Goal: Task Accomplishment & Management: Complete application form

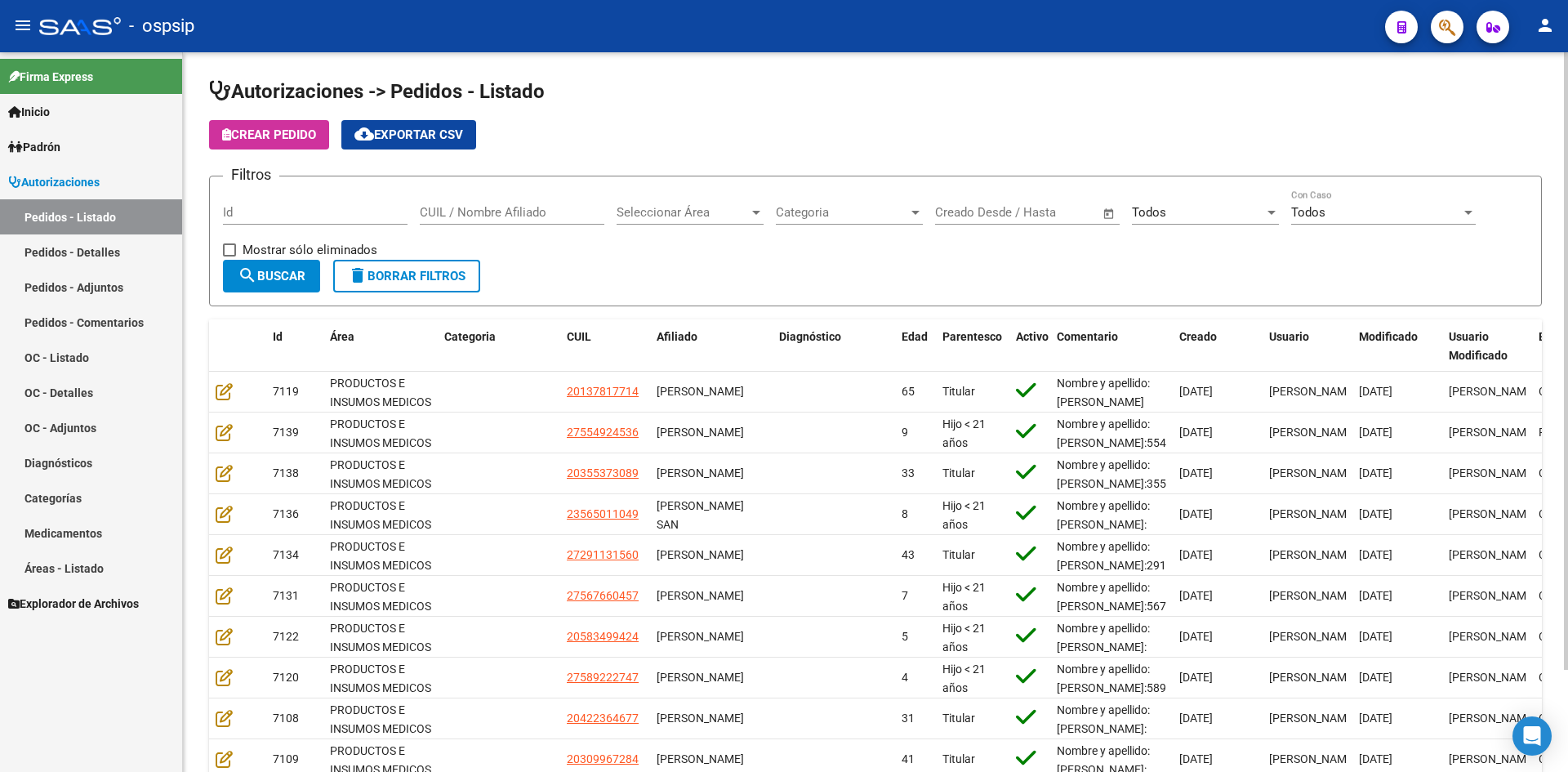
click at [374, 209] on input "Id" at bounding box center [314, 212] width 184 height 15
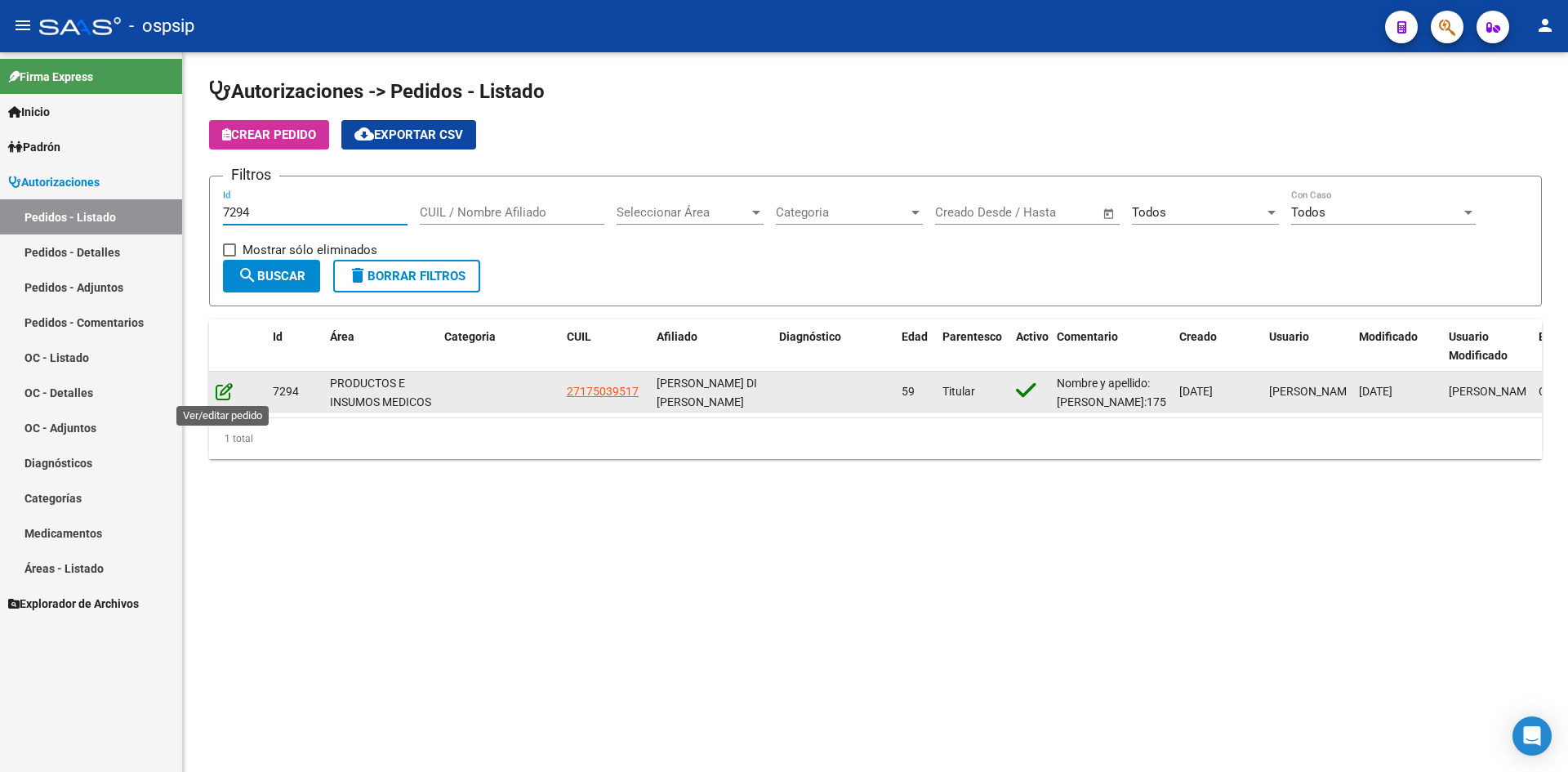
type input "7294"
click at [219, 386] on icon at bounding box center [223, 391] width 17 height 18
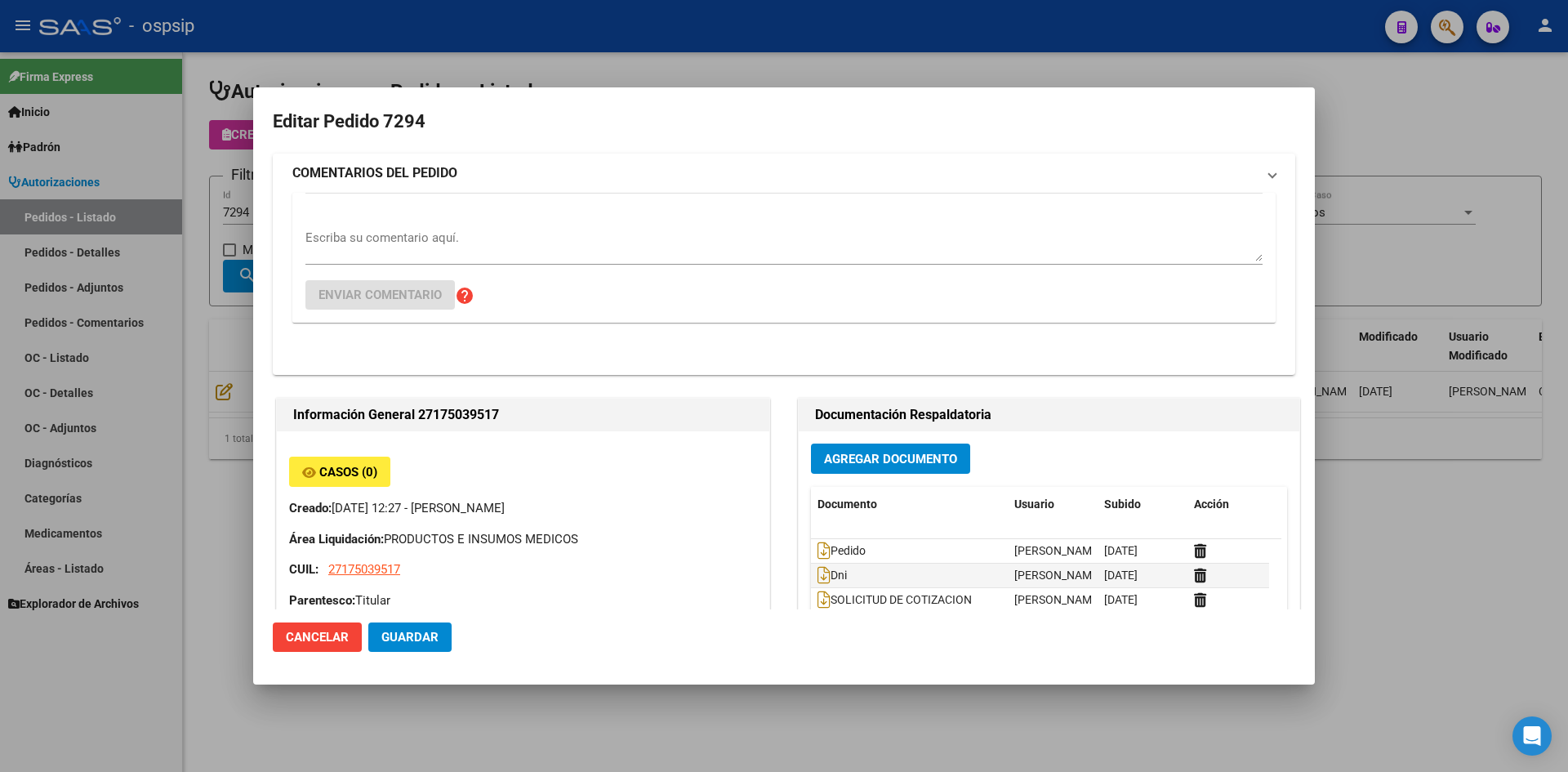
type input "[GEOGRAPHIC_DATA], [PERSON_NAME] N, [DATE], Piso: PB, Departamento: 03"
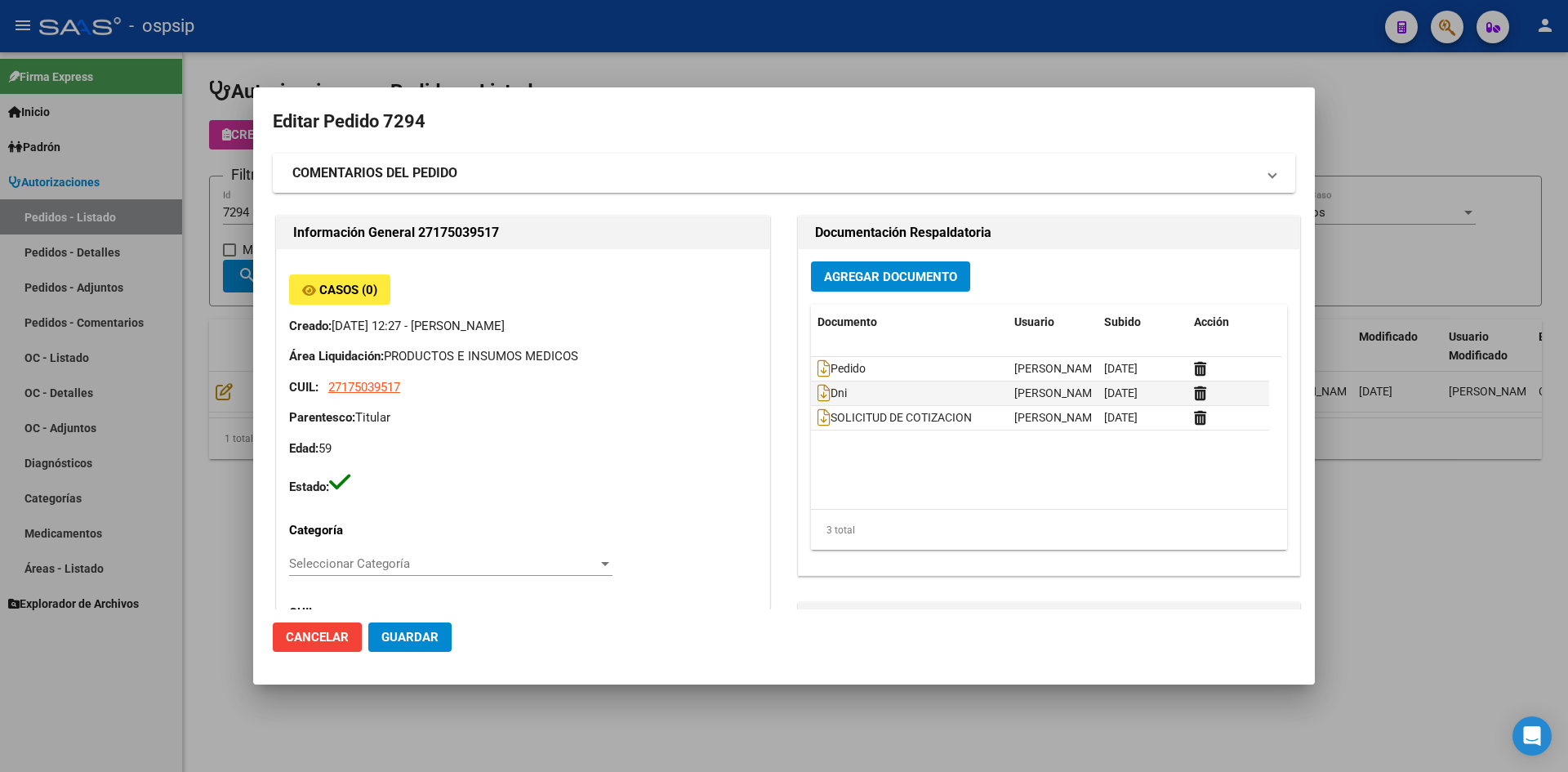
click at [866, 281] on span "Agregar Documento" at bounding box center [890, 277] width 134 height 15
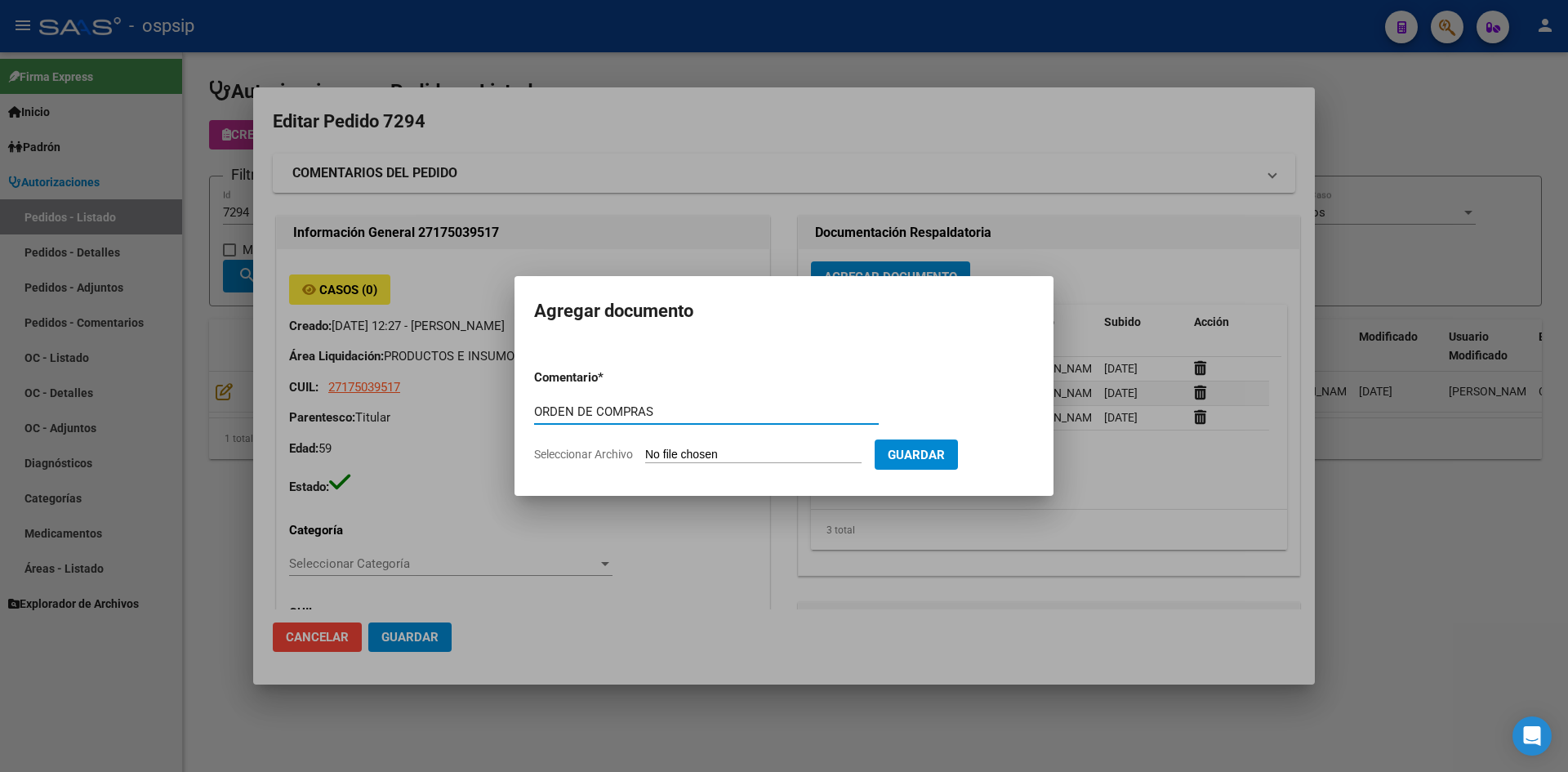
type input "ORDEN DE COMPRAS"
click at [646, 448] on input "Seleccionar Archivo" at bounding box center [753, 455] width 216 height 15
type input "C:\fakepath\OC N°7294 - DI VICENZO MARIA.pdf"
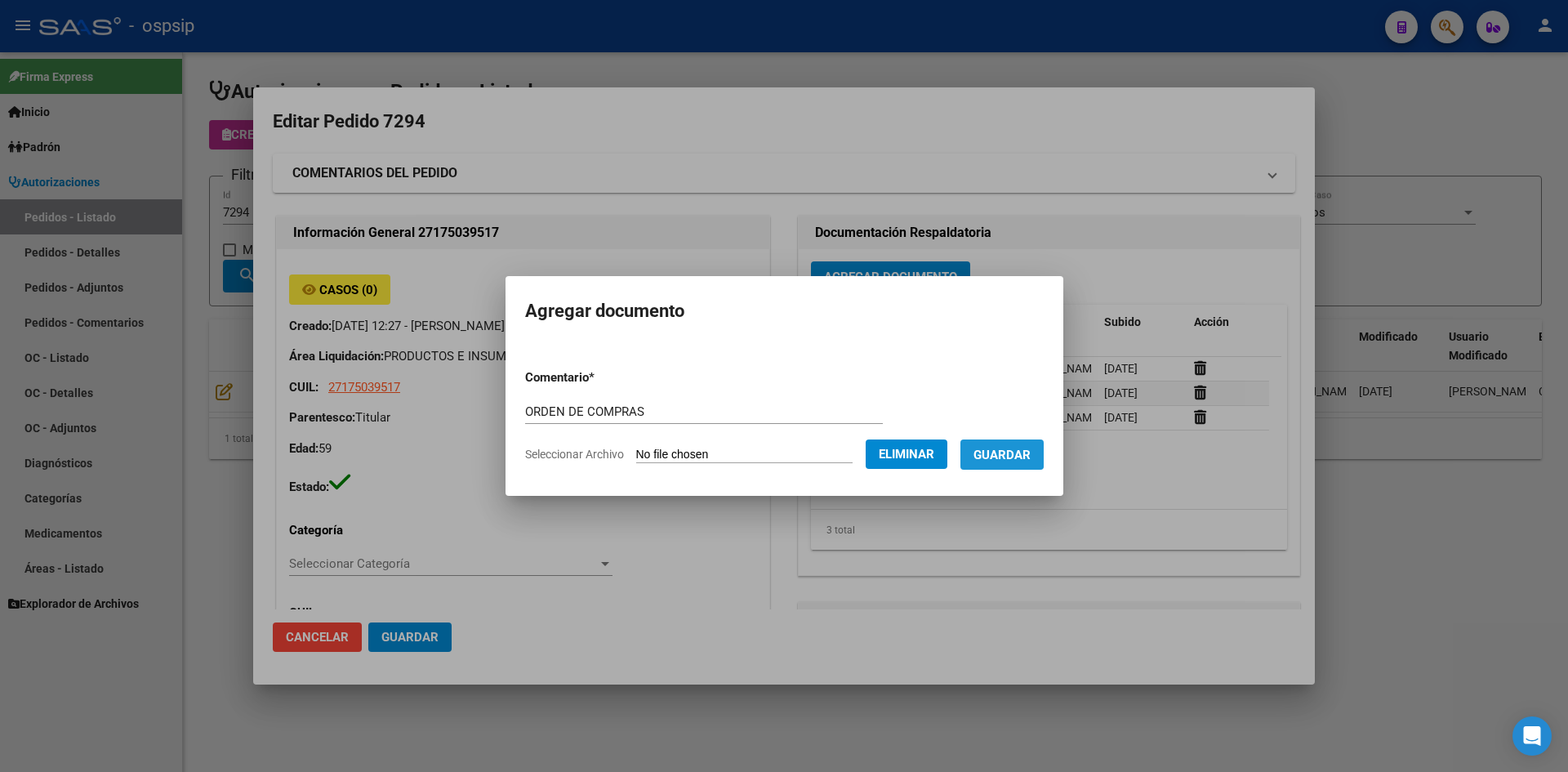
click at [1011, 448] on span "Guardar" at bounding box center [1002, 455] width 57 height 15
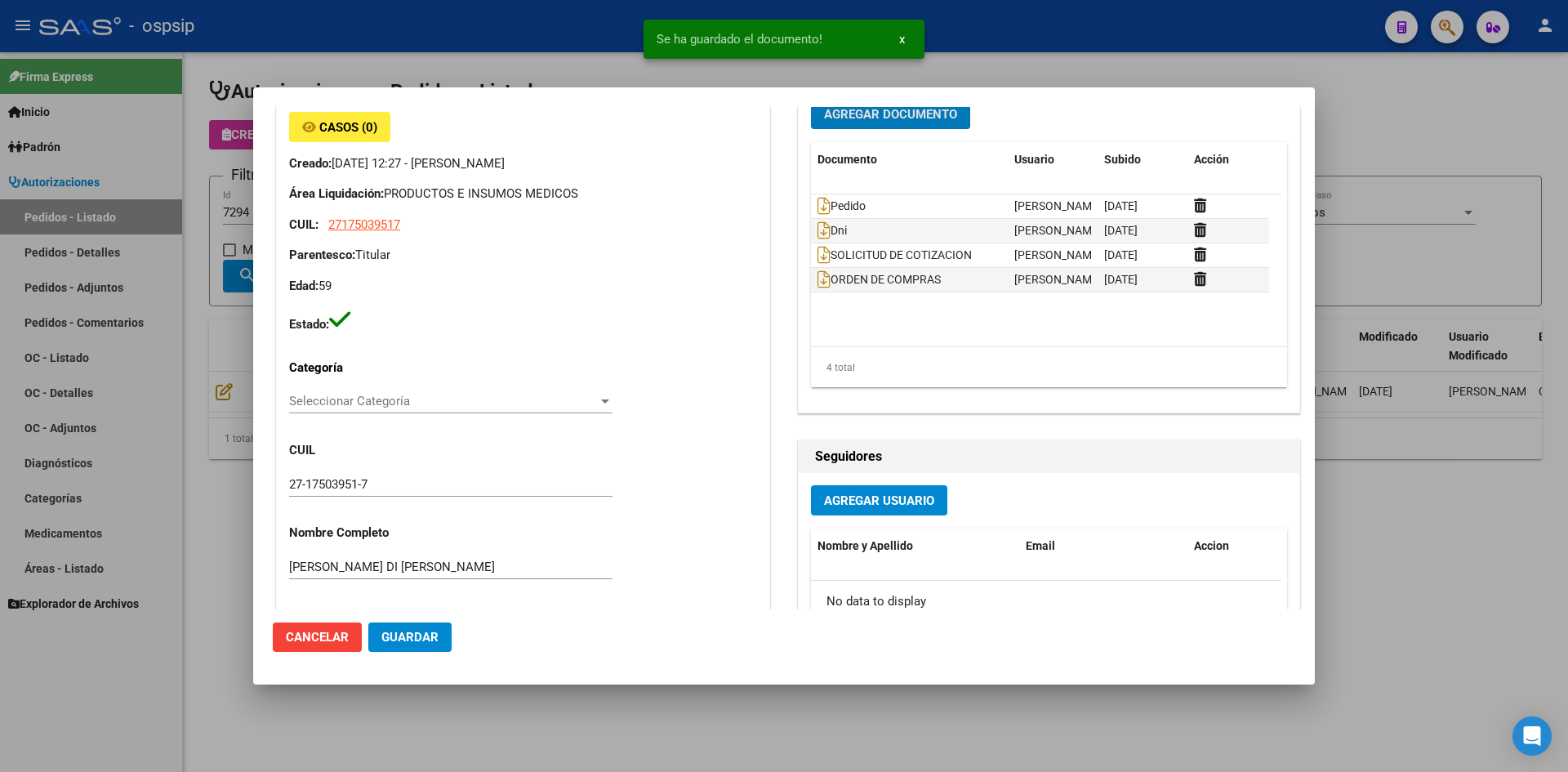
scroll to position [163, 0]
click at [518, 64] on div at bounding box center [784, 386] width 1568 height 772
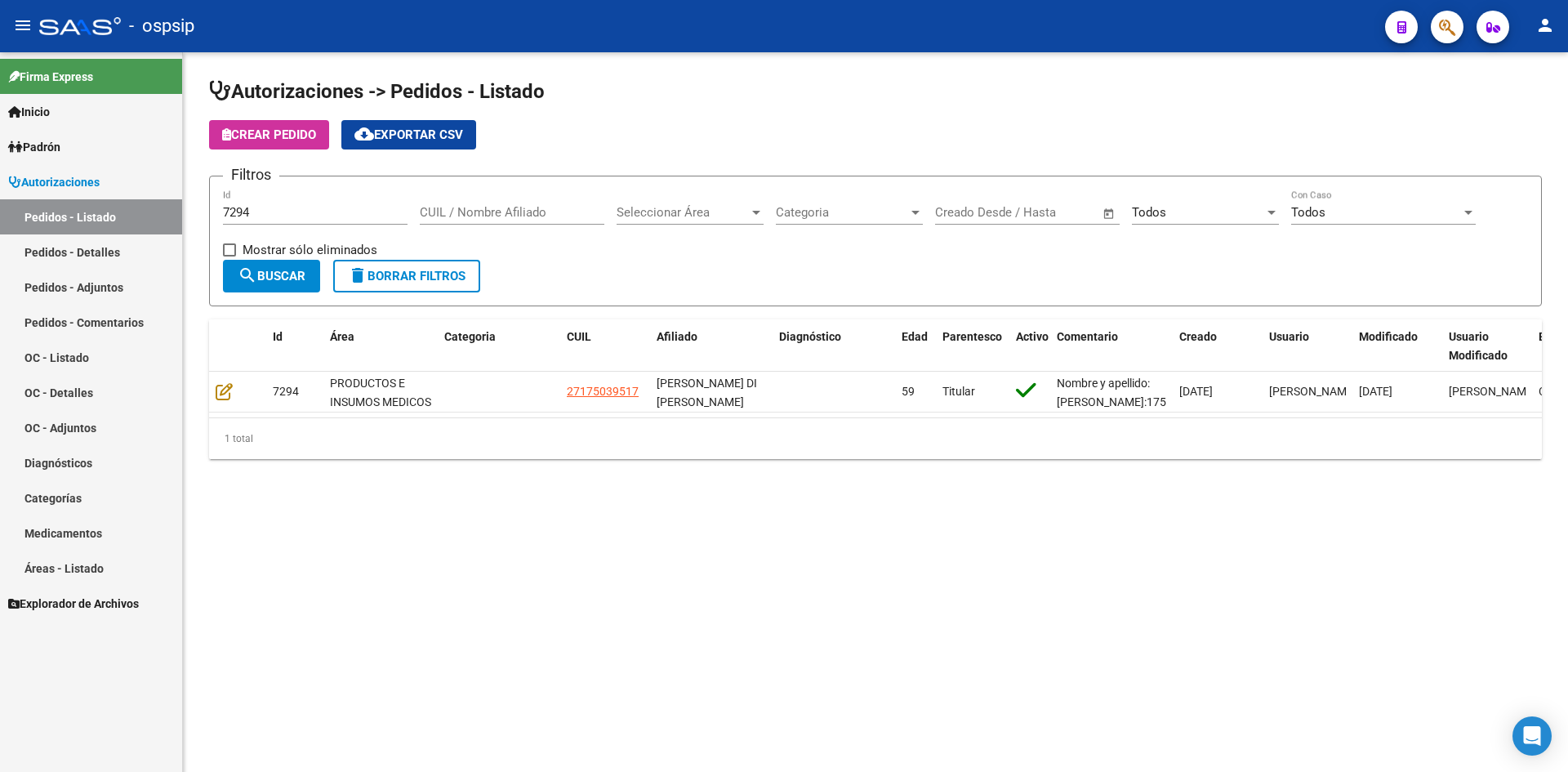
click at [291, 209] on input "7294" at bounding box center [314, 212] width 184 height 15
type input "7330"
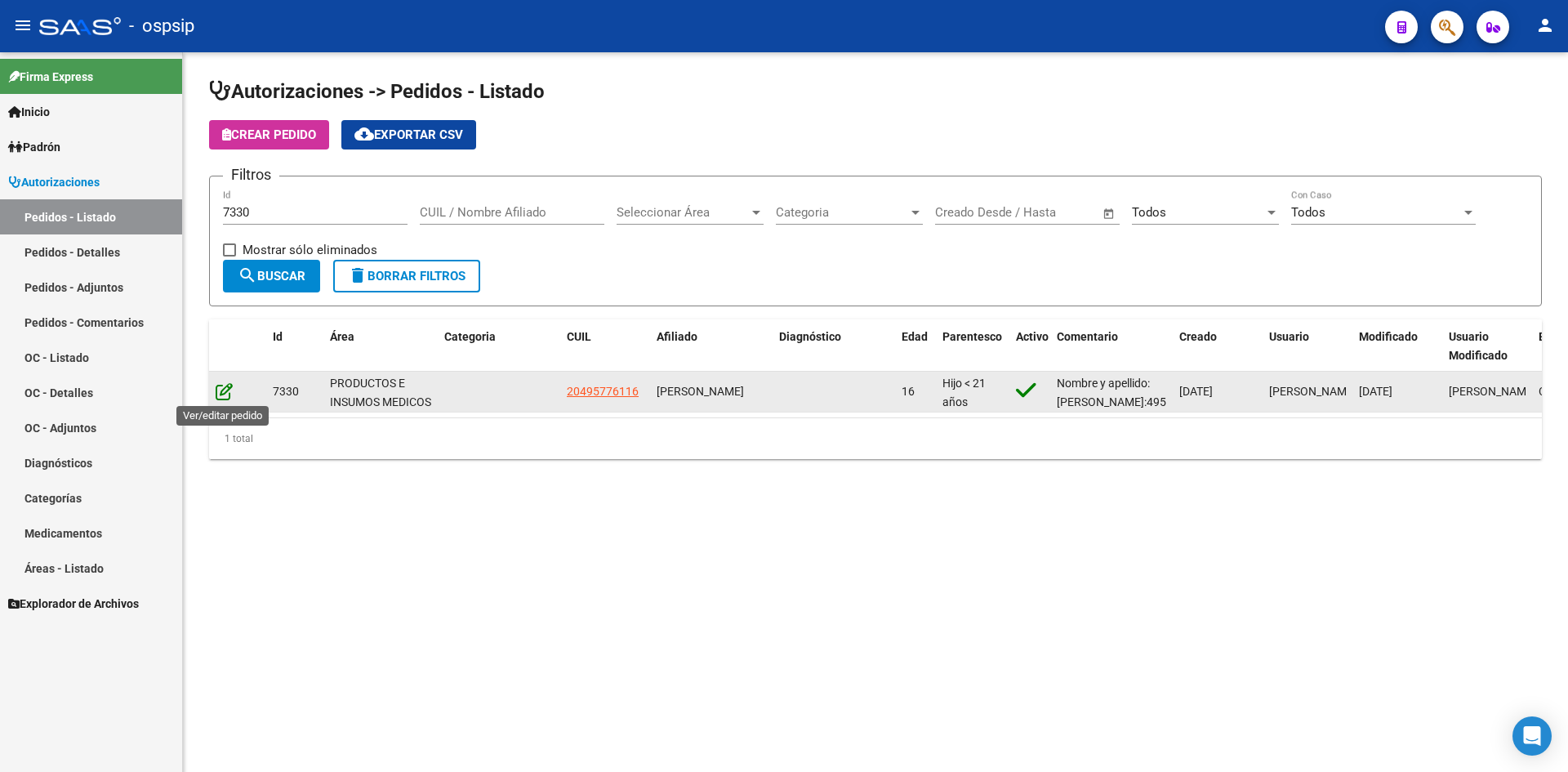
click at [222, 390] on icon at bounding box center [223, 391] width 17 height 18
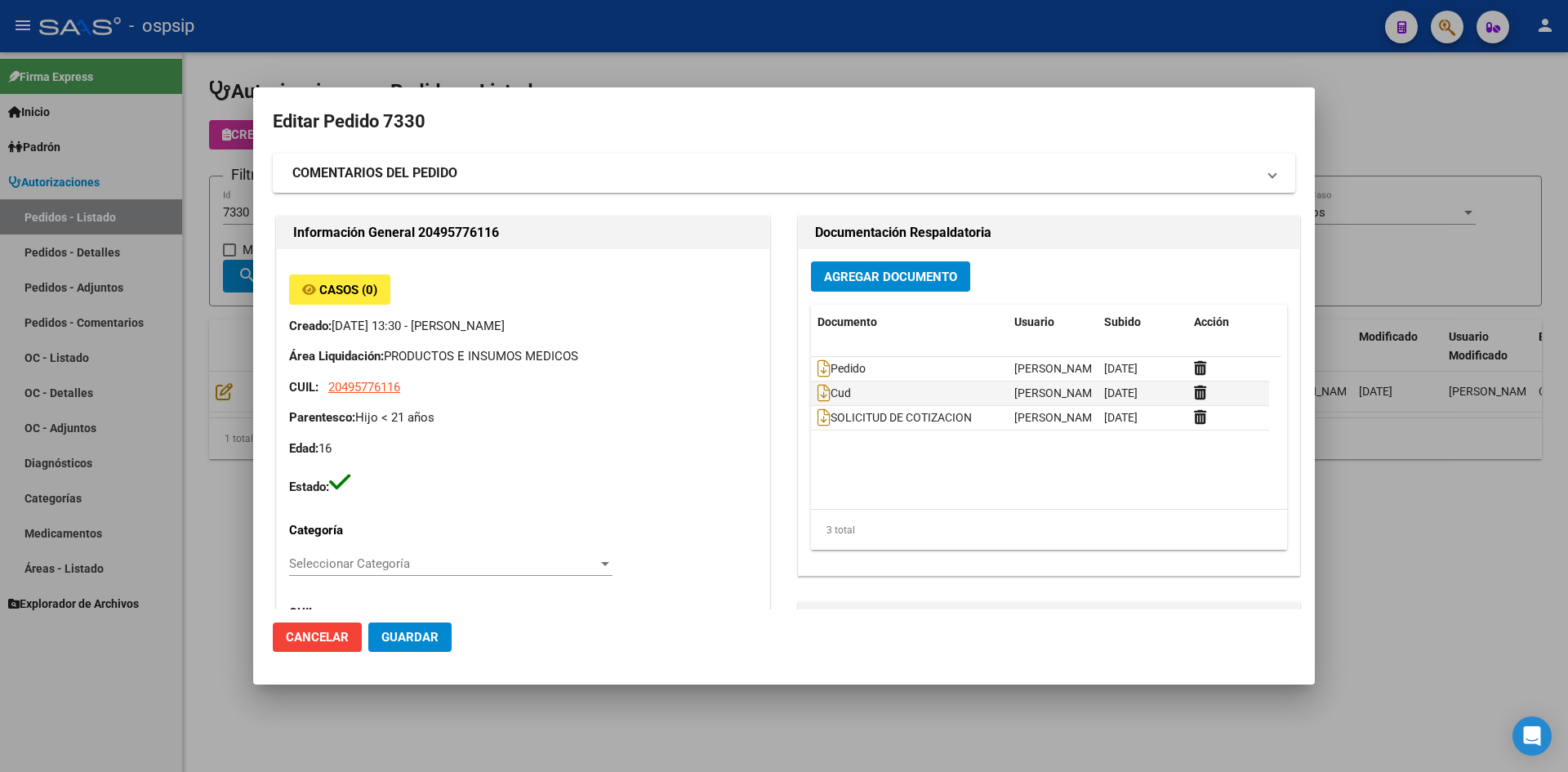
type input "Capital Federal, CABA, DEAN FUNES 929, Piso: 2, Departamento: 40"
click at [842, 276] on span "Agregar Documento" at bounding box center [890, 277] width 134 height 15
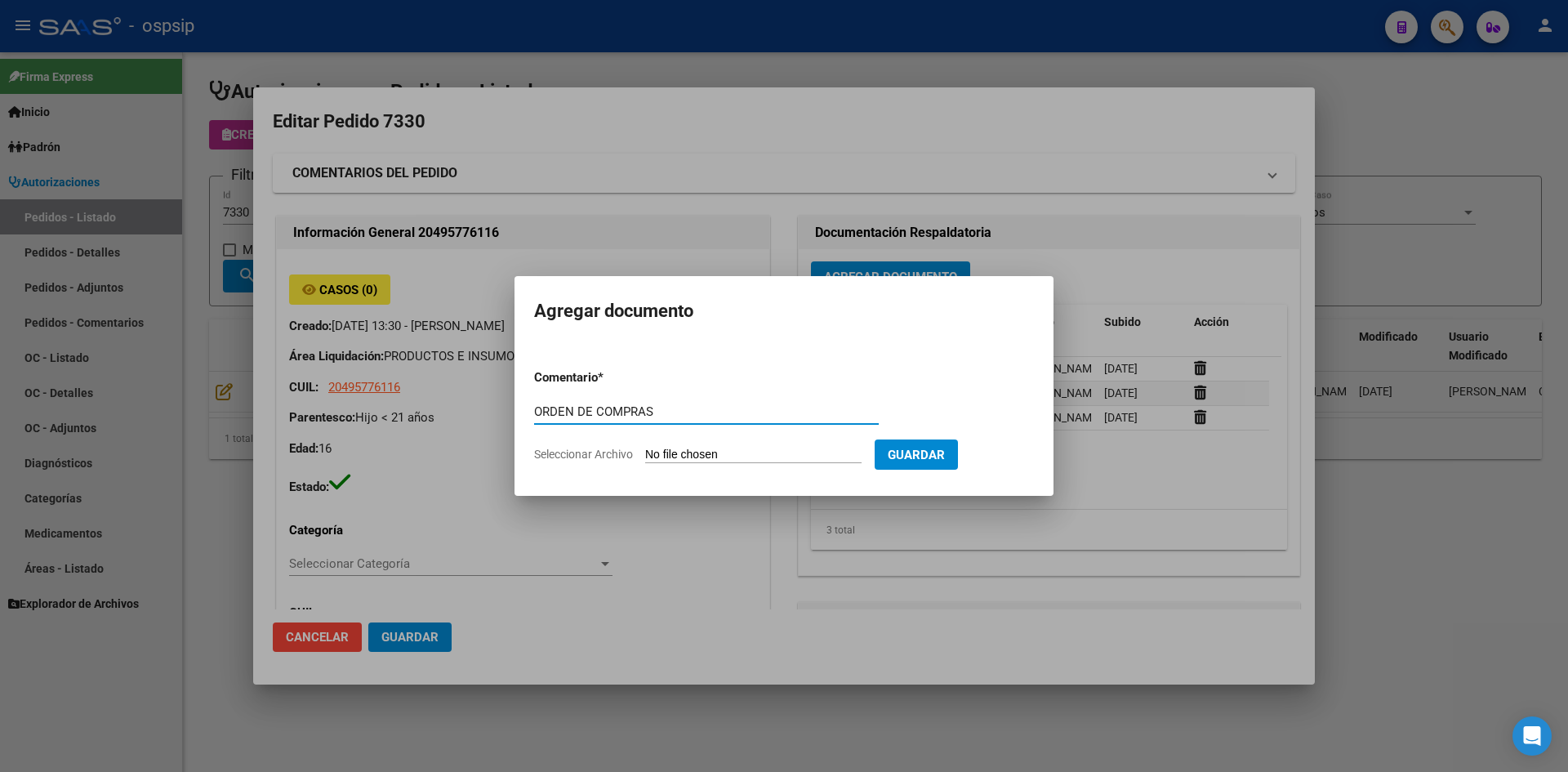
type input "ORDEN DE COMPRAS"
click at [646, 448] on input "Seleccionar Archivo" at bounding box center [753, 455] width 216 height 15
type input "C:\fakepath\OC N°7330 - ROJAS EMILIANO.pdf"
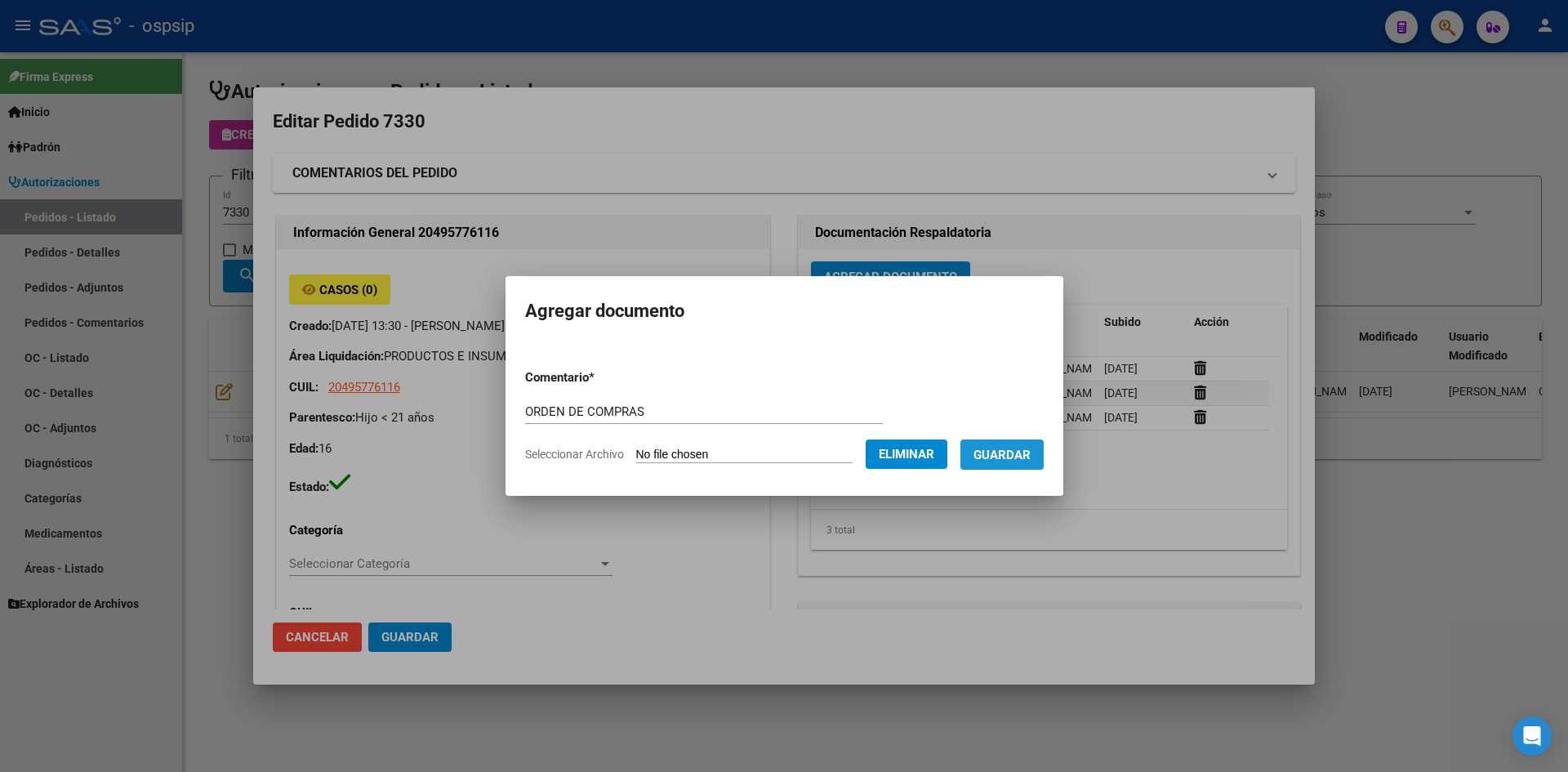
drag, startPoint x: 1002, startPoint y: 449, endPoint x: 549, endPoint y: 488, distance: 454.7
click at [981, 453] on button "Guardar" at bounding box center [1003, 454] width 84 height 30
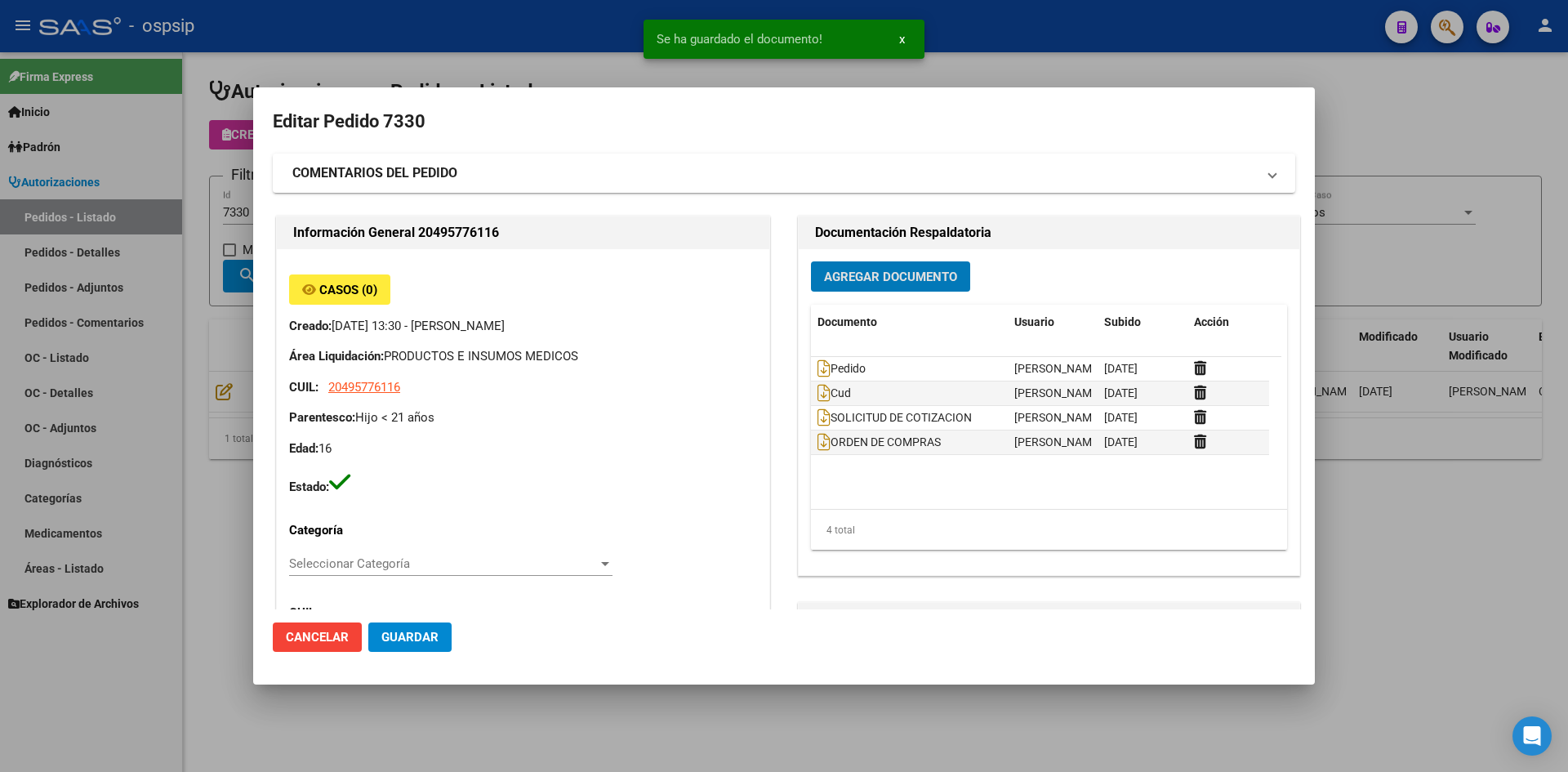
click at [426, 637] on span "Guardar" at bounding box center [410, 637] width 57 height 15
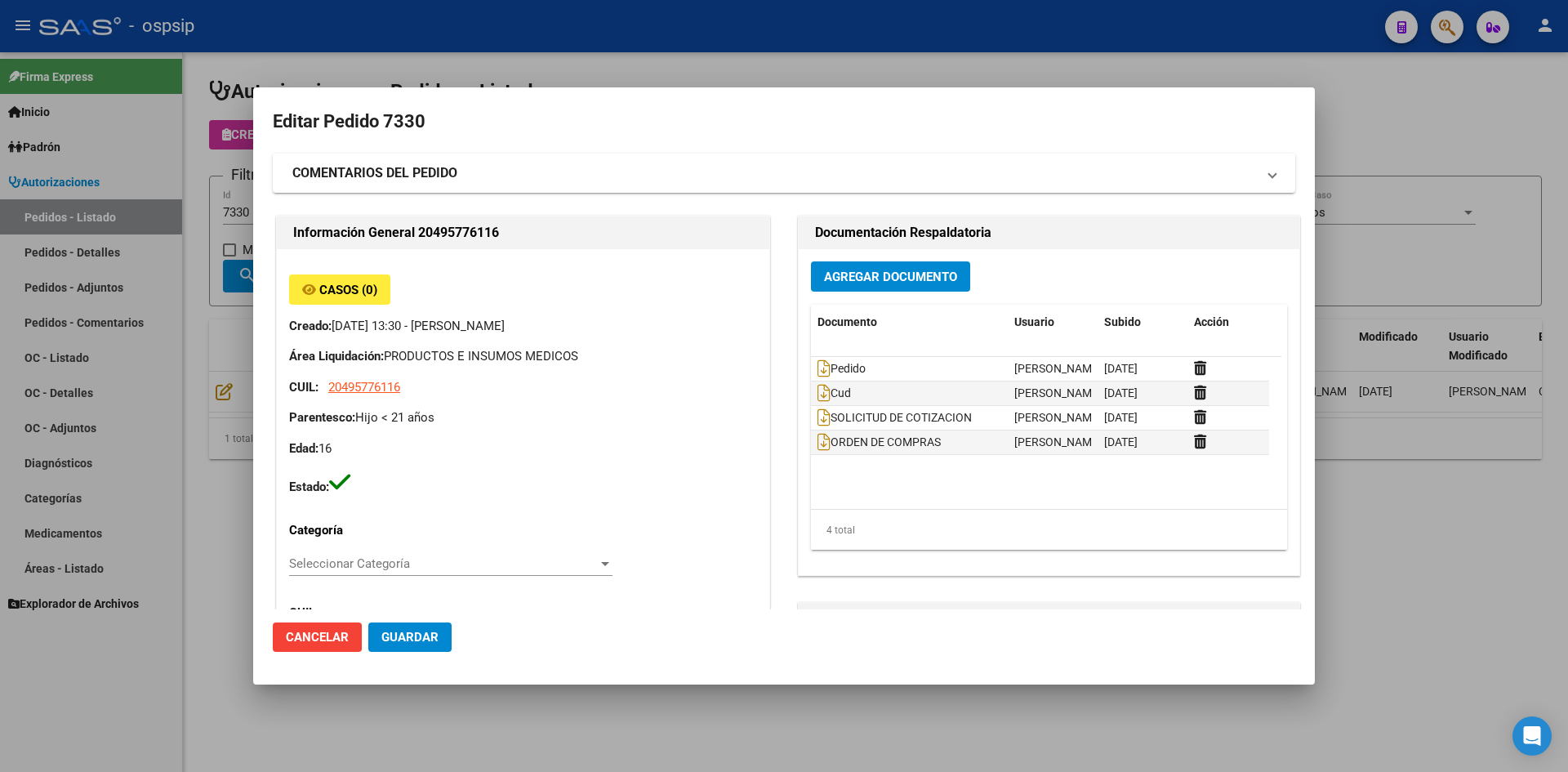
click at [703, 74] on div at bounding box center [784, 386] width 1568 height 772
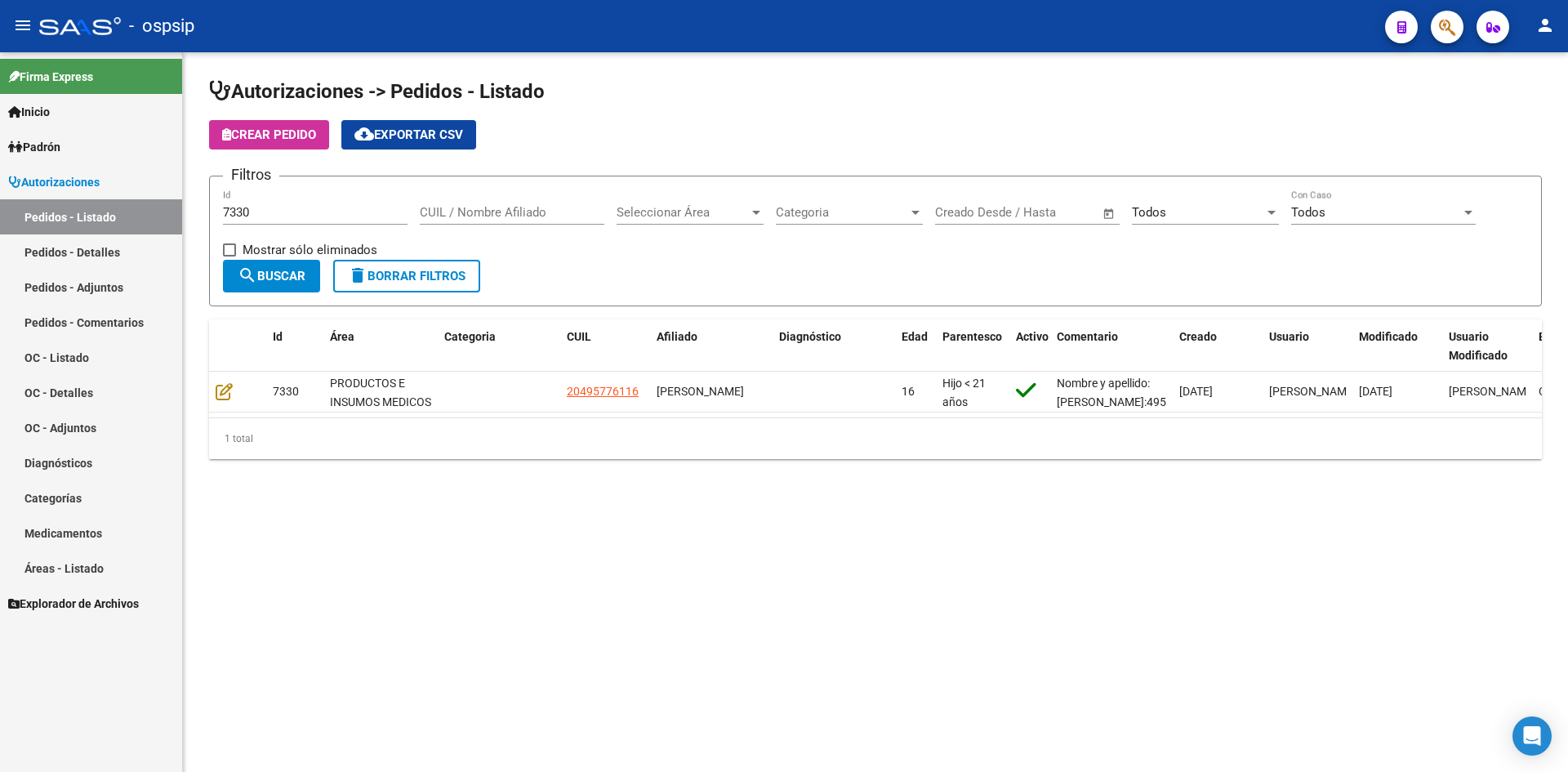
click at [327, 214] on input "7330" at bounding box center [314, 212] width 184 height 15
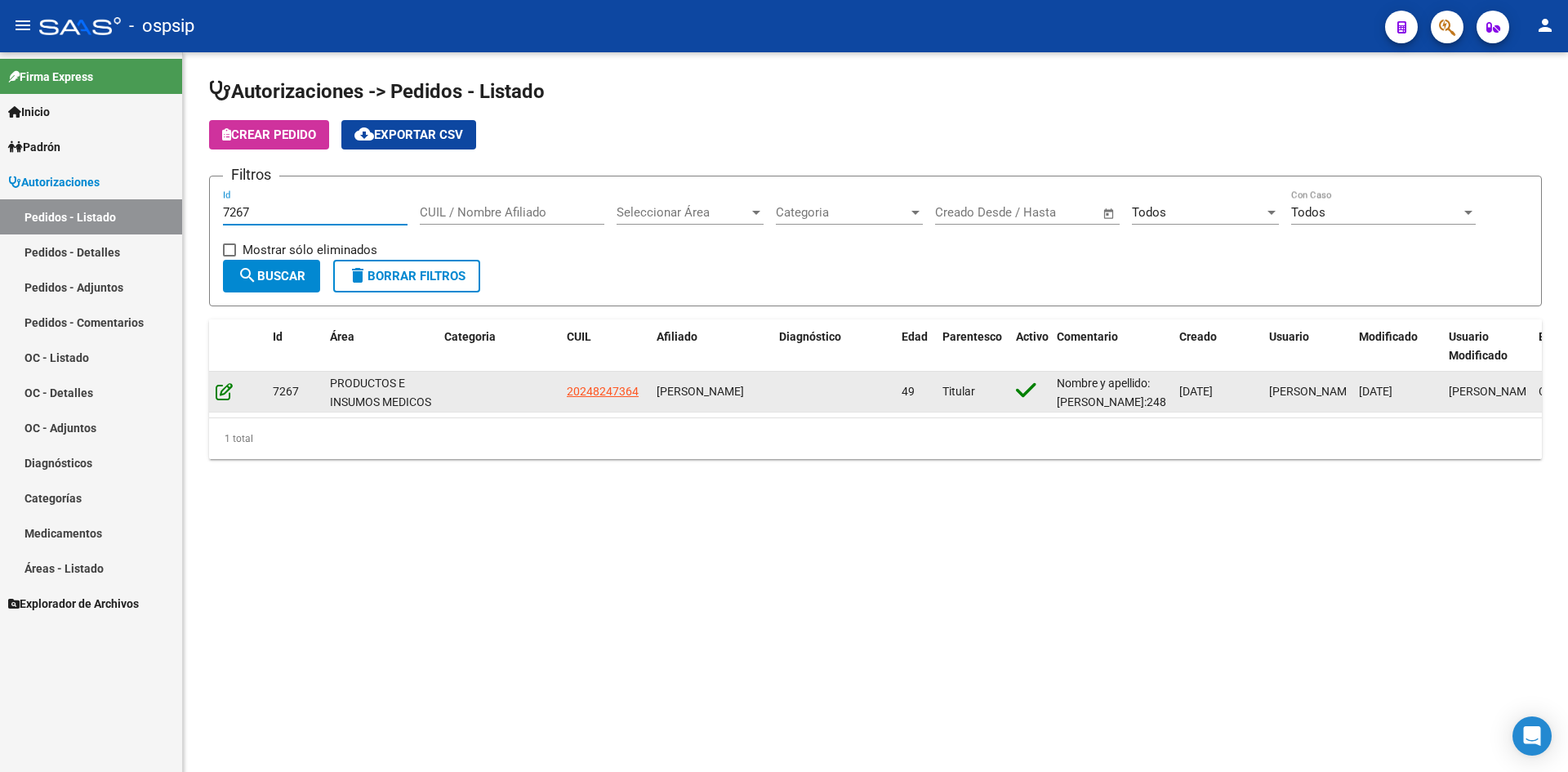
type input "7267"
click at [225, 391] on icon at bounding box center [223, 391] width 17 height 18
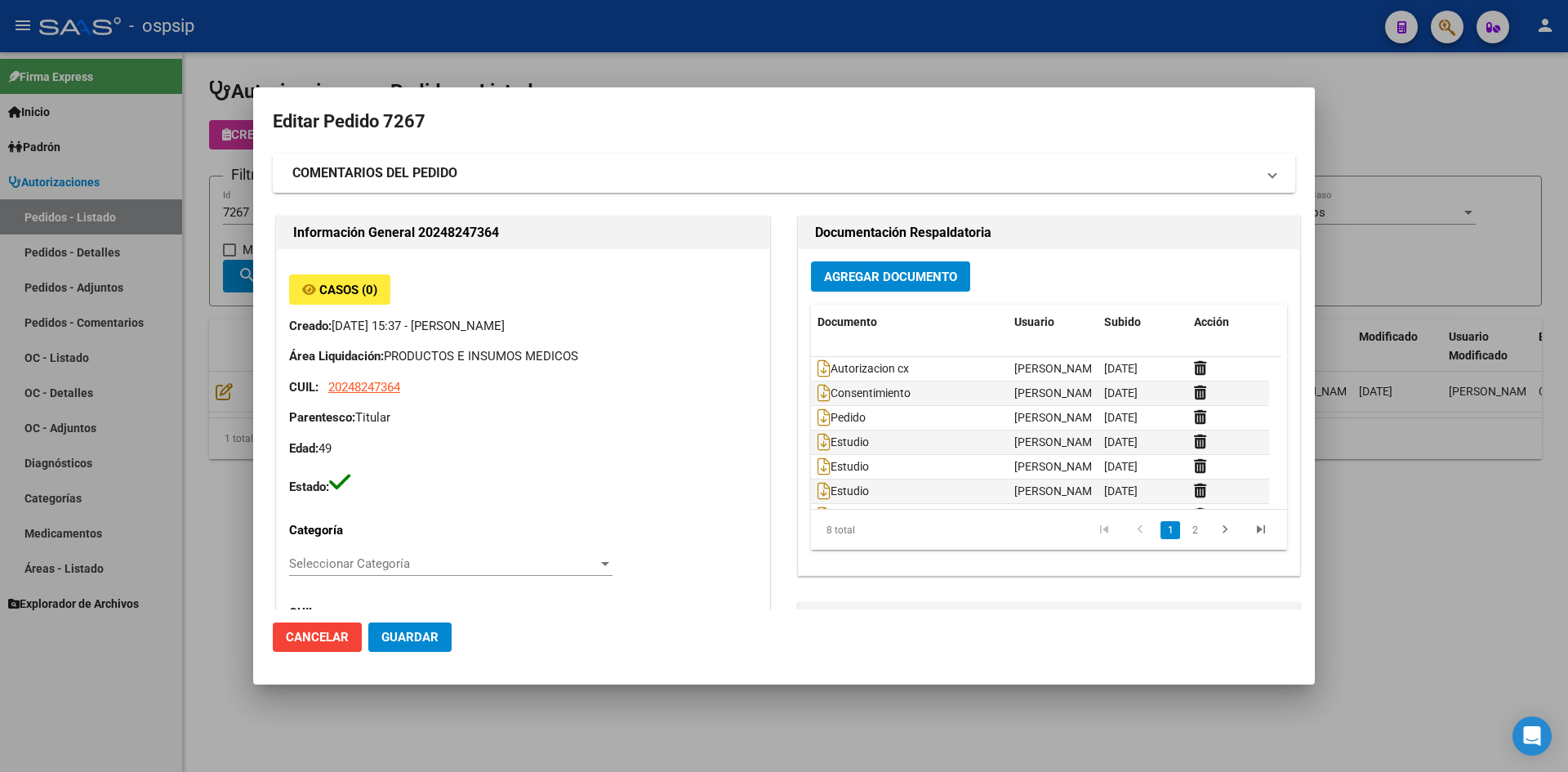
type input "Buenos Aires, BARRIO EL ATALAYA, L.GALLO Y P. UNIDAS ENTR 1 ED 4, Piso: 2, Depa…"
click at [844, 283] on span "Agregar Documento" at bounding box center [890, 277] width 134 height 15
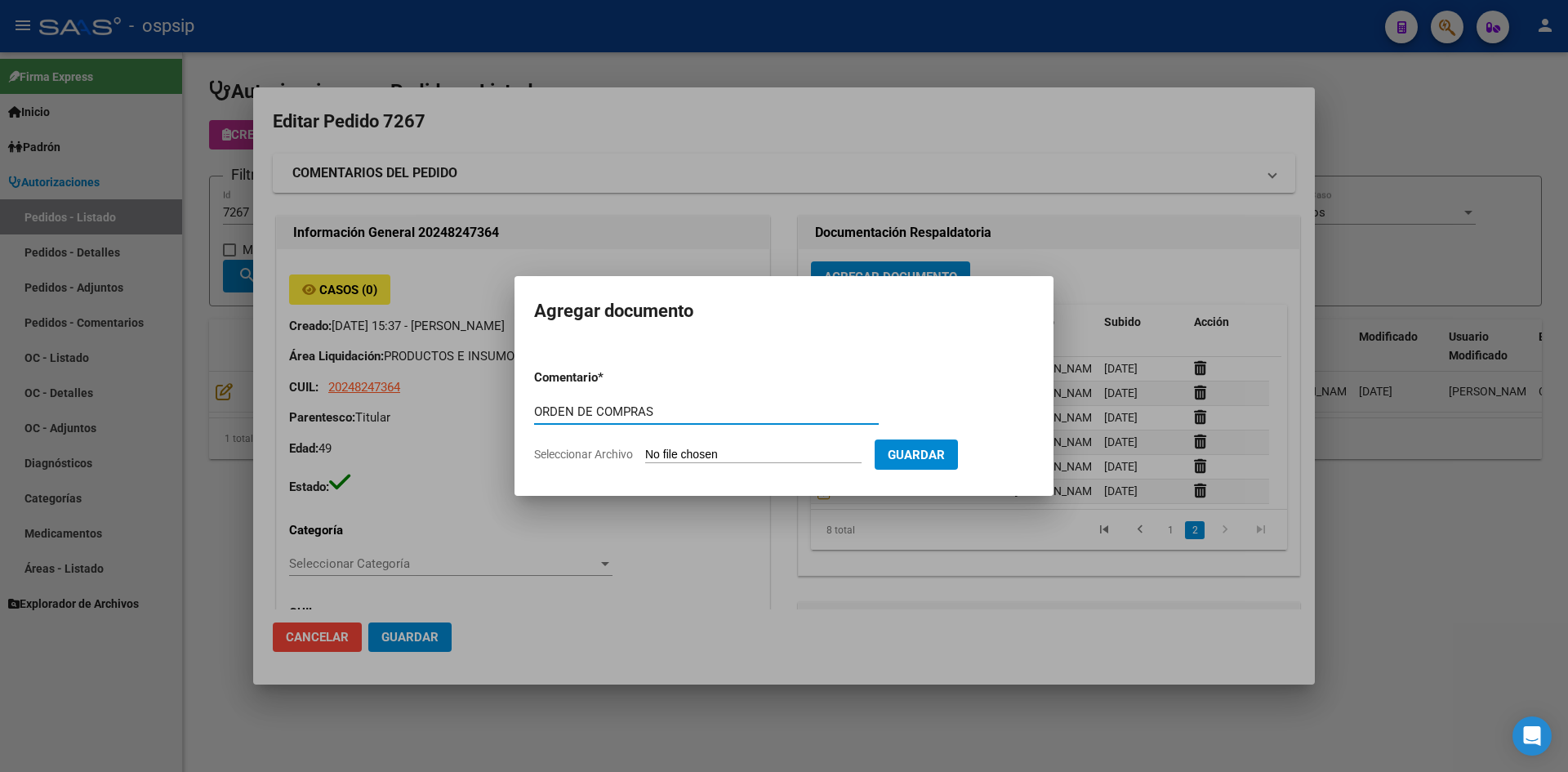
type input "ORDEN DE COMPRAS"
click at [646, 448] on input "Seleccionar Archivo" at bounding box center [753, 455] width 216 height 15
type input "C:\fakepath\OC N°7267 - DIAZ MARCOS.pdf"
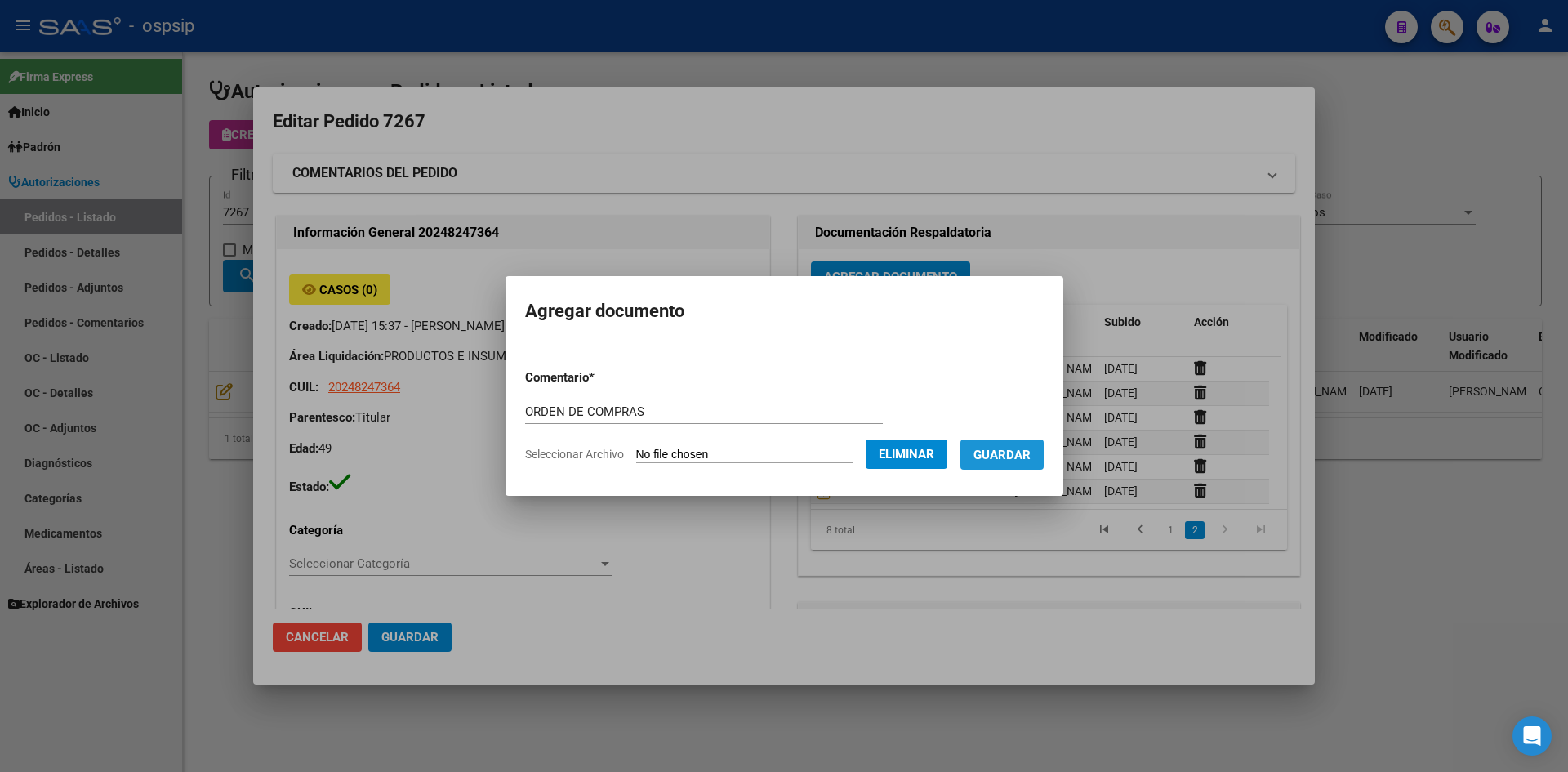
click at [1019, 461] on span "Guardar" at bounding box center [1002, 455] width 57 height 15
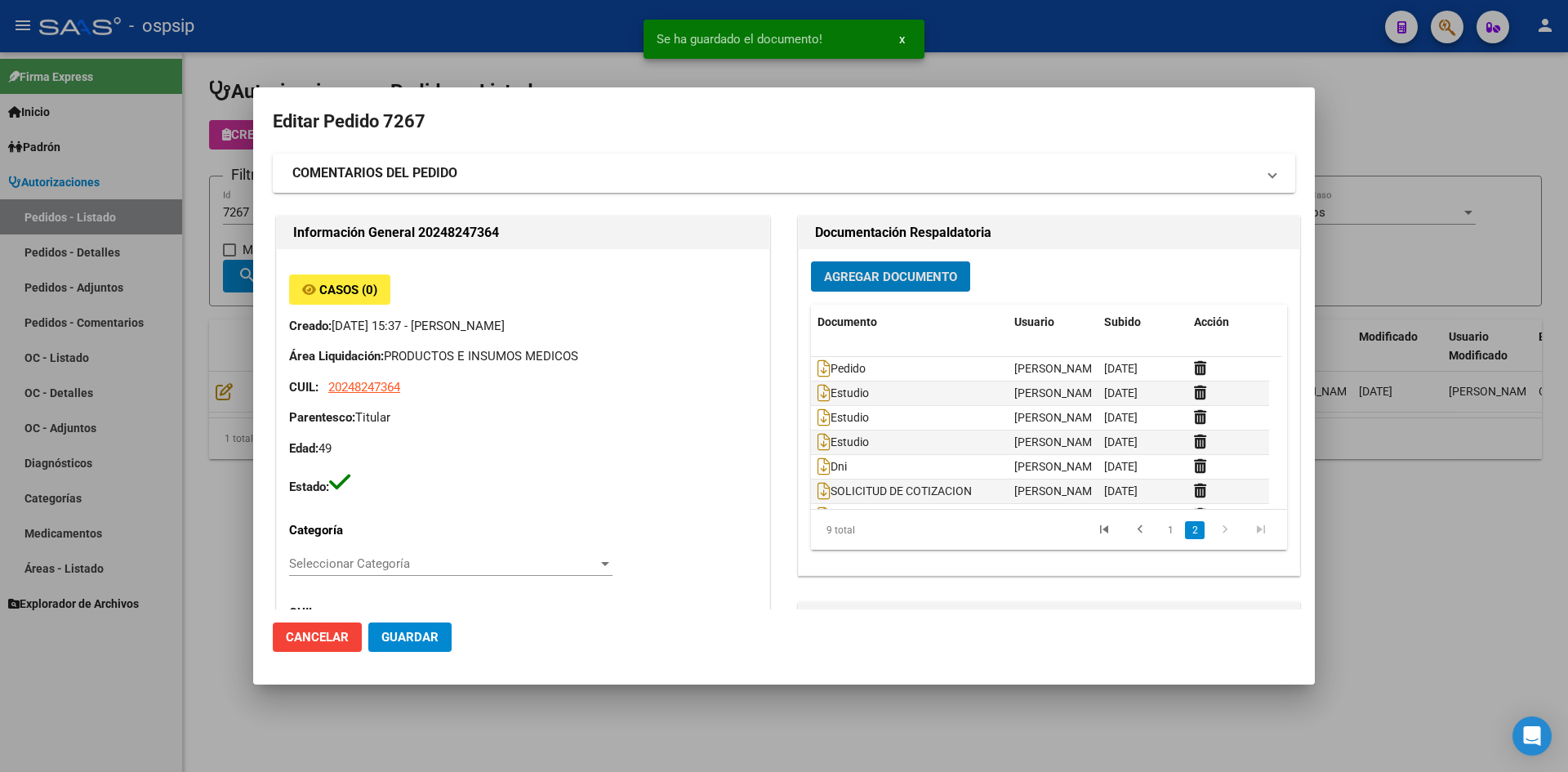
click at [433, 633] on span "Guardar" at bounding box center [410, 637] width 57 height 15
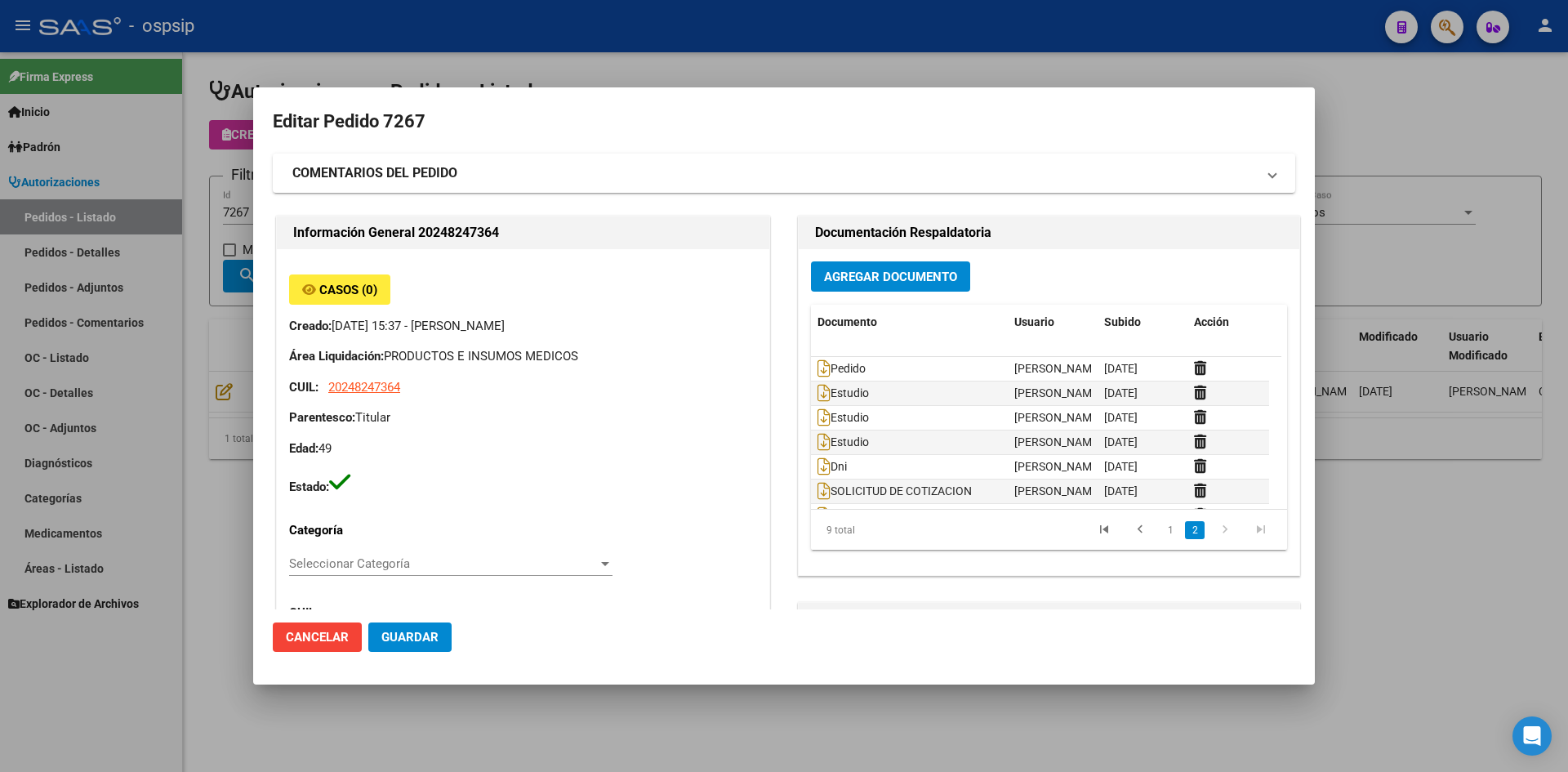
drag, startPoint x: 584, startPoint y: 69, endPoint x: 395, endPoint y: 161, distance: 210.2
click at [583, 69] on div at bounding box center [784, 386] width 1568 height 772
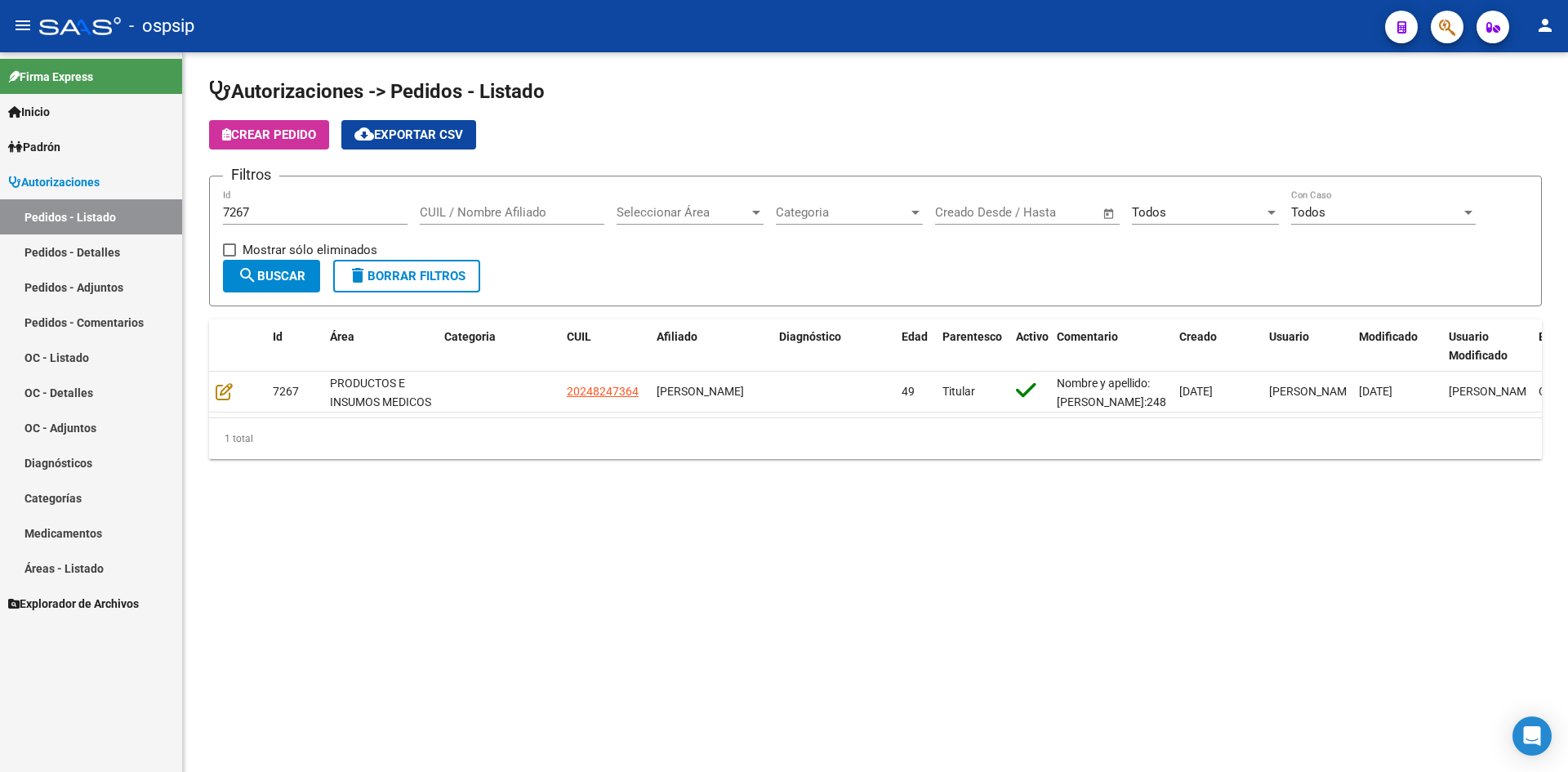
click at [305, 216] on input "7267" at bounding box center [314, 212] width 184 height 15
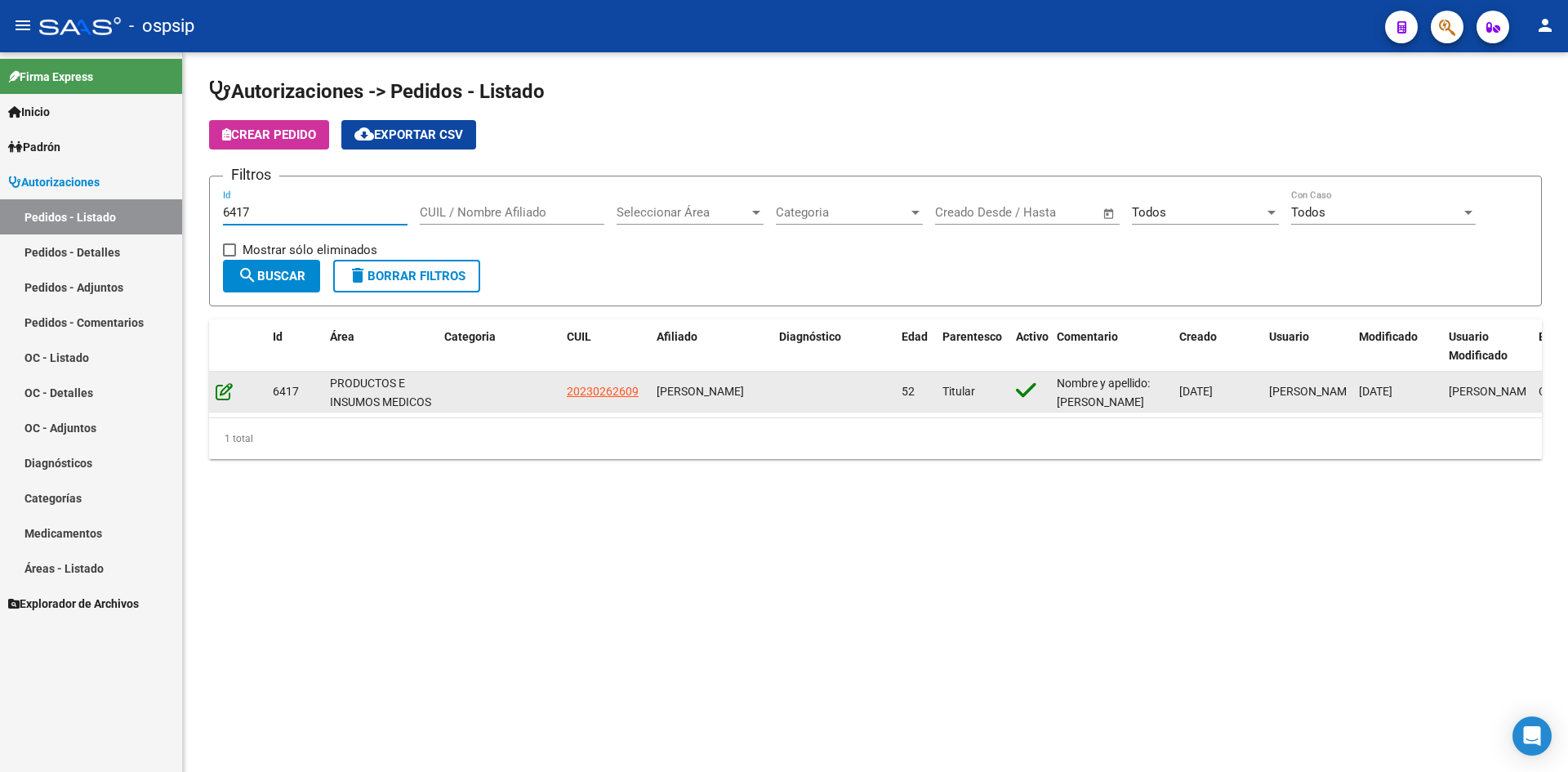
type input "6417"
click at [217, 394] on icon at bounding box center [223, 391] width 17 height 18
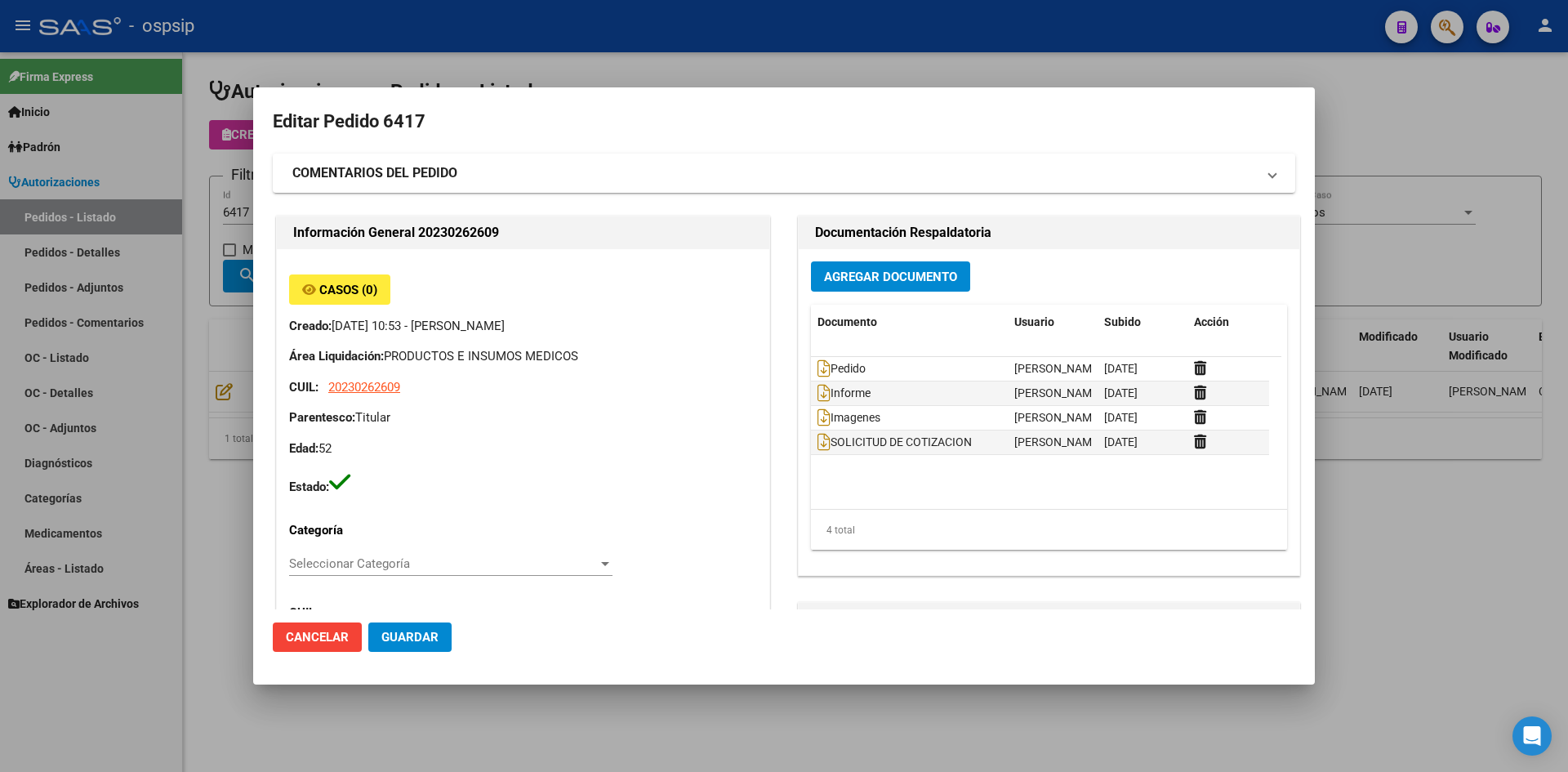
type input "Buenos Aires, FLORENCIO VAREL, 1278 E/ 1209 Y 1211 527"
click at [913, 272] on span "Agregar Documento" at bounding box center [890, 277] width 134 height 15
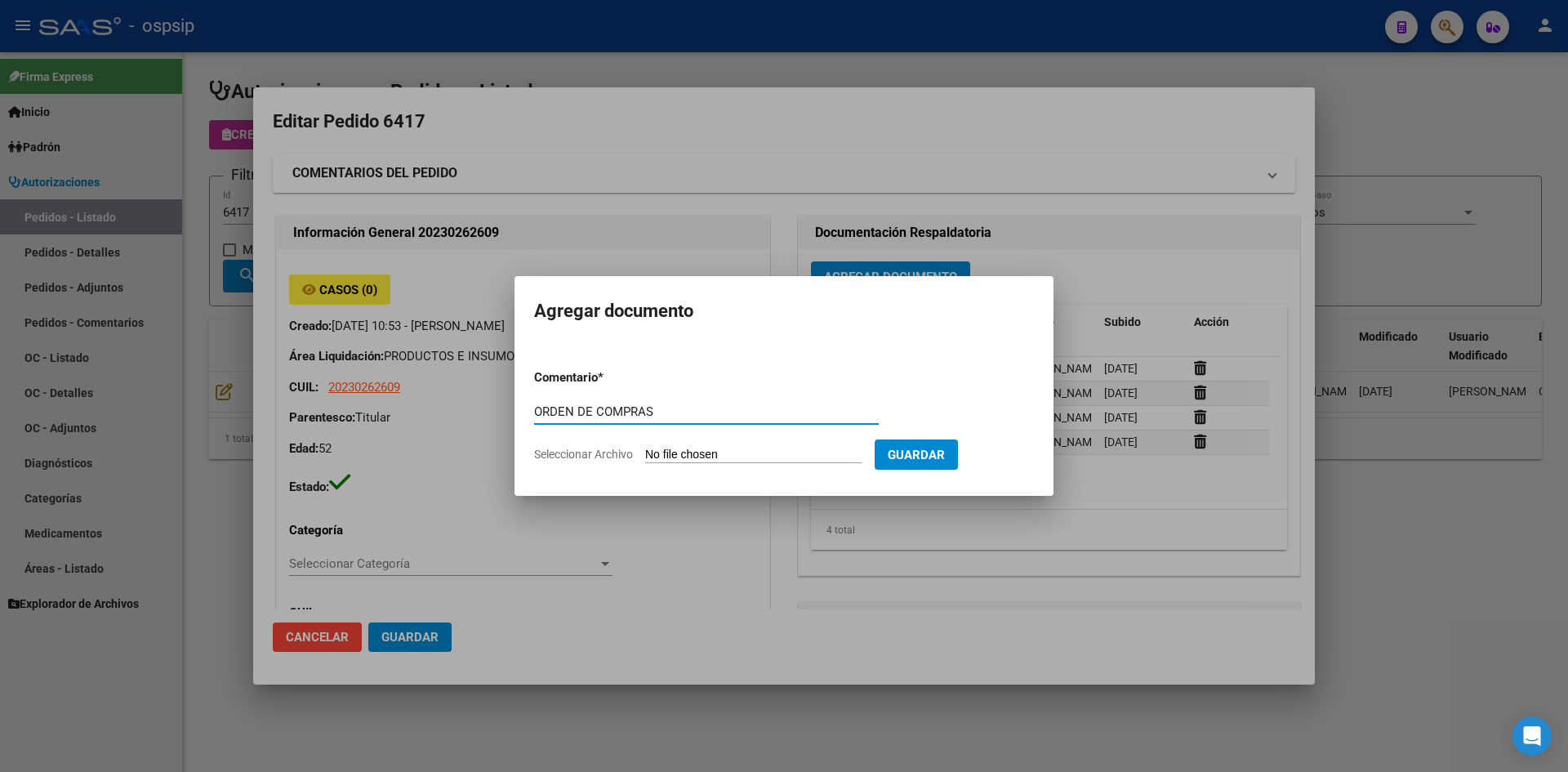
type input "ORDEN DE COMPRAS"
click at [646, 448] on input "Seleccionar Archivo" at bounding box center [753, 455] width 216 height 15
type input "C:\fakepath\OC N°6417 - LOPEZ GUSTAVO.pdf"
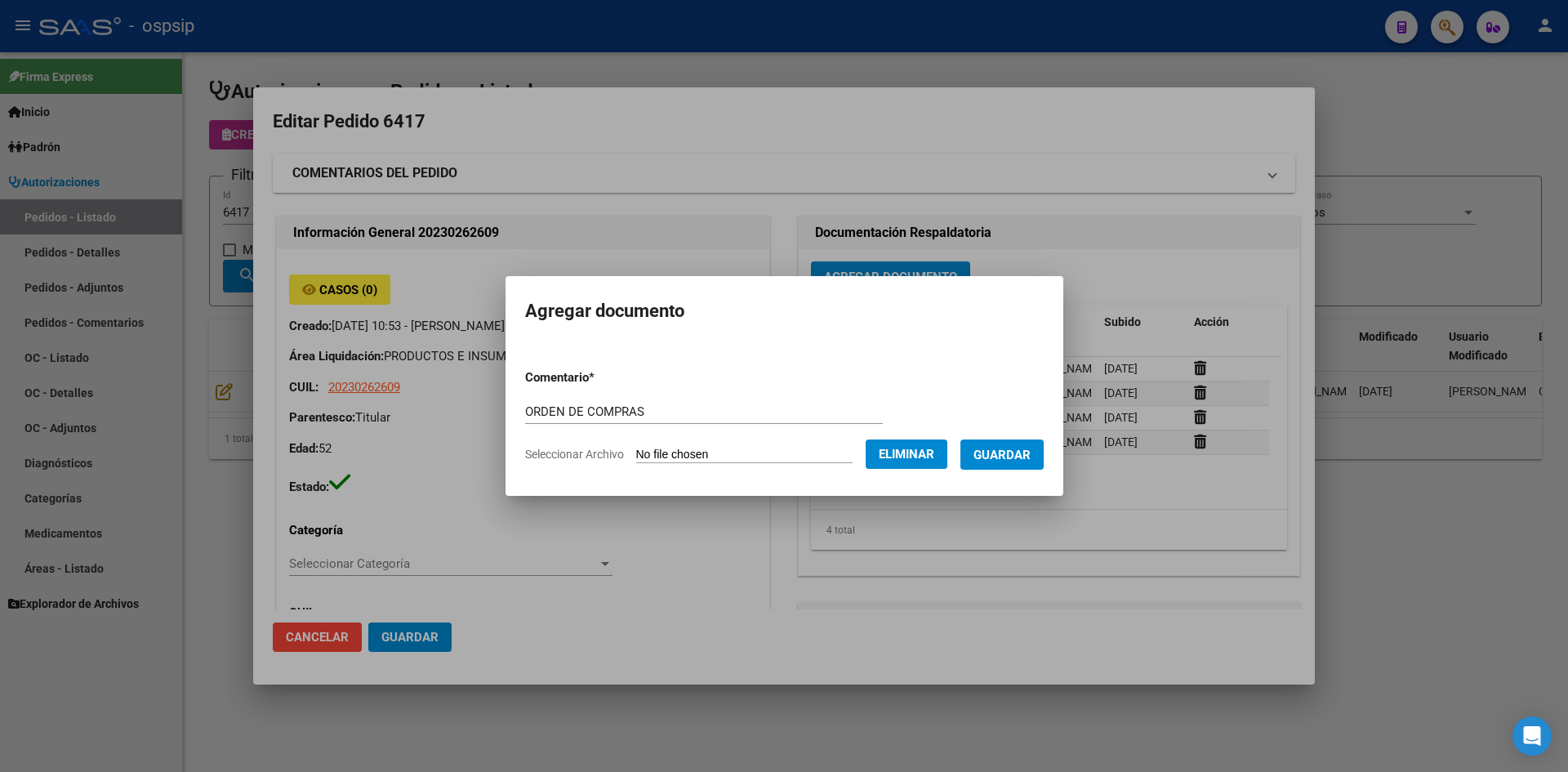
drag, startPoint x: 1031, startPoint y: 457, endPoint x: 928, endPoint y: 459, distance: 103.0
click at [1031, 458] on span "Guardar" at bounding box center [1002, 455] width 57 height 15
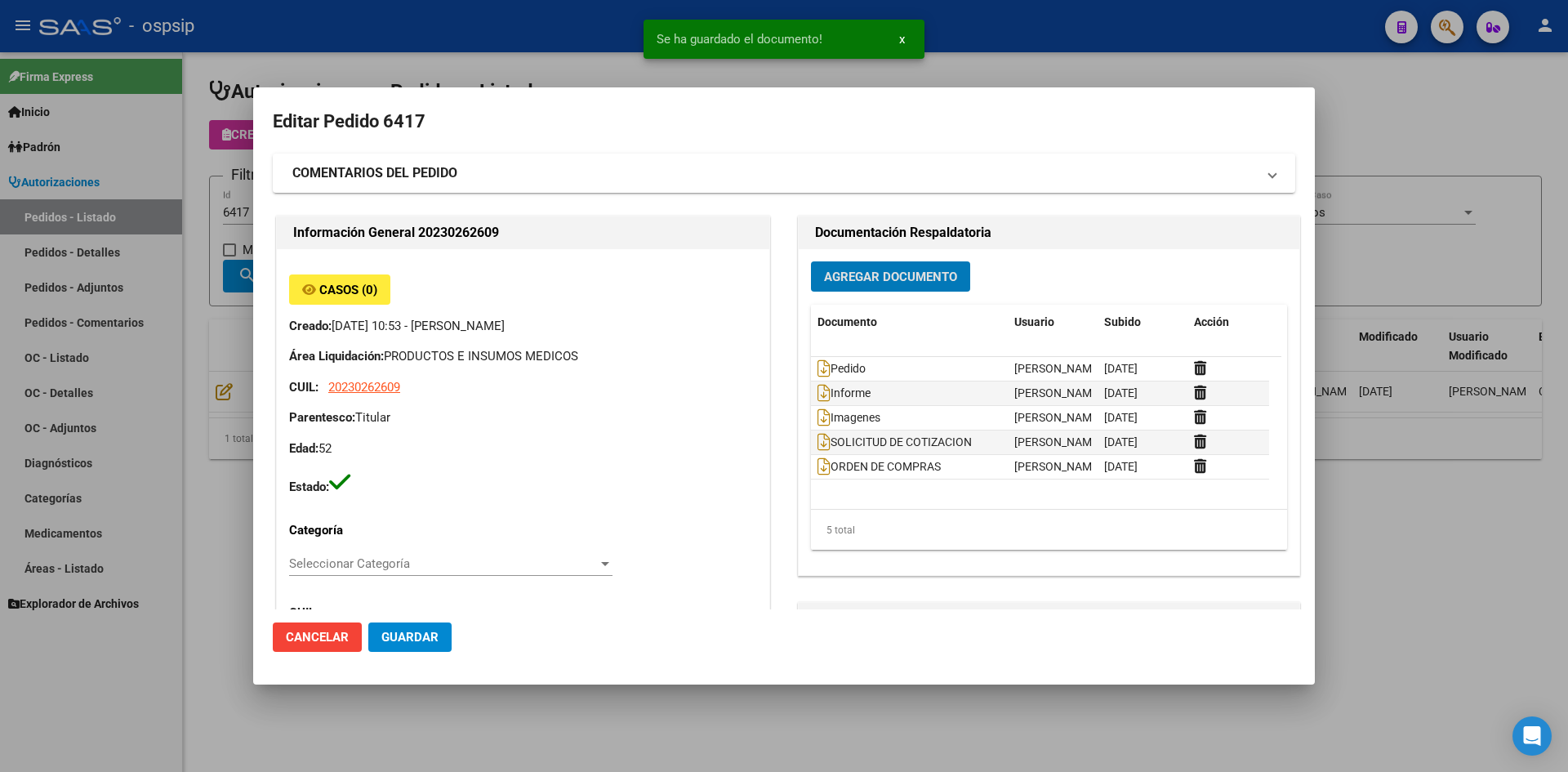
drag, startPoint x: 395, startPoint y: 631, endPoint x: 397, endPoint y: 573, distance: 58.0
click at [395, 630] on span "Guardar" at bounding box center [410, 637] width 57 height 15
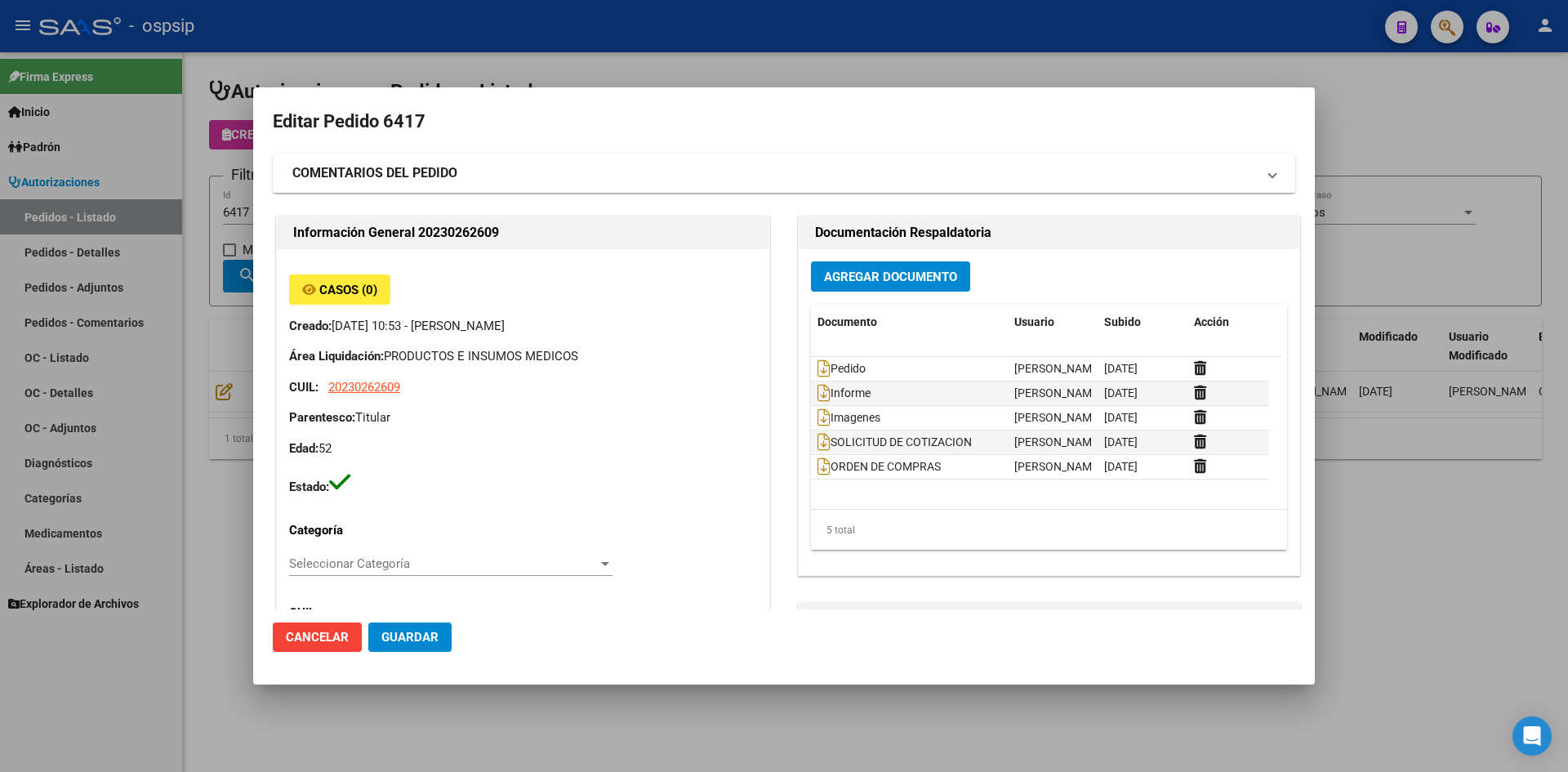
drag, startPoint x: 632, startPoint y: 84, endPoint x: 569, endPoint y: 9, distance: 97.9
click at [632, 84] on div at bounding box center [784, 386] width 1568 height 772
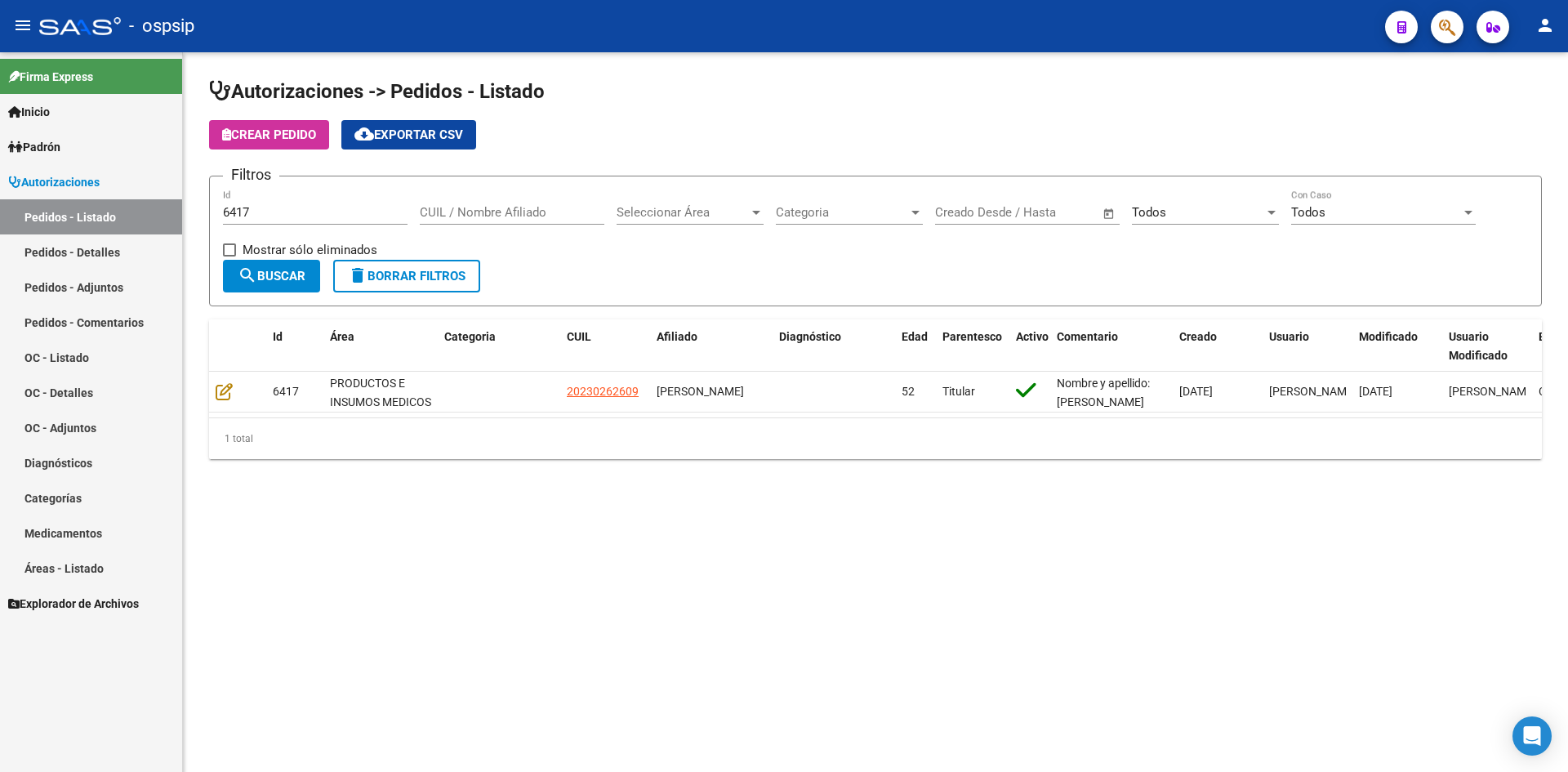
click at [725, 111] on app-list-header "Autorizaciones -> Pedidos - Listado Crear Pedido cloud_download Exportar CSV Fi…" at bounding box center [875, 192] width 1333 height 228
click at [279, 217] on input "6417" at bounding box center [314, 212] width 184 height 15
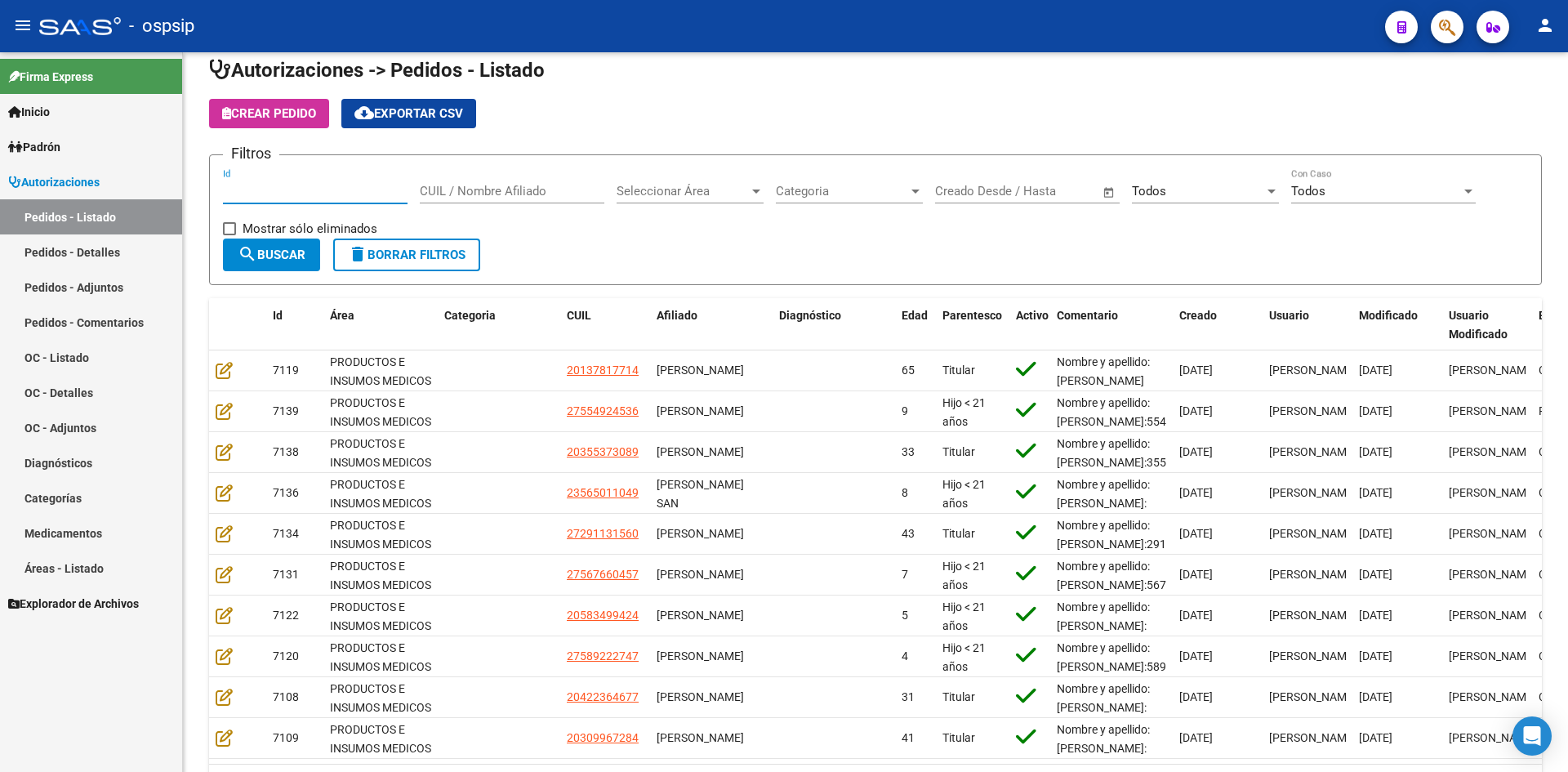
scroll to position [82, 0]
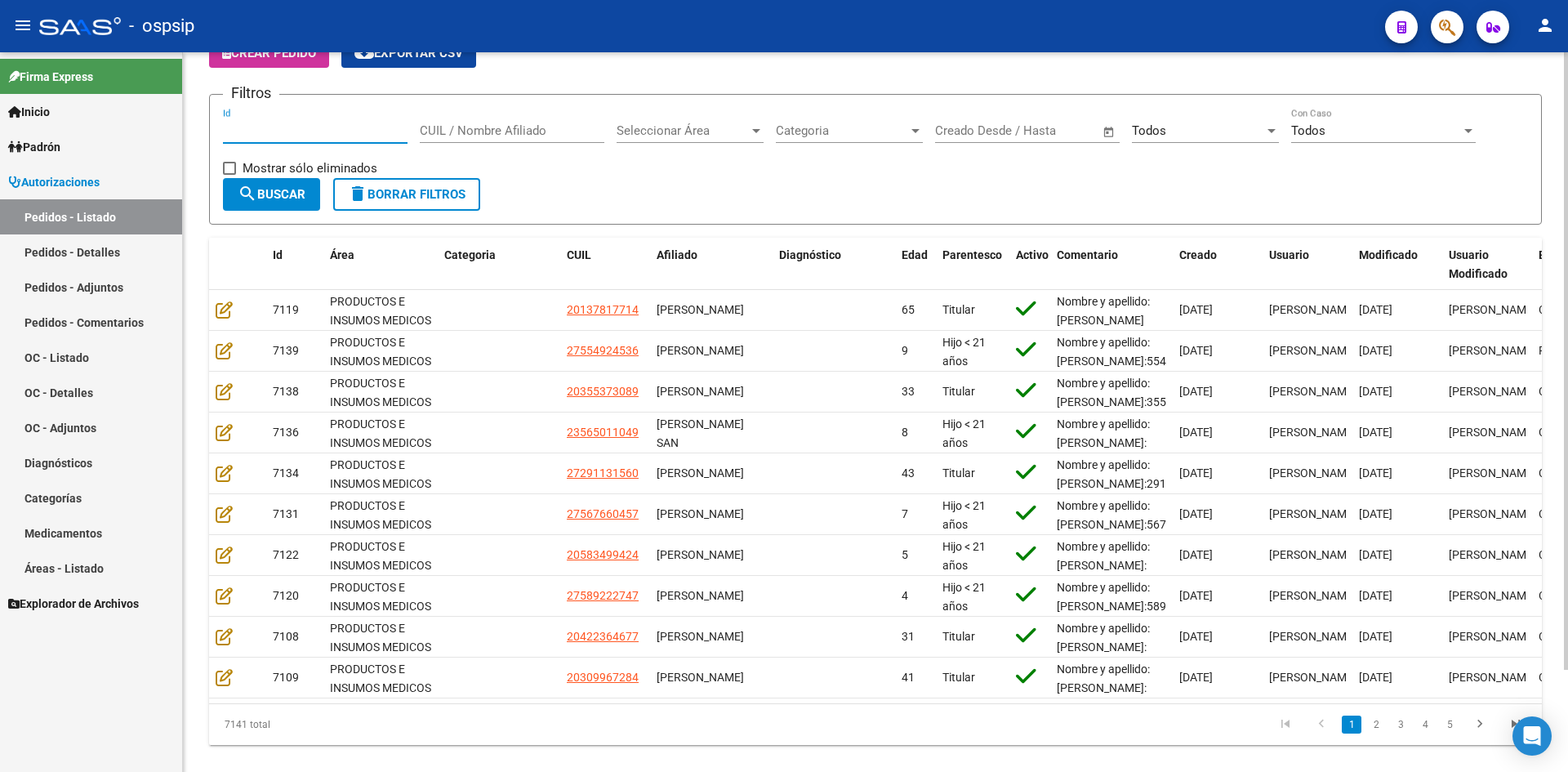
click at [378, 130] on input "Id" at bounding box center [314, 131] width 184 height 15
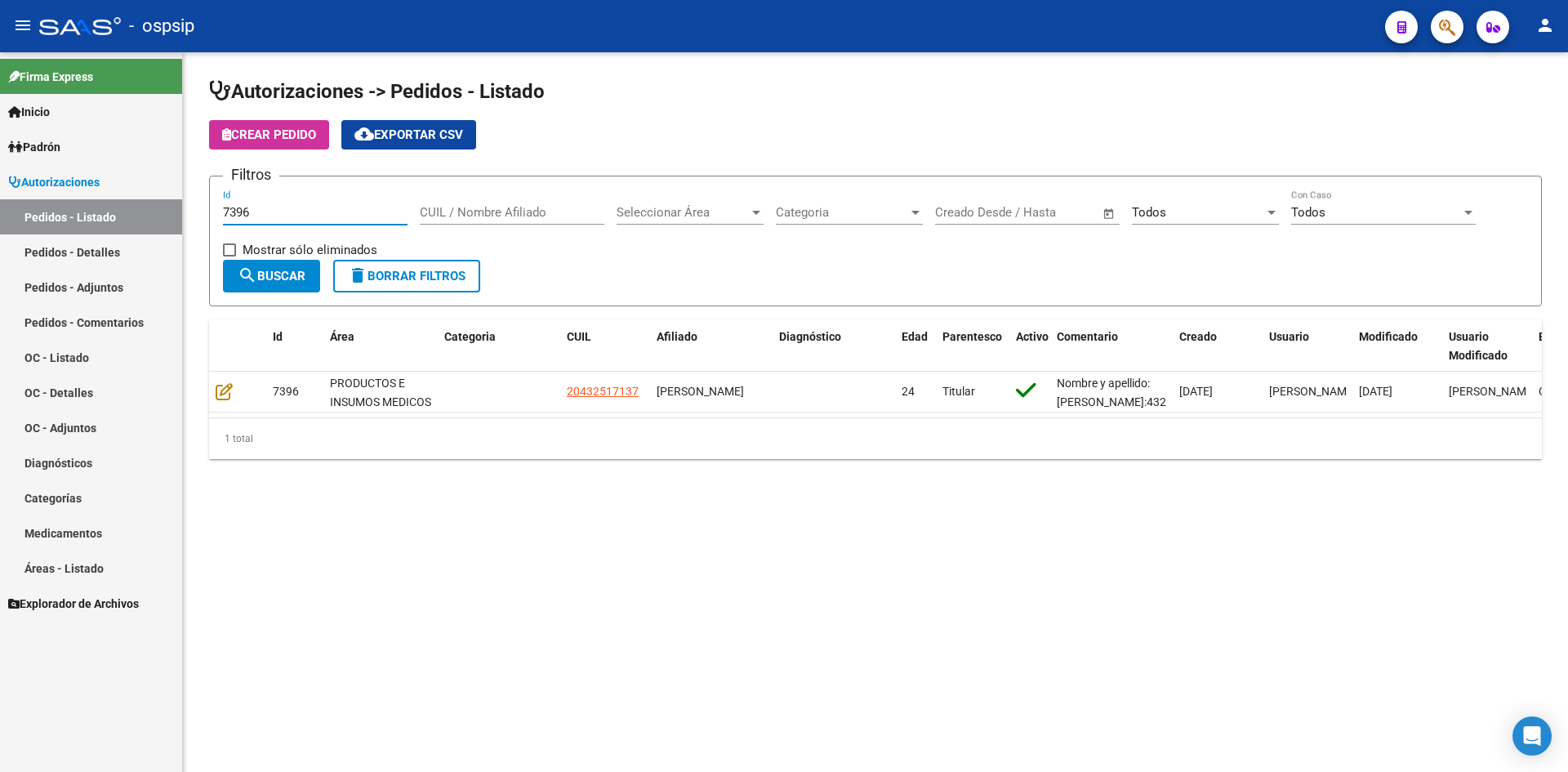
scroll to position [0, 0]
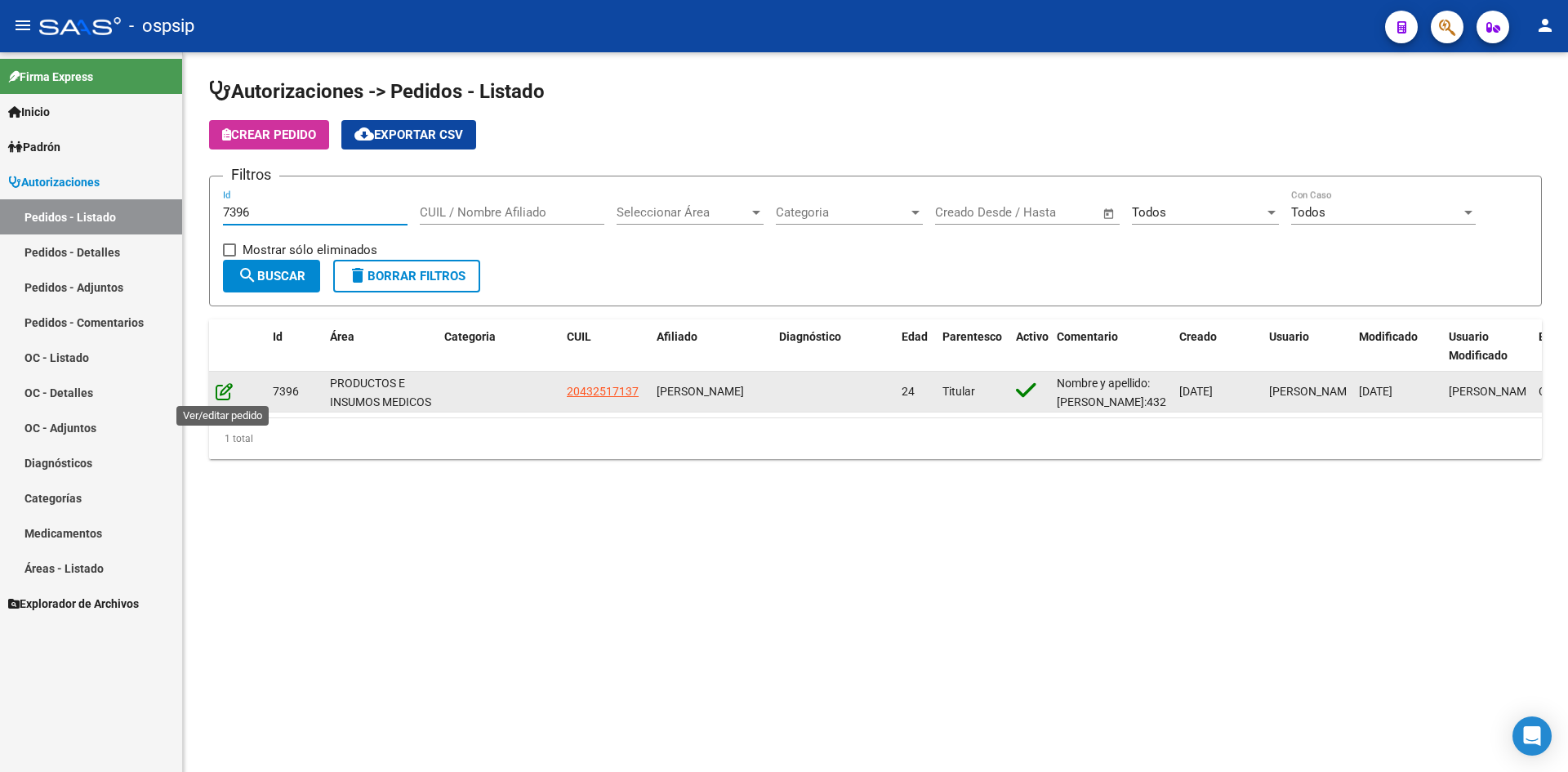
type input "7396"
click at [229, 394] on icon at bounding box center [223, 391] width 17 height 18
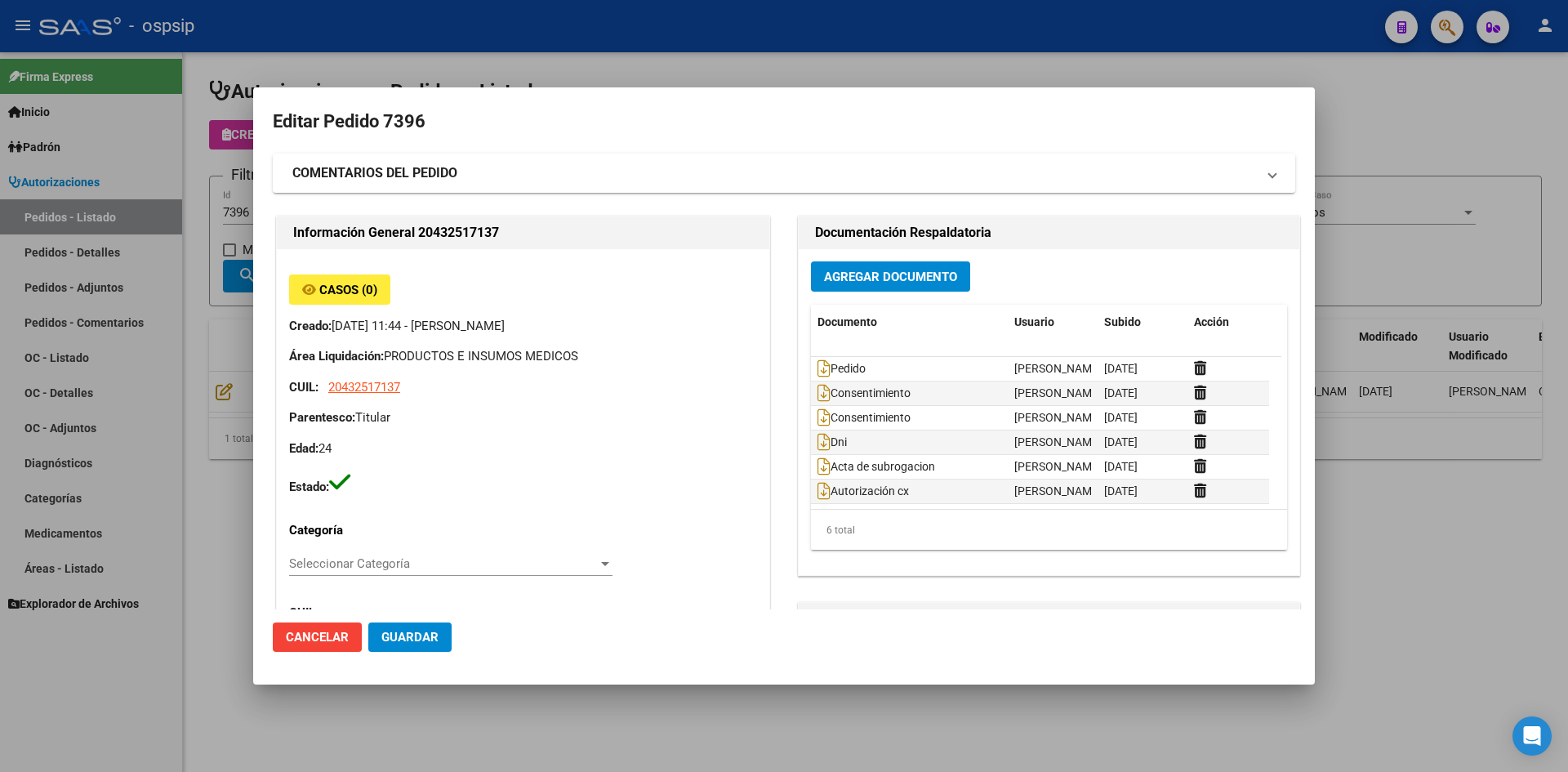
type input "Buenos Aires, PLATANOS, 37 3722, Piso: 0"
click at [817, 370] on icon at bounding box center [824, 369] width 13 height 18
click at [919, 284] on button "Agregar Documento" at bounding box center [890, 277] width 159 height 30
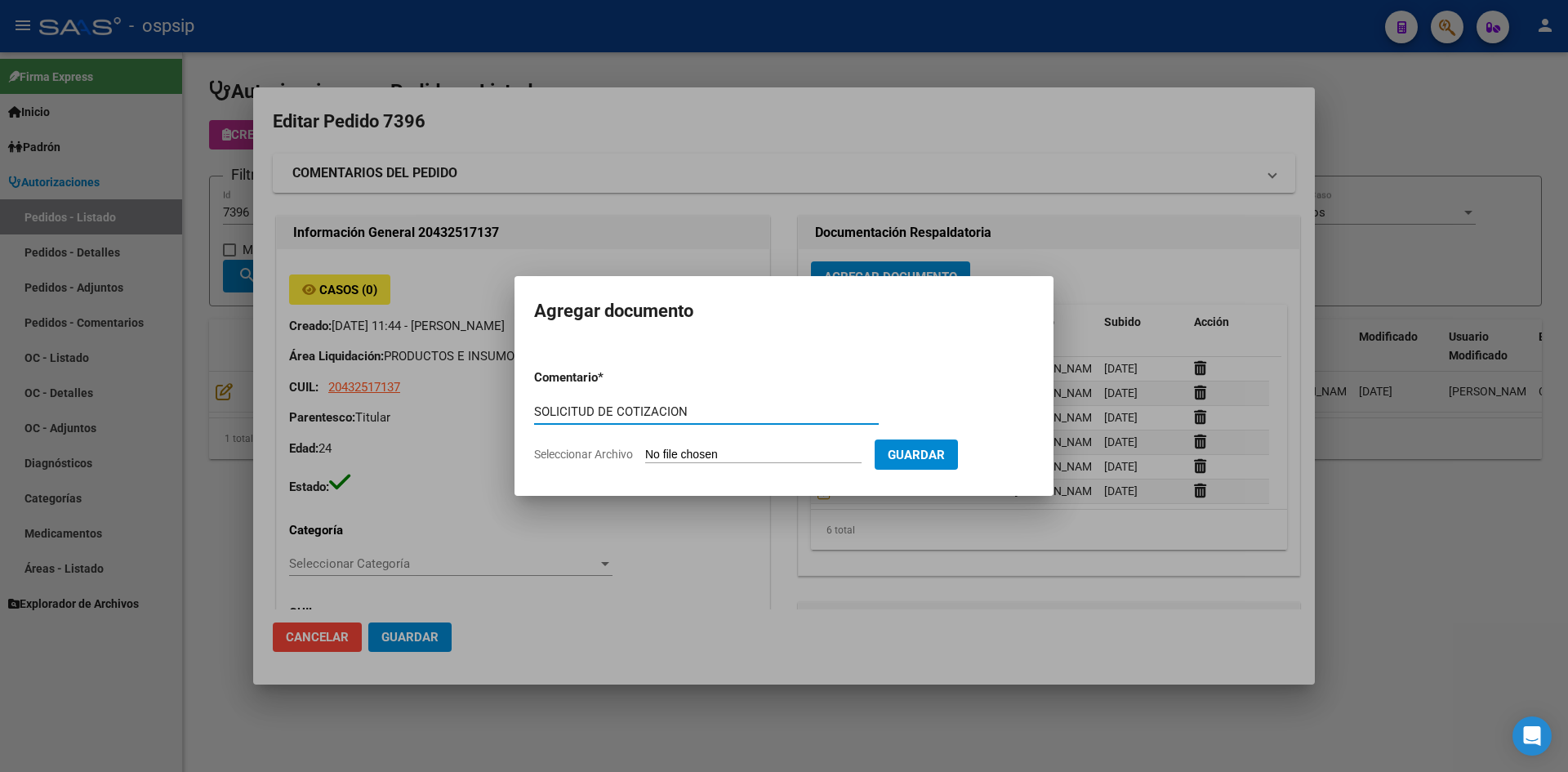
type input "SOLICITUD DE COTIZACION"
click at [646, 448] on input "Seleccionar Archivo" at bounding box center [753, 455] width 216 height 15
type input "C:\fakepath\SOLICITUD DE COTIZACION N°7396.pdf"
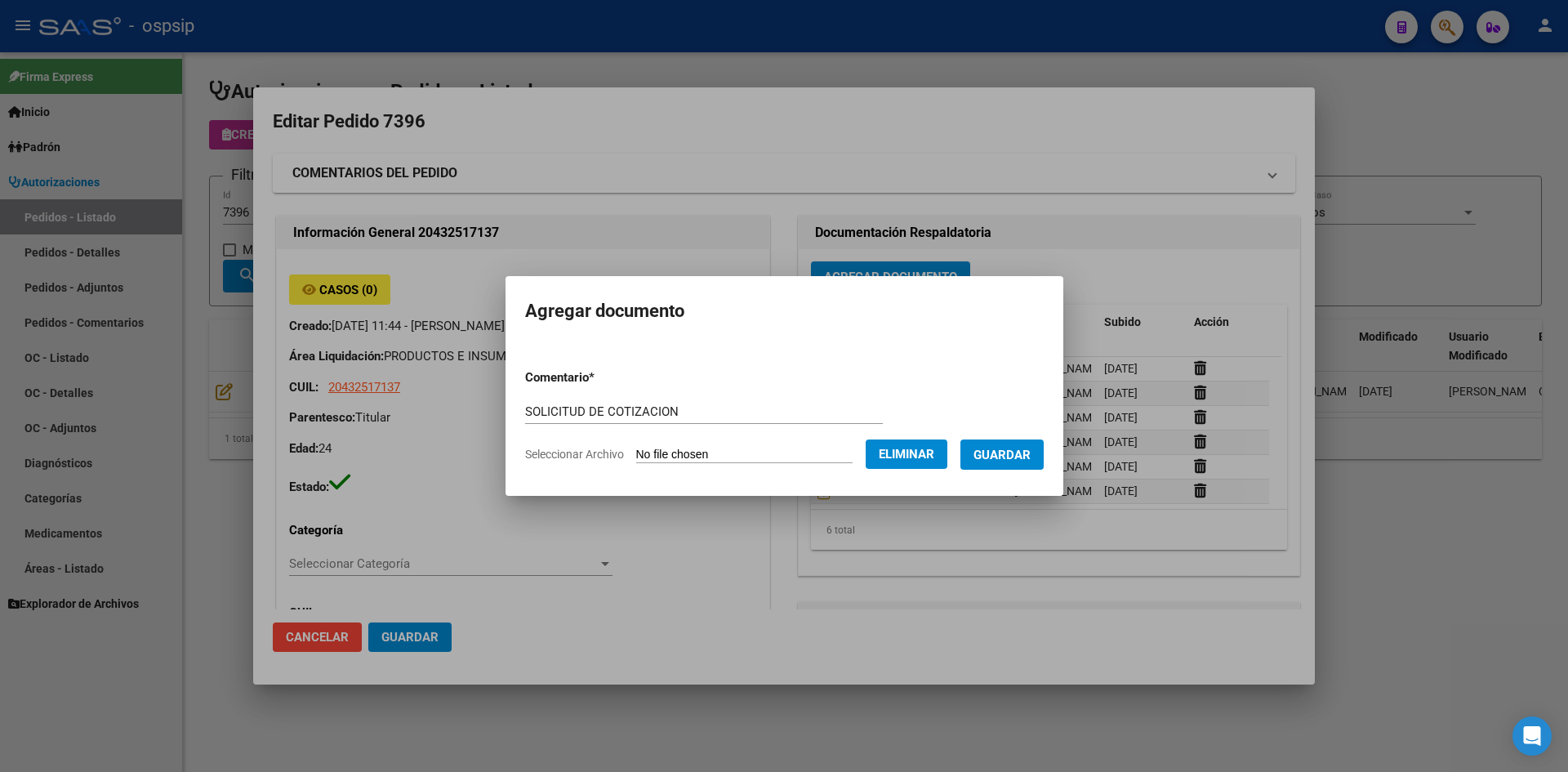
drag, startPoint x: 1009, startPoint y: 447, endPoint x: 965, endPoint y: 459, distance: 45.6
click at [1007, 451] on span "Guardar" at bounding box center [1002, 455] width 57 height 15
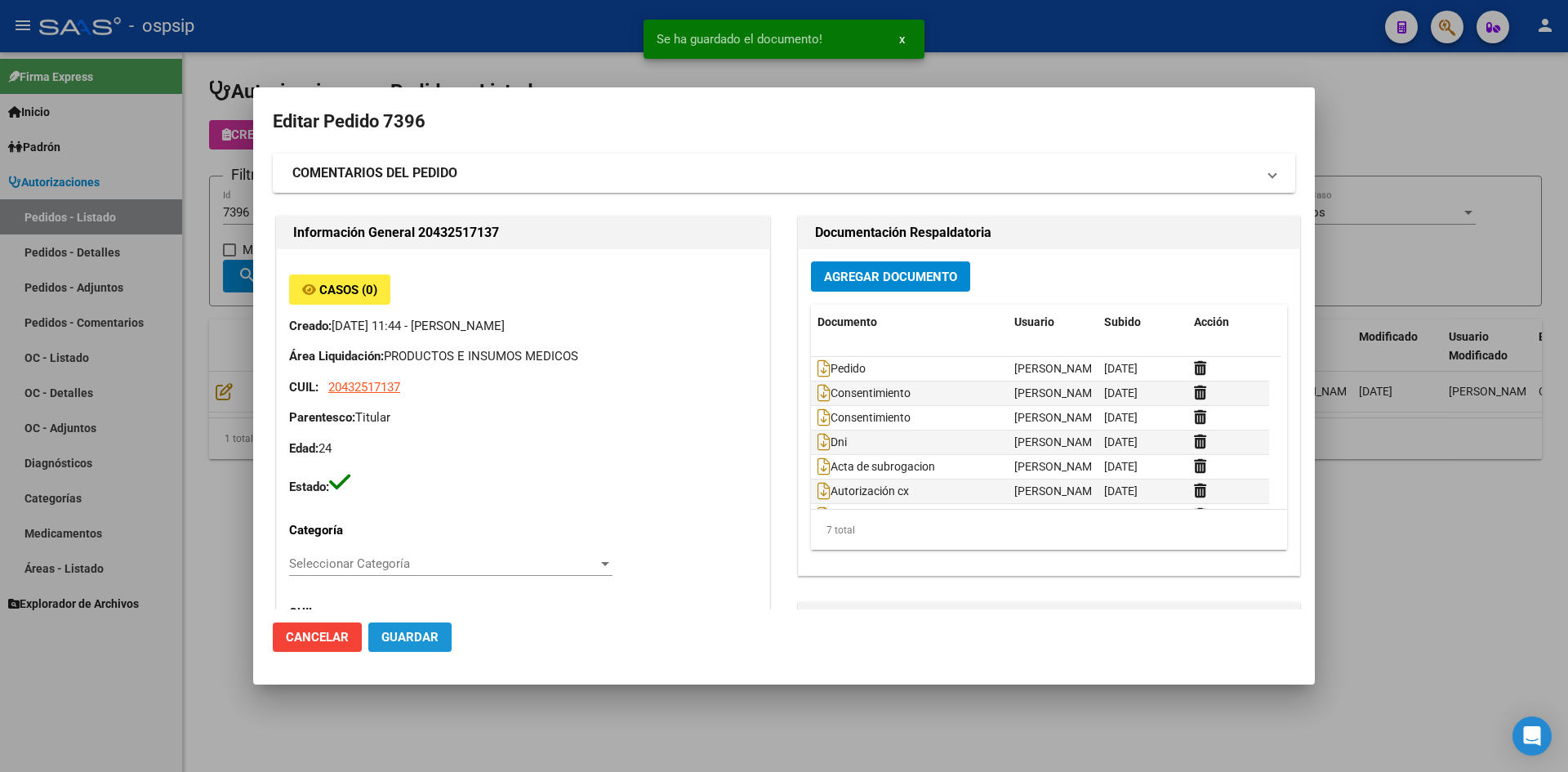
click at [423, 632] on span "Guardar" at bounding box center [410, 637] width 57 height 15
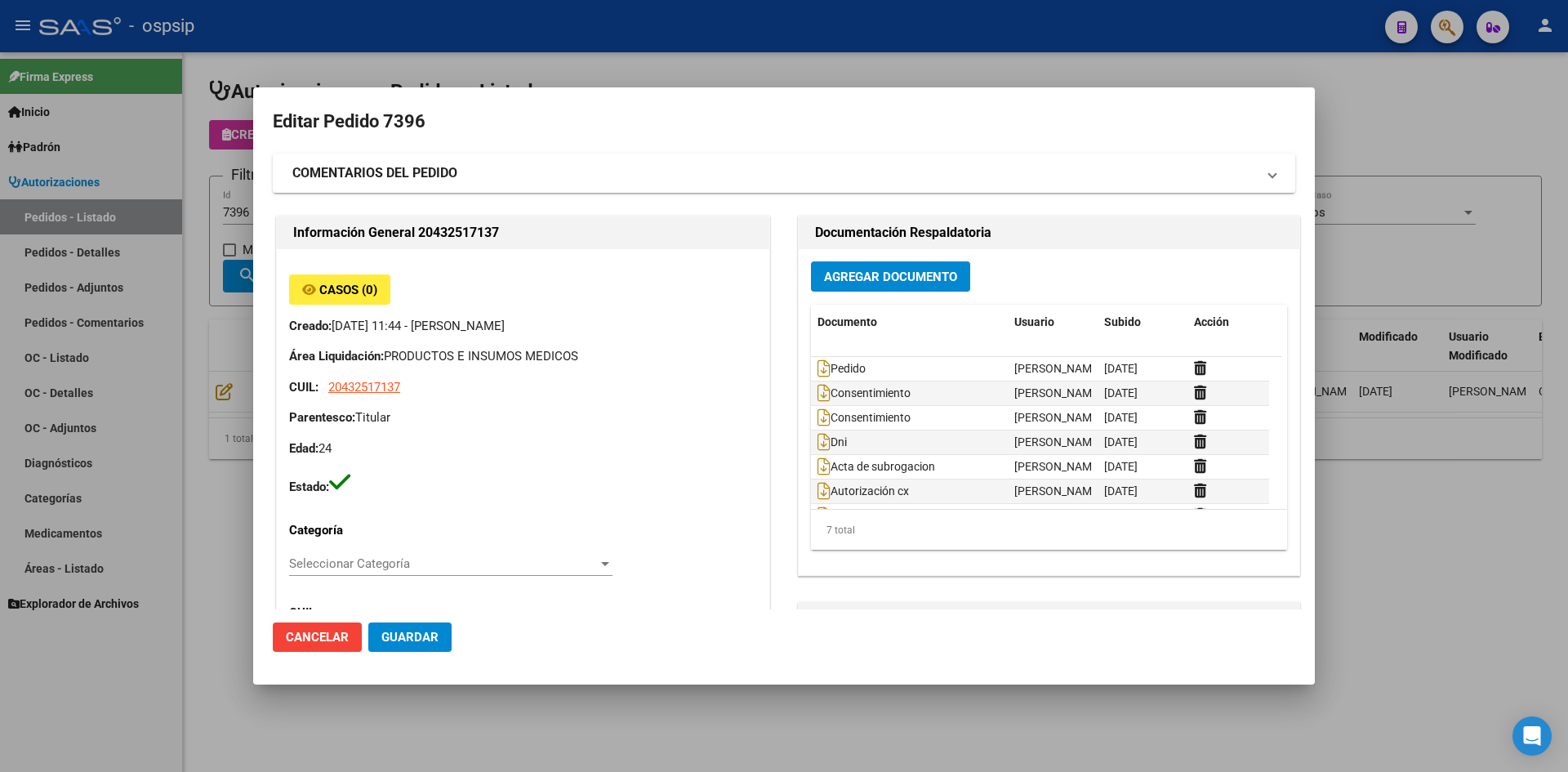
click at [567, 44] on div at bounding box center [784, 386] width 1568 height 772
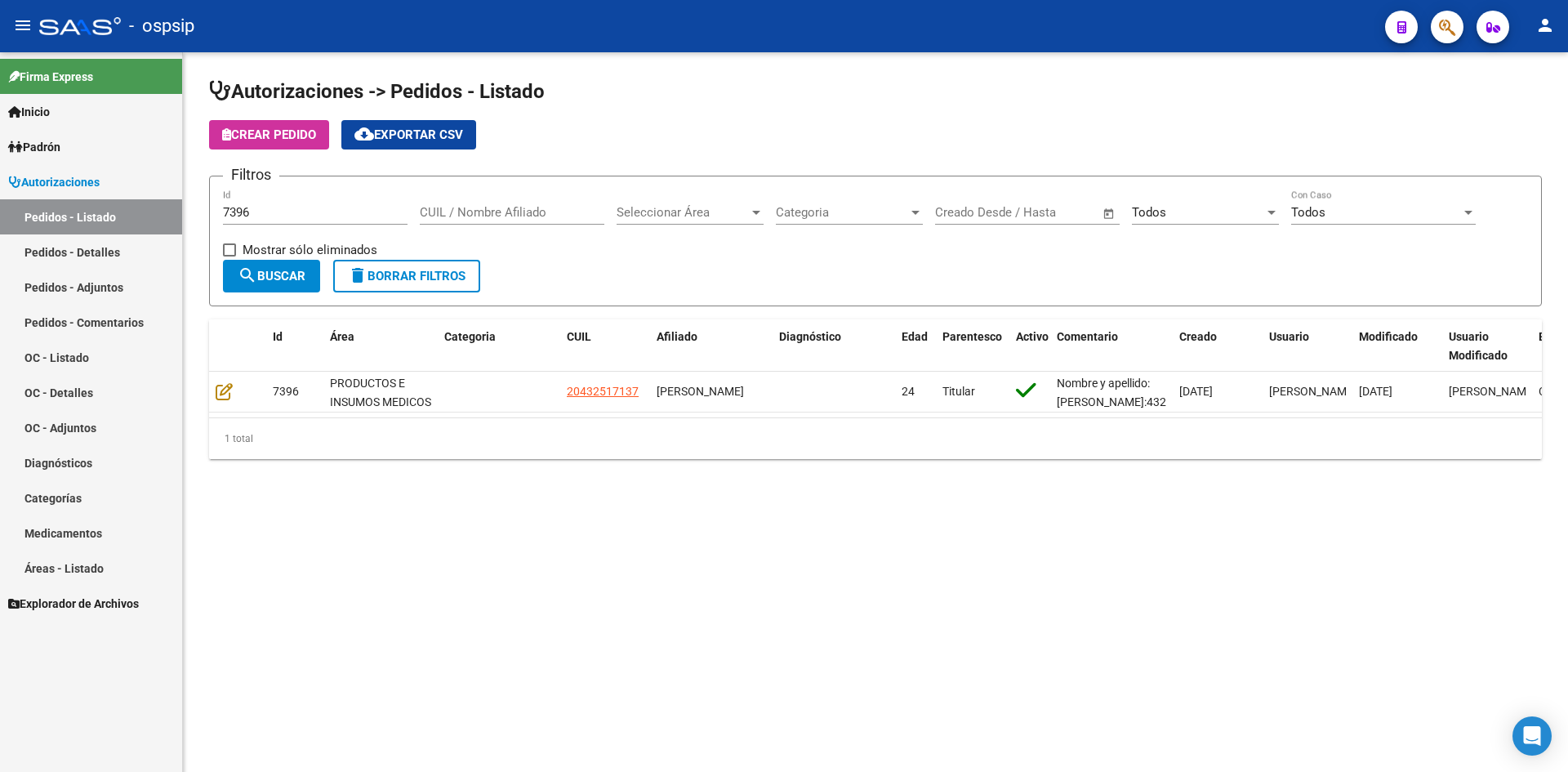
click at [326, 219] on input "7396" at bounding box center [314, 212] width 184 height 15
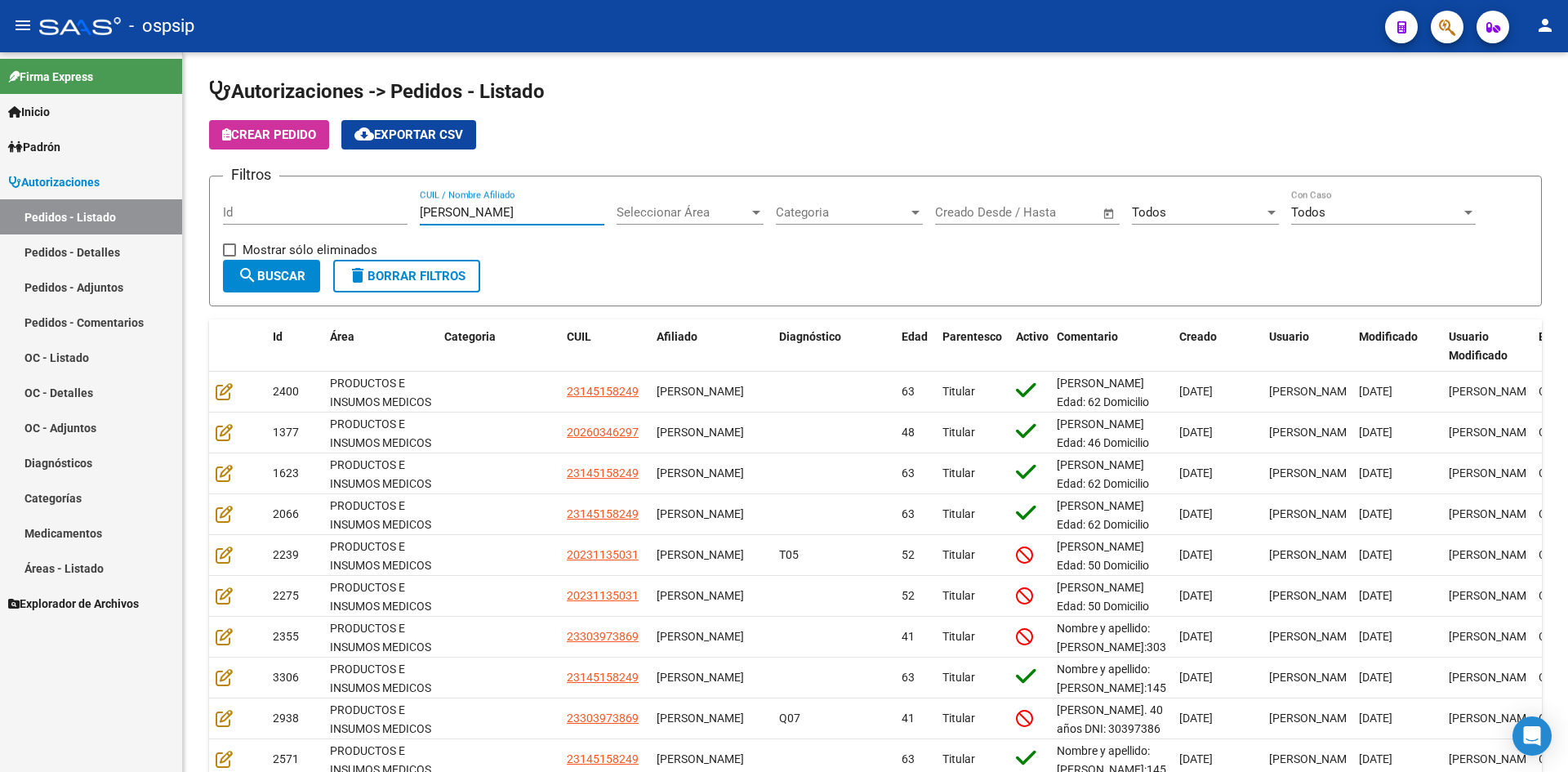
type input "rodriguez"
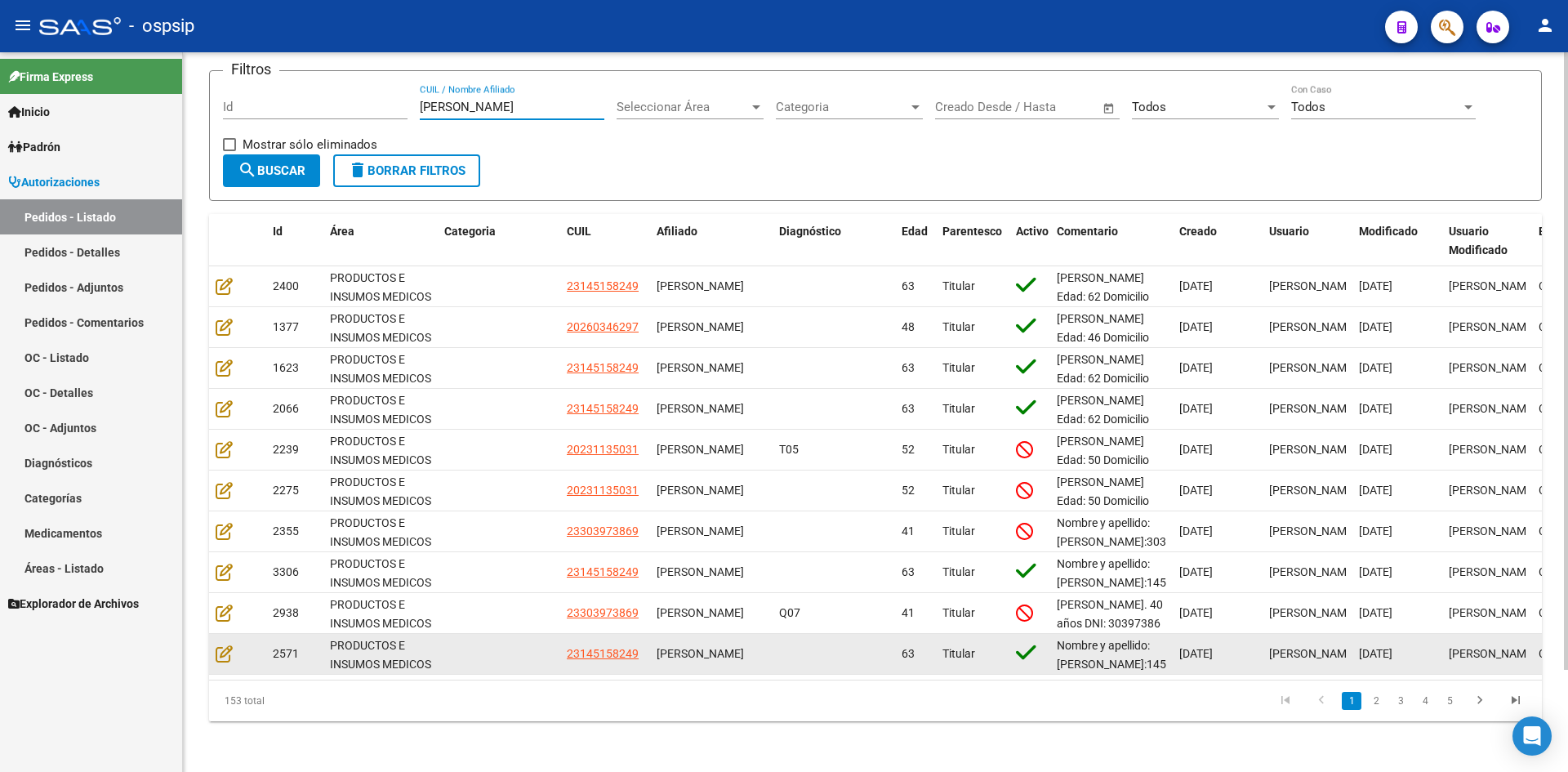
scroll to position [119, 0]
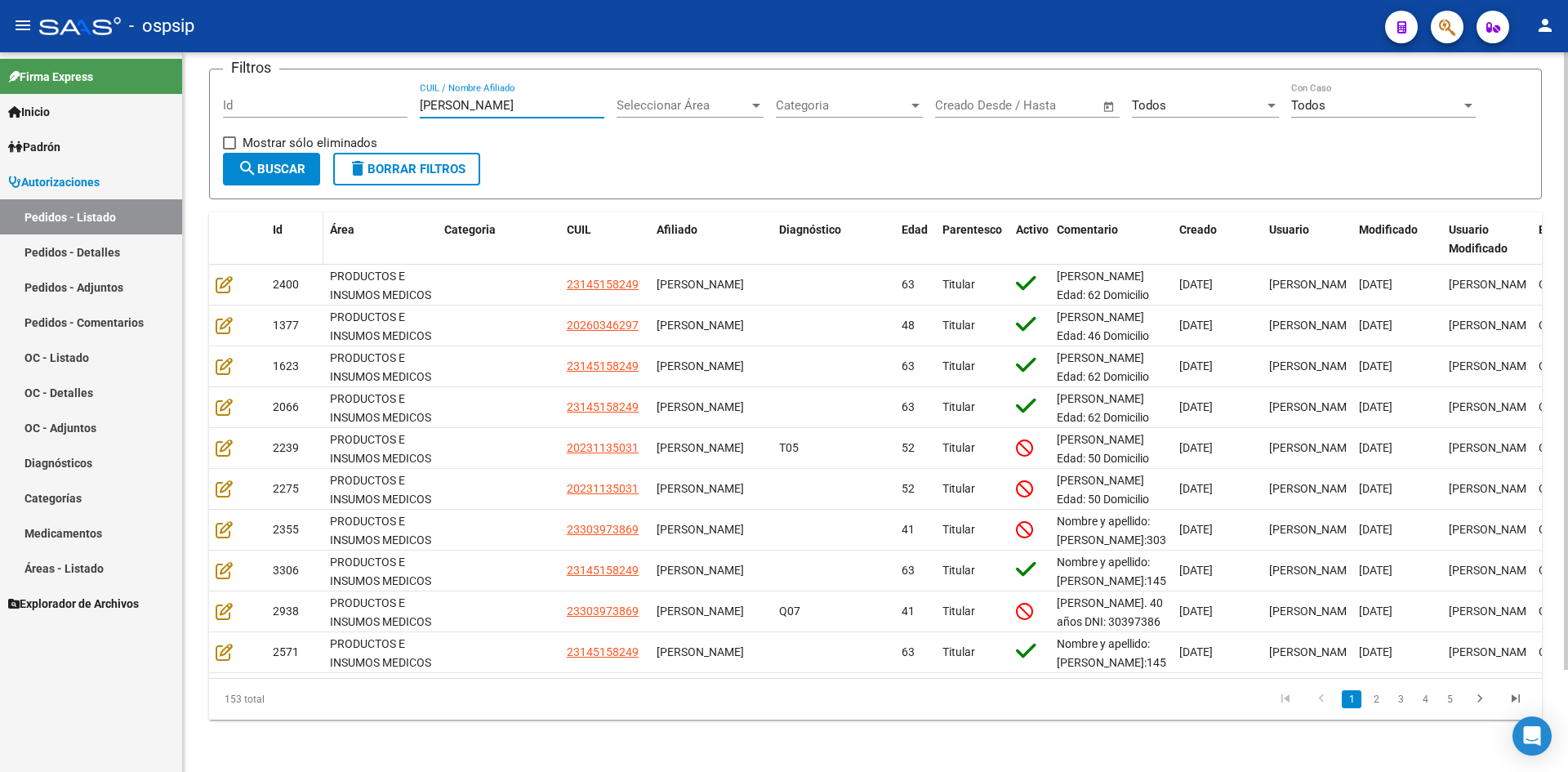
click at [277, 223] on span "Id" at bounding box center [277, 229] width 10 height 13
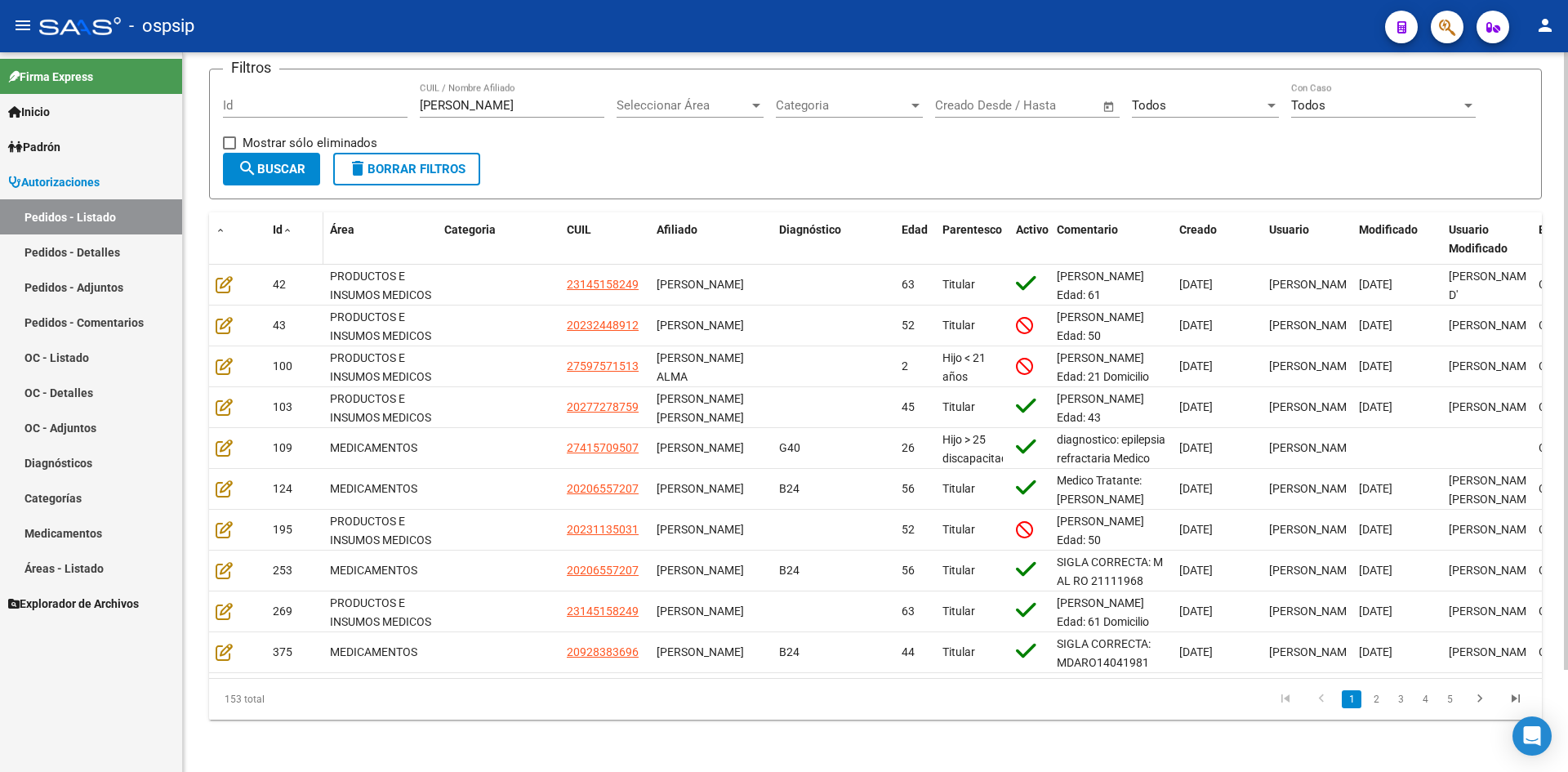
click at [277, 223] on span "Id" at bounding box center [277, 229] width 10 height 13
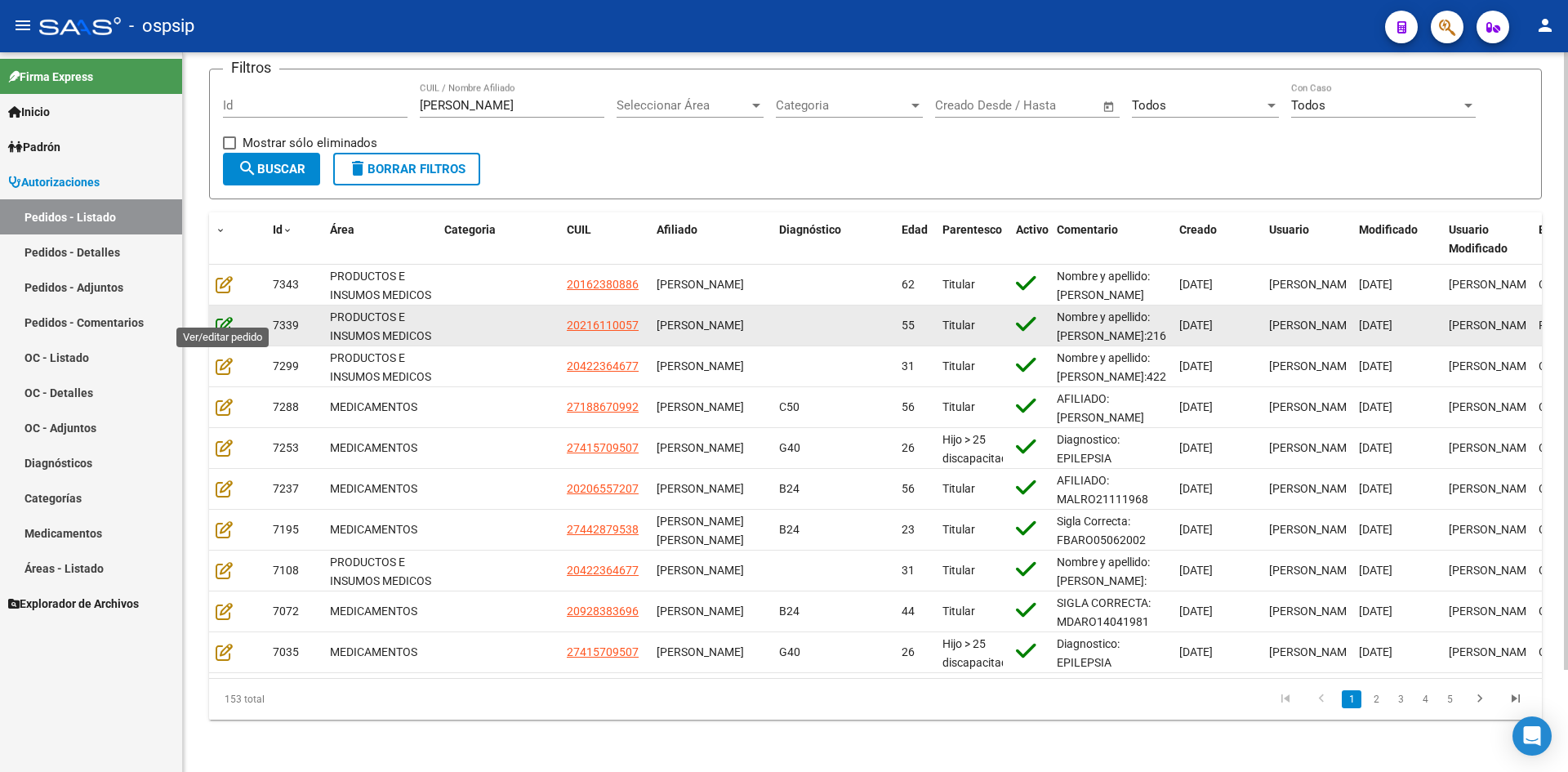
click at [218, 316] on icon at bounding box center [223, 325] width 17 height 18
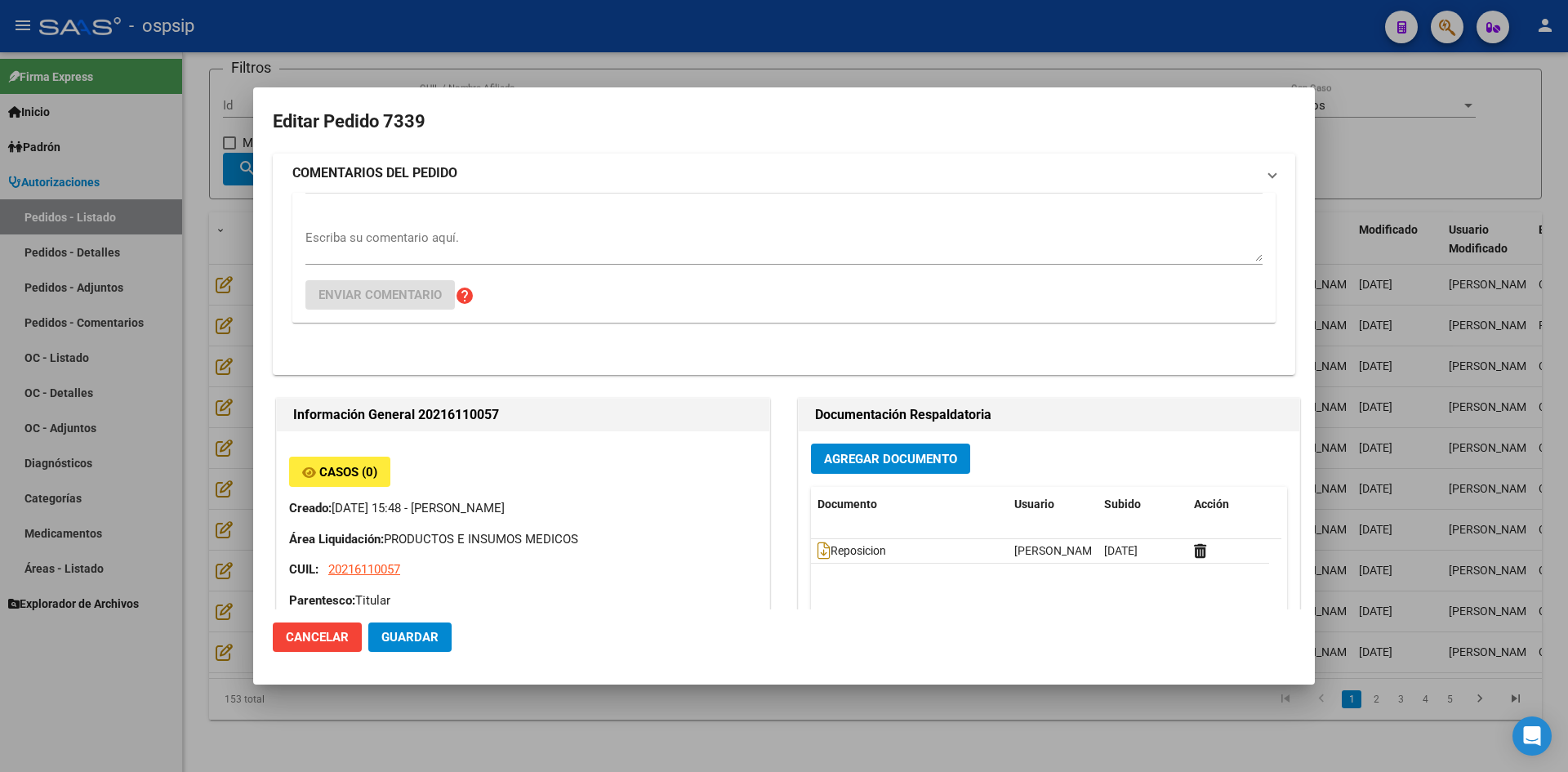
type input "Neuquen, NEUQUEN, MZA 7 CASA 12"
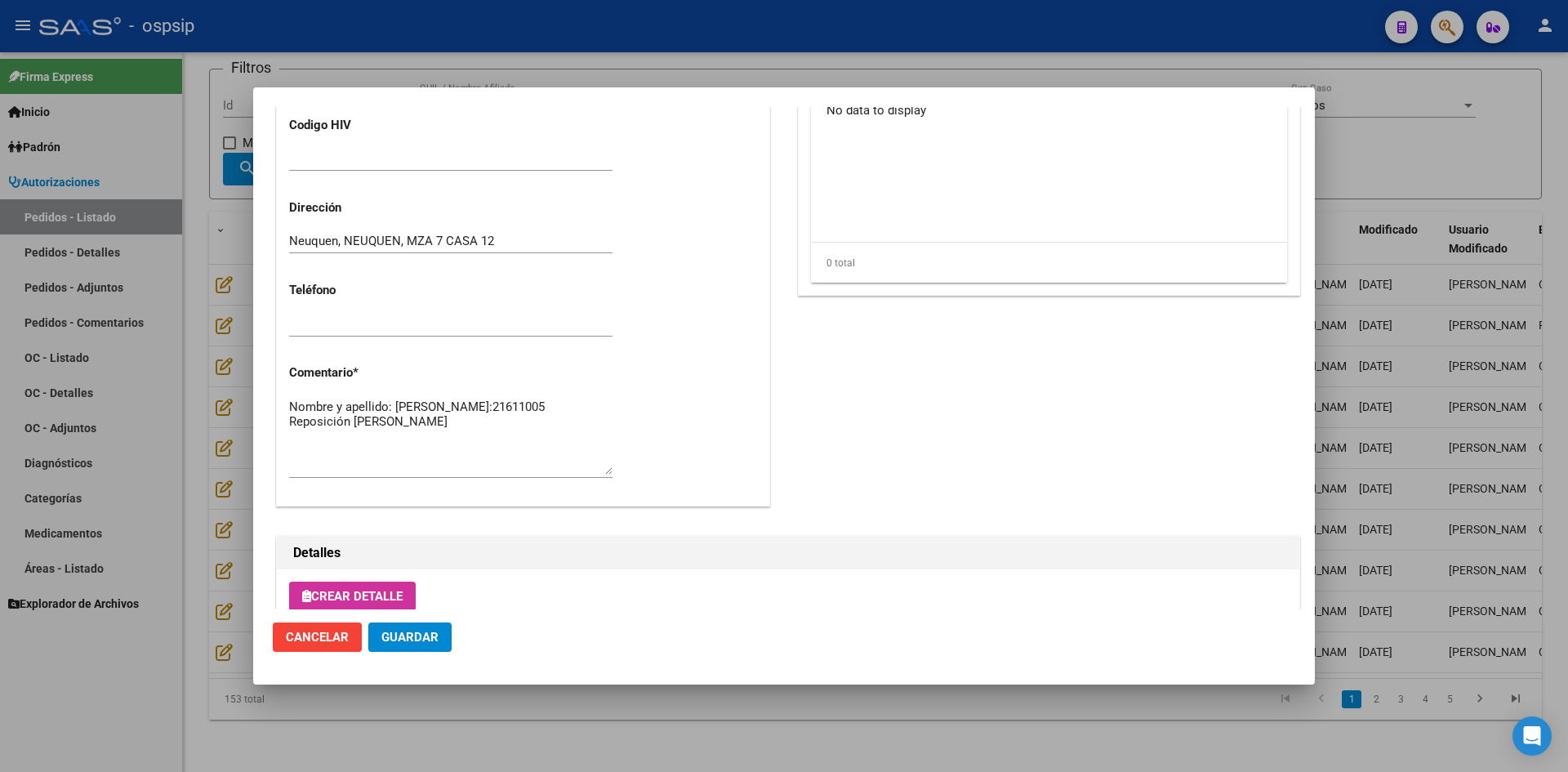
scroll to position [817, 0]
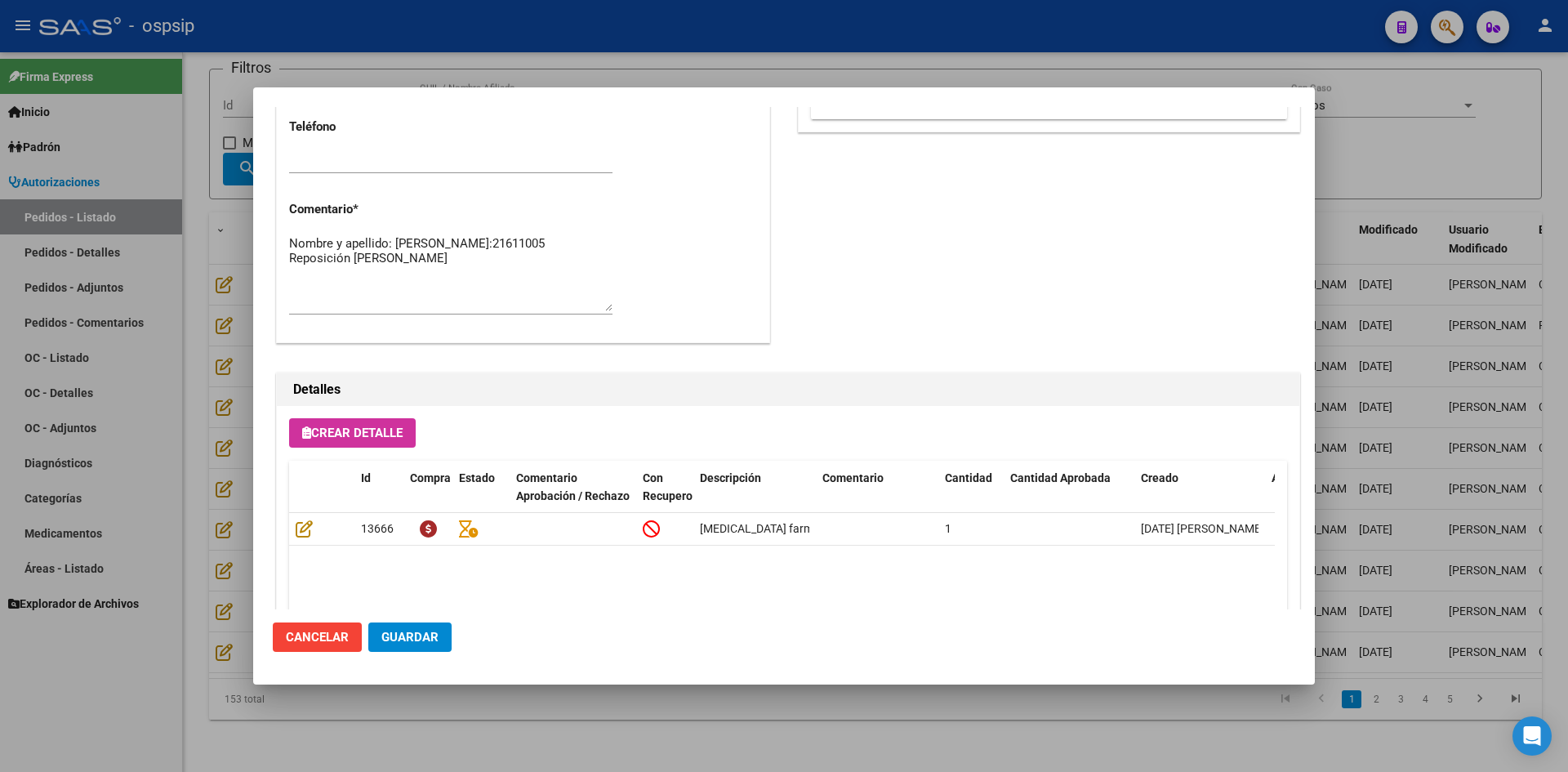
click at [691, 76] on div at bounding box center [784, 386] width 1568 height 772
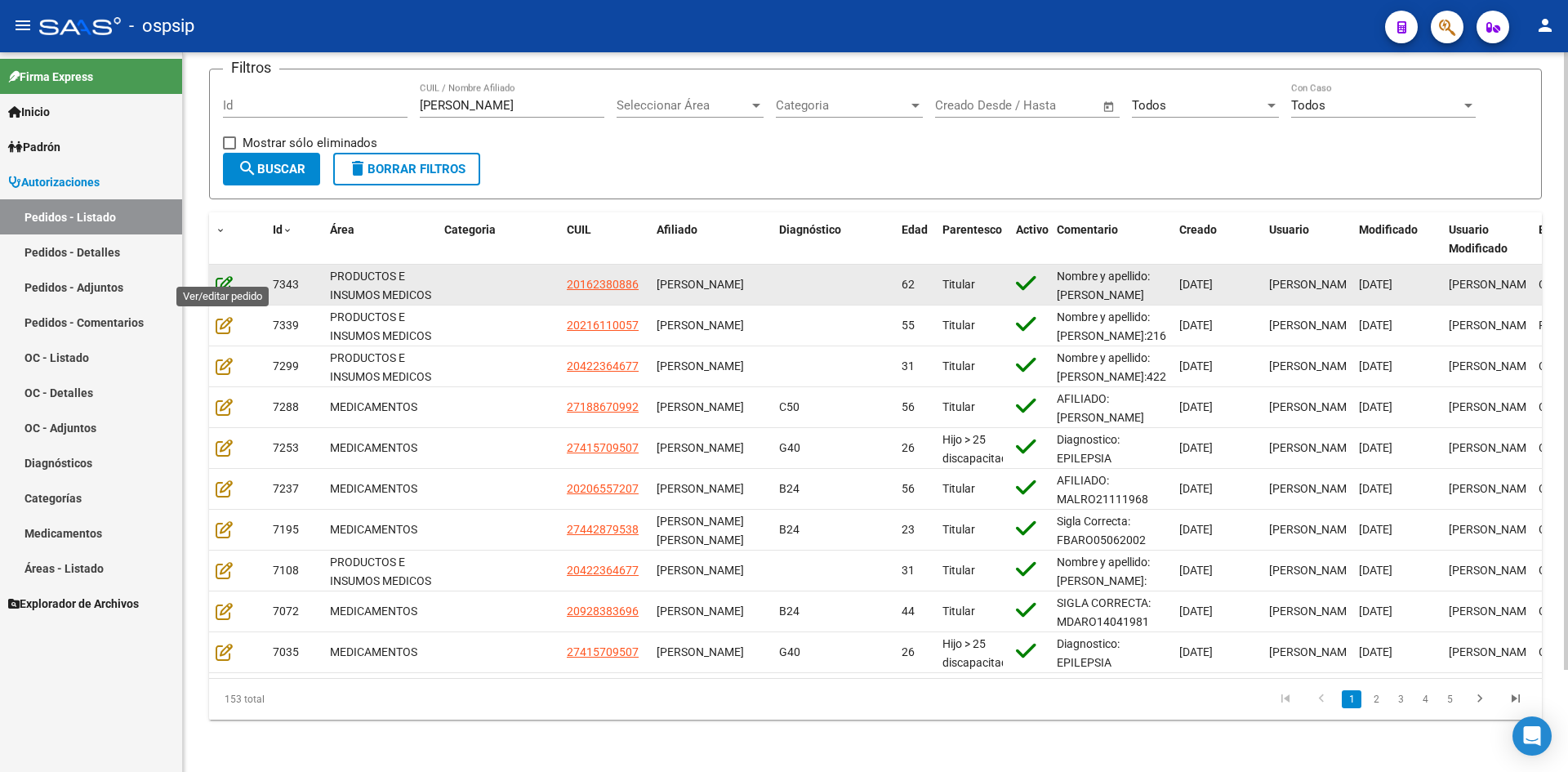
click at [232, 275] on icon at bounding box center [223, 284] width 17 height 18
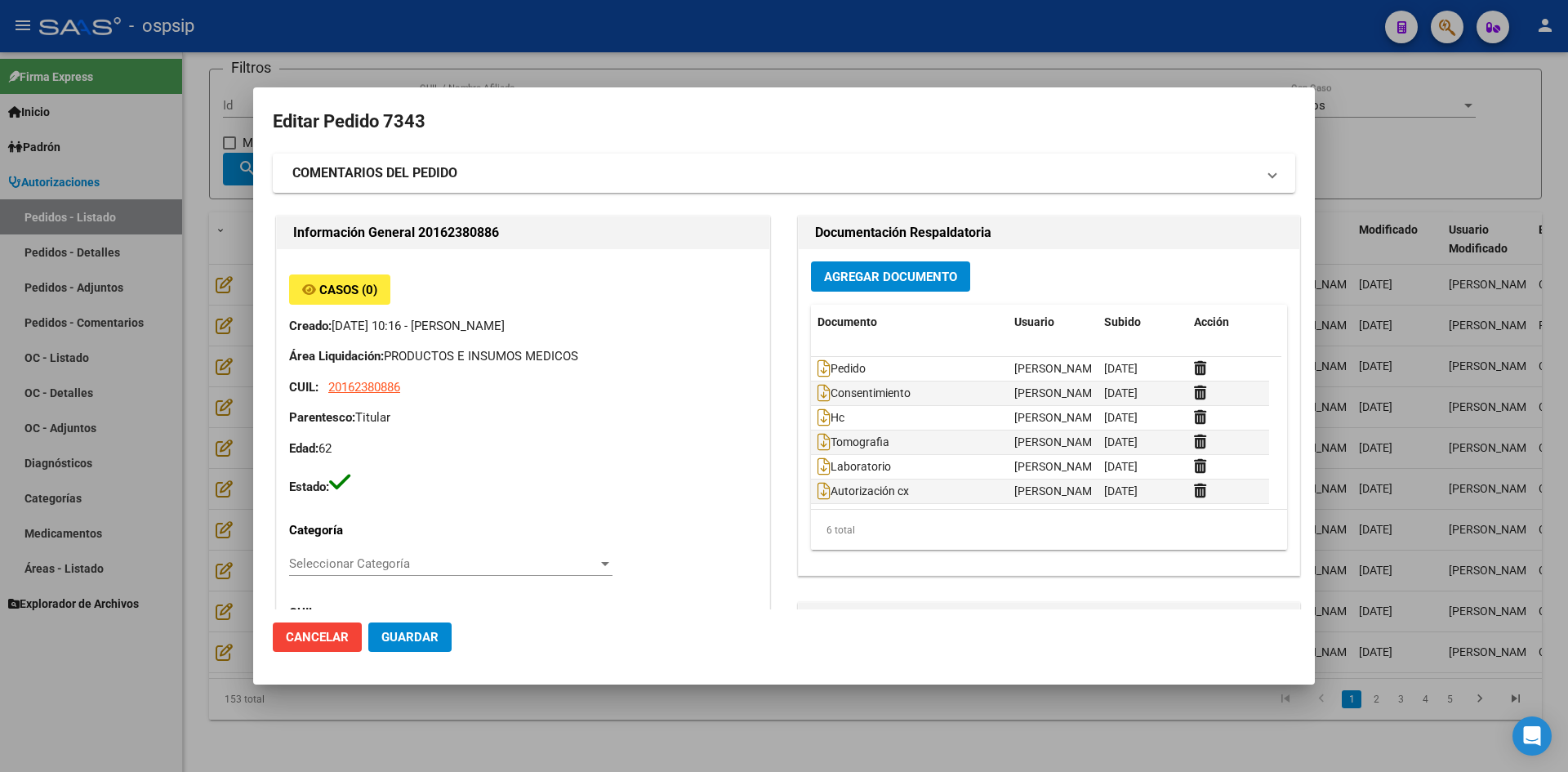
type input "Buenos Aires, INGENIERO ADOLF, ESTOMBA 1207"
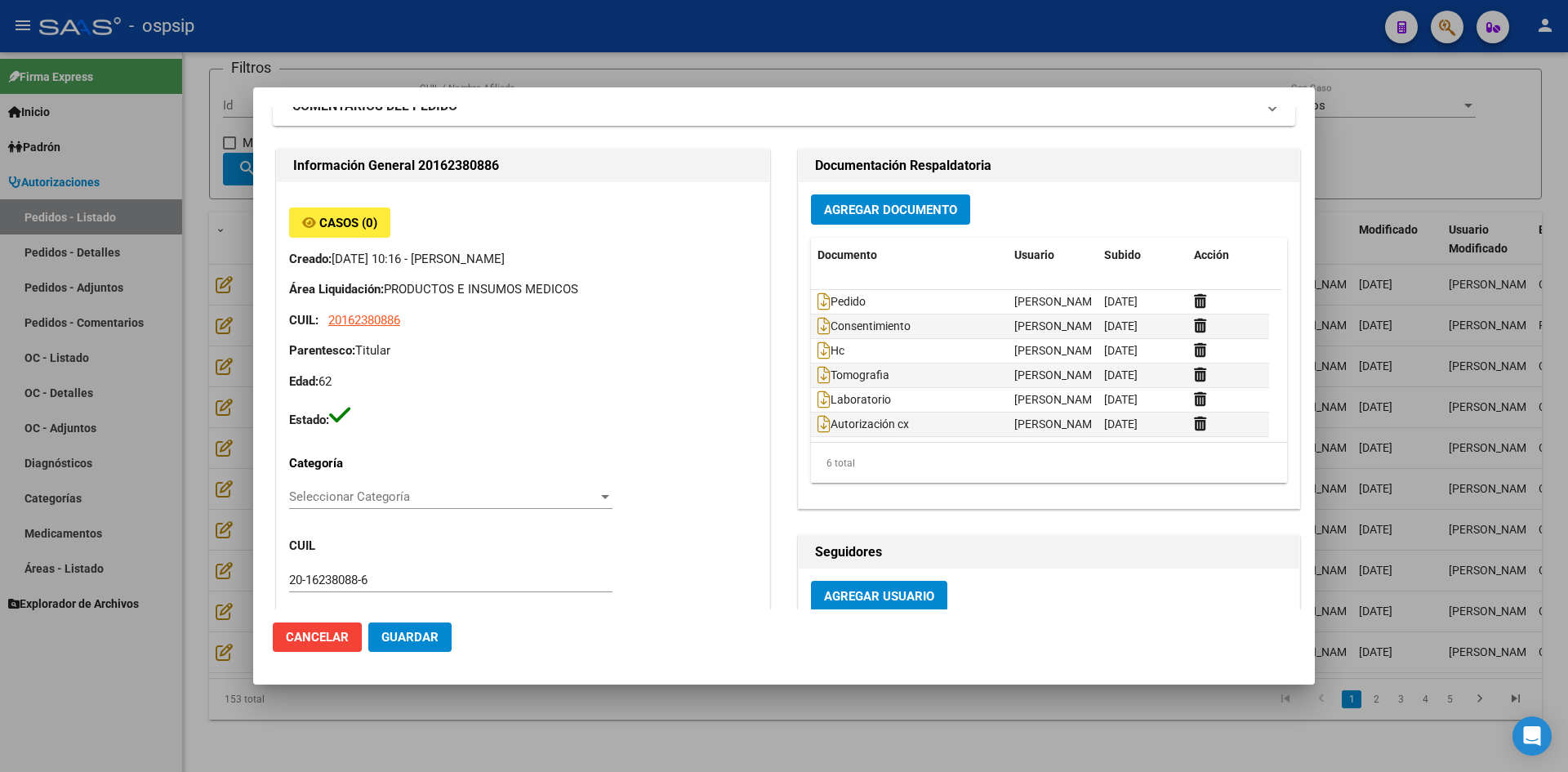
scroll to position [0, 0]
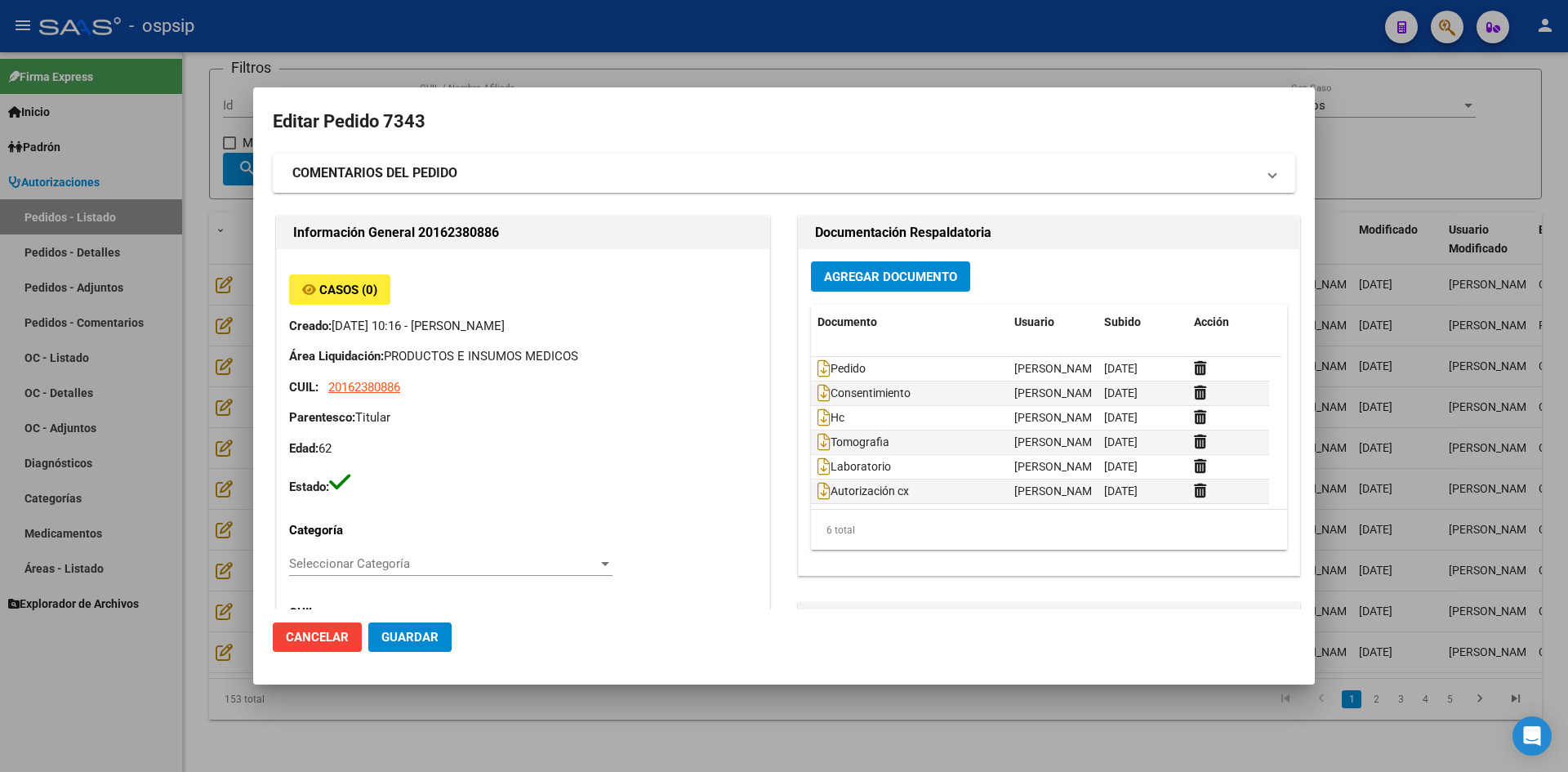
click at [661, 54] on div at bounding box center [784, 386] width 1568 height 772
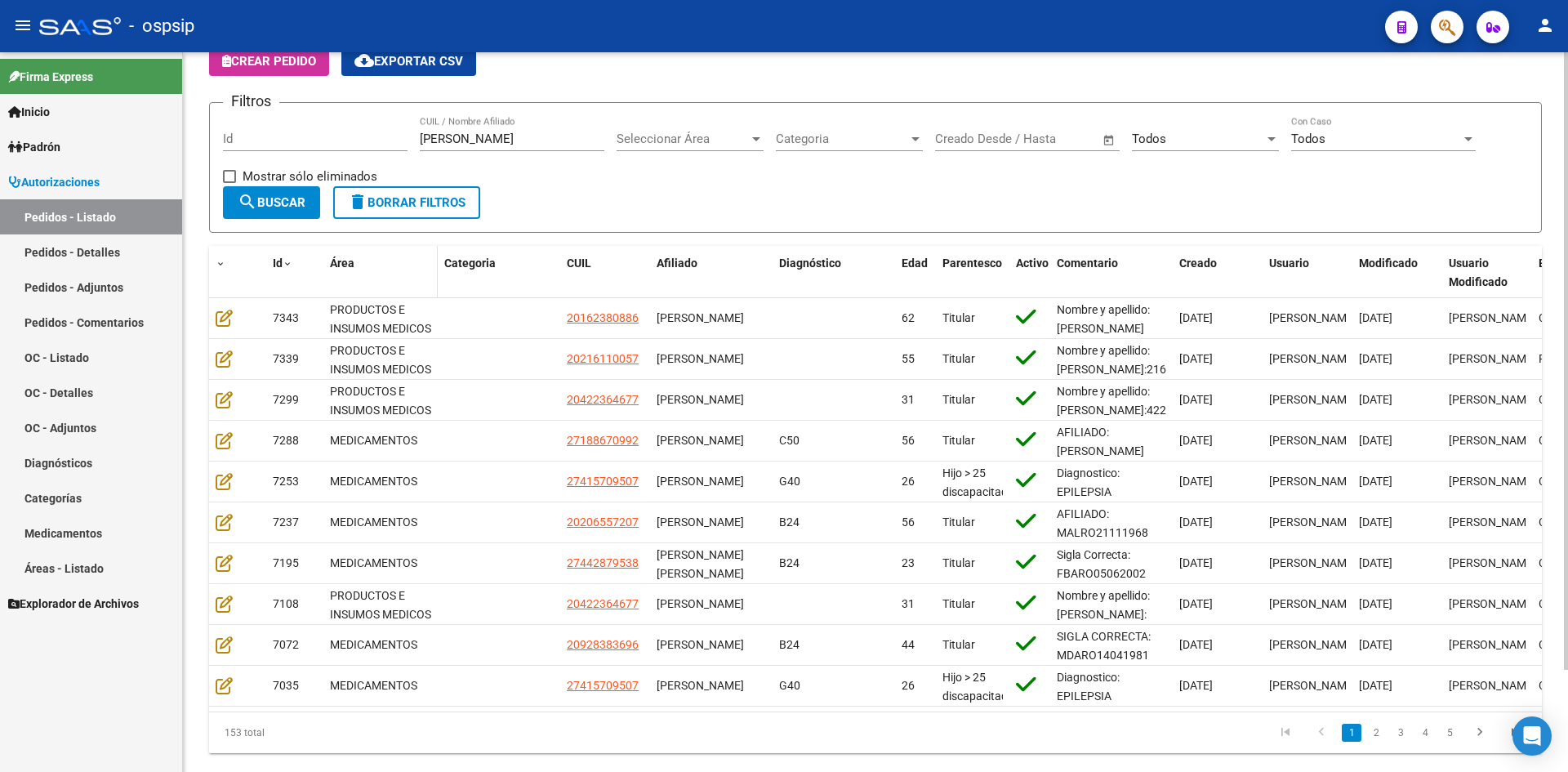
scroll to position [37, 0]
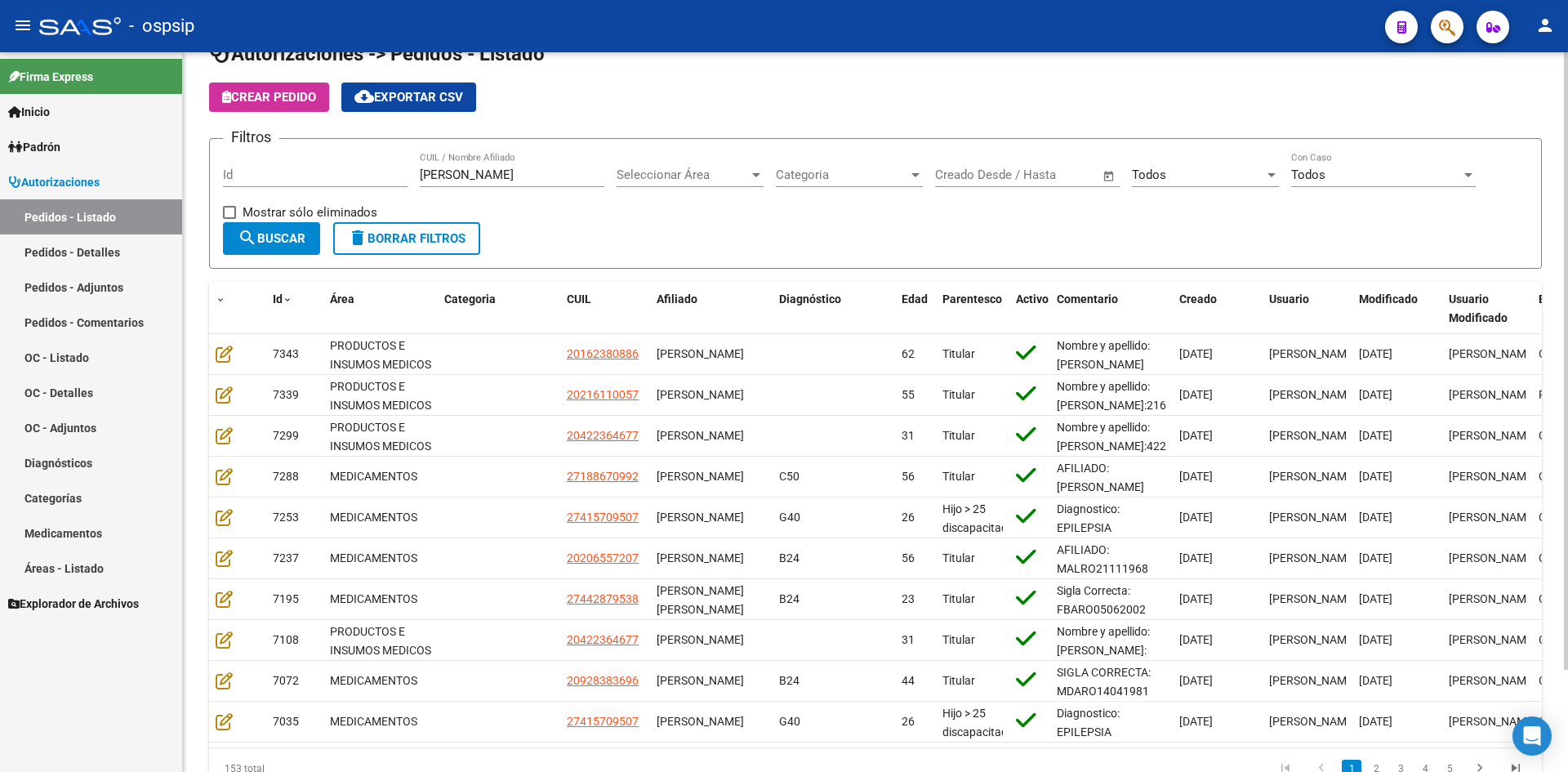
click at [486, 178] on input "rodriguez" at bounding box center [511, 175] width 184 height 15
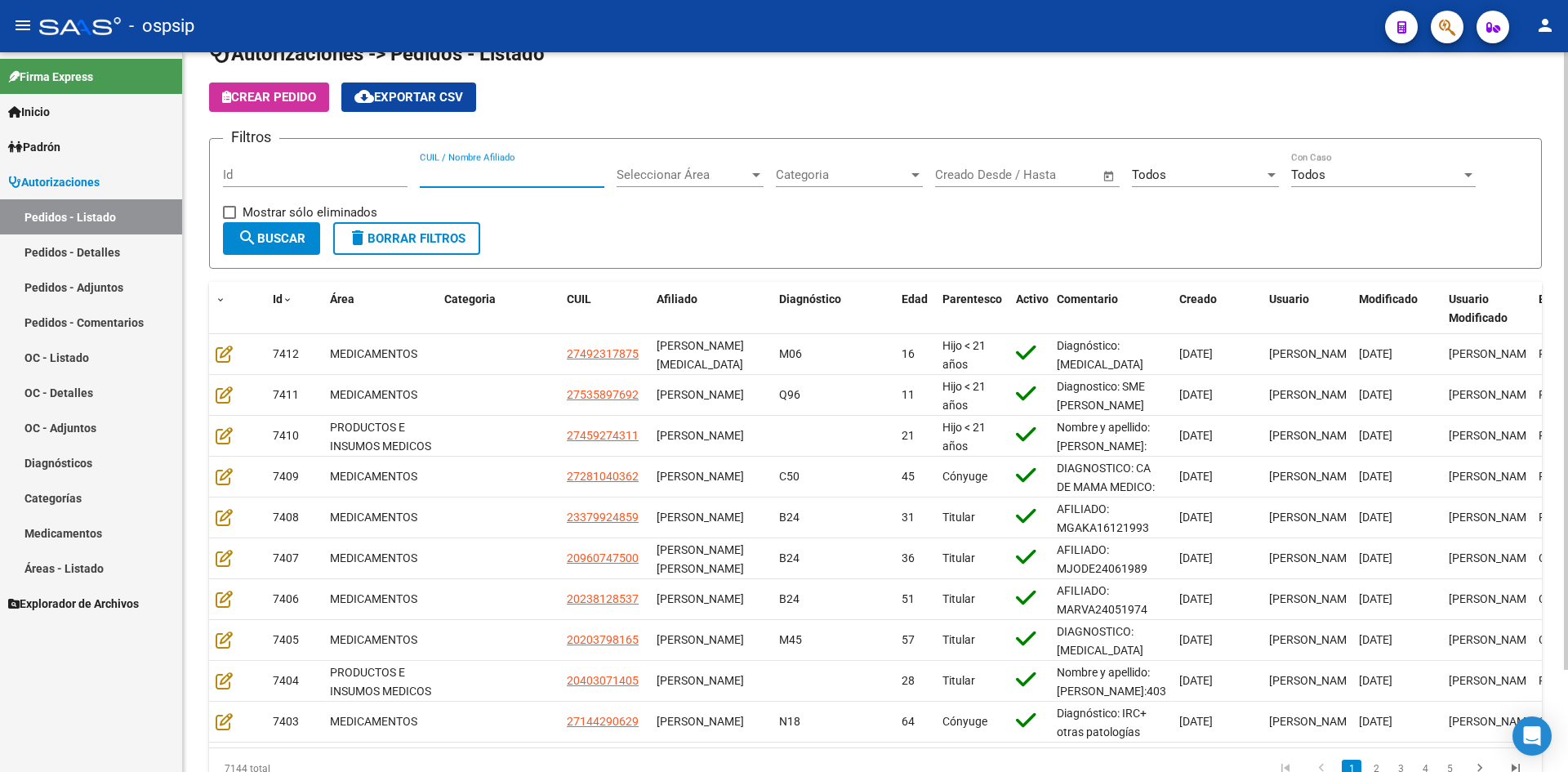
click at [306, 174] on input "Id" at bounding box center [314, 175] width 184 height 15
click at [281, 179] on input "Id" at bounding box center [314, 175] width 184 height 15
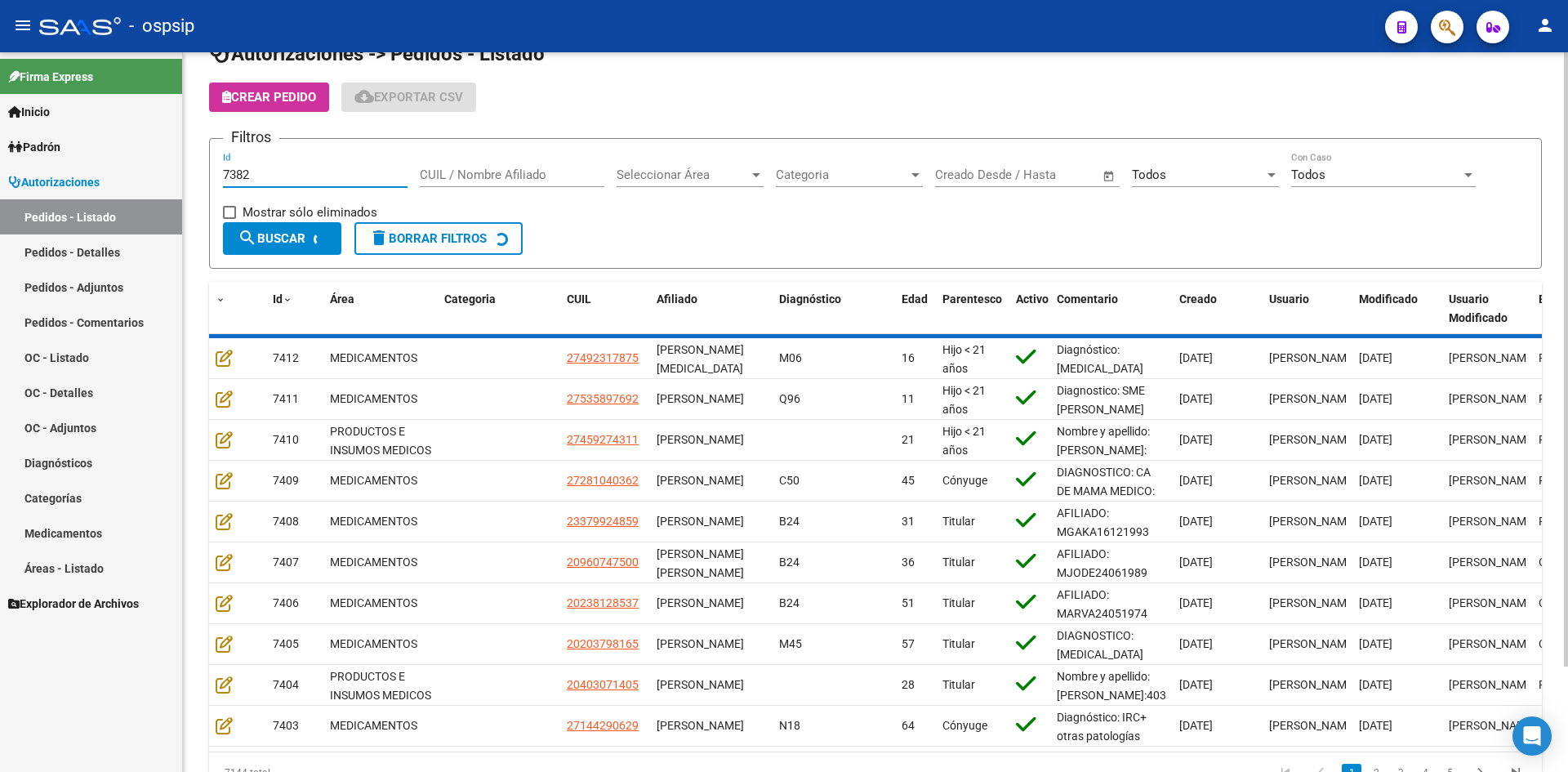
scroll to position [0, 0]
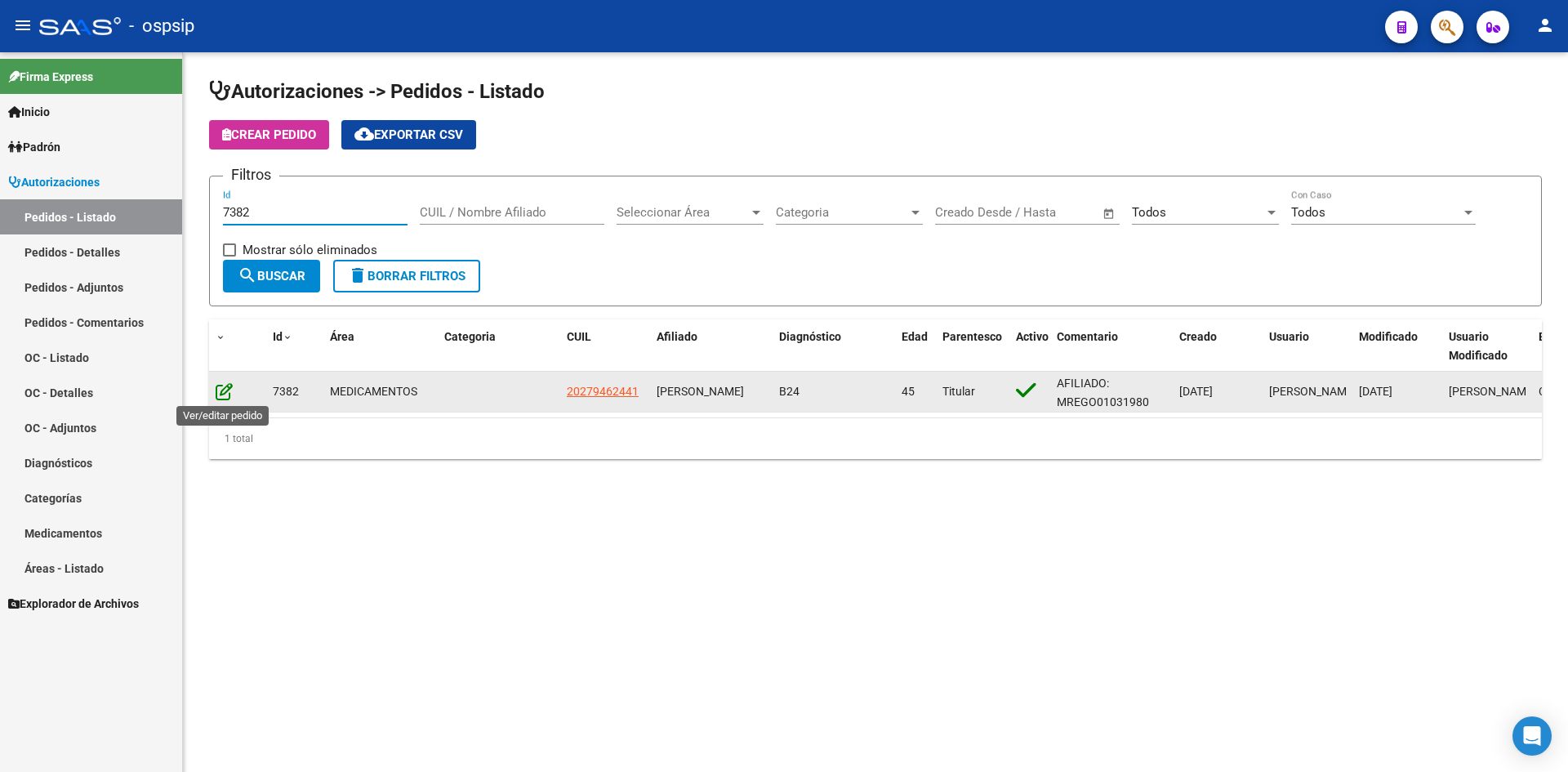
type input "7382"
click at [222, 392] on icon at bounding box center [223, 391] width 17 height 18
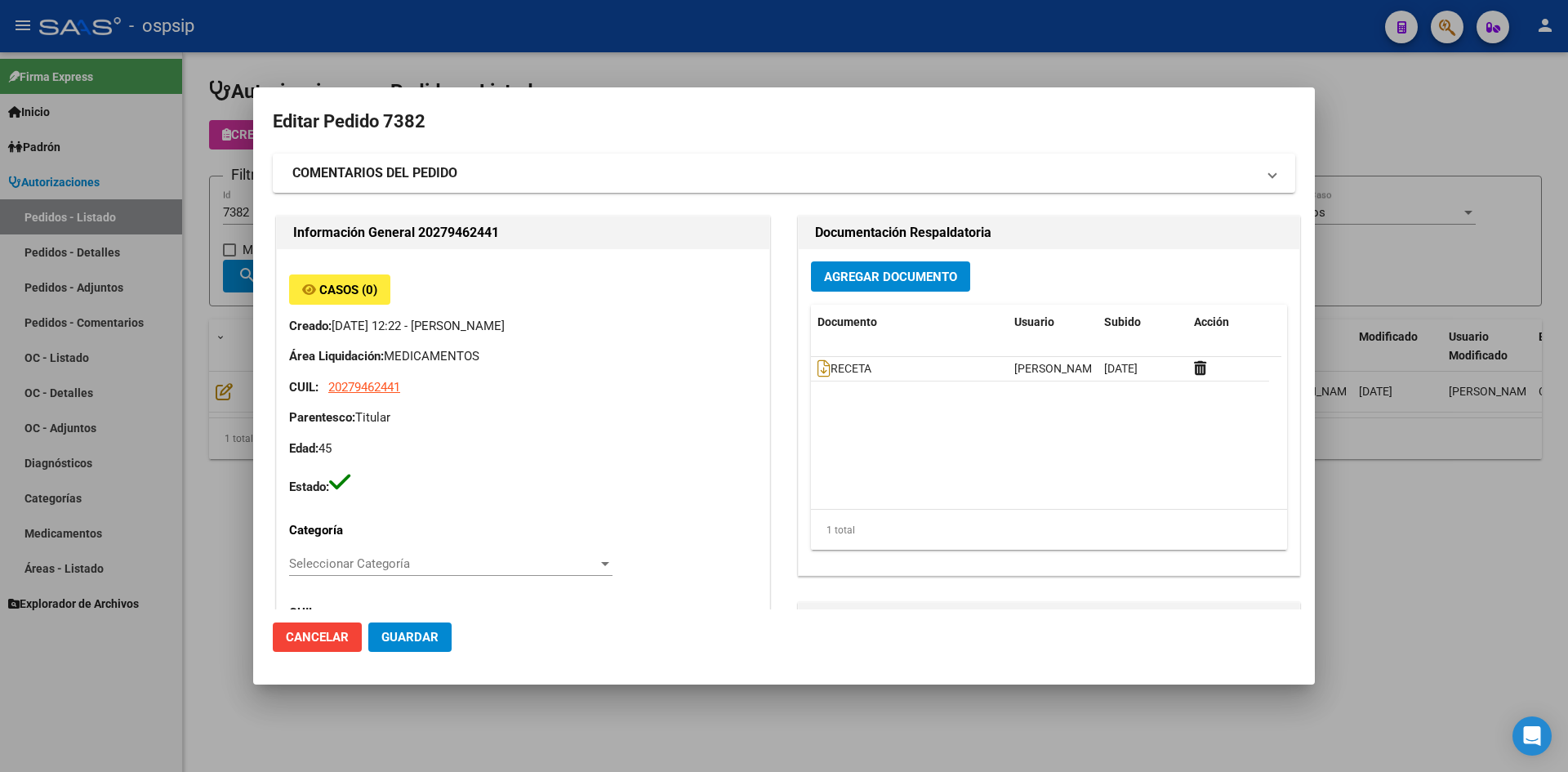
type input "Buenos Aires, LOMA HERMOSA TRES DE FEBRERO, CHURRUCA 9062, Departamento: PA 3"
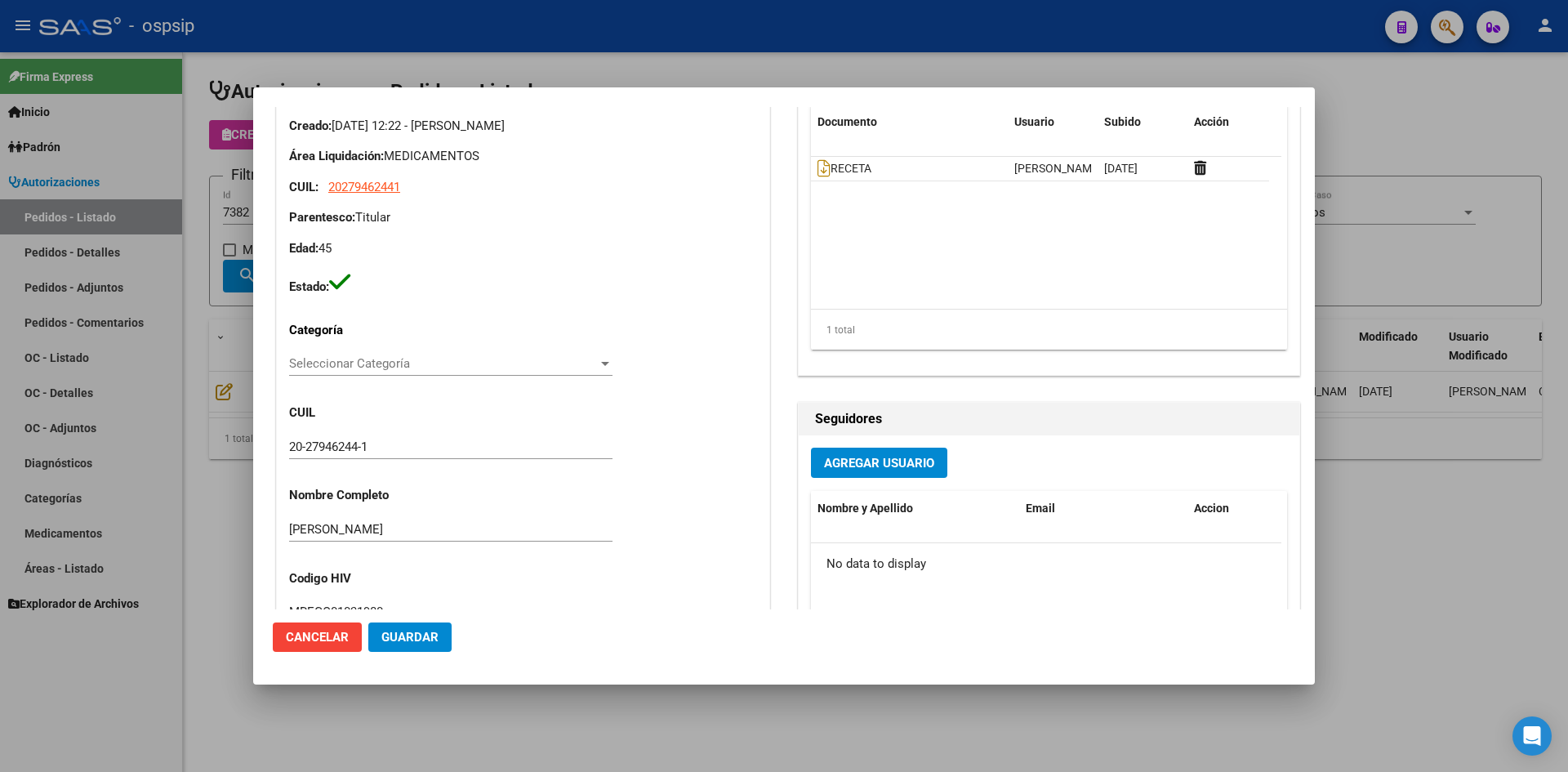
scroll to position [163, 0]
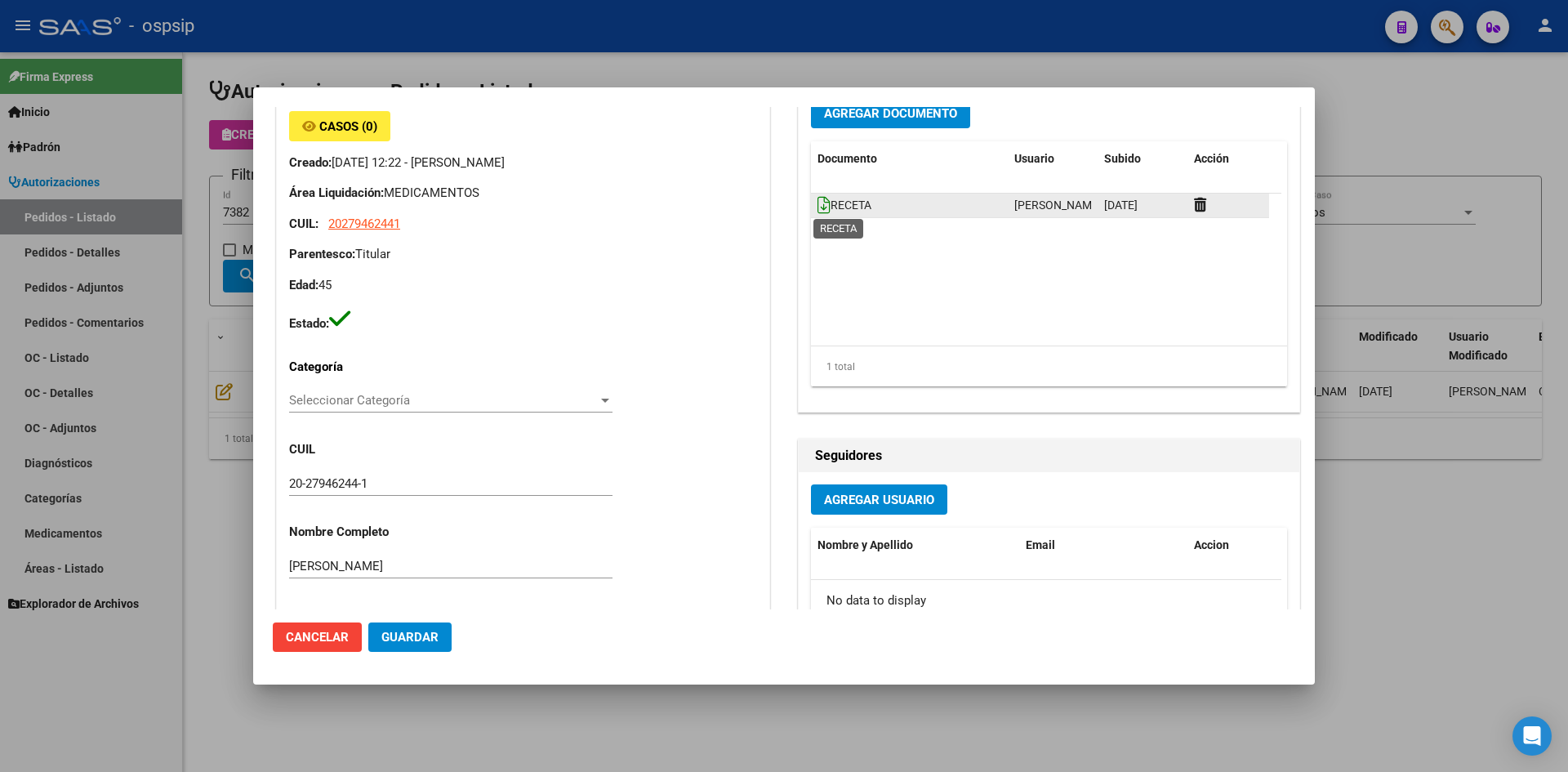
click at [817, 207] on icon at bounding box center [824, 205] width 13 height 18
click at [862, 120] on span "Agregar Documento" at bounding box center [890, 113] width 134 height 15
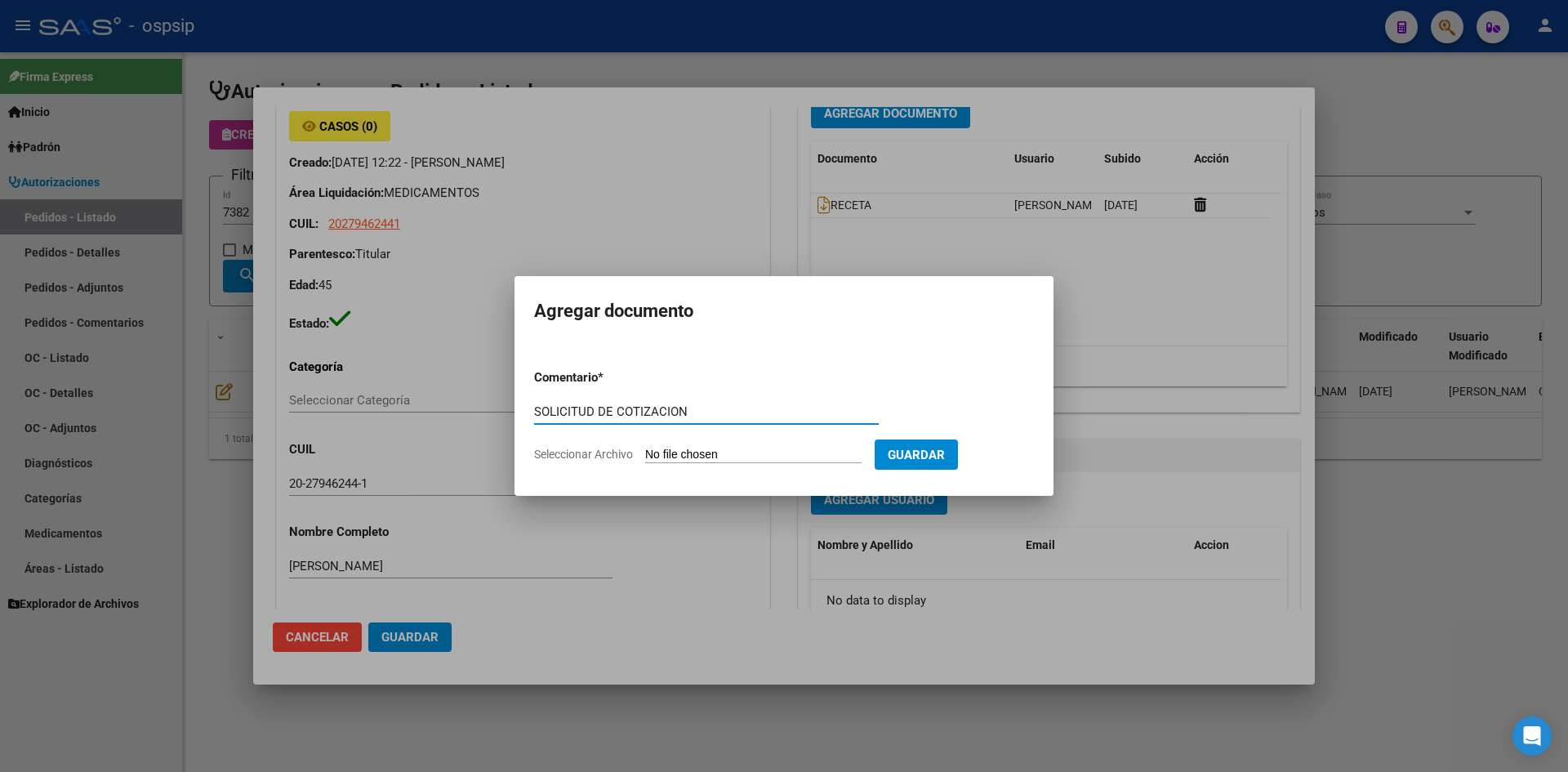
type input "SOLICITUD DE COTIZACION"
click at [646, 448] on input "Seleccionar Archivo" at bounding box center [753, 455] width 216 height 15
type input "C:\fakepath\SOLICITUD DE COTIZACION N°7382.pdf"
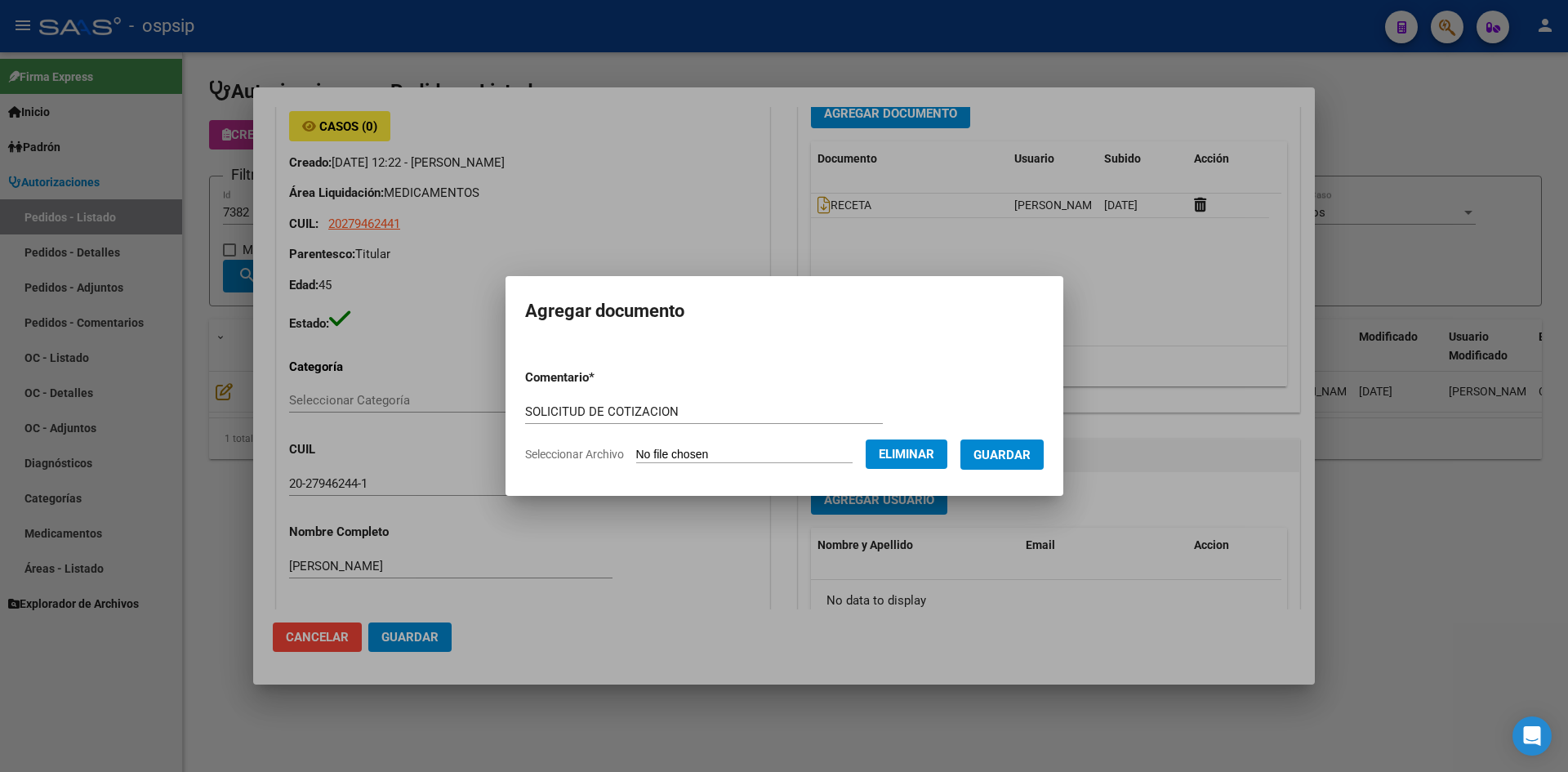
click at [1003, 455] on span "Guardar" at bounding box center [1002, 455] width 57 height 15
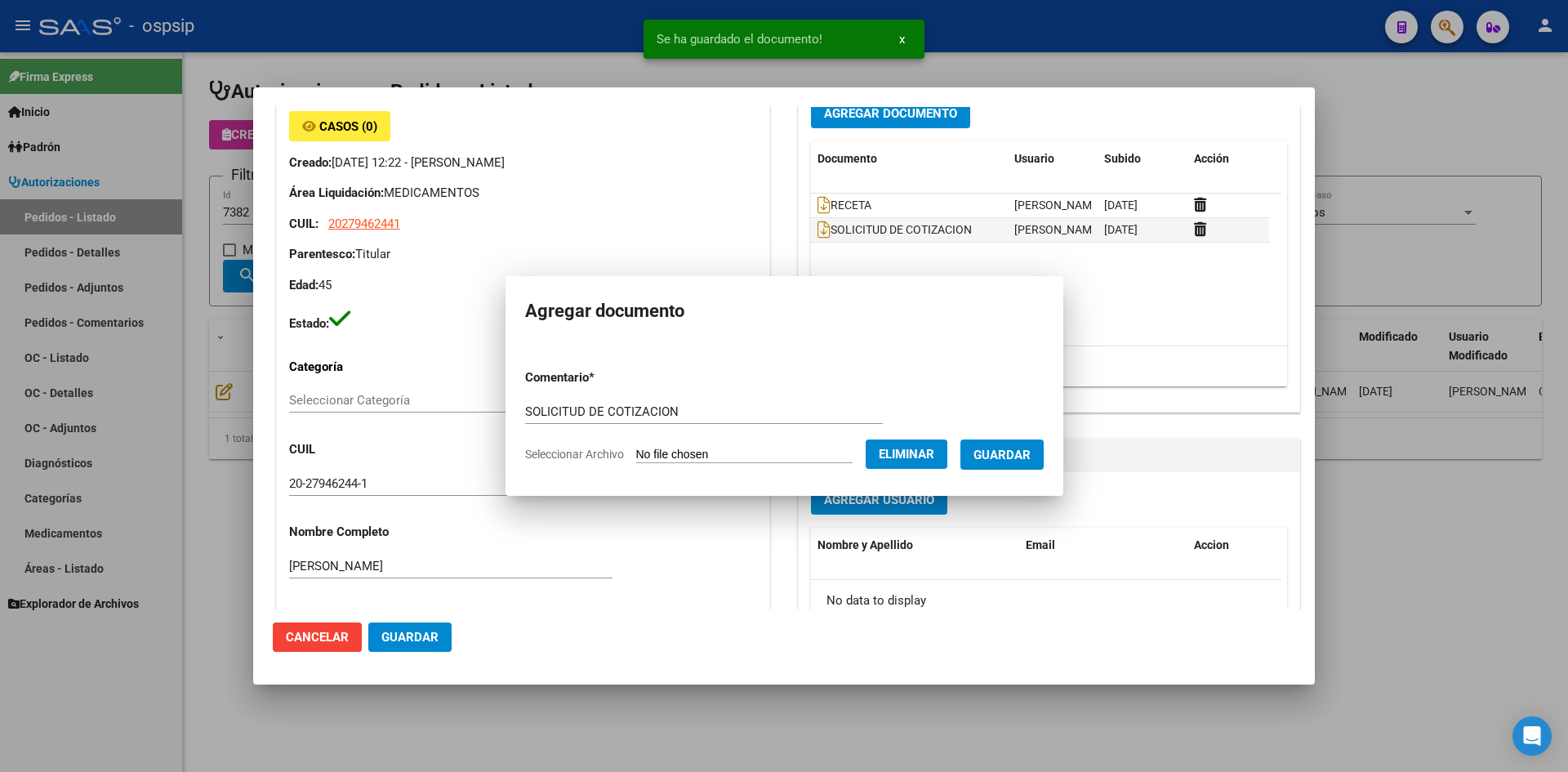
scroll to position [154, 0]
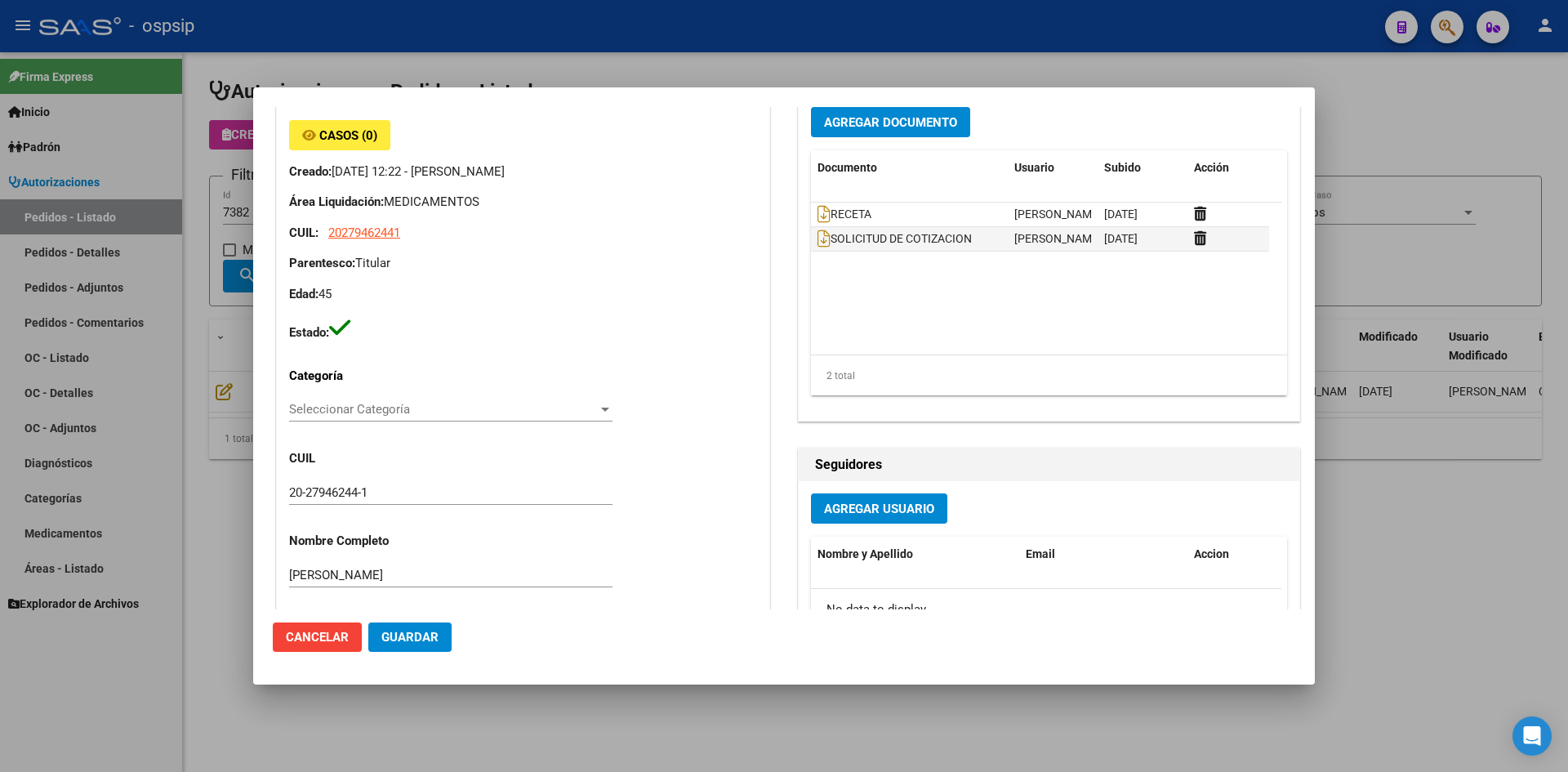
click at [638, 44] on div at bounding box center [784, 386] width 1568 height 772
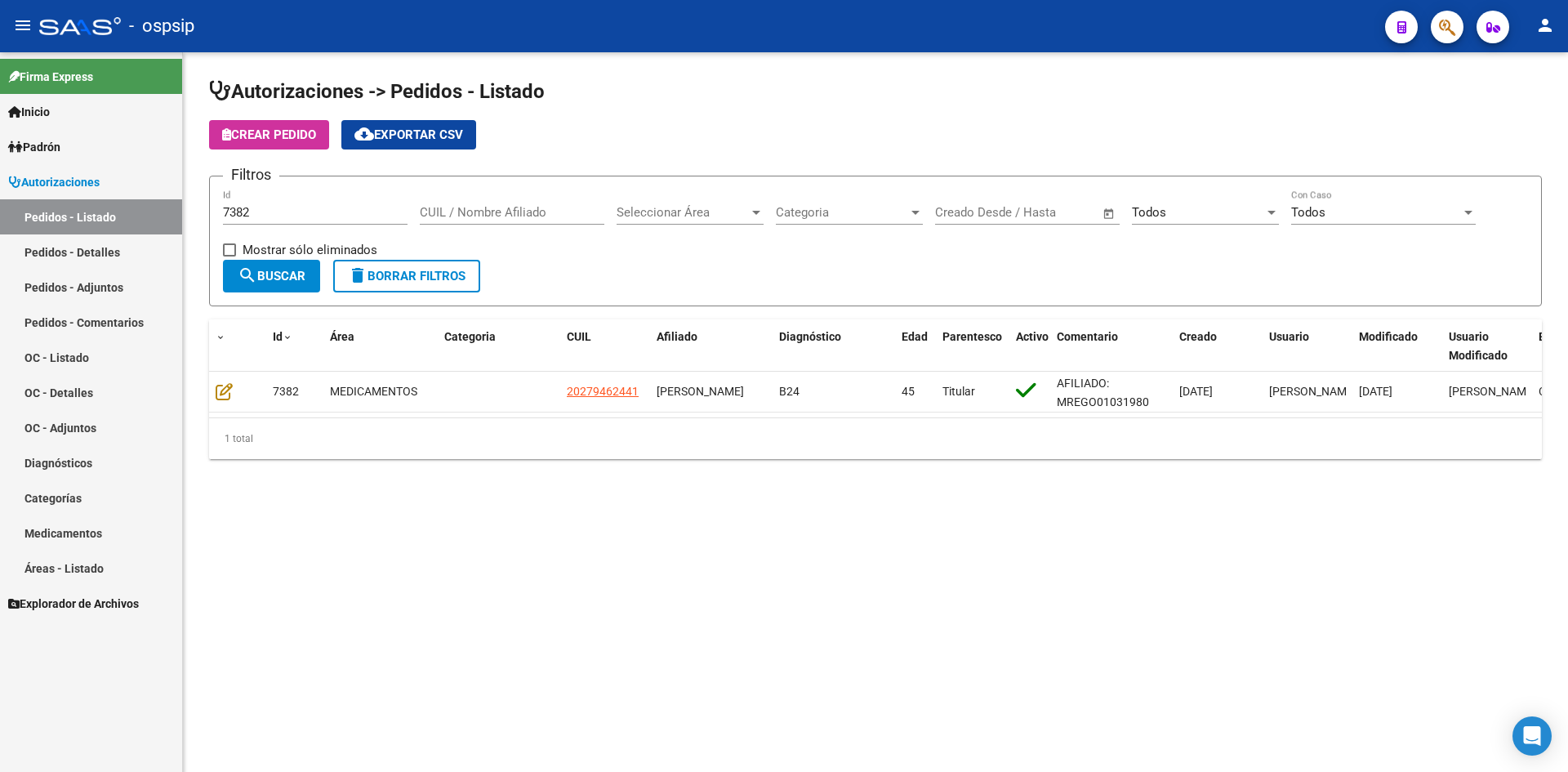
click at [287, 222] on div "7382 Id" at bounding box center [314, 207] width 184 height 35
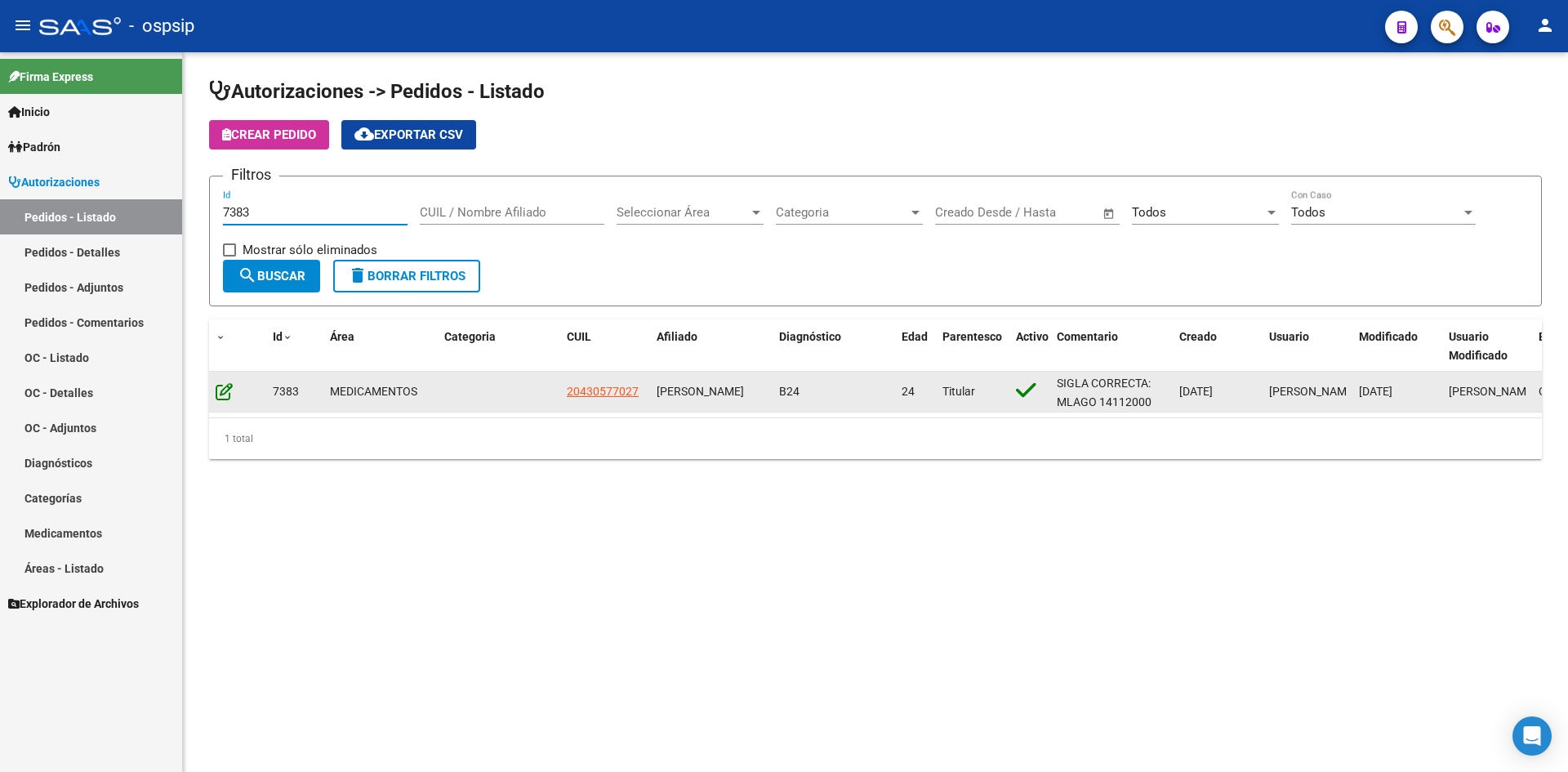
type input "7383"
click at [231, 395] on icon at bounding box center [223, 391] width 17 height 18
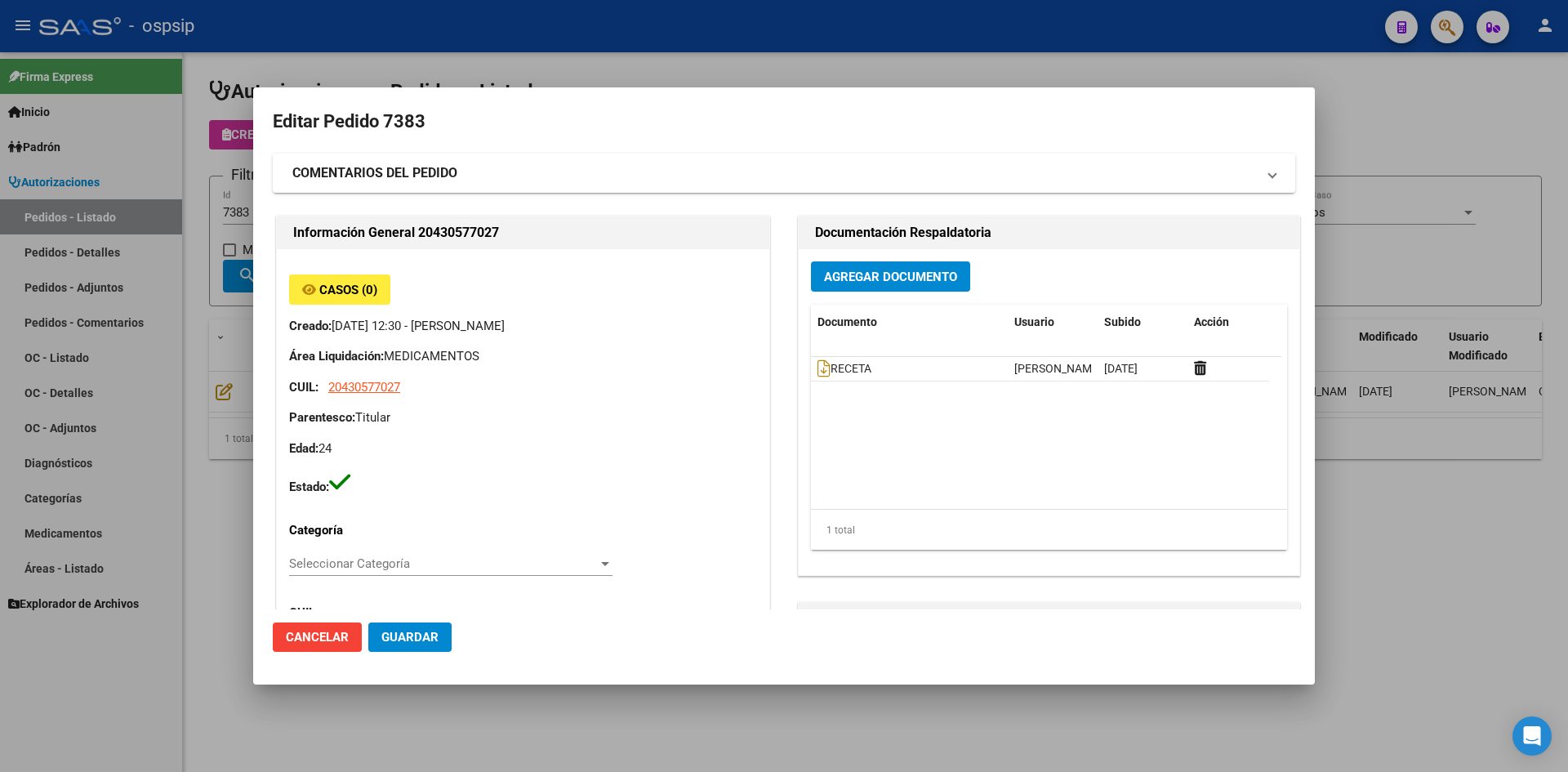
type input "Buenos Aires, LOS HORNOS, CALLE 162 ESQ. 62 0"
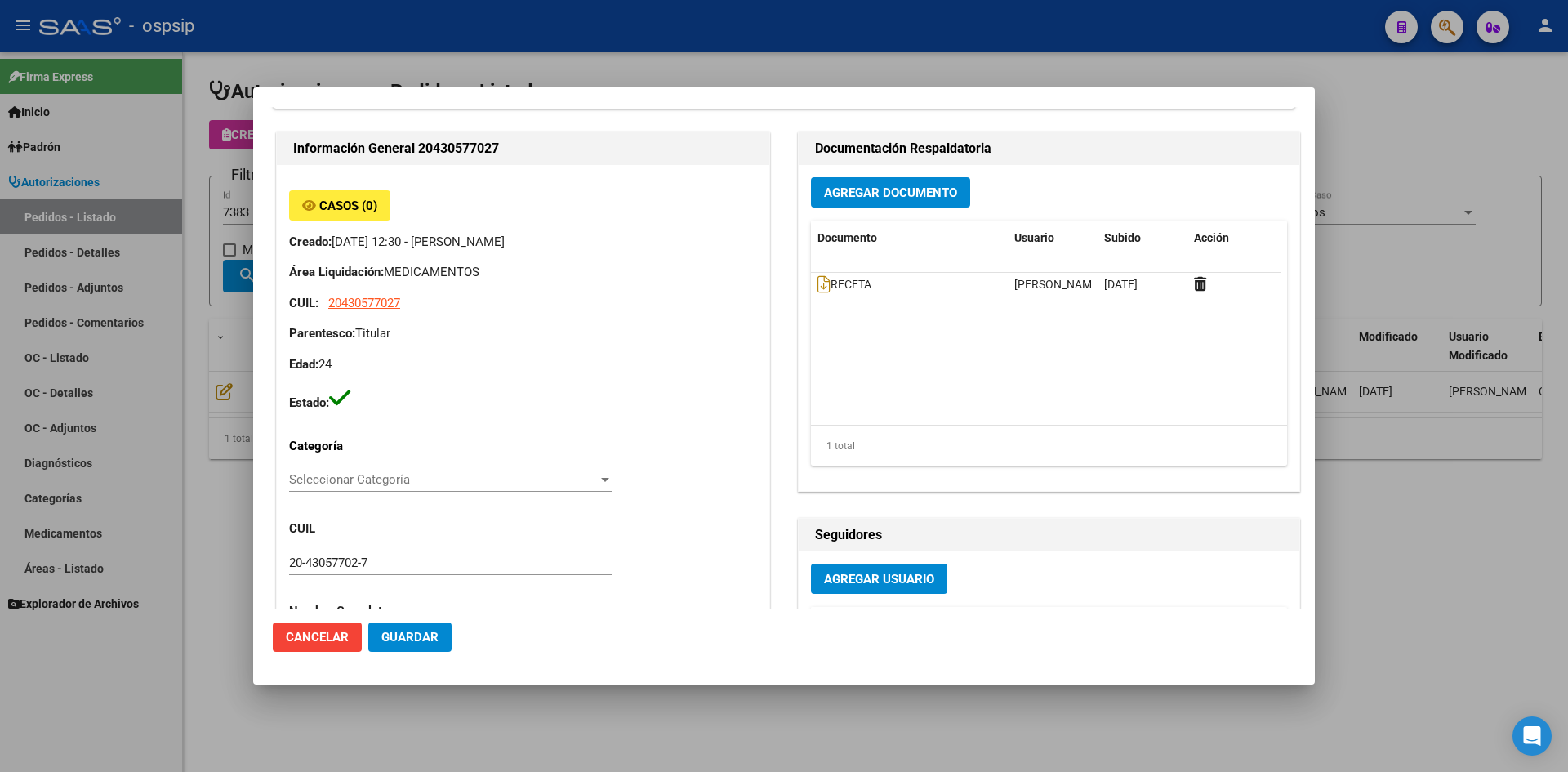
scroll to position [82, 0]
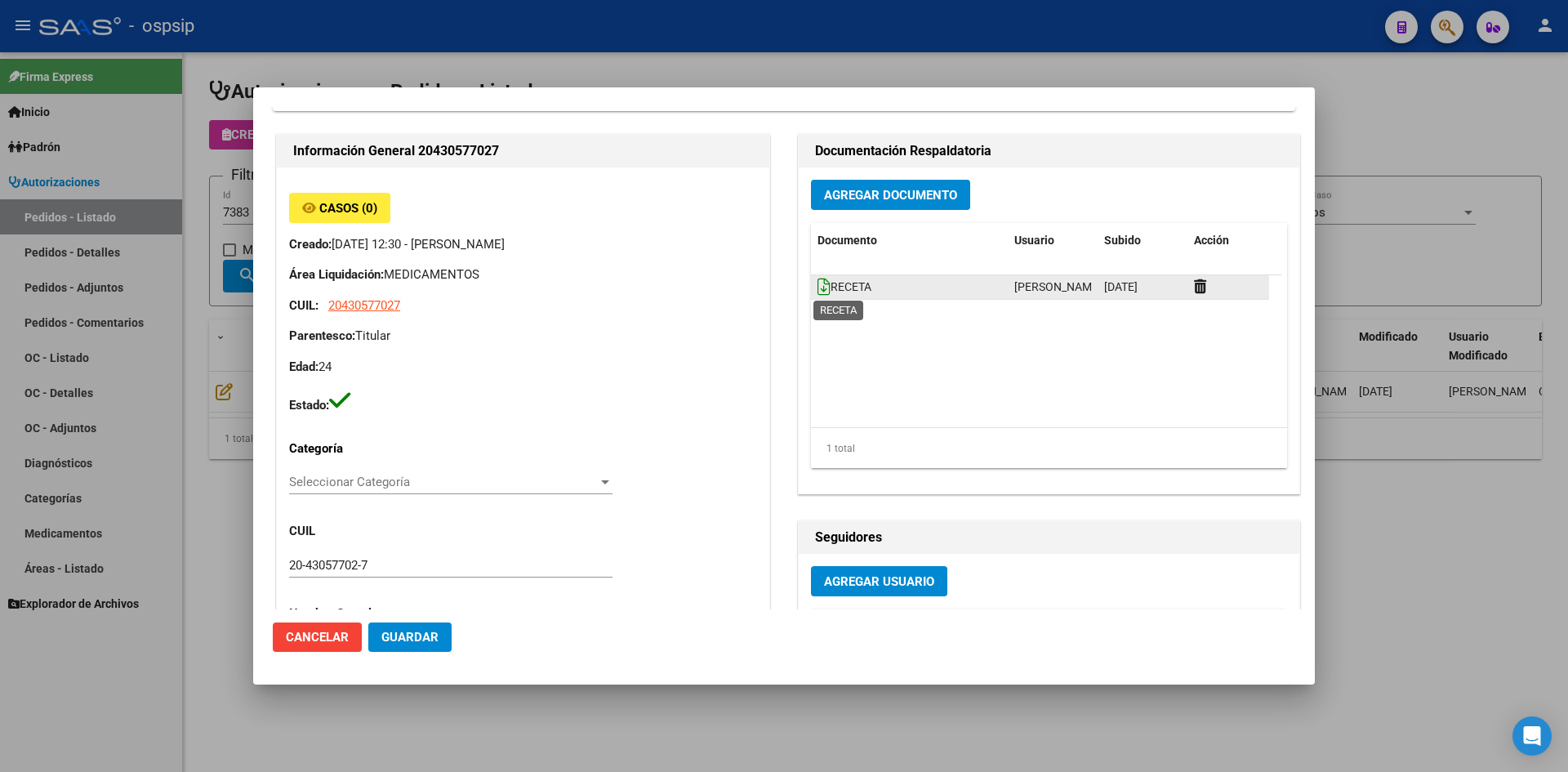
click at [817, 282] on icon at bounding box center [824, 287] width 13 height 18
click at [853, 194] on span "Agregar Documento" at bounding box center [890, 195] width 134 height 15
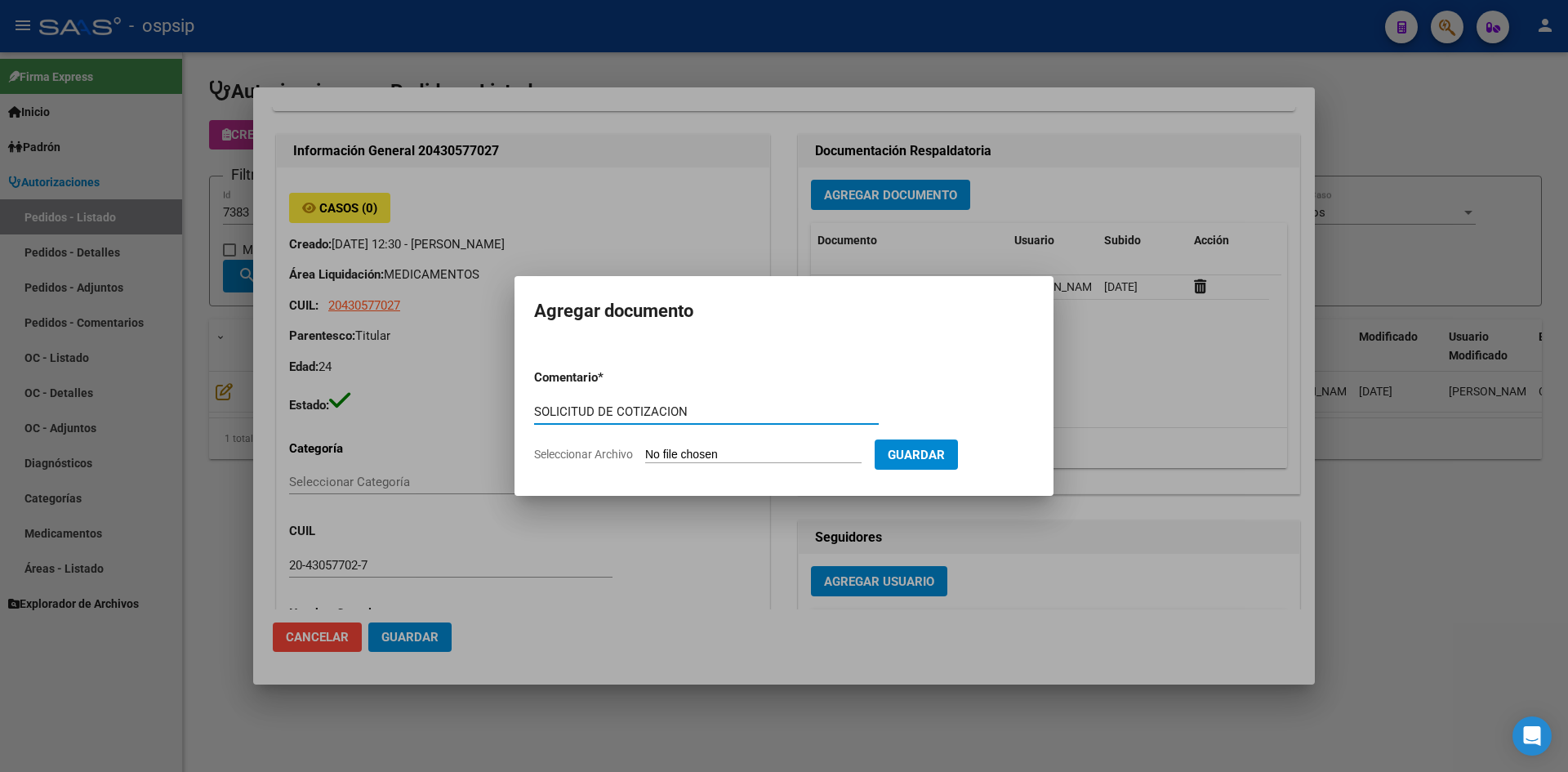
type input "SOLICITUD DE COTIZACION"
click at [646, 448] on input "Seleccionar Archivo" at bounding box center [753, 455] width 216 height 15
type input "C:\fakepath\SOLICITUD DE COTIZACION N°7383.pdf"
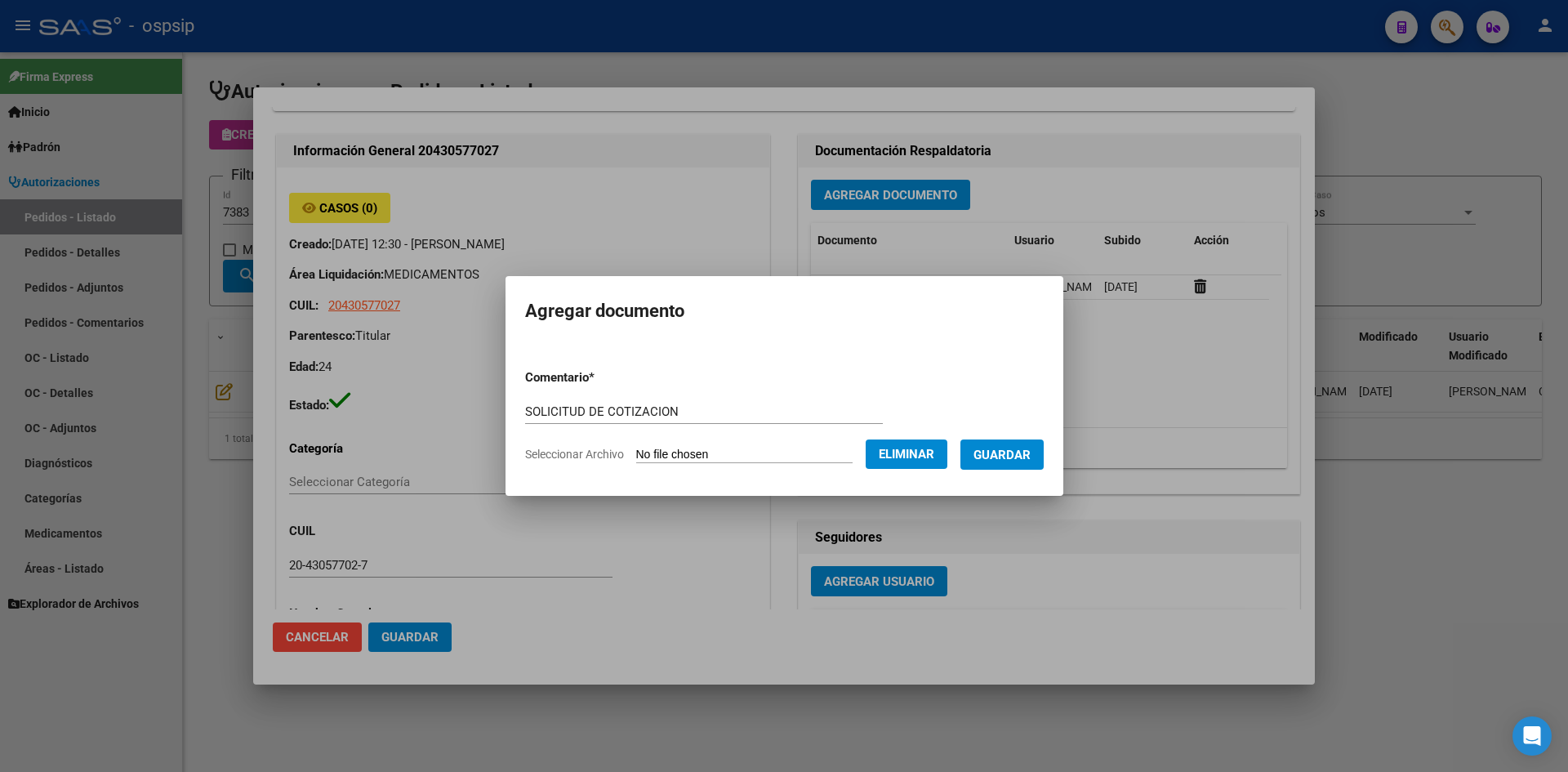
click at [1000, 457] on span "Guardar" at bounding box center [1002, 455] width 57 height 15
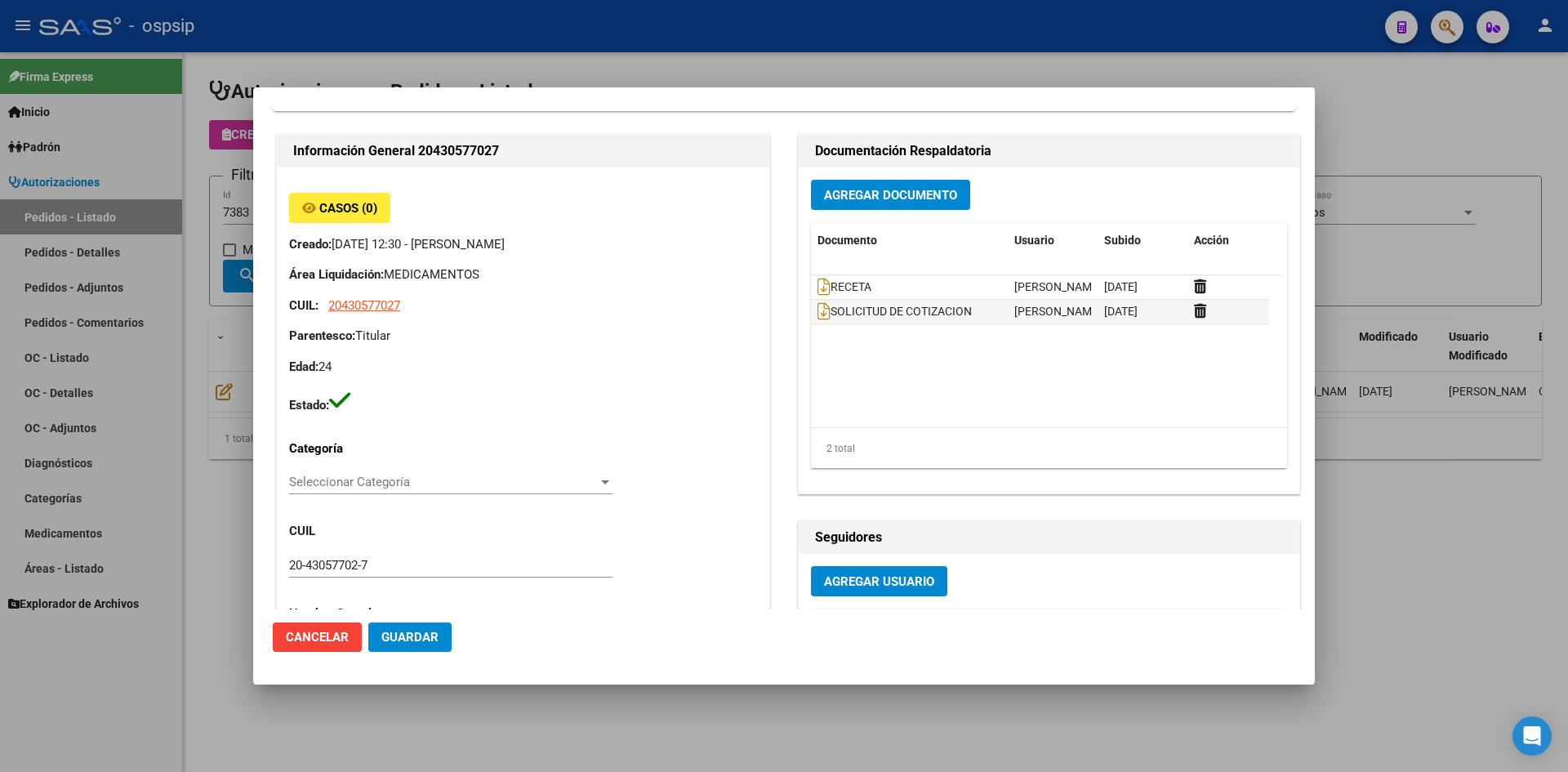
click at [924, 64] on div at bounding box center [784, 386] width 1568 height 772
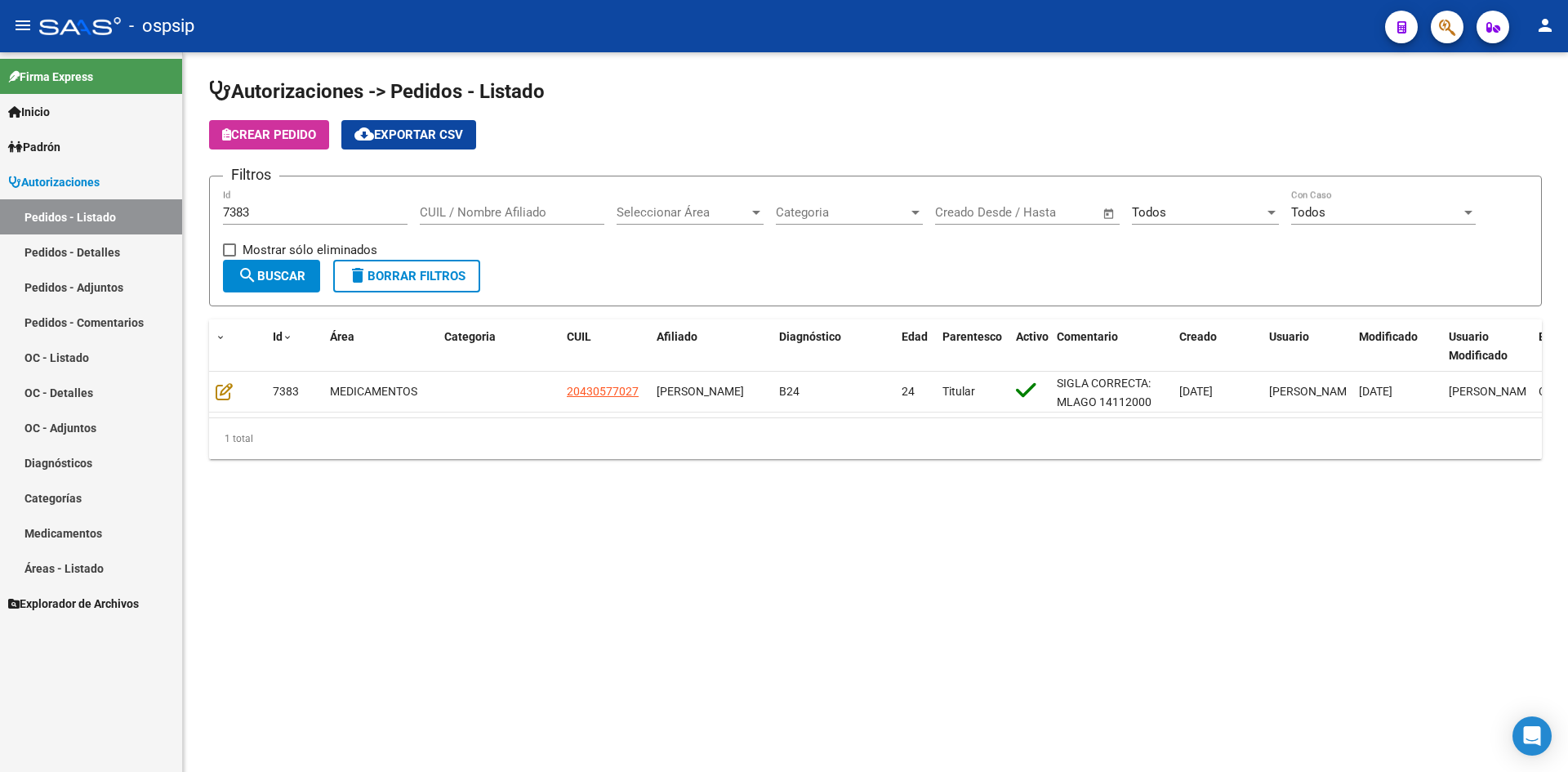
click at [317, 212] on input "7383" at bounding box center [314, 212] width 184 height 15
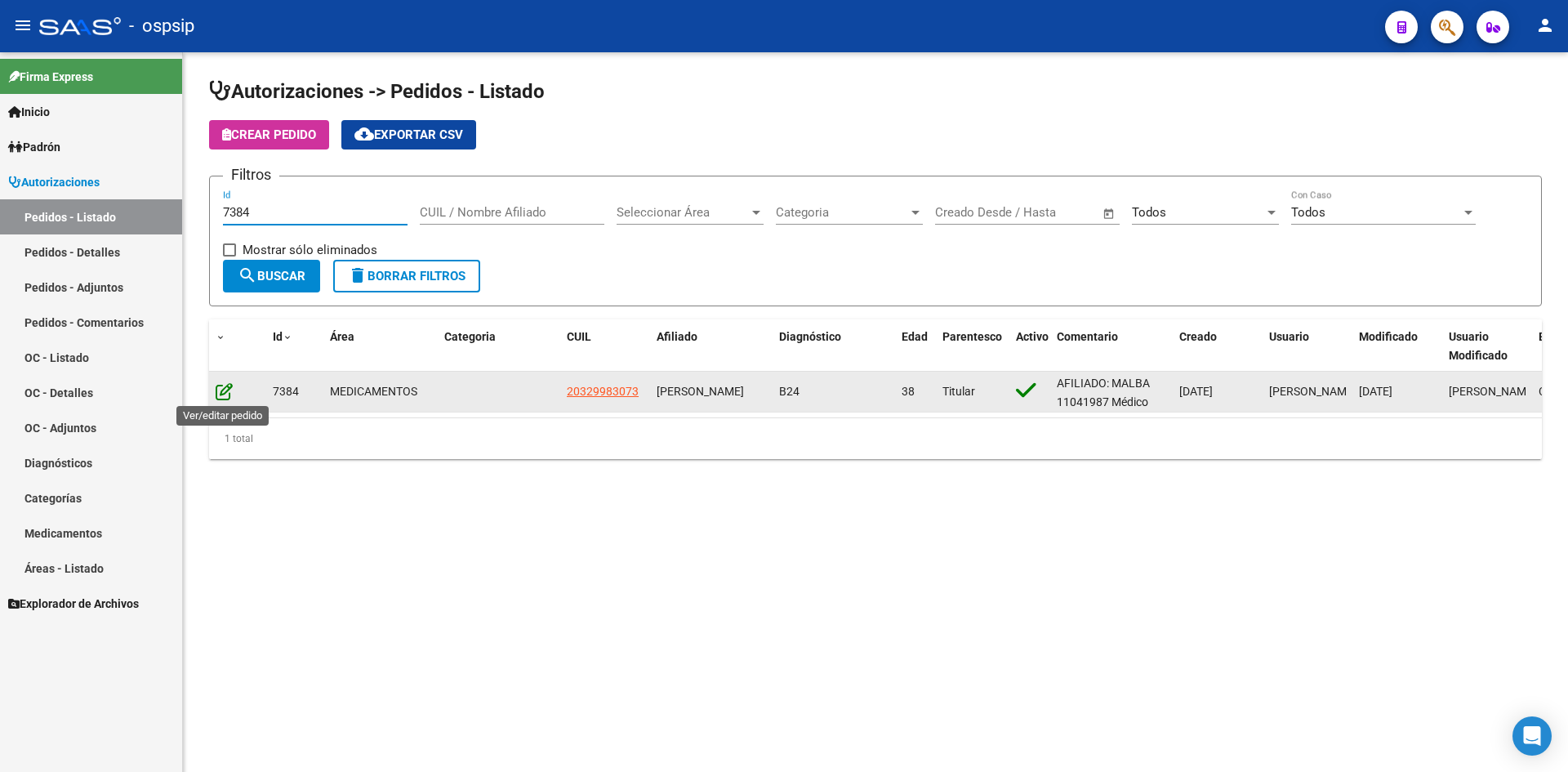
type input "7384"
click at [228, 390] on icon at bounding box center [223, 391] width 17 height 18
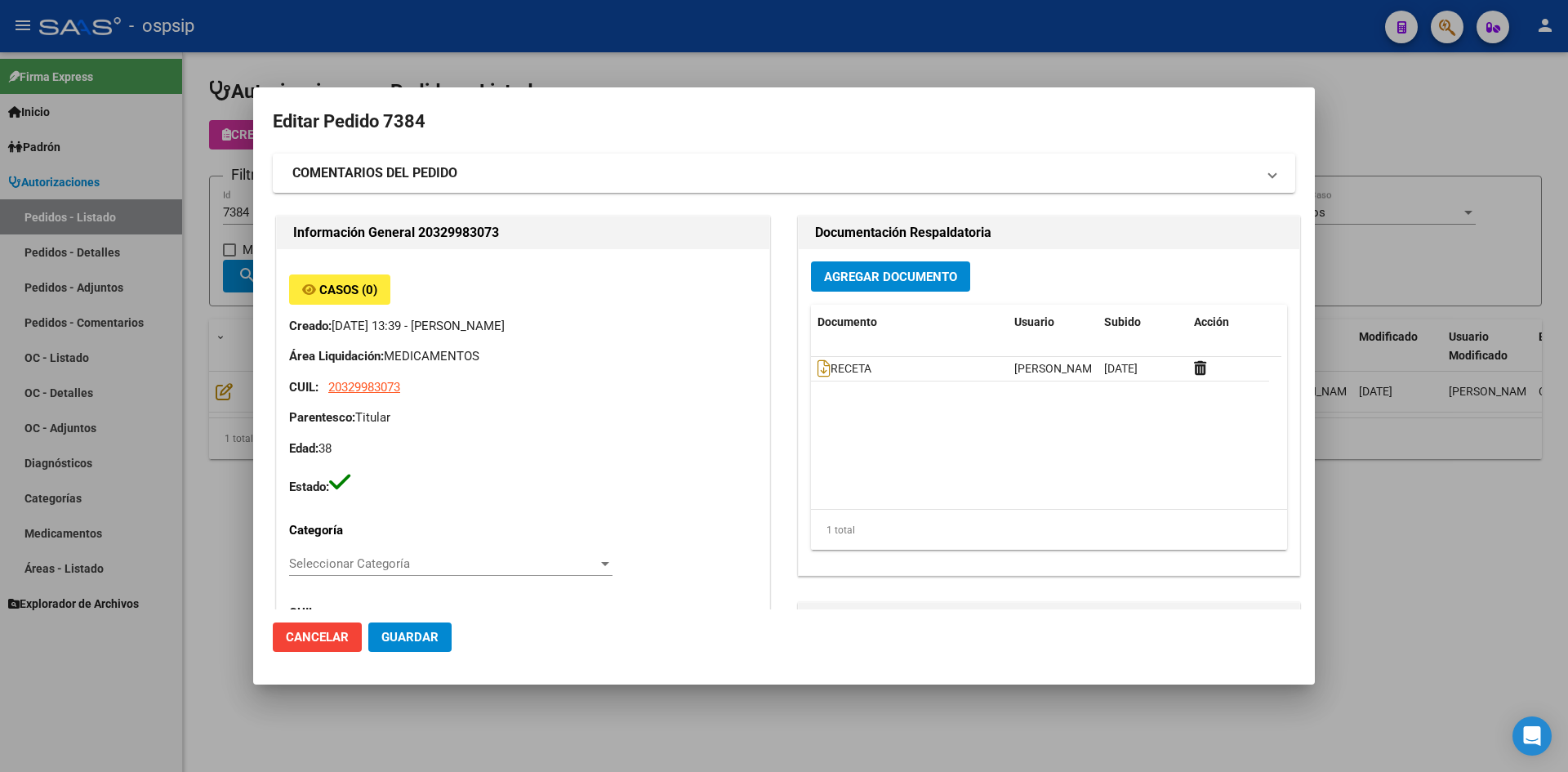
type input "Buenos Aires, CANNING, ALFREDO SOSA 2075"
click at [820, 370] on icon at bounding box center [824, 369] width 13 height 18
click at [859, 281] on span "Agregar Documento" at bounding box center [890, 277] width 134 height 15
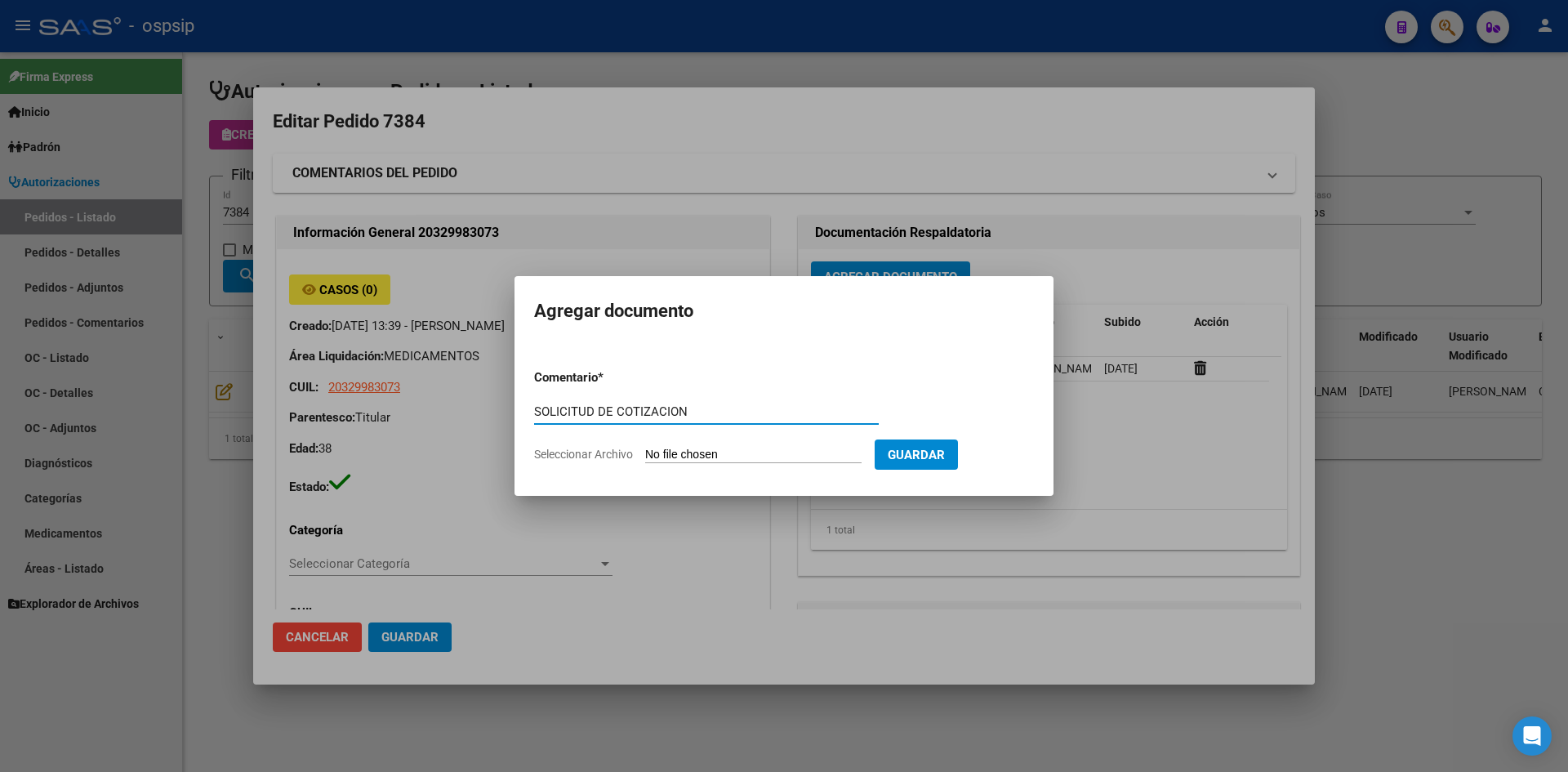
type input "SOLICITUD DE COTIZACION"
click at [646, 448] on input "Seleccionar Archivo" at bounding box center [753, 455] width 216 height 15
type input "C:\fakepath\SOLICITUD DE COTIZACION N°7384.pdf"
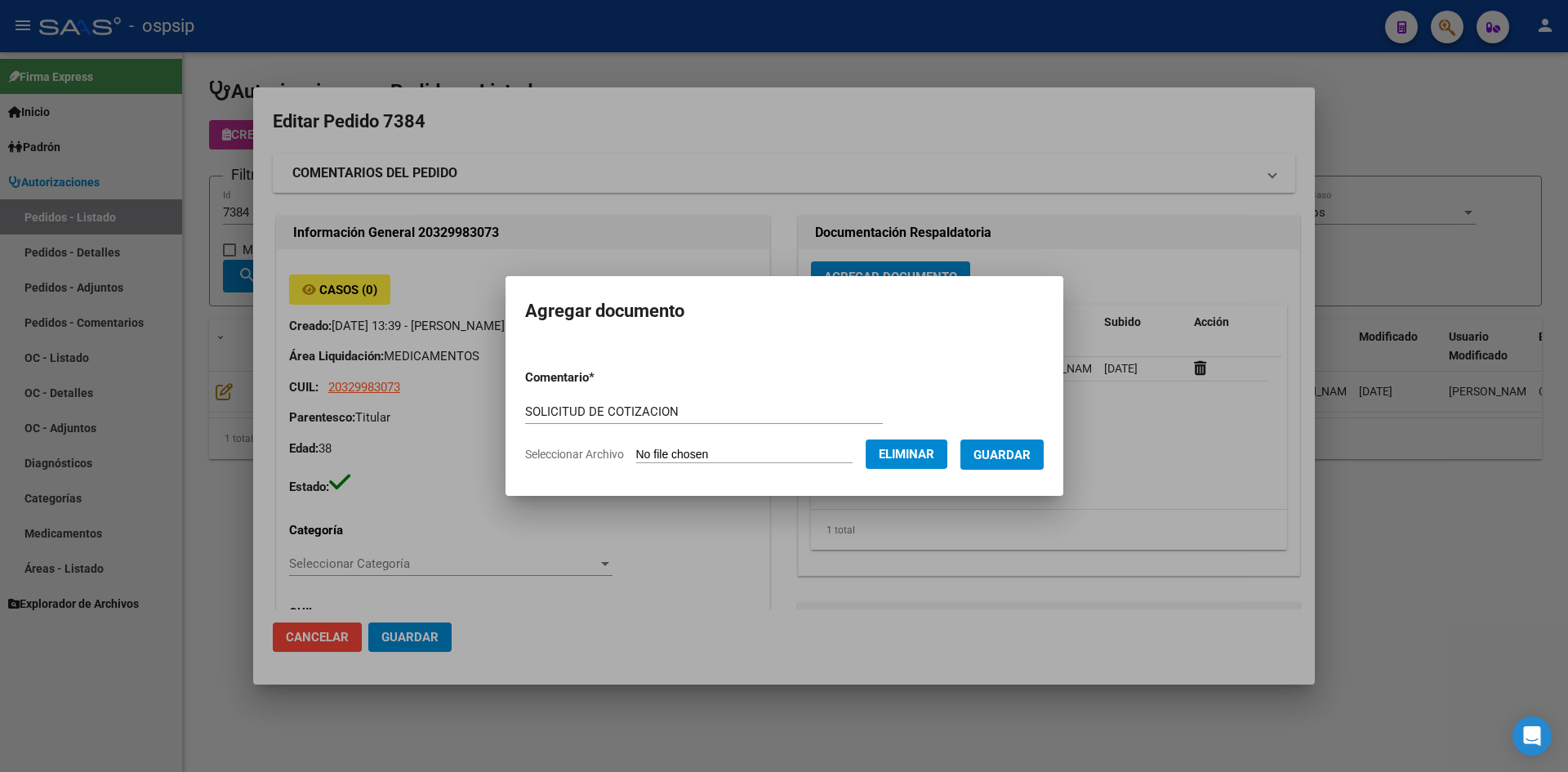
click at [1001, 469] on form "Comentario * SOLICITUD DE COTIZACION Comentario Seleccionar Archivo Eliminar Gu…" at bounding box center [784, 416] width 518 height 119
click at [1011, 449] on span "Guardar" at bounding box center [1002, 455] width 57 height 15
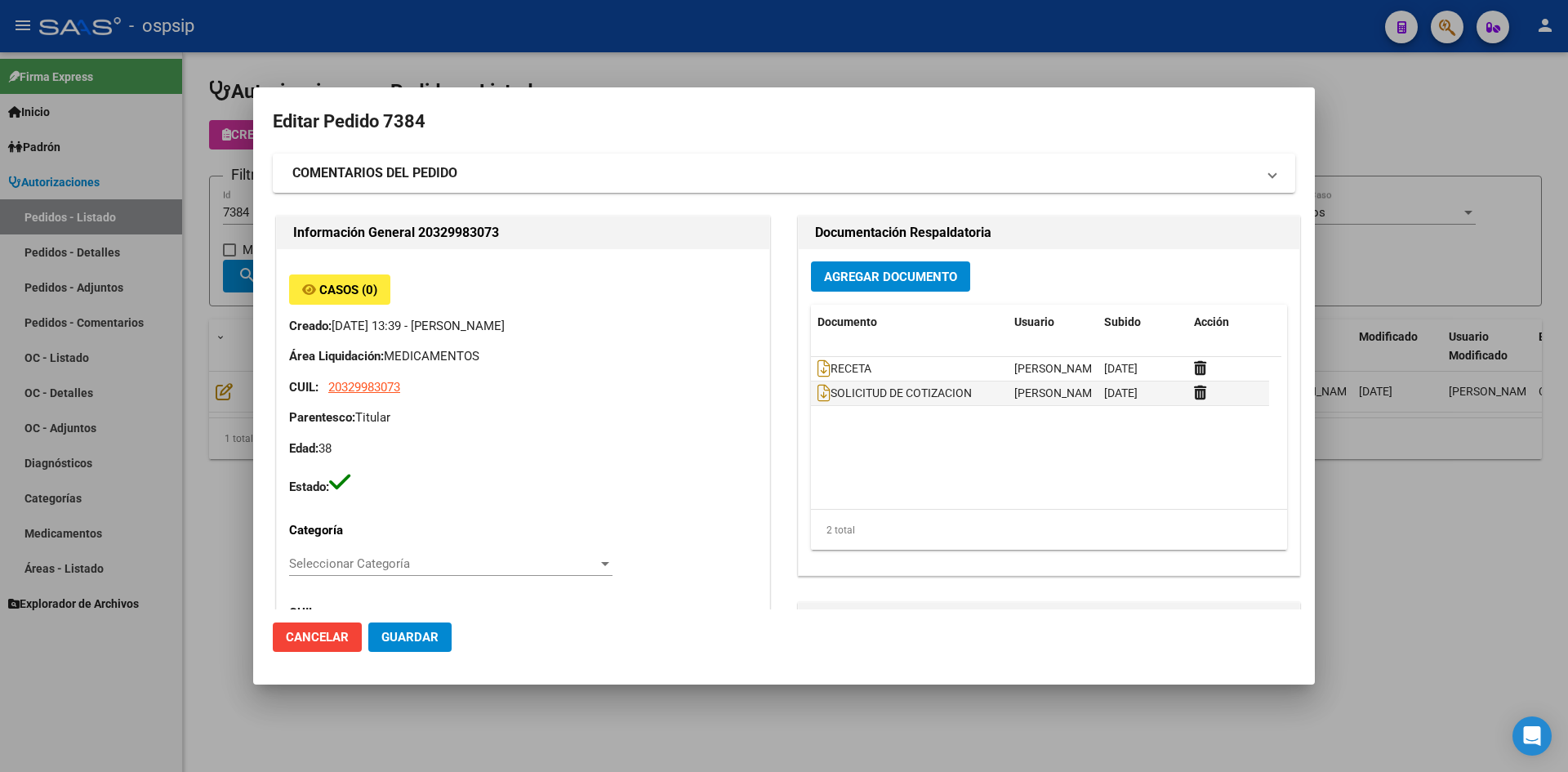
click at [538, 59] on div at bounding box center [784, 386] width 1568 height 772
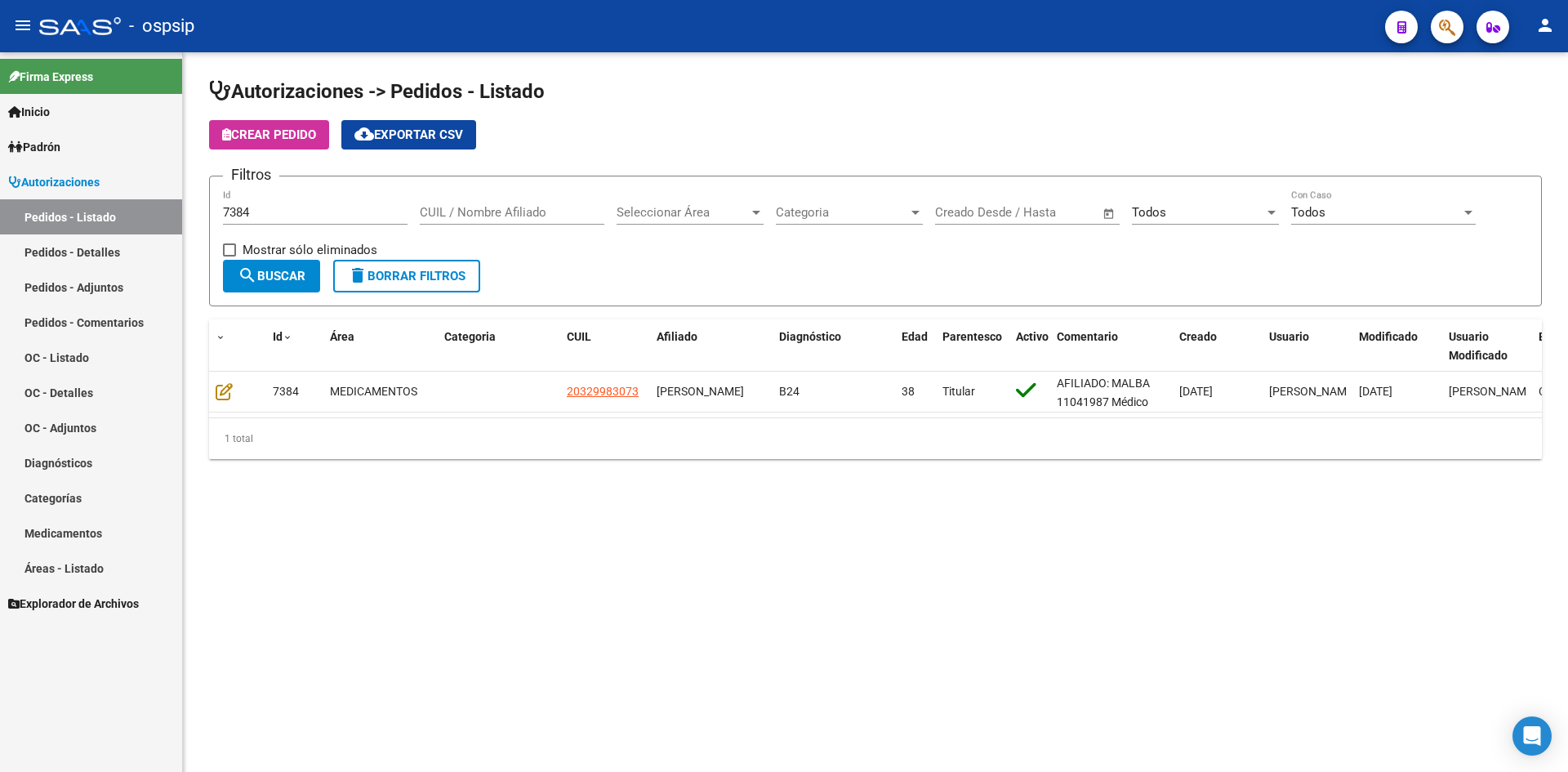
click at [342, 213] on input "7384" at bounding box center [314, 212] width 184 height 15
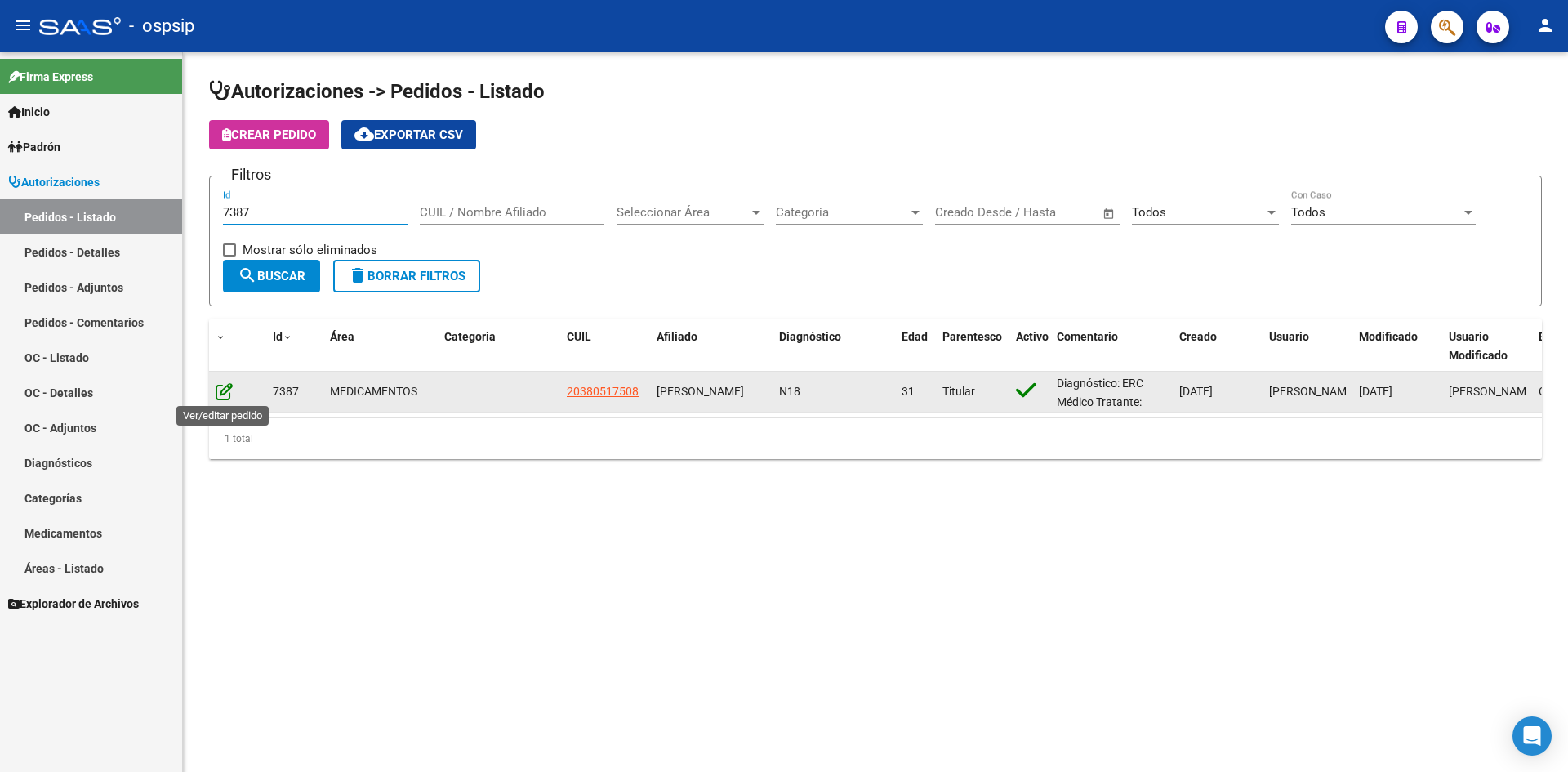
type input "7387"
click at [222, 393] on icon at bounding box center [223, 391] width 17 height 18
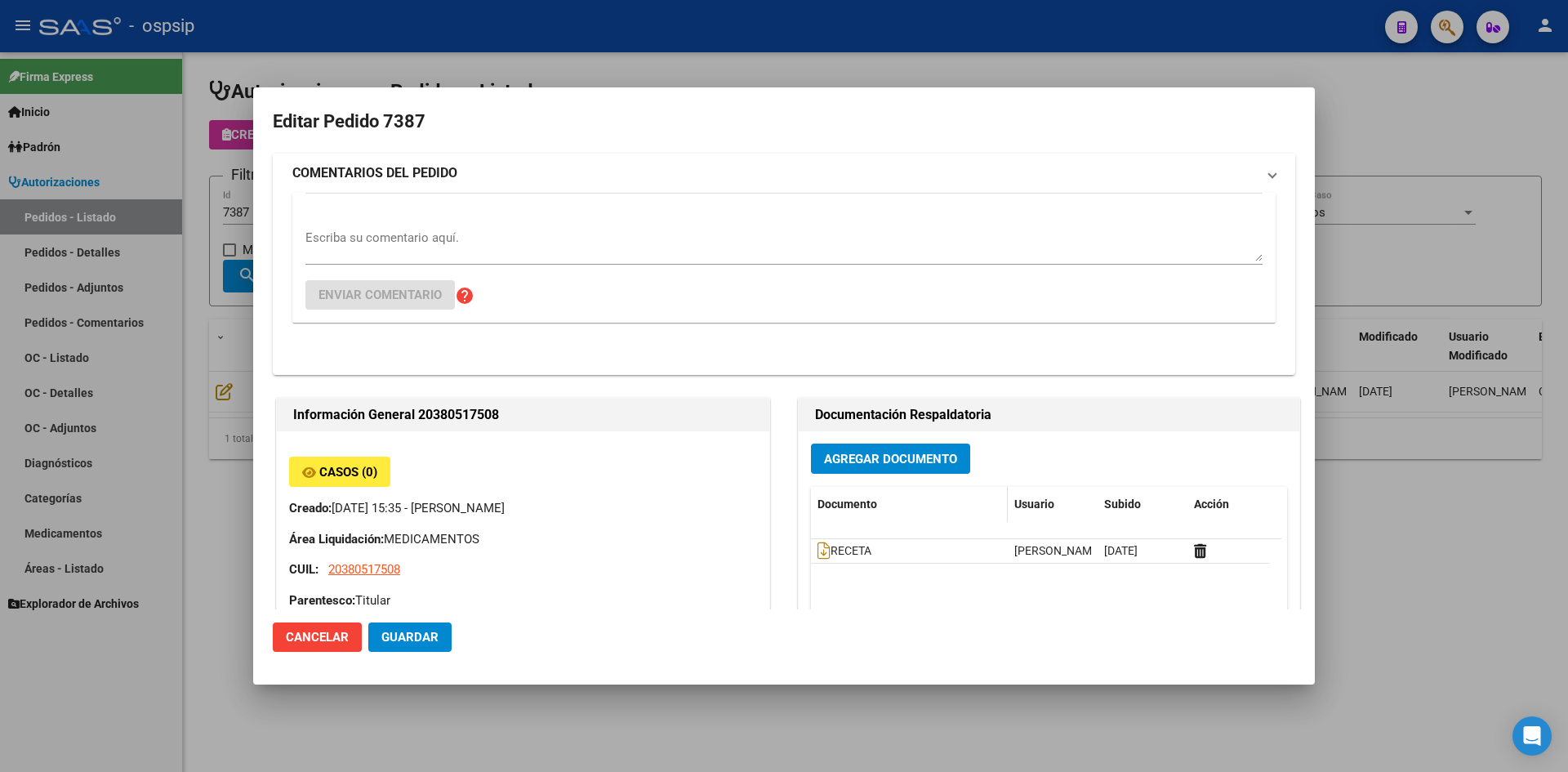
type input "Capital Federal, CABA, ARANGUREN 69"
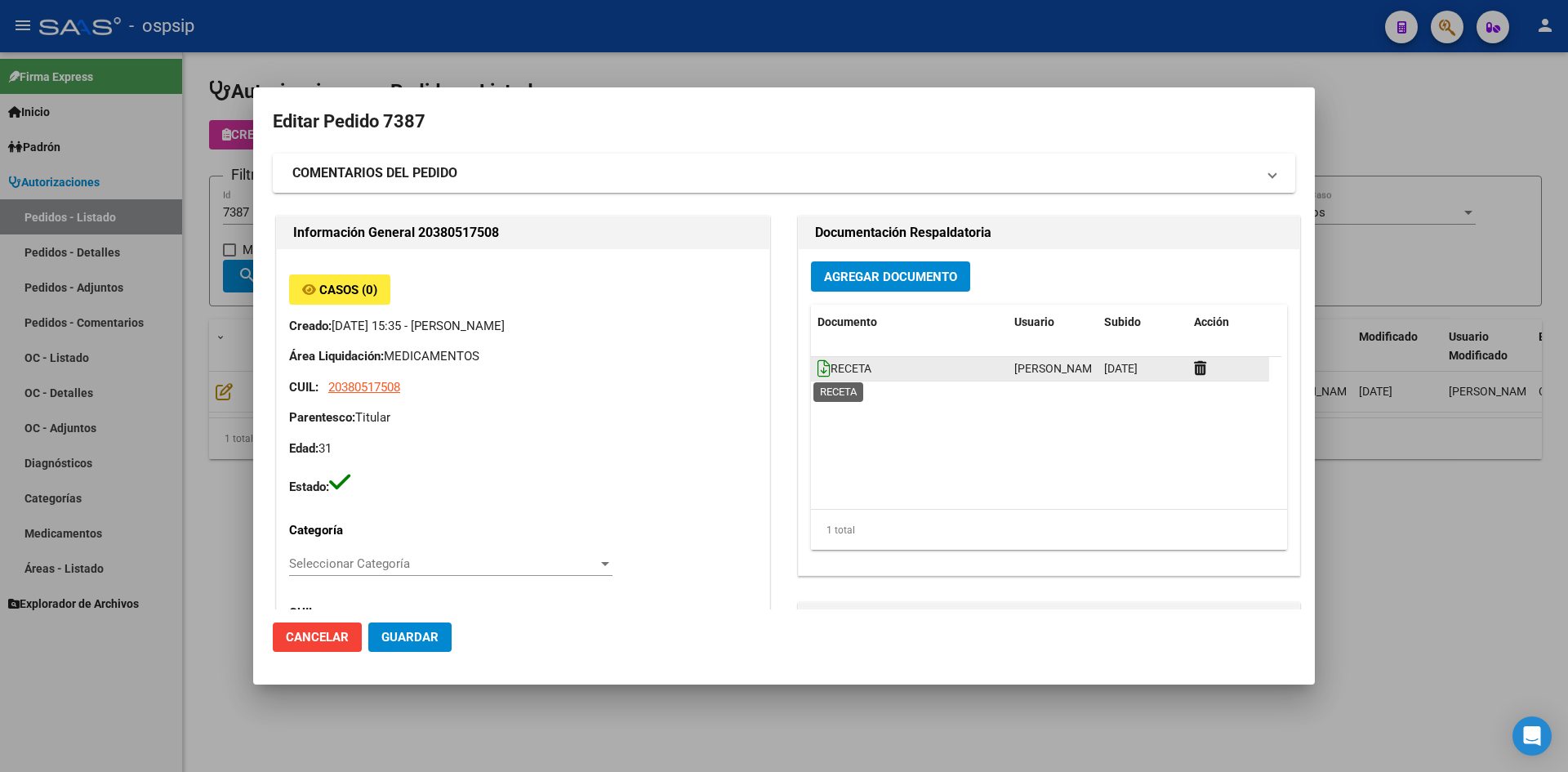
click at [817, 362] on icon at bounding box center [824, 369] width 13 height 18
click at [841, 279] on span "Agregar Documento" at bounding box center [890, 277] width 134 height 15
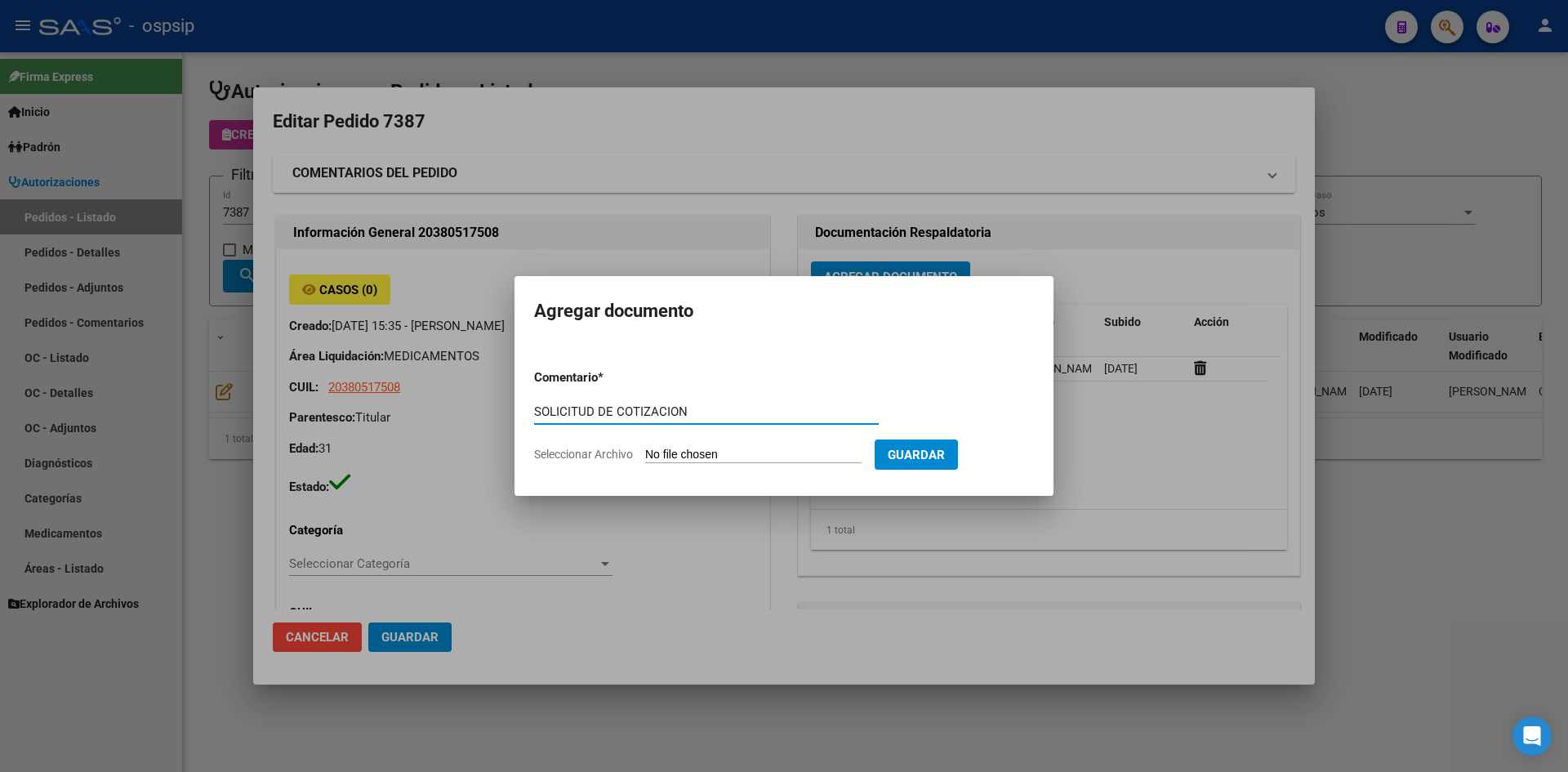
type input "SOLICITUD DE COTIZACION"
click at [646, 448] on input "Seleccionar Archivo" at bounding box center [753, 455] width 216 height 15
type input "C:\fakepath\SOLICITUD DE COTIZACION N°7387.pdf"
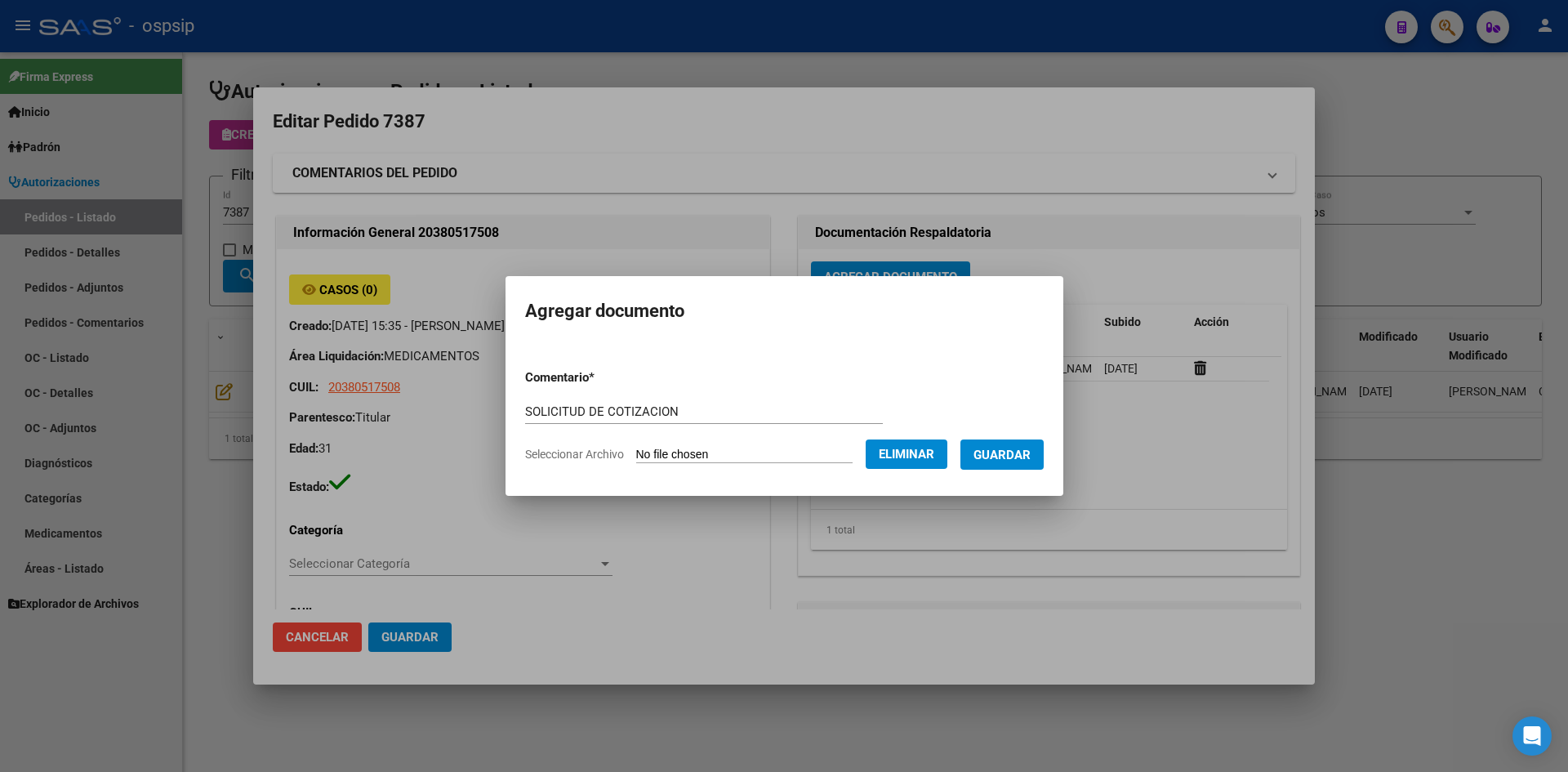
click at [1006, 451] on span "Guardar" at bounding box center [1002, 455] width 57 height 15
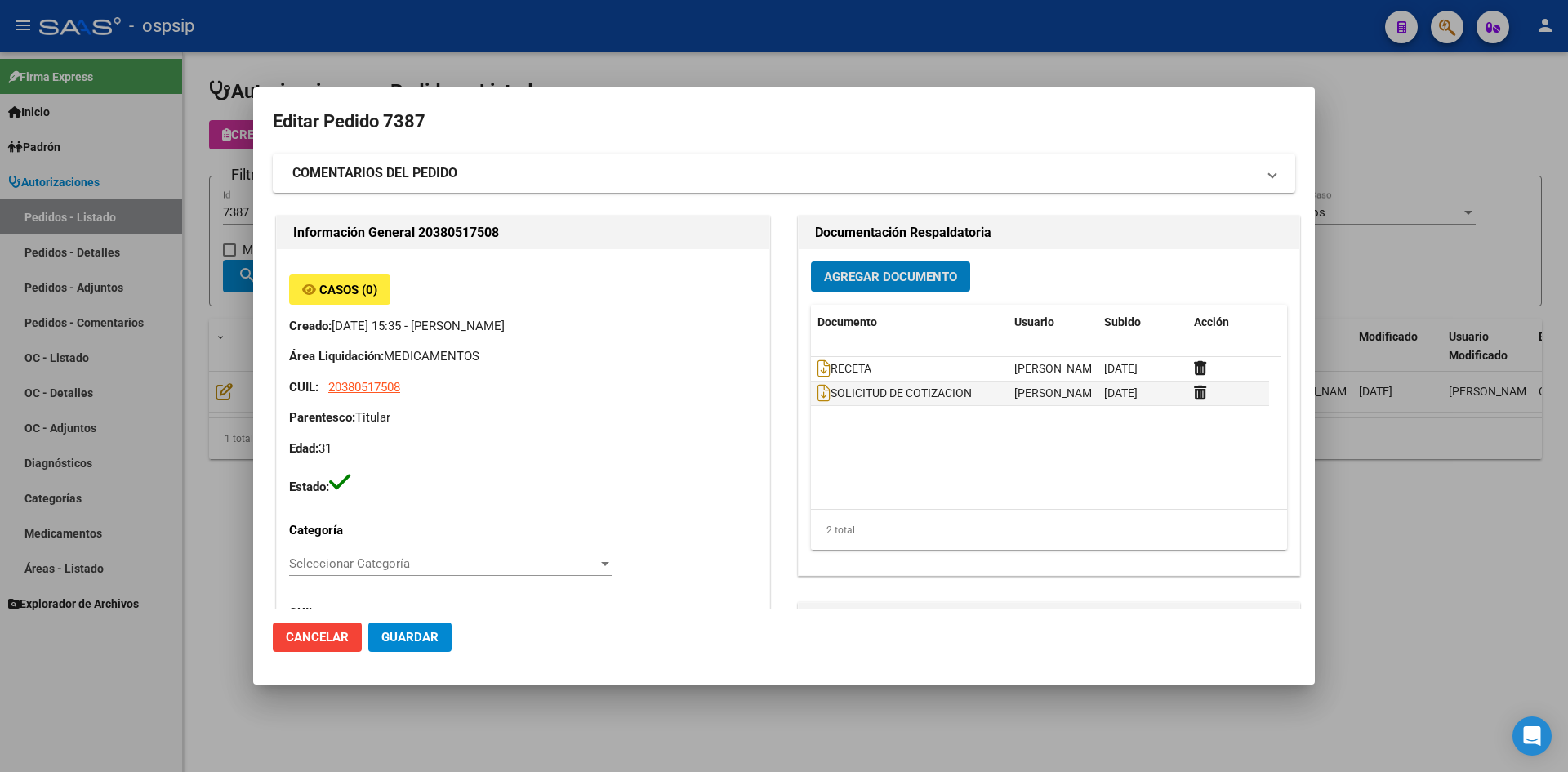
click at [801, 36] on div at bounding box center [784, 386] width 1568 height 772
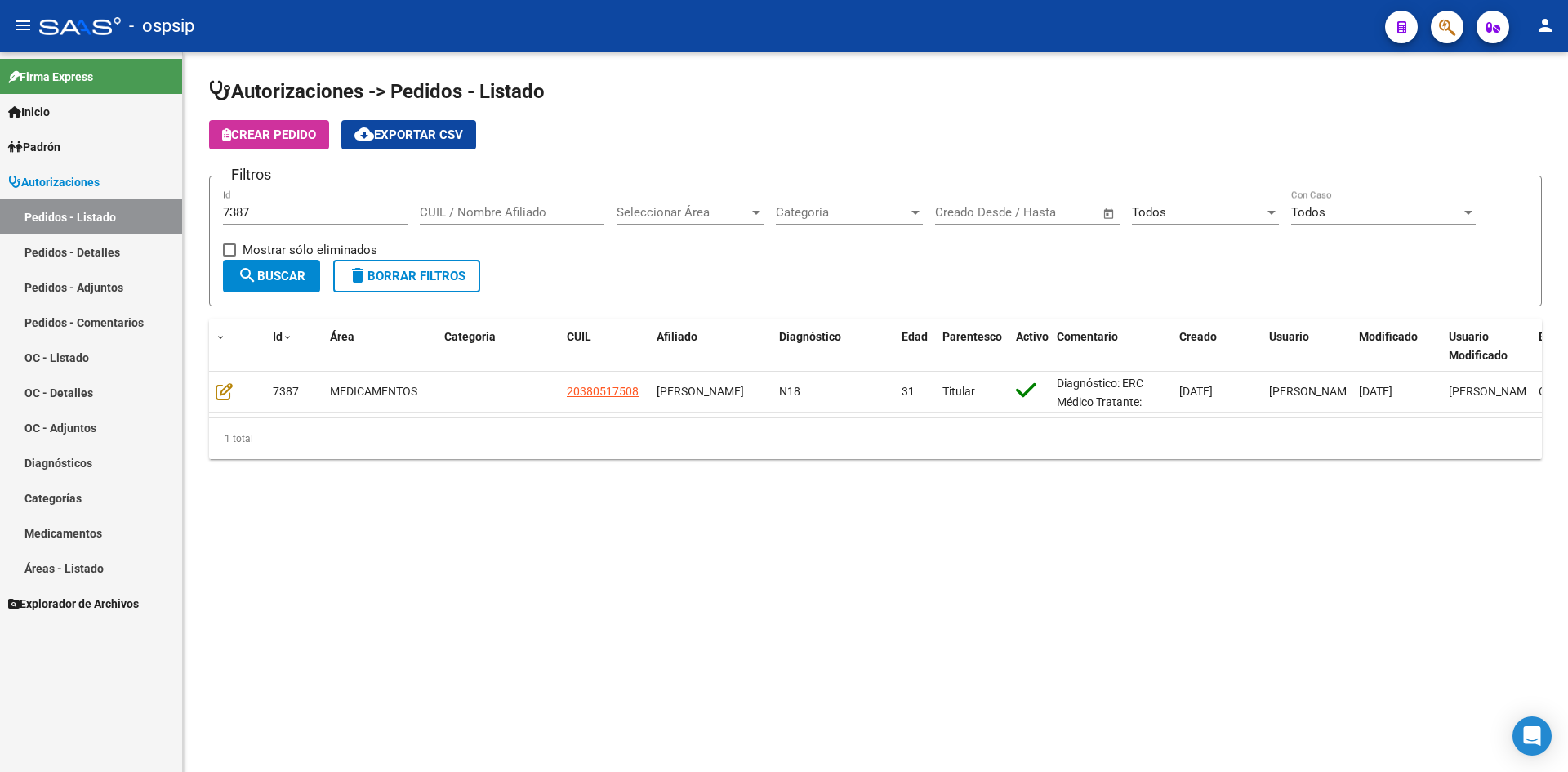
click at [305, 219] on input "7387" at bounding box center [314, 212] width 184 height 15
type input "7389"
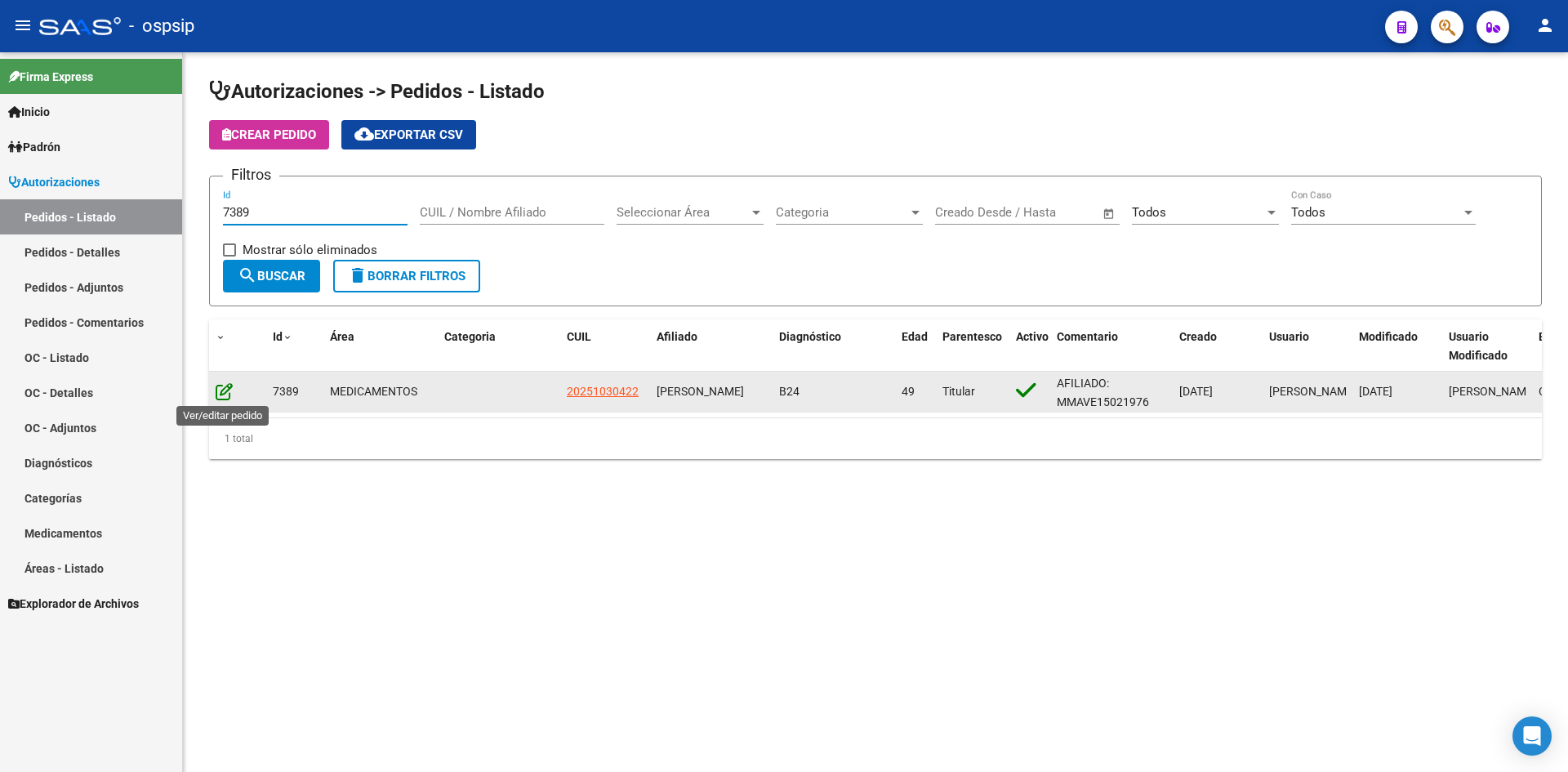
click at [219, 392] on icon at bounding box center [223, 391] width 17 height 18
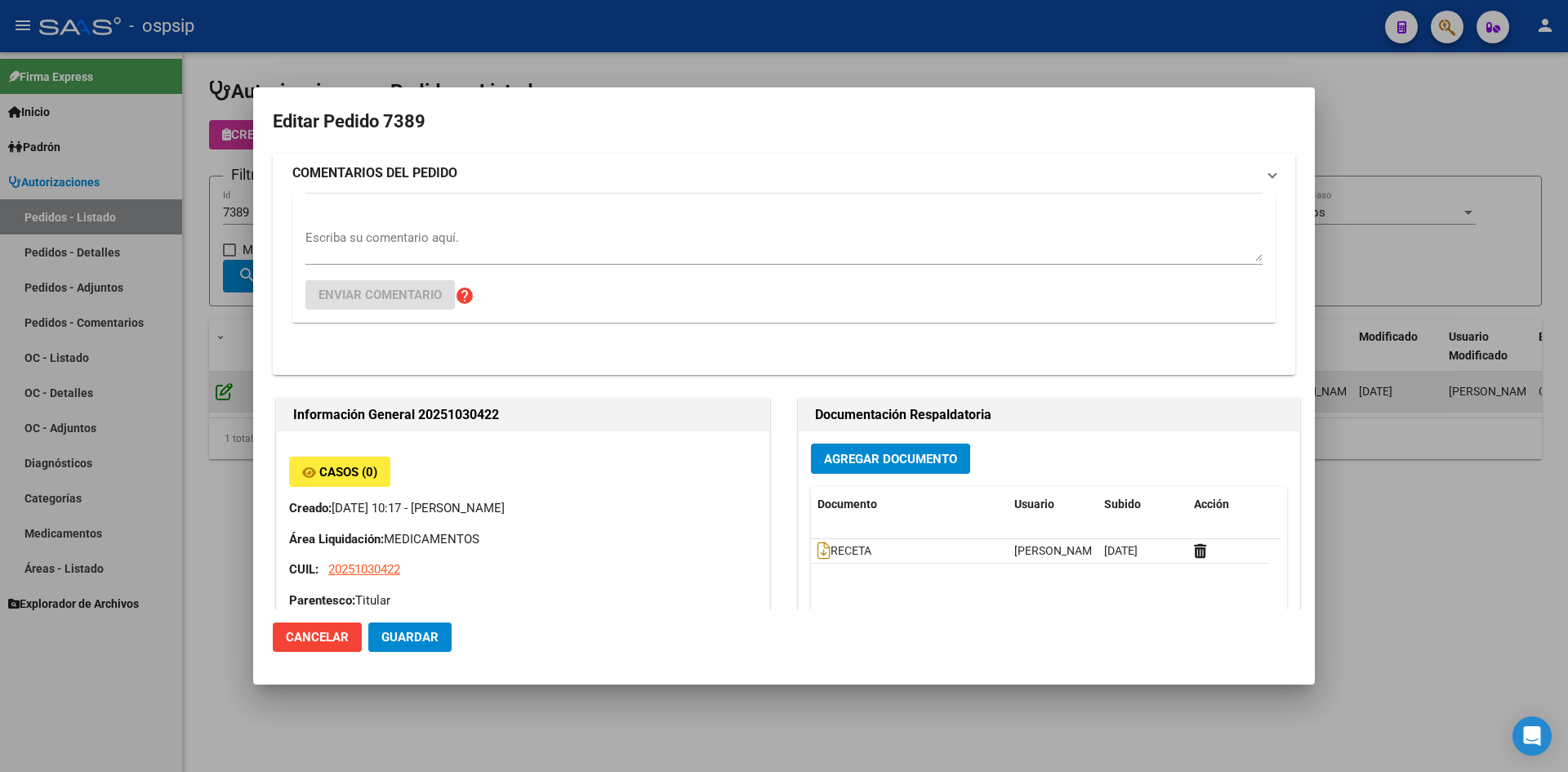
type input "MARTIN ORLANDO VERON"
type input "Capital Federal, CABA, - 1"
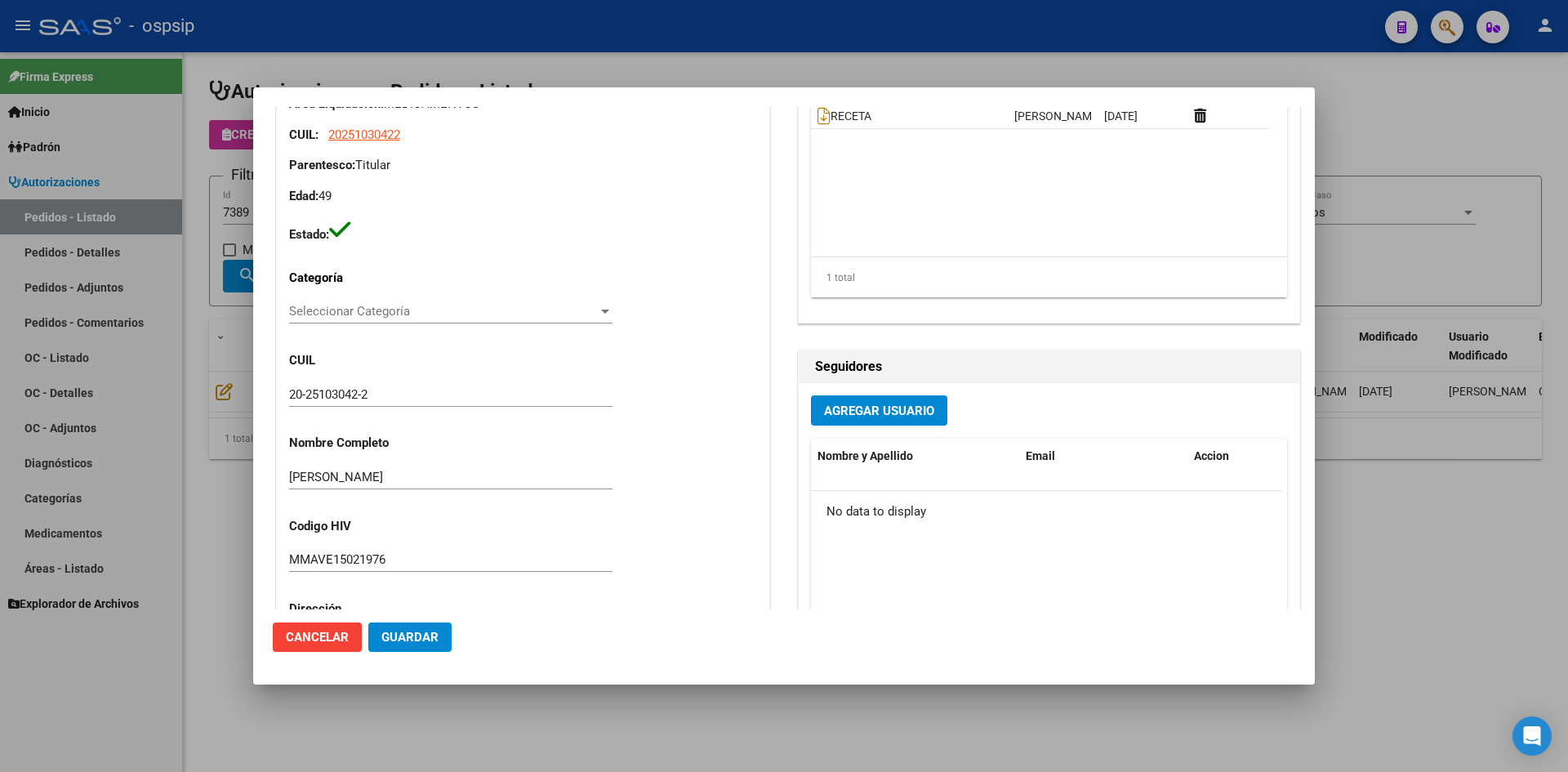
scroll to position [82, 0]
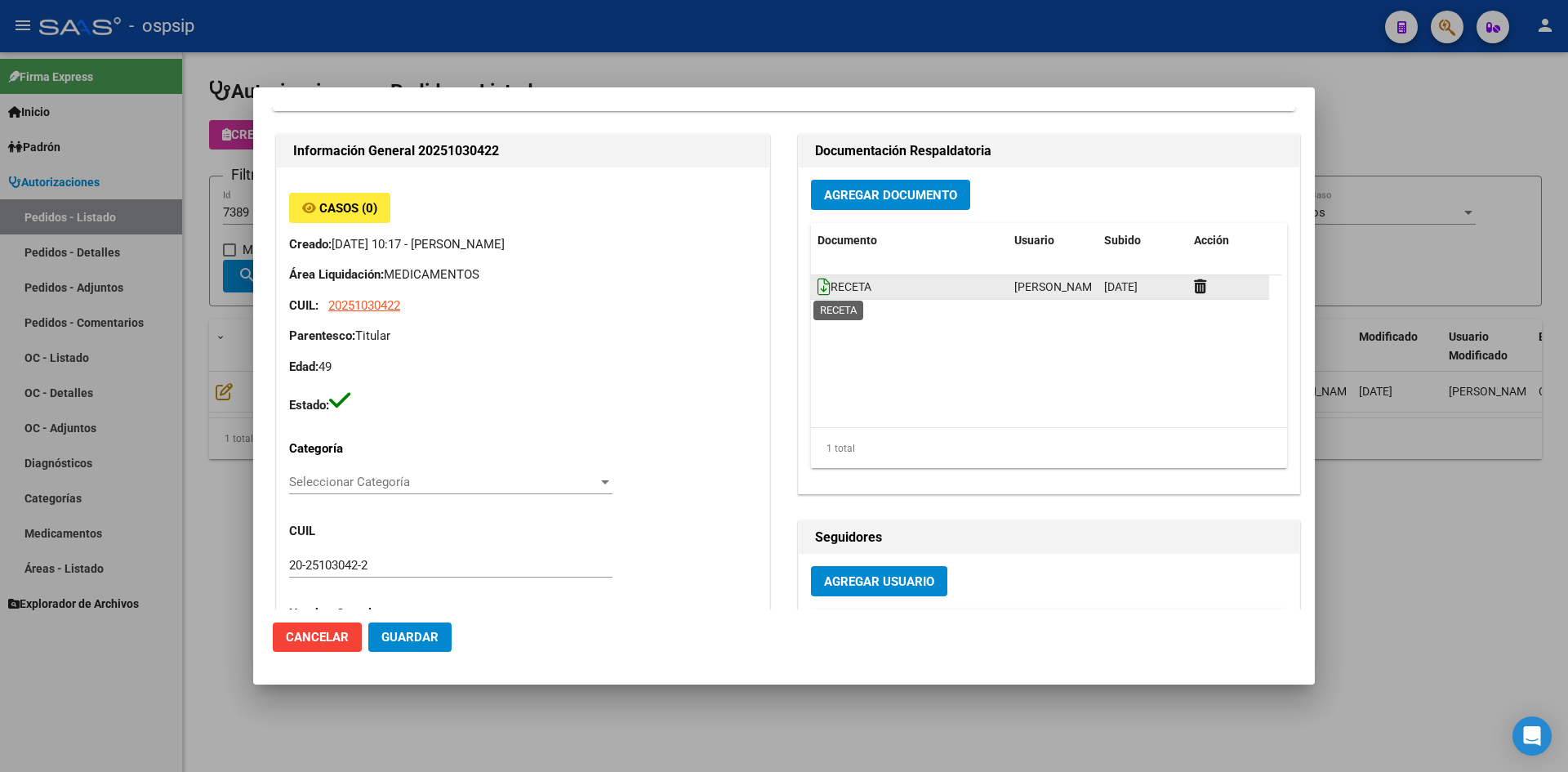
click at [820, 283] on icon at bounding box center [824, 287] width 13 height 18
click at [867, 187] on span "Agregar Documento" at bounding box center [890, 194] width 134 height 15
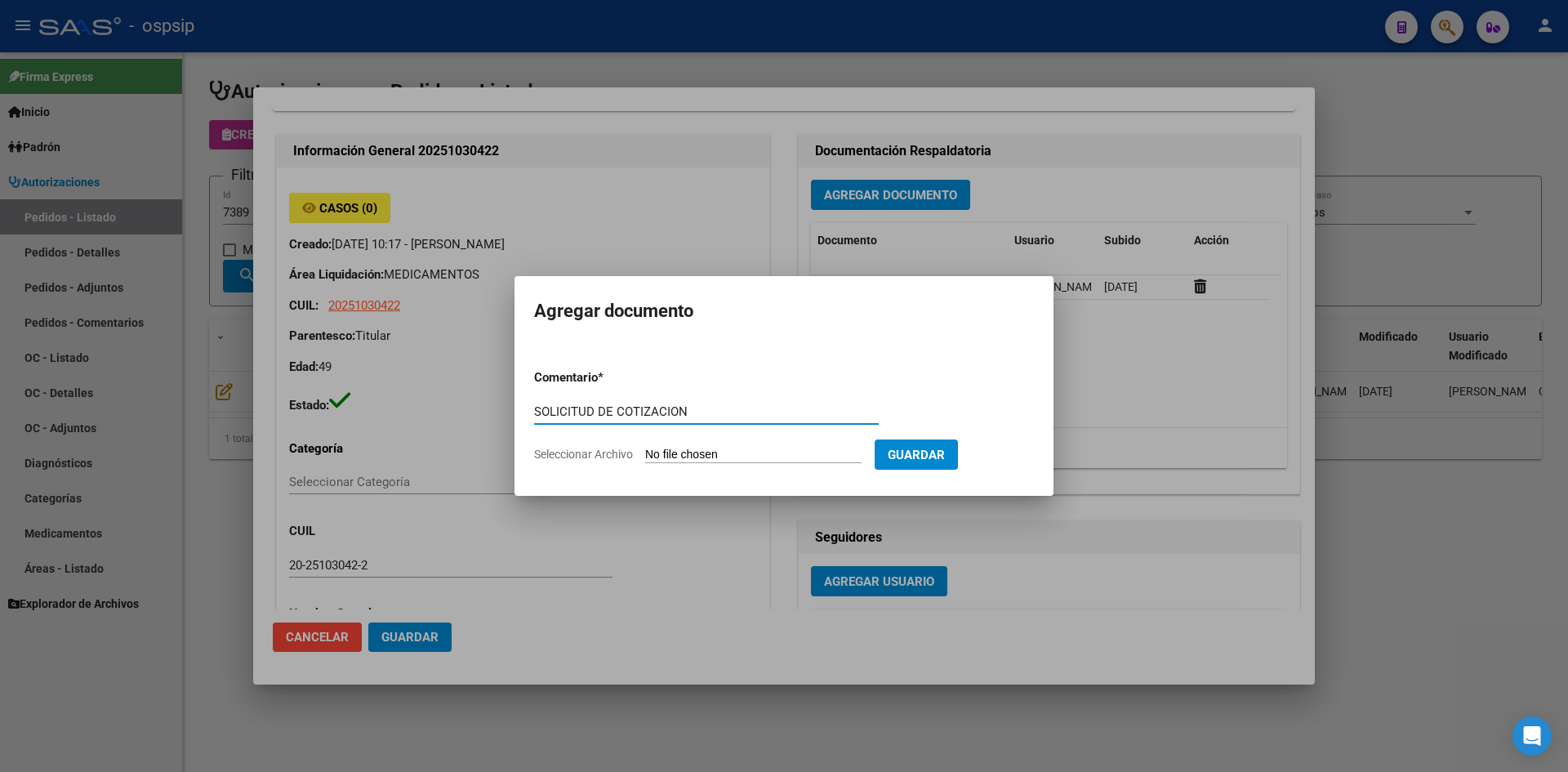
type input "SOLICITUD DE COTIZACION"
click at [646, 448] on input "Seleccionar Archivo" at bounding box center [753, 455] width 216 height 15
type input "C:\fakepath\SOLICITUD DE COTIZACION N°7389.pdf"
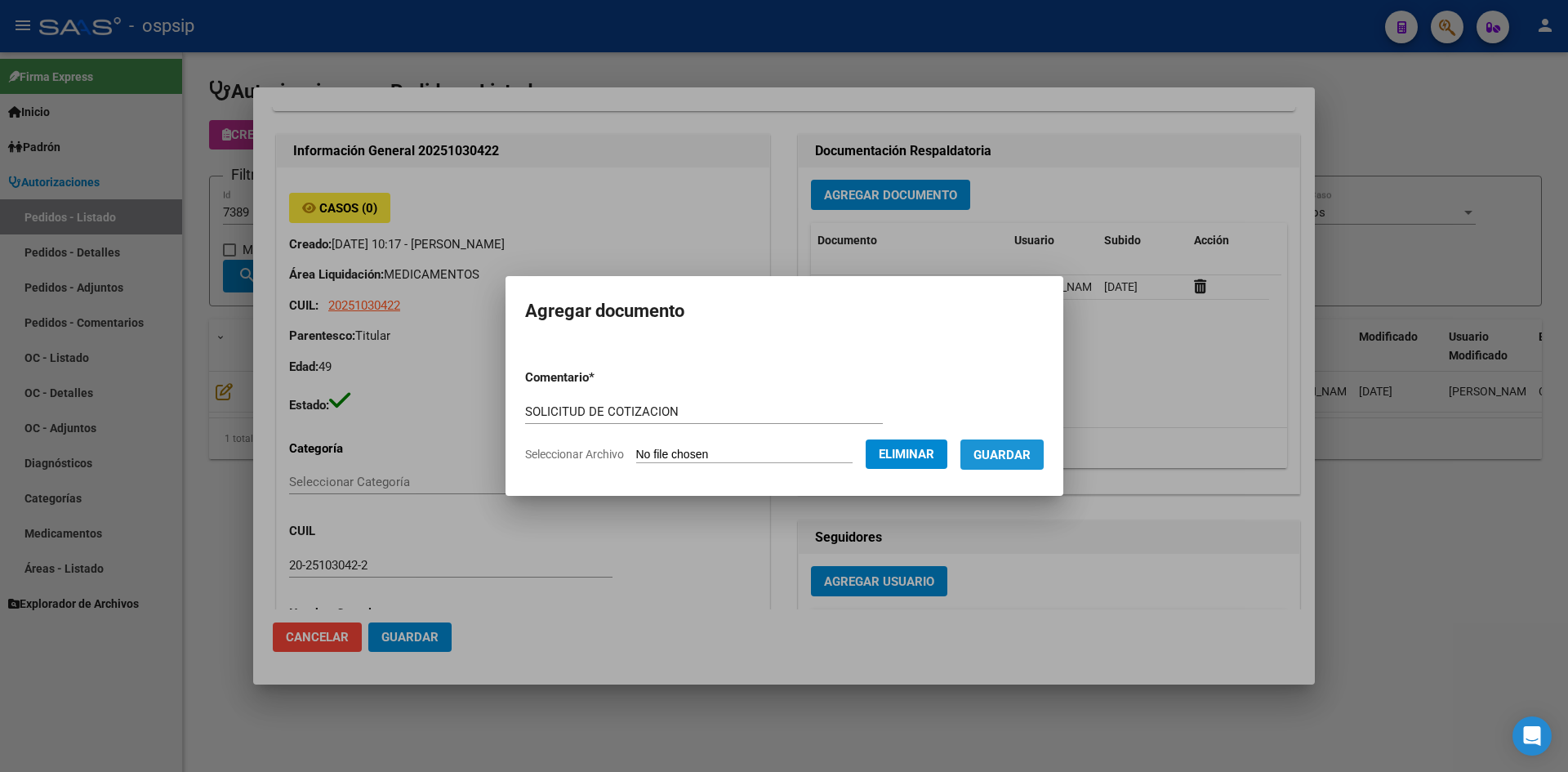
click at [1020, 455] on span "Guardar" at bounding box center [1002, 455] width 57 height 15
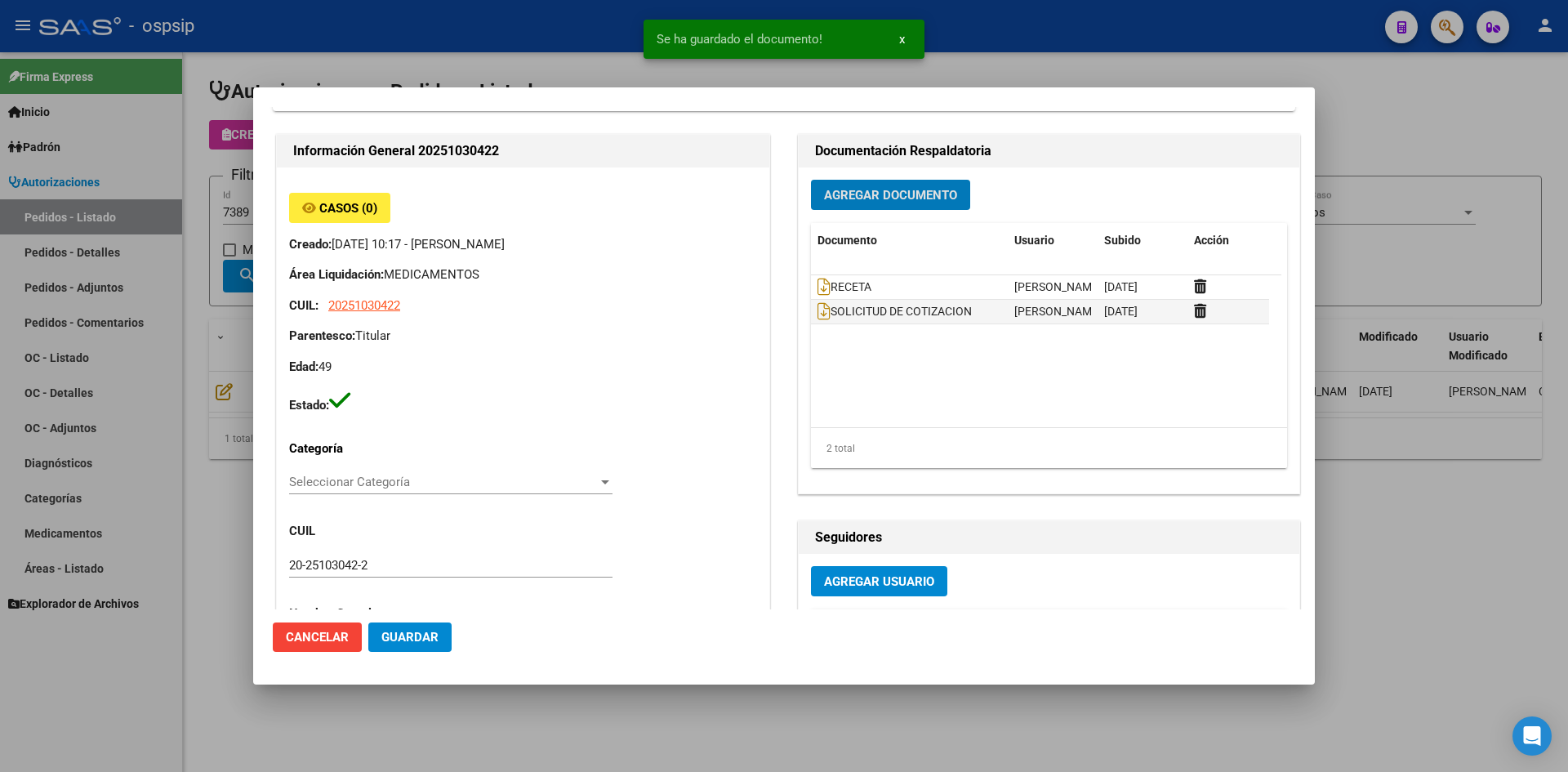
click at [375, 628] on button "Guardar" at bounding box center [410, 637] width 84 height 29
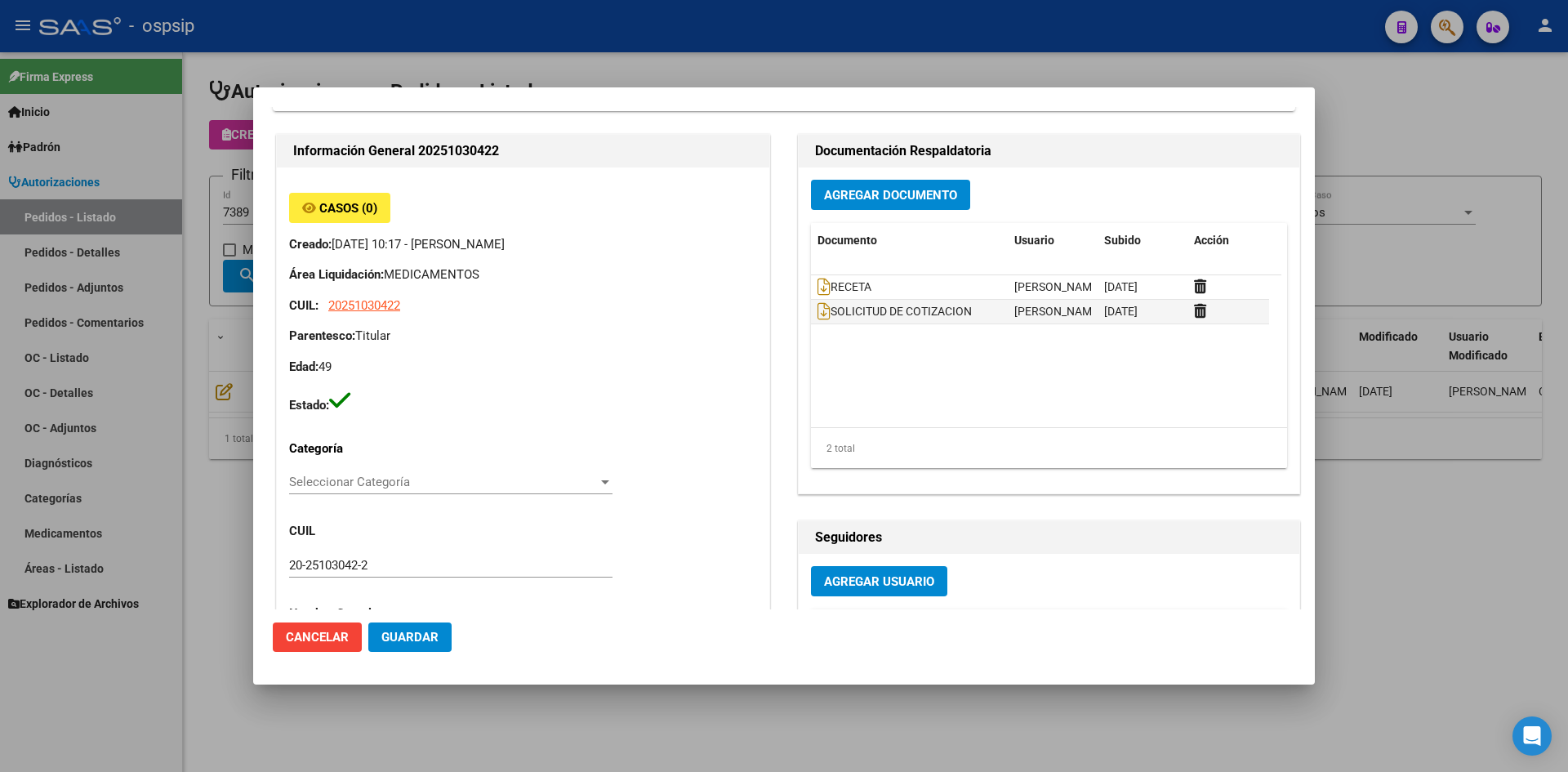
click at [724, 37] on div at bounding box center [784, 386] width 1568 height 772
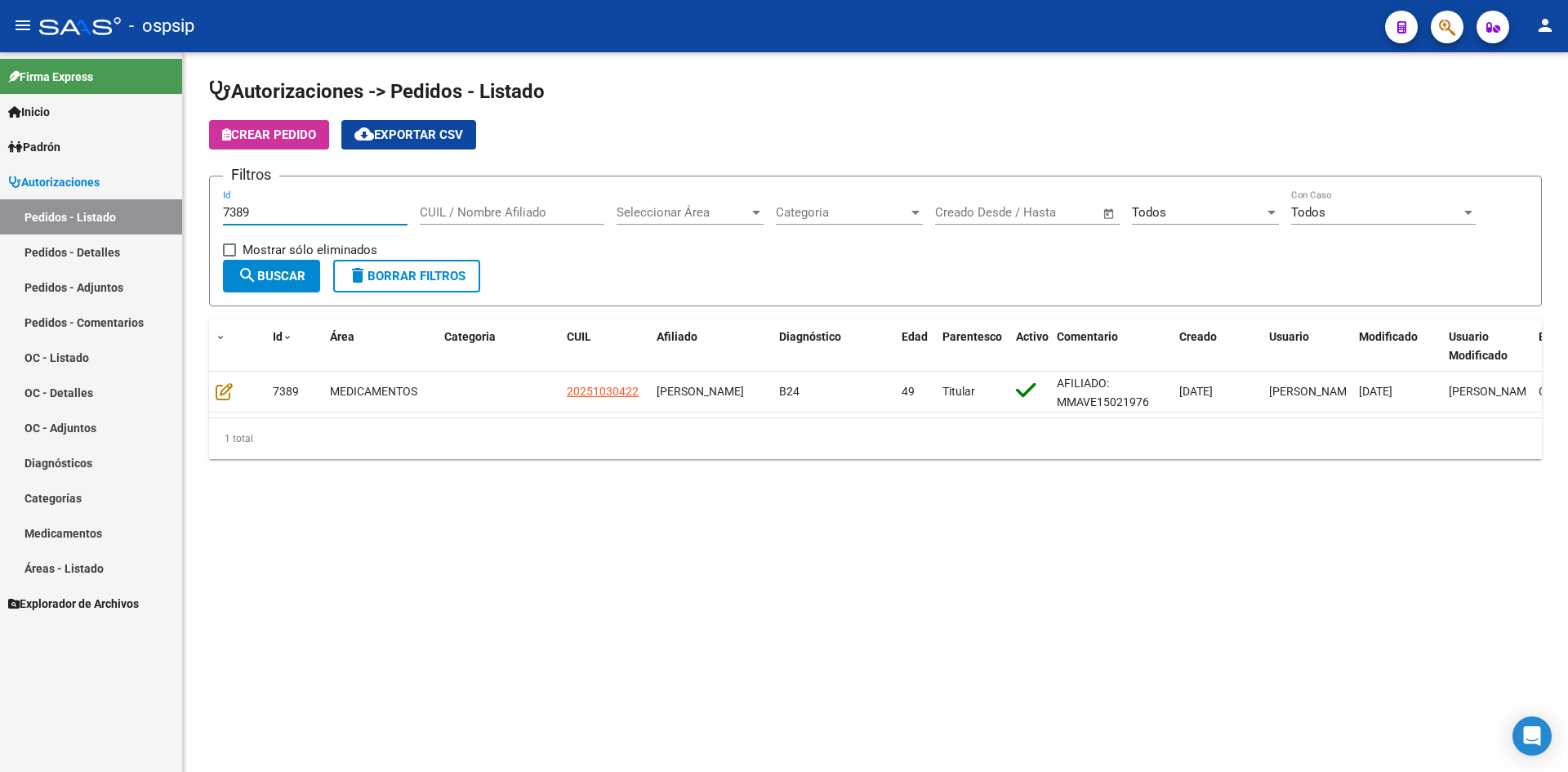
click at [280, 215] on input "7389" at bounding box center [314, 212] width 184 height 15
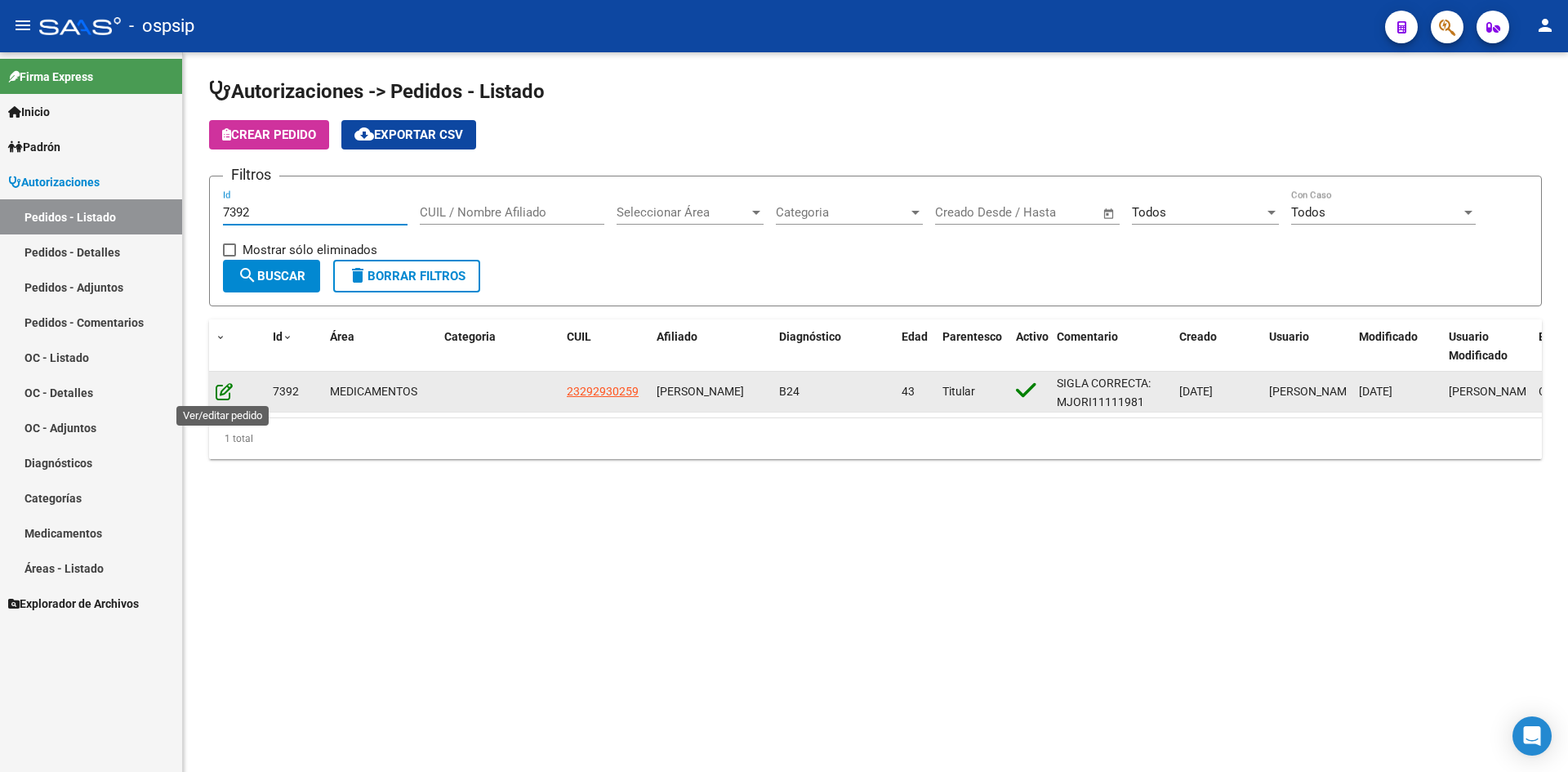
type input "7392"
click at [218, 384] on icon at bounding box center [223, 391] width 17 height 18
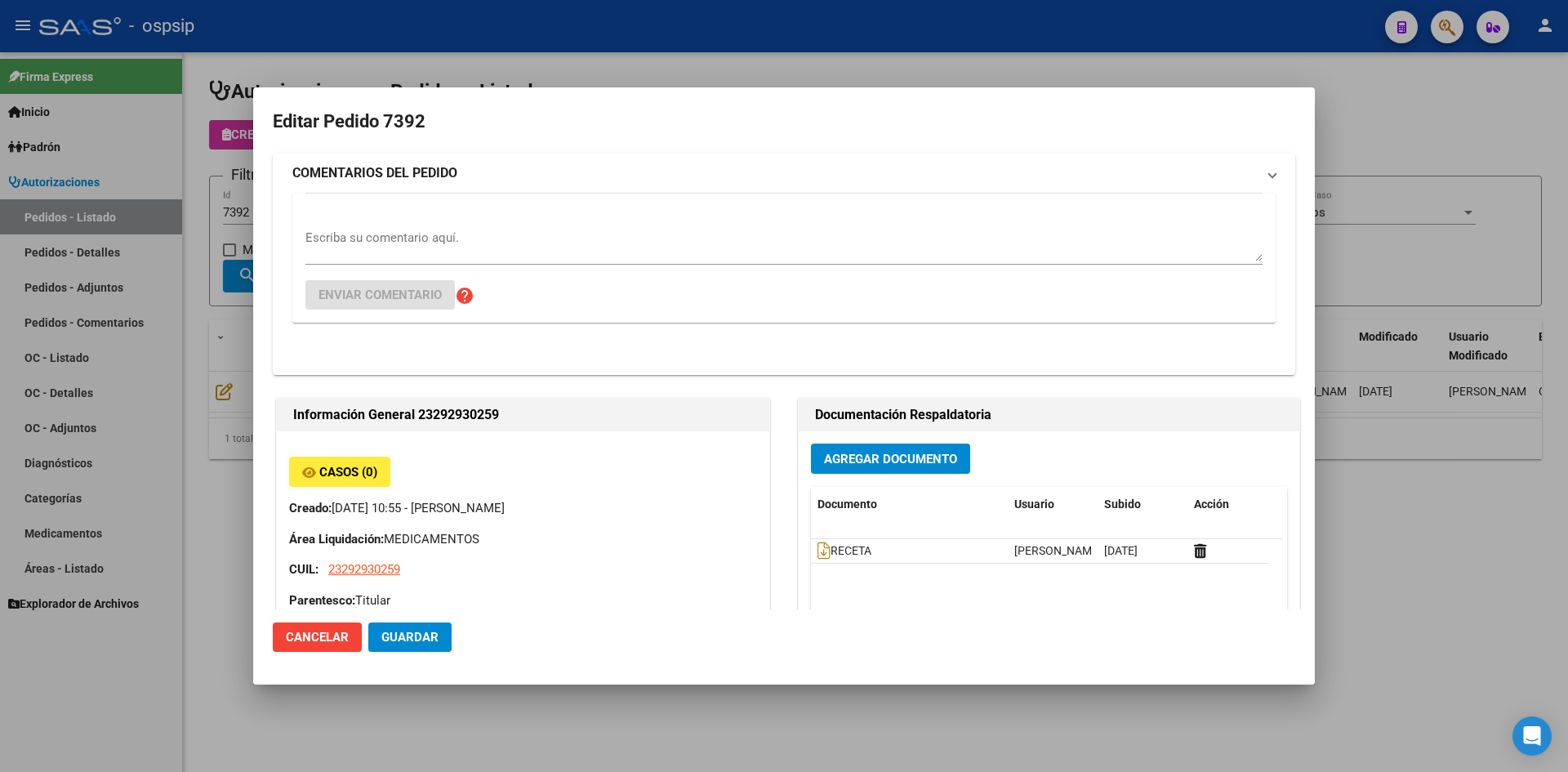
type input "Capital Federal, CABA, GARAY 324"
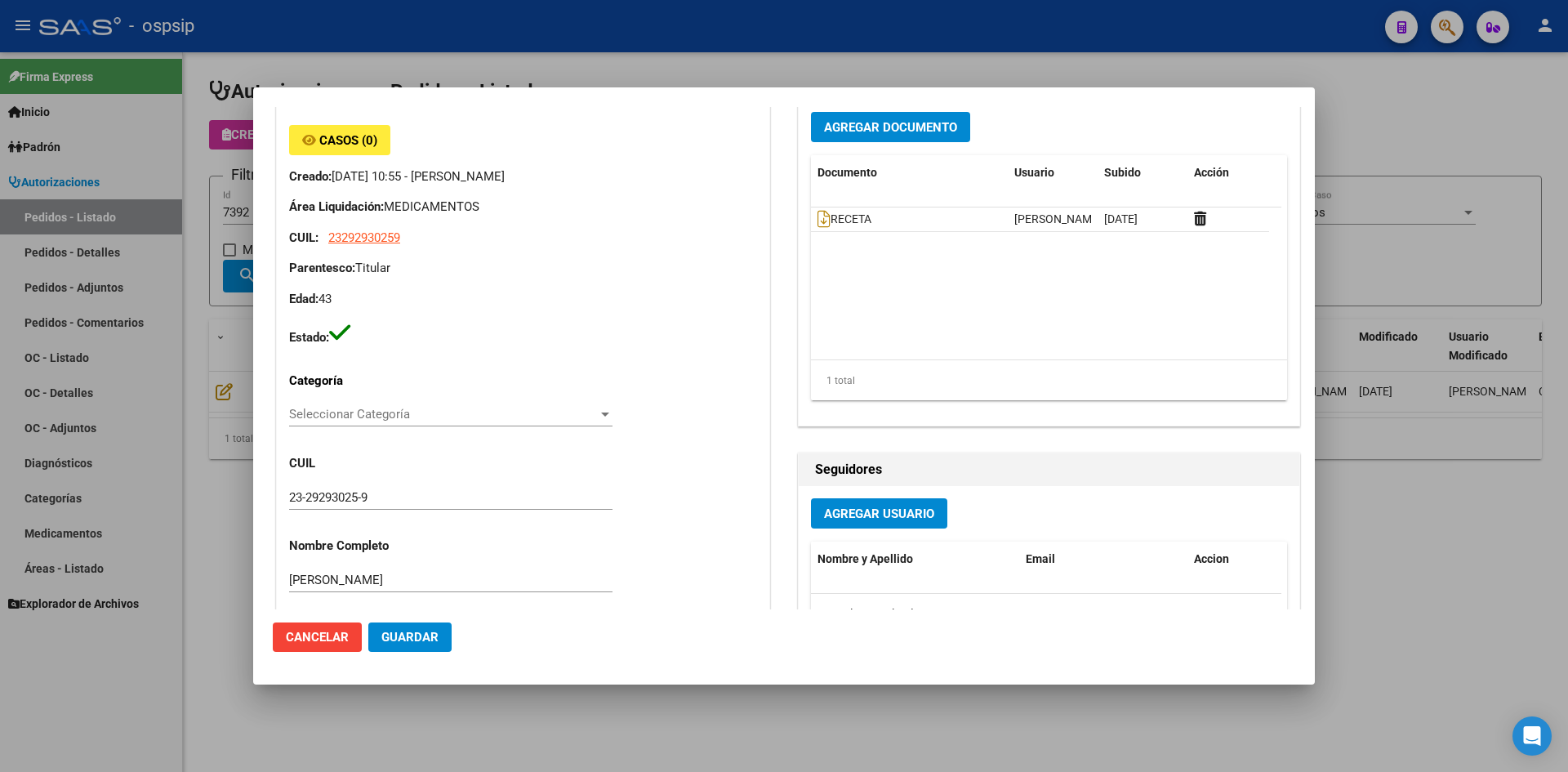
scroll to position [0, 0]
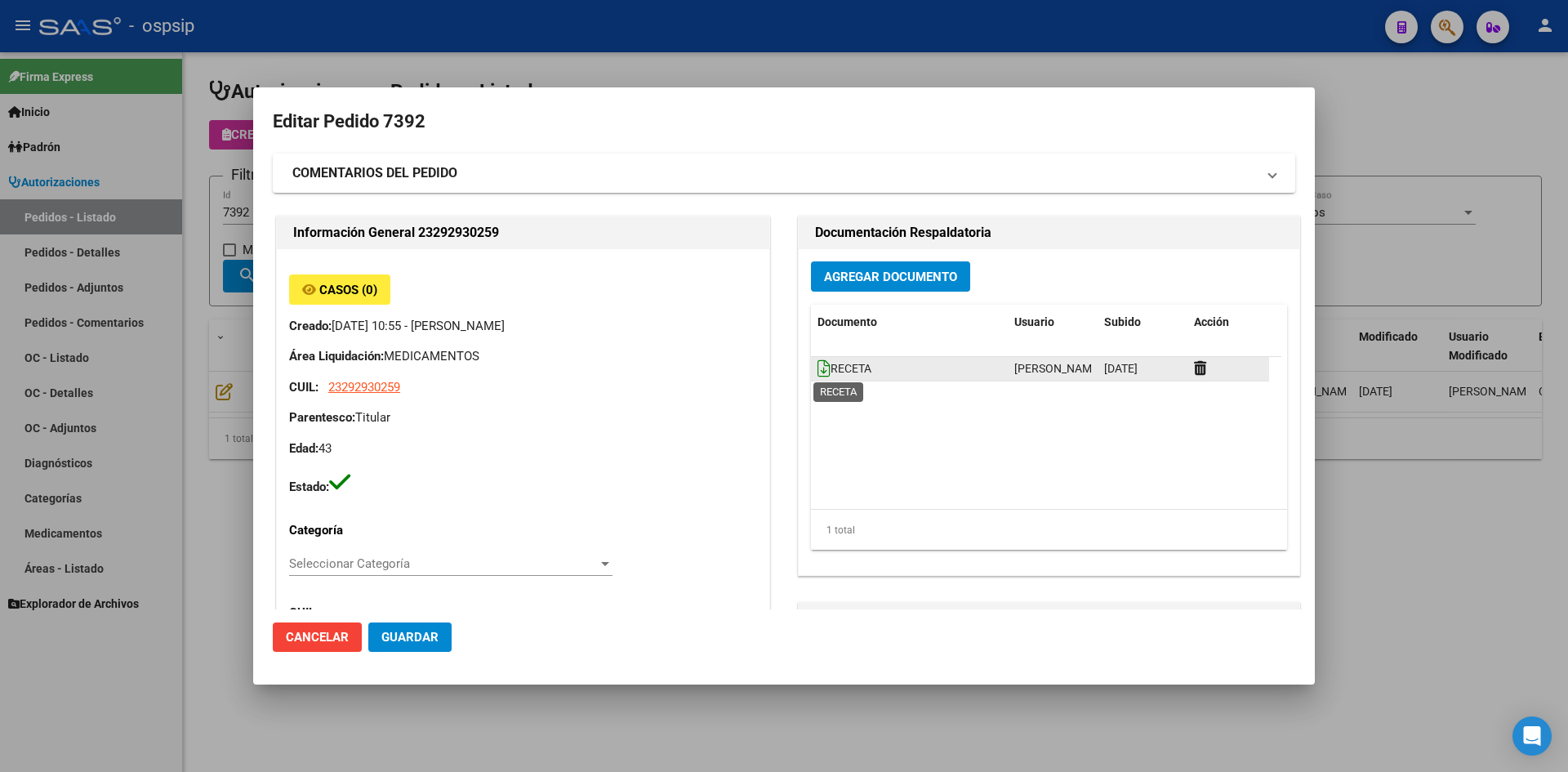
click at [817, 365] on icon at bounding box center [824, 369] width 13 height 18
click at [856, 275] on span "Agregar Documento" at bounding box center [890, 277] width 134 height 15
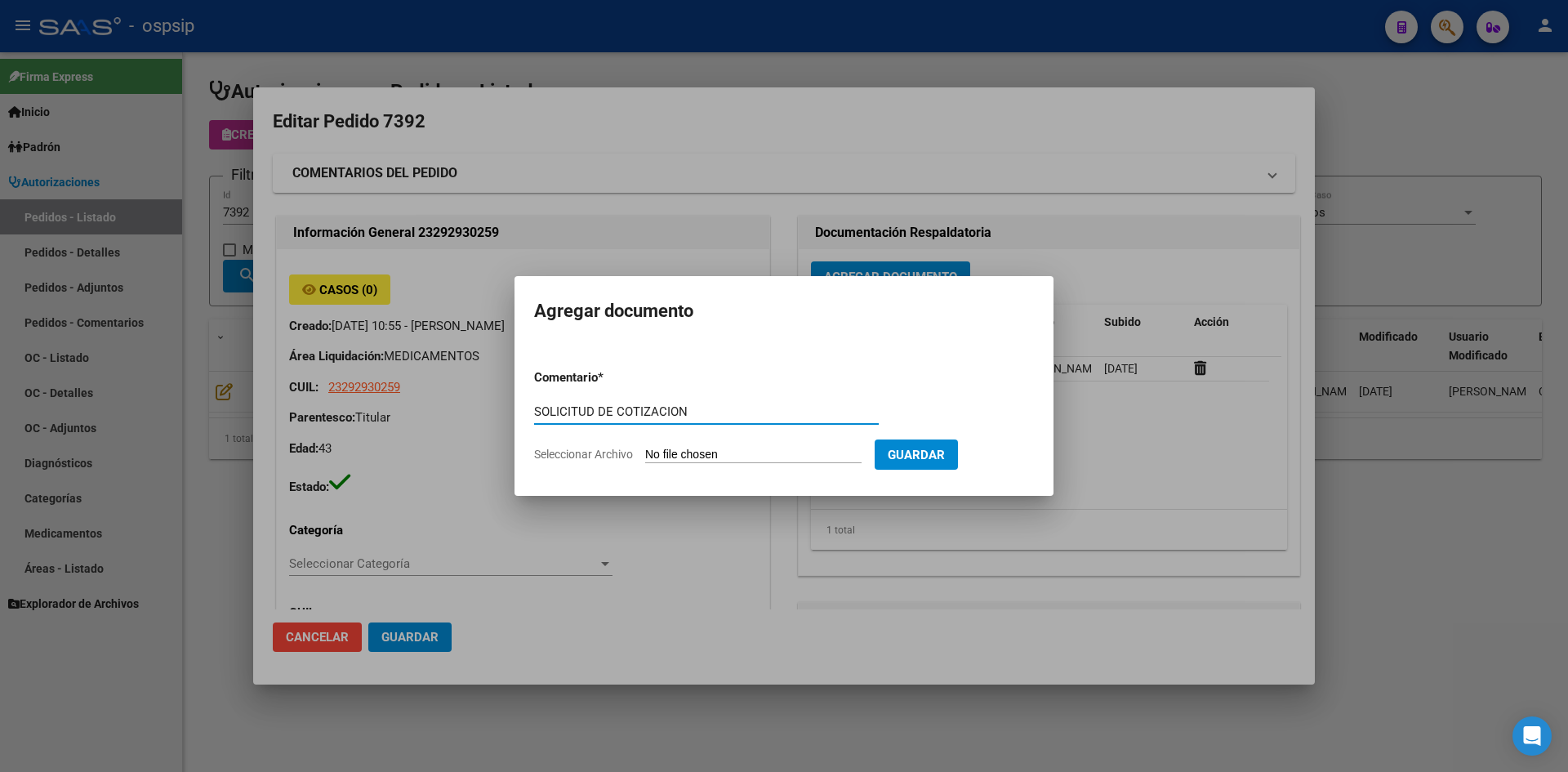
type input "SOLICITUD DE COTIZACION"
click at [646, 448] on input "Seleccionar Archivo" at bounding box center [753, 455] width 216 height 15
type input "C:\fakepath\SOLICITUD DE COTIZACION N°7392.pdf"
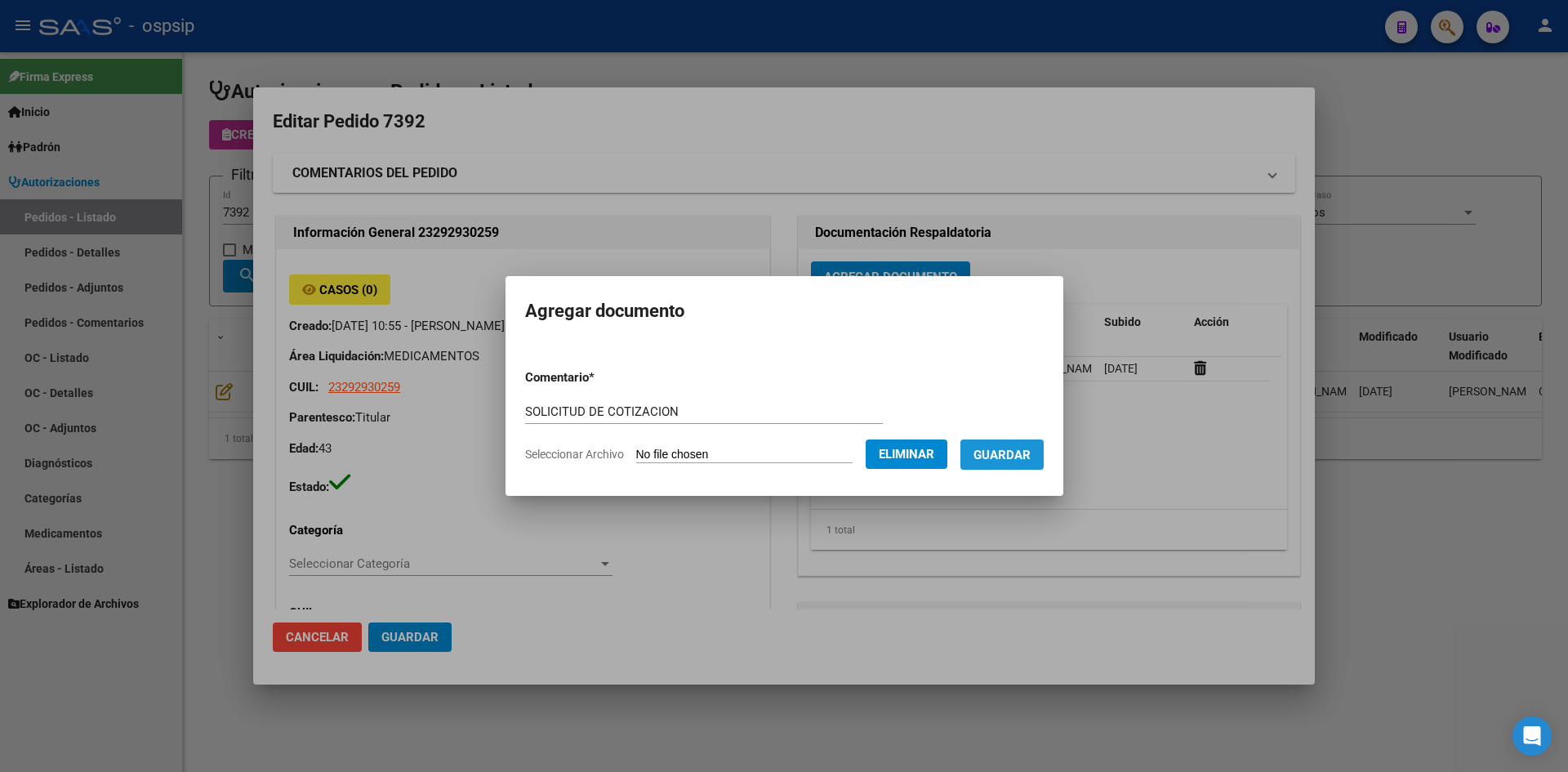
click at [1005, 461] on span "Guardar" at bounding box center [1002, 455] width 57 height 15
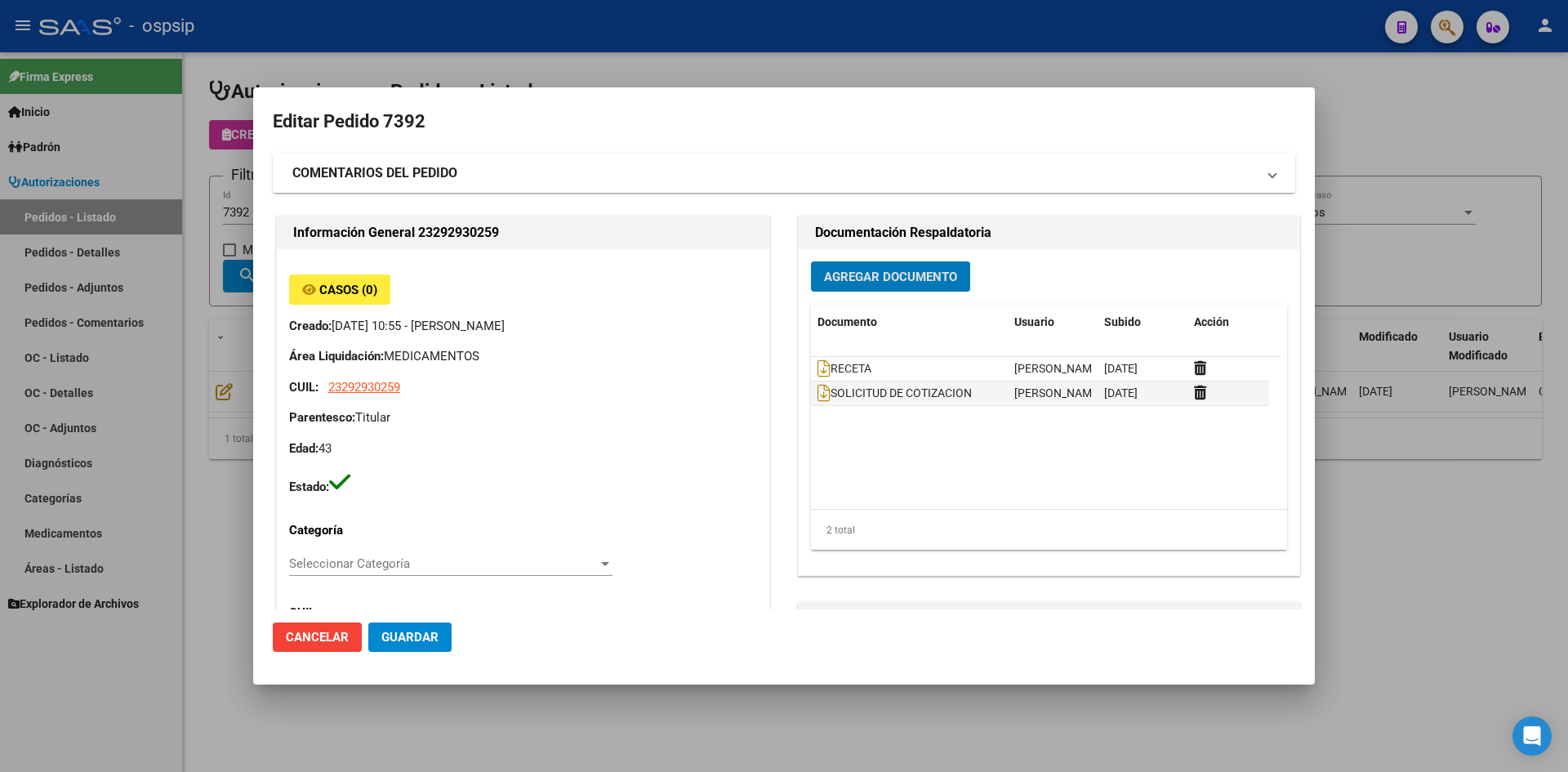
click at [664, 79] on div at bounding box center [784, 386] width 1568 height 772
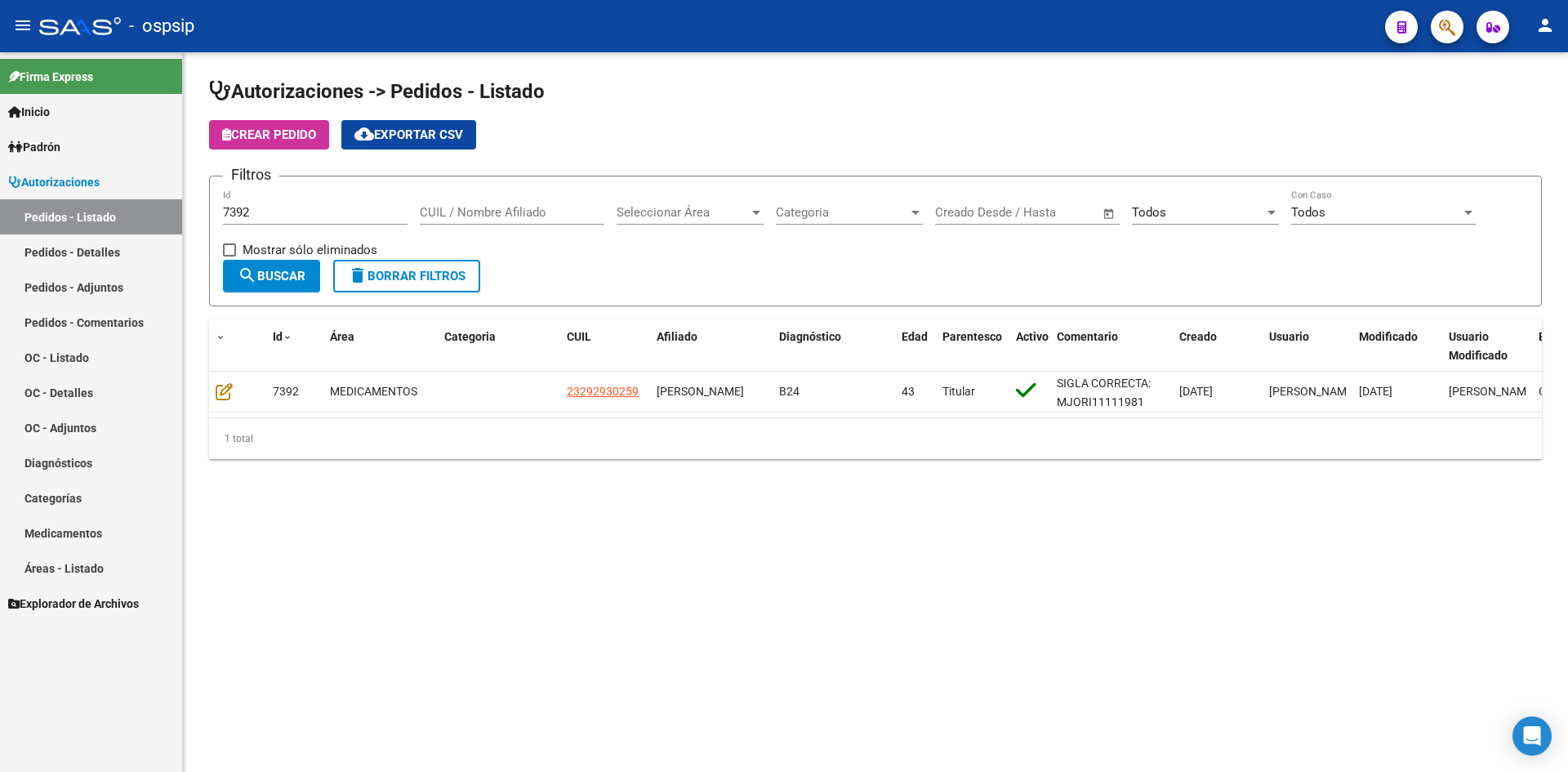
click at [304, 210] on input "7392" at bounding box center [314, 212] width 184 height 15
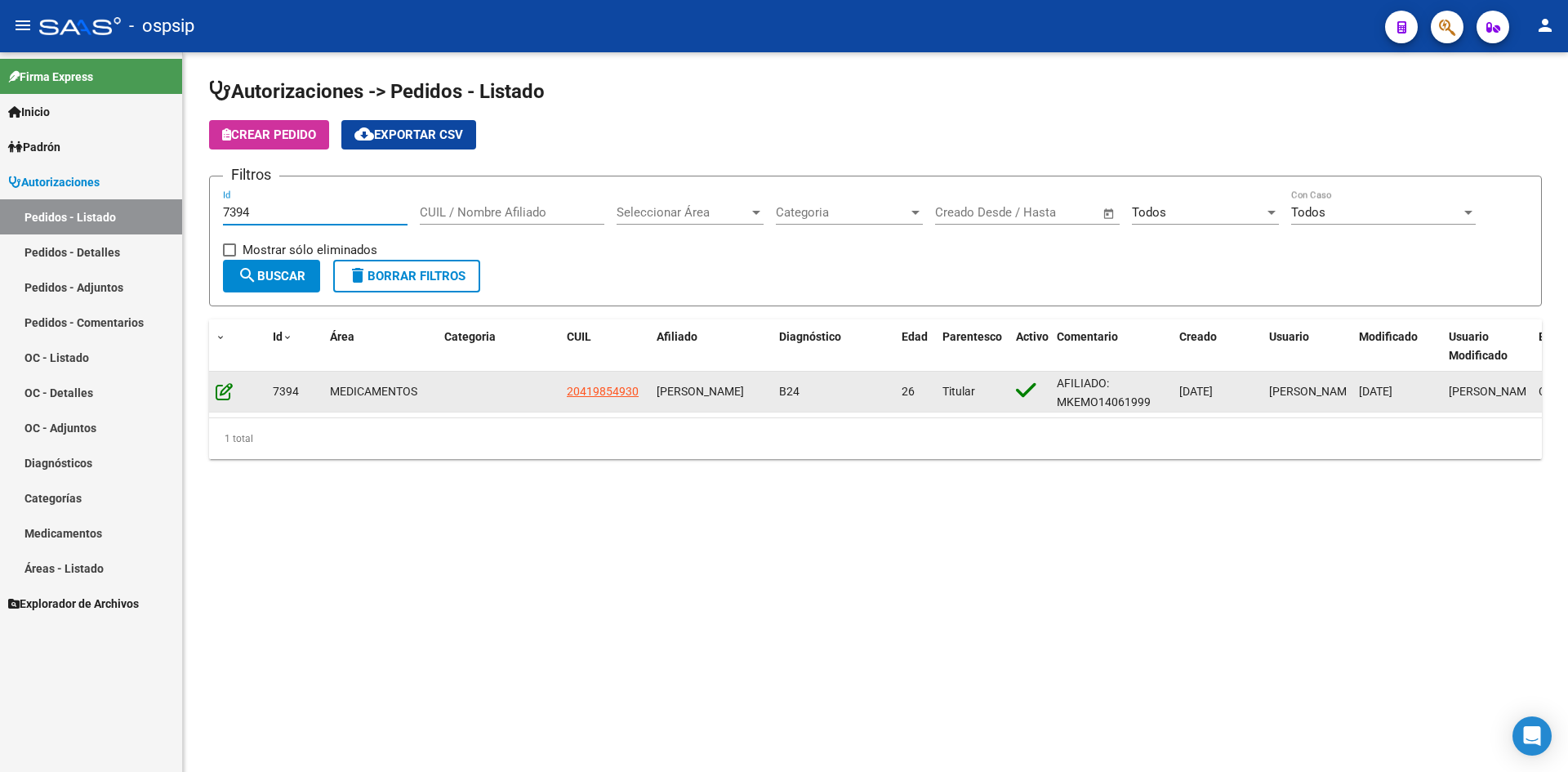
type input "7394"
click at [222, 384] on icon at bounding box center [223, 391] width 17 height 18
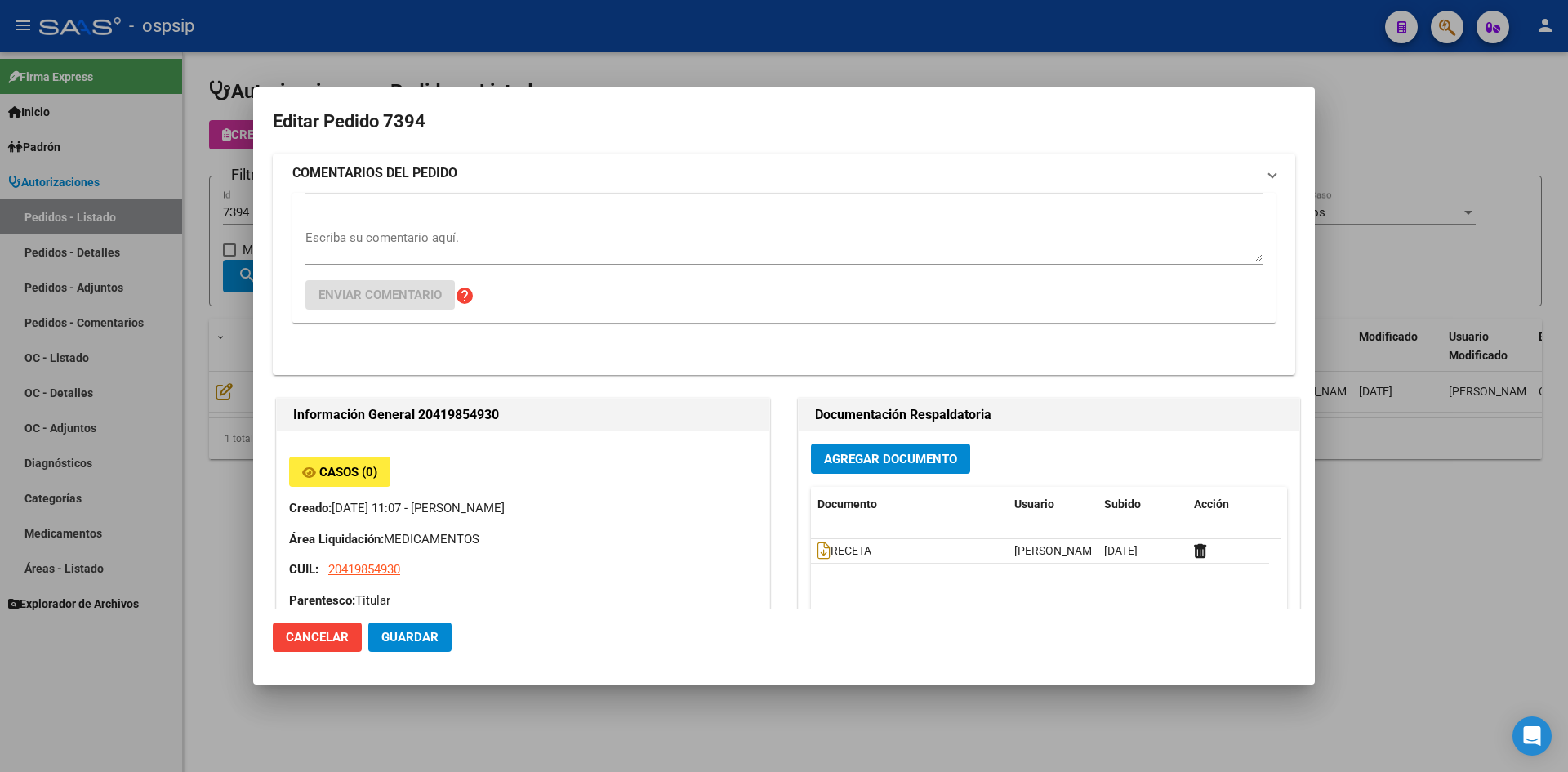
type input "Neuquen, CONFLUENCIA, SATURNINO TORRES 835"
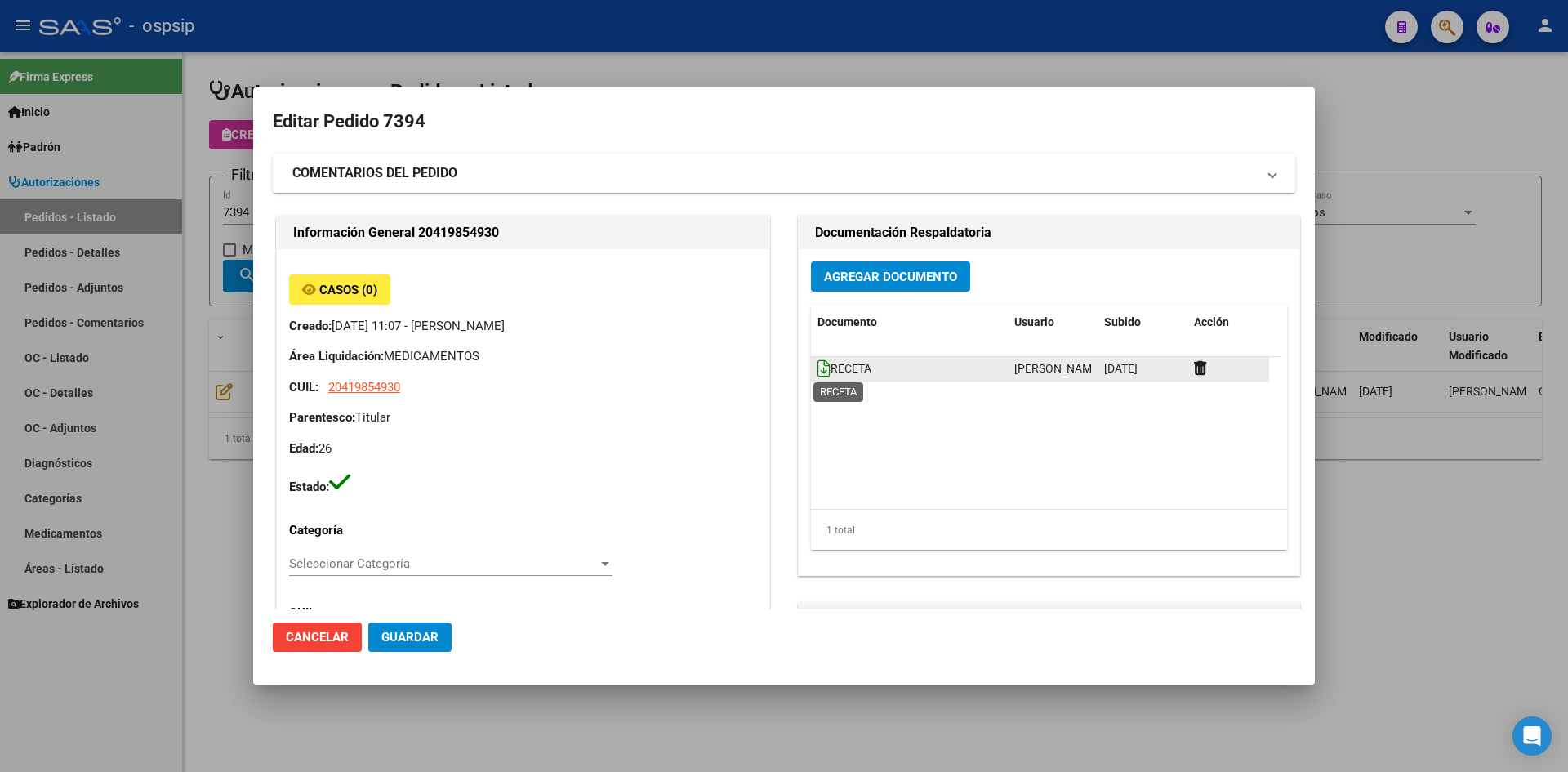
click at [817, 370] on icon at bounding box center [824, 369] width 13 height 18
click at [824, 271] on span "Agregar Documento" at bounding box center [890, 277] width 134 height 15
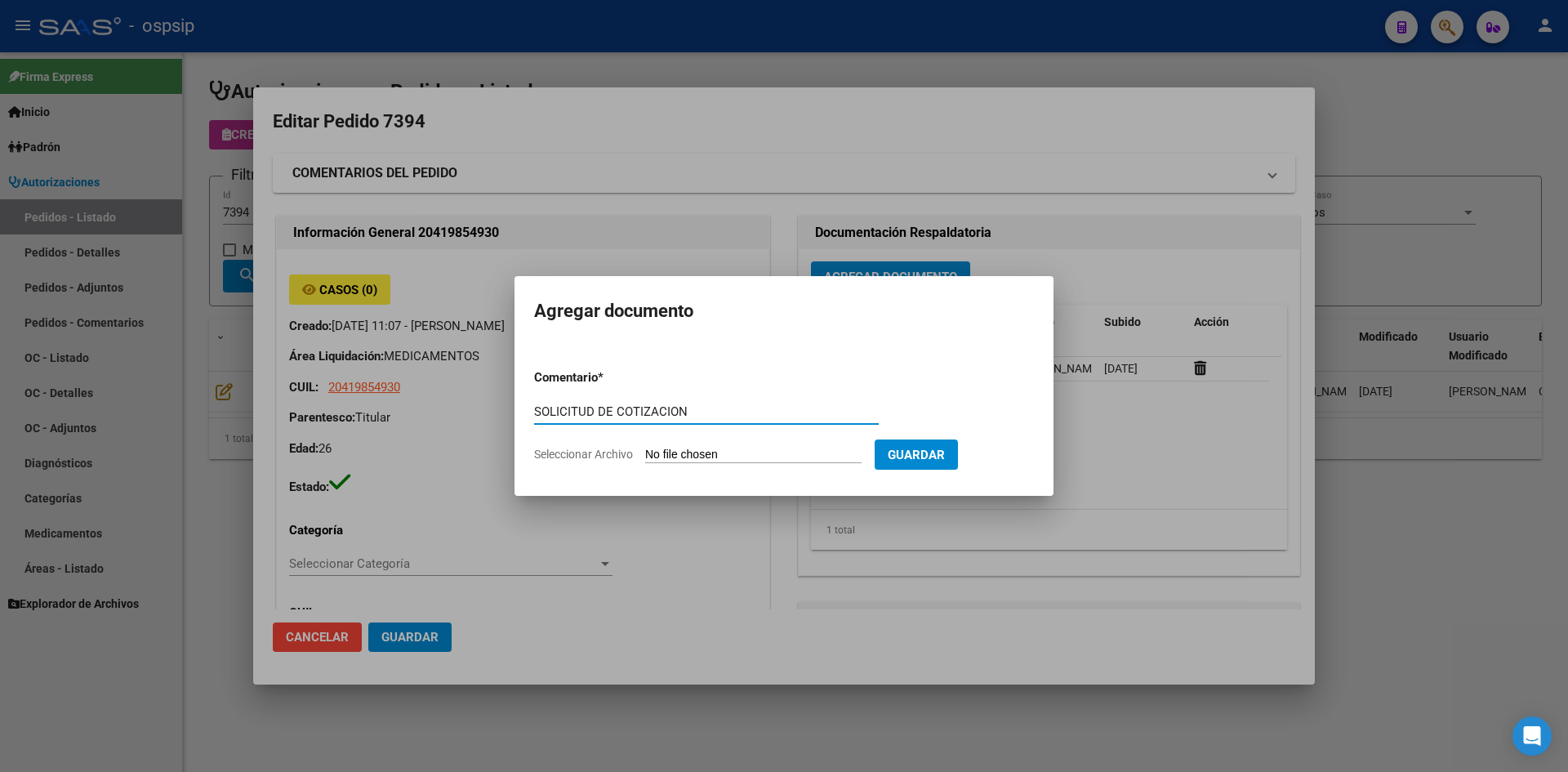
type input "SOLICITUD DE COTIZACION"
click at [646, 448] on input "Seleccionar Archivo" at bounding box center [753, 455] width 216 height 15
type input "C:\fakepath\SOLICITUD DE COTIZACION N°7394.pdf"
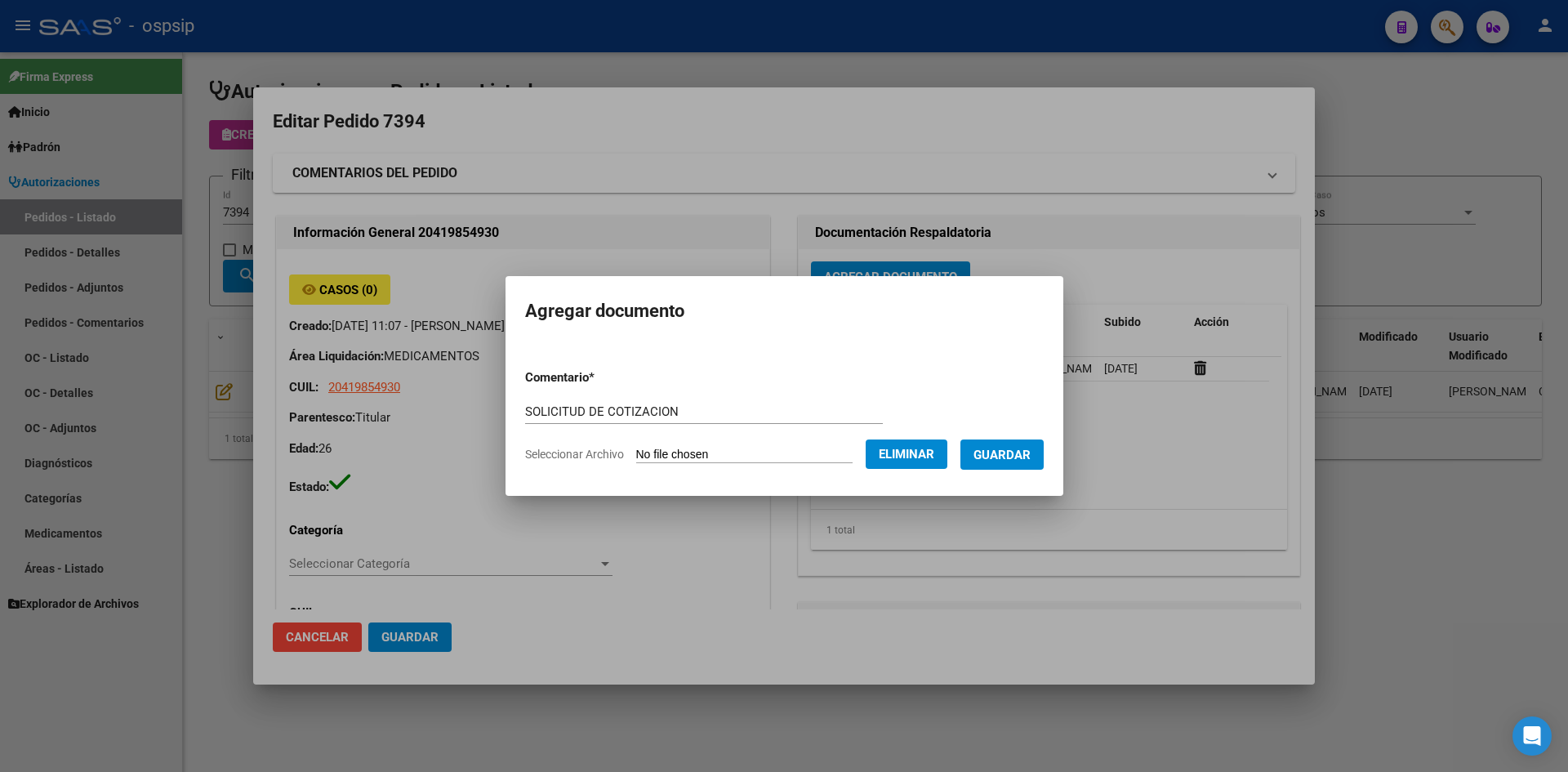
click at [1003, 456] on span "Guardar" at bounding box center [1002, 455] width 57 height 15
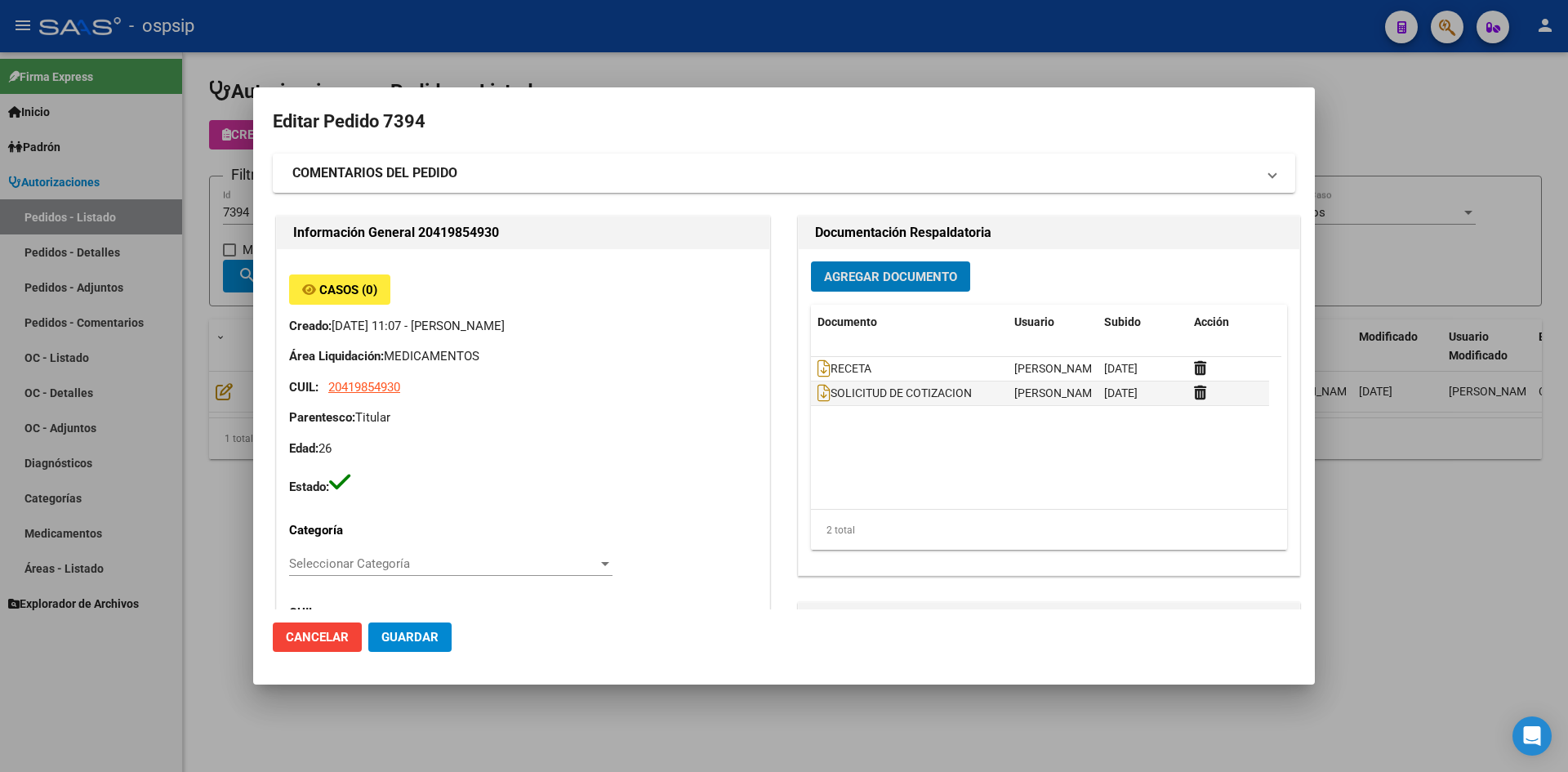
click at [528, 64] on div at bounding box center [784, 386] width 1568 height 772
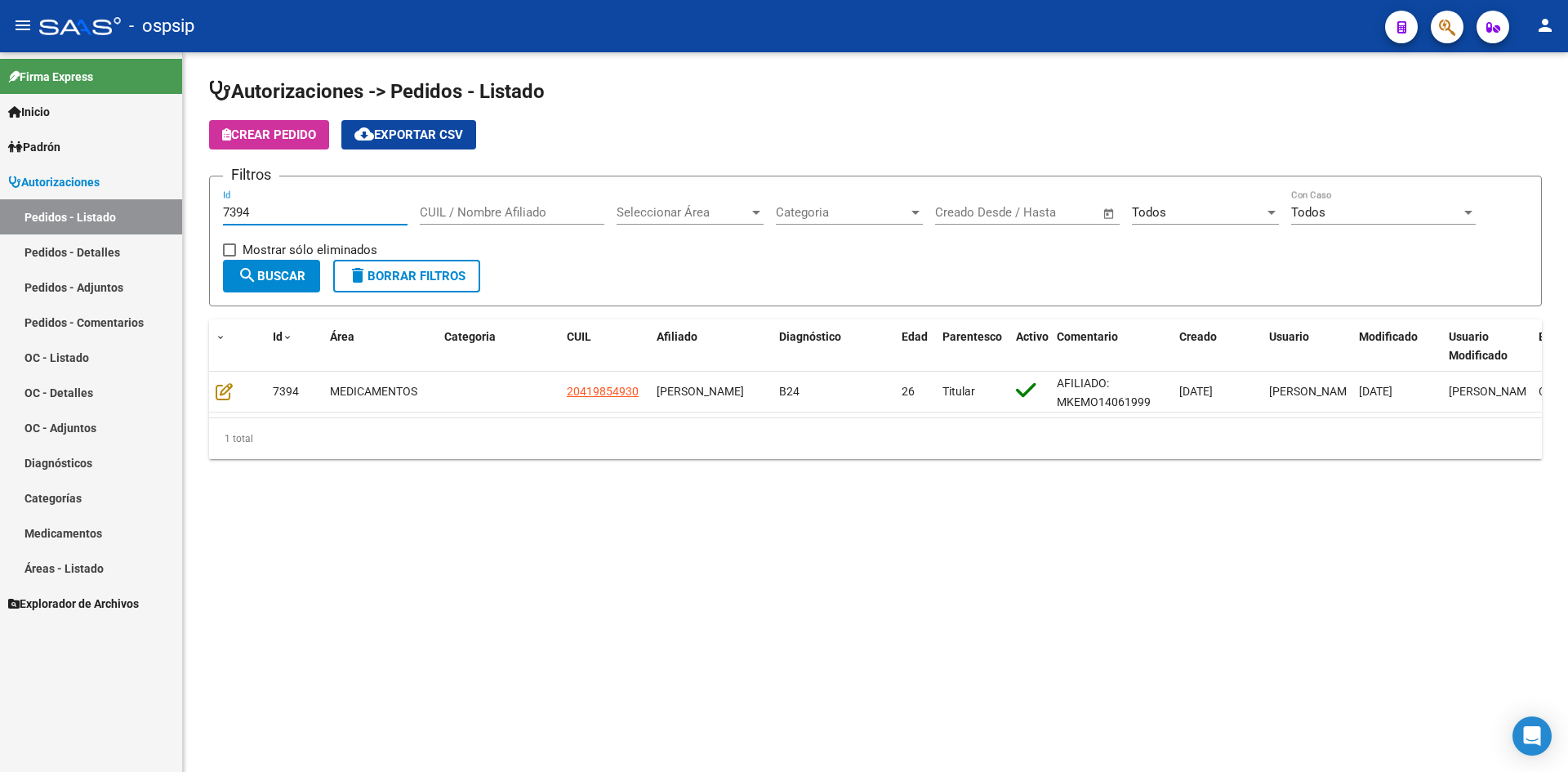
click at [337, 214] on input "7394" at bounding box center [314, 212] width 184 height 15
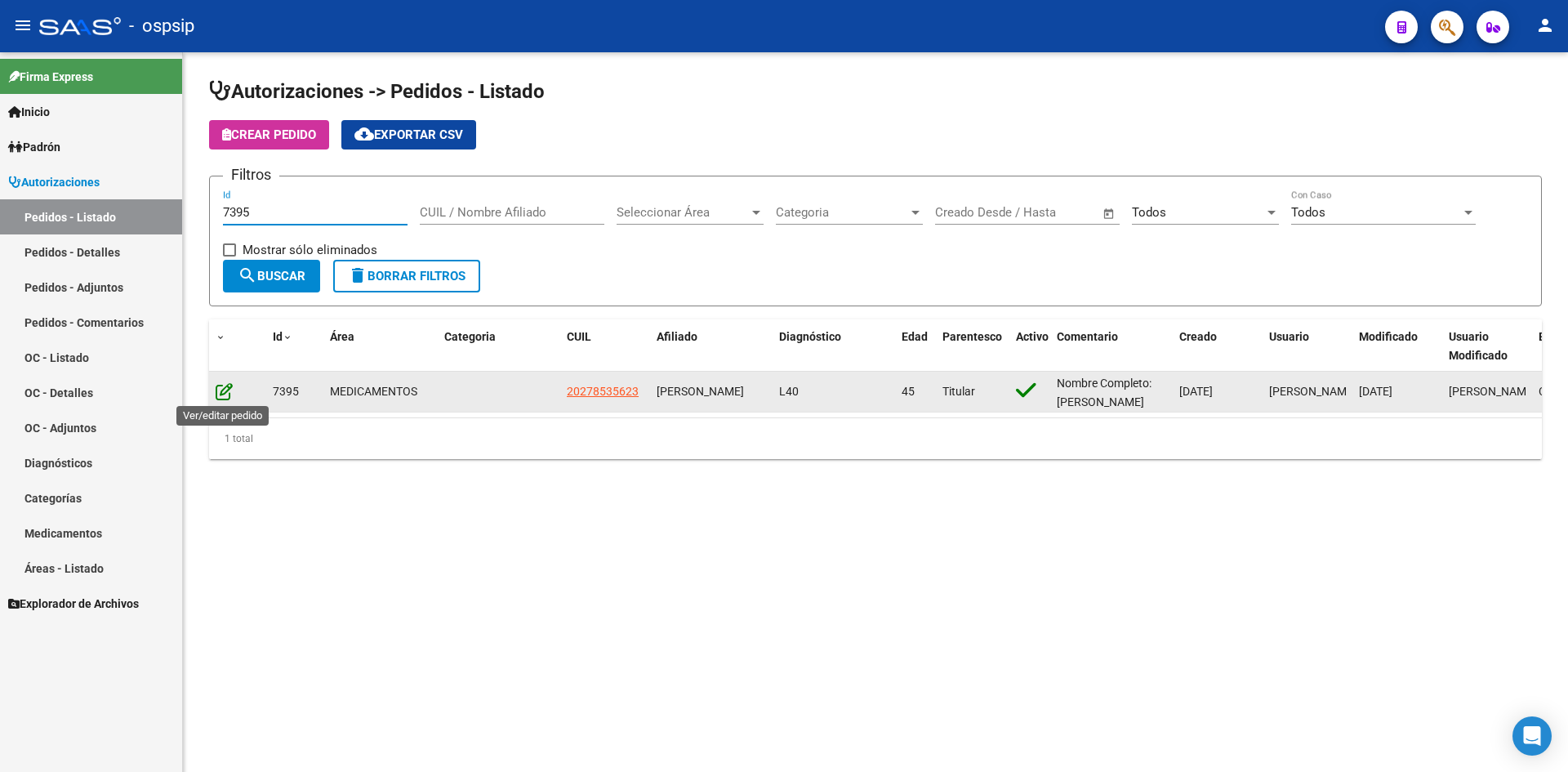
type input "7395"
click at [228, 392] on icon at bounding box center [223, 391] width 17 height 18
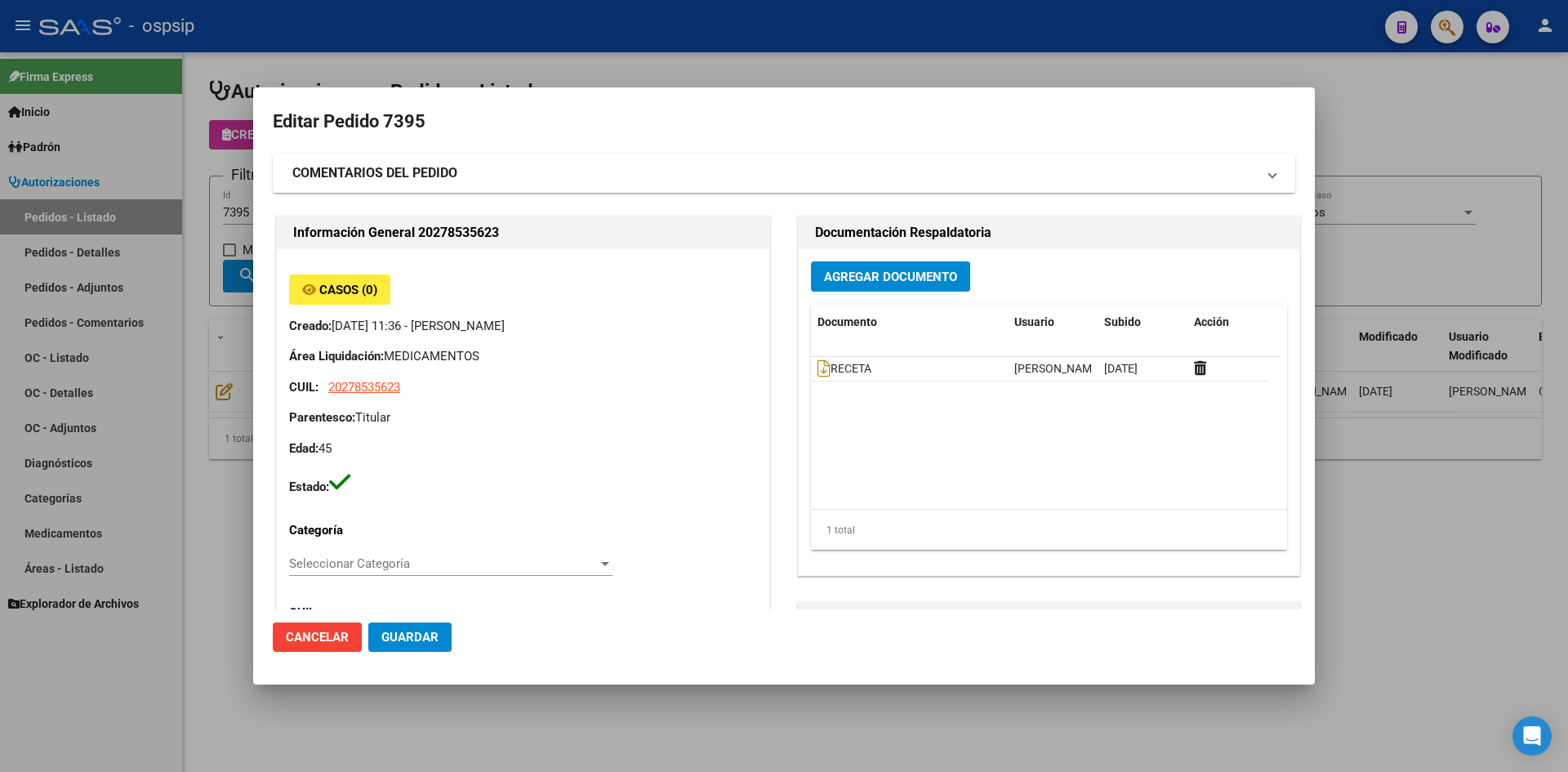
type input "[GEOGRAPHIC_DATA], [DATE][PERSON_NAME], [PERSON_NAME] 287"
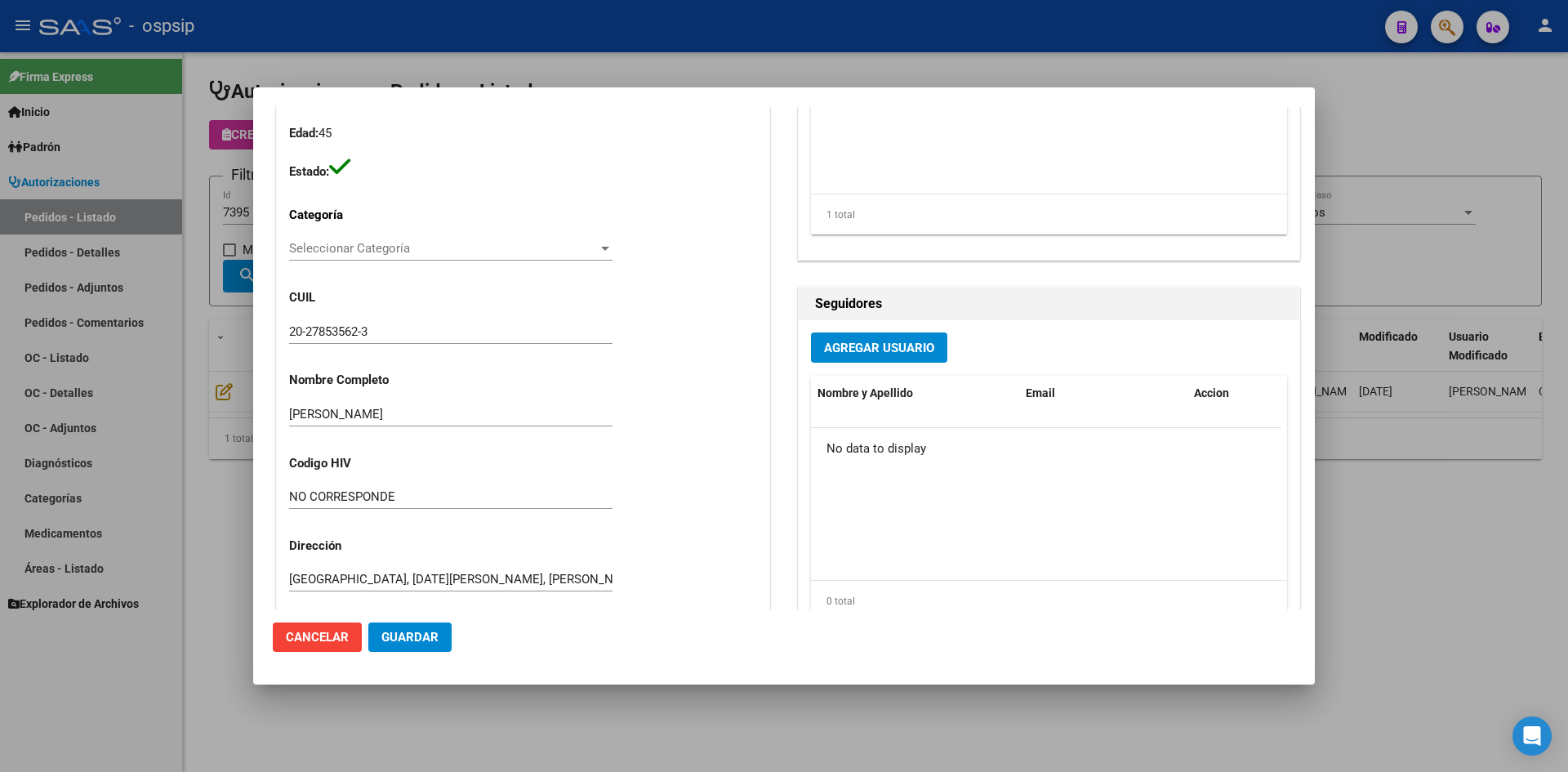
scroll to position [490, 0]
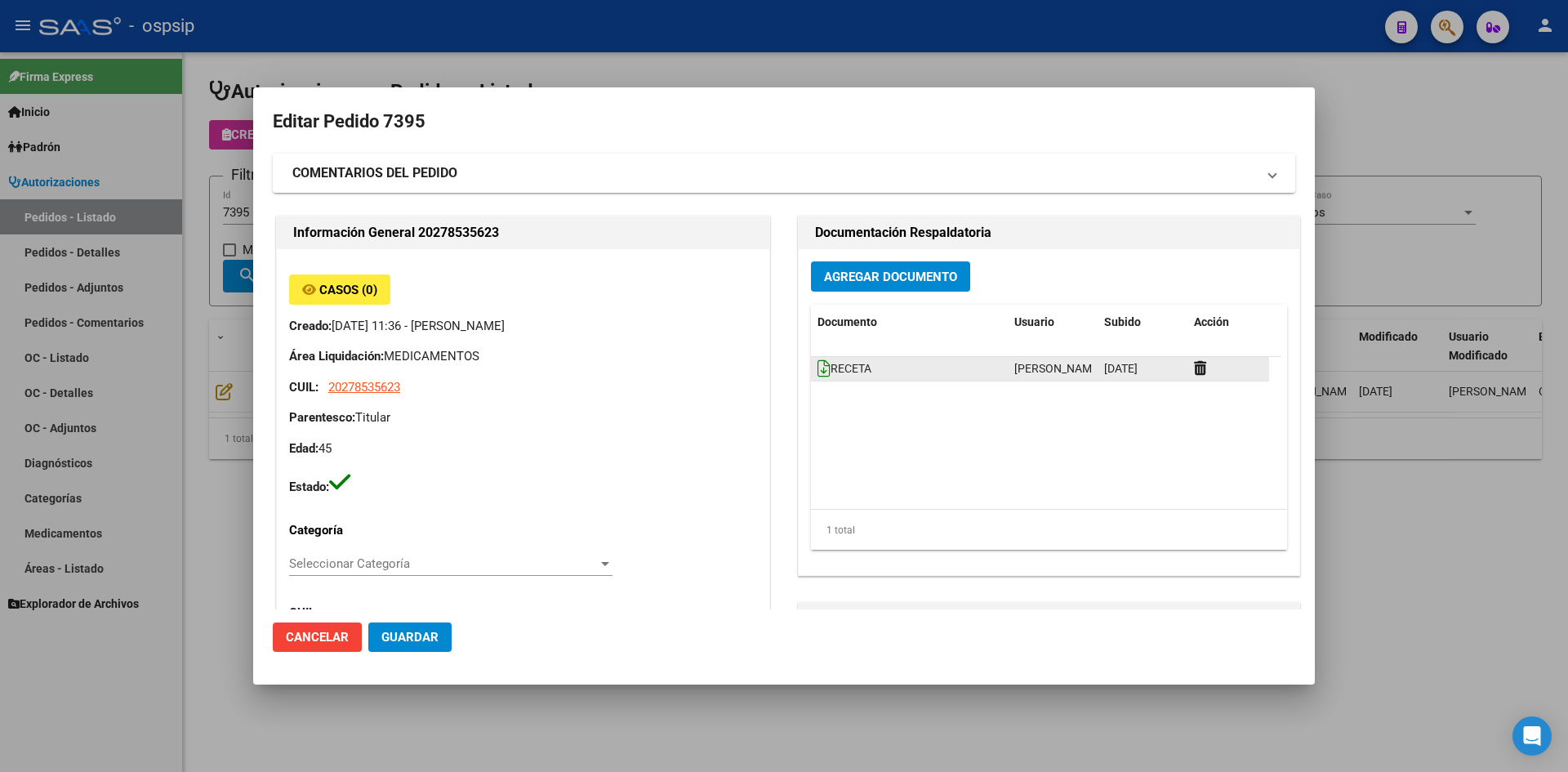
click at [817, 368] on icon at bounding box center [824, 369] width 13 height 18
drag, startPoint x: 836, startPoint y: 277, endPoint x: 833, endPoint y: 286, distance: 9.5
click at [833, 286] on button "Agregar Documento" at bounding box center [890, 277] width 159 height 30
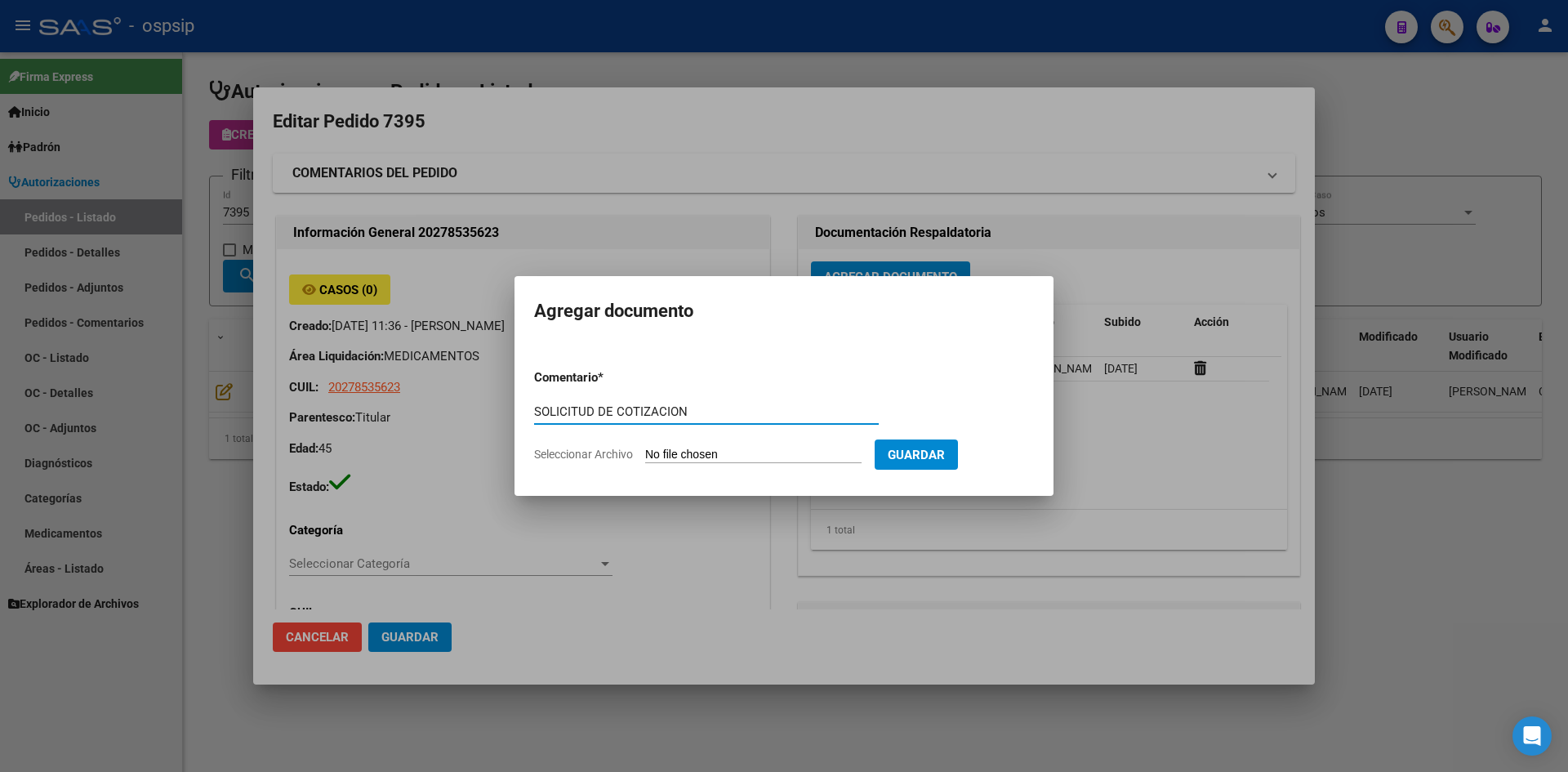
type input "SOLICITUD DE COTIZACION"
click at [646, 448] on input "Seleccionar Archivo" at bounding box center [753, 455] width 216 height 15
type input "C:\fakepath\SOLICITUD DE COTIZACION N°7395.pdf"
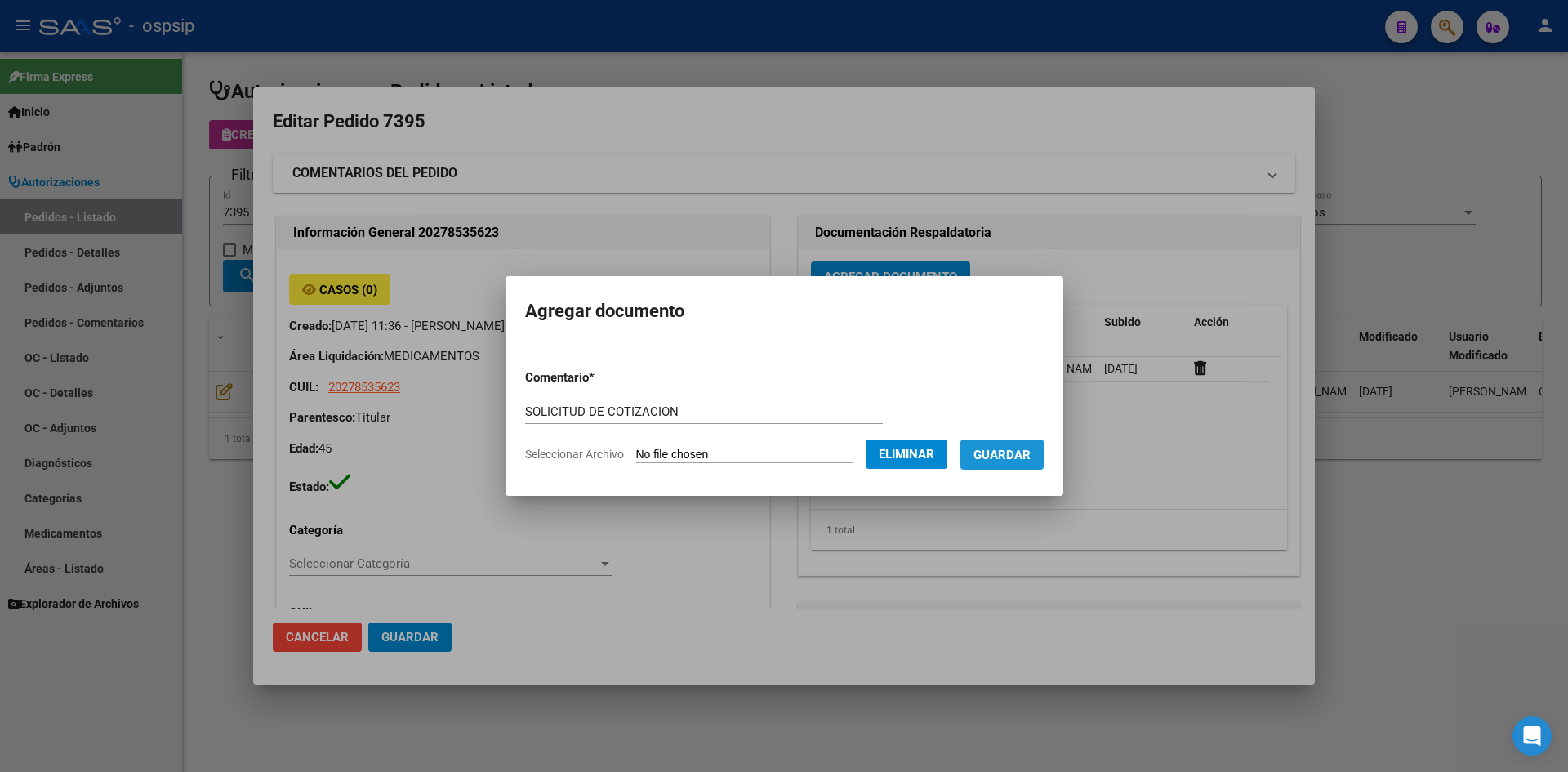
click at [1009, 459] on span "Guardar" at bounding box center [1002, 455] width 57 height 15
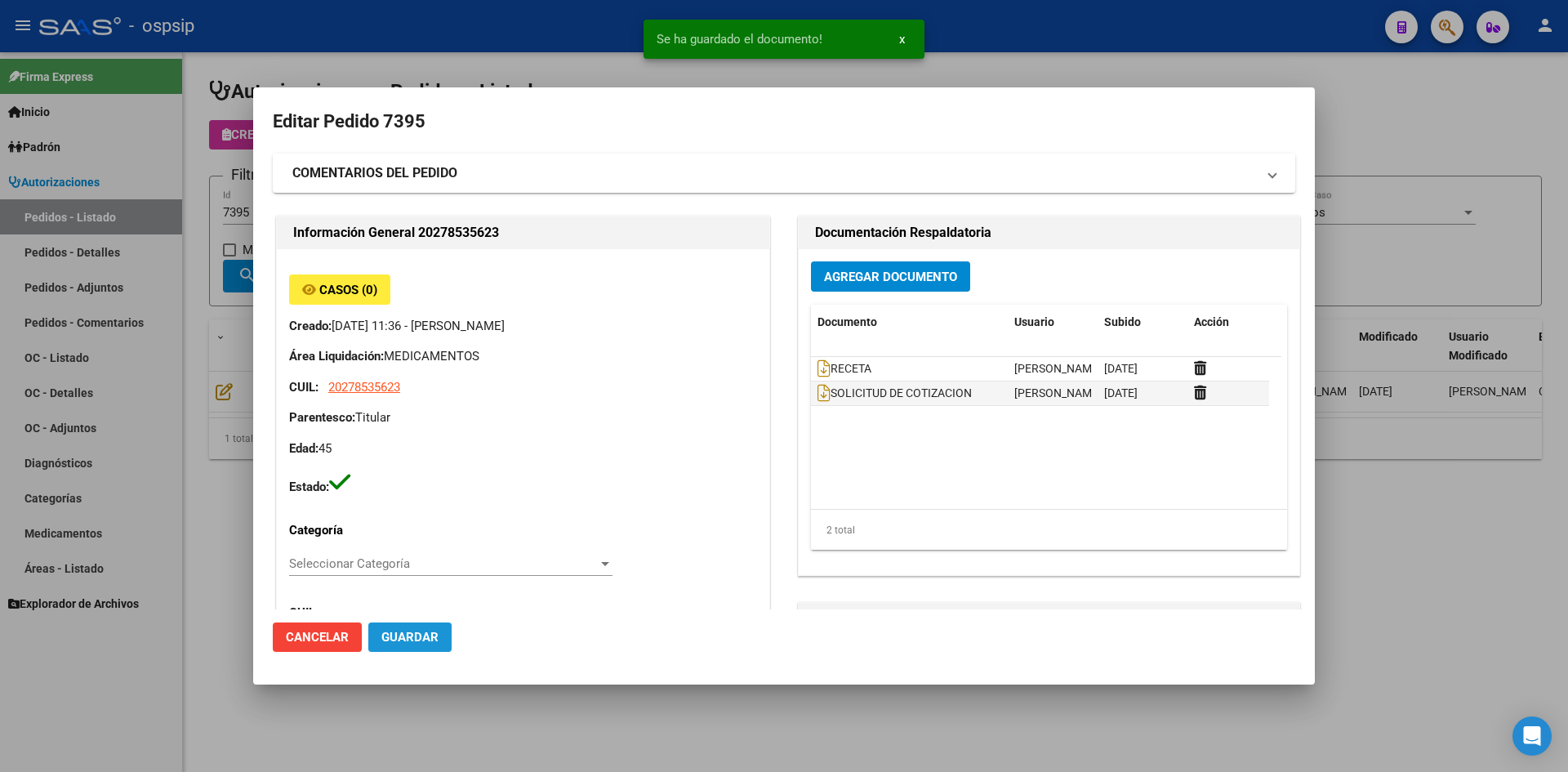
click at [407, 640] on span "Guardar" at bounding box center [410, 637] width 57 height 15
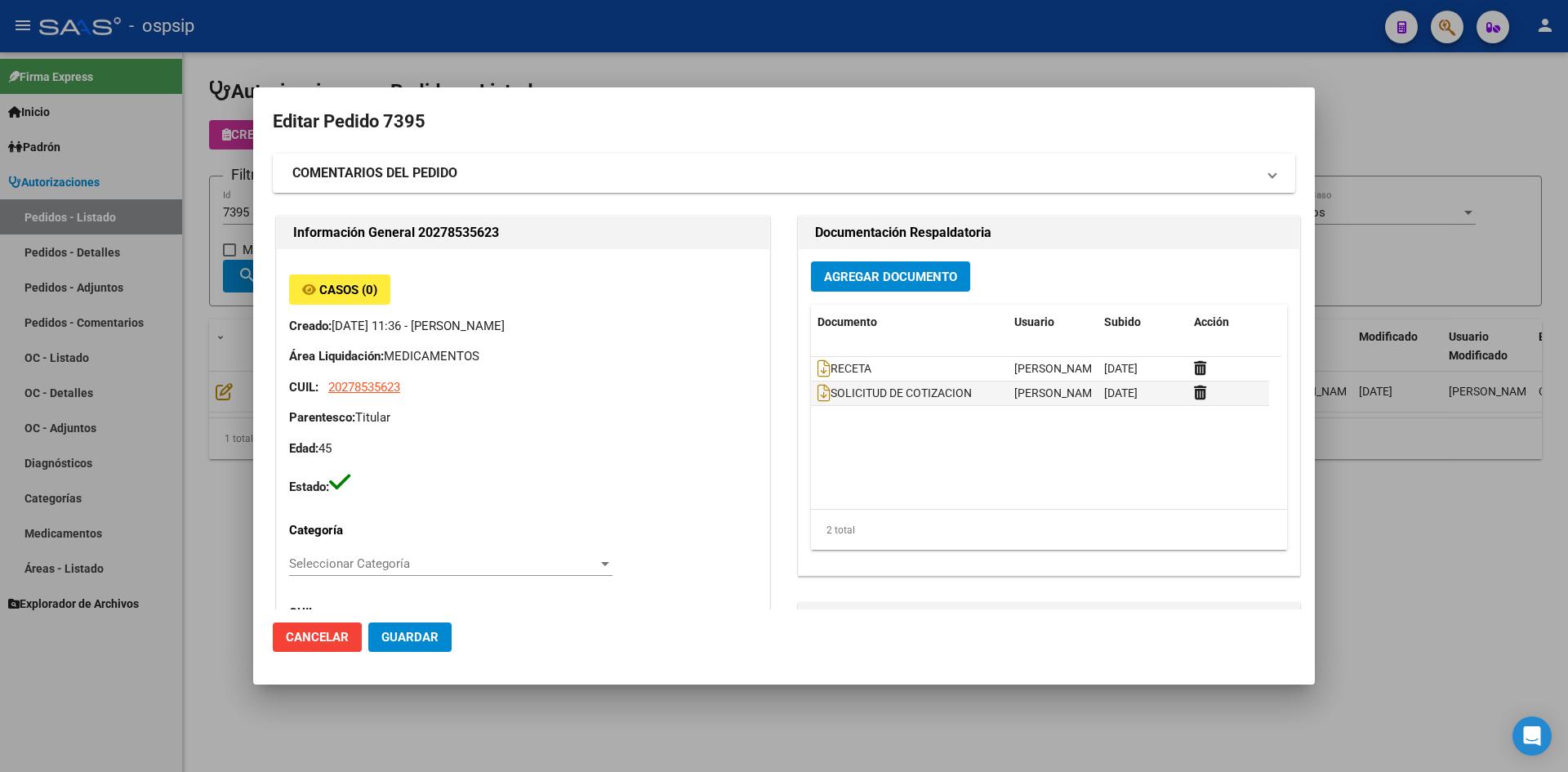
click at [702, 47] on div at bounding box center [784, 386] width 1568 height 772
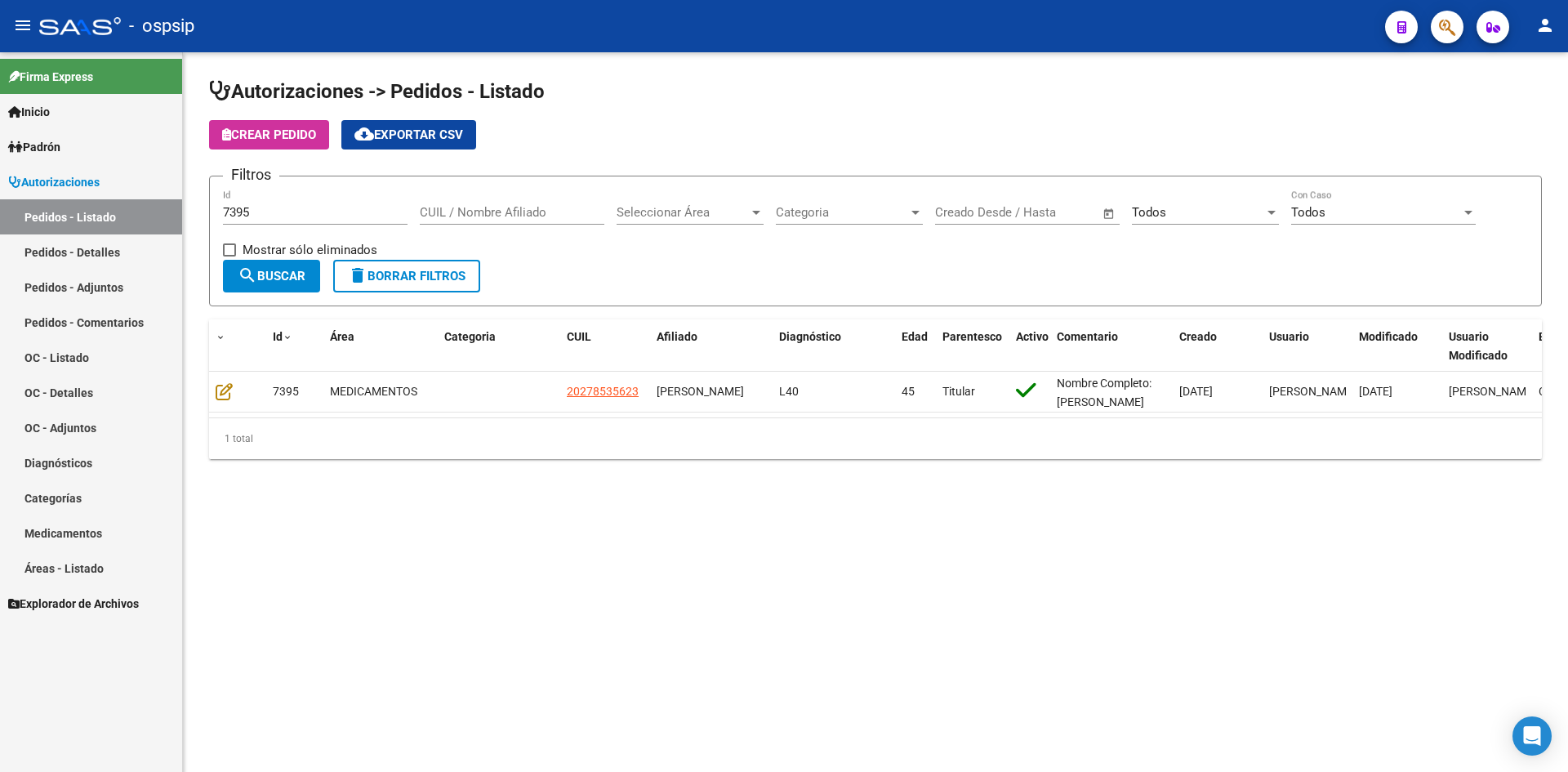
click at [368, 202] on div "7395 Id" at bounding box center [314, 207] width 184 height 35
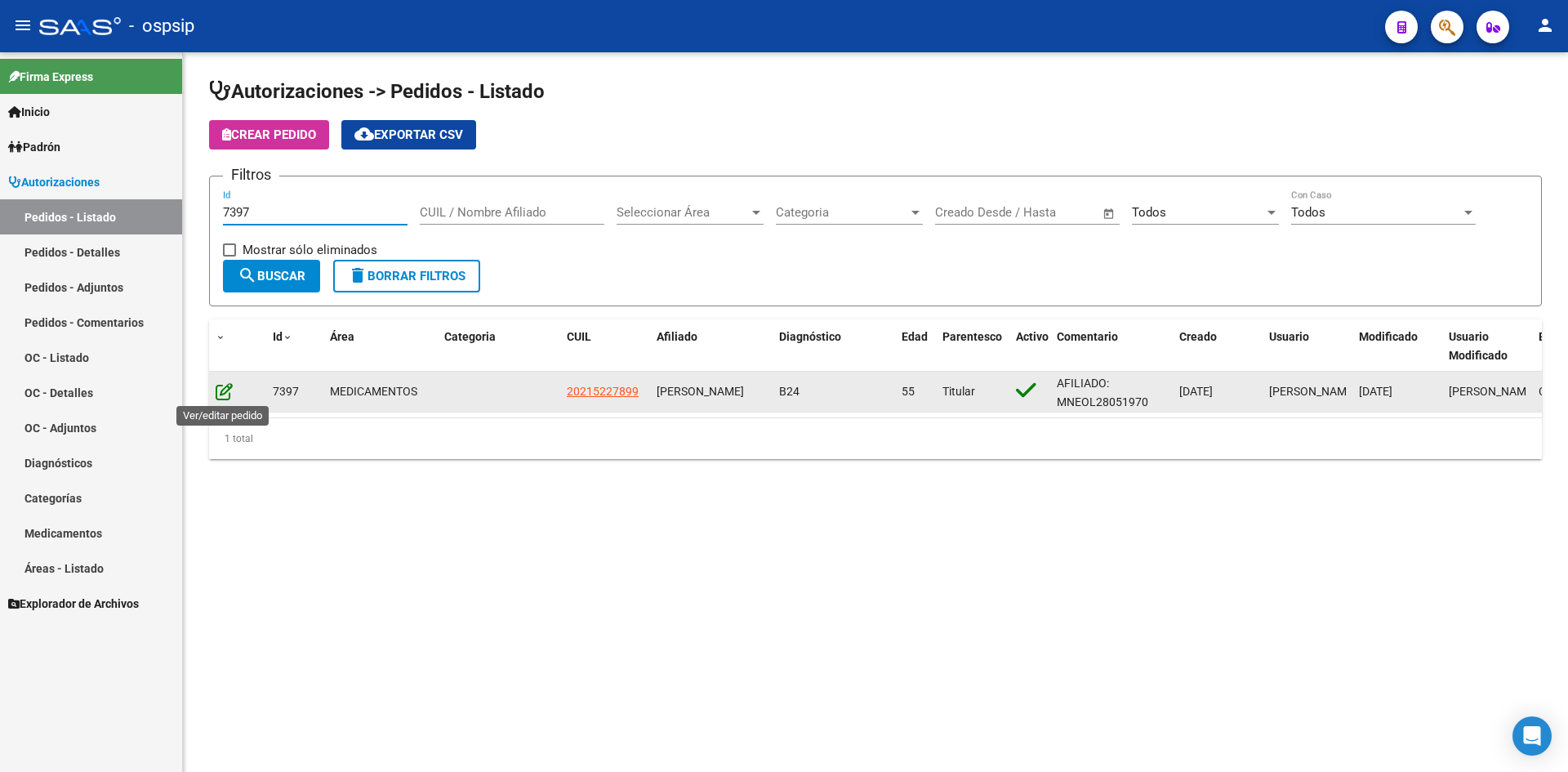
type input "7397"
click at [228, 389] on icon at bounding box center [223, 391] width 17 height 18
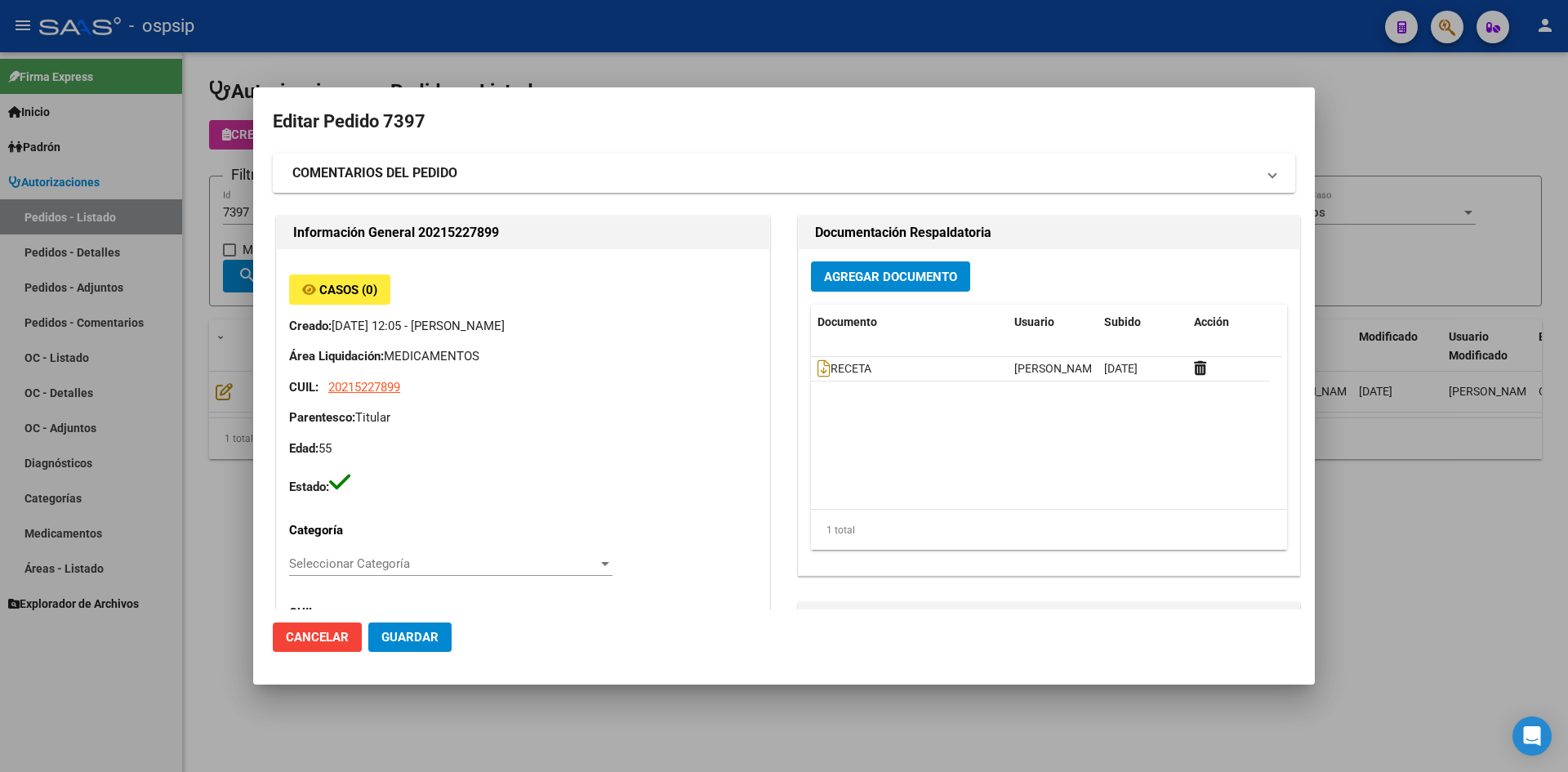
type input "[GEOGRAPHIC_DATA], [STREET_ADDRESS]"
click at [817, 370] on icon at bounding box center [824, 369] width 13 height 18
click at [864, 284] on button "Agregar Documento" at bounding box center [890, 277] width 159 height 30
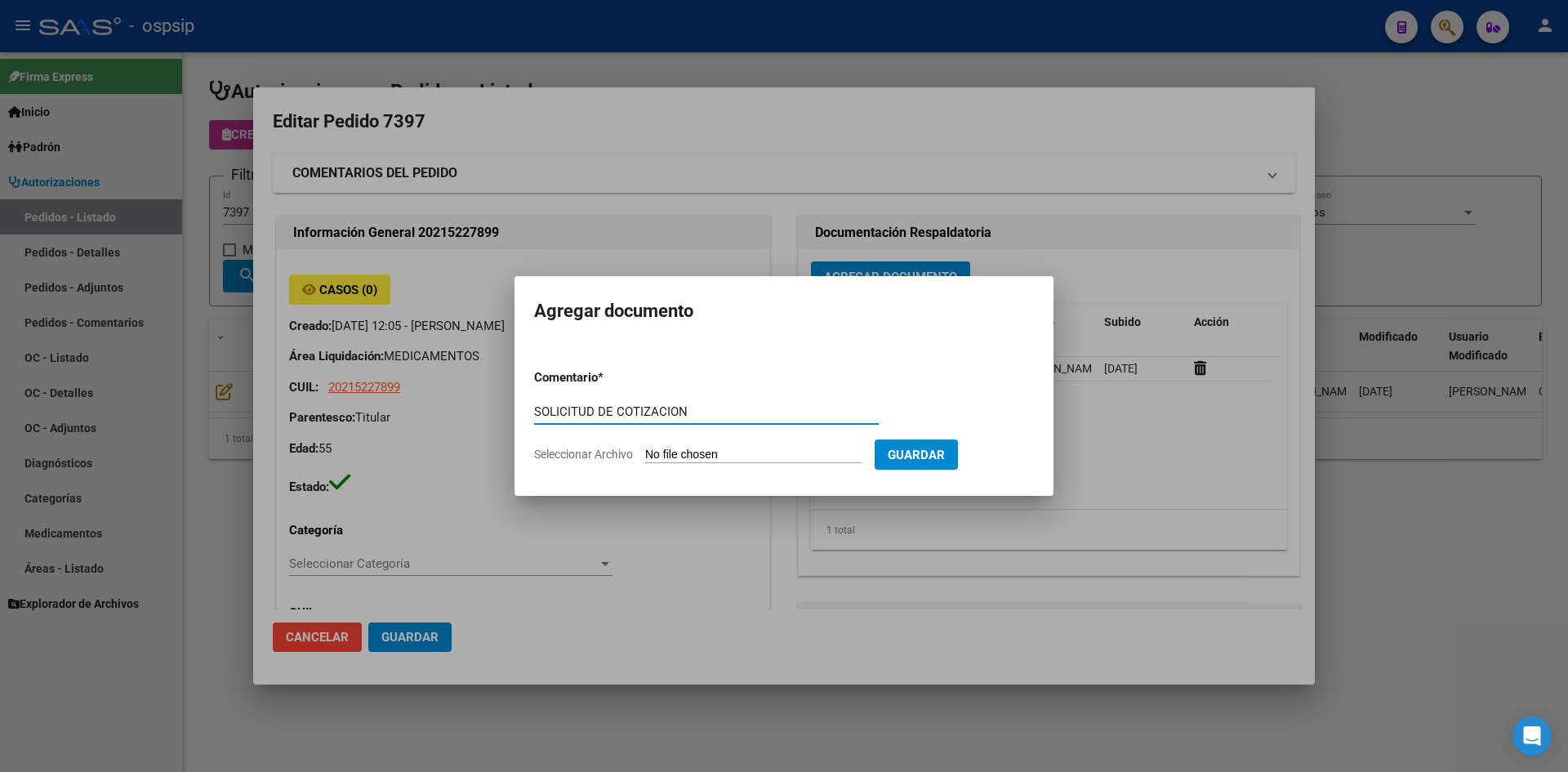
type input "SOLICITUD DE COTIZACION"
click at [646, 448] on input "Seleccionar Archivo" at bounding box center [753, 455] width 216 height 15
type input "C:\fakepath\SOLICITUD DE COTIZACION N°7397.pdf"
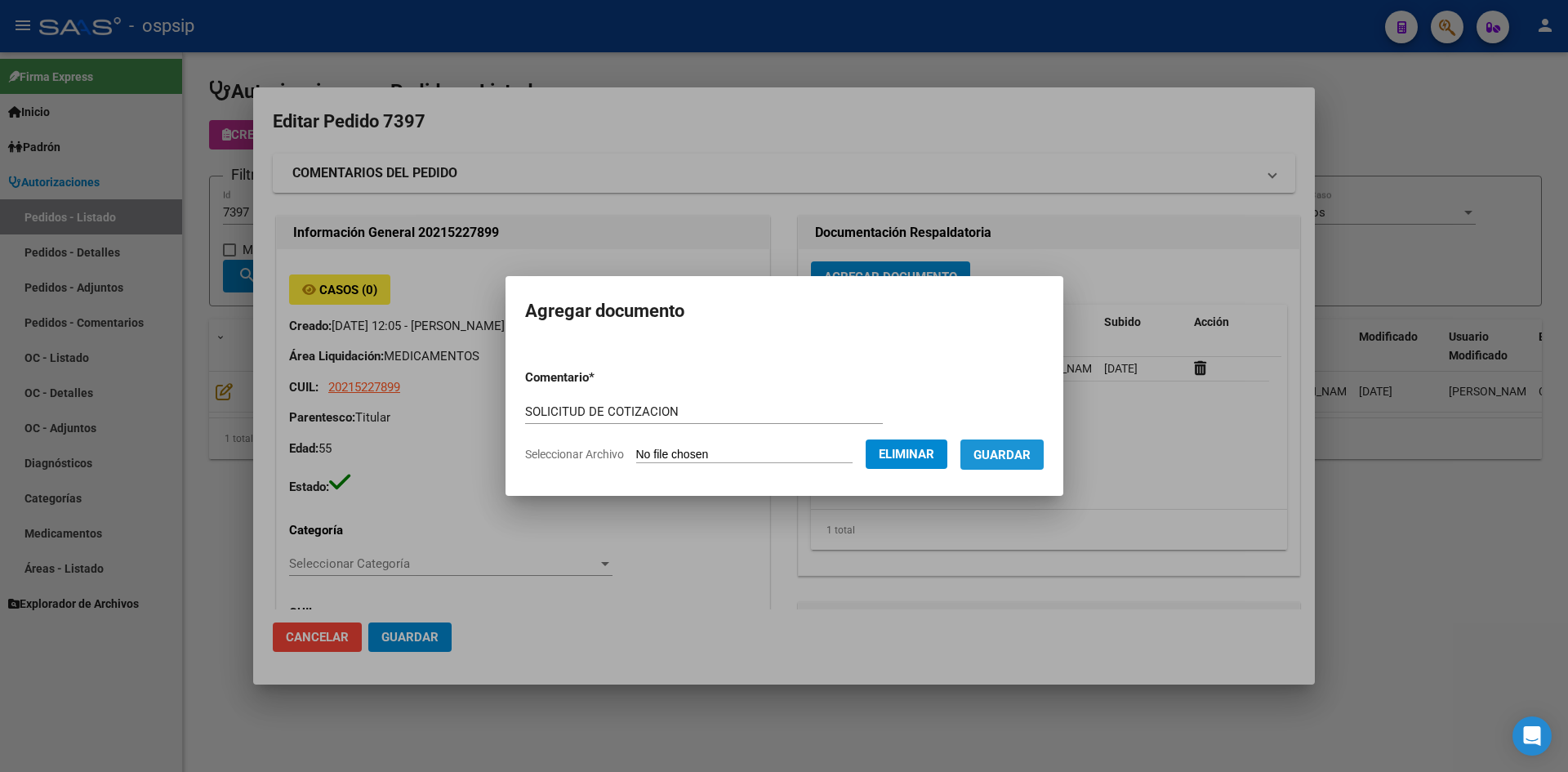
click at [1031, 461] on span "Guardar" at bounding box center [1002, 455] width 57 height 15
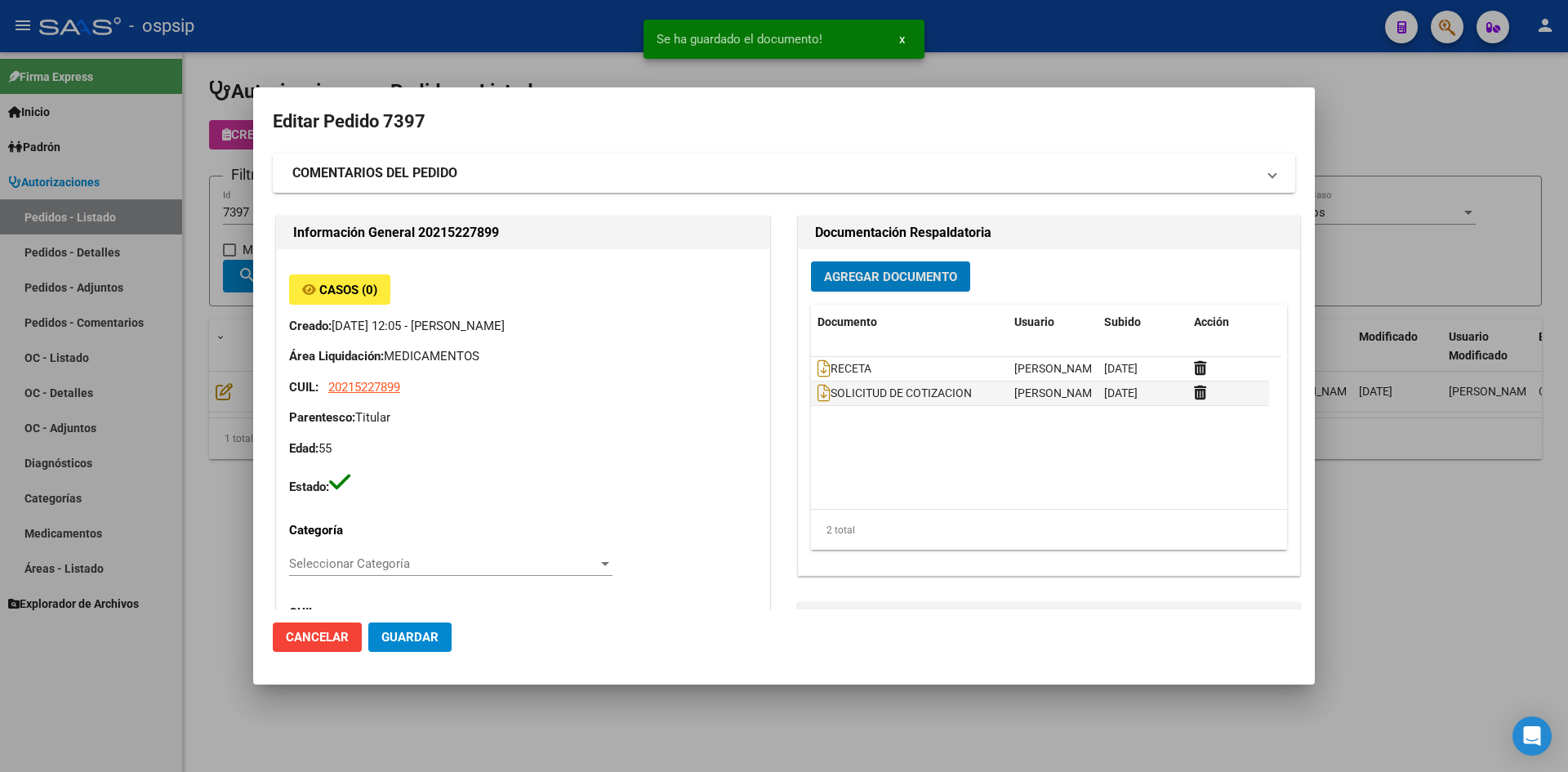
click at [375, 638] on button "Guardar" at bounding box center [410, 637] width 84 height 29
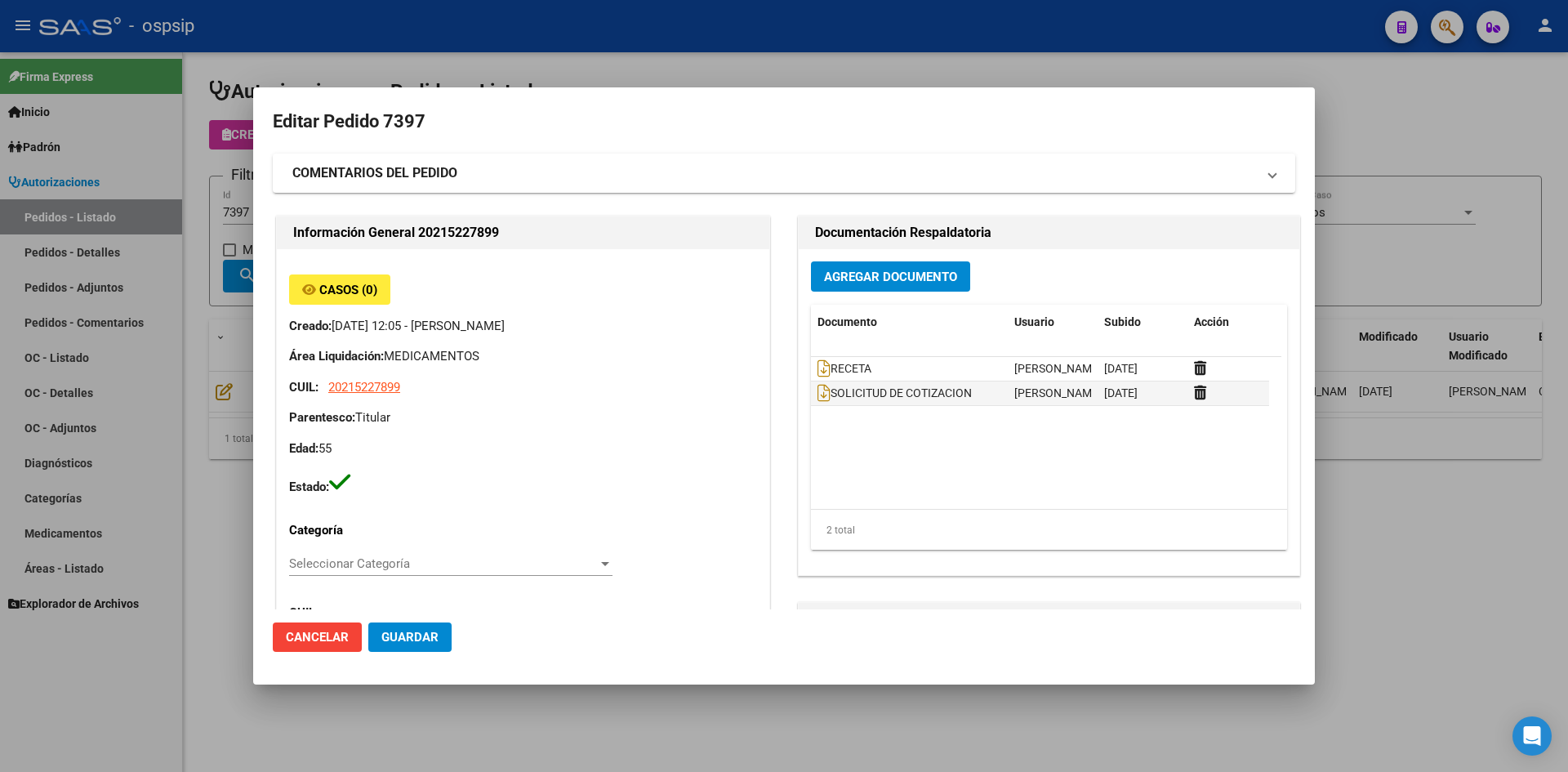
drag, startPoint x: 400, startPoint y: 74, endPoint x: 302, endPoint y: 160, distance: 130.4
click at [396, 75] on div at bounding box center [784, 386] width 1568 height 772
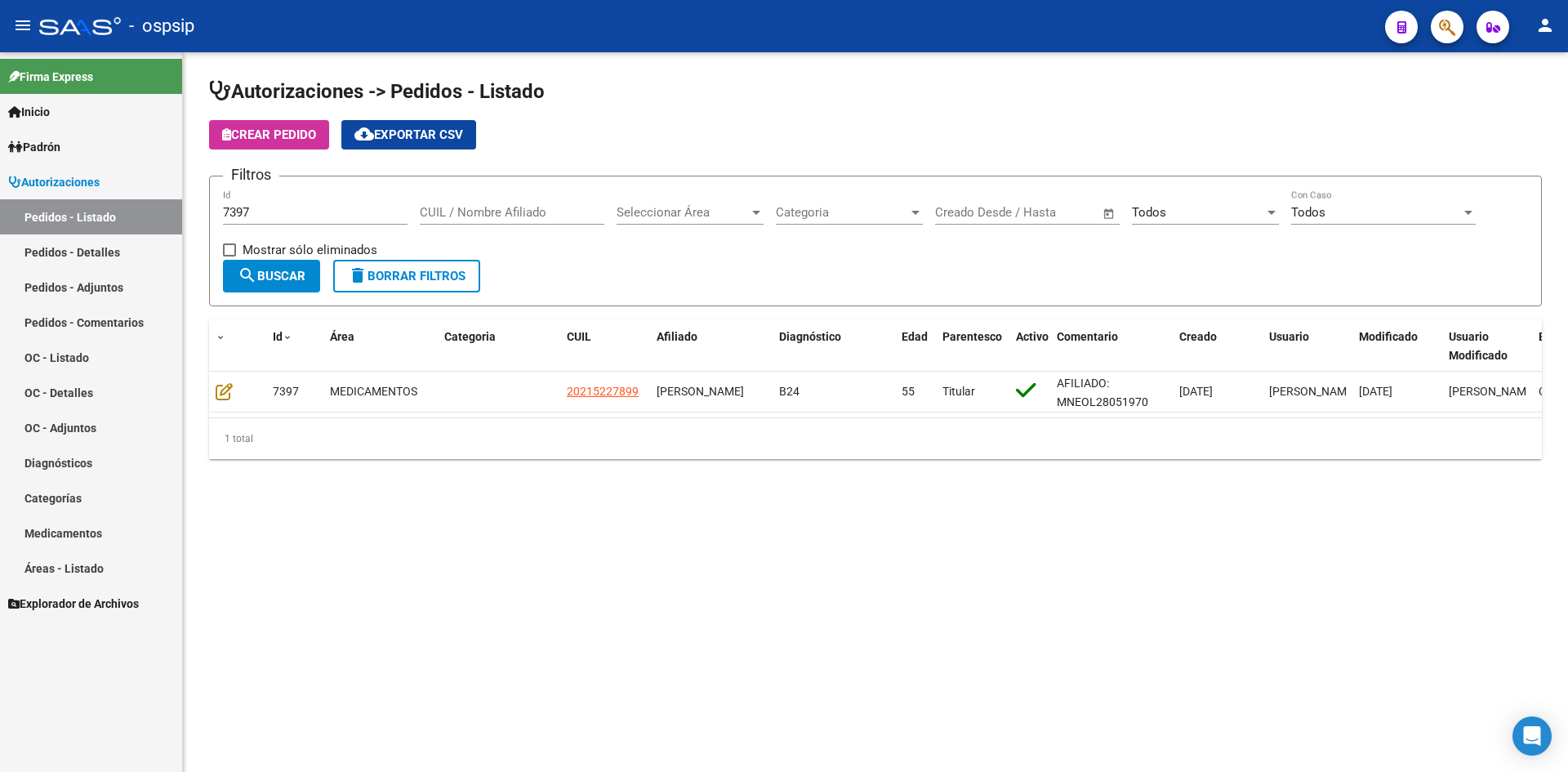
click at [262, 212] on input "7397" at bounding box center [314, 212] width 184 height 15
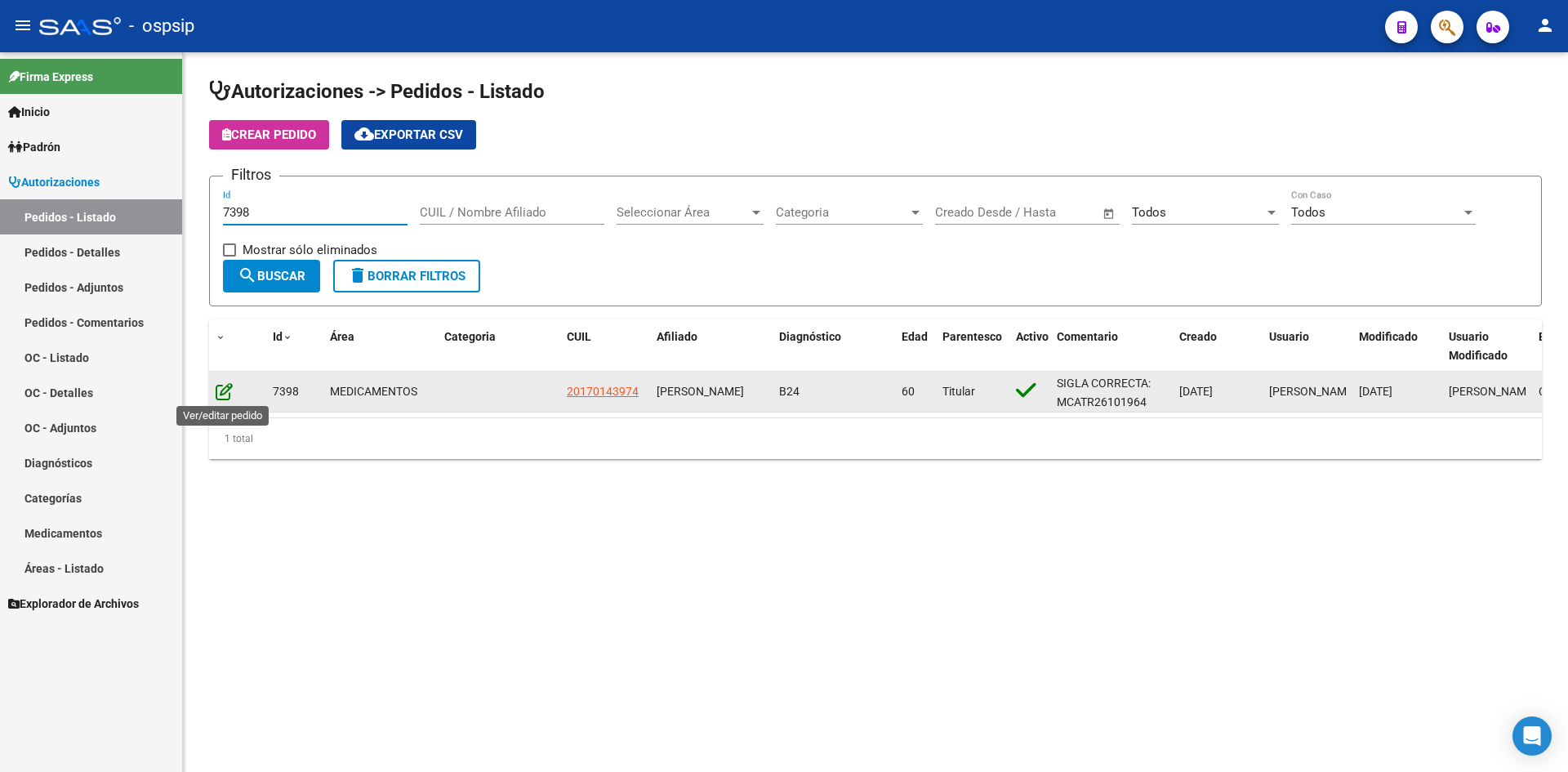
type input "7398"
click at [229, 391] on icon at bounding box center [223, 391] width 17 height 18
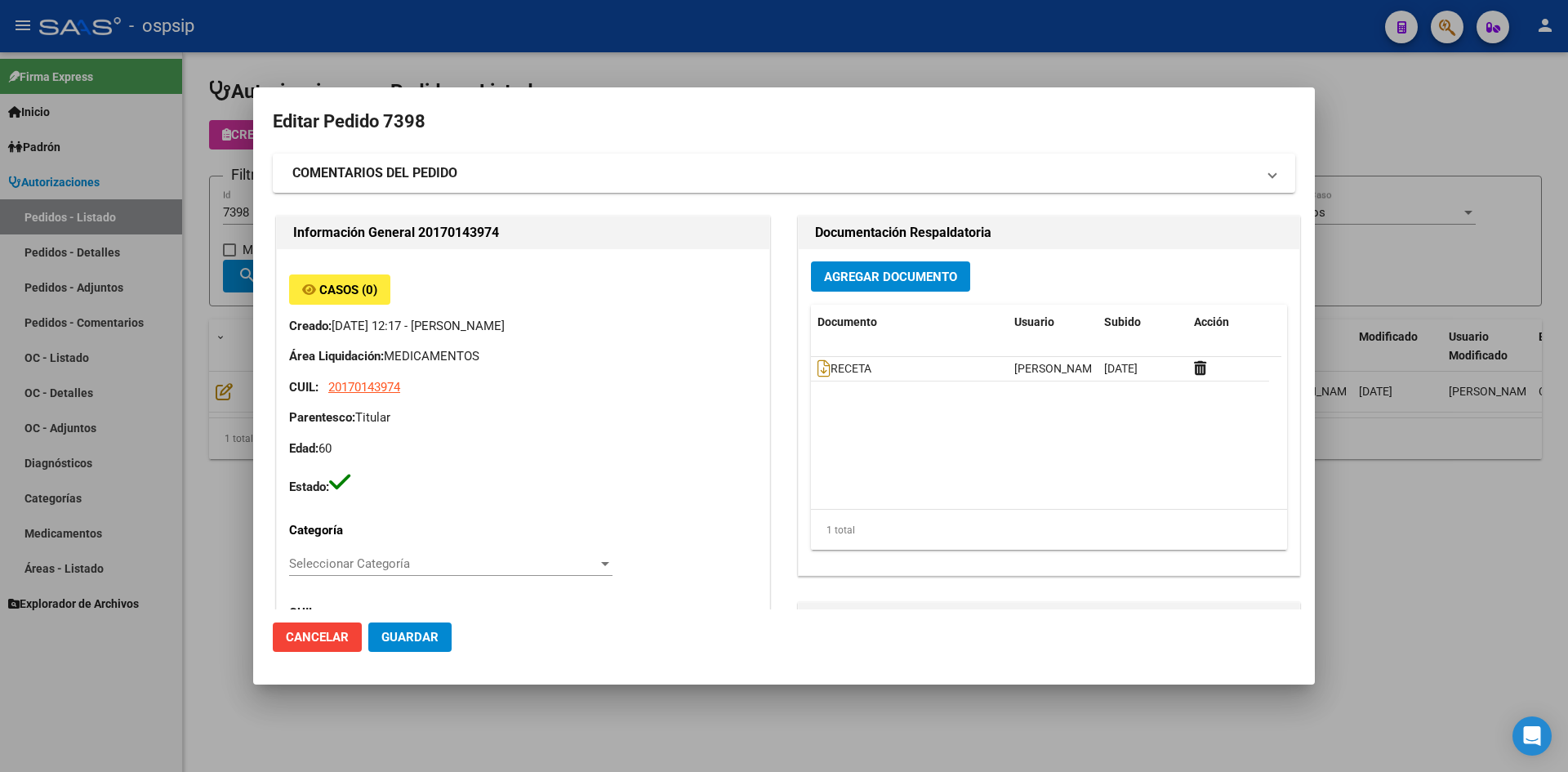
type input "[GEOGRAPHIC_DATA], [GEOGRAPHIC_DATA], L VIALE Y AZOPARDO 0"
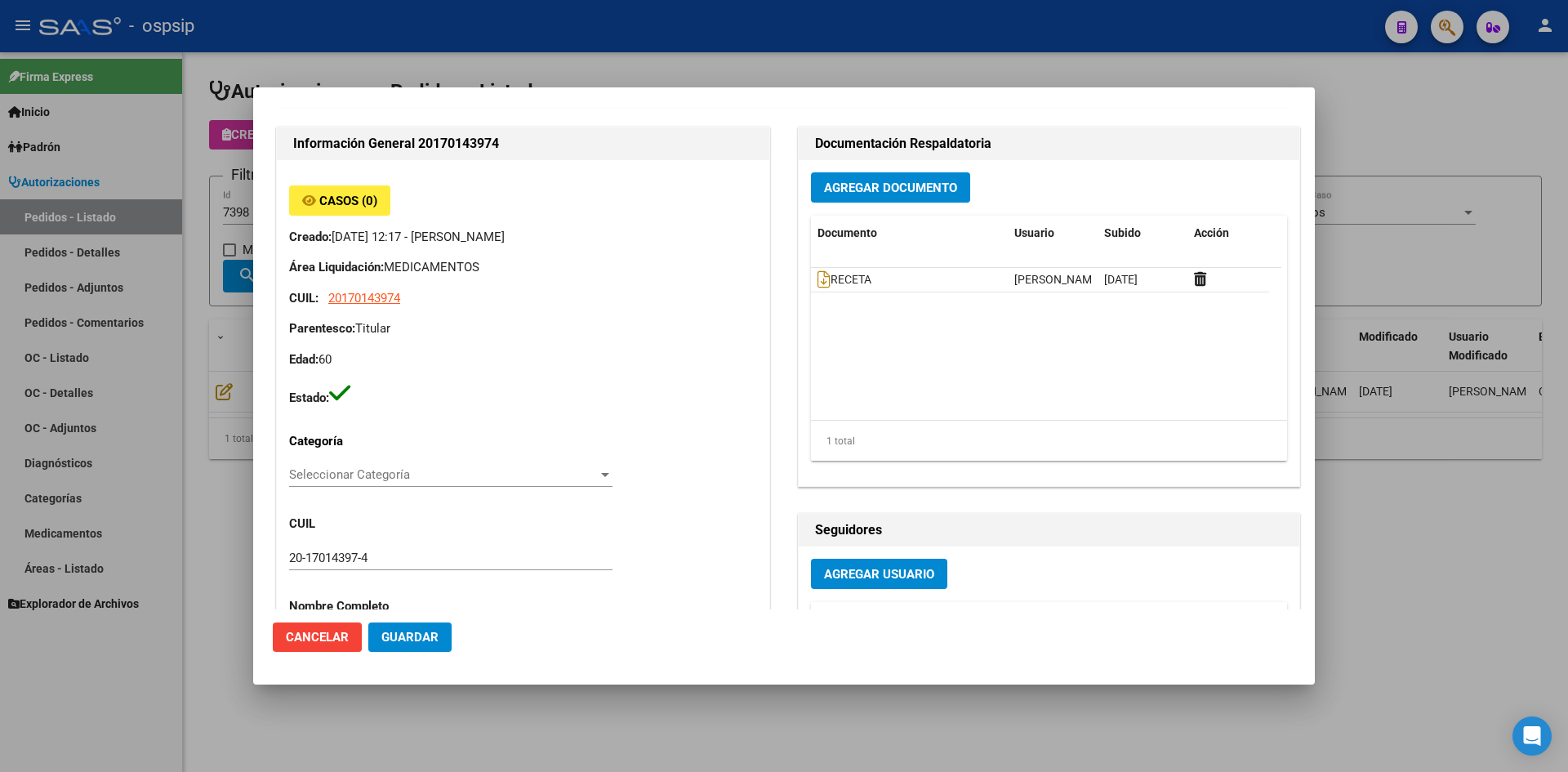
scroll to position [82, 0]
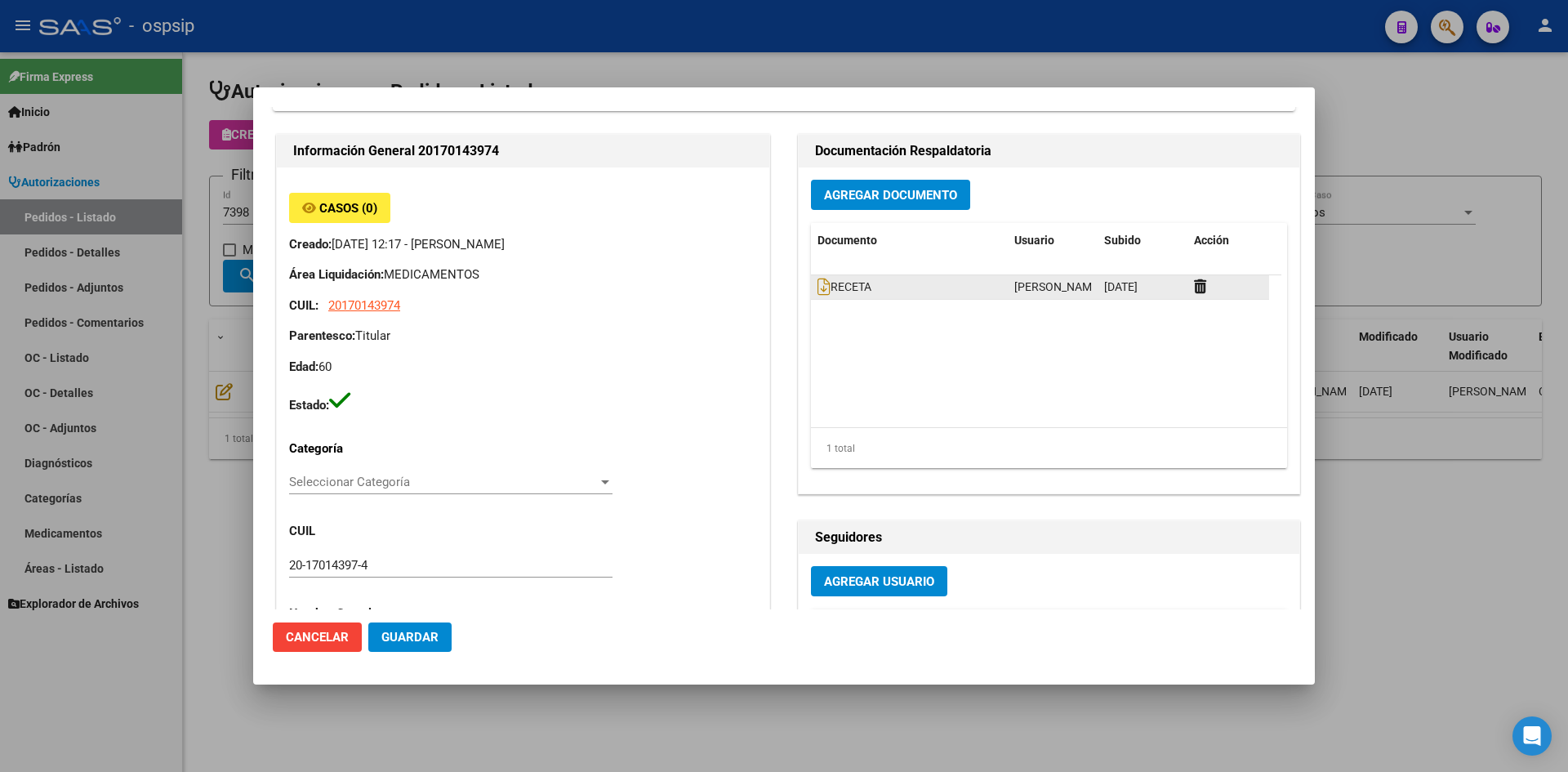
click at [811, 285] on datatable-body-cell "RECETA" at bounding box center [909, 287] width 197 height 24
click at [817, 282] on icon at bounding box center [824, 287] width 13 height 18
click at [834, 207] on button "Agregar Documento" at bounding box center [890, 195] width 159 height 30
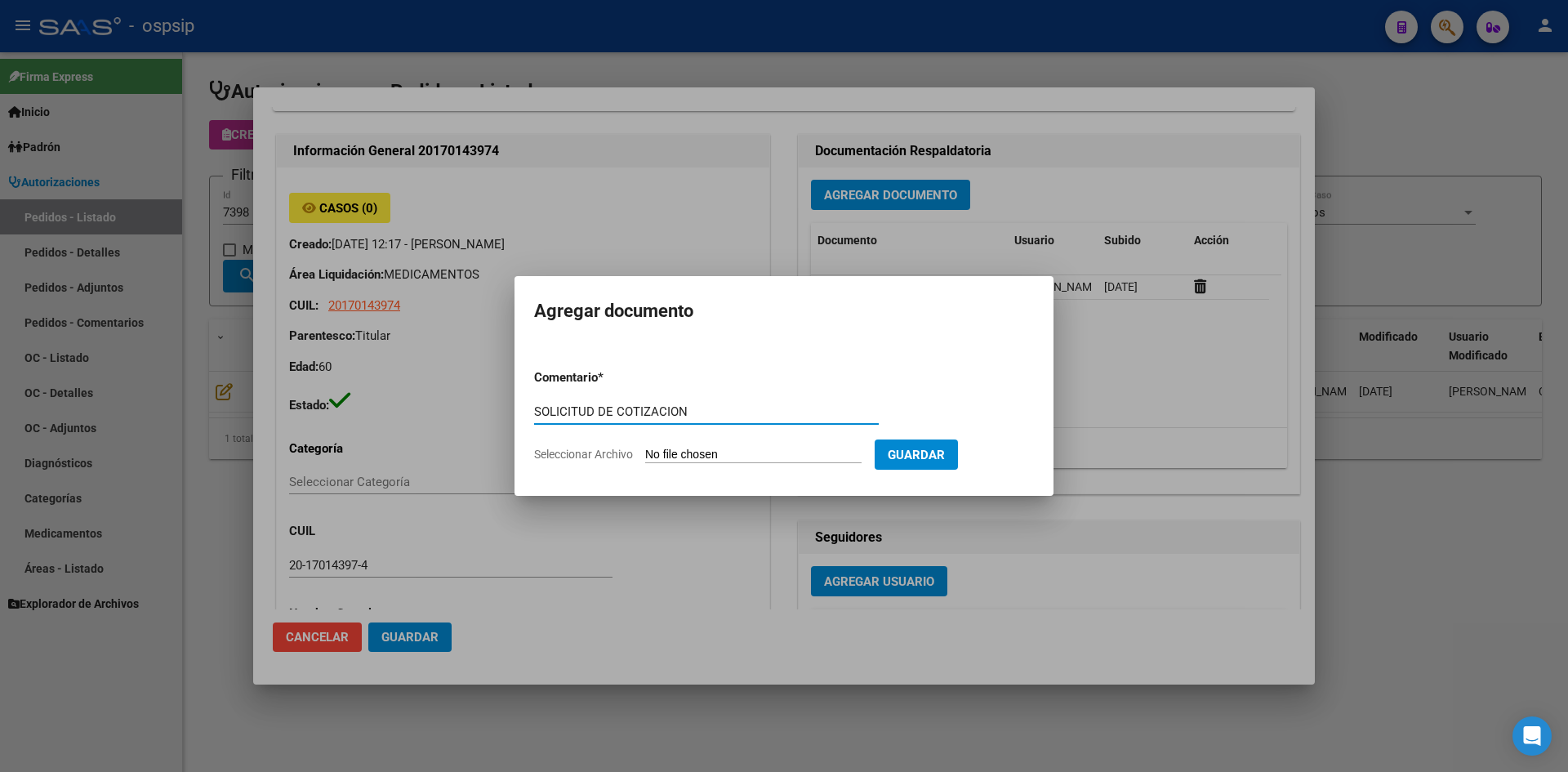
type input "SOLICITUD DE COTIZACION"
click at [646, 448] on input "Seleccionar Archivo" at bounding box center [753, 455] width 216 height 15
type input "C:\fakepath\SOLICITUD DE COTIZACION N°7398.pdf"
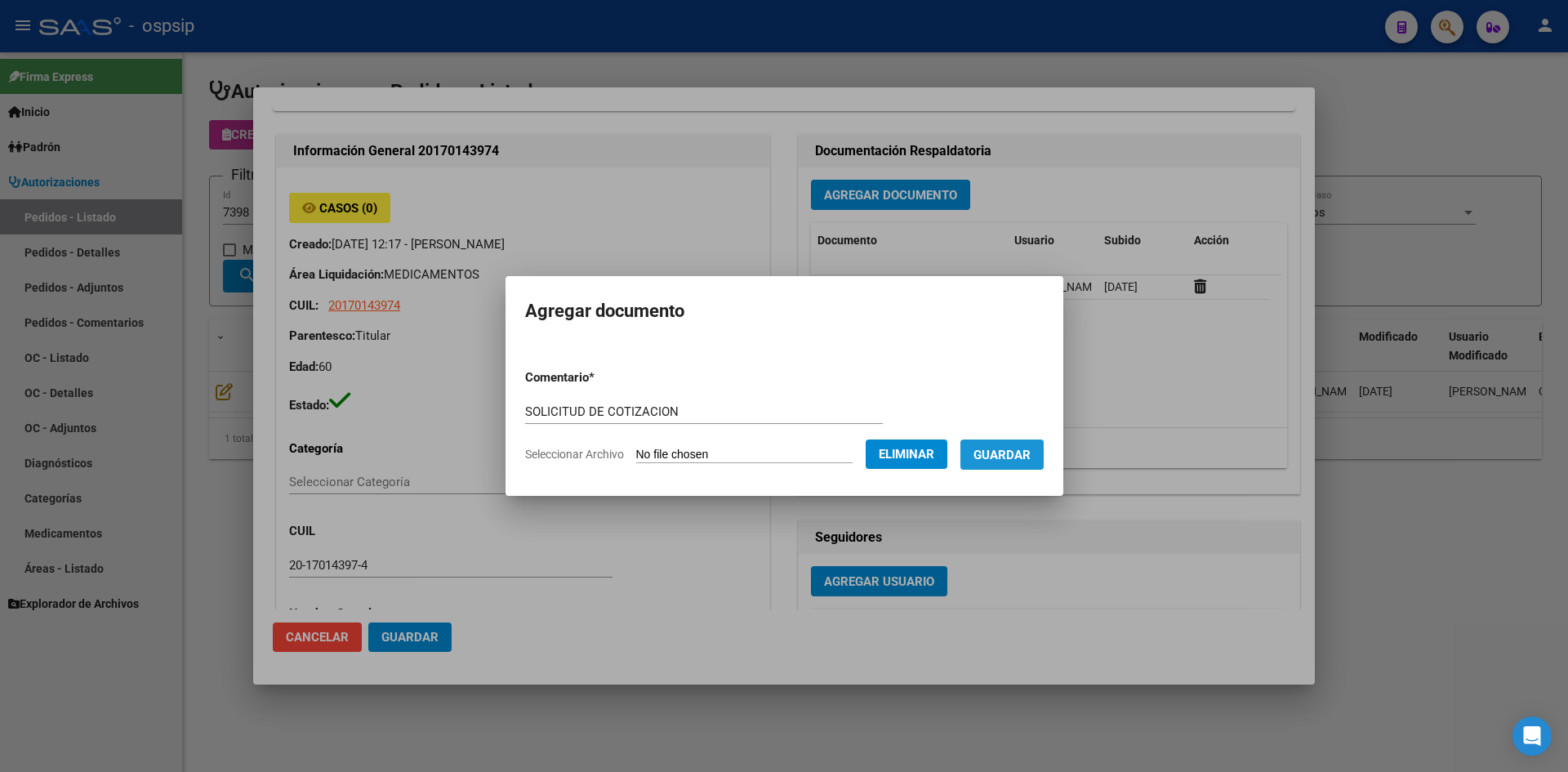
click at [1001, 459] on span "Guardar" at bounding box center [1002, 455] width 57 height 15
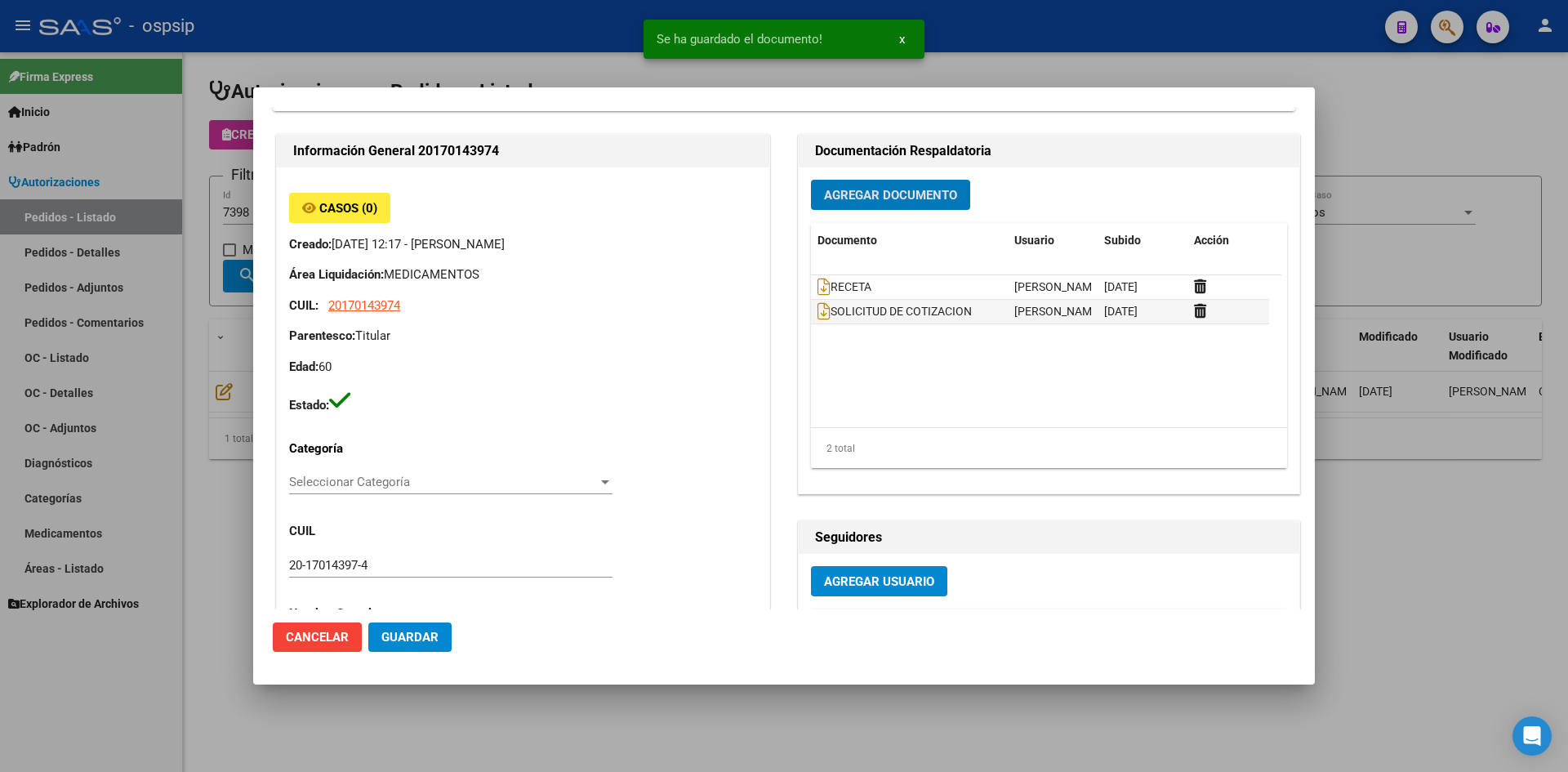
click at [414, 638] on span "Guardar" at bounding box center [410, 637] width 57 height 15
drag, startPoint x: 678, startPoint y: 82, endPoint x: 582, endPoint y: 45, distance: 102.9
click at [678, 81] on div at bounding box center [784, 386] width 1568 height 772
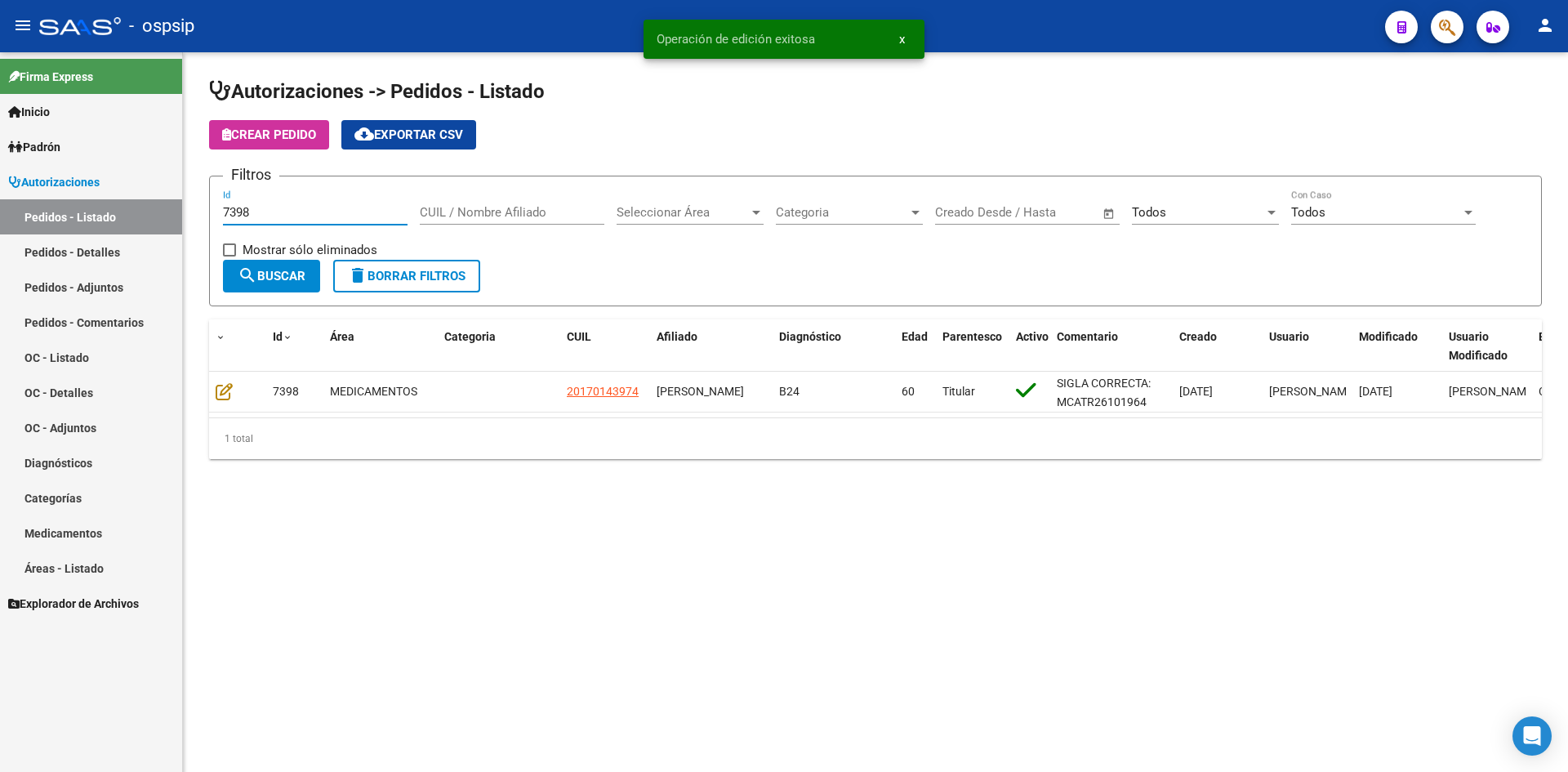
click at [321, 210] on input "7398" at bounding box center [314, 212] width 184 height 15
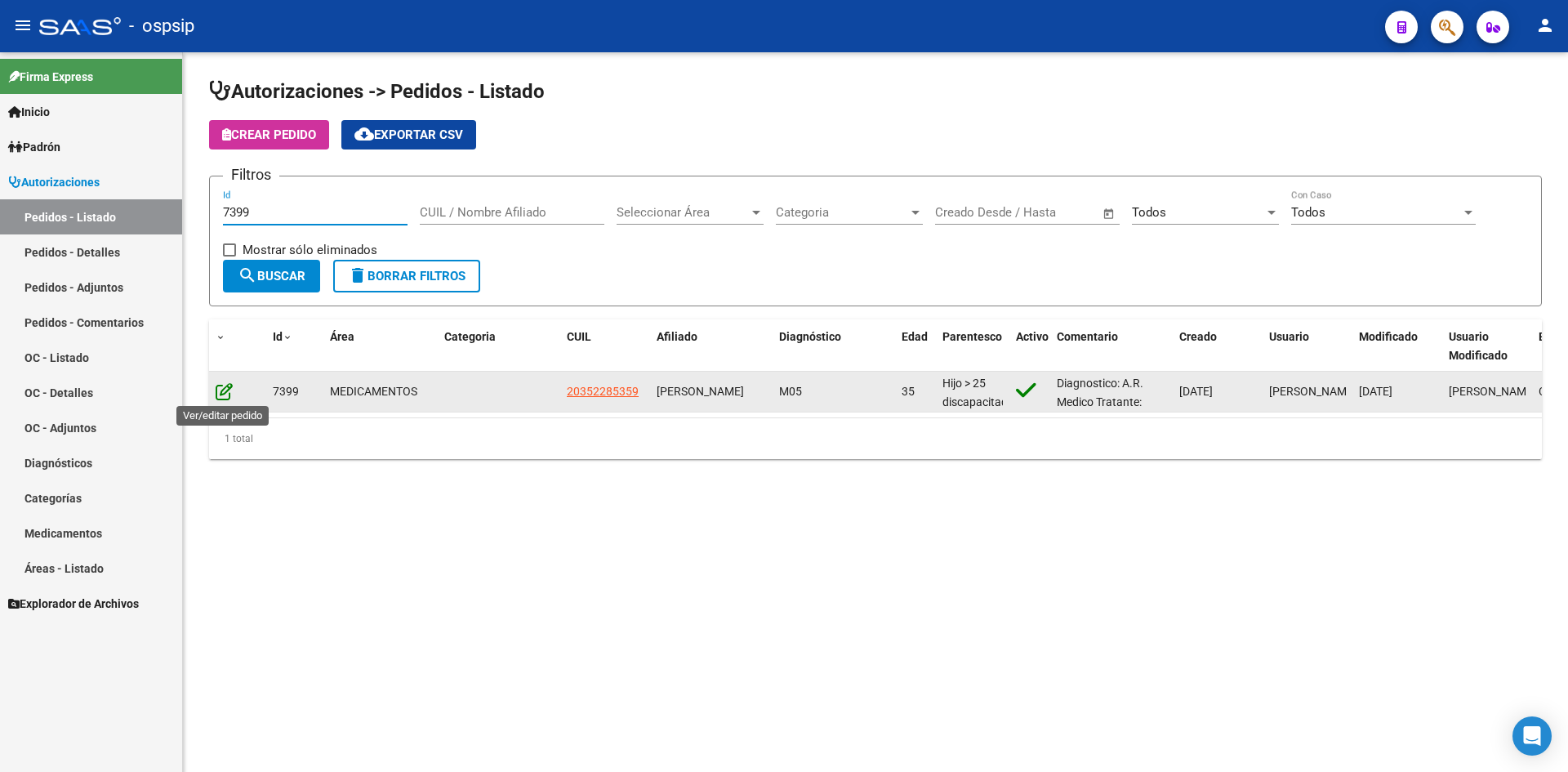
type input "7399"
click at [219, 388] on icon at bounding box center [223, 391] width 17 height 18
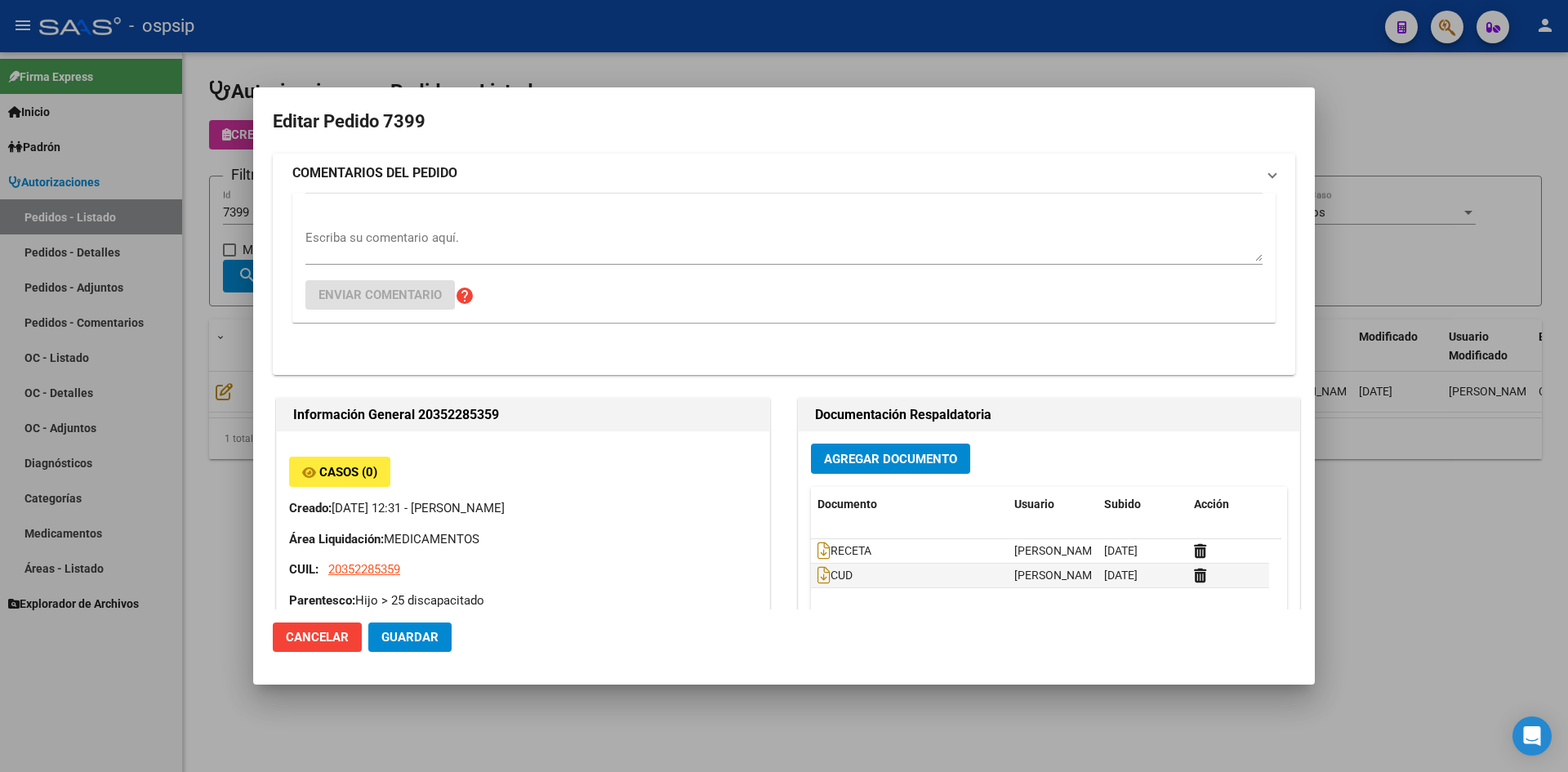
type input "[GEOGRAPHIC_DATA], [PERSON_NAME], [PERSON_NAME] 3110"
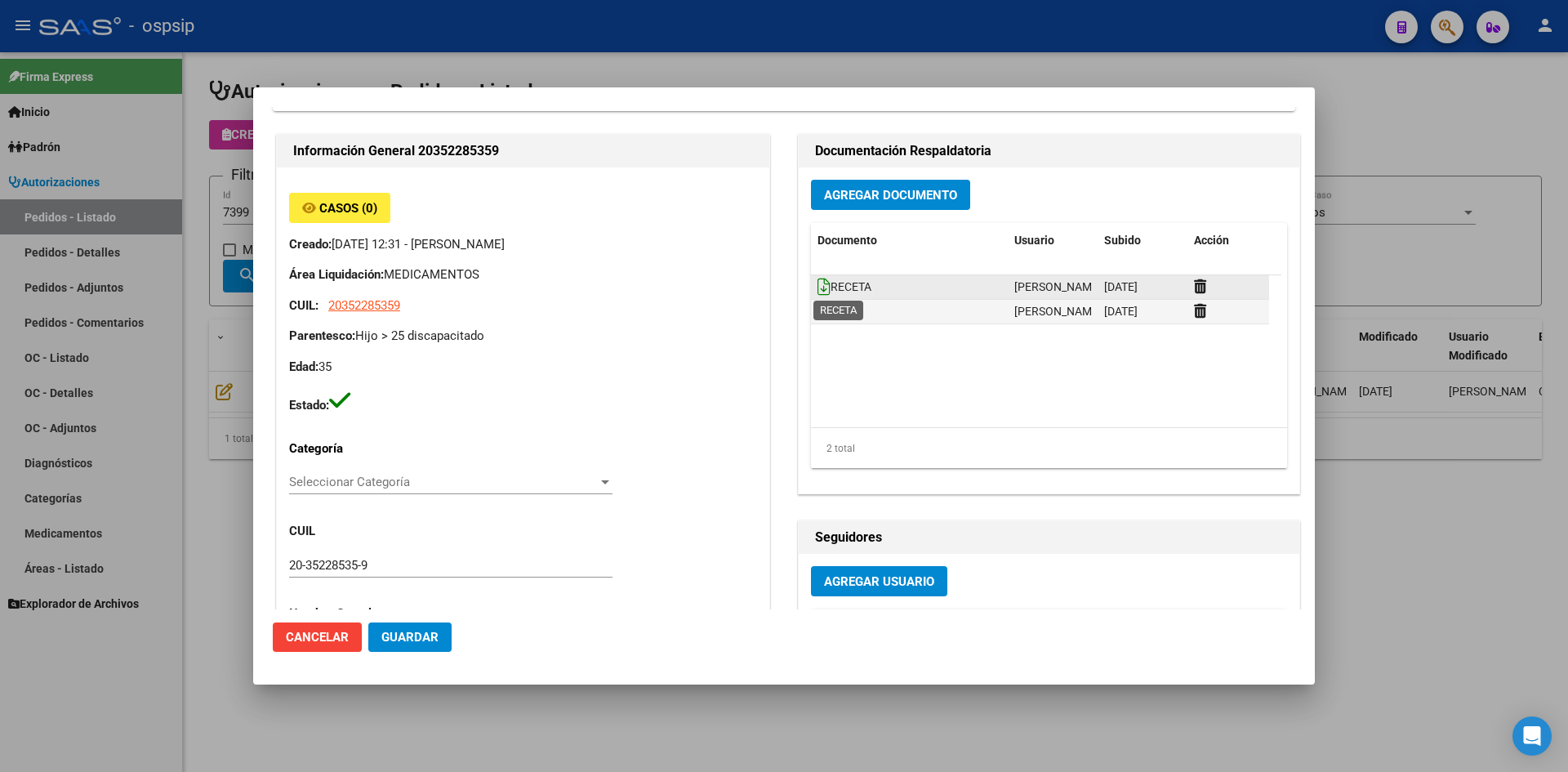
click at [820, 281] on icon at bounding box center [824, 287] width 13 height 18
click at [844, 184] on button "Agregar Documento" at bounding box center [890, 195] width 159 height 30
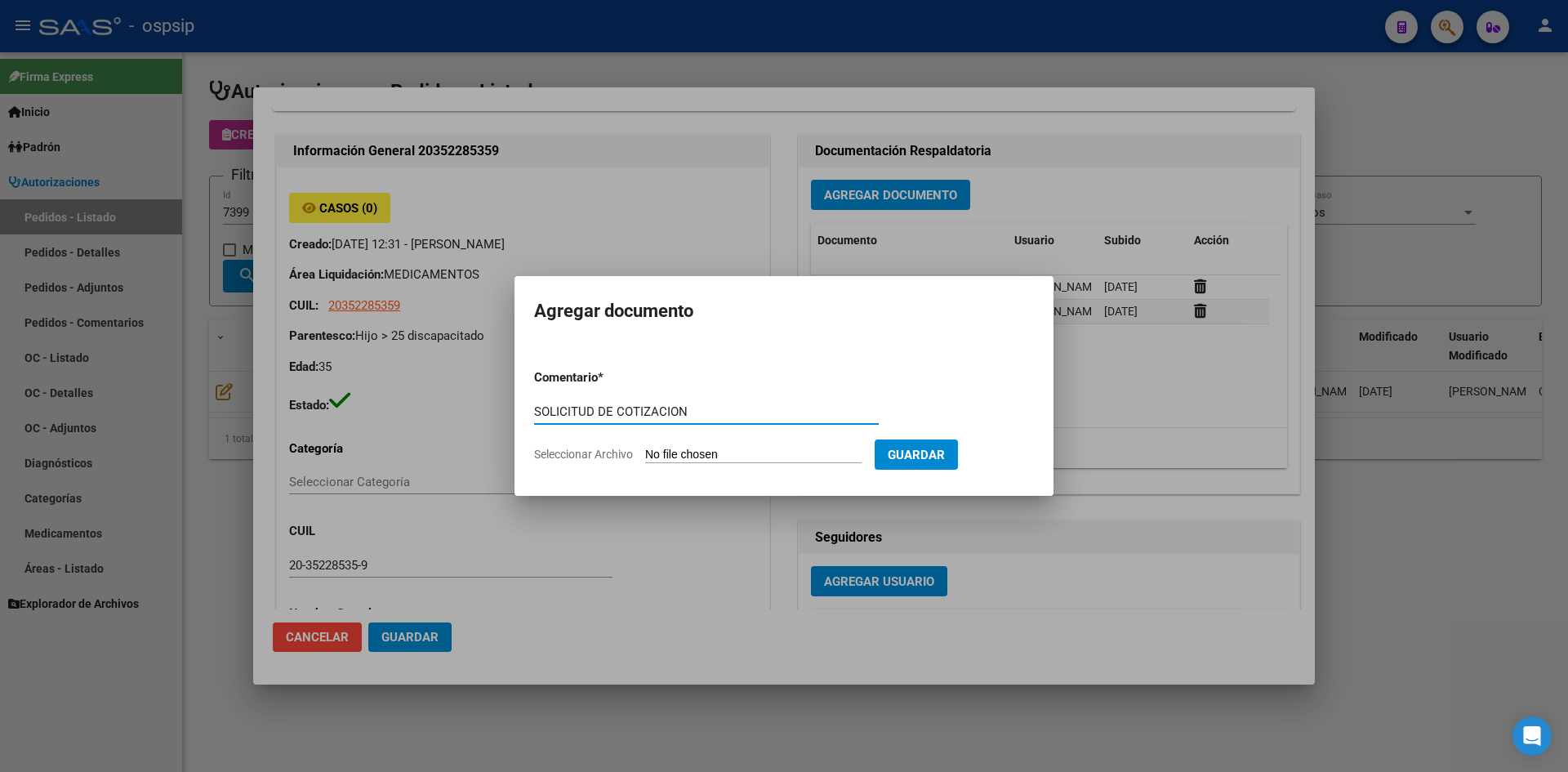
type input "SOLICITUD DE COTIZACION"
click at [646, 448] on input "Seleccionar Archivo" at bounding box center [753, 455] width 216 height 15
type input "C:\fakepath\SOLICITUD DE COTIZACION N°7399.pdf"
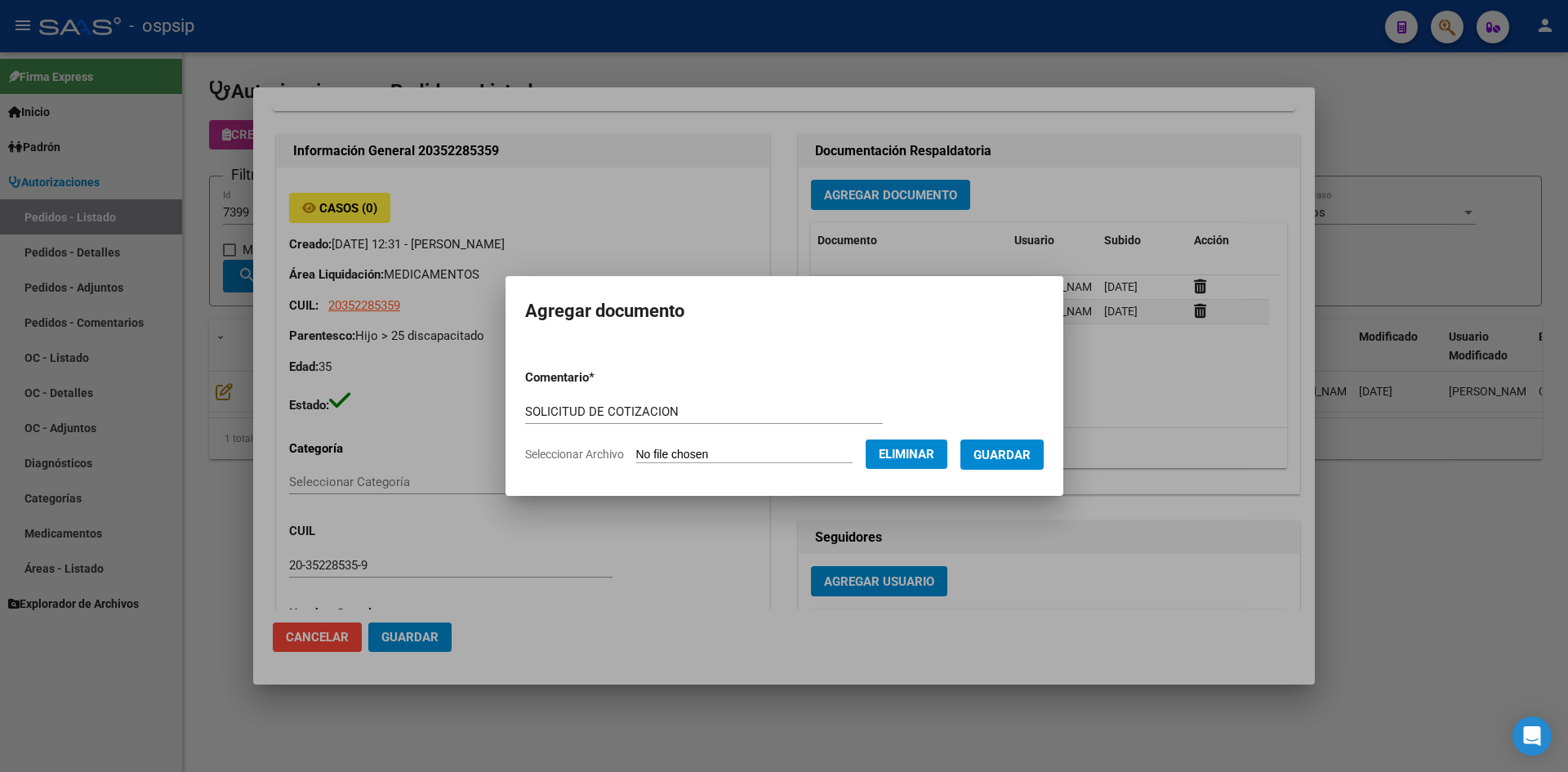
click at [1011, 454] on span "Guardar" at bounding box center [1002, 455] width 57 height 15
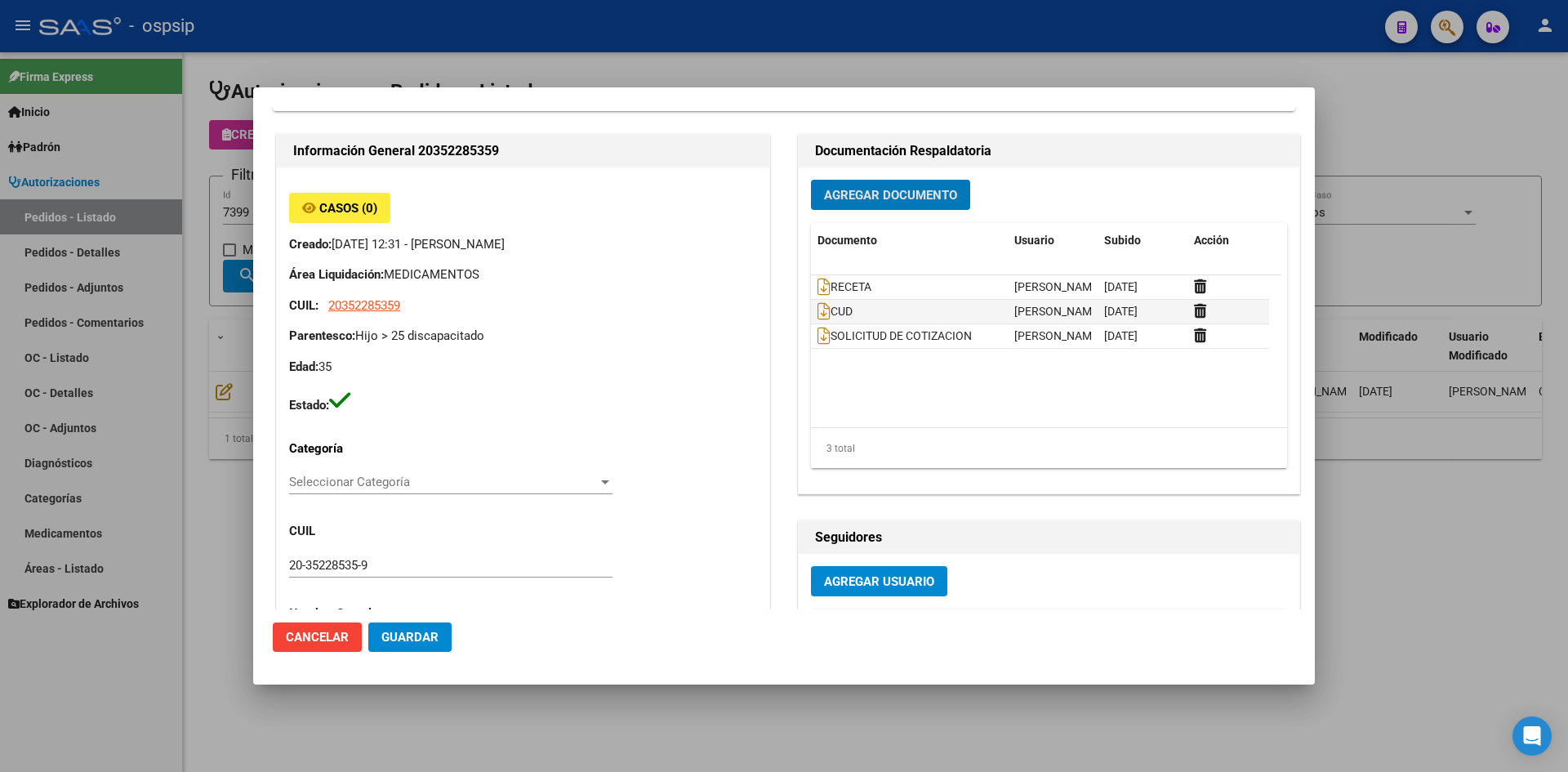
click at [809, 54] on div at bounding box center [784, 386] width 1568 height 772
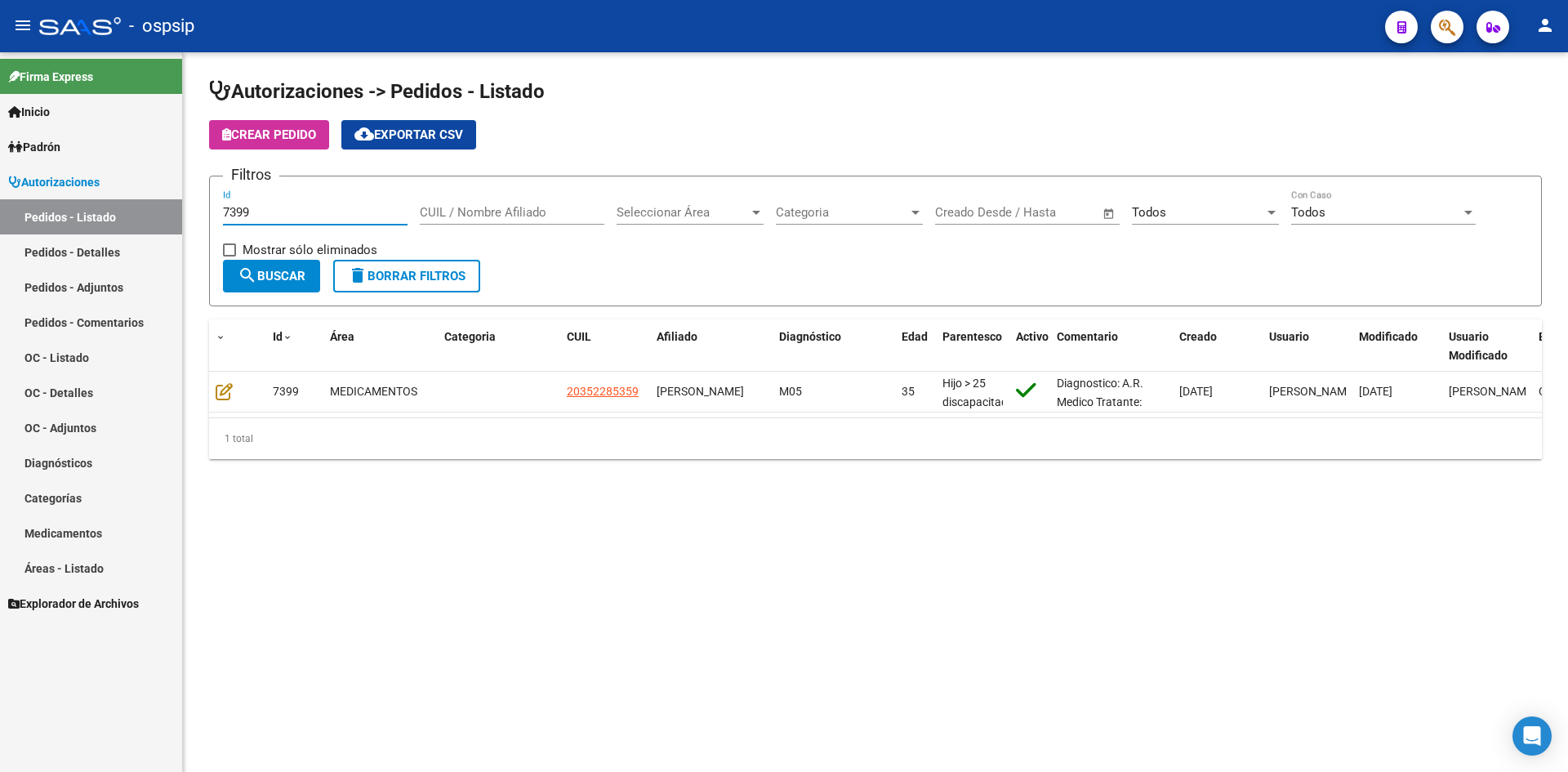
click at [304, 217] on input "7399" at bounding box center [314, 212] width 184 height 15
click at [304, 218] on input "7399" at bounding box center [314, 212] width 184 height 15
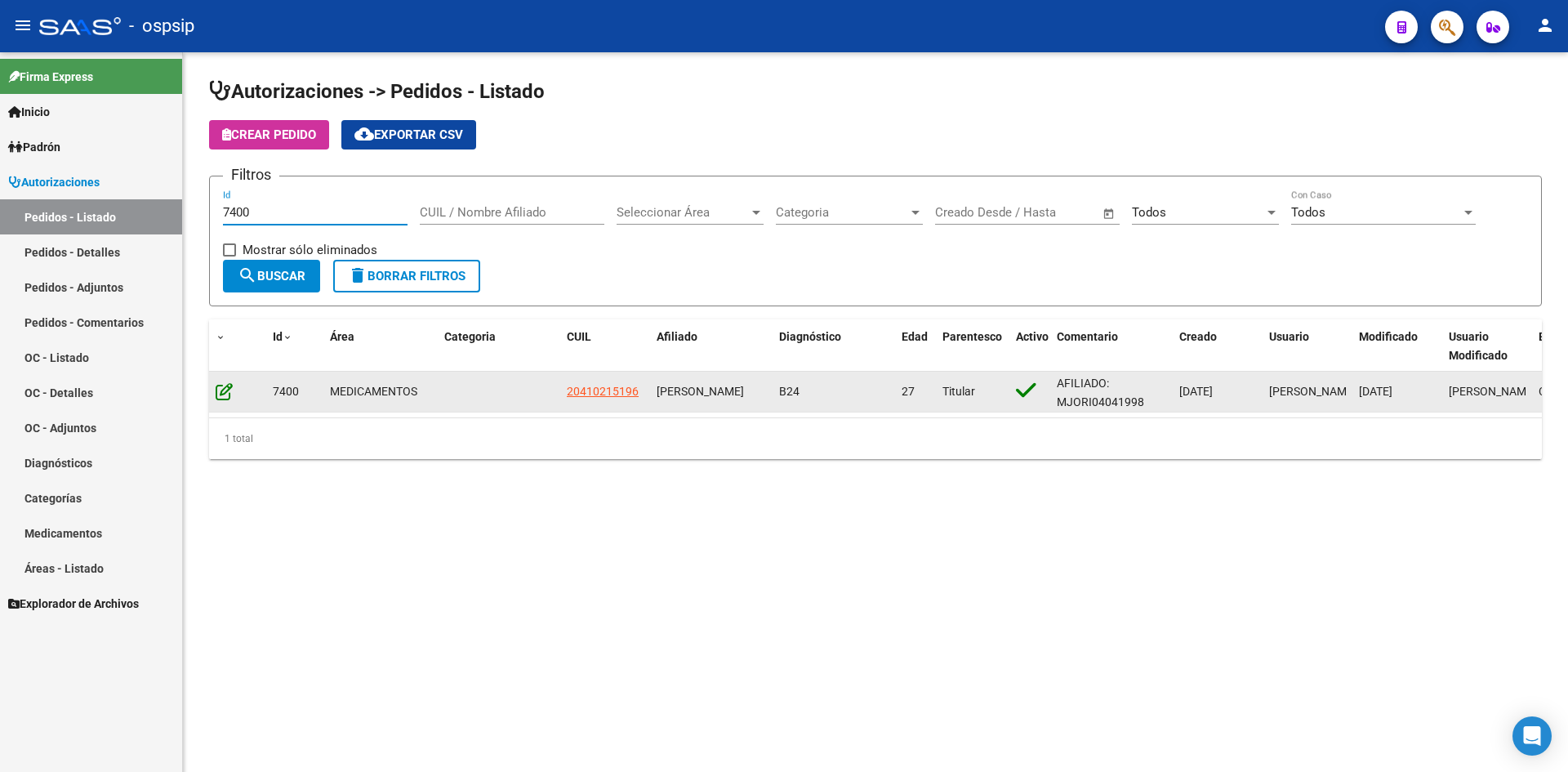
type input "7400"
click at [232, 389] on icon at bounding box center [223, 391] width 17 height 18
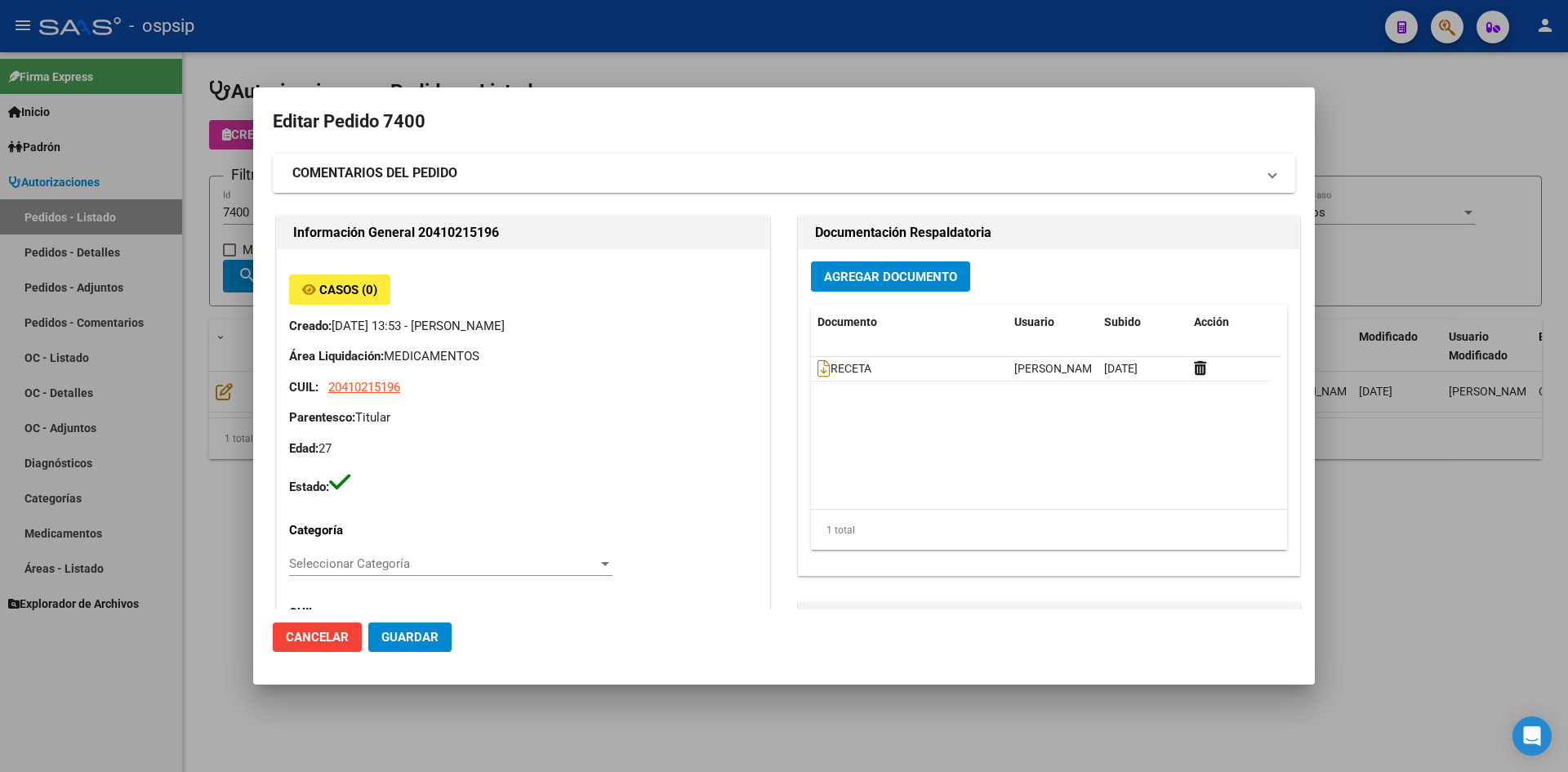
type input "[GEOGRAPHIC_DATA], [PERSON_NAME], [PERSON_NAME] 5445"
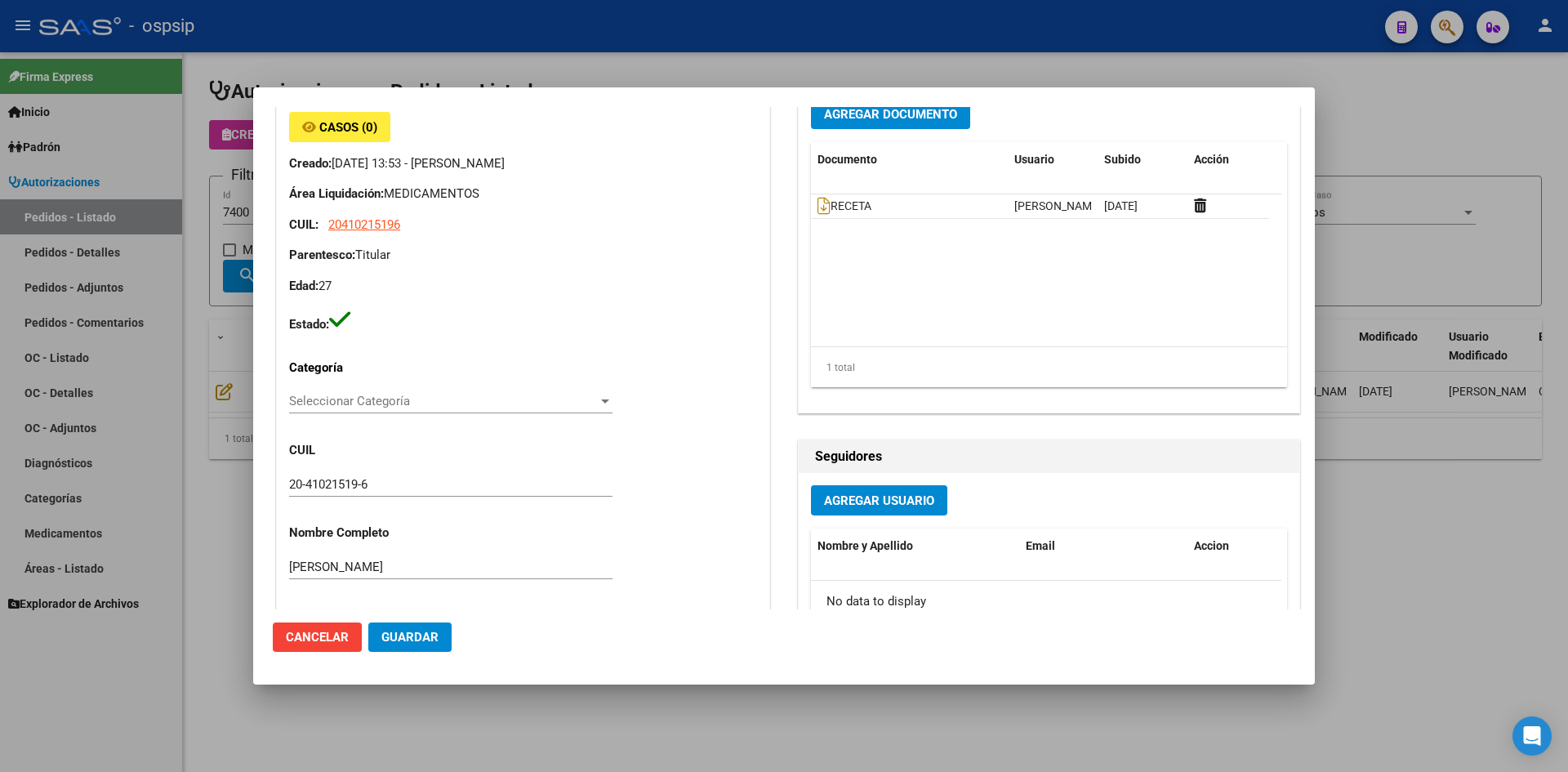
scroll to position [163, 0]
click at [818, 206] on icon at bounding box center [824, 205] width 13 height 18
drag, startPoint x: 339, startPoint y: 20, endPoint x: 329, endPoint y: 2, distance: 20.6
click at [337, 15] on div at bounding box center [784, 386] width 1568 height 772
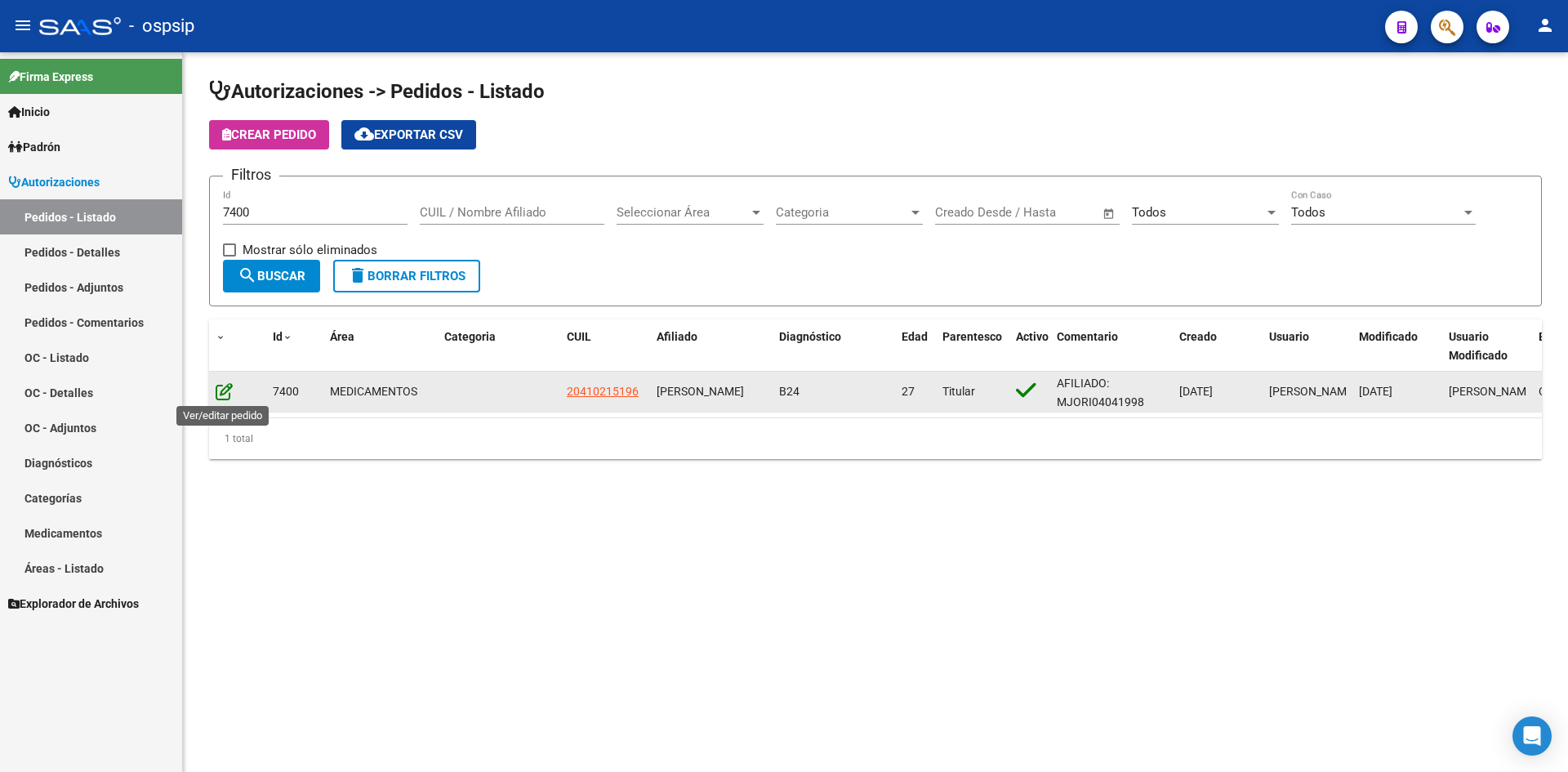
click at [223, 389] on icon at bounding box center [223, 391] width 17 height 18
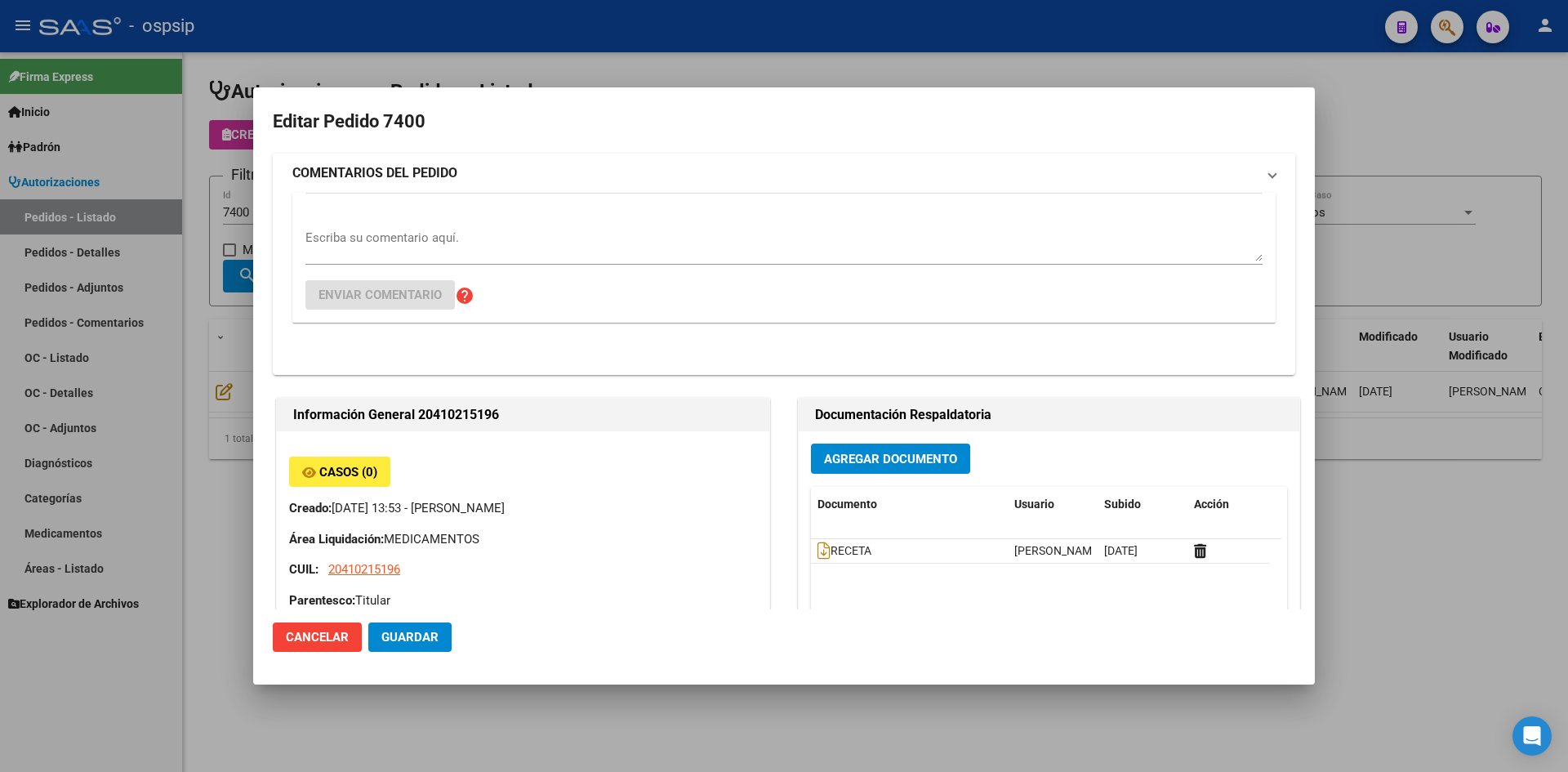
type input "[GEOGRAPHIC_DATA], [PERSON_NAME], [PERSON_NAME] 5445"
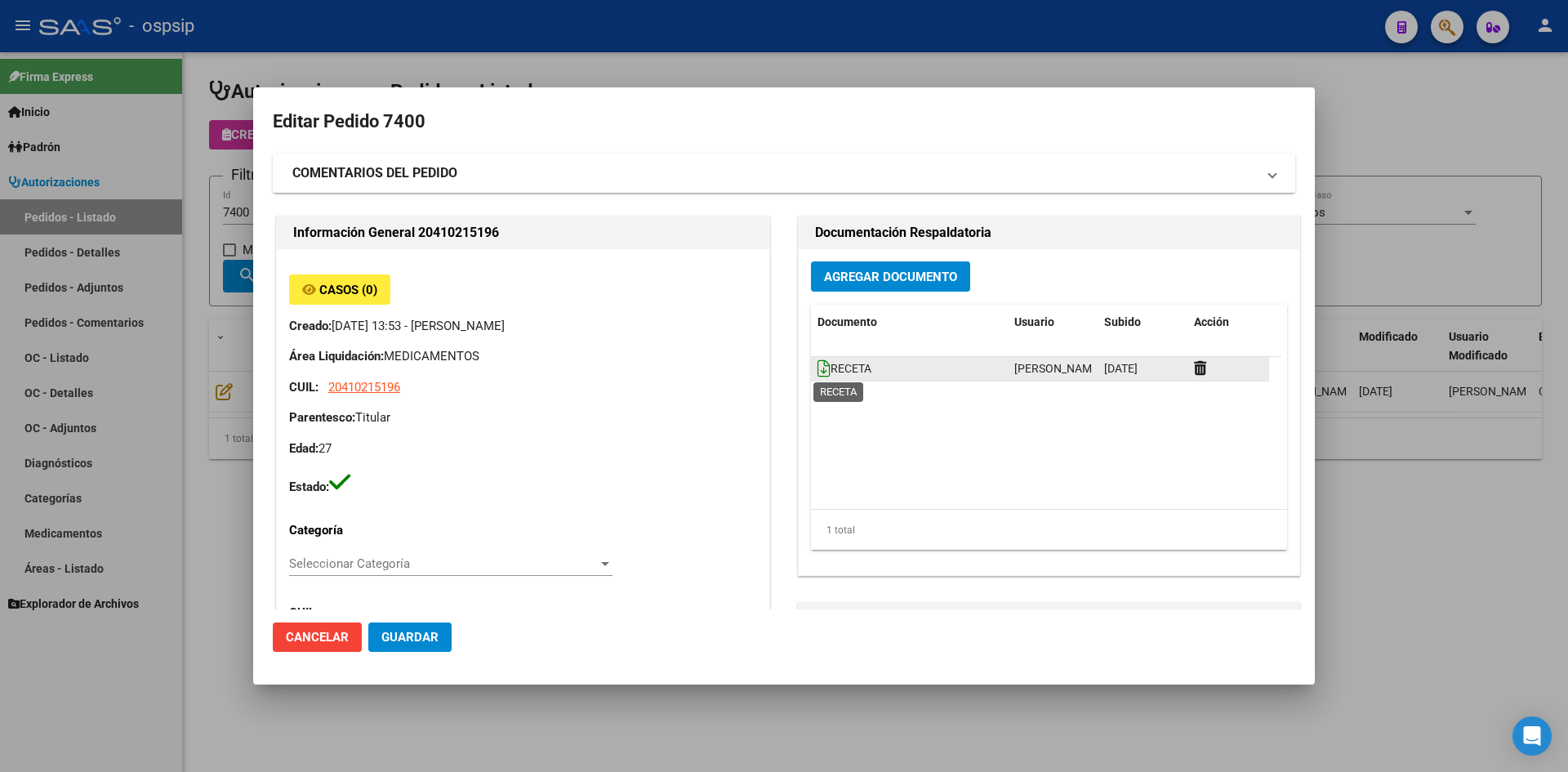
click at [823, 371] on icon at bounding box center [824, 369] width 13 height 18
click at [857, 288] on button "Agregar Documento" at bounding box center [890, 277] width 159 height 30
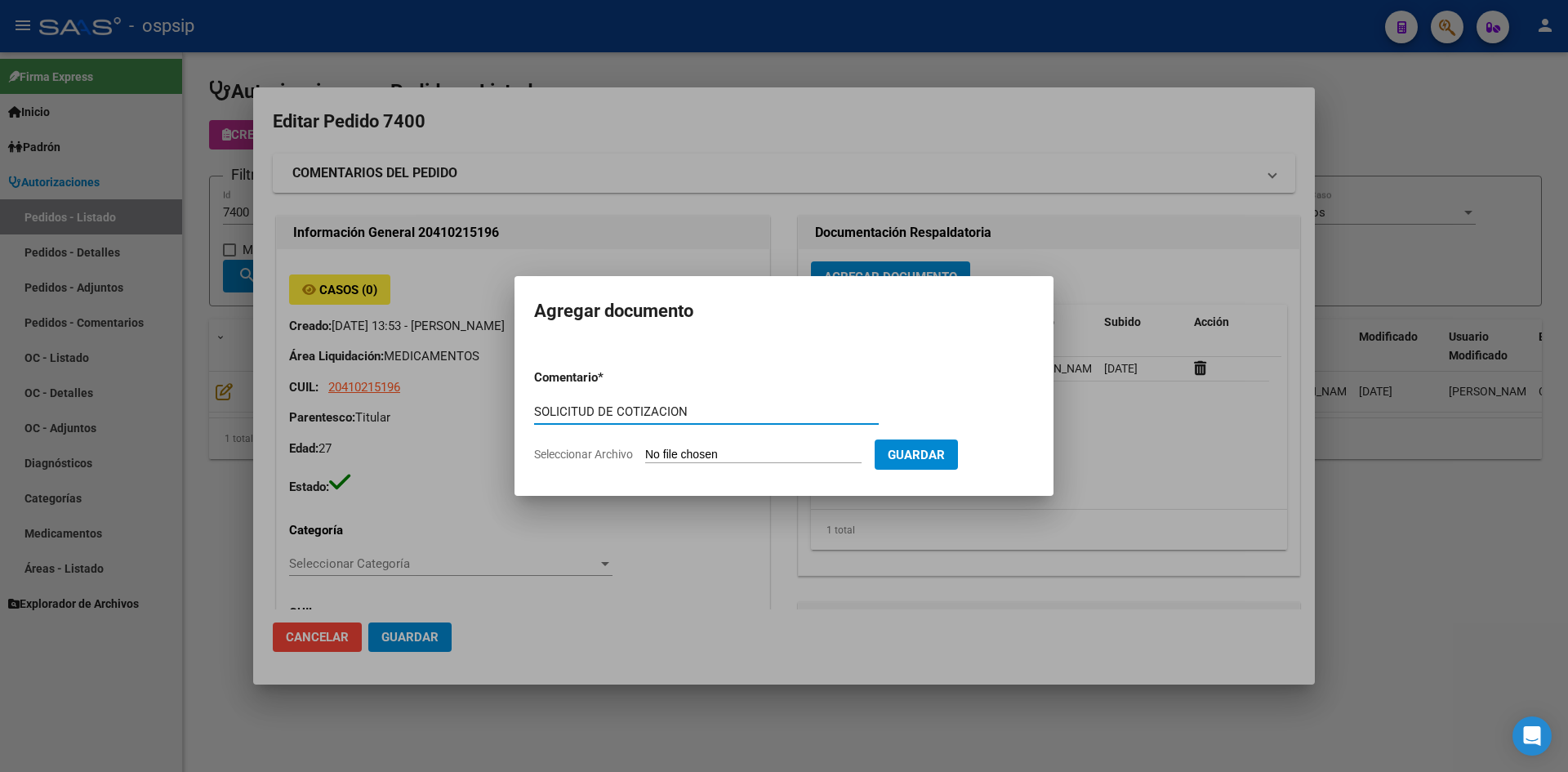
type input "SOLICITUD DE COTIZACION"
click at [646, 448] on input "Seleccionar Archivo" at bounding box center [753, 455] width 216 height 15
type input "C:\fakepath\SOLICITUD DE COTIZACION N°7400.pdf"
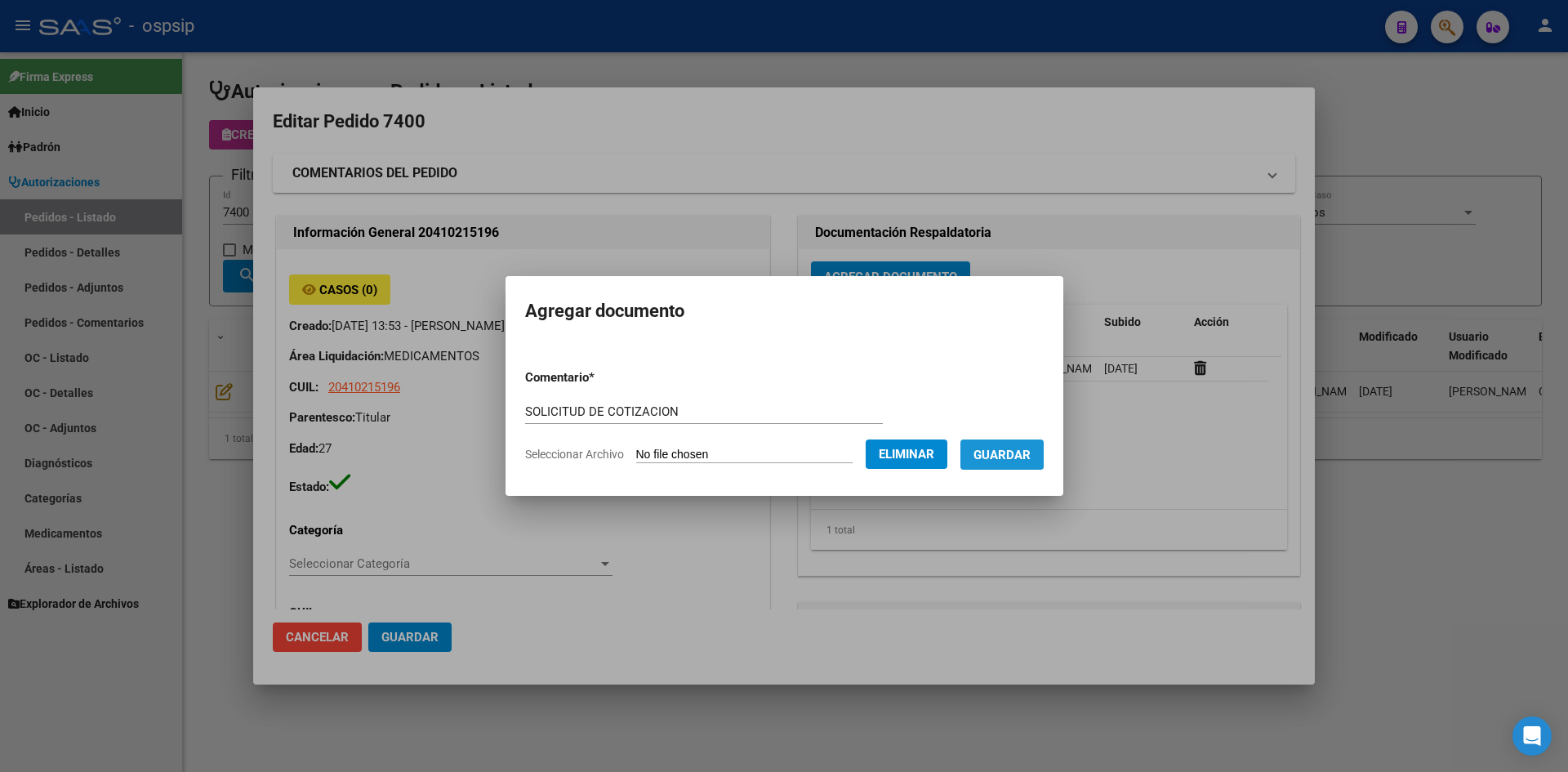
click at [1012, 450] on span "Guardar" at bounding box center [1002, 455] width 57 height 15
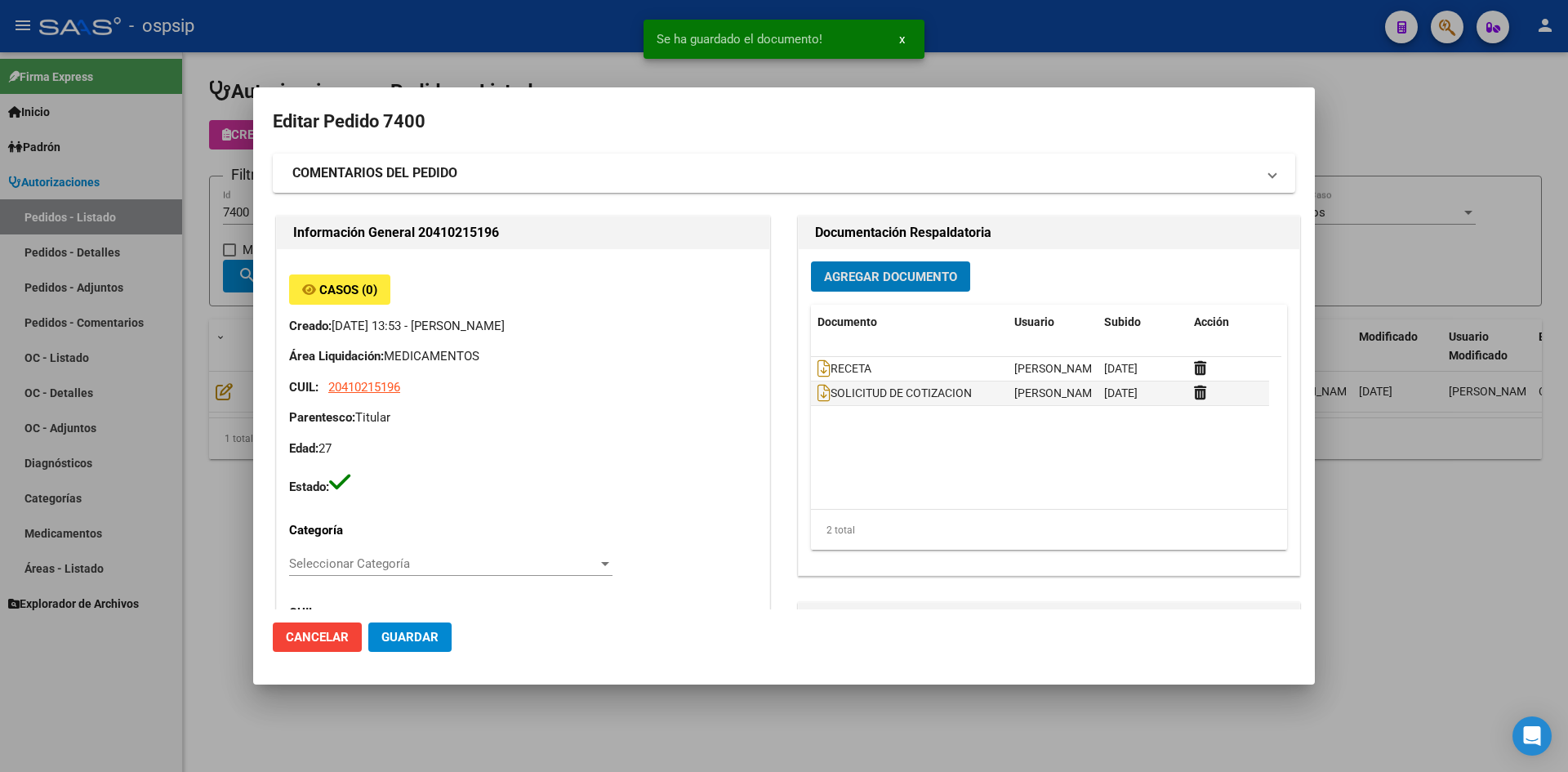
click at [400, 646] on button "Guardar" at bounding box center [410, 637] width 84 height 29
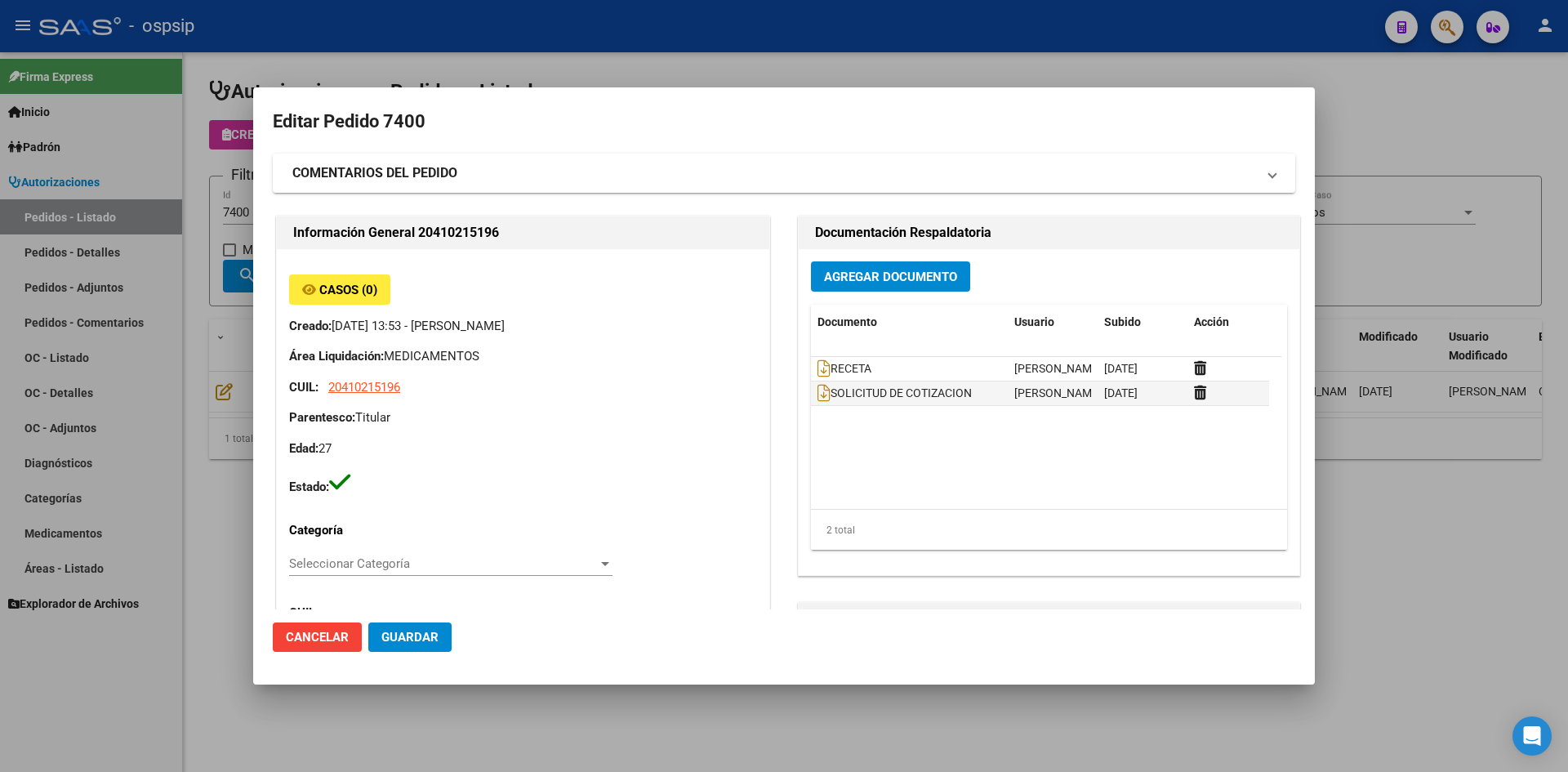
click at [573, 72] on div at bounding box center [784, 386] width 1568 height 772
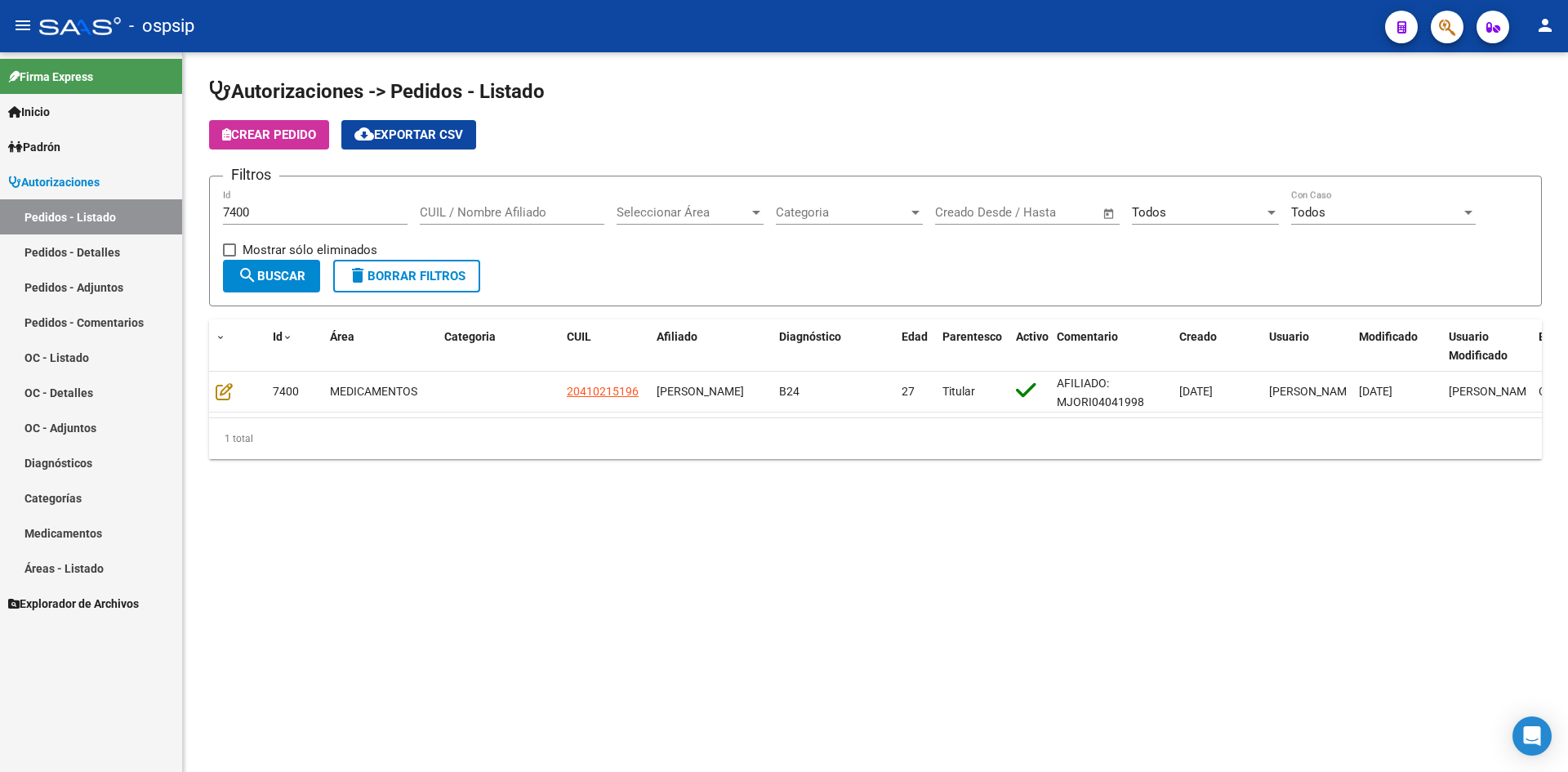
click at [340, 211] on input "7400" at bounding box center [314, 212] width 184 height 15
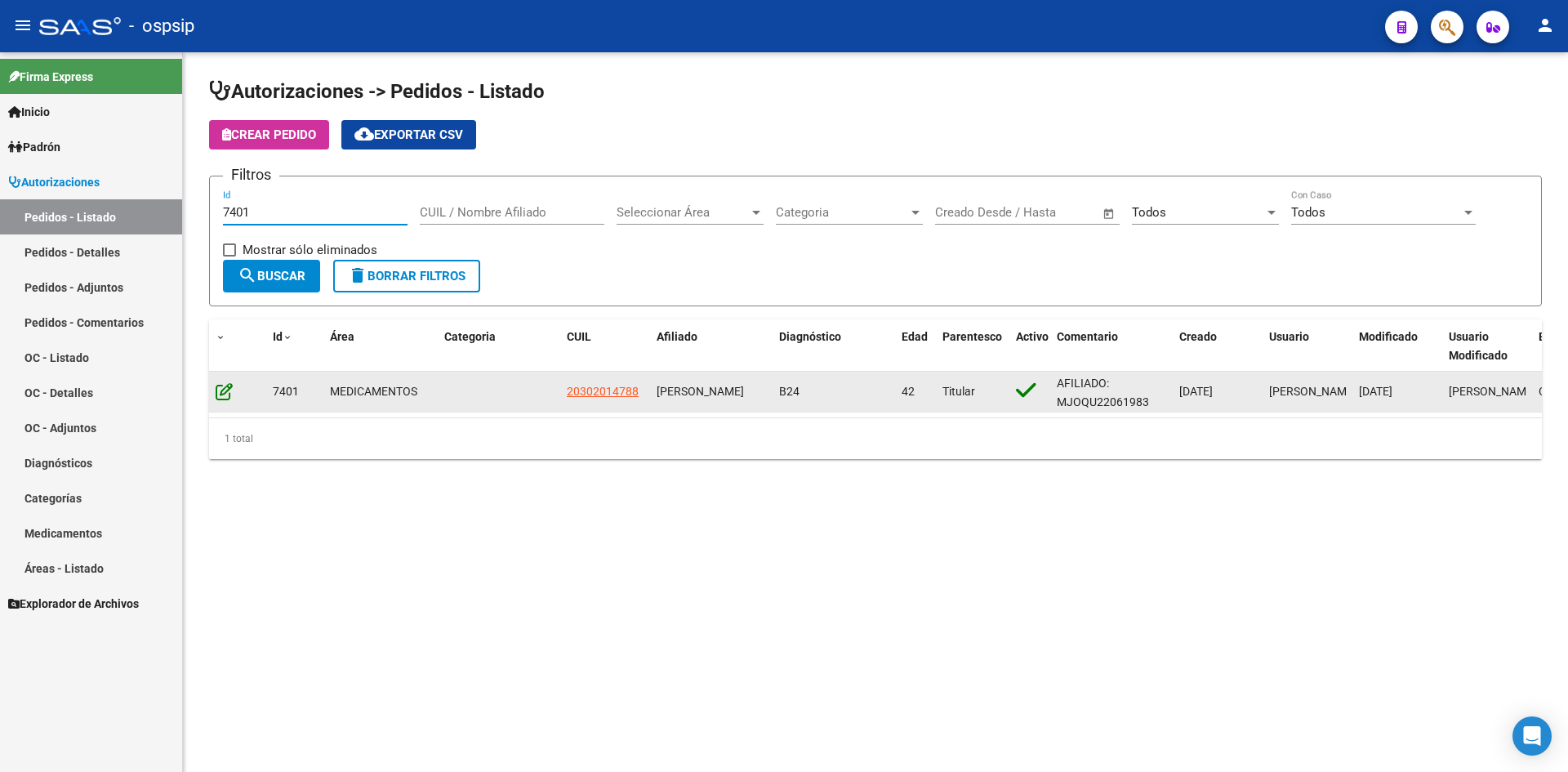
type input "7401"
click at [231, 393] on icon at bounding box center [223, 391] width 17 height 18
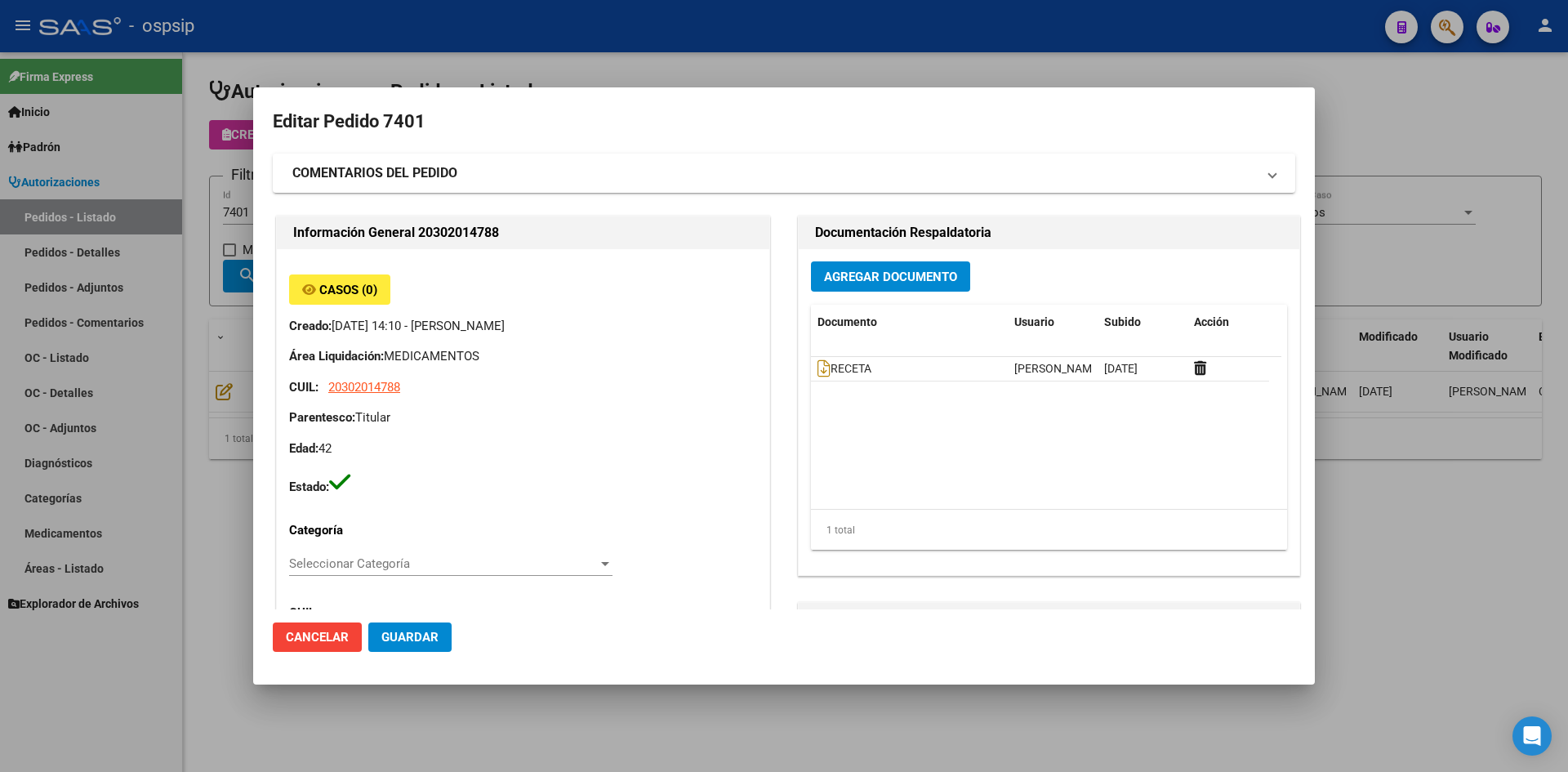
type input "[GEOGRAPHIC_DATA], [PERSON_NAME], BARRIO [DATE][PERSON_NAME], EDIF 17 , ESC 2, …"
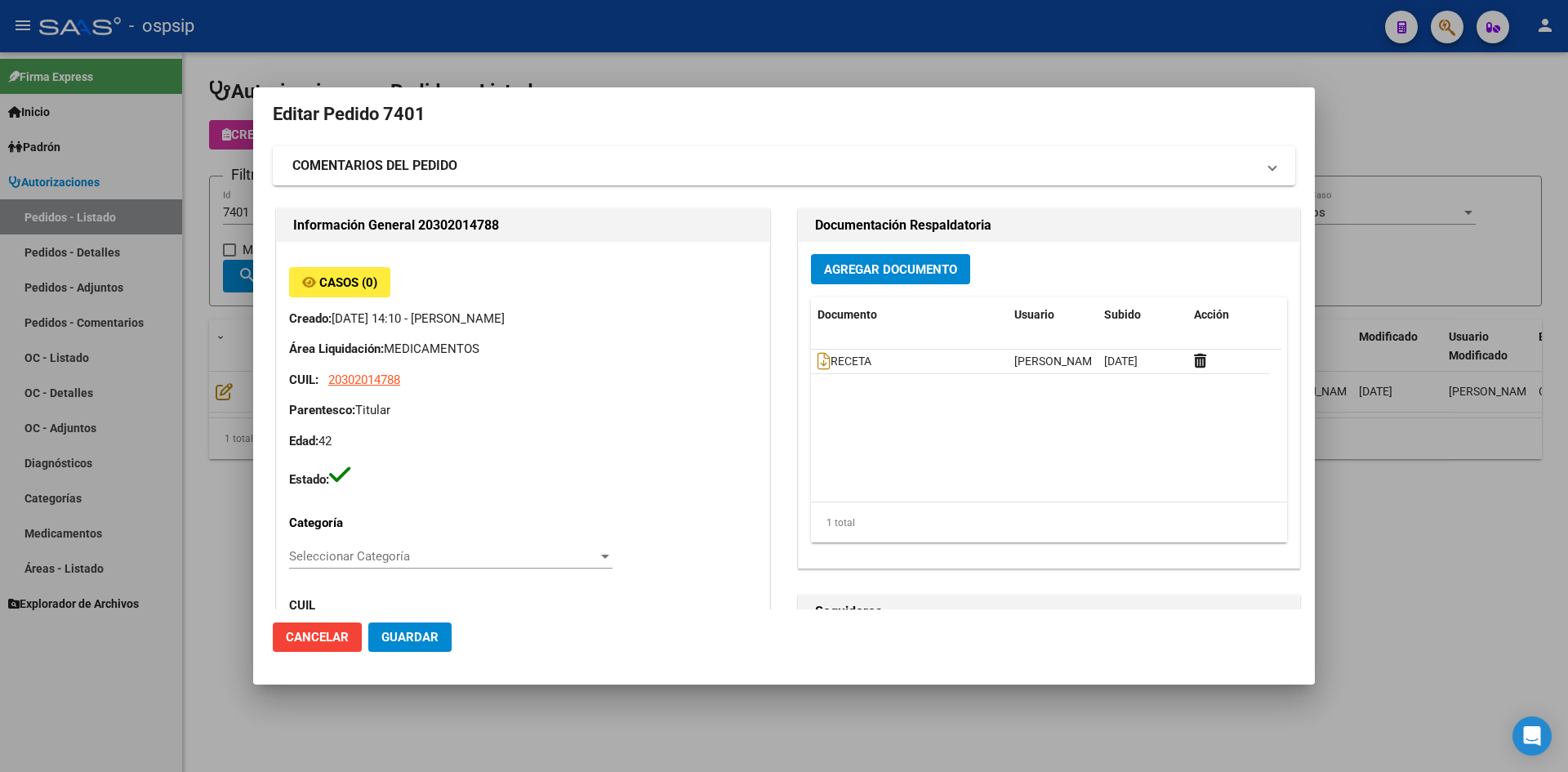
scroll to position [0, 0]
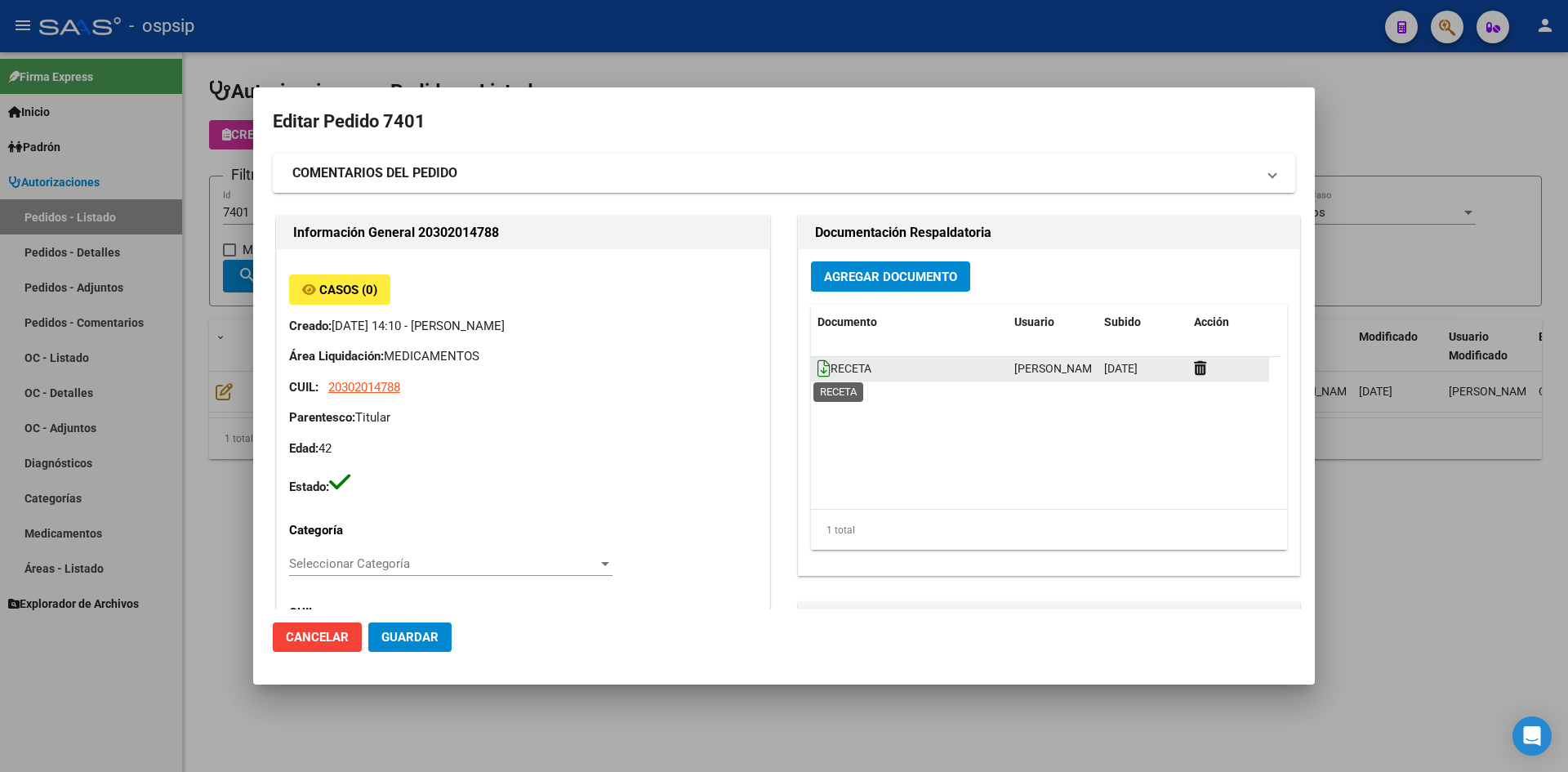
click at [817, 369] on icon at bounding box center [824, 369] width 13 height 18
click at [851, 281] on span "Agregar Documento" at bounding box center [890, 277] width 134 height 15
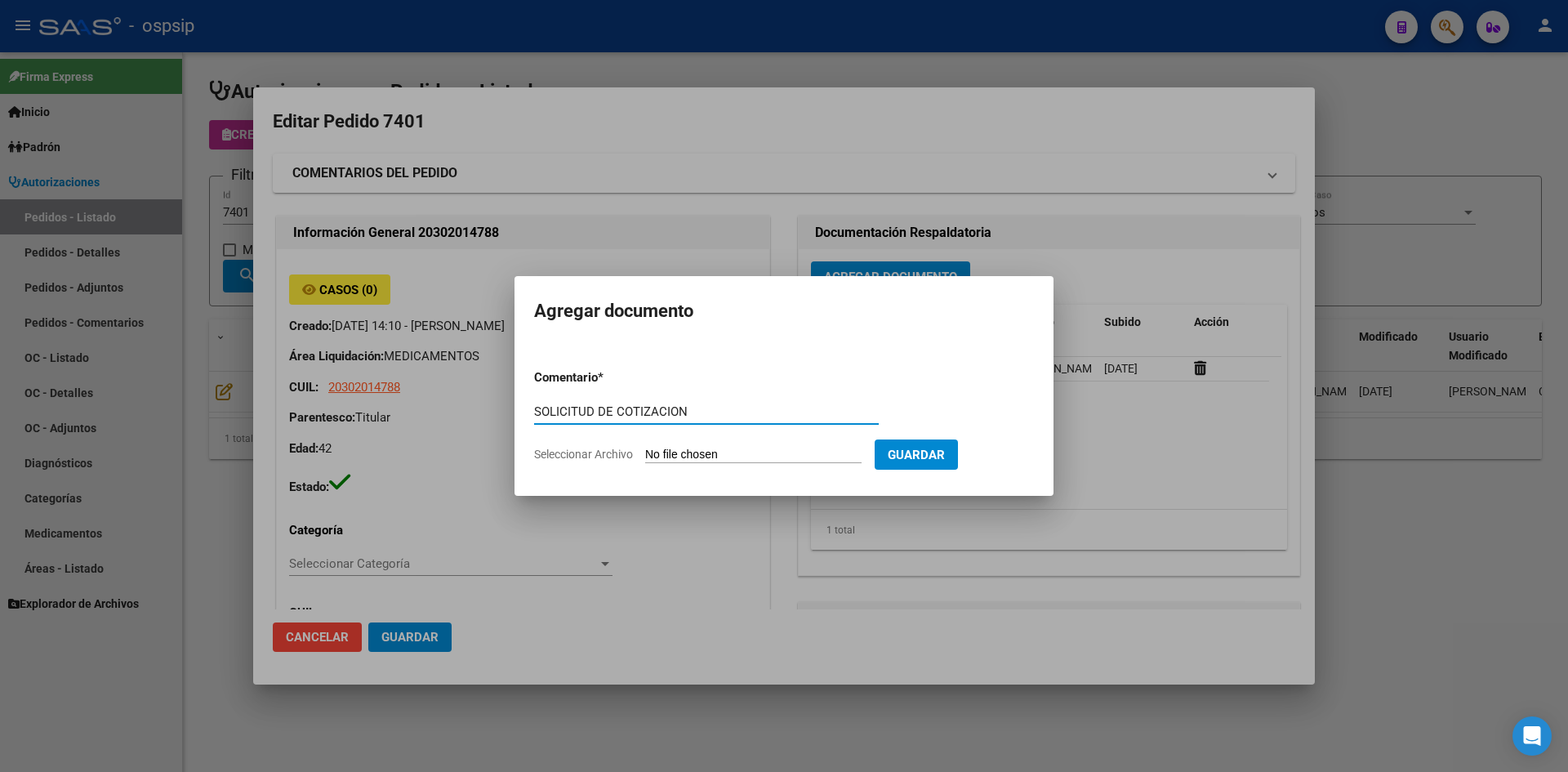
type input "SOLICITUD DE COTIZACION"
click at [646, 448] on input "Seleccionar Archivo" at bounding box center [753, 455] width 216 height 15
type input "C:\fakepath\SOLICITUD DE COTIZACION N°7401.pdf"
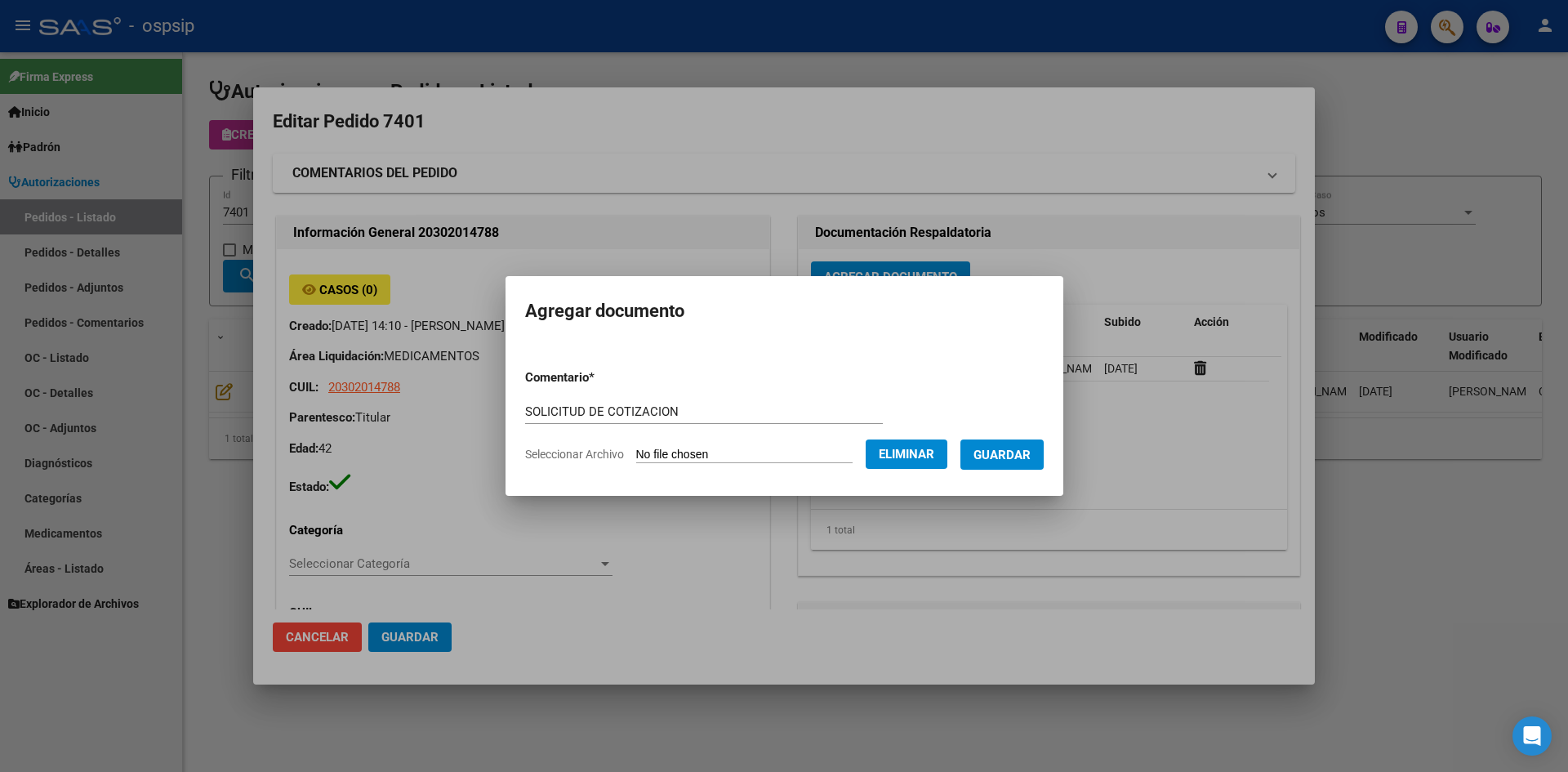
click at [1026, 459] on span "Guardar" at bounding box center [1002, 455] width 57 height 15
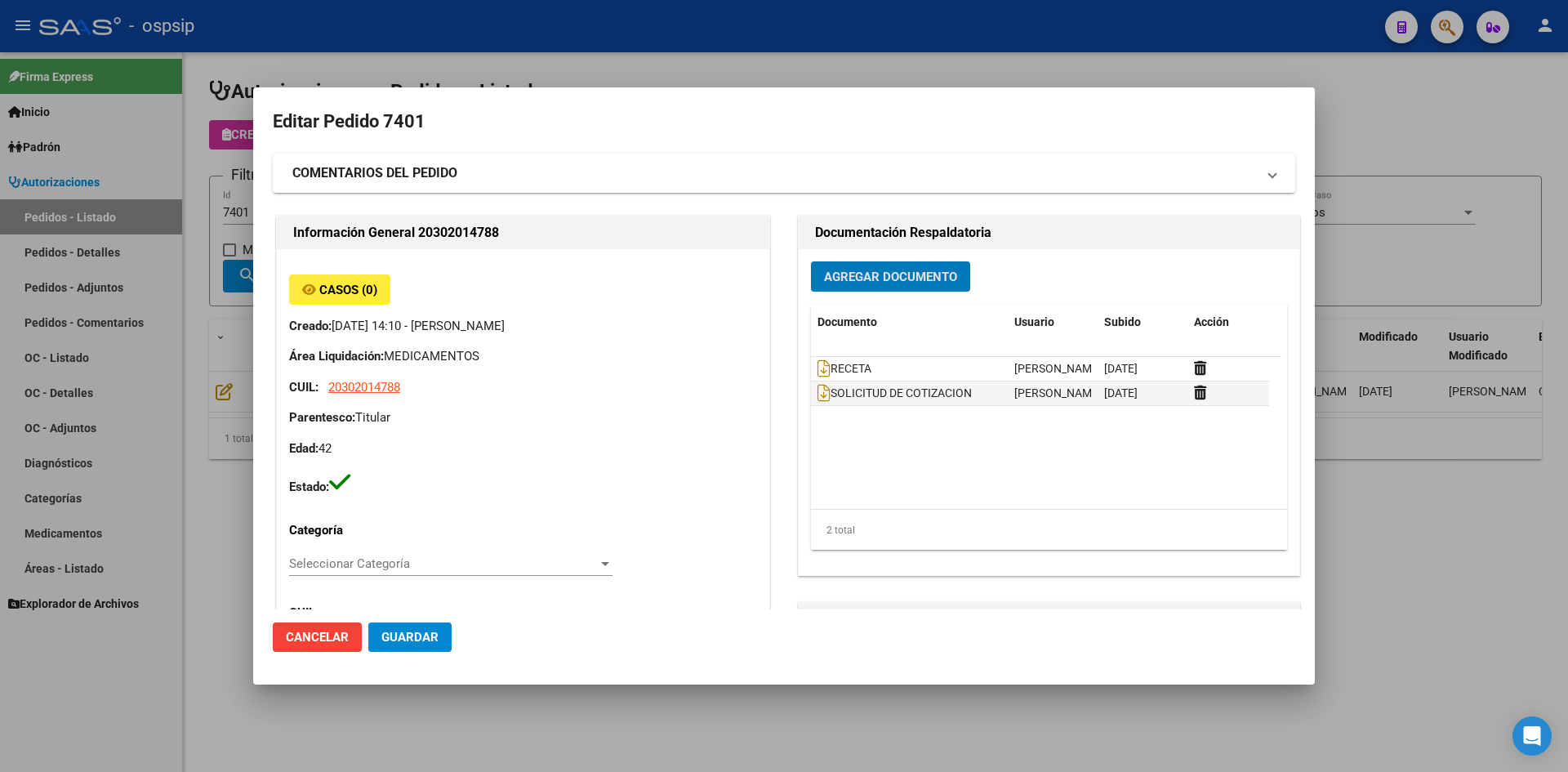
click at [743, 89] on mat-dialog-container "Editar Pedido 7401 COMENTARIOS DEL PEDIDO Escriba su comentario aquí. Enviar co…" at bounding box center [784, 386] width 1061 height 597
click at [733, 74] on div at bounding box center [784, 386] width 1568 height 772
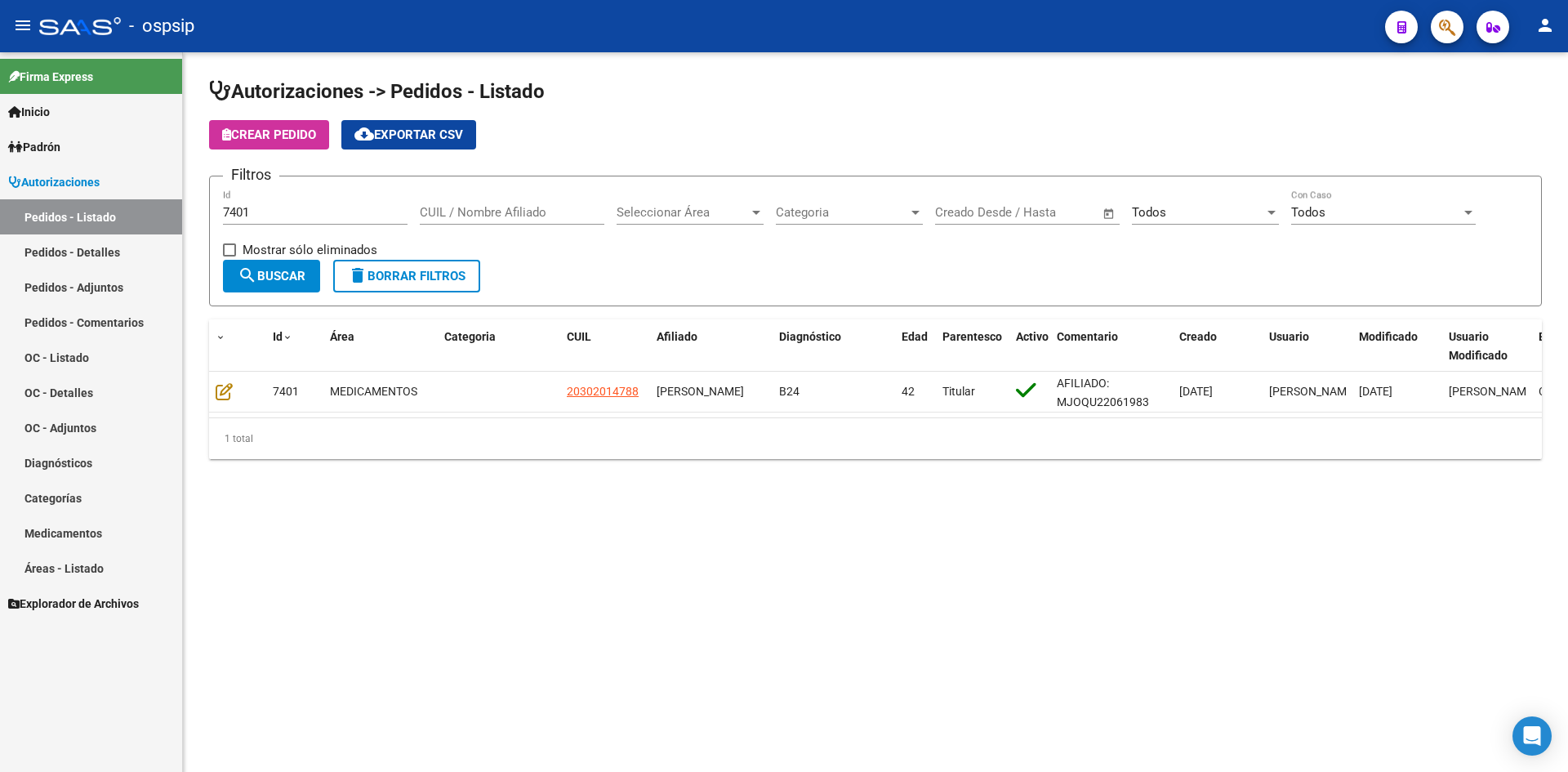
click at [358, 215] on input "7401" at bounding box center [314, 212] width 184 height 15
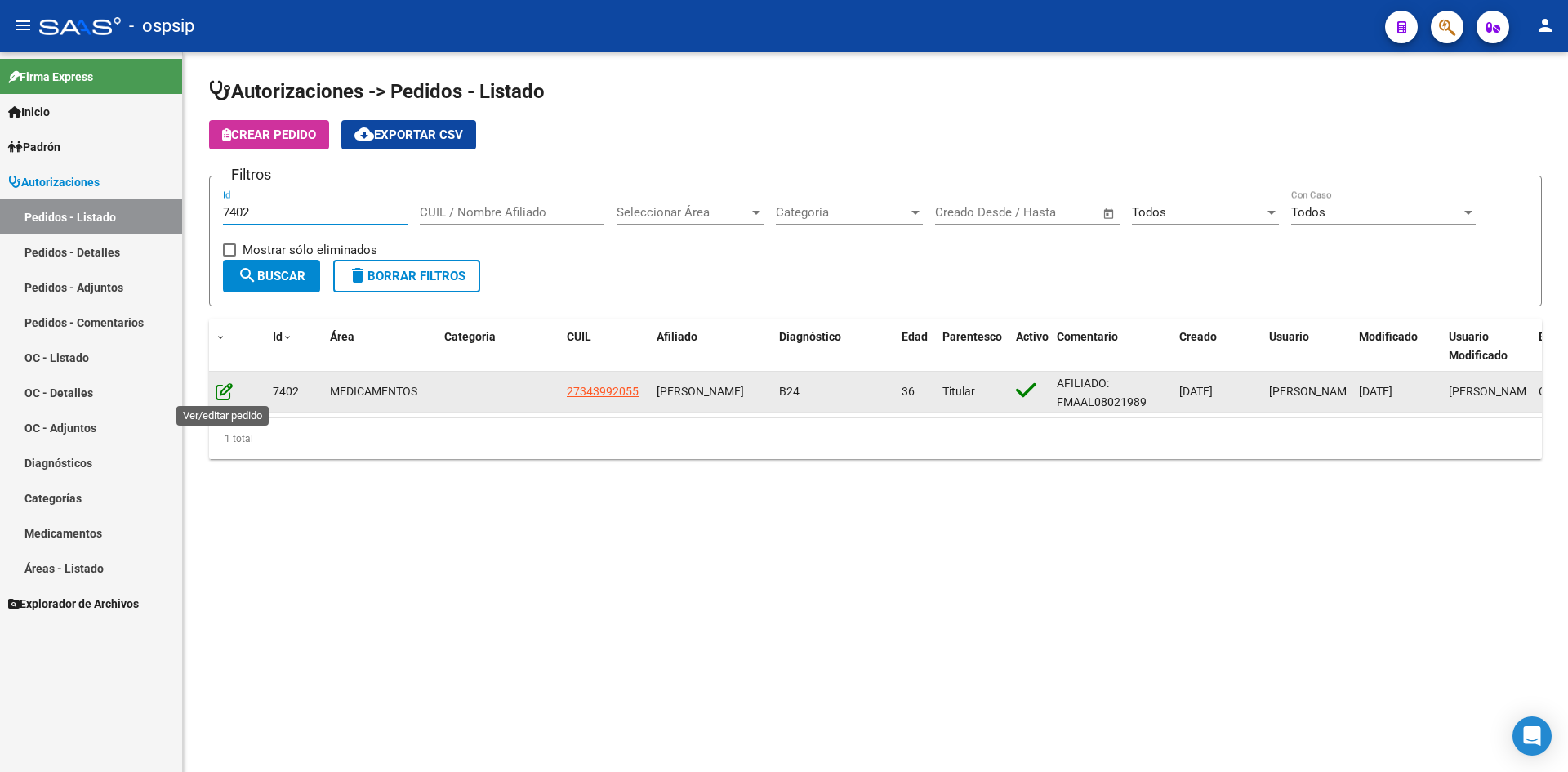
type input "7402"
click at [225, 387] on icon at bounding box center [223, 391] width 17 height 18
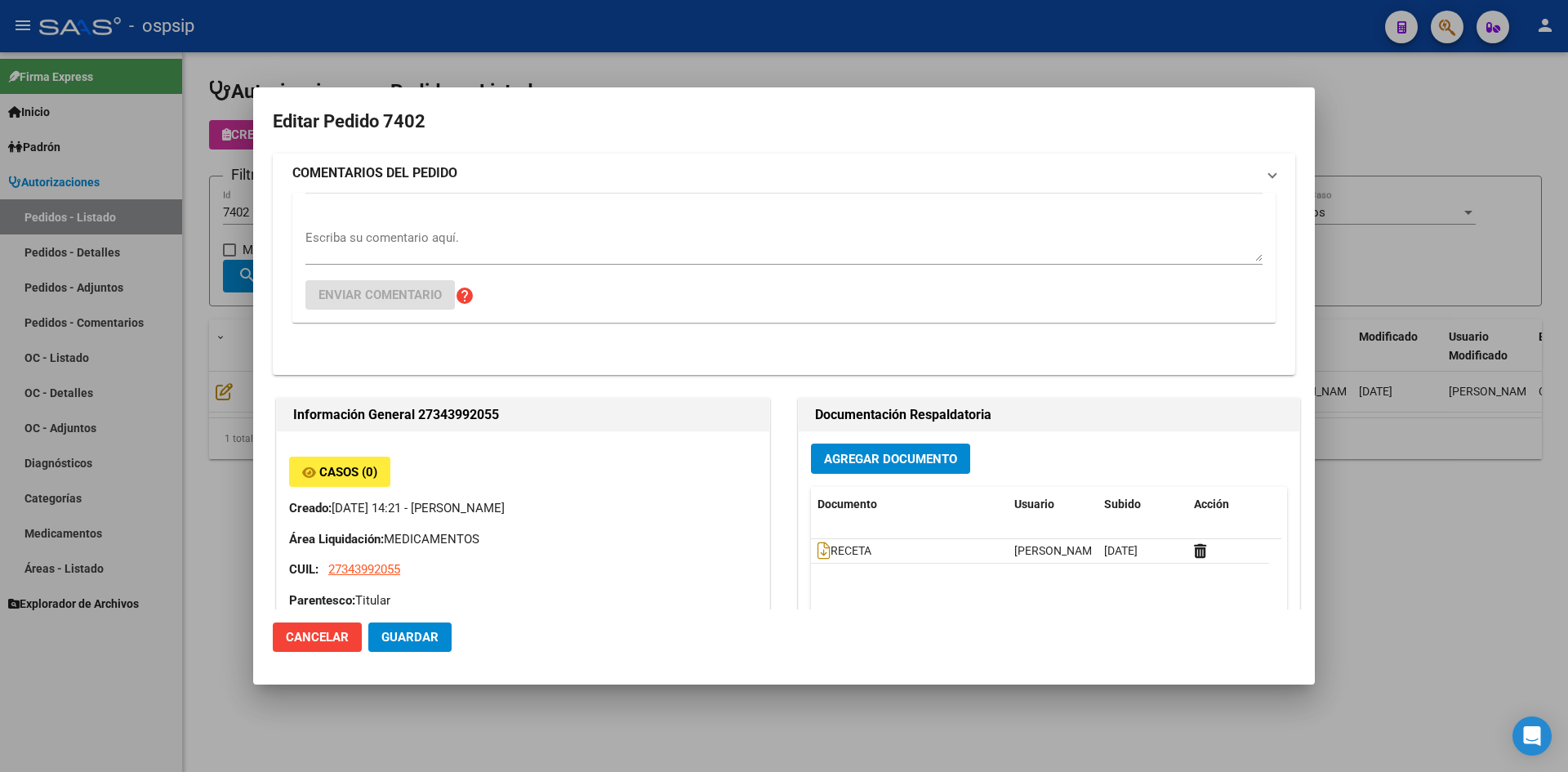
type input "[GEOGRAPHIC_DATA], [STREET_ADDRESS]"
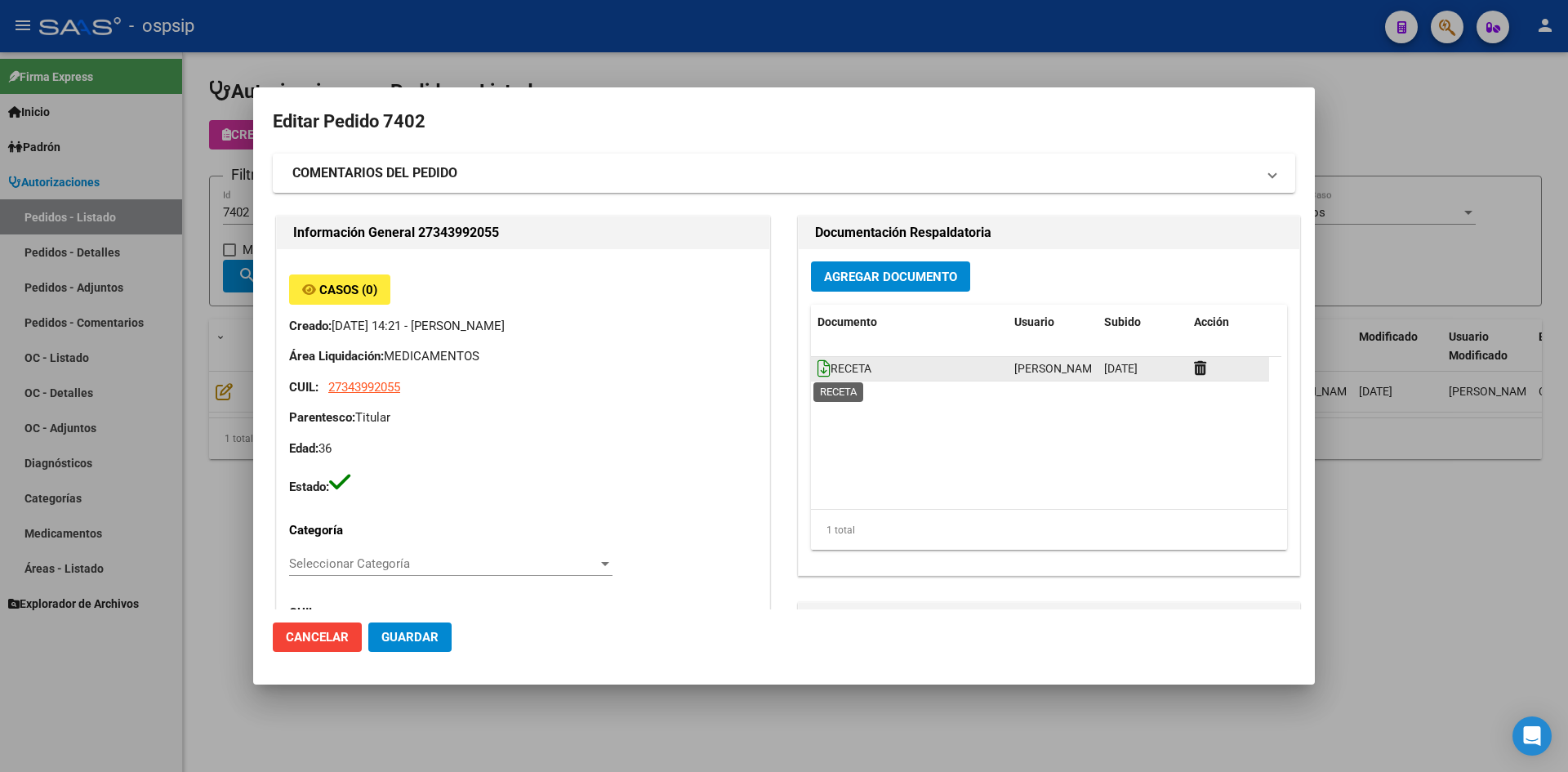
click at [817, 366] on icon at bounding box center [824, 369] width 13 height 18
click at [873, 280] on span "Agregar Documento" at bounding box center [890, 277] width 134 height 15
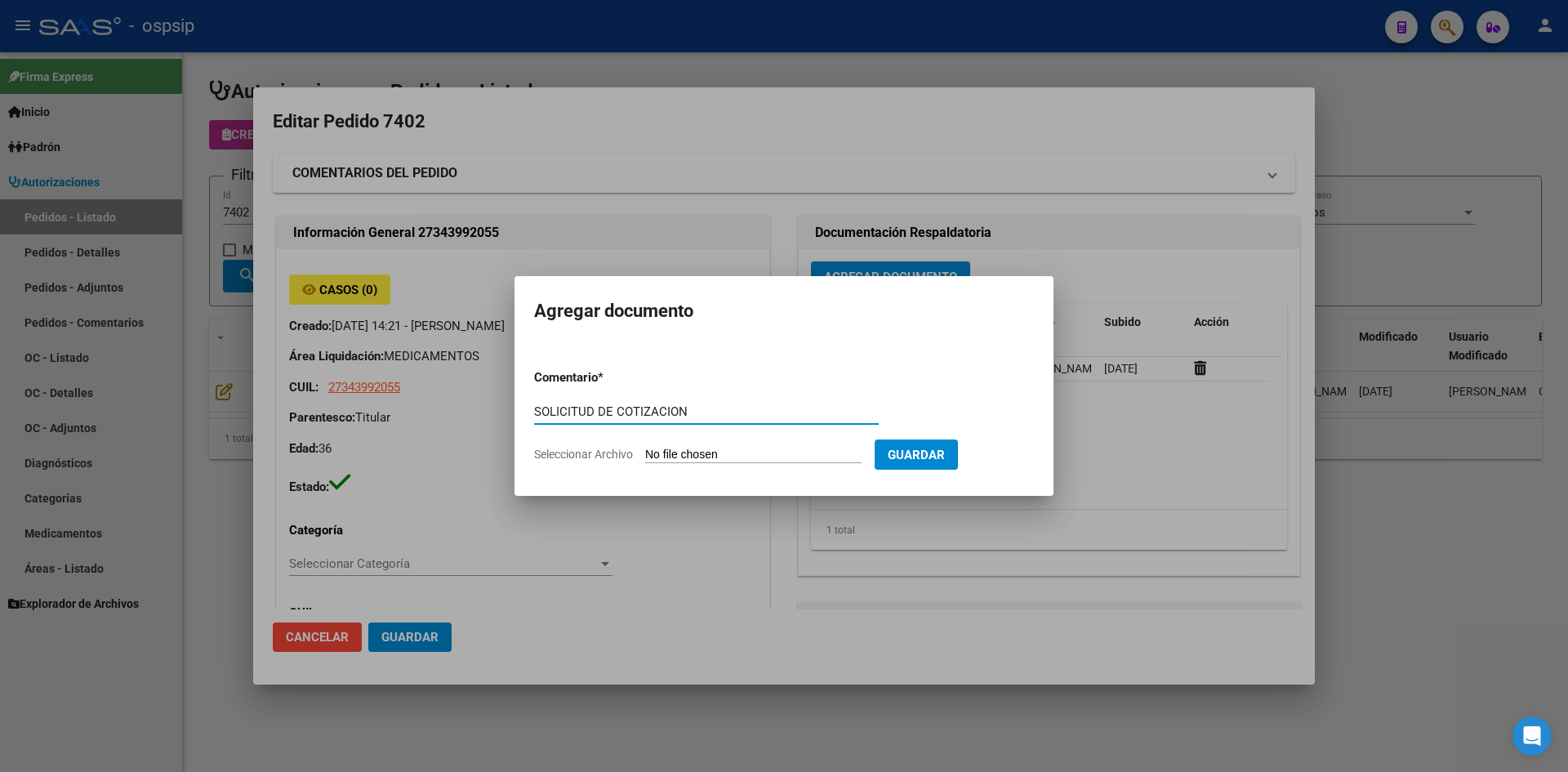
type input "SOLICITUD DE COTIZACION"
click at [646, 448] on input "Seleccionar Archivo" at bounding box center [753, 455] width 216 height 15
type input "C:\fakepath\SOLICITUD DE COTIZACION N°7402.pdf"
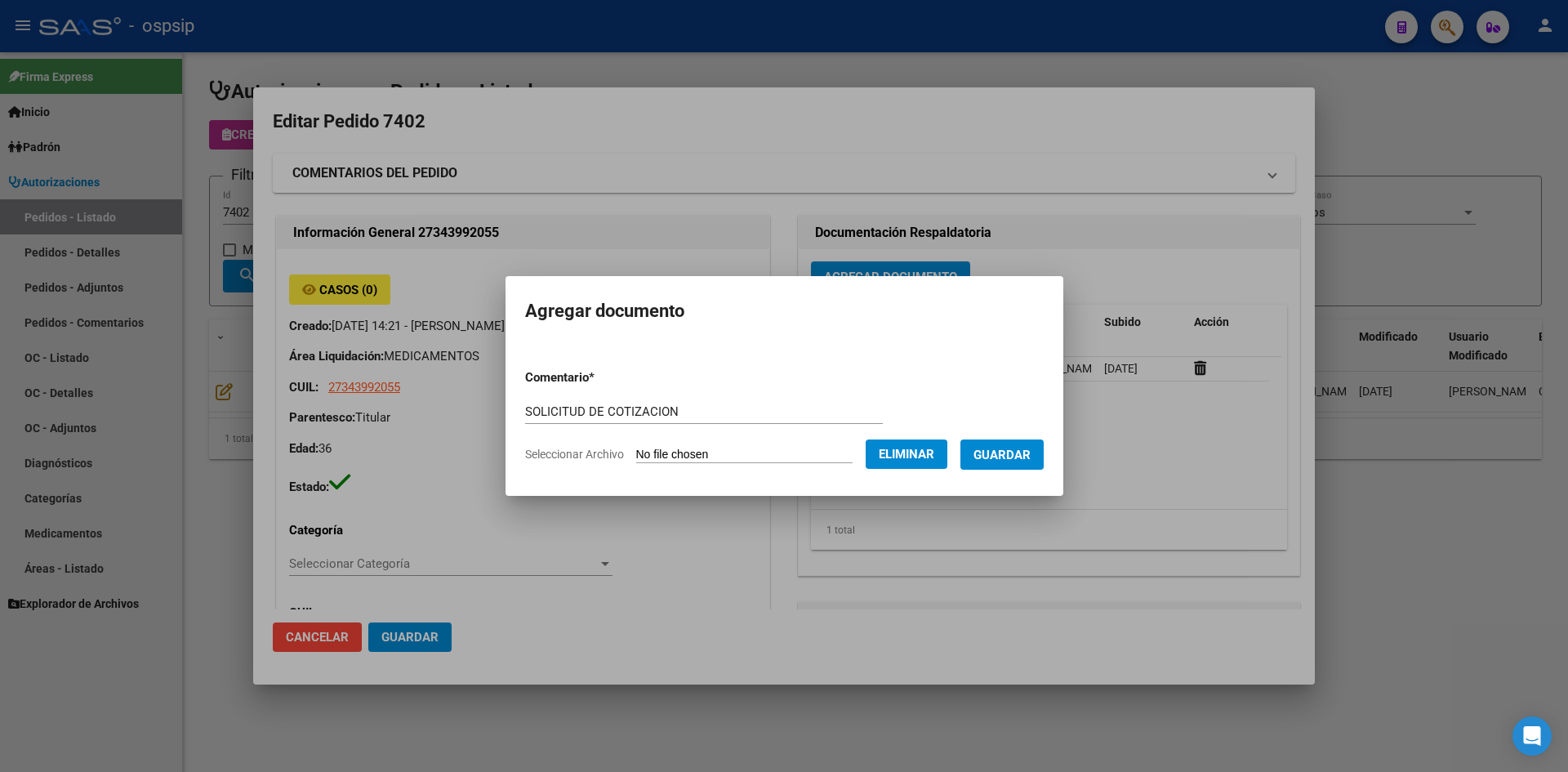
click at [1020, 459] on span "Guardar" at bounding box center [1002, 455] width 57 height 15
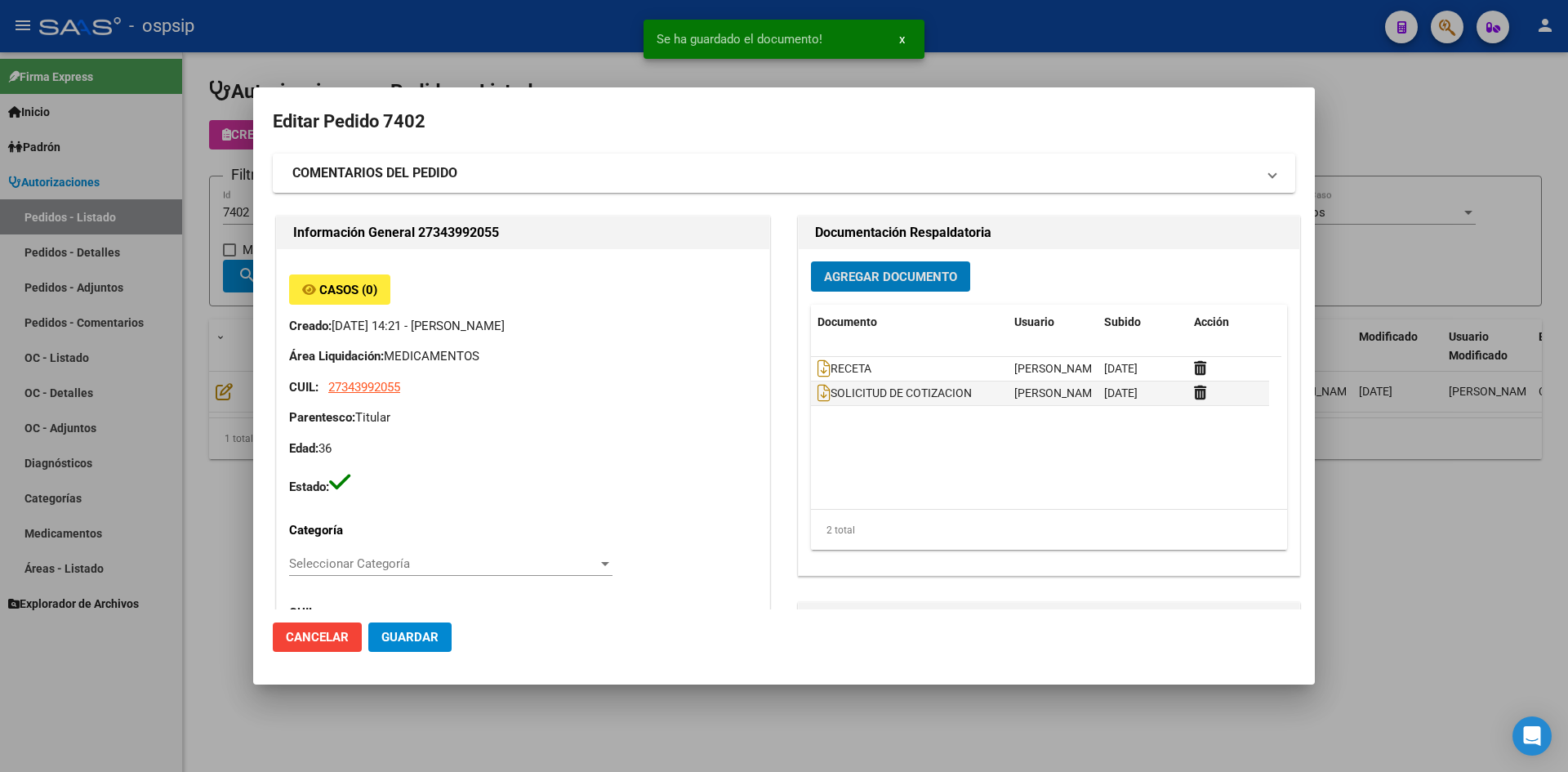
click at [433, 637] on span "Guardar" at bounding box center [410, 637] width 57 height 15
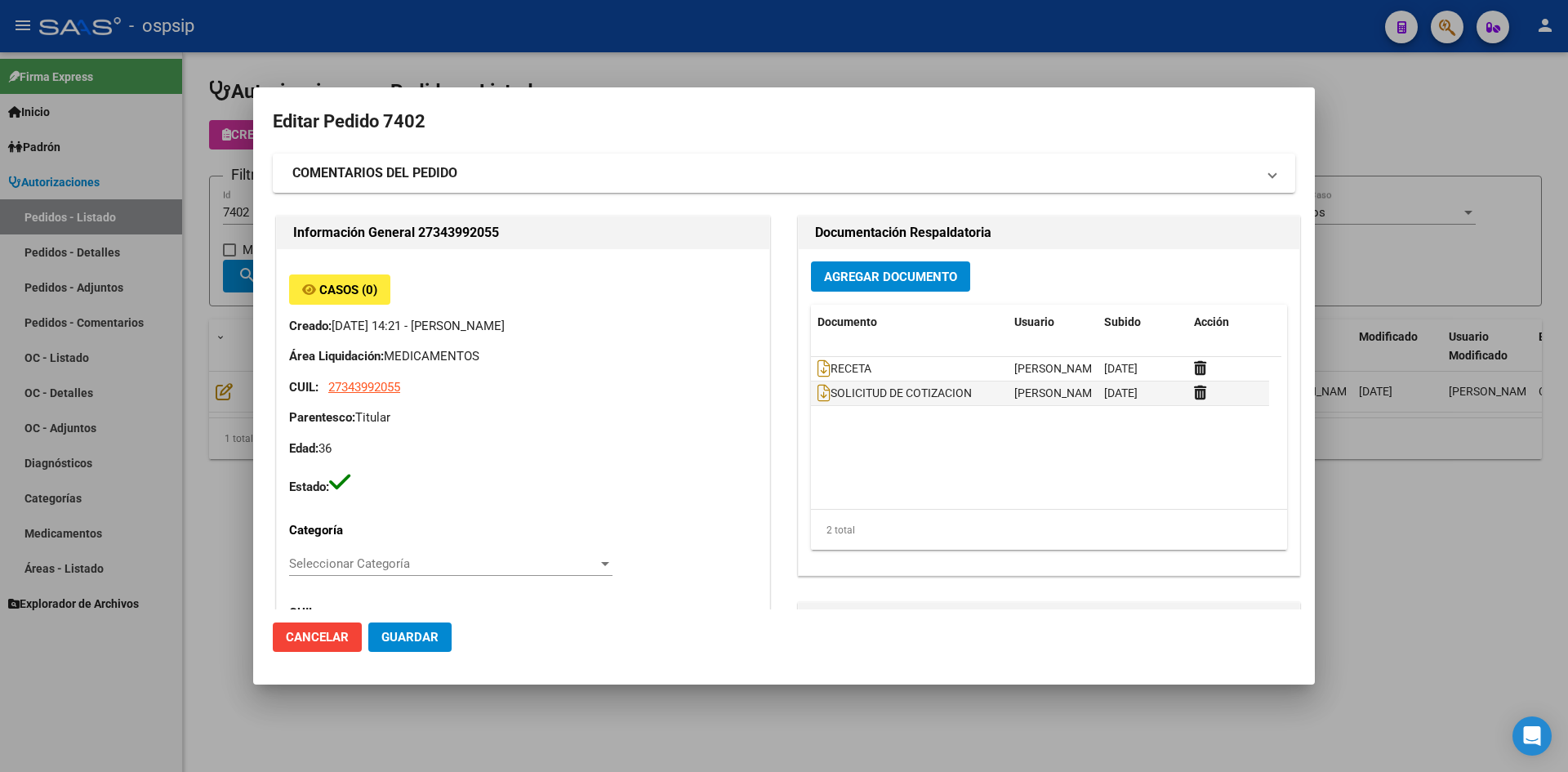
click at [410, 55] on div at bounding box center [784, 386] width 1568 height 772
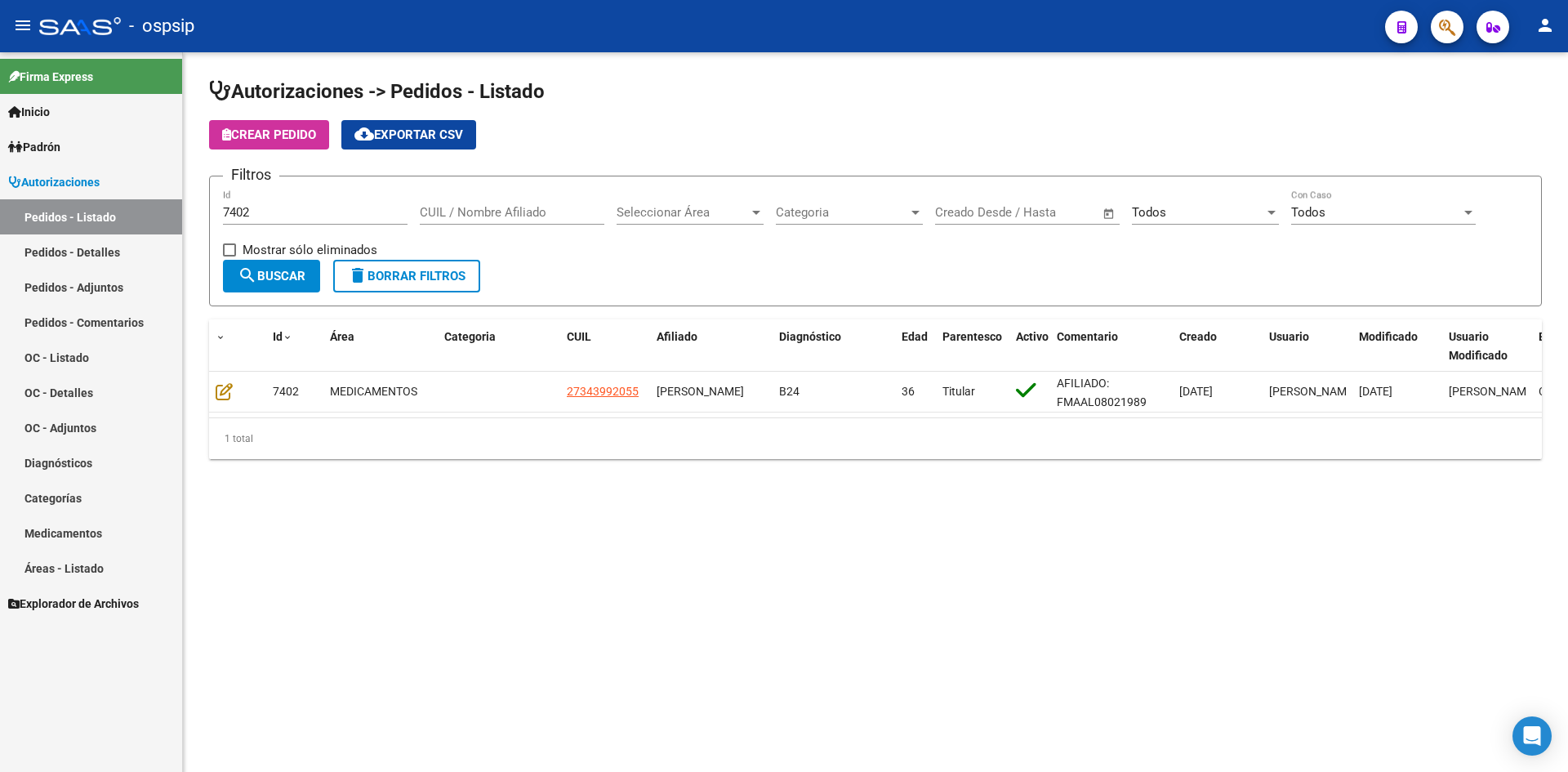
click at [329, 195] on div "7402 Id" at bounding box center [314, 207] width 184 height 35
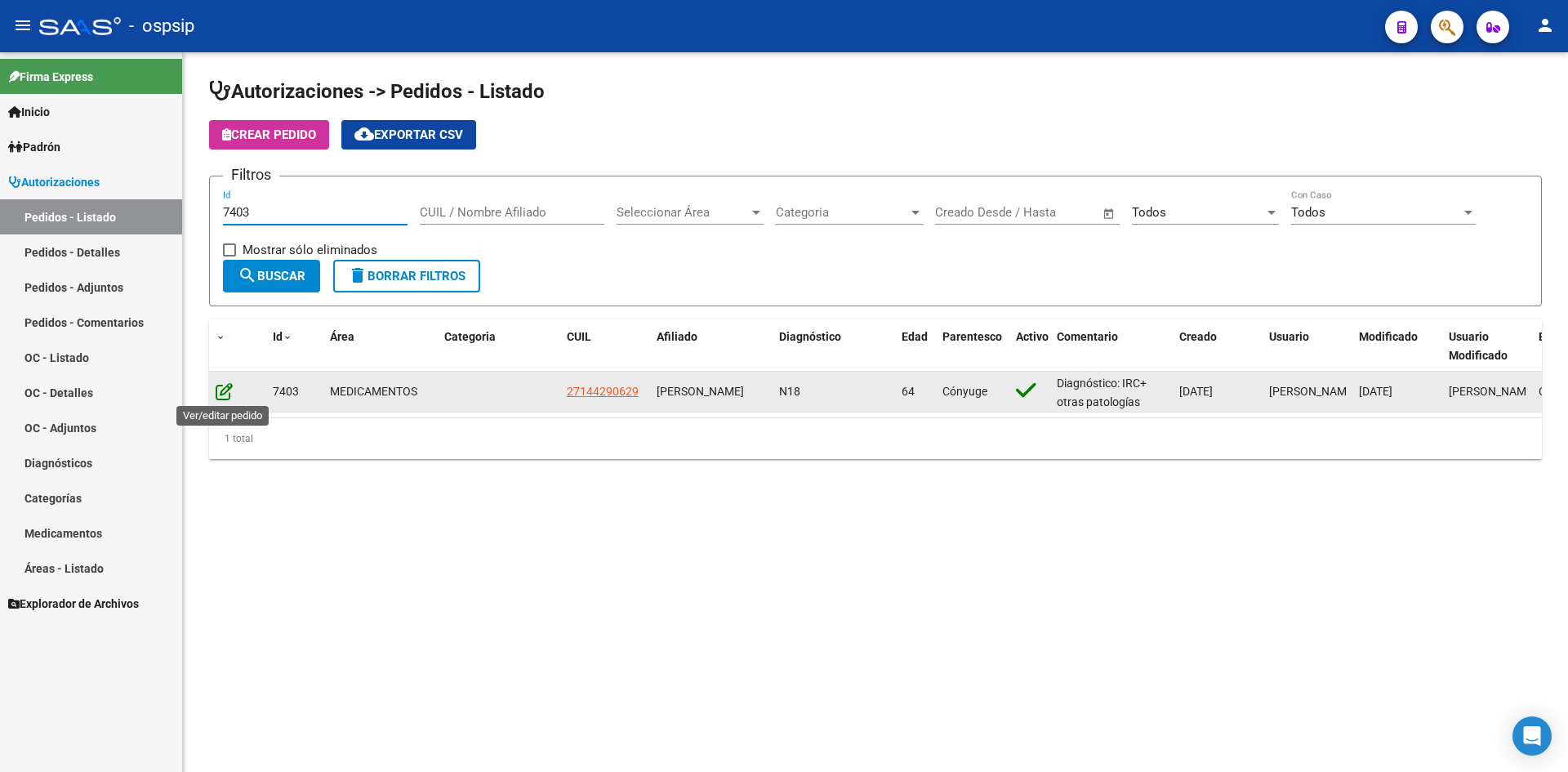
type input "7403"
click at [221, 385] on icon at bounding box center [223, 391] width 17 height 18
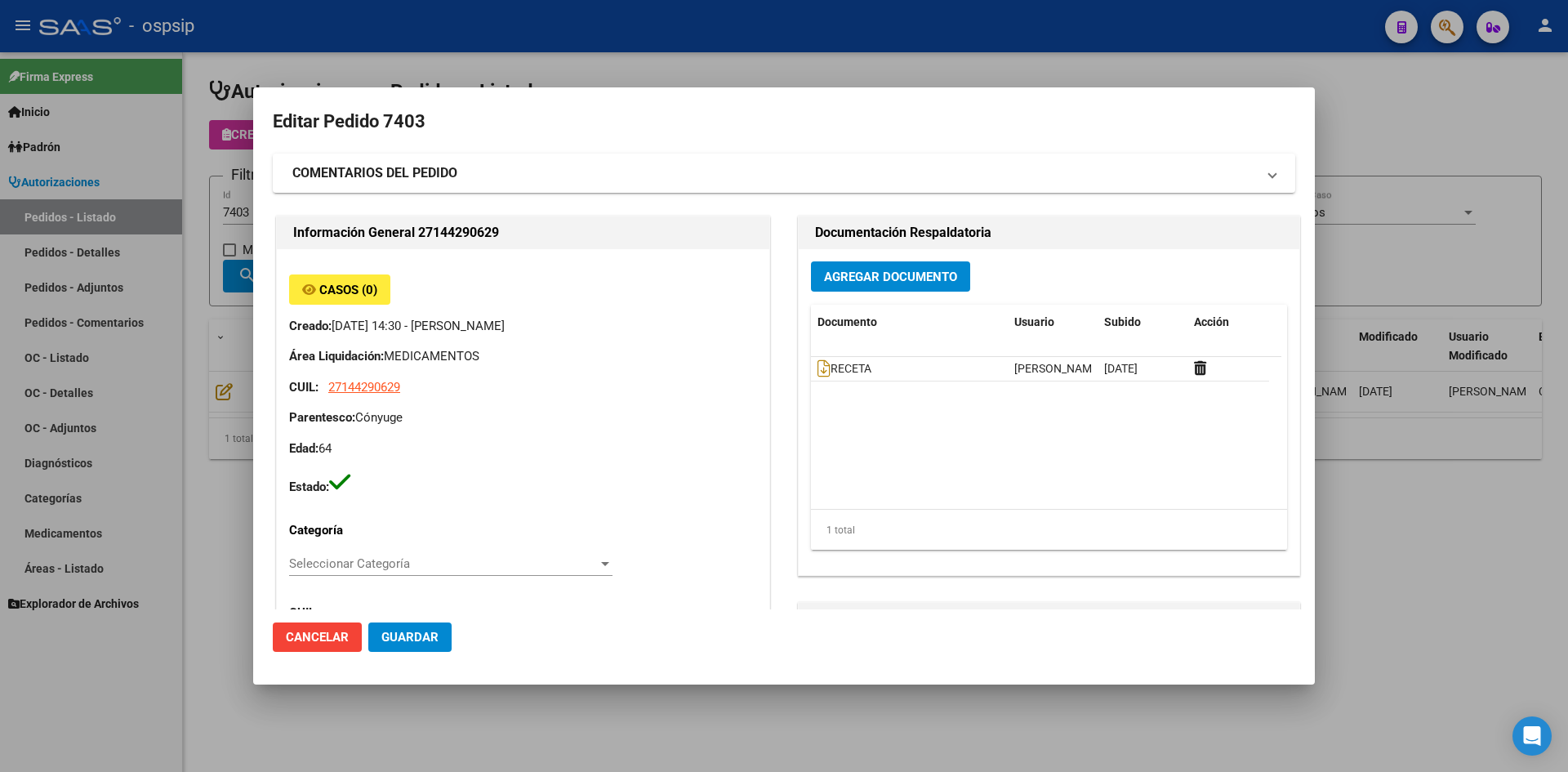
type input "[GEOGRAPHIC_DATA], [PERSON_NAME], STA [PERSON_NAME] DE ORO 2065"
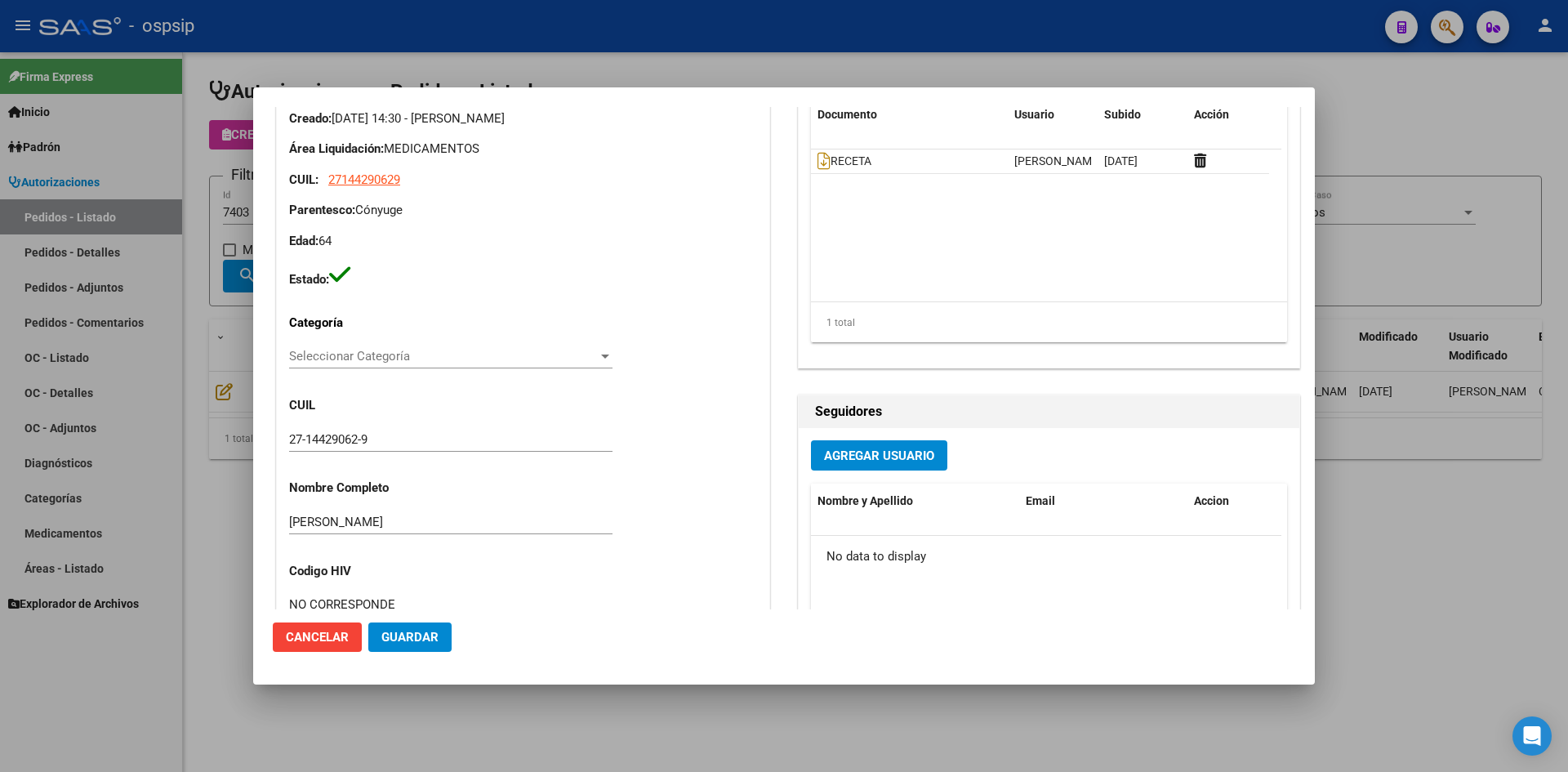
scroll to position [82, 0]
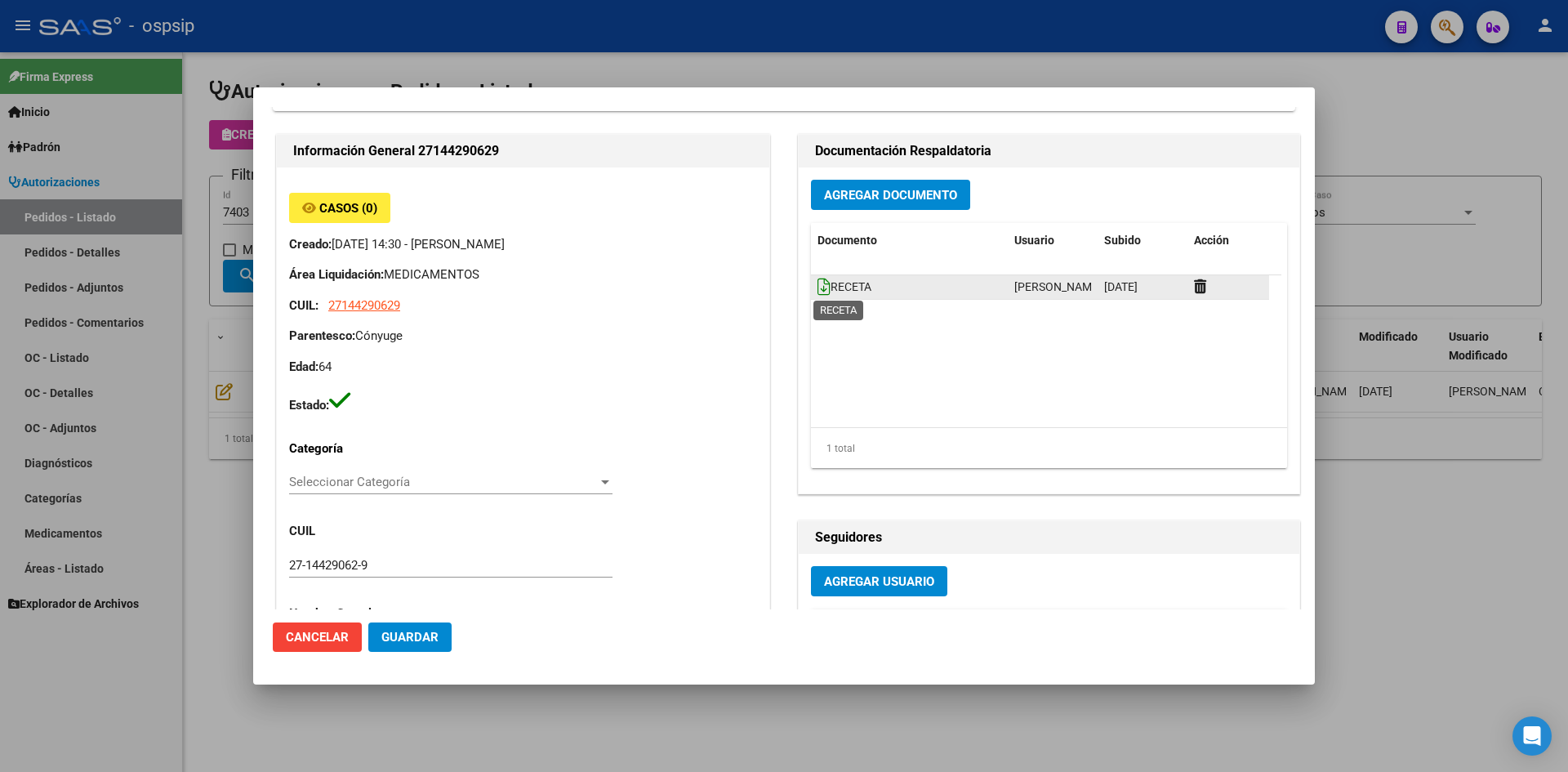
click at [817, 289] on icon at bounding box center [824, 287] width 13 height 18
click at [841, 206] on button "Agregar Documento" at bounding box center [890, 195] width 159 height 30
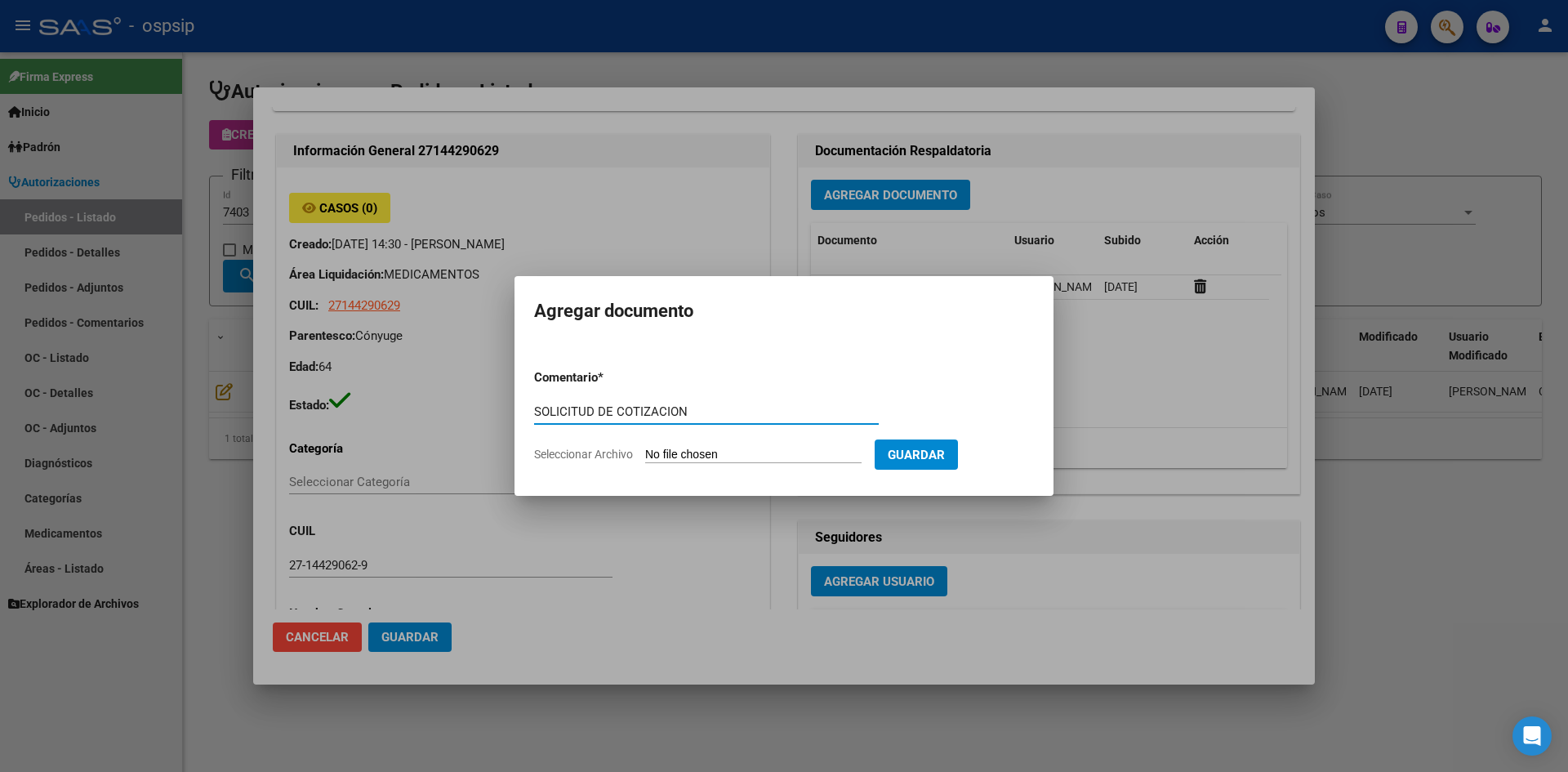
type input "SOLICITUD DE COTIZACION"
click at [646, 448] on input "Seleccionar Archivo" at bounding box center [753, 455] width 216 height 15
type input "C:\fakepath\SOLICITUD DE COTIZACION N°7403.pdf"
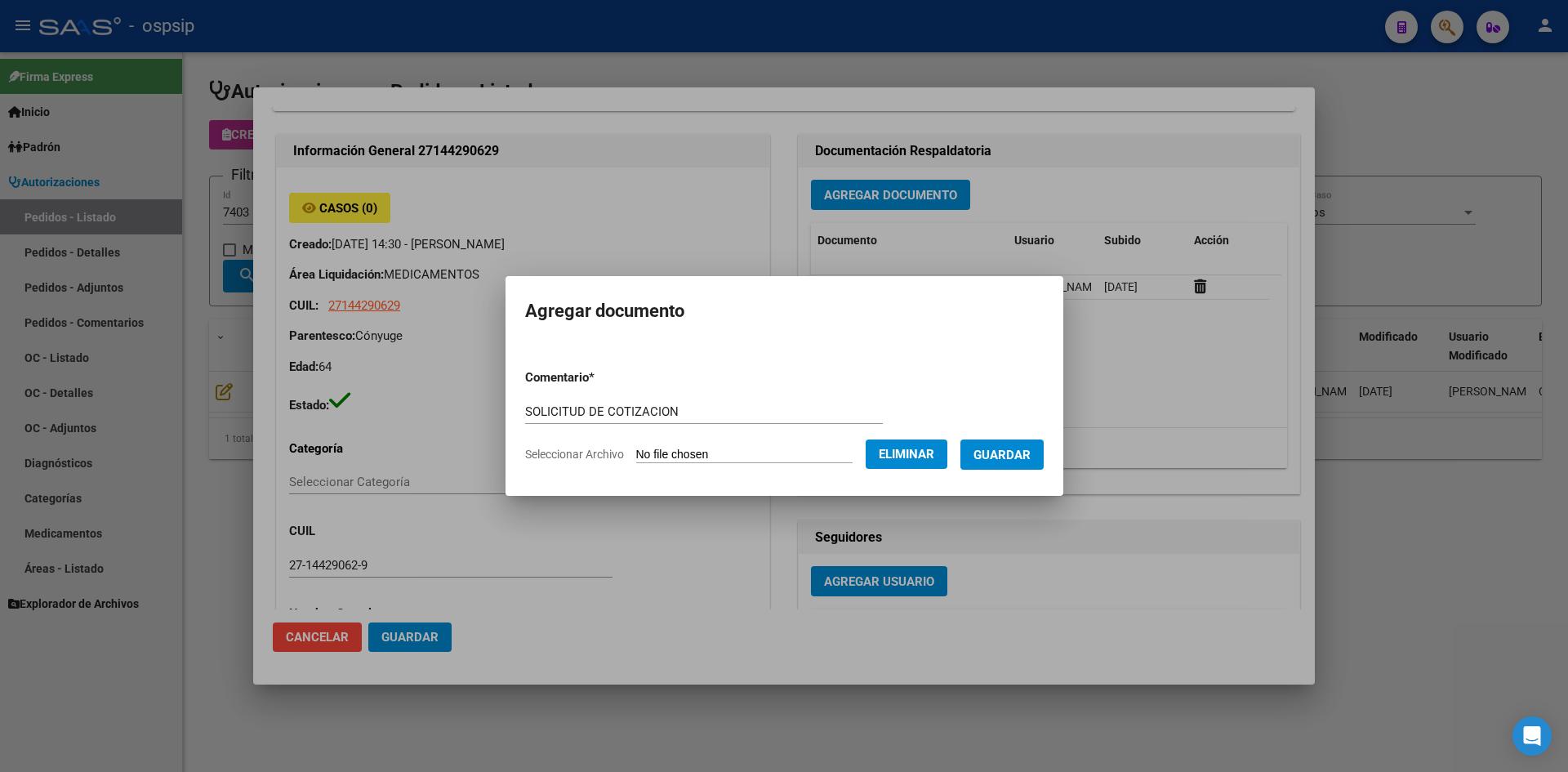
drag, startPoint x: 1015, startPoint y: 458, endPoint x: 955, endPoint y: 427, distance: 67.5
click at [1013, 457] on span "Guardar" at bounding box center [1002, 455] width 57 height 15
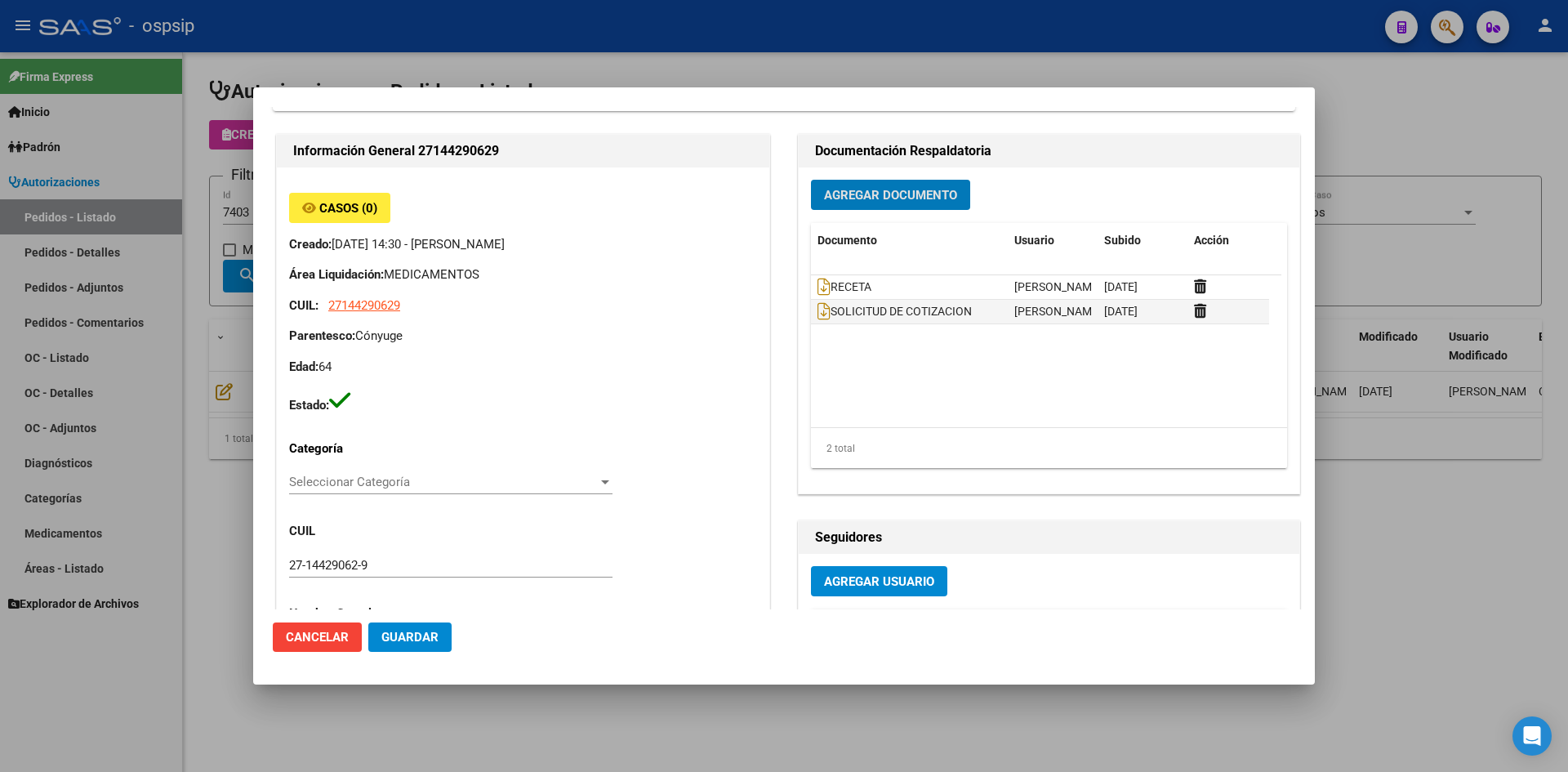
drag, startPoint x: 522, startPoint y: 78, endPoint x: 353, endPoint y: 156, distance: 186.1
click at [517, 79] on div at bounding box center [784, 386] width 1568 height 772
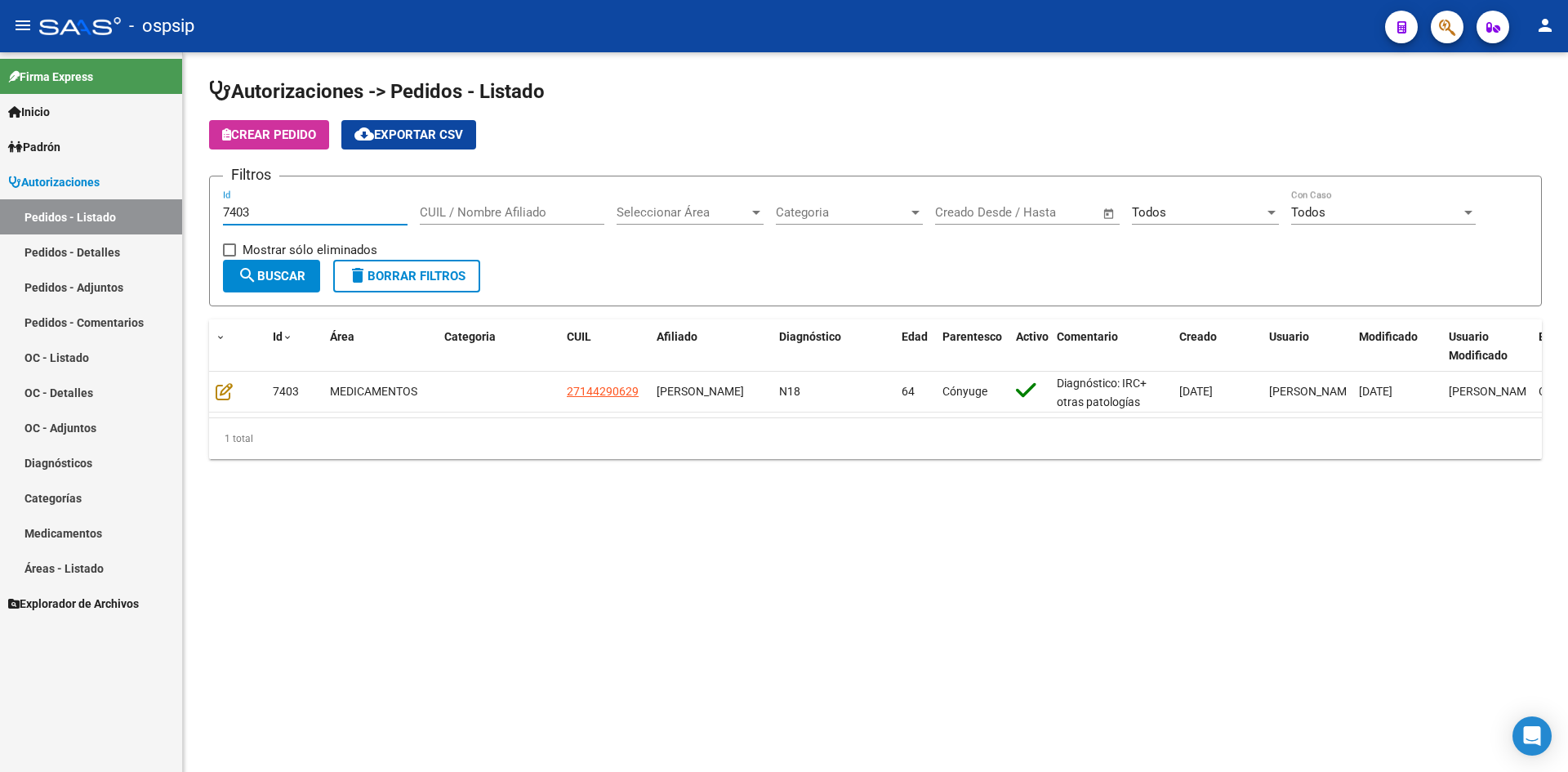
click at [320, 208] on input "7403" at bounding box center [314, 212] width 184 height 15
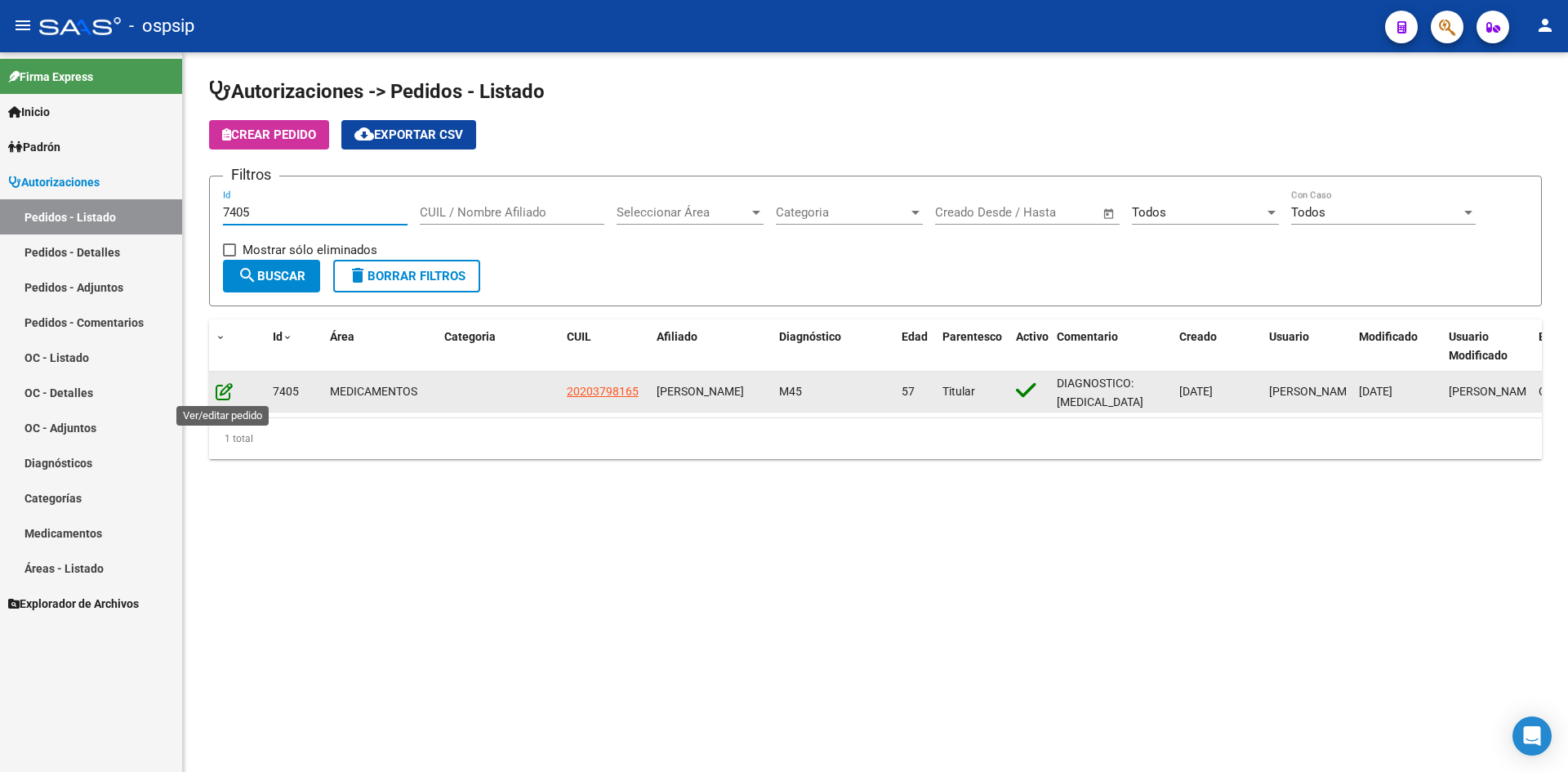
type input "7405"
click at [232, 390] on icon at bounding box center [223, 391] width 17 height 18
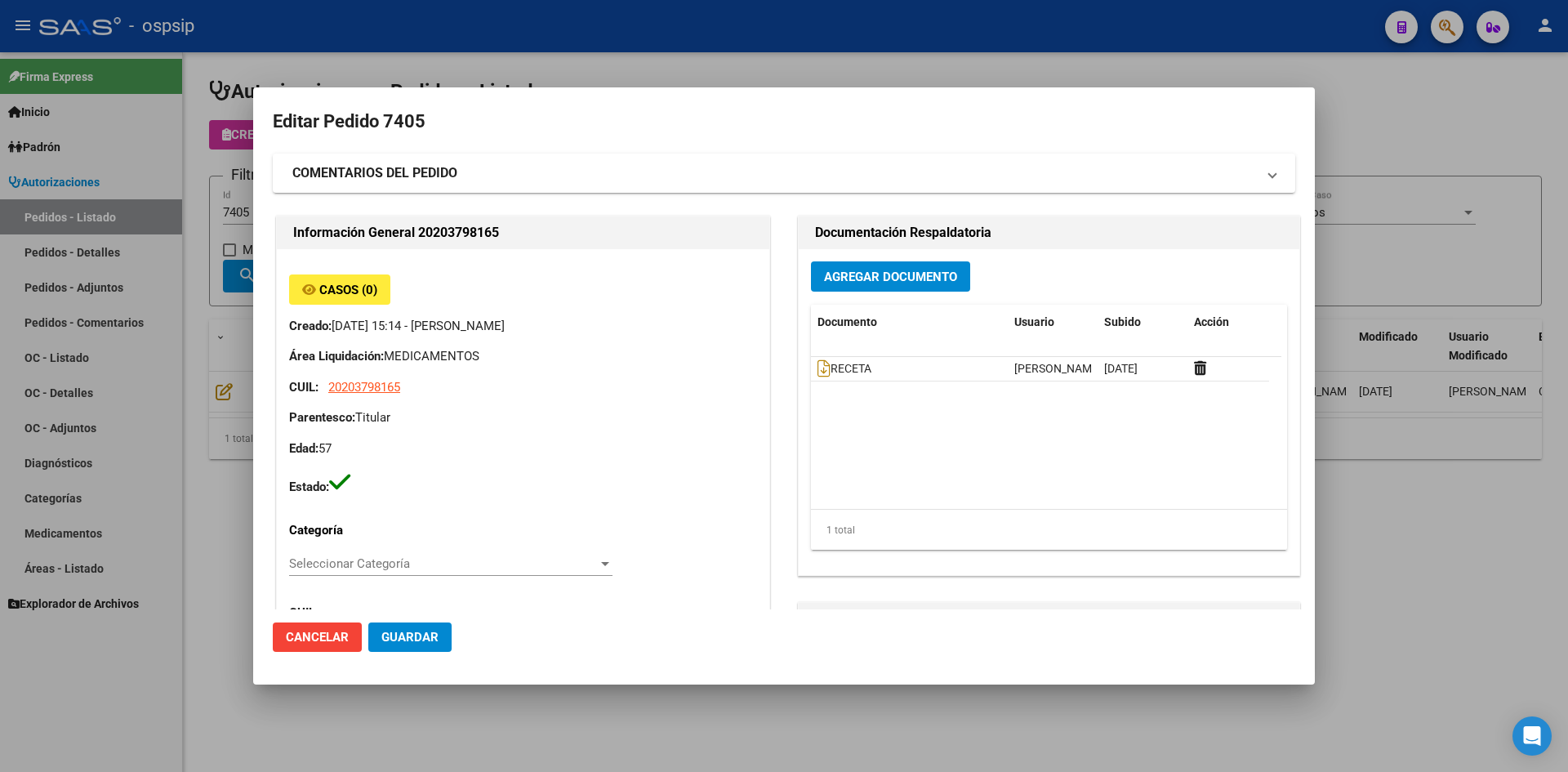
type input "[GEOGRAPHIC_DATA], TRES DE FEBRERO, NN None"
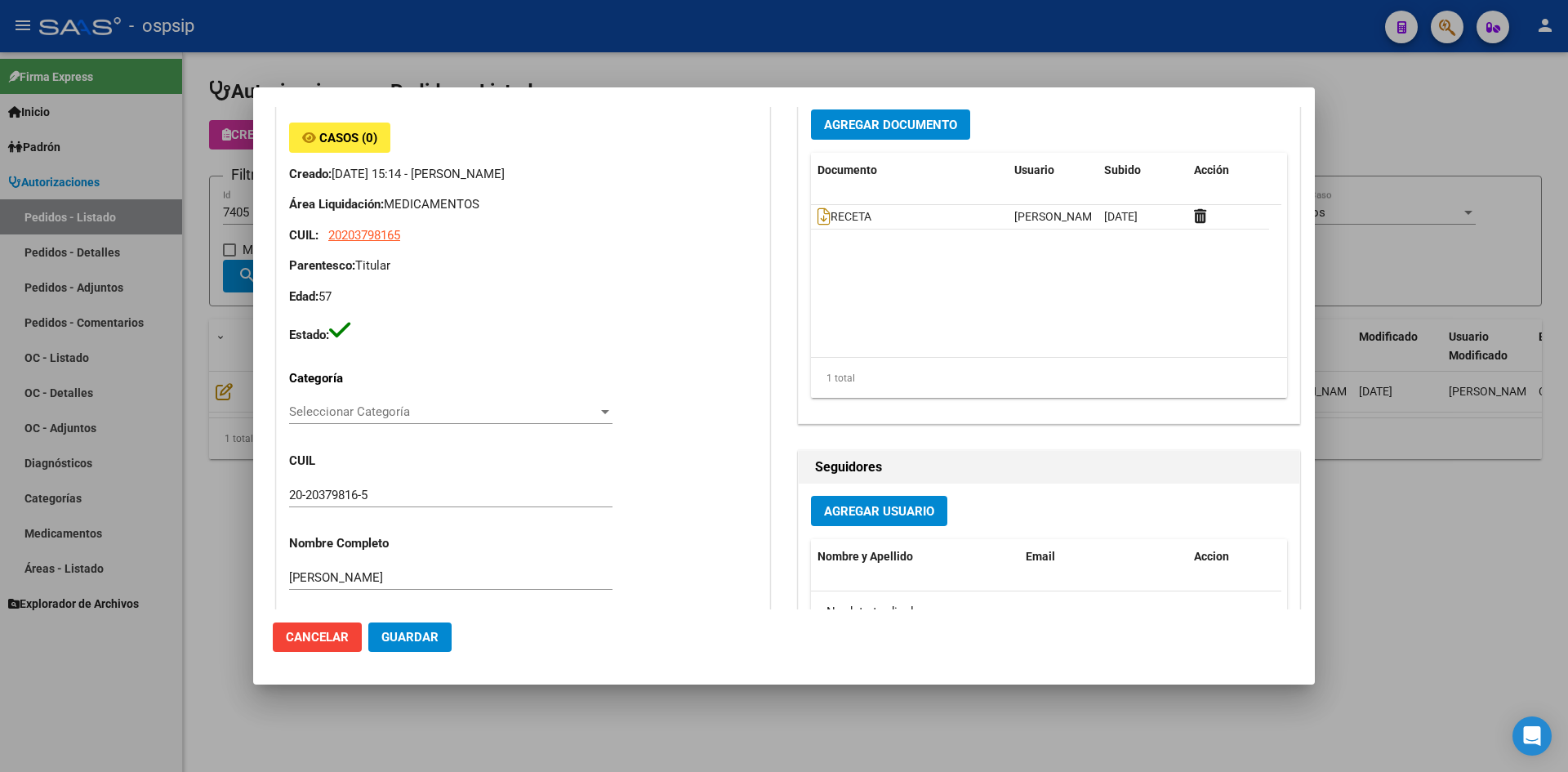
scroll to position [0, 0]
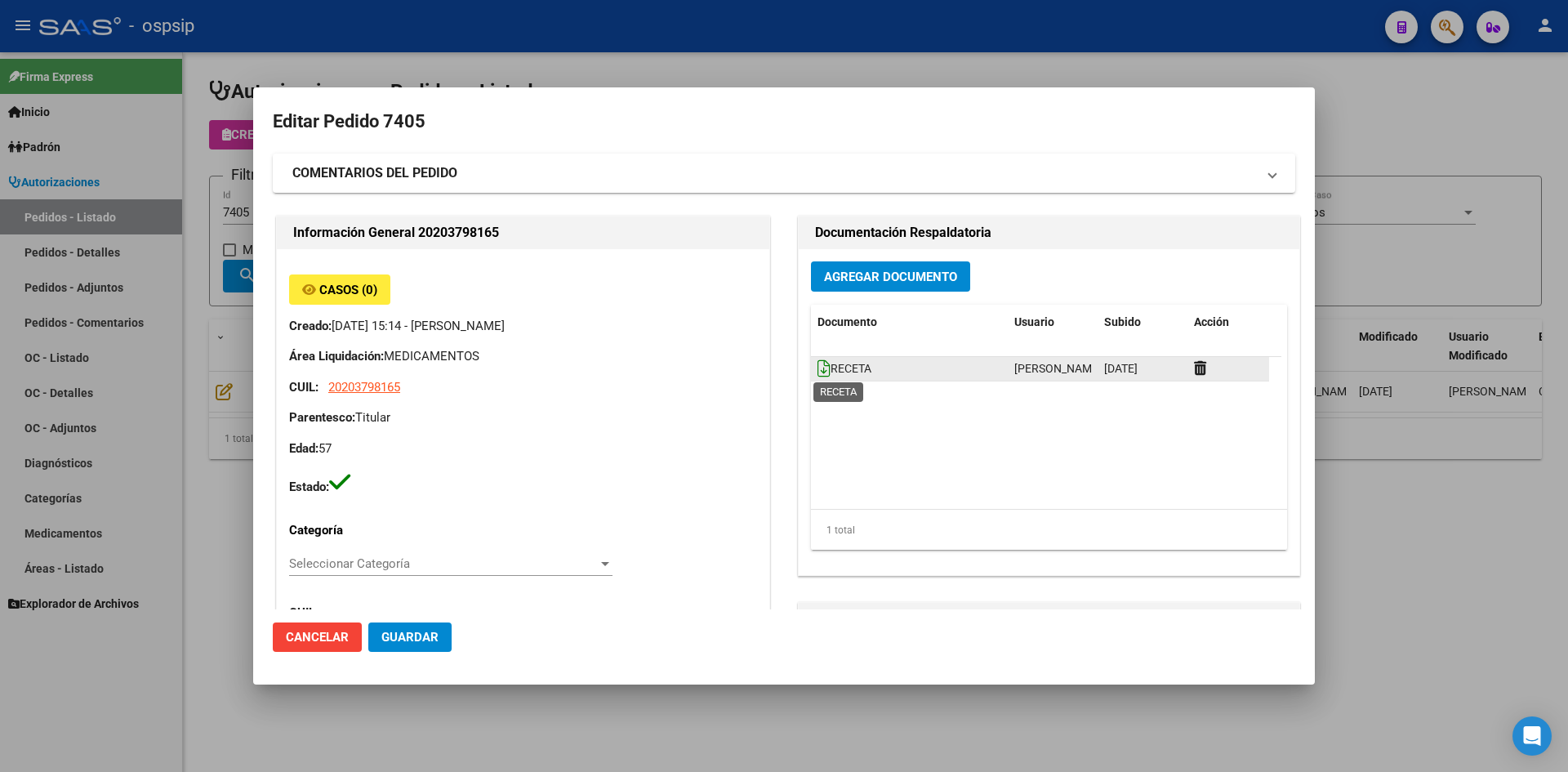
click at [820, 366] on icon at bounding box center [824, 369] width 13 height 18
click at [833, 279] on span "Agregar Documento" at bounding box center [890, 277] width 134 height 15
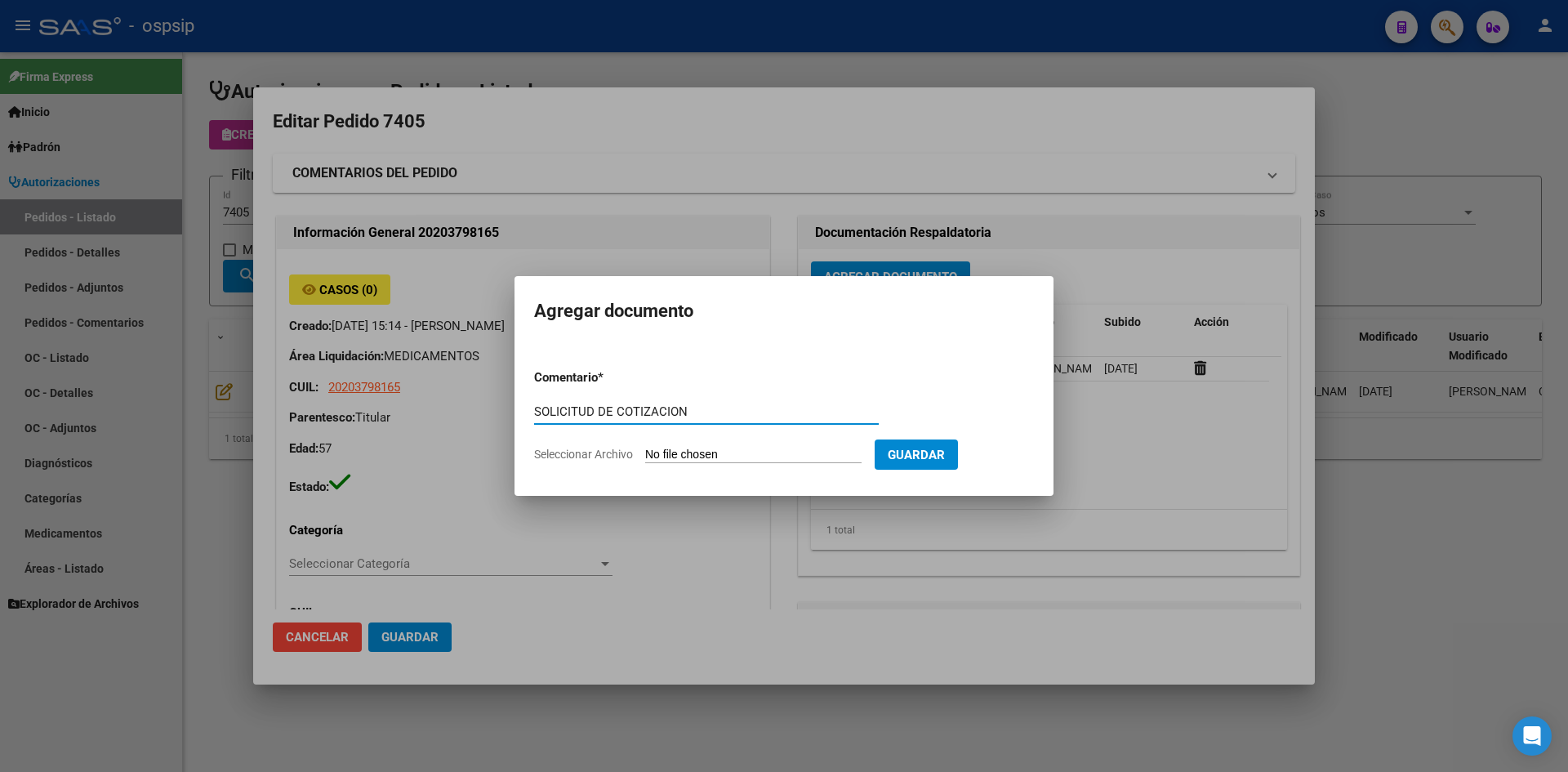
type input "SOLICITUD DE COTIZACION"
click at [646, 448] on input "Seleccionar Archivo" at bounding box center [753, 455] width 216 height 15
type input "C:\fakepath\SOLICITUD DE COTIZACION N°7405.pdf"
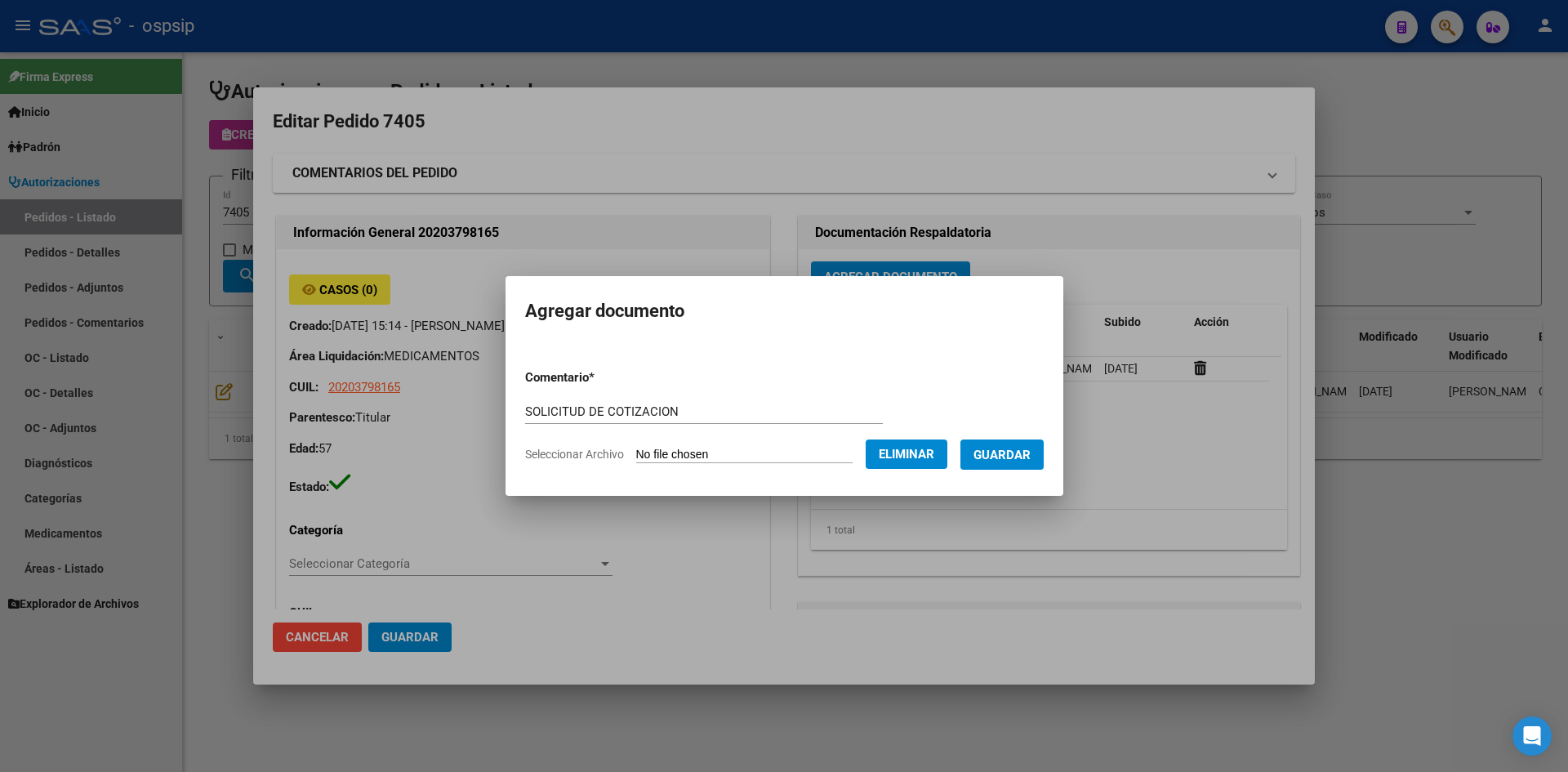
click at [996, 454] on span "Guardar" at bounding box center [1002, 455] width 57 height 15
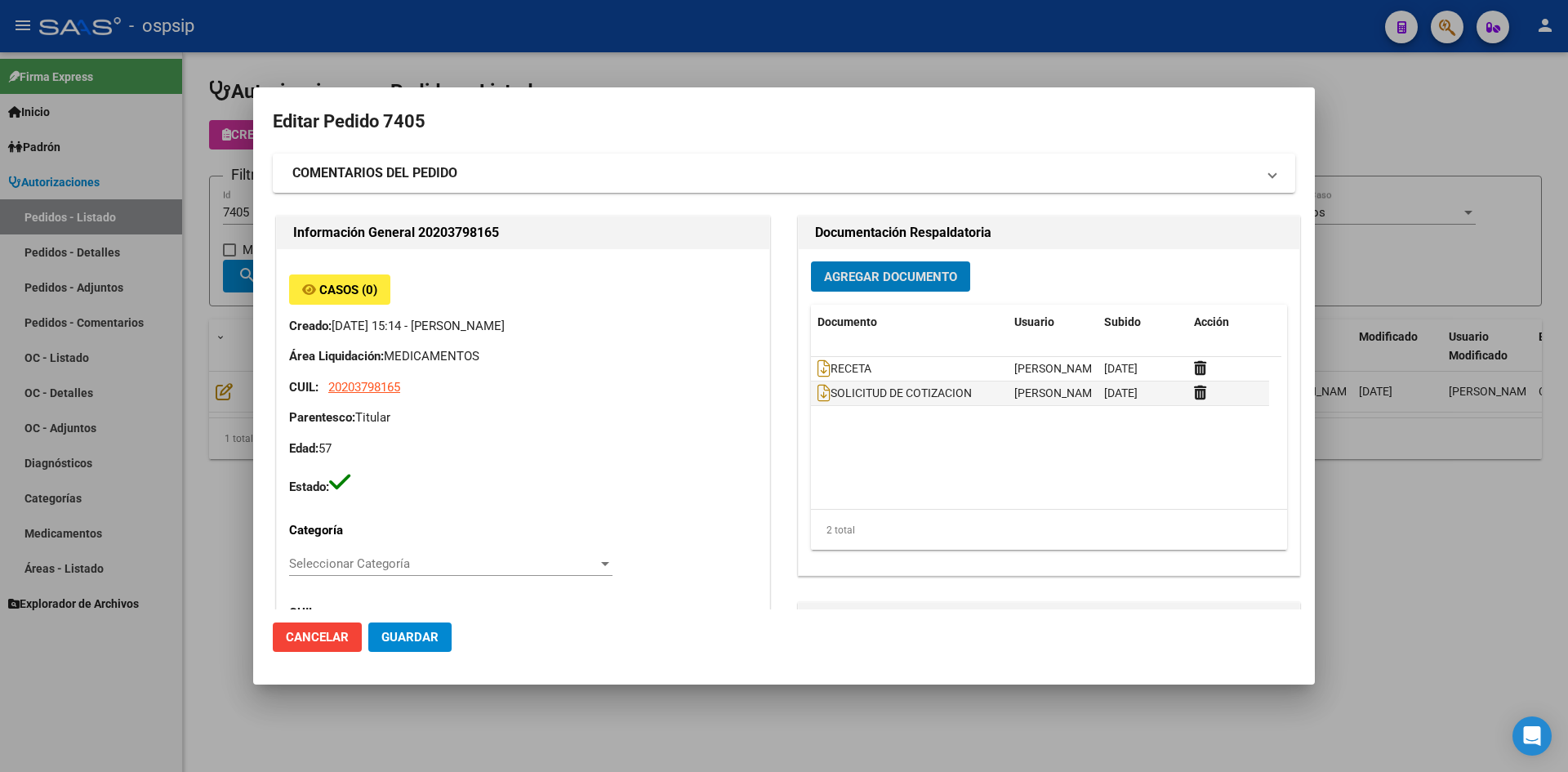
drag, startPoint x: 593, startPoint y: 64, endPoint x: 585, endPoint y: 63, distance: 8.1
click at [592, 64] on div at bounding box center [784, 386] width 1568 height 772
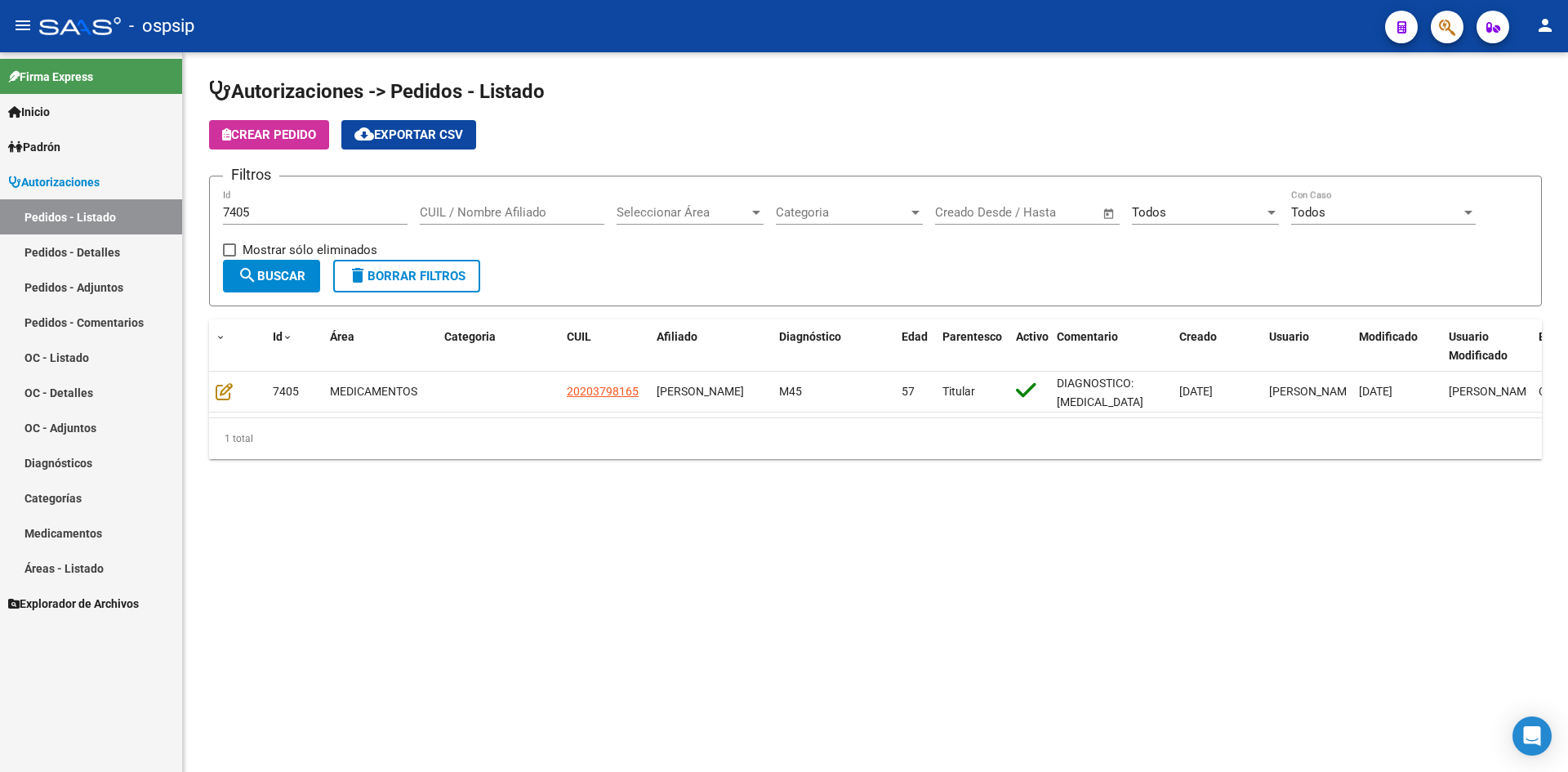
click at [352, 210] on input "7405" at bounding box center [314, 212] width 184 height 15
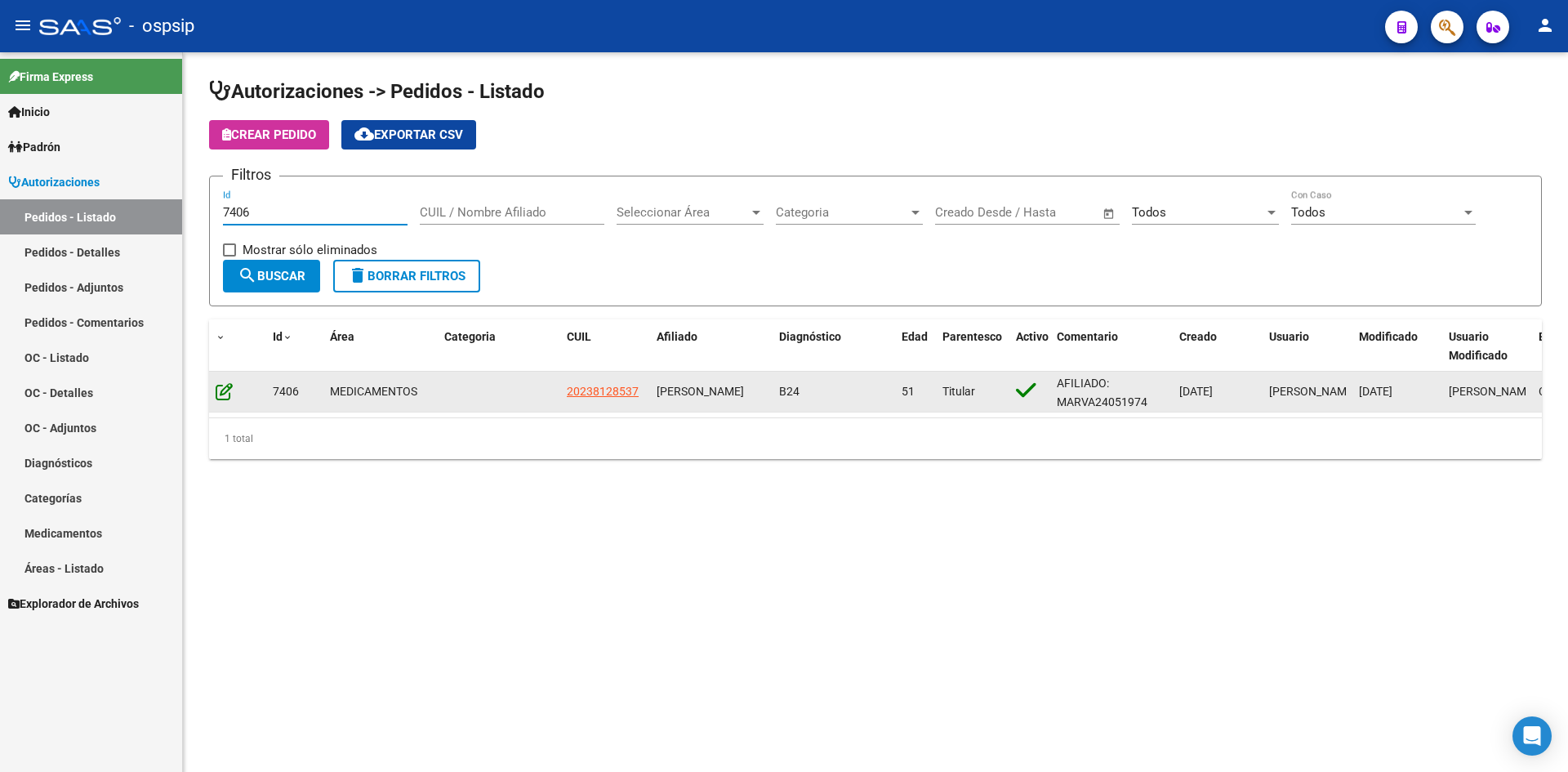
type input "7406"
click at [223, 394] on icon at bounding box center [223, 391] width 17 height 18
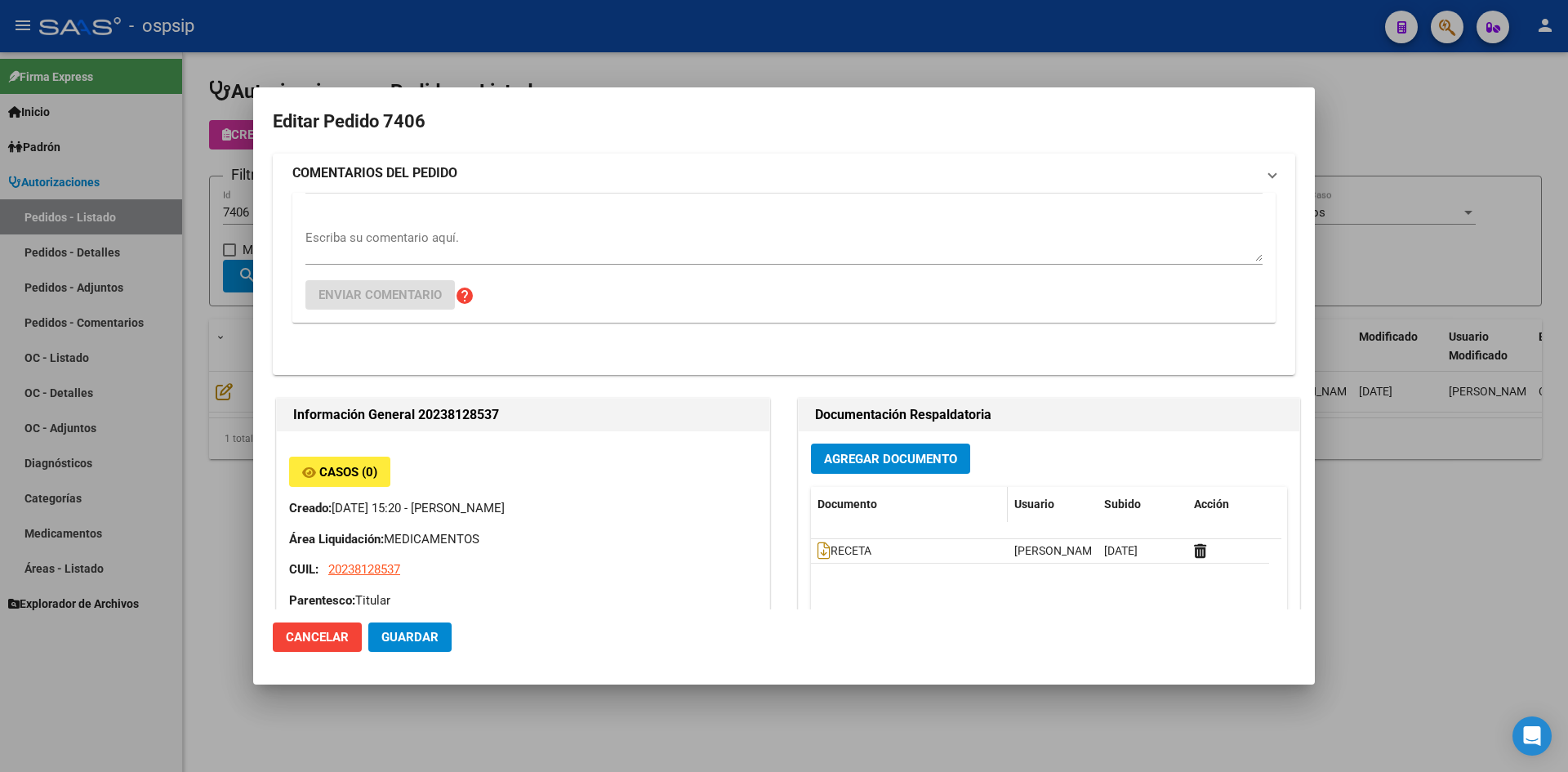
type input "[GEOGRAPHIC_DATA], [PERSON_NAME][STREET_ADDRESS]"
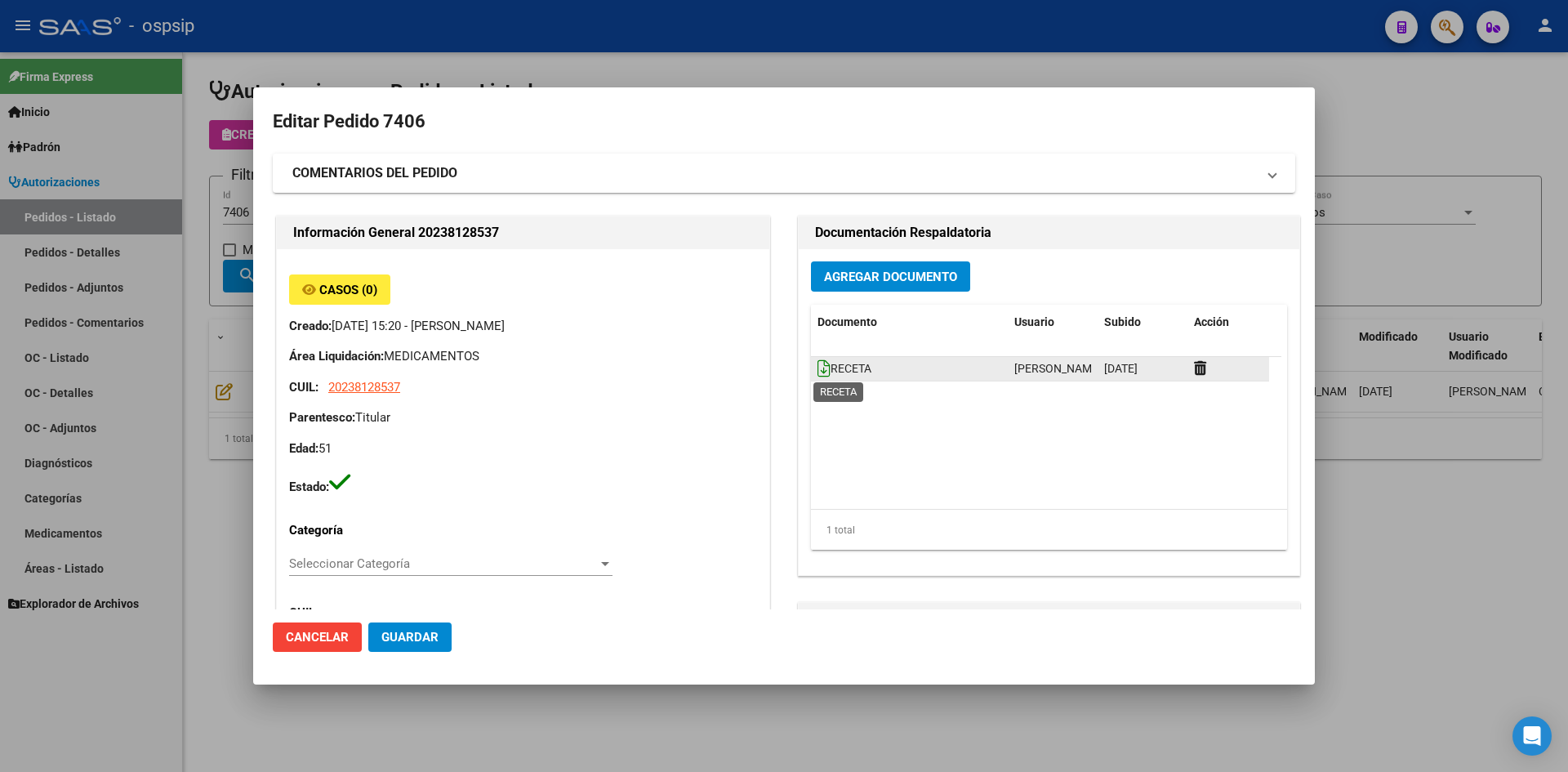
click at [822, 368] on icon at bounding box center [824, 369] width 13 height 18
click at [864, 271] on span "Agregar Documento" at bounding box center [890, 277] width 134 height 15
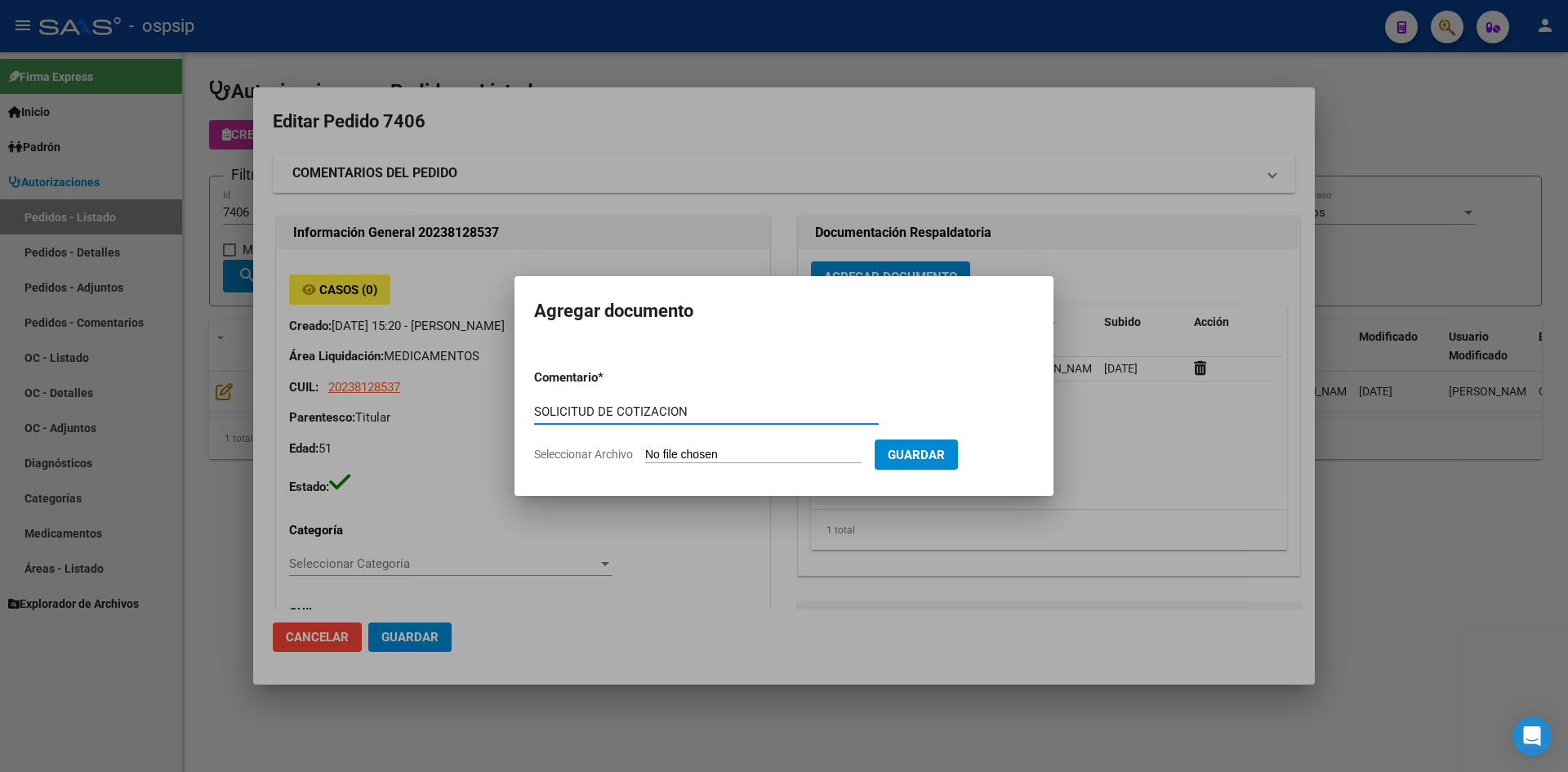
type input "SOLICITUD DE COTIZACION"
click at [646, 448] on input "Seleccionar Archivo" at bounding box center [753, 455] width 216 height 15
type input "C:\fakepath\SOLICITUD DE COTIZACION N°7406.pdf"
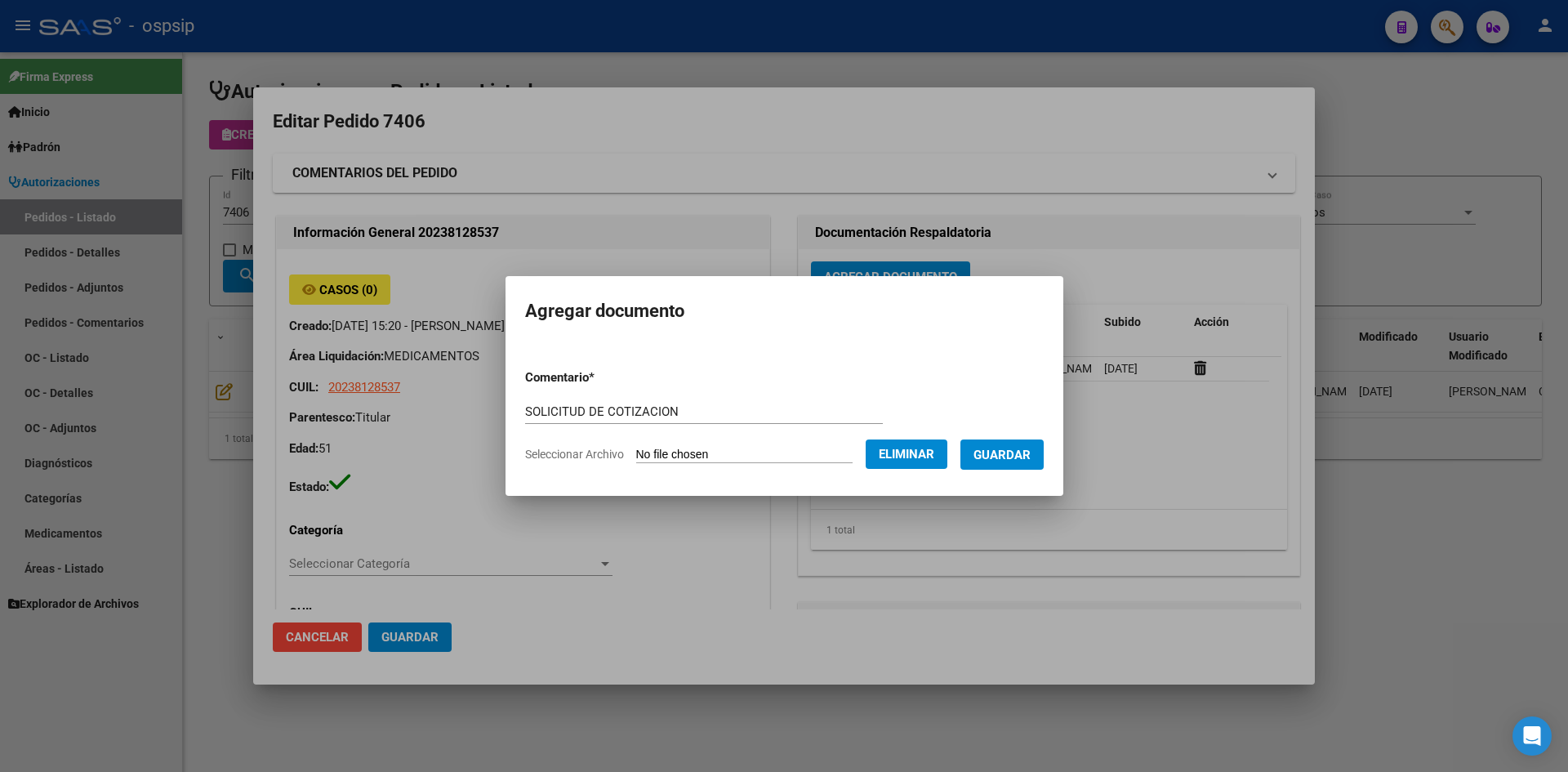
click at [1023, 451] on span "Guardar" at bounding box center [1002, 455] width 57 height 15
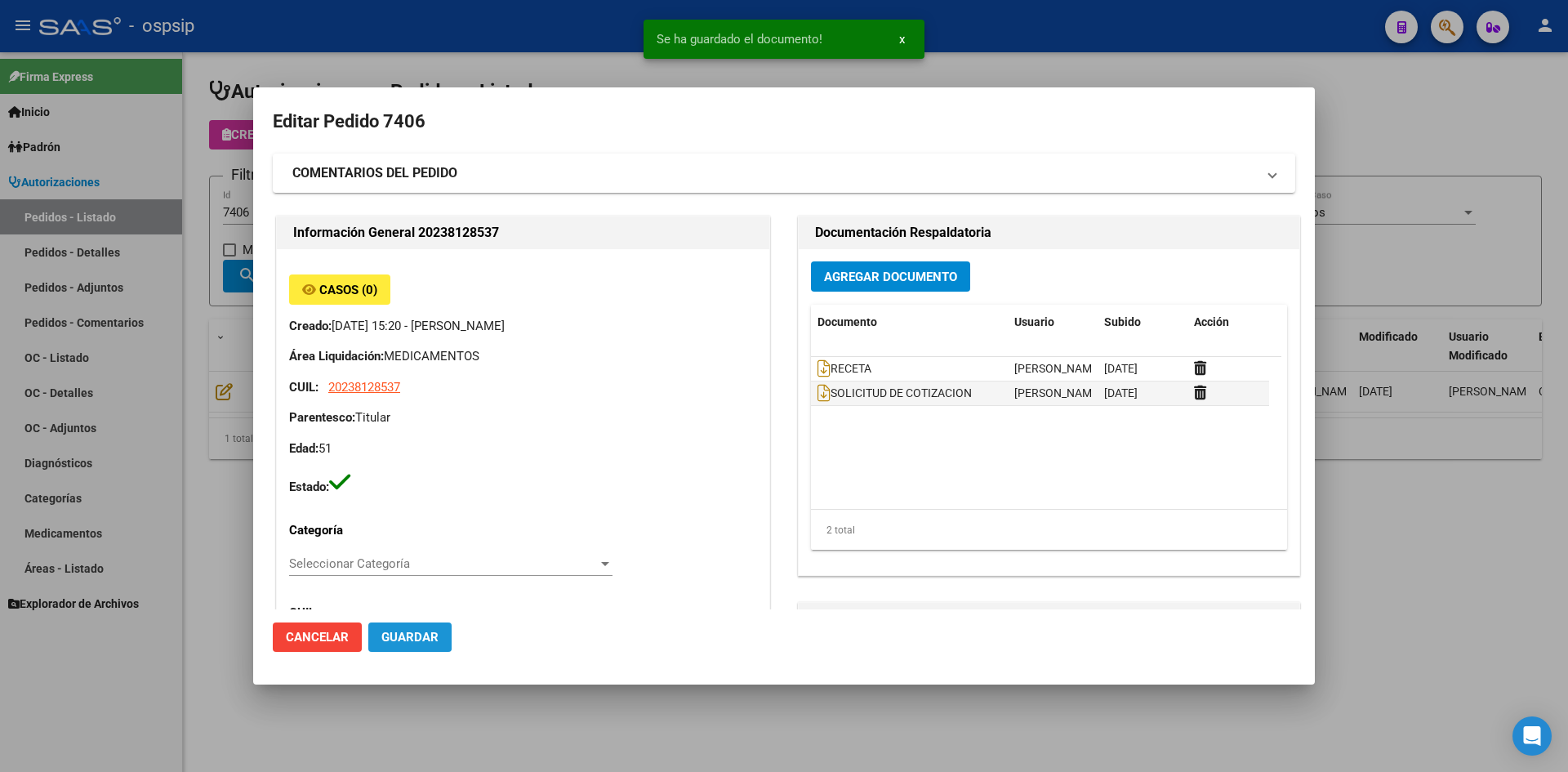
click at [394, 630] on span "Guardar" at bounding box center [410, 637] width 57 height 15
click at [366, 37] on div at bounding box center [784, 386] width 1568 height 772
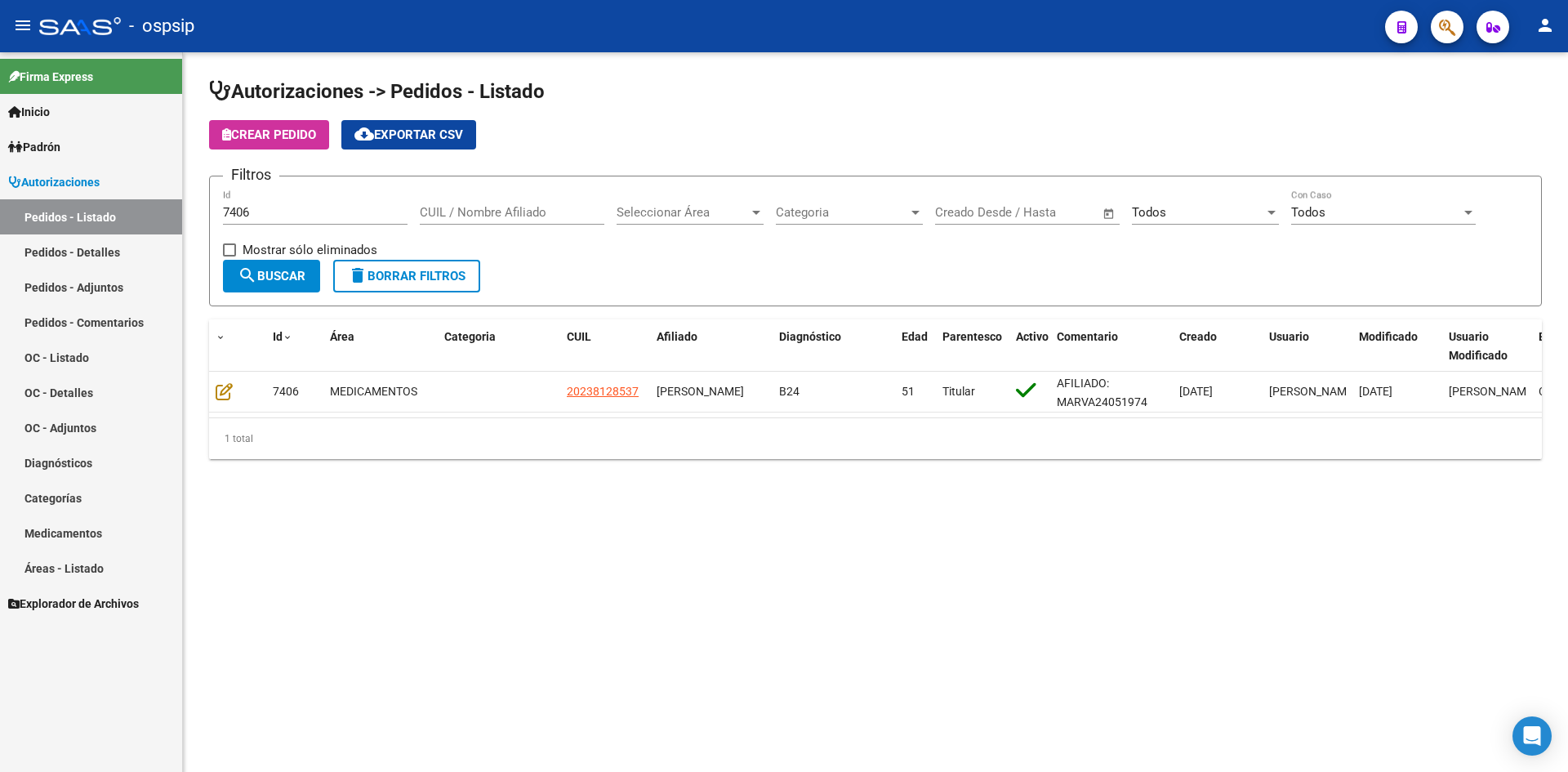
click at [298, 213] on input "7406" at bounding box center [314, 212] width 184 height 15
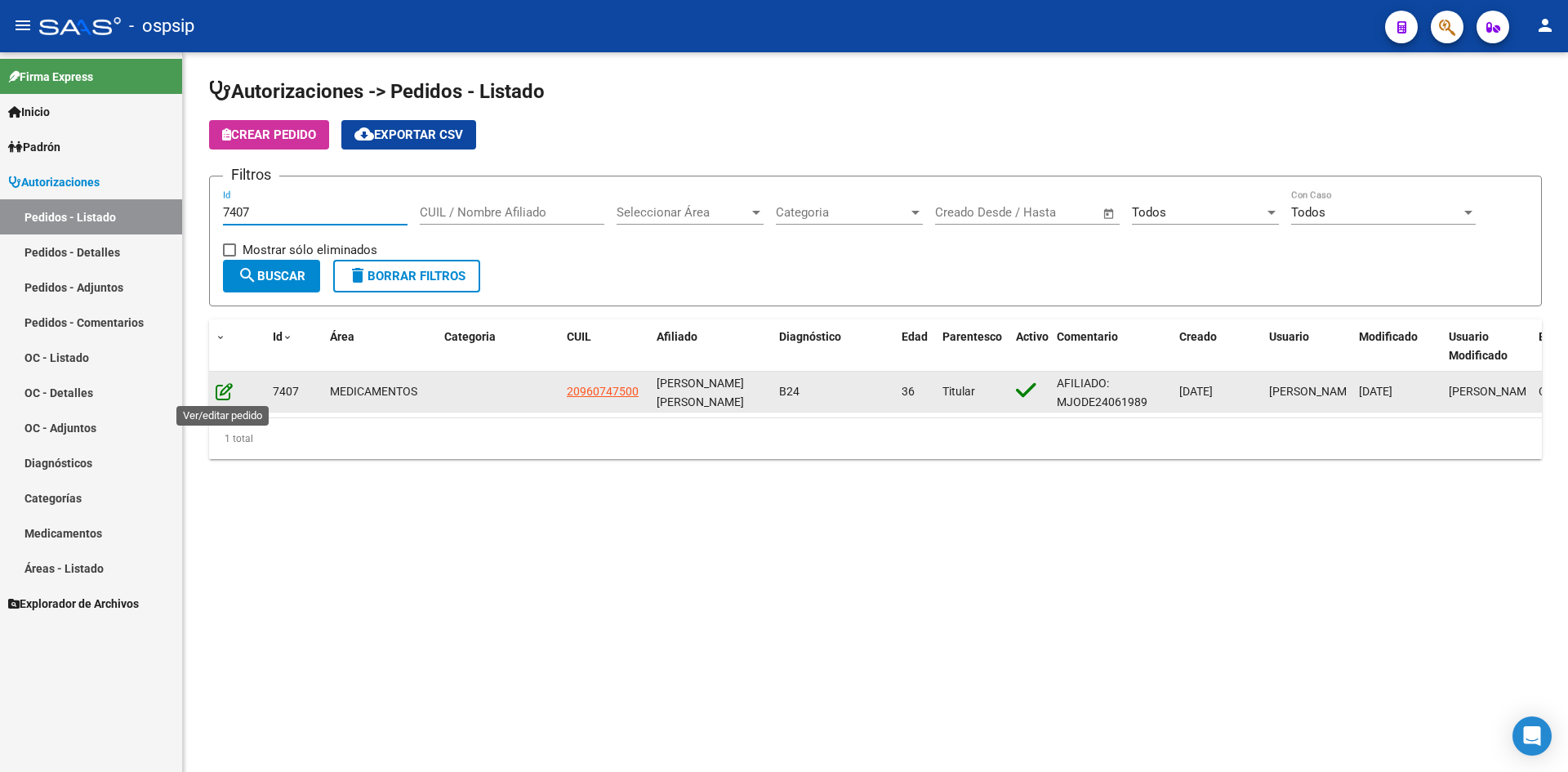
type input "7407"
click at [218, 398] on icon at bounding box center [223, 391] width 17 height 18
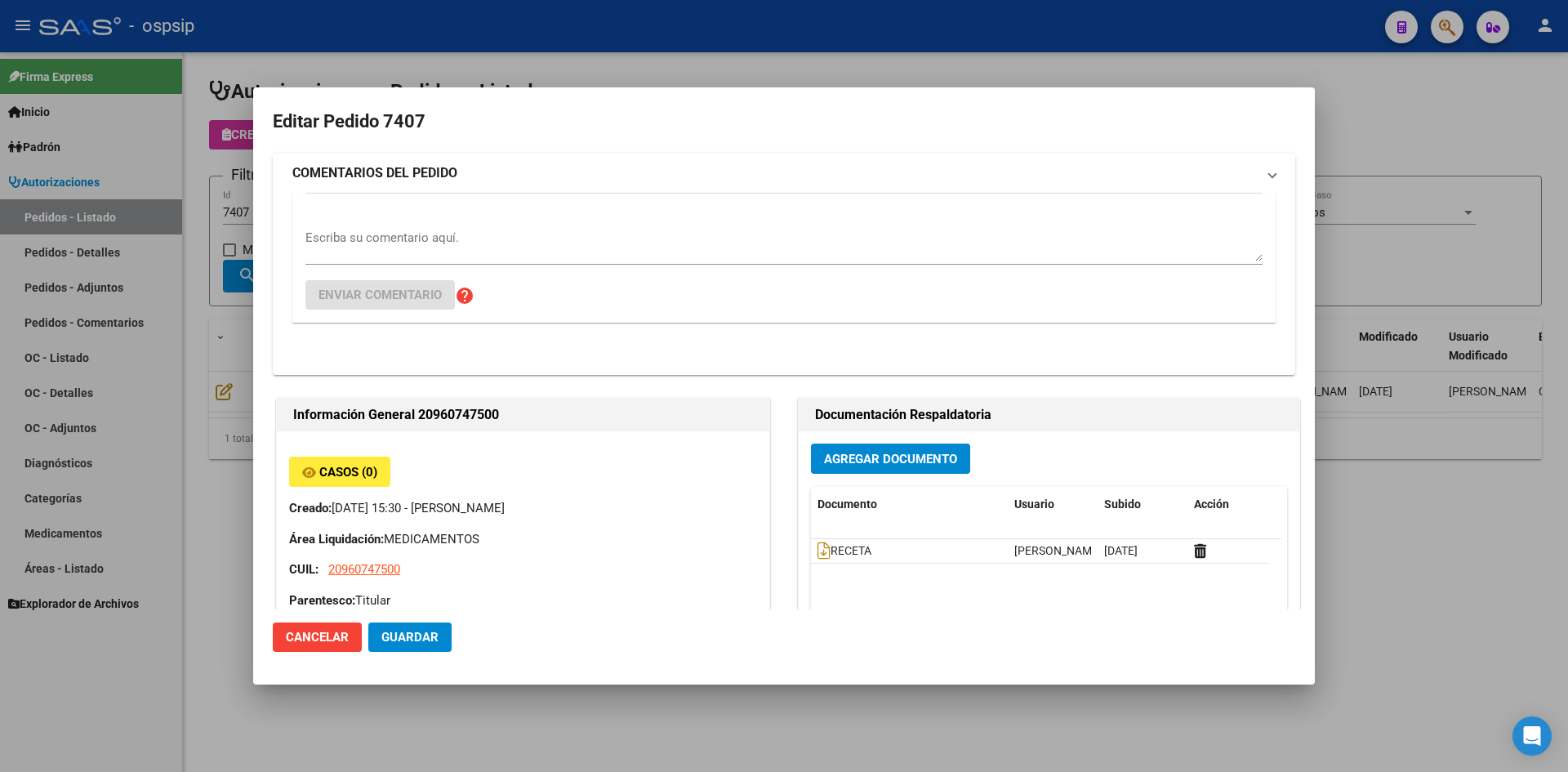
type input "Capital Federal, CABA, [PERSON_NAME] 153, Departamento: 4"
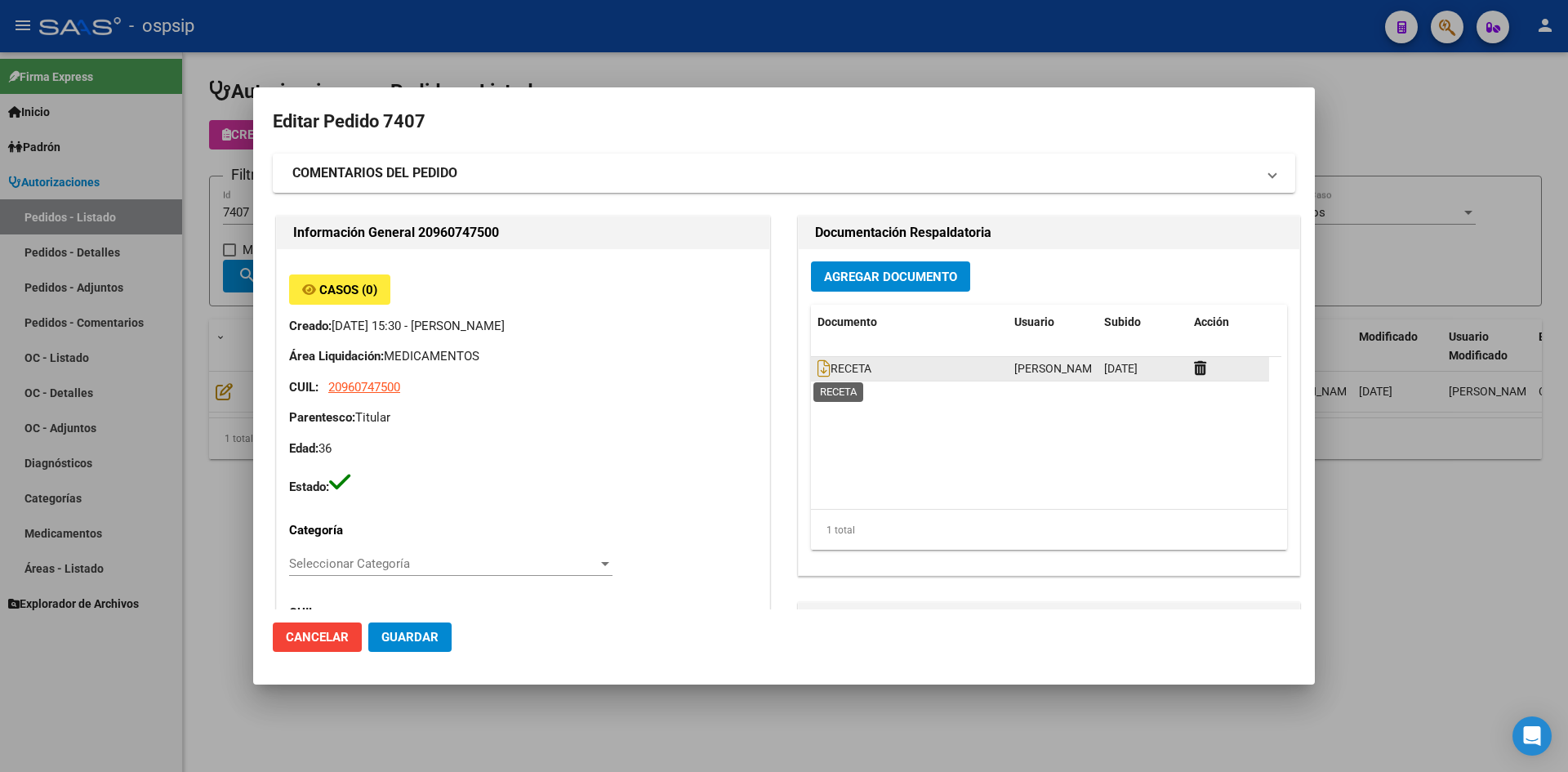
click at [824, 365] on span "RECETA" at bounding box center [844, 368] width 54 height 13
click at [820, 366] on icon at bounding box center [824, 369] width 13 height 18
click at [849, 283] on span "Agregar Documento" at bounding box center [890, 277] width 134 height 15
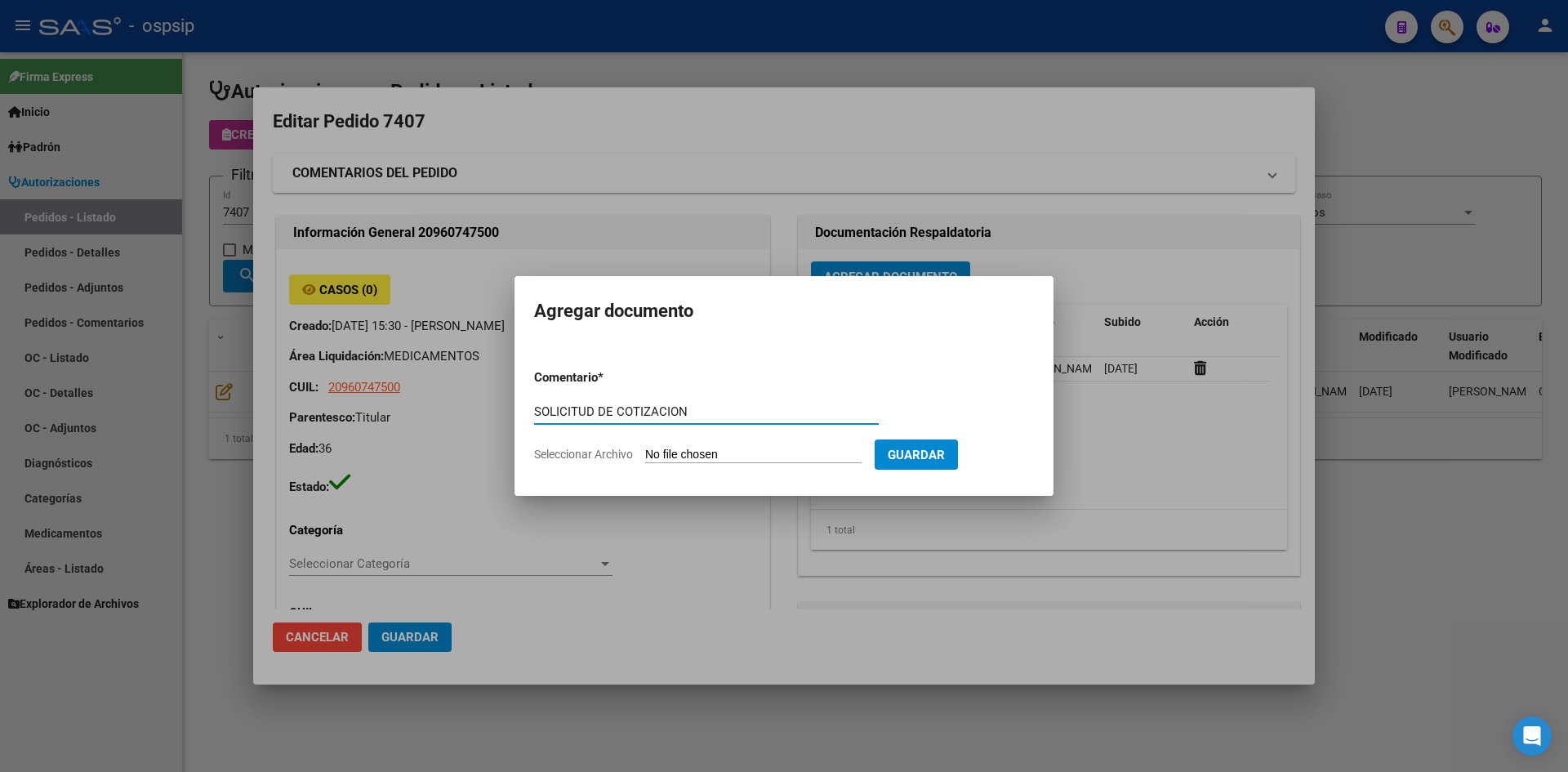
type input "SOLICITUD DE COTIZACION"
click at [646, 448] on input "Seleccionar Archivo" at bounding box center [753, 455] width 216 height 15
type input "C:\fakepath\SOLICITUD DE COTIZACION N°7407.pdf"
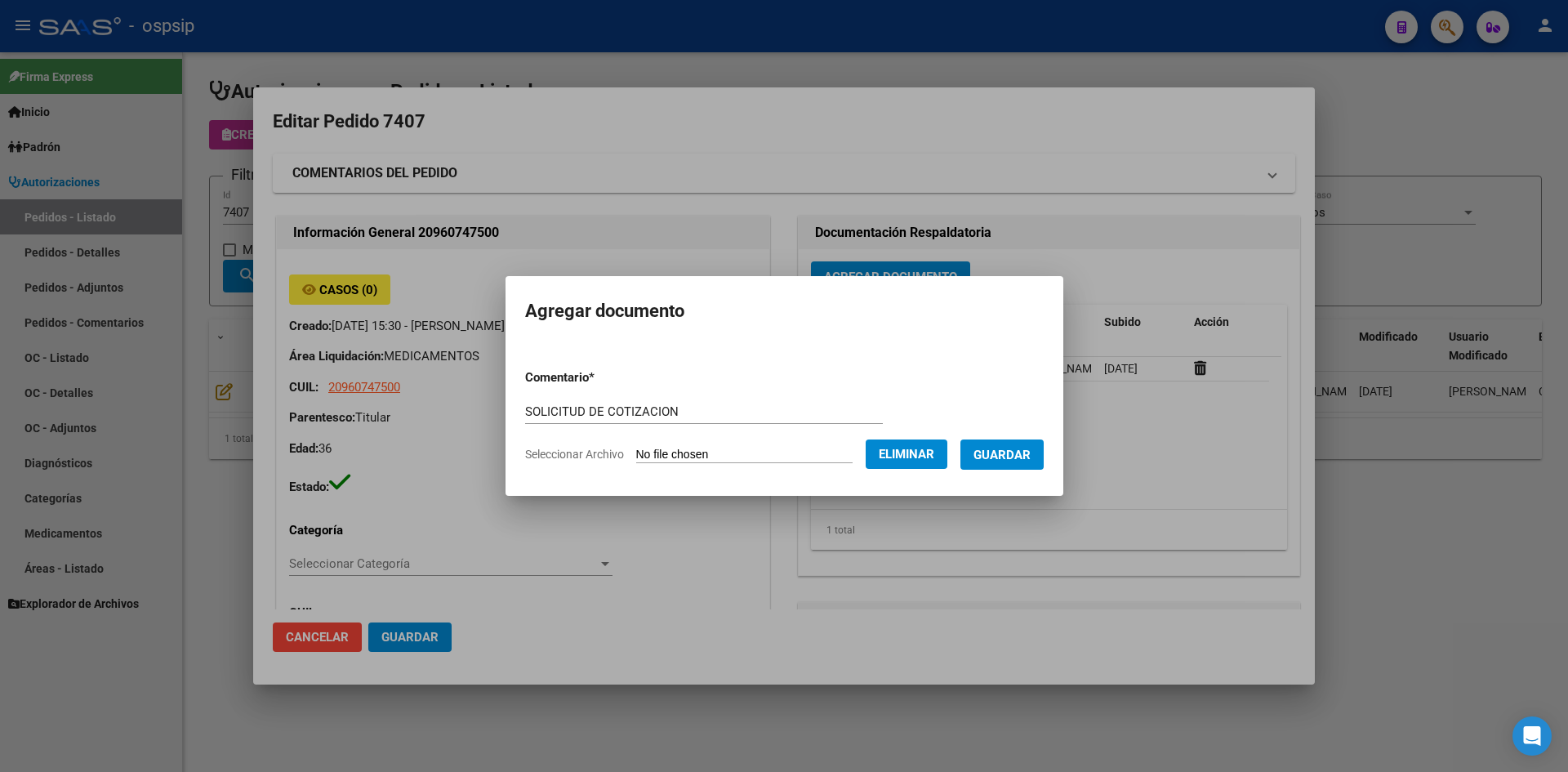
click at [1021, 449] on span "Guardar" at bounding box center [1002, 455] width 57 height 15
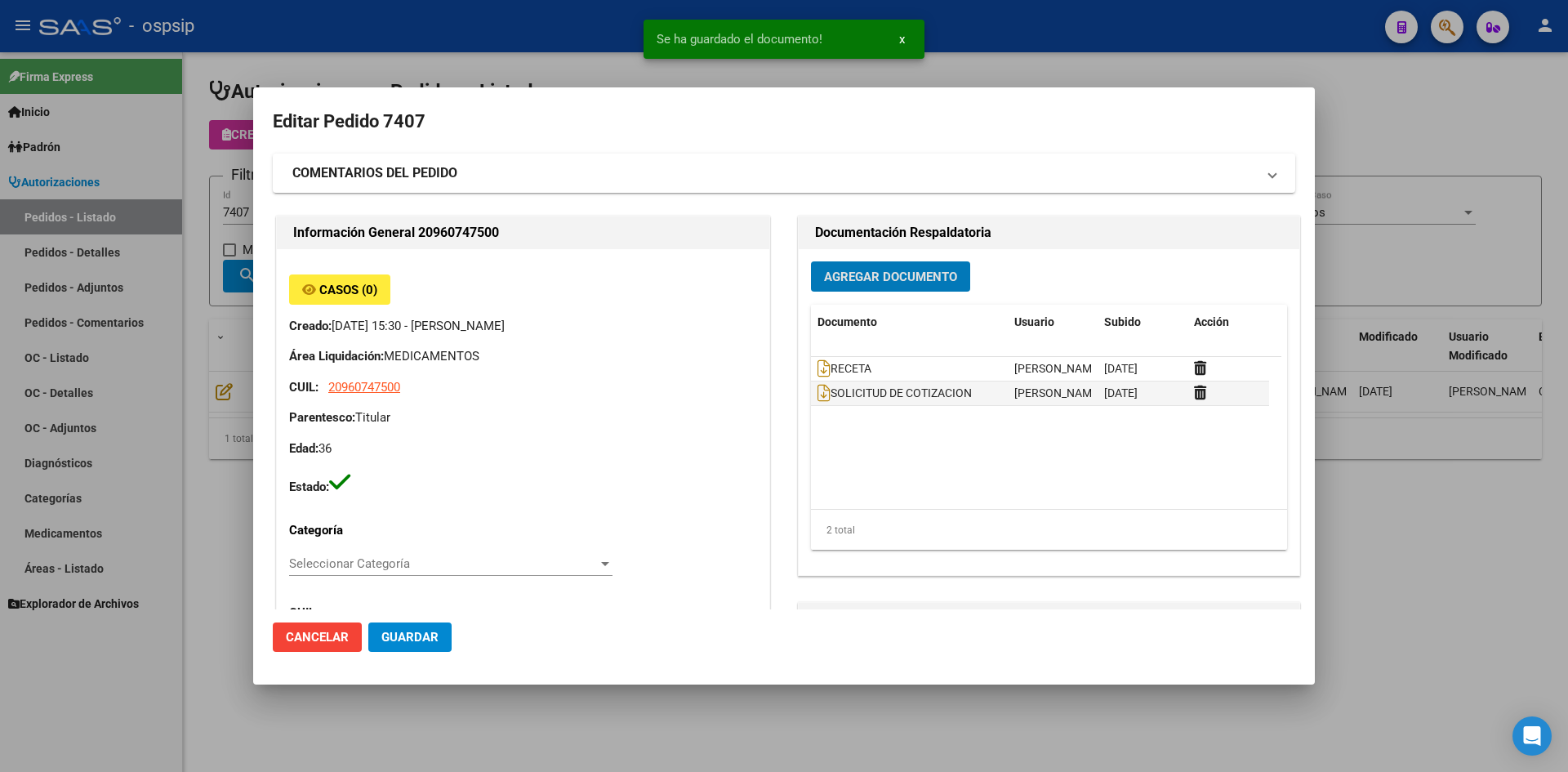
click at [429, 630] on span "Guardar" at bounding box center [410, 637] width 57 height 15
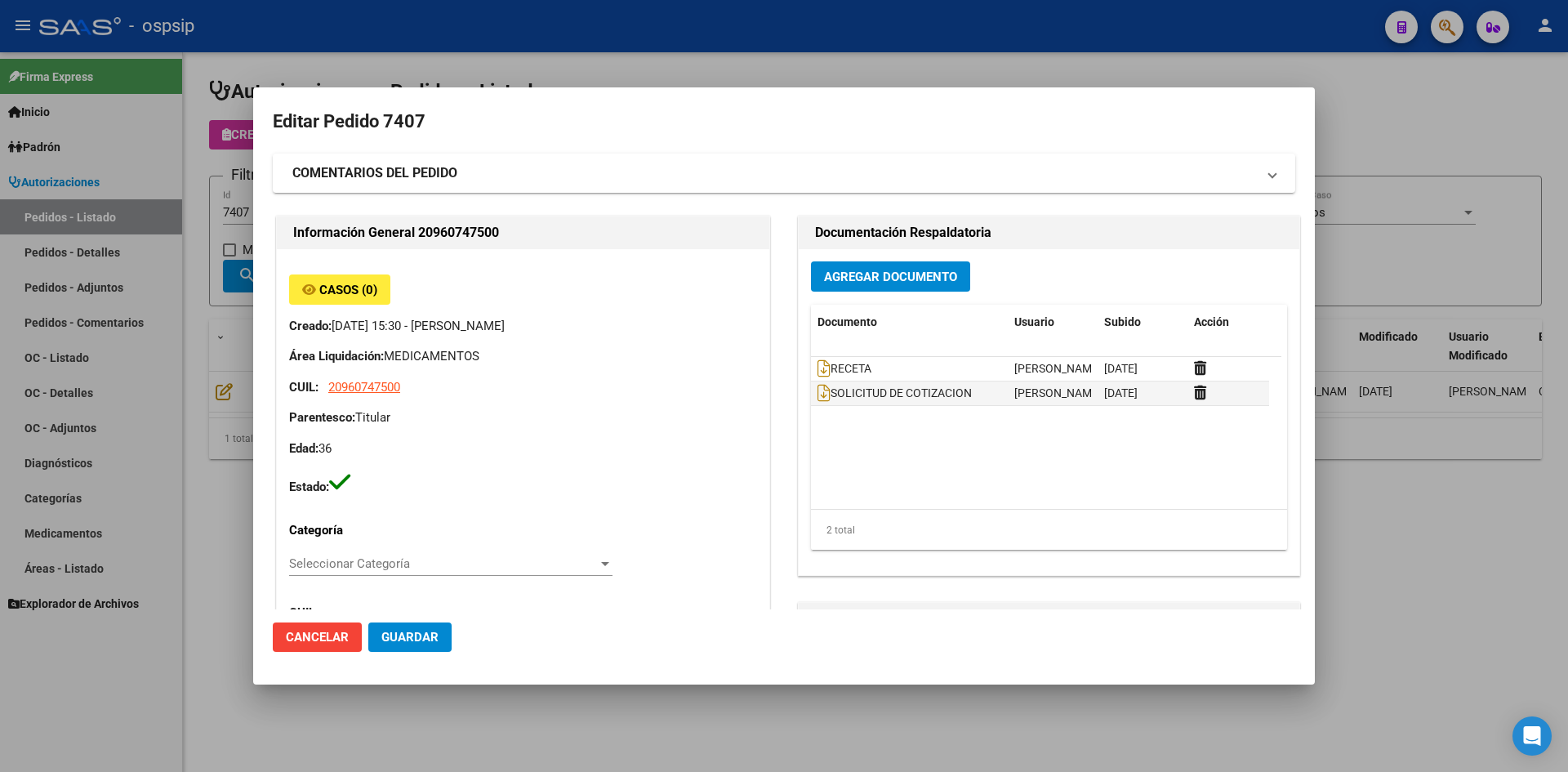
click at [637, 53] on div at bounding box center [784, 386] width 1568 height 772
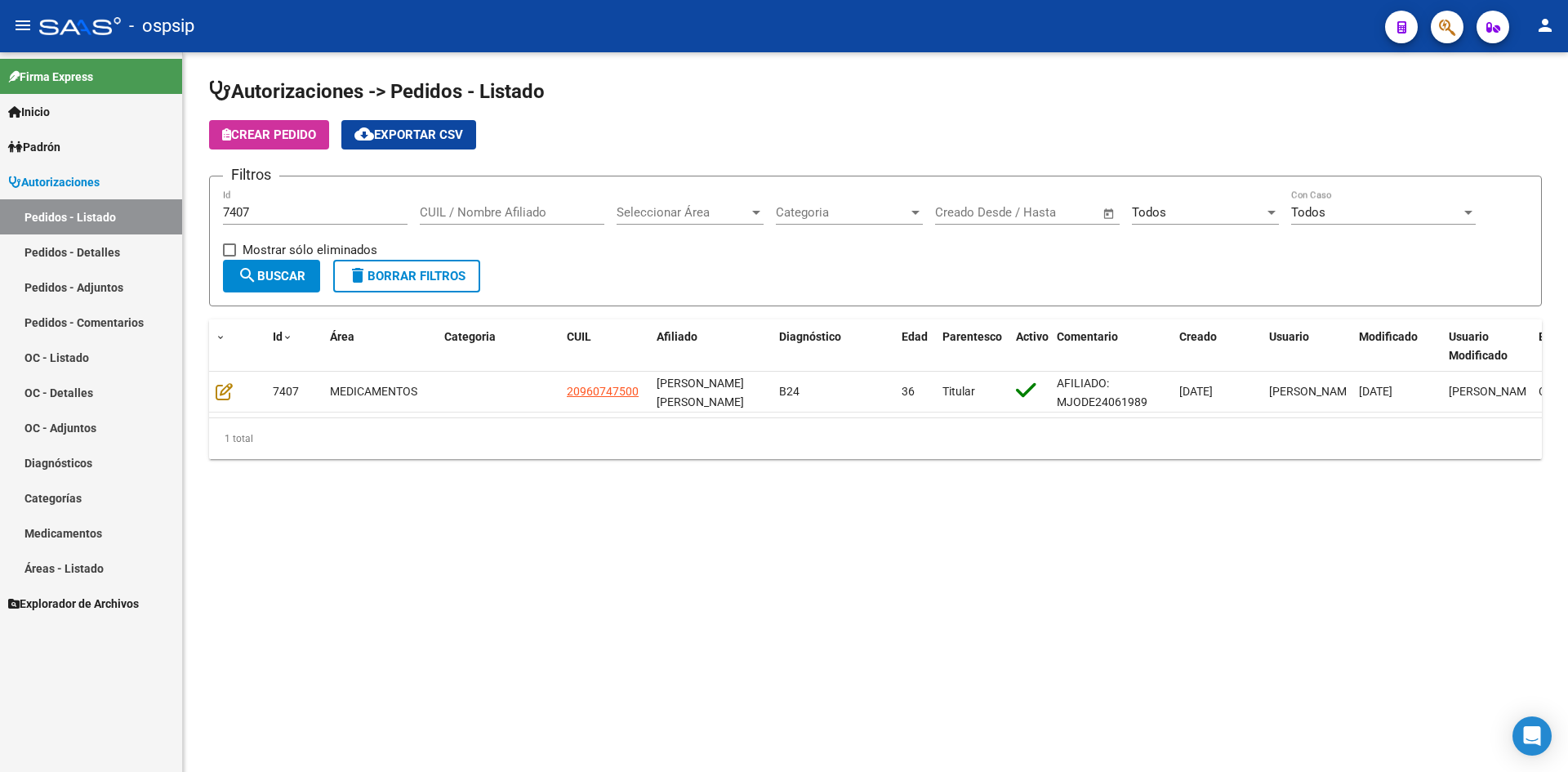
click at [323, 202] on div "7407 Id" at bounding box center [314, 207] width 184 height 35
click at [322, 210] on input "7407" at bounding box center [314, 212] width 184 height 15
type input "7"
click at [1161, 207] on span "Todos" at bounding box center [1149, 212] width 35 height 15
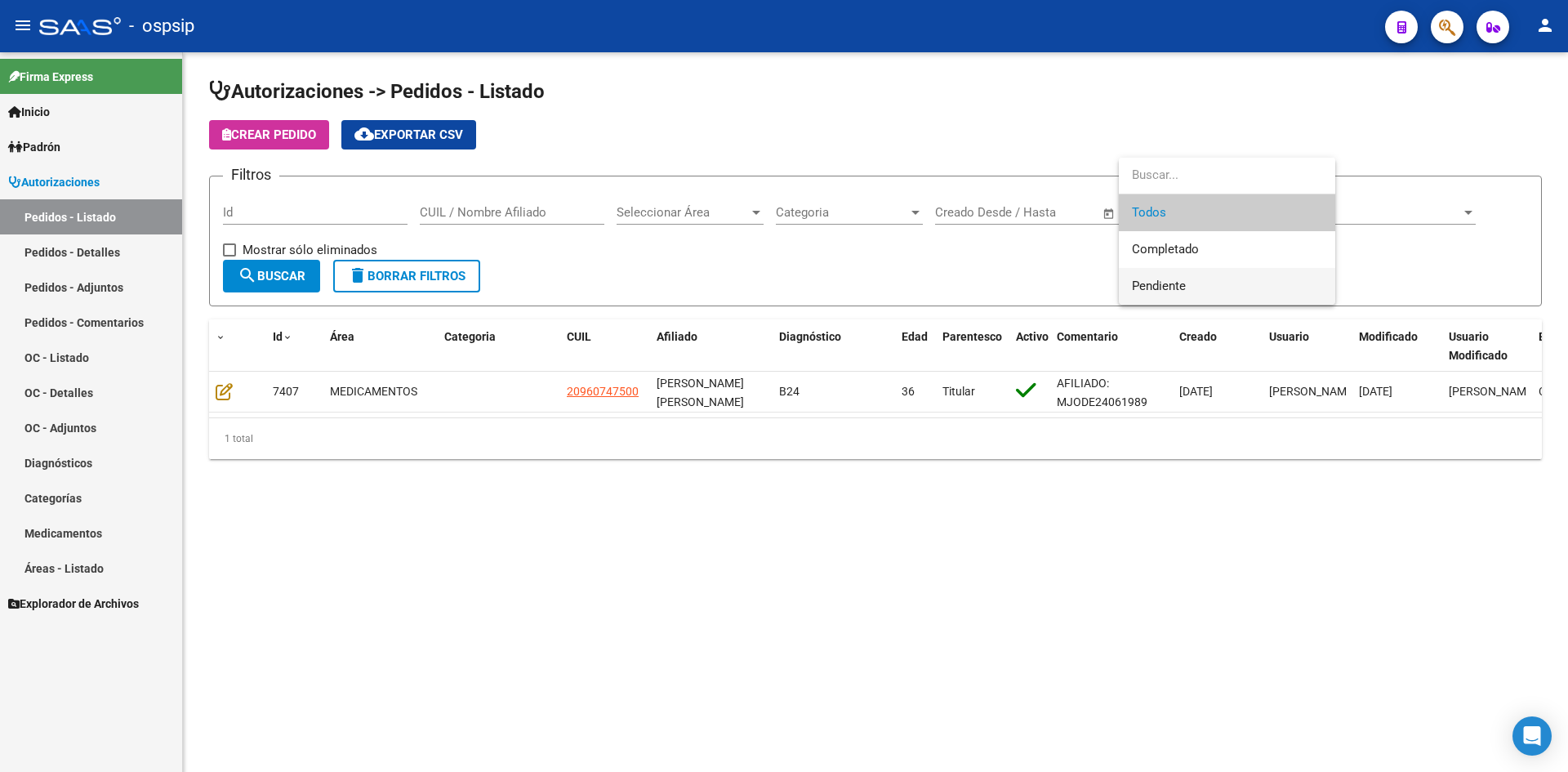
click at [1135, 272] on span "Pendiente" at bounding box center [1227, 286] width 191 height 37
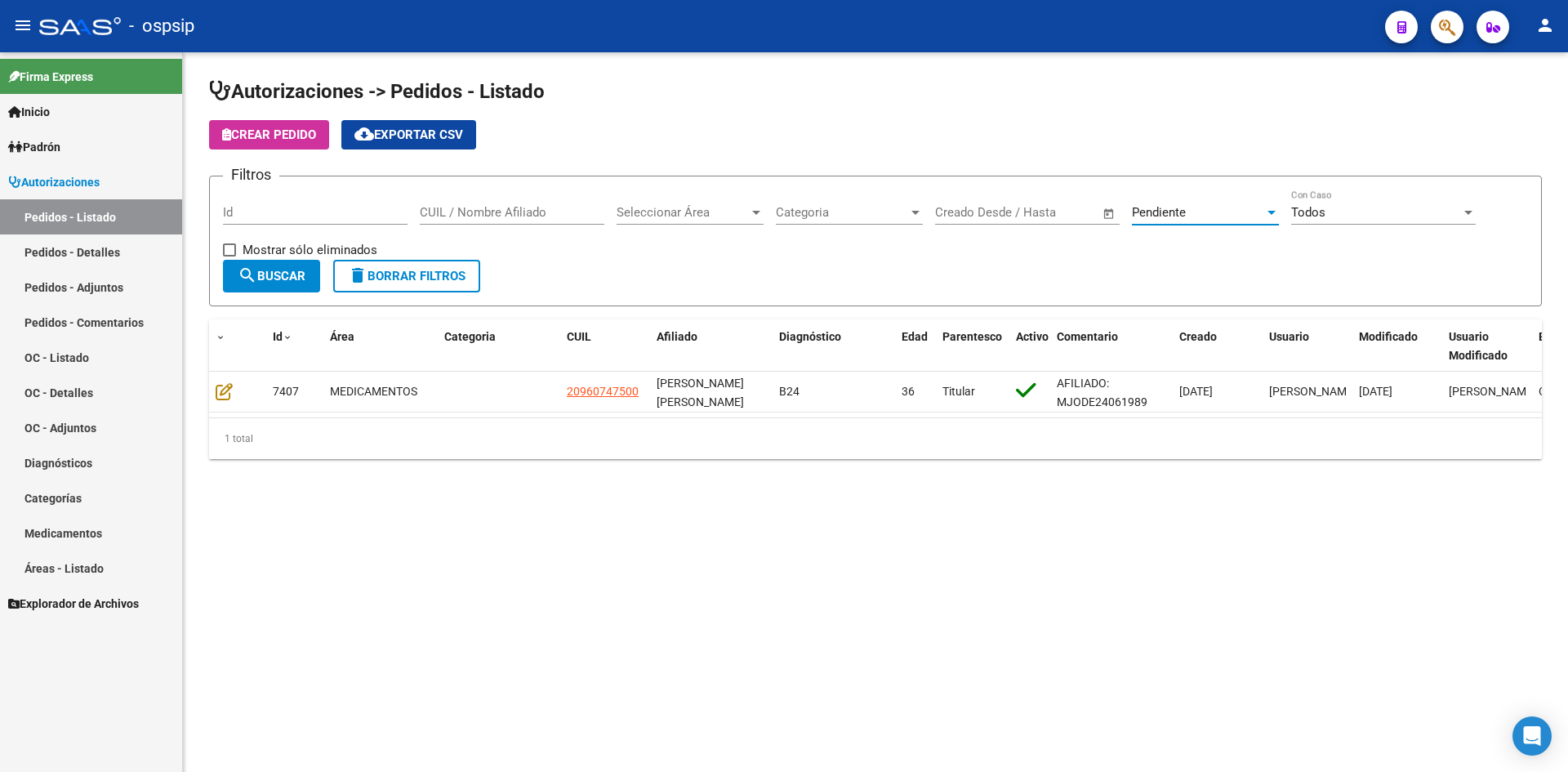
click at [272, 265] on button "search Buscar" at bounding box center [271, 276] width 97 height 33
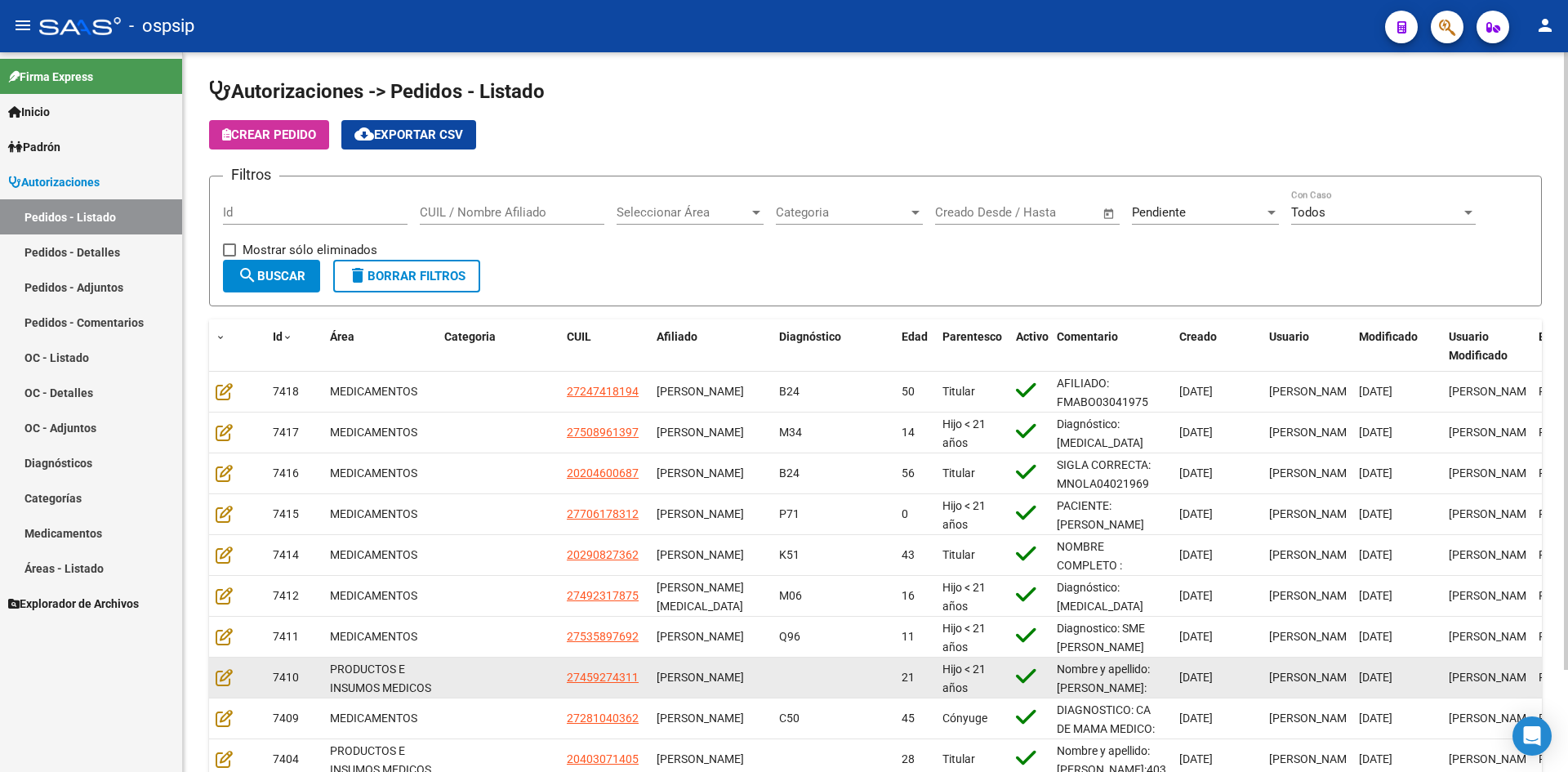
scroll to position [82, 0]
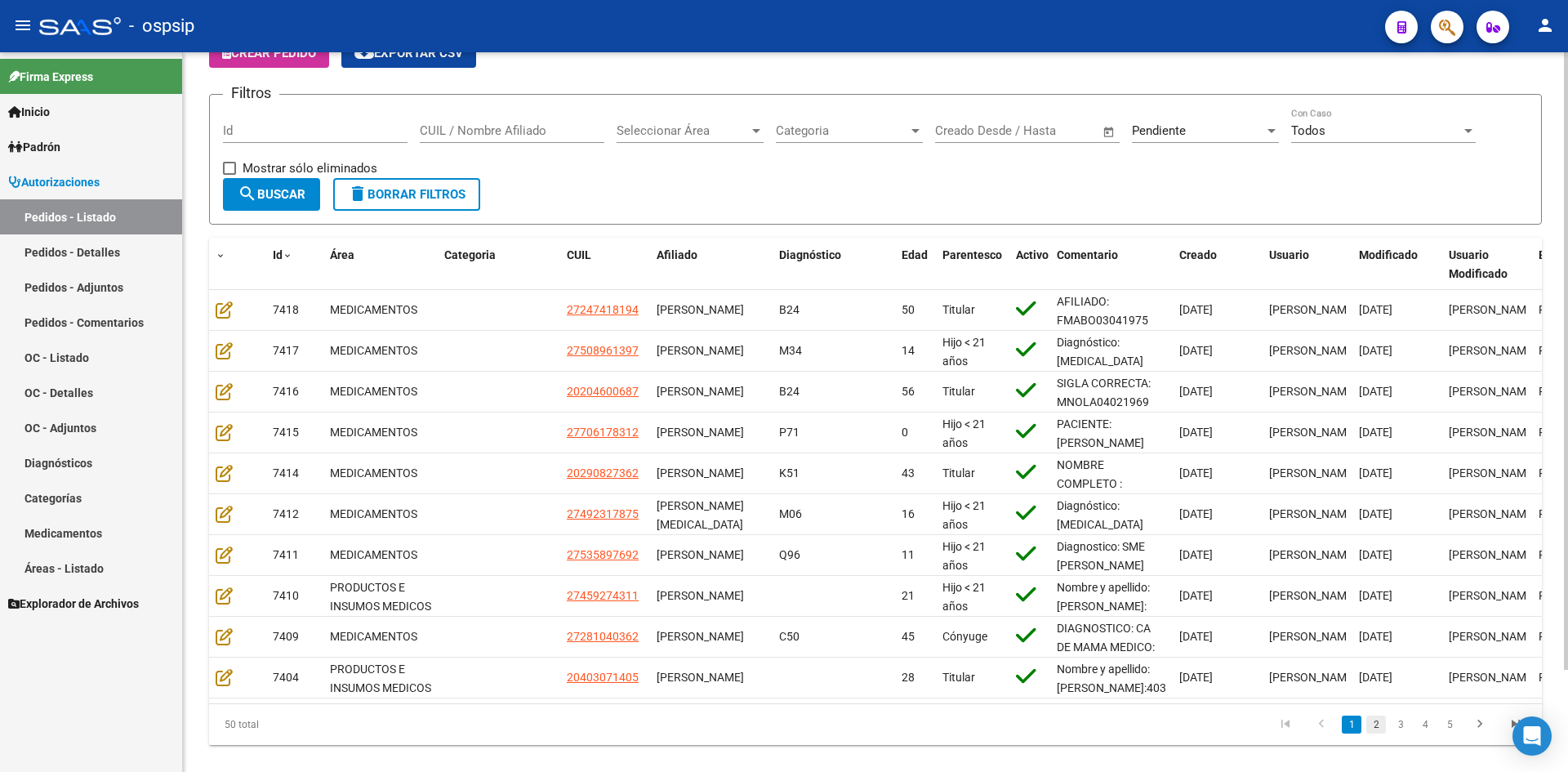
click at [1371, 734] on link "2" at bounding box center [1377, 724] width 20 height 18
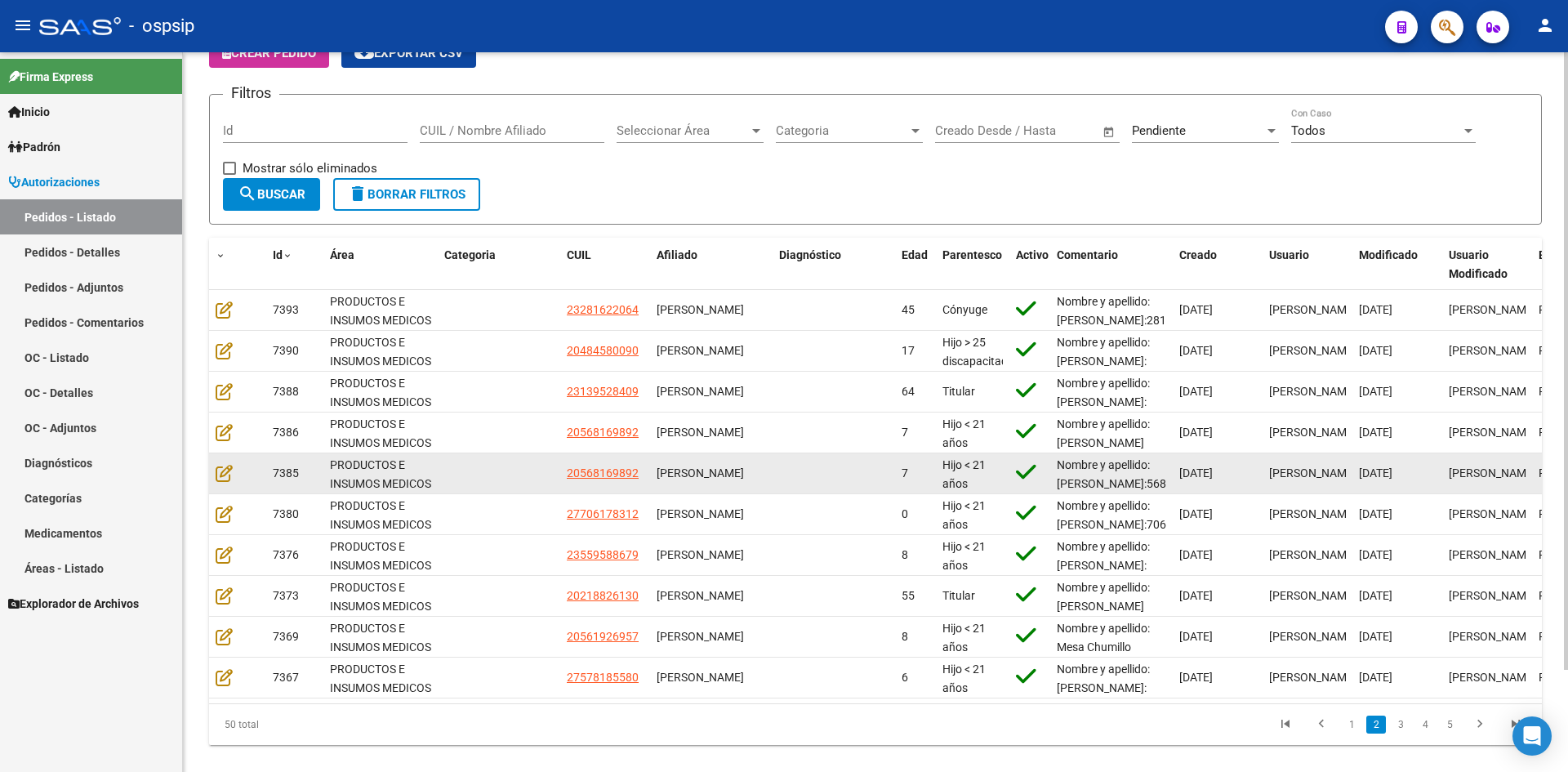
scroll to position [4, 0]
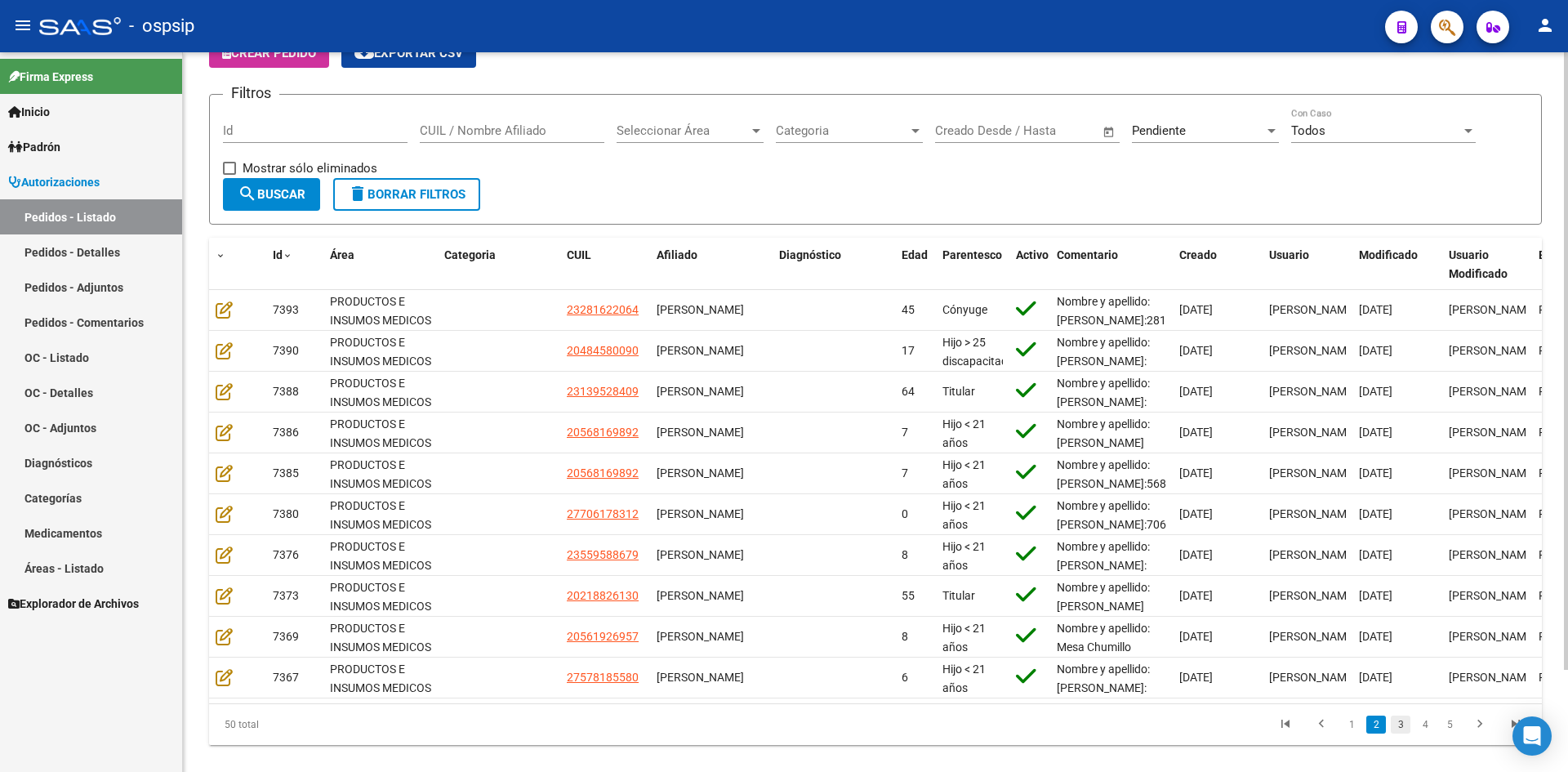
click at [1396, 734] on link "3" at bounding box center [1401, 724] width 20 height 18
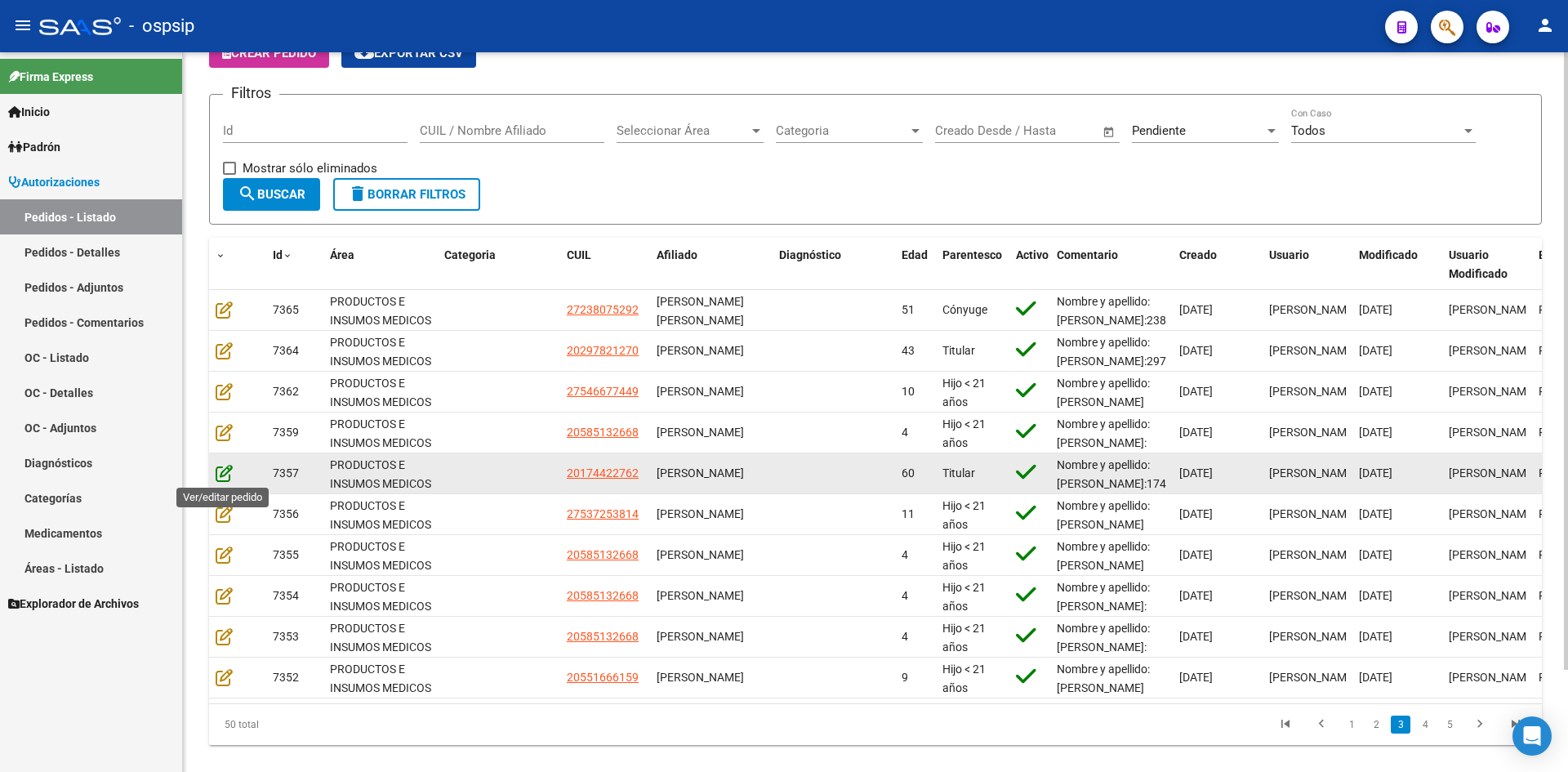
click at [222, 470] on icon at bounding box center [223, 473] width 17 height 18
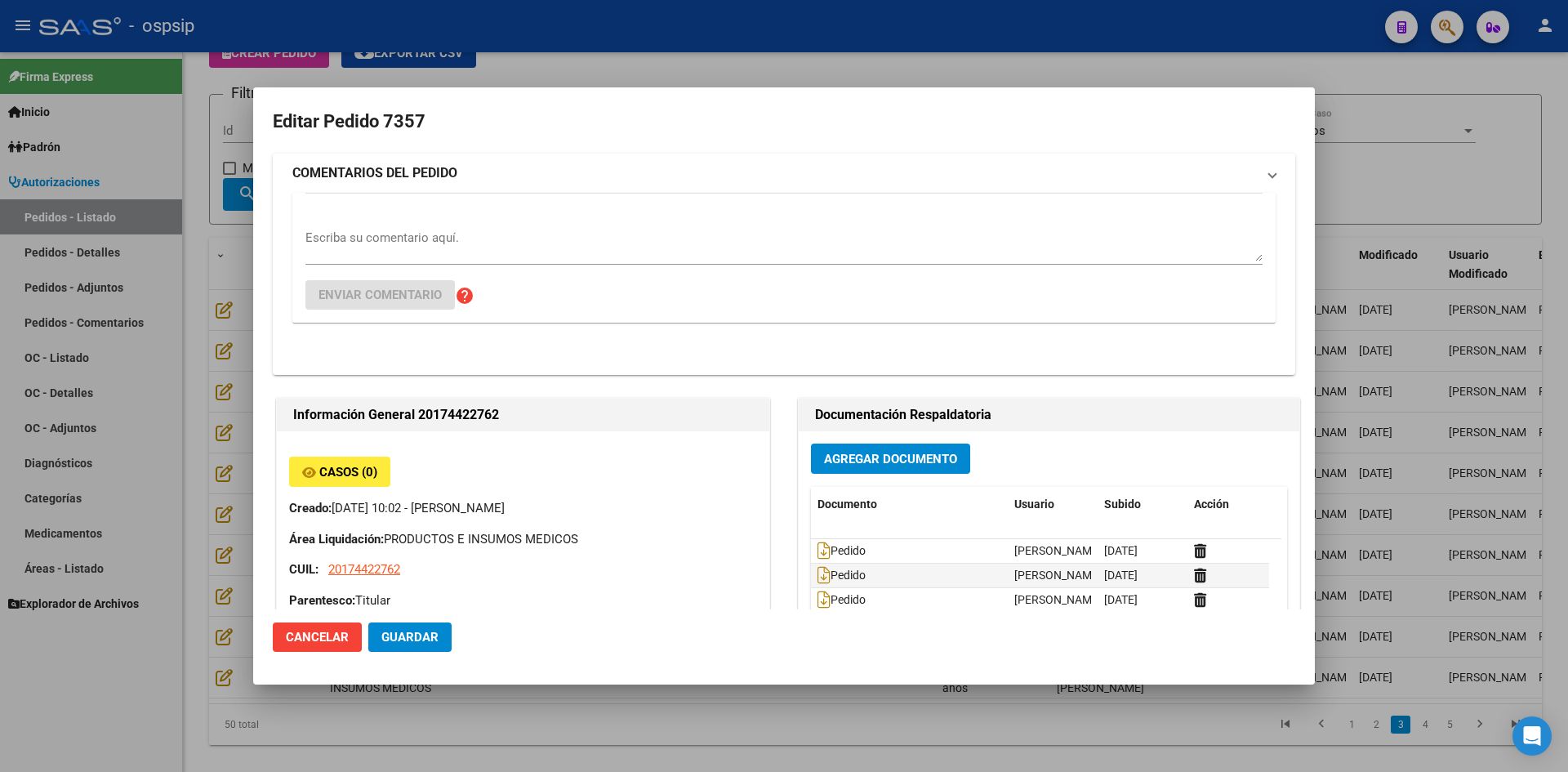
type input "Santa Fe, TIMBUES, MALVINAS 841, Piso: 5TO, Departamento: A"
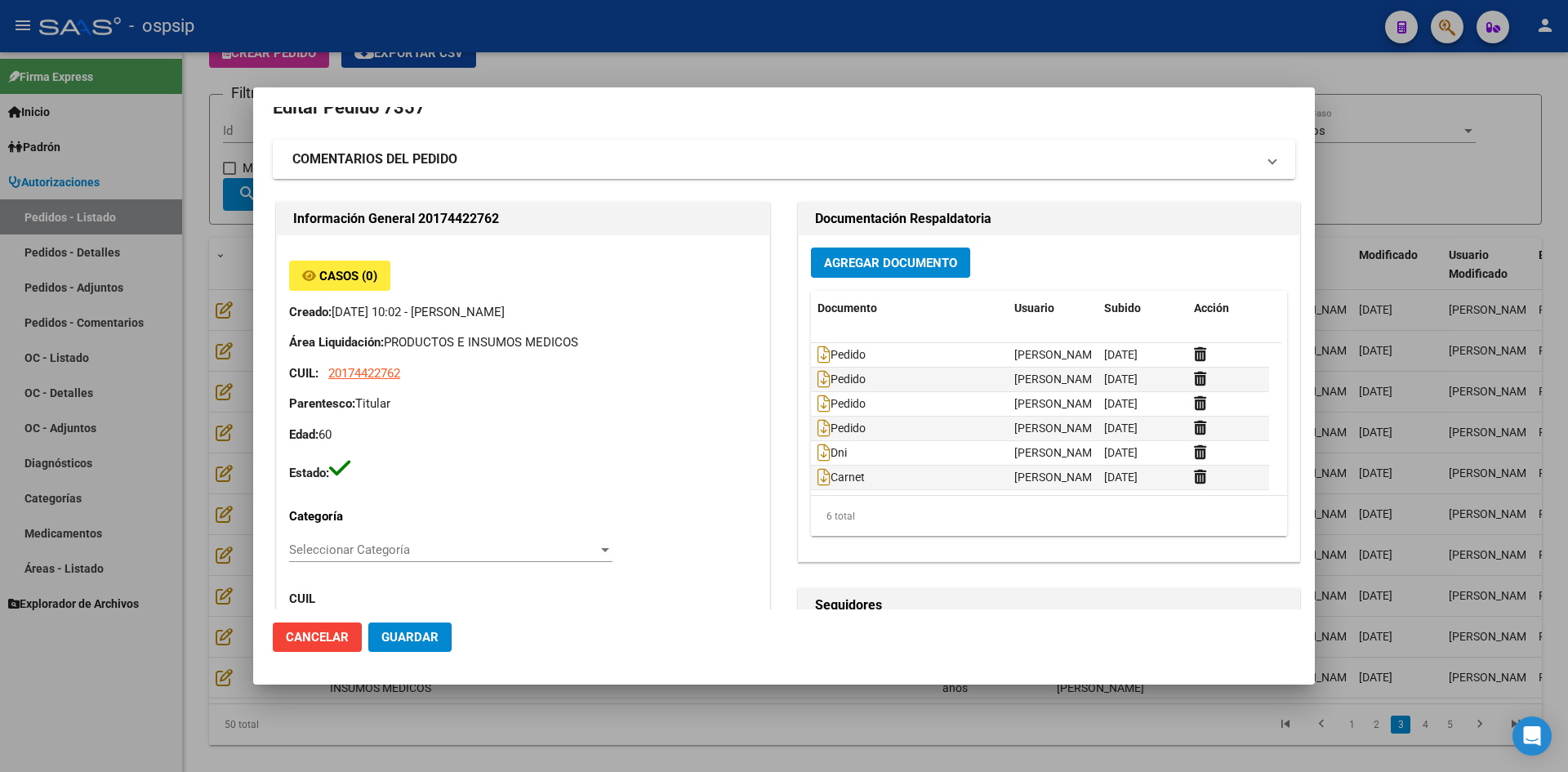
scroll to position [0, 0]
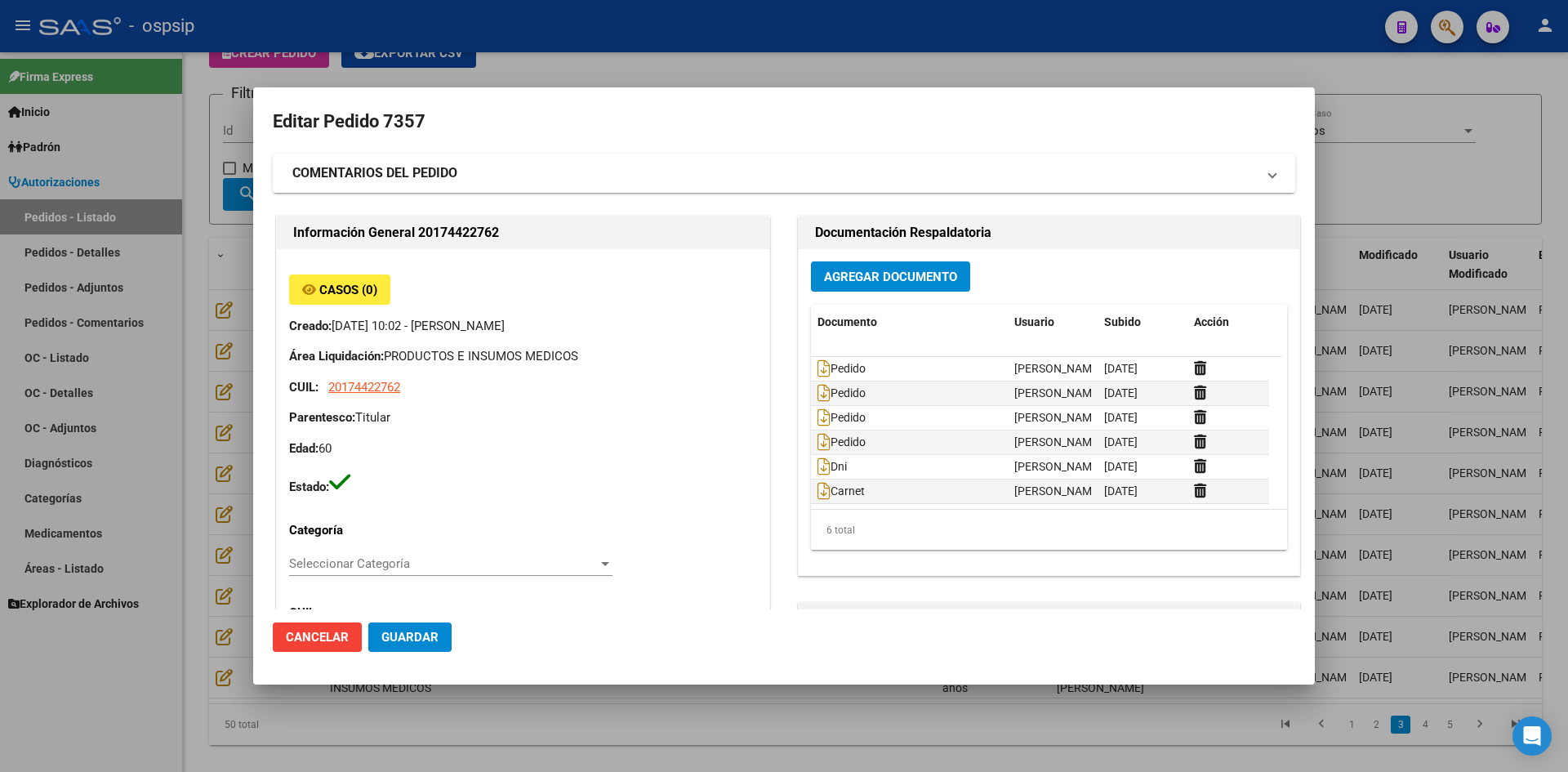
click at [696, 63] on div at bounding box center [784, 386] width 1568 height 772
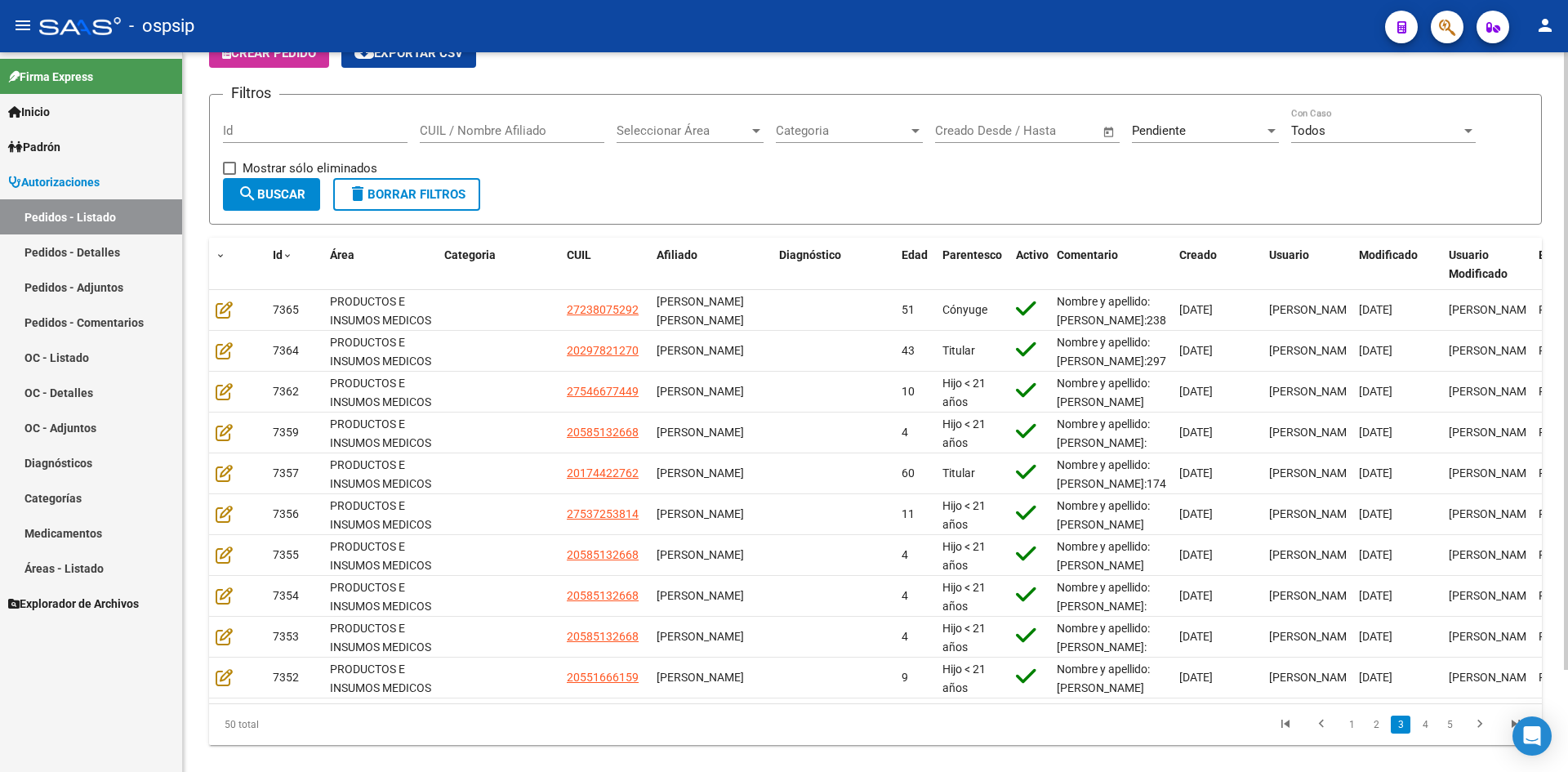
click at [322, 134] on input "Id" at bounding box center [314, 131] width 184 height 15
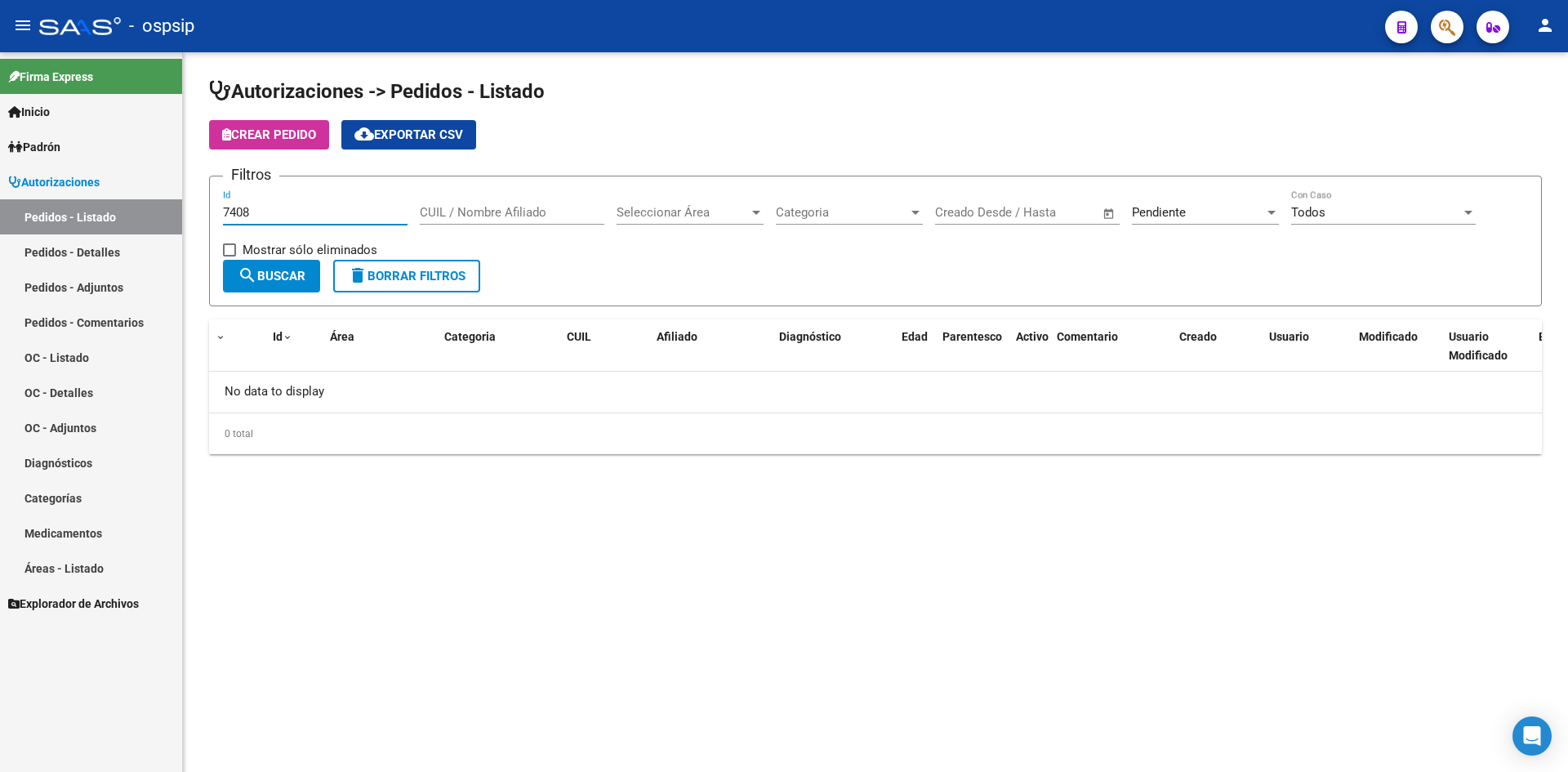
type input "7408"
click at [1178, 211] on span "Pendiente" at bounding box center [1158, 212] width 54 height 15
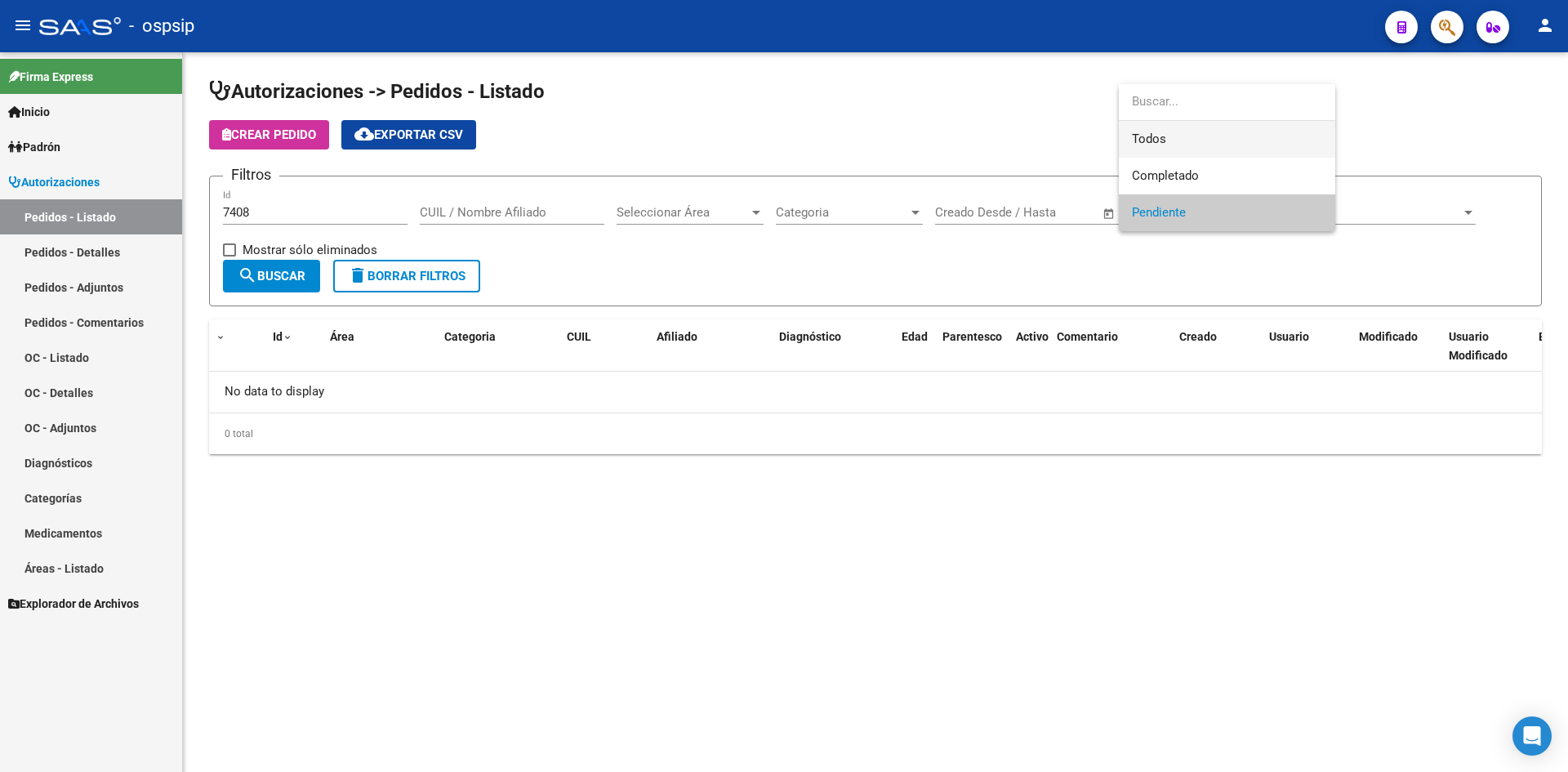
click at [1143, 140] on span "Todos" at bounding box center [1227, 139] width 191 height 37
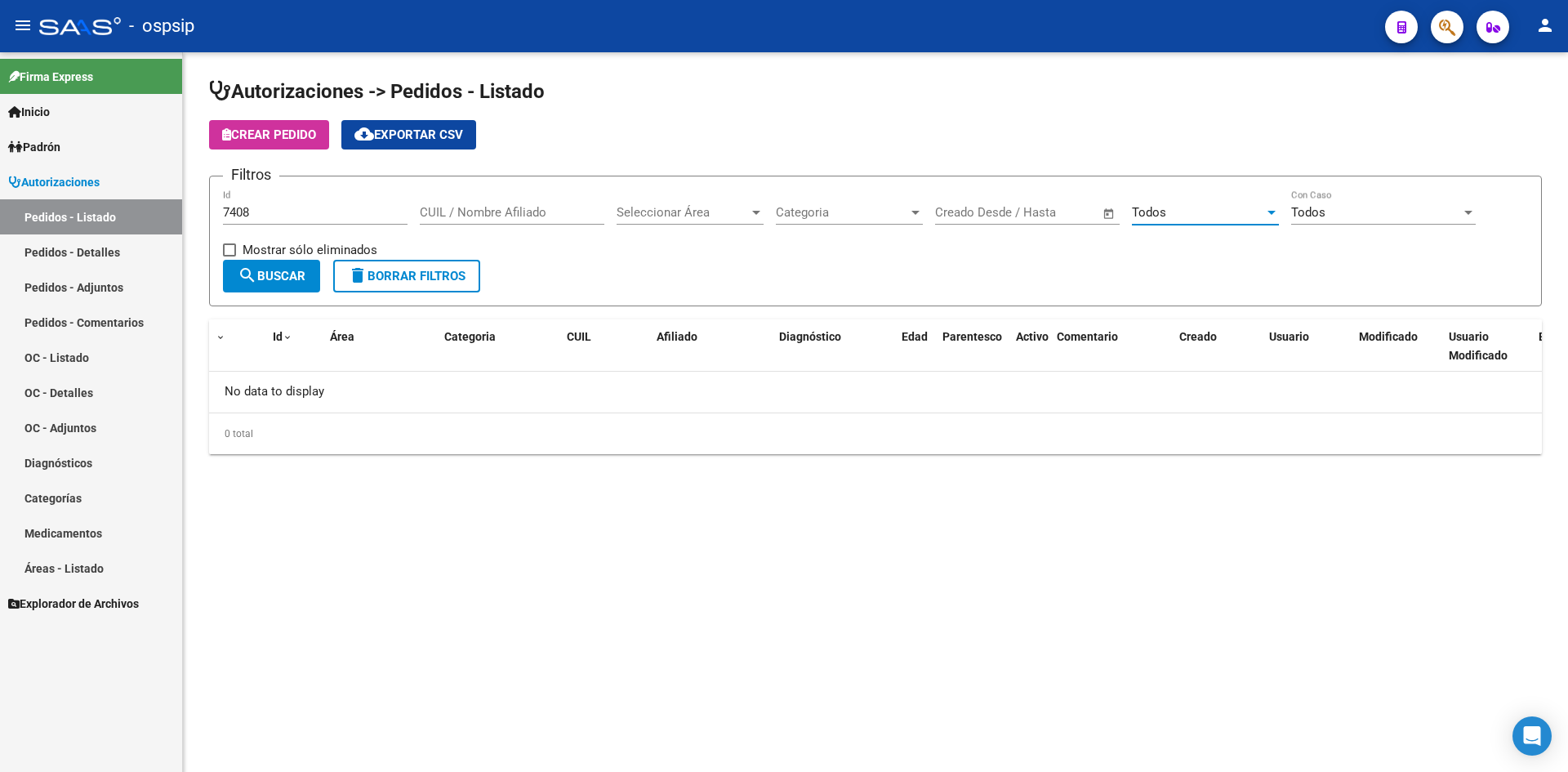
click at [260, 280] on span "search Buscar" at bounding box center [272, 276] width 68 height 15
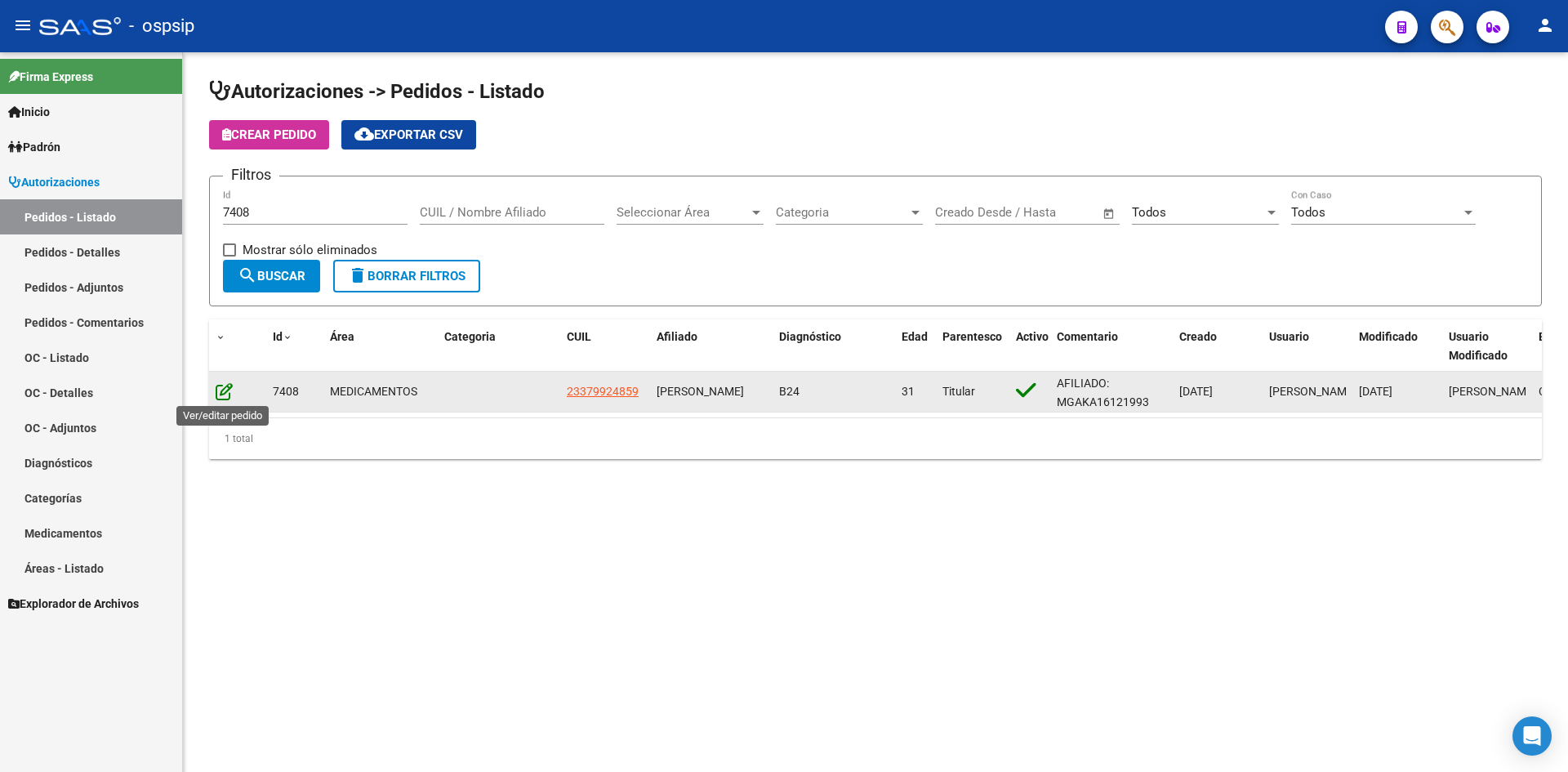
click at [227, 396] on icon at bounding box center [223, 391] width 17 height 18
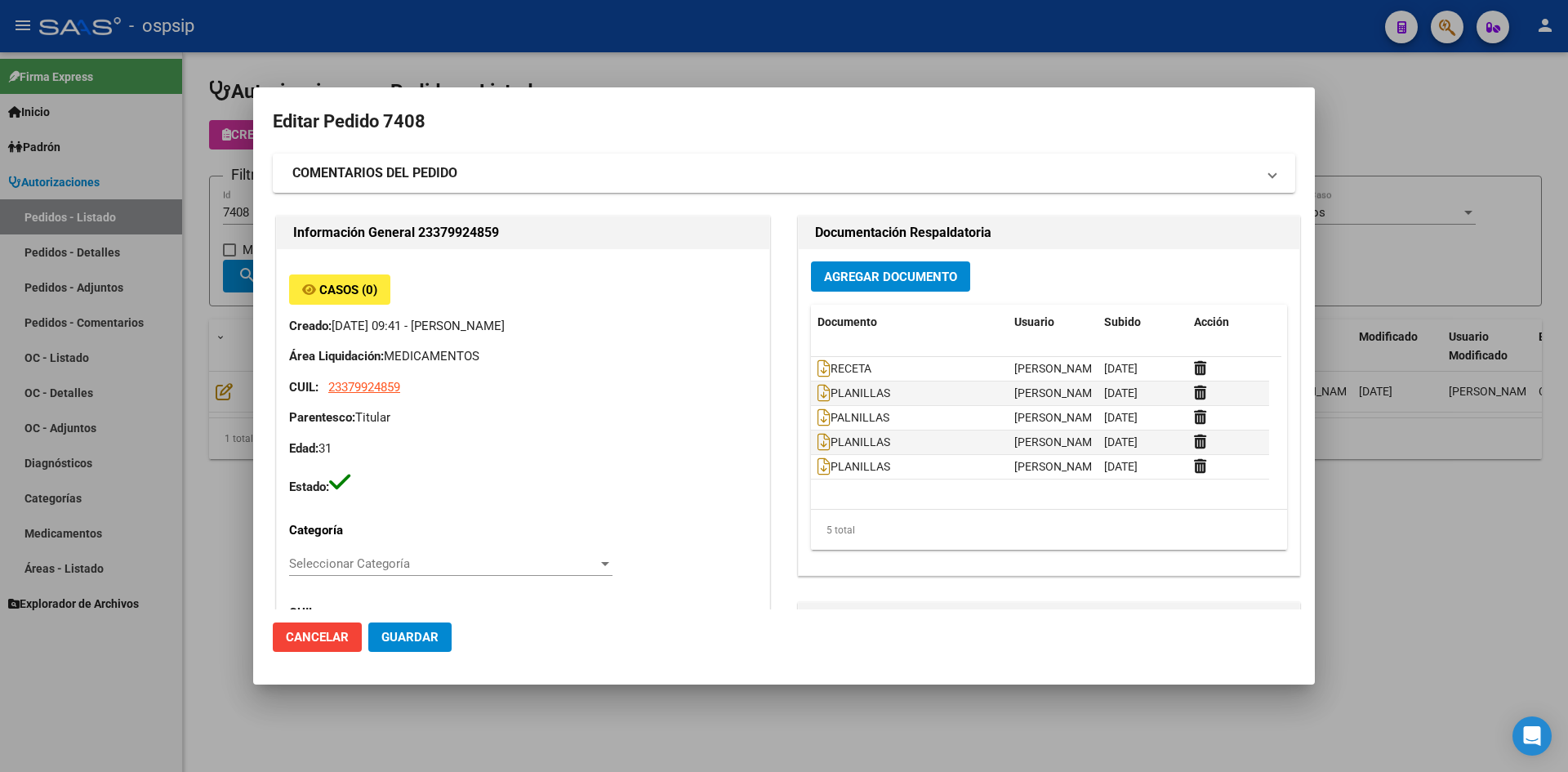
type input "Capital Federal, CABA, PRIMERA JUNTA 3974"
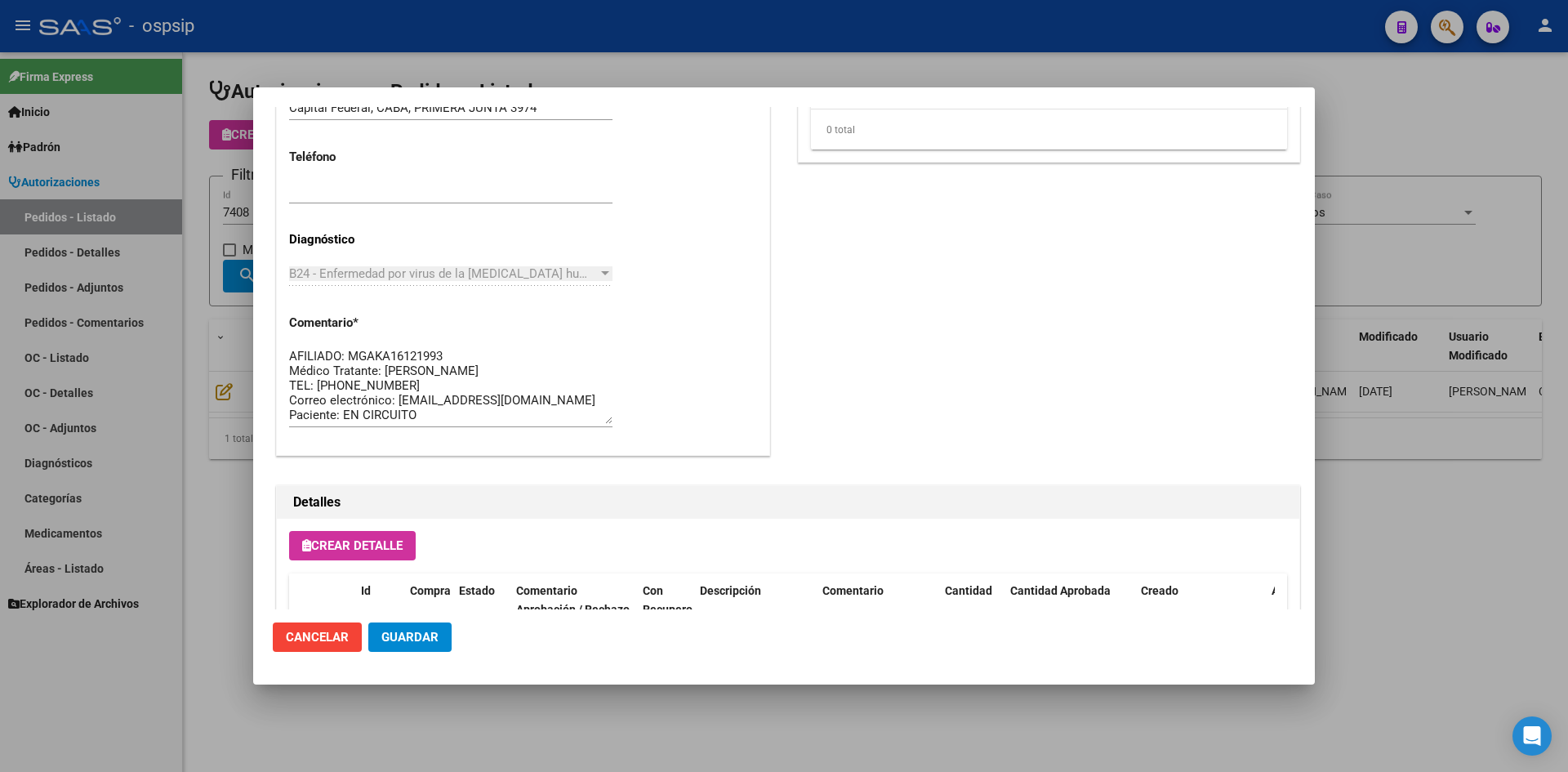
scroll to position [557, 0]
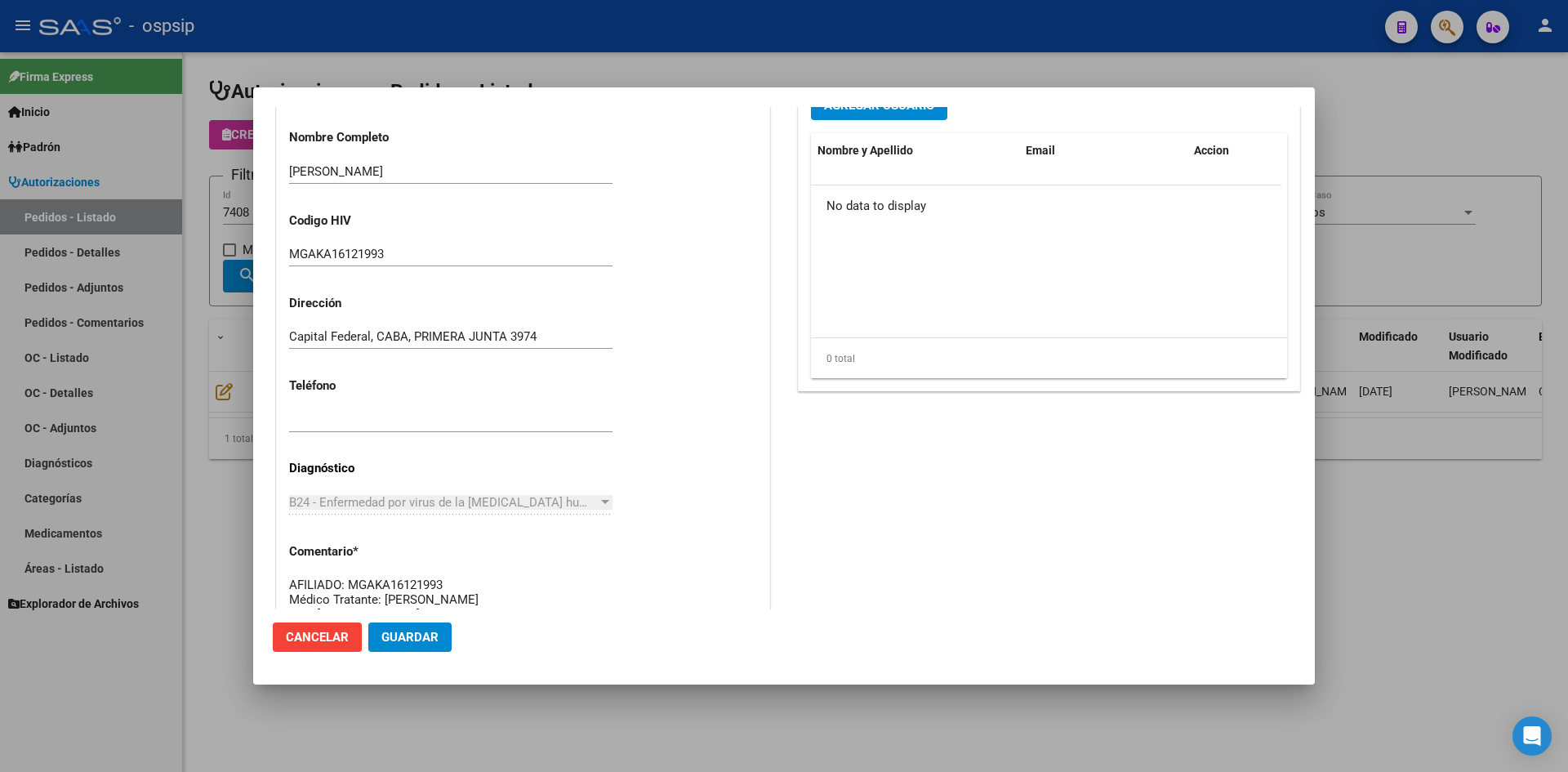
click at [565, 61] on div at bounding box center [784, 386] width 1568 height 772
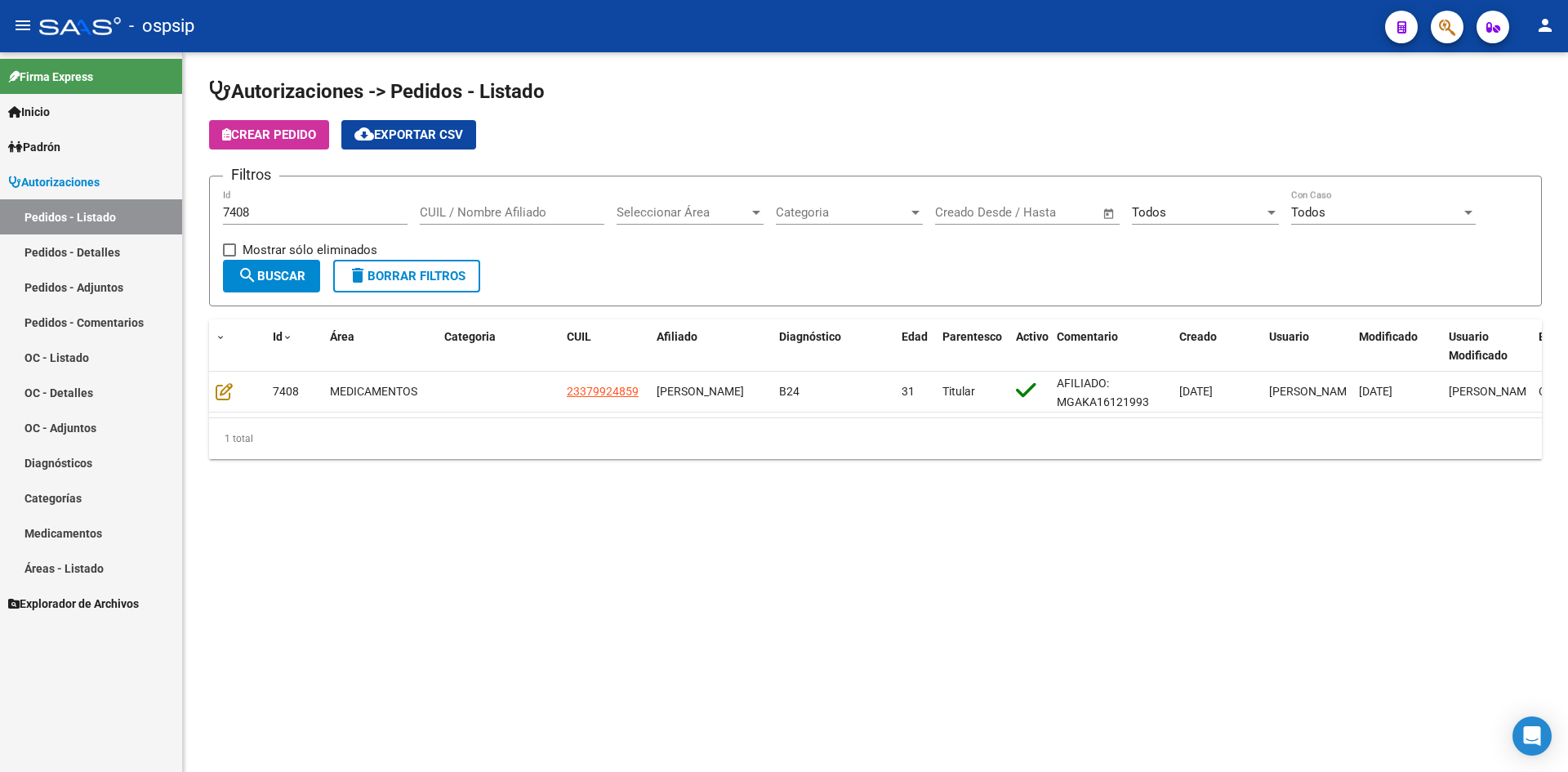
click at [307, 211] on input "7408" at bounding box center [314, 212] width 184 height 15
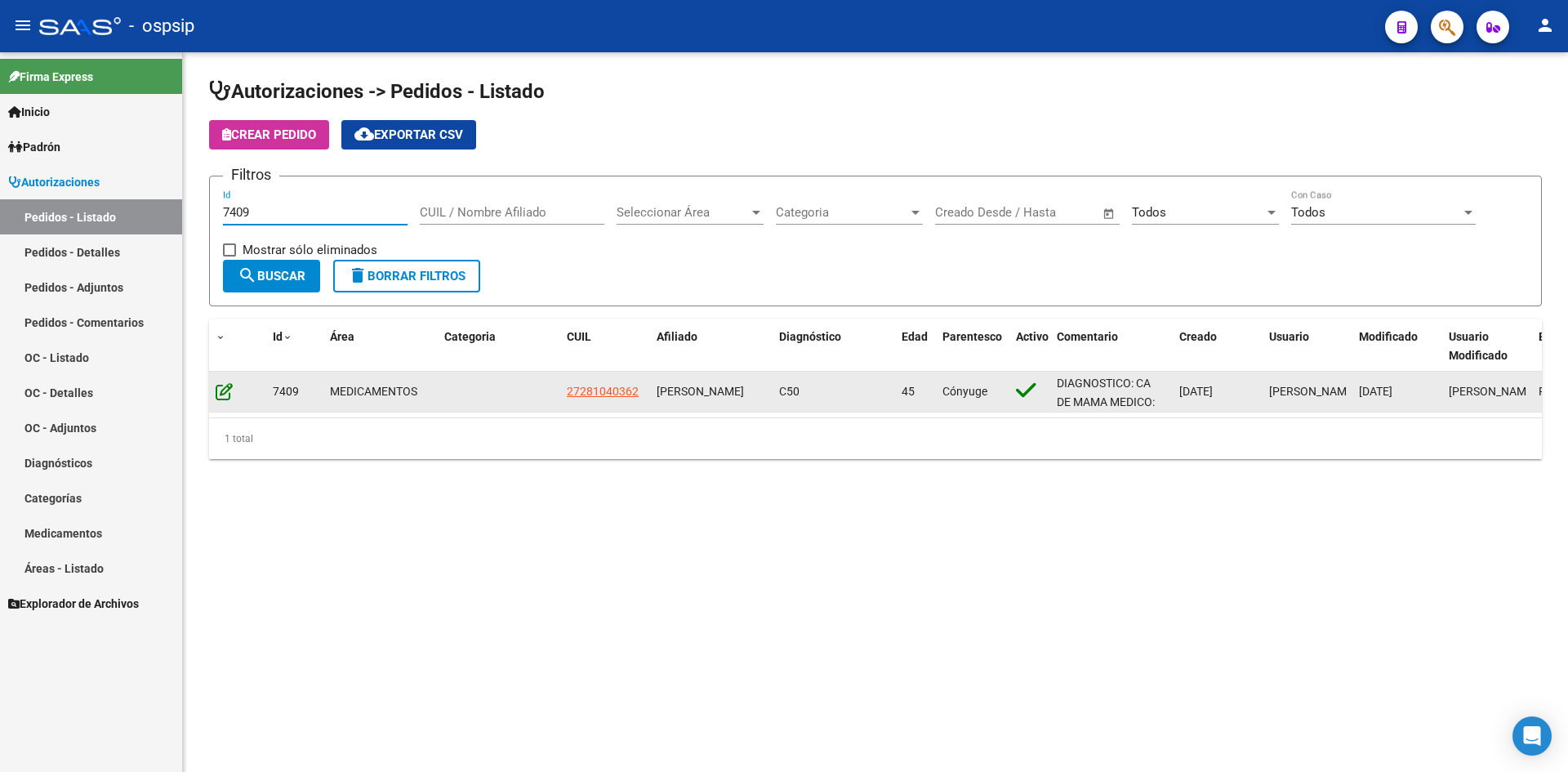
type input "7409"
click at [228, 387] on icon at bounding box center [223, 391] width 17 height 18
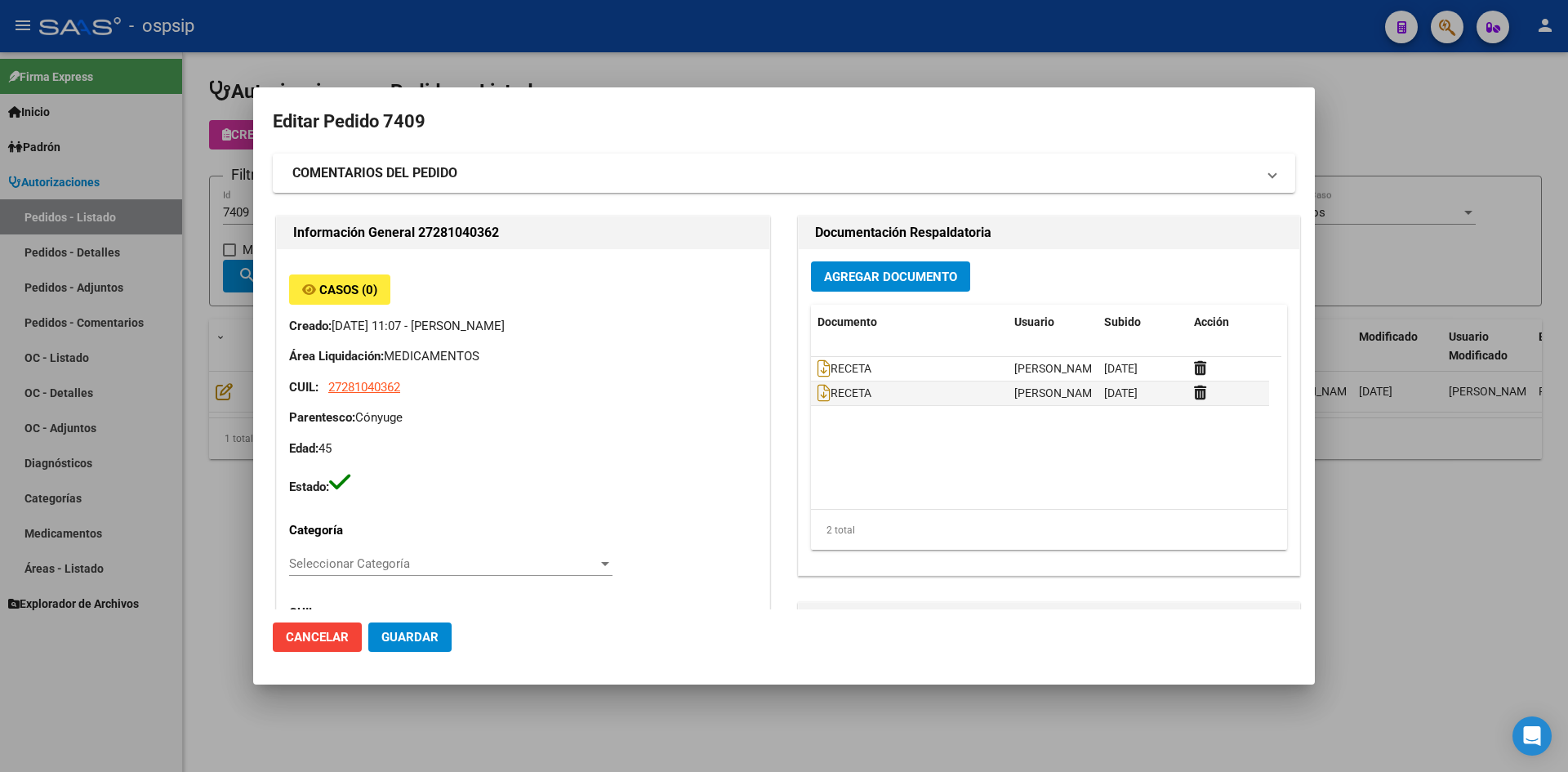
type input "Buenos Aires, ISIDRO CASANOVA, AMAMBAY 4197, Piso: 01, Departamento: 1"
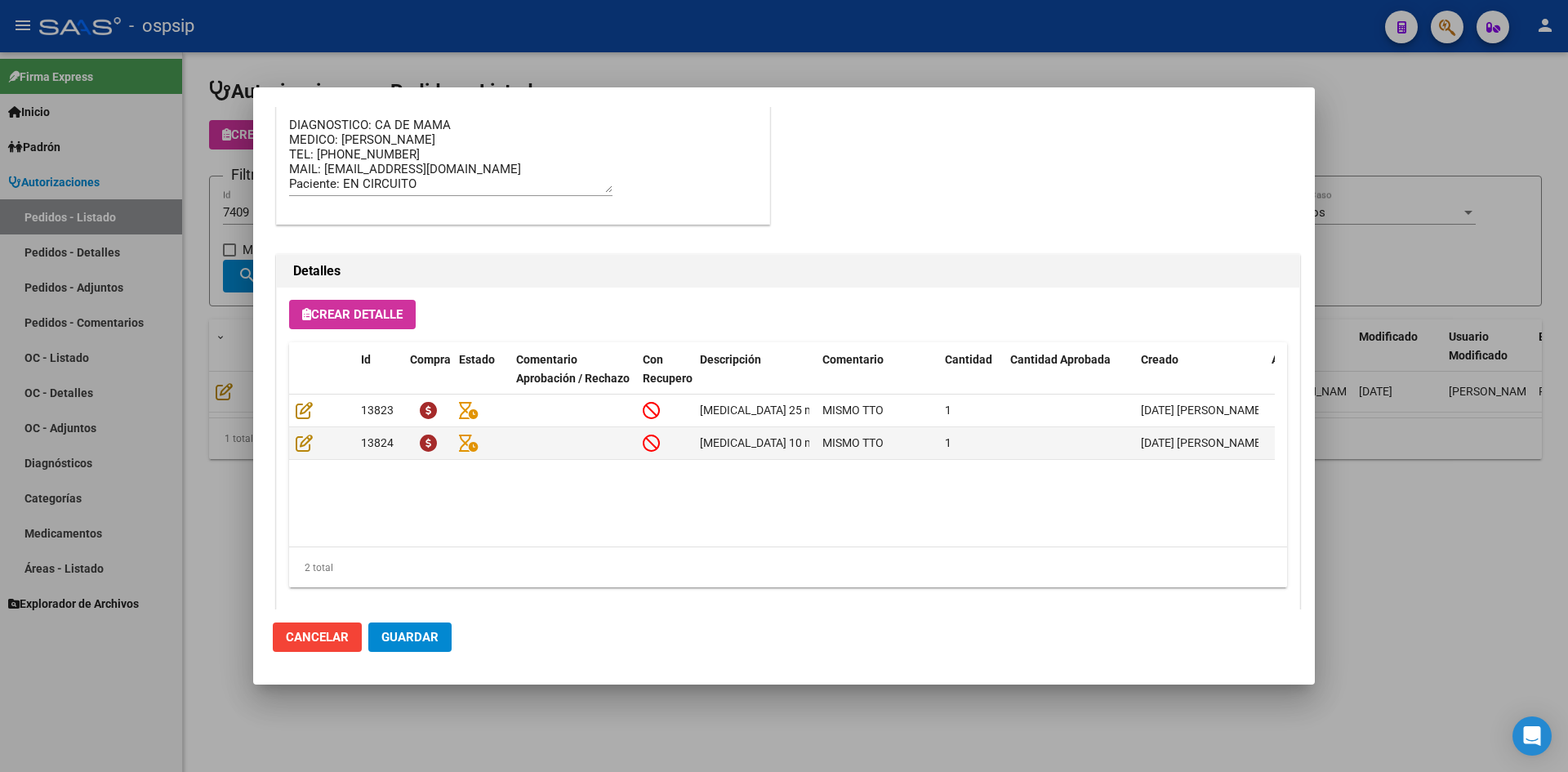
scroll to position [1048, 0]
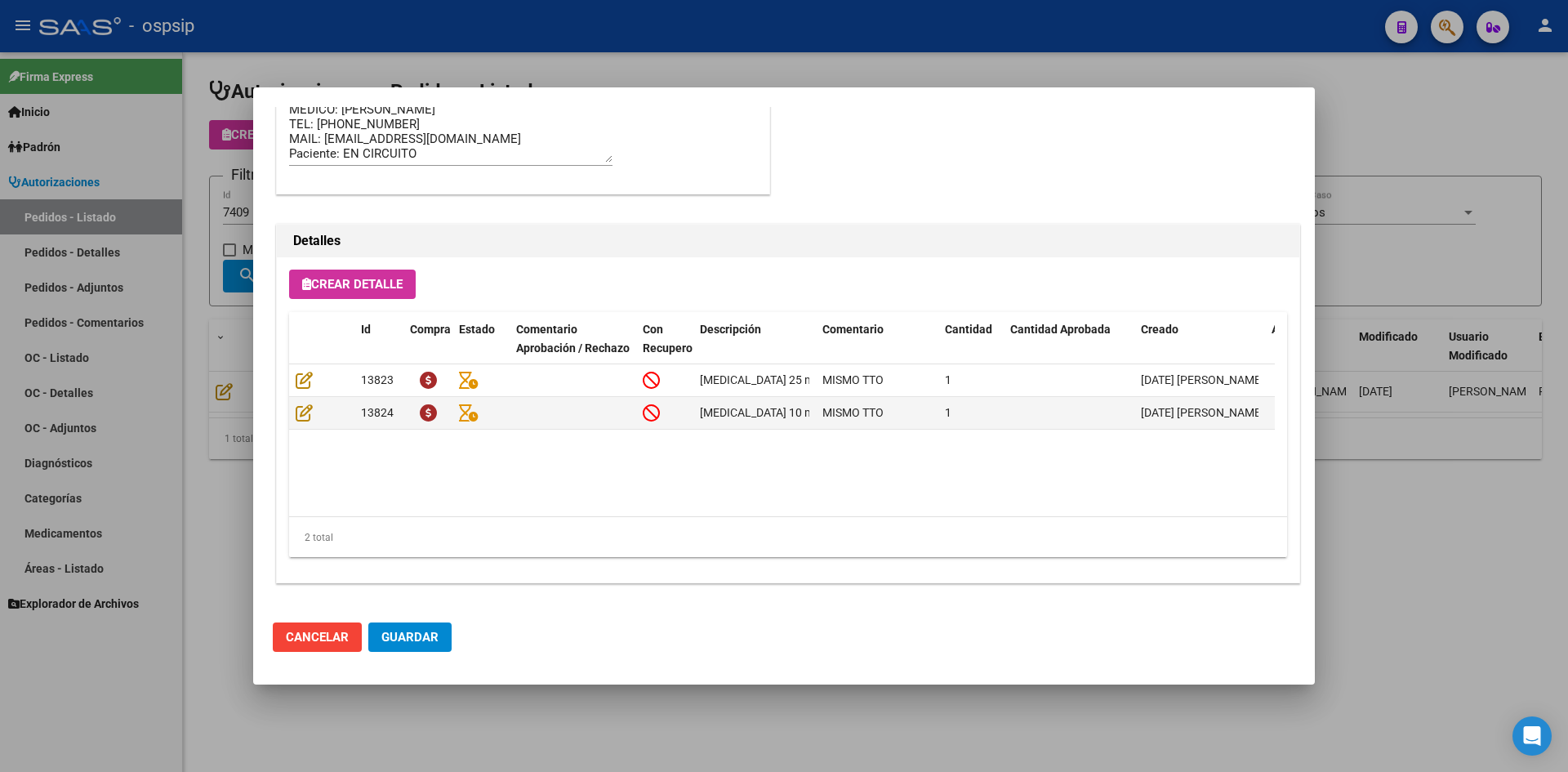
click at [755, 32] on div at bounding box center [784, 386] width 1568 height 772
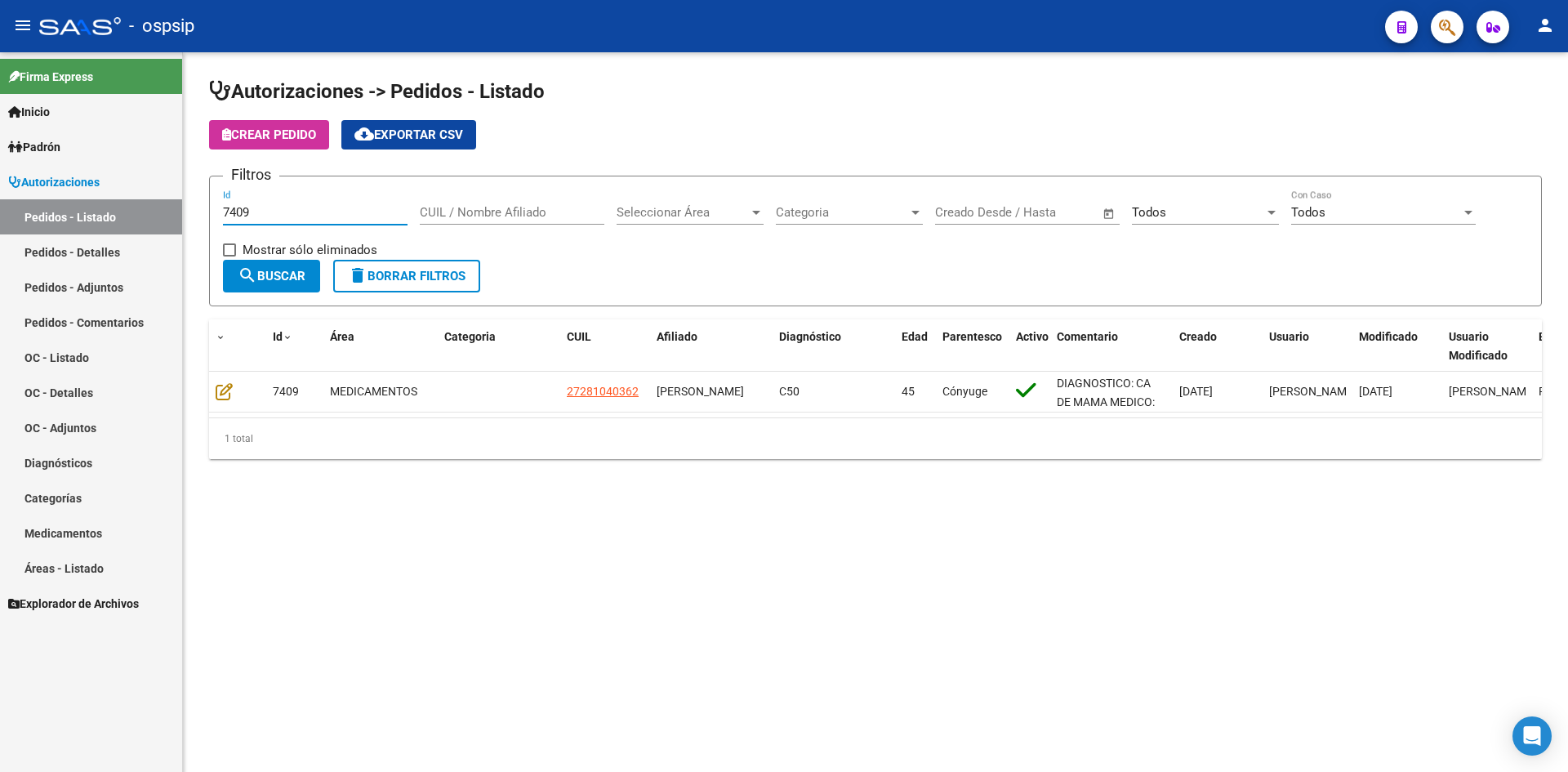
click at [268, 212] on input "7409" at bounding box center [314, 212] width 184 height 15
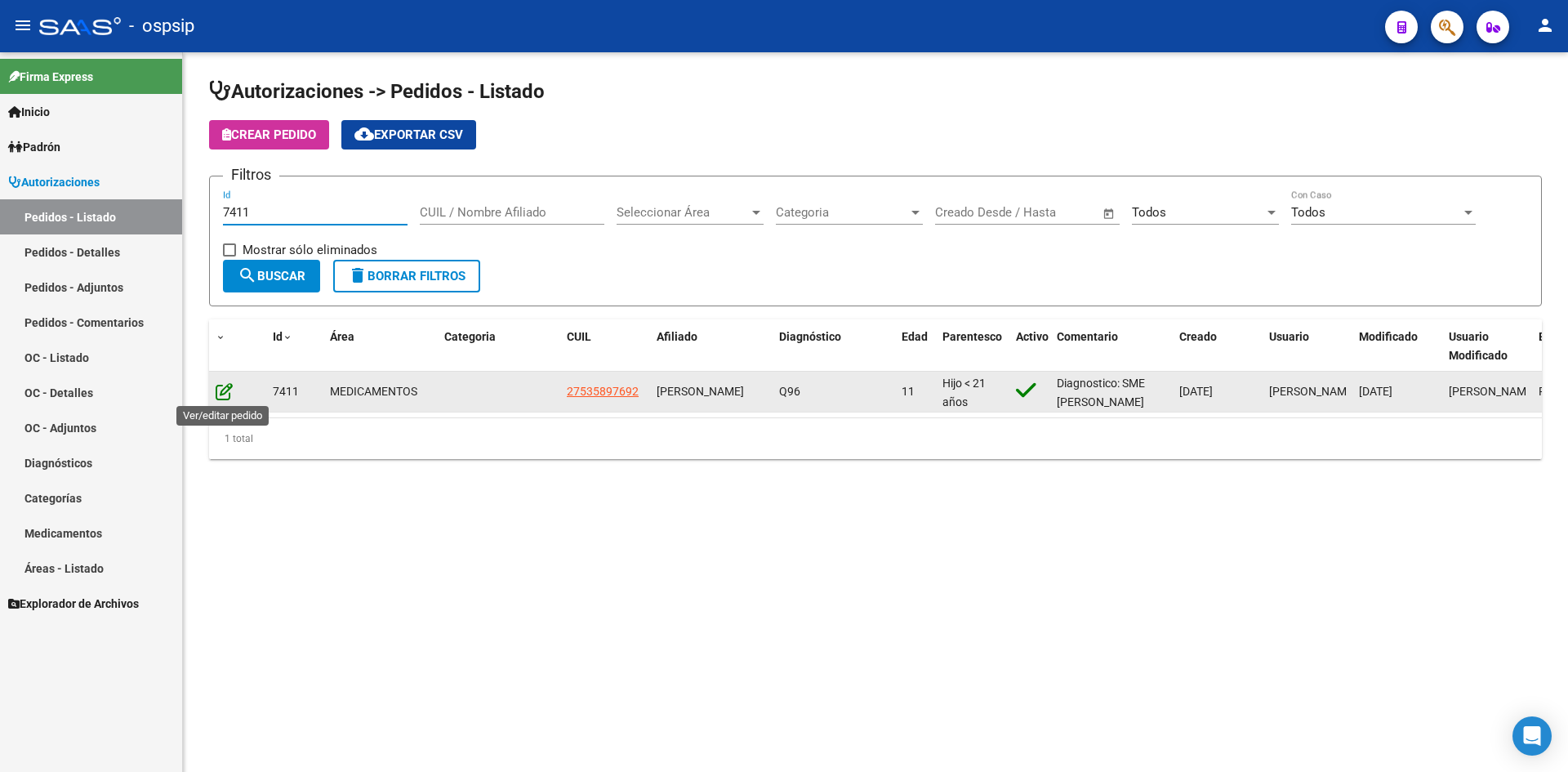
type input "7411"
click at [218, 393] on icon at bounding box center [223, 391] width 17 height 18
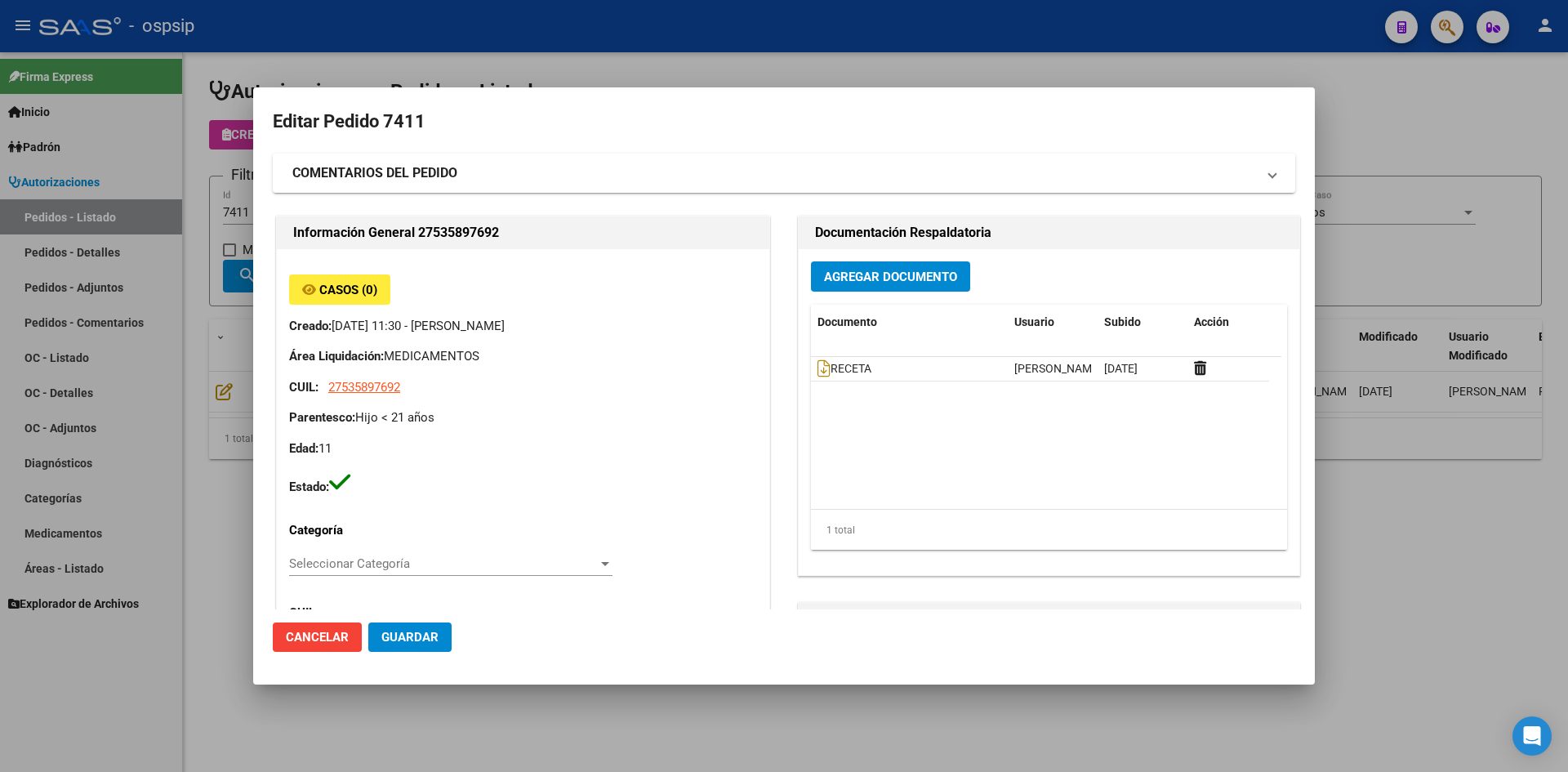
type input "Buenos Aires, FLORENCIO VARELA, 1143 1876"
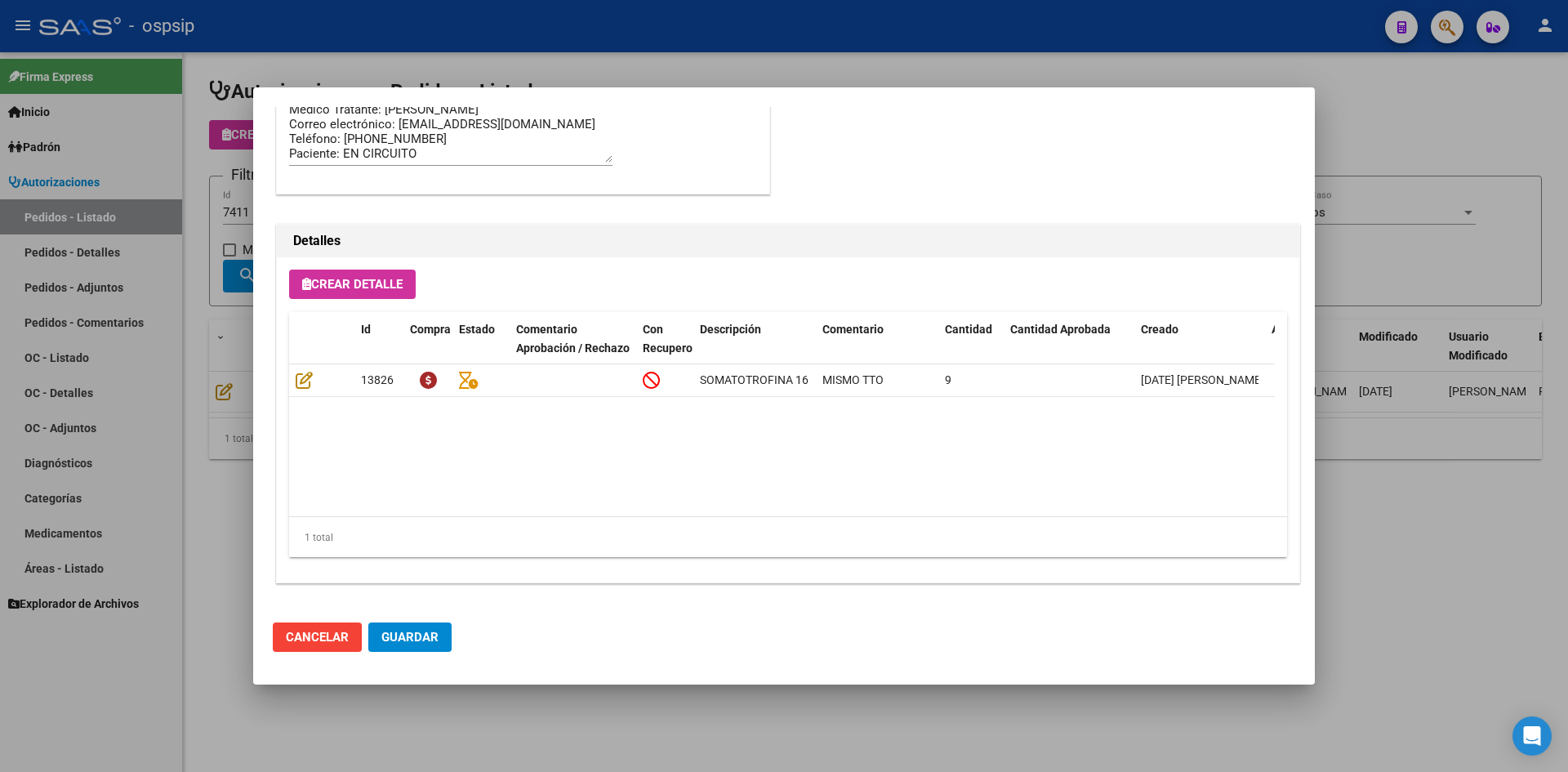
click at [719, 27] on div at bounding box center [784, 386] width 1568 height 772
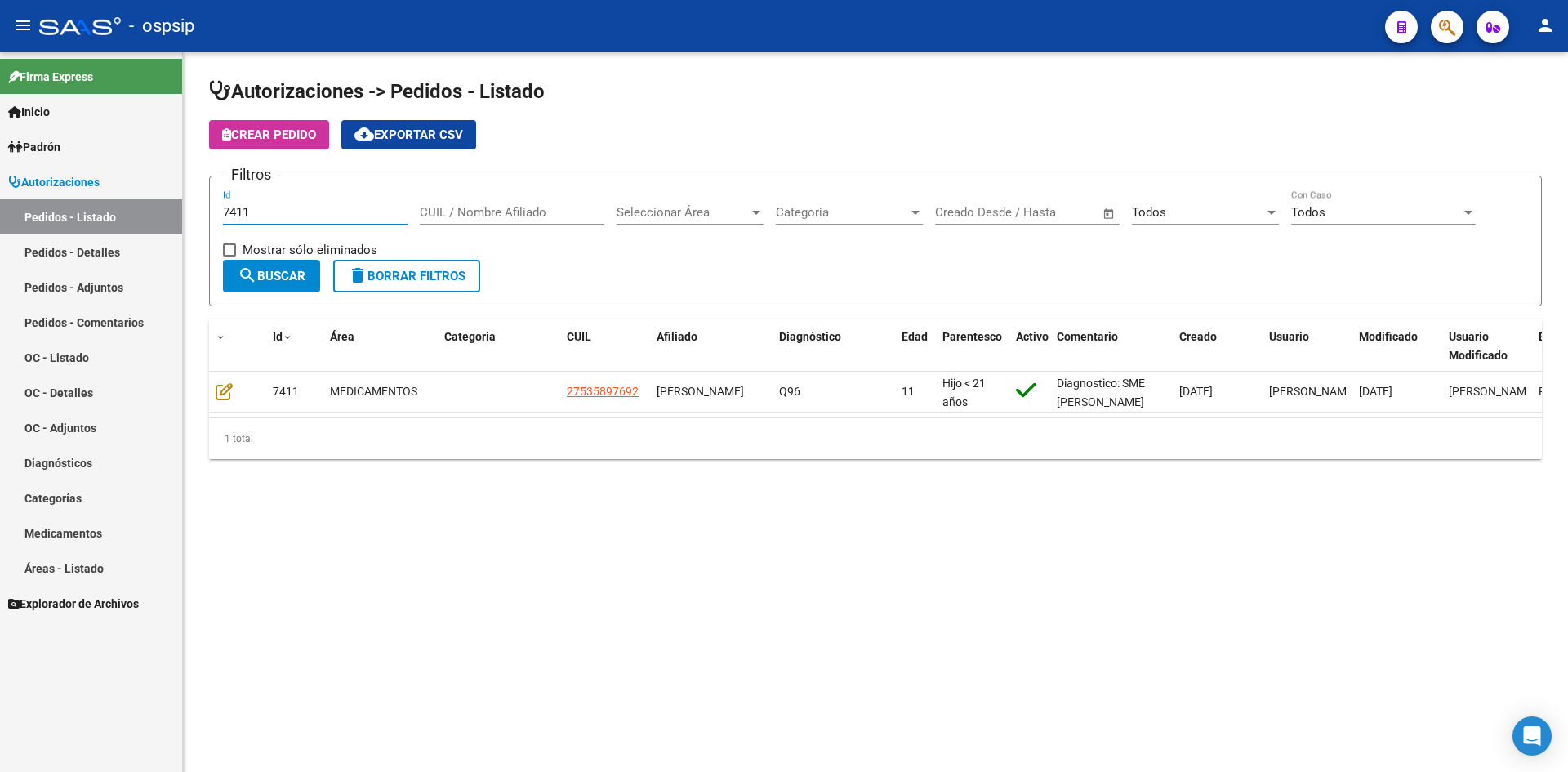
click at [314, 205] on input "7411" at bounding box center [314, 212] width 184 height 15
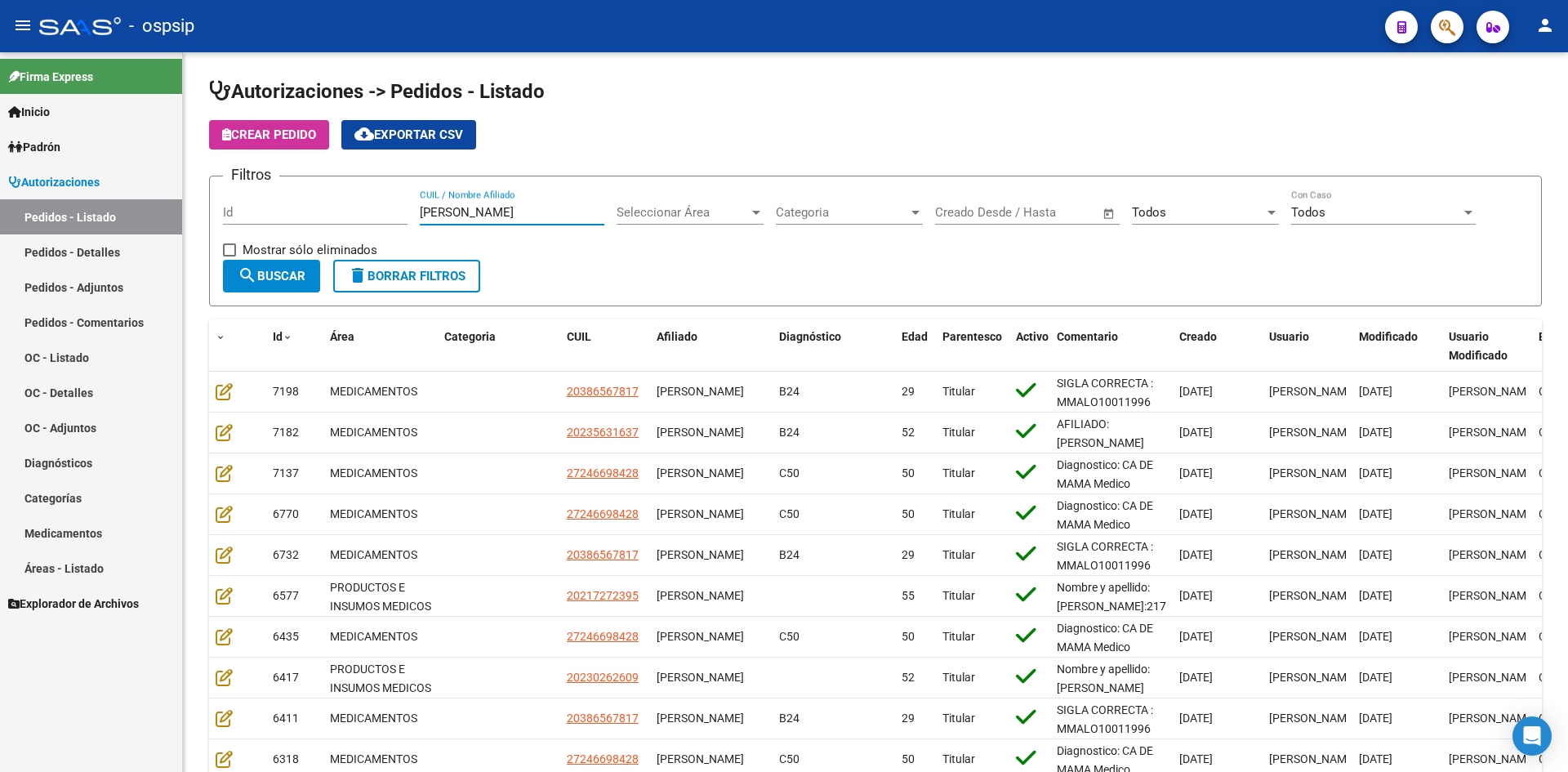
type input "lopez"
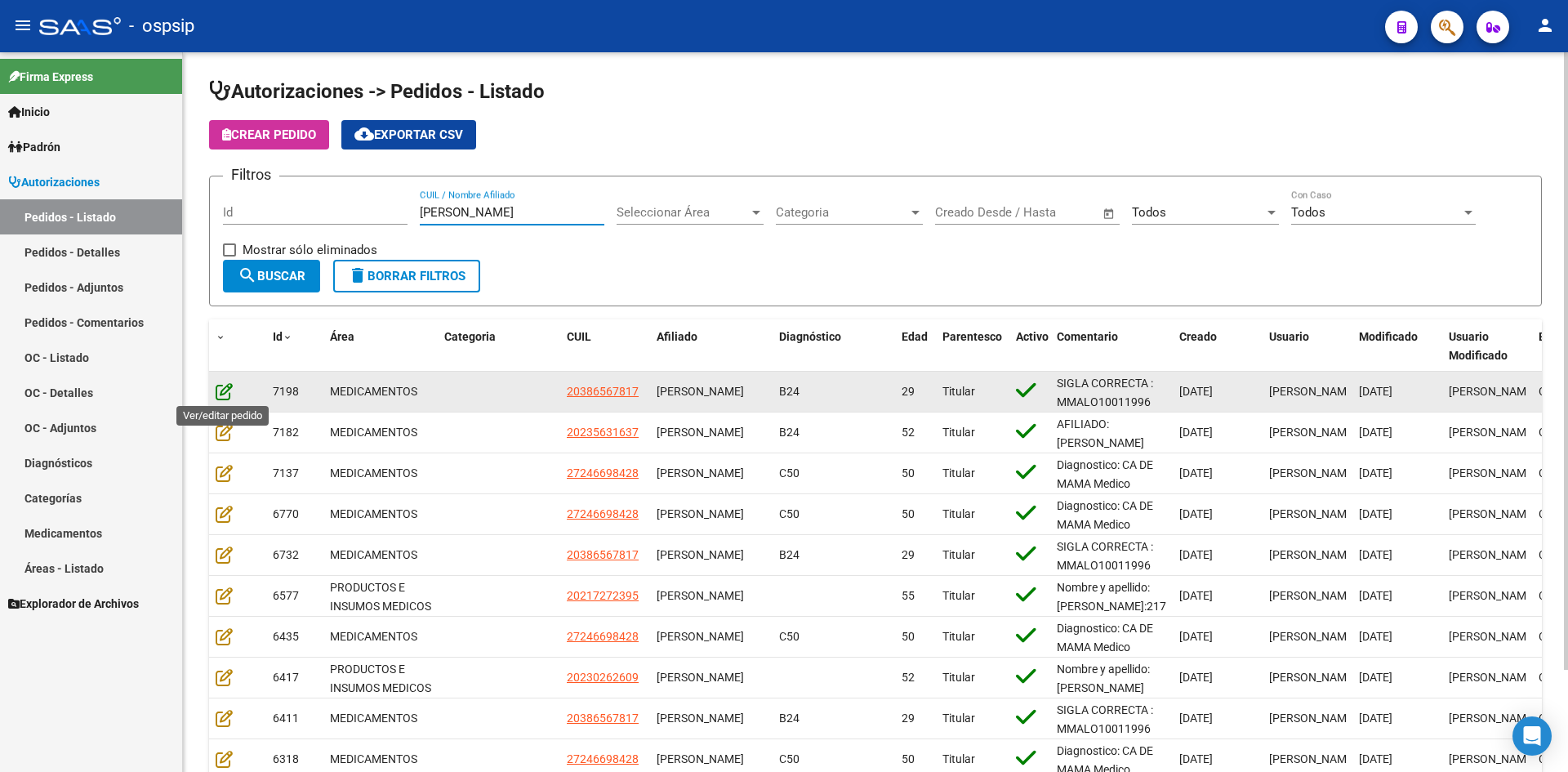
click at [229, 391] on icon at bounding box center [223, 391] width 17 height 18
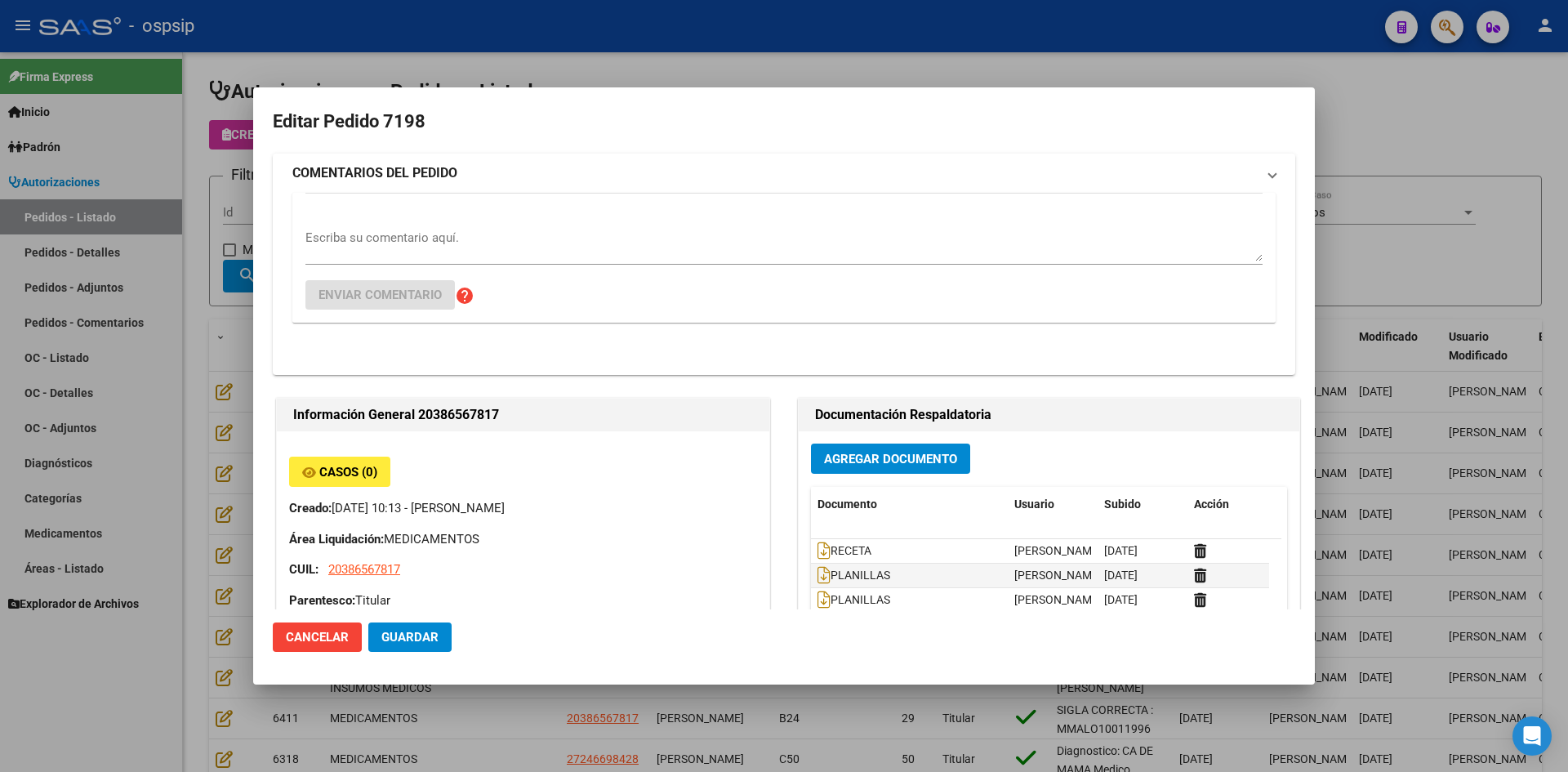
type input "Capital Federal, DEBOTO, FRANCISCO BEIRO 5408"
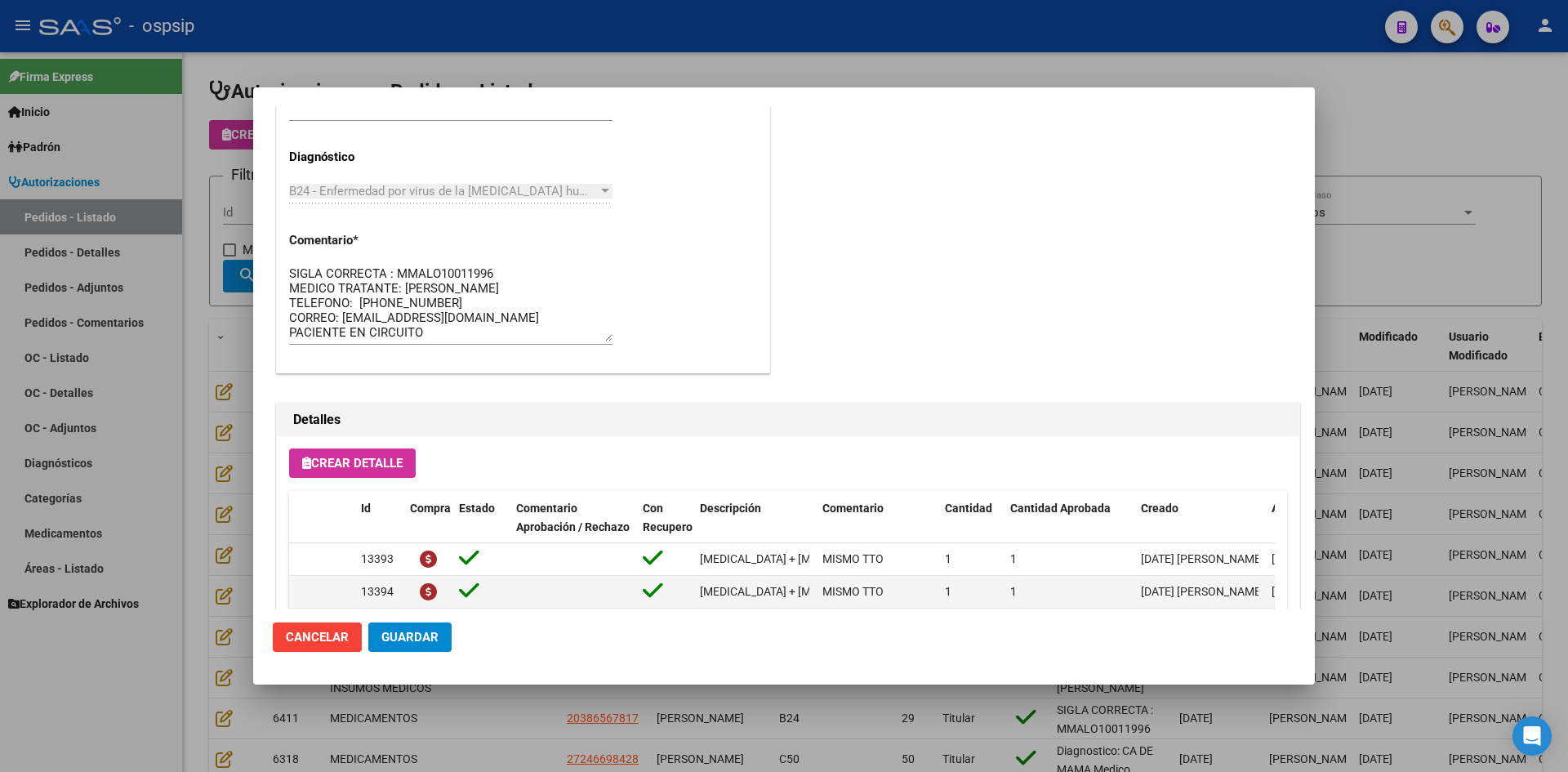
scroll to position [898, 0]
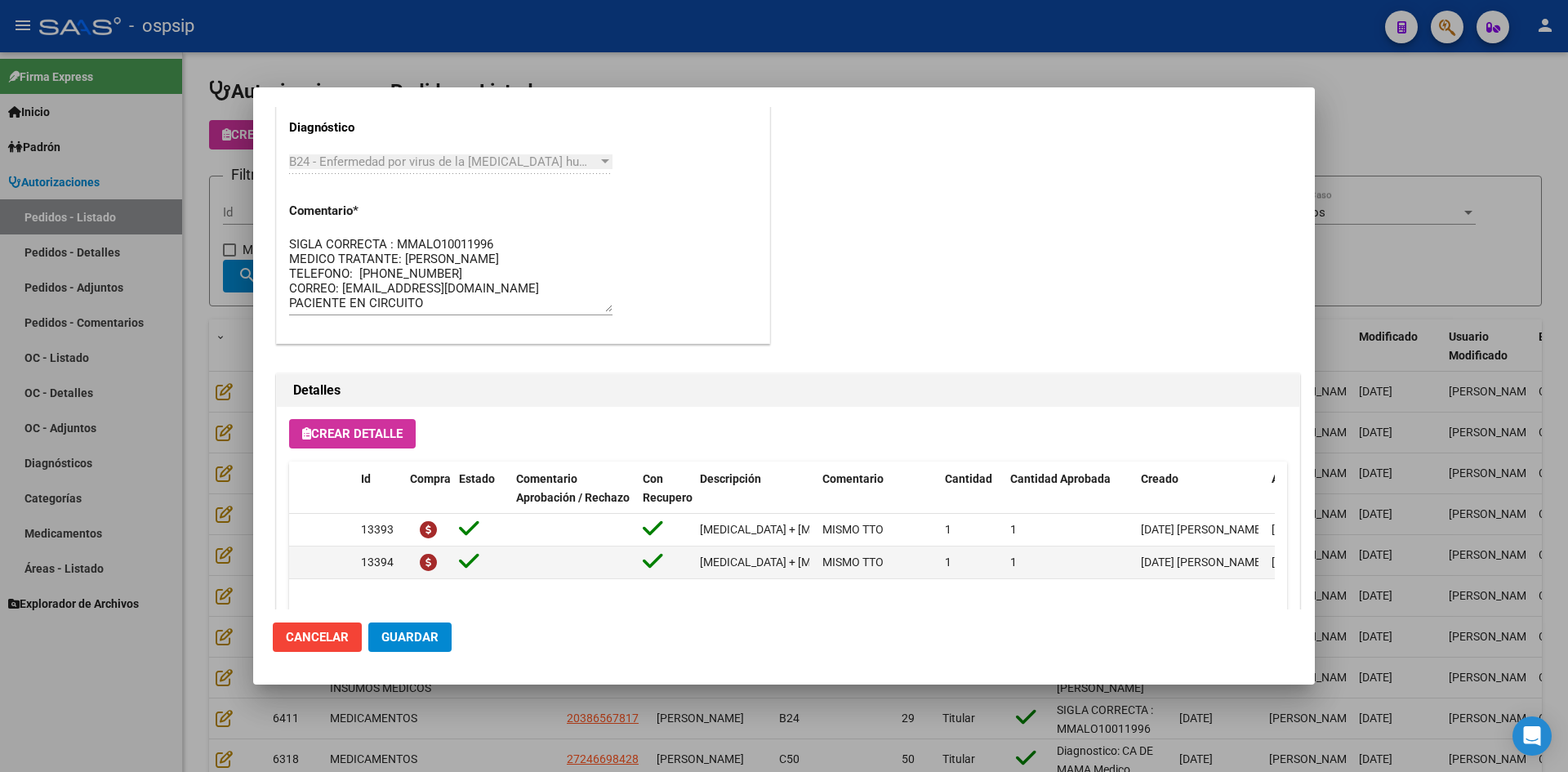
click at [199, 386] on div at bounding box center [784, 386] width 1568 height 772
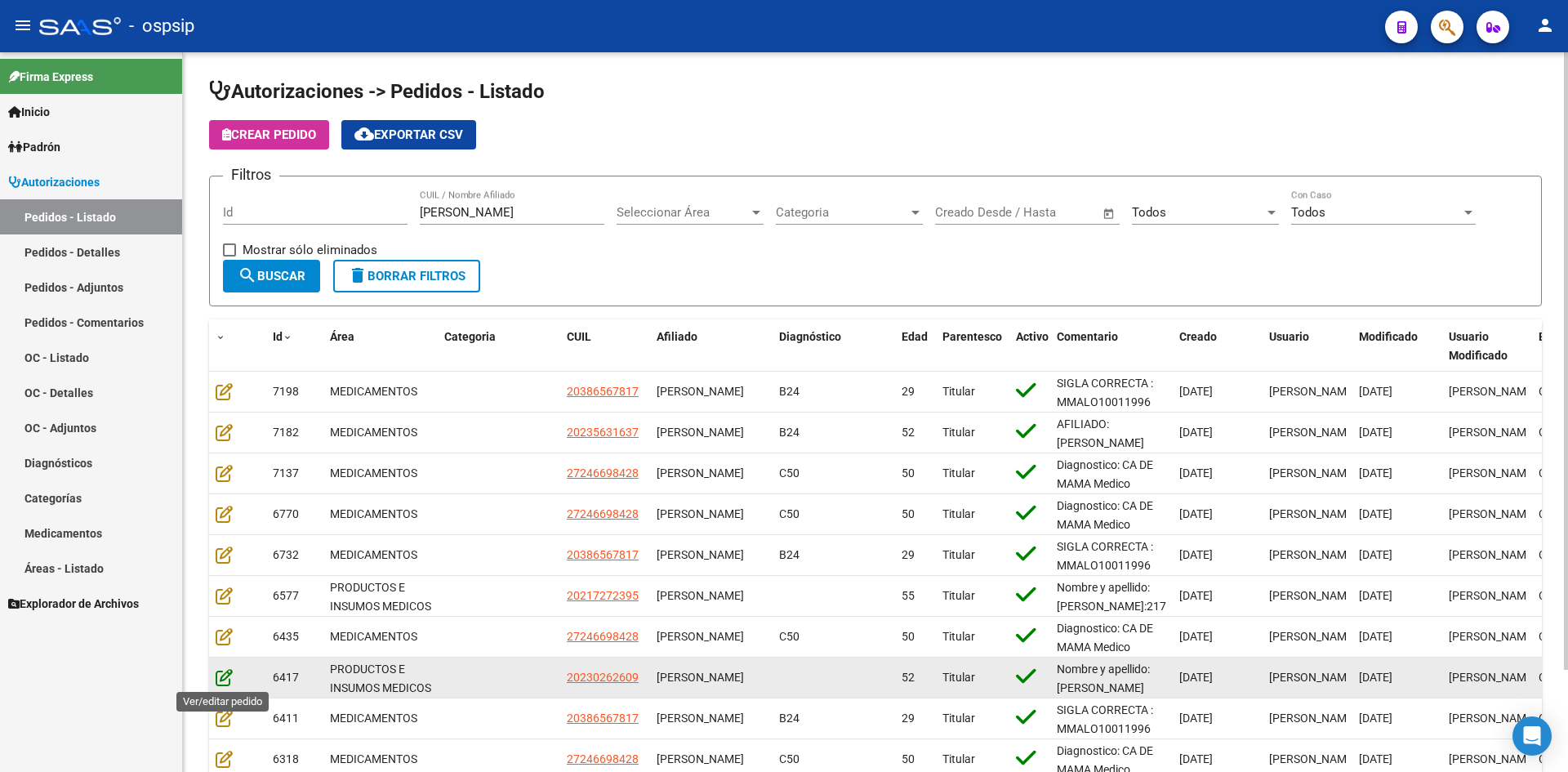
click at [218, 678] on icon at bounding box center [223, 677] width 17 height 18
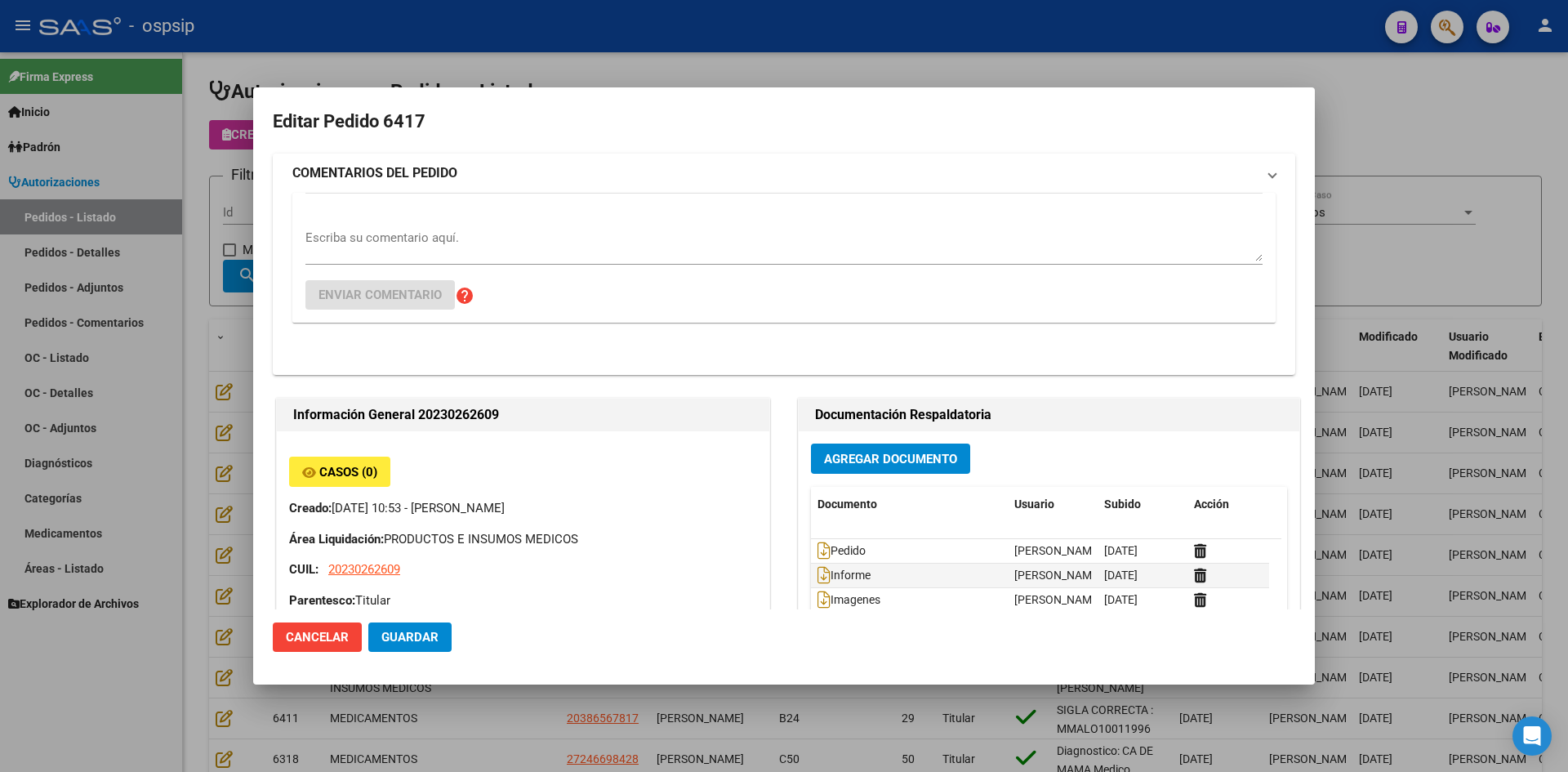
type input "Buenos Aires, FLORENCIO VAREL, 1278 E/ 1209 Y 1211 527"
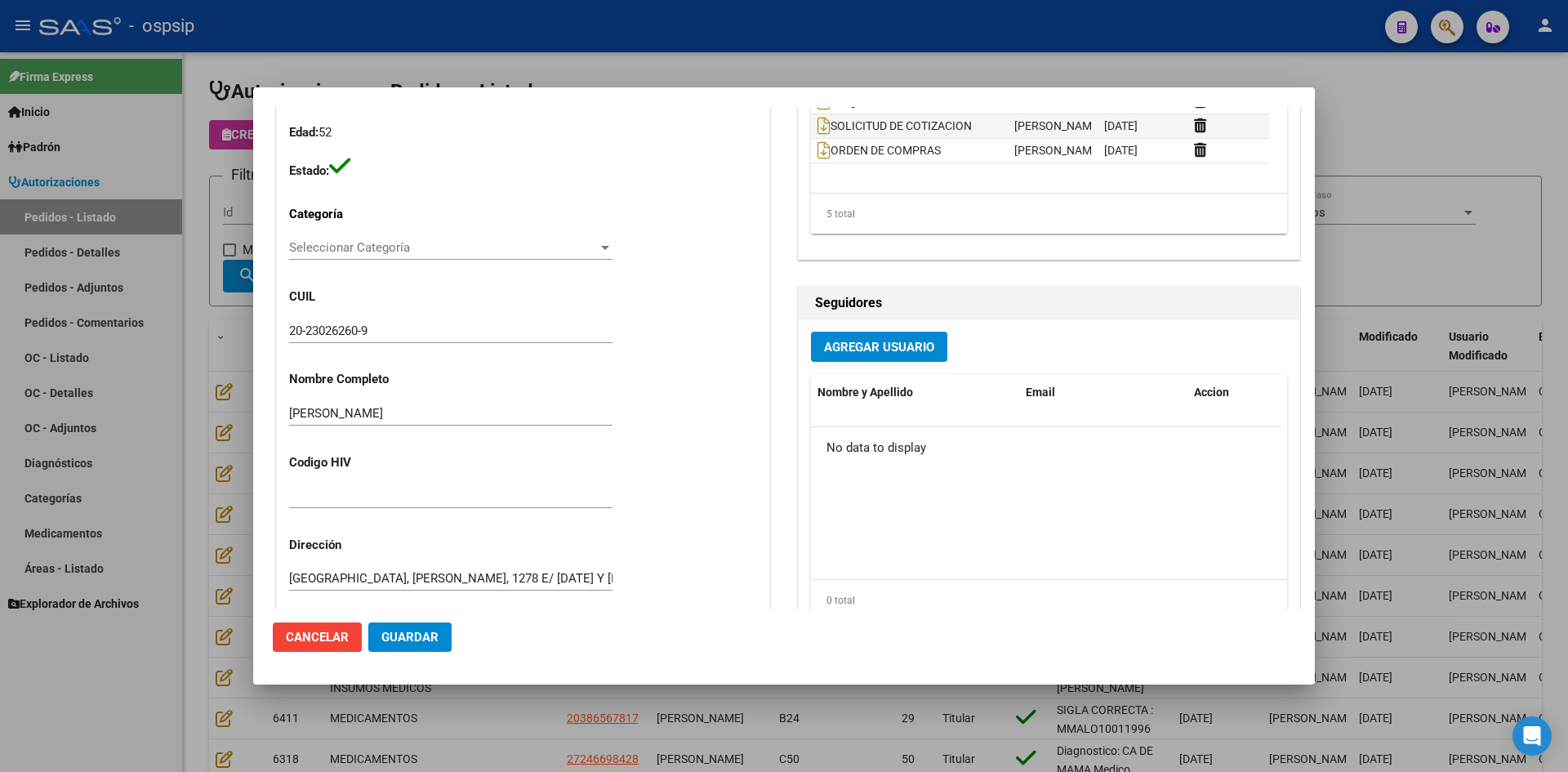
scroll to position [0, 0]
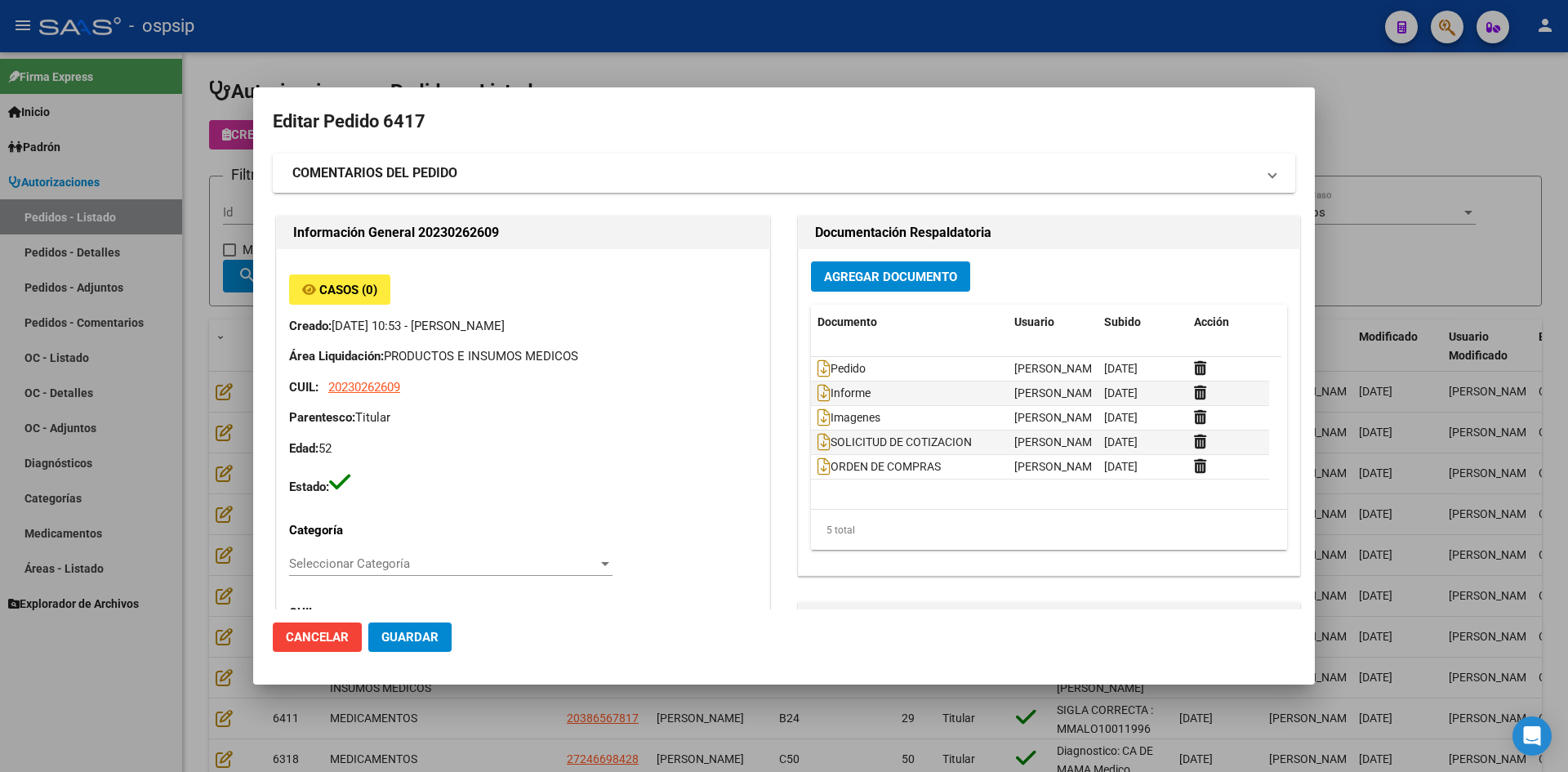
click at [854, 55] on div at bounding box center [784, 386] width 1568 height 772
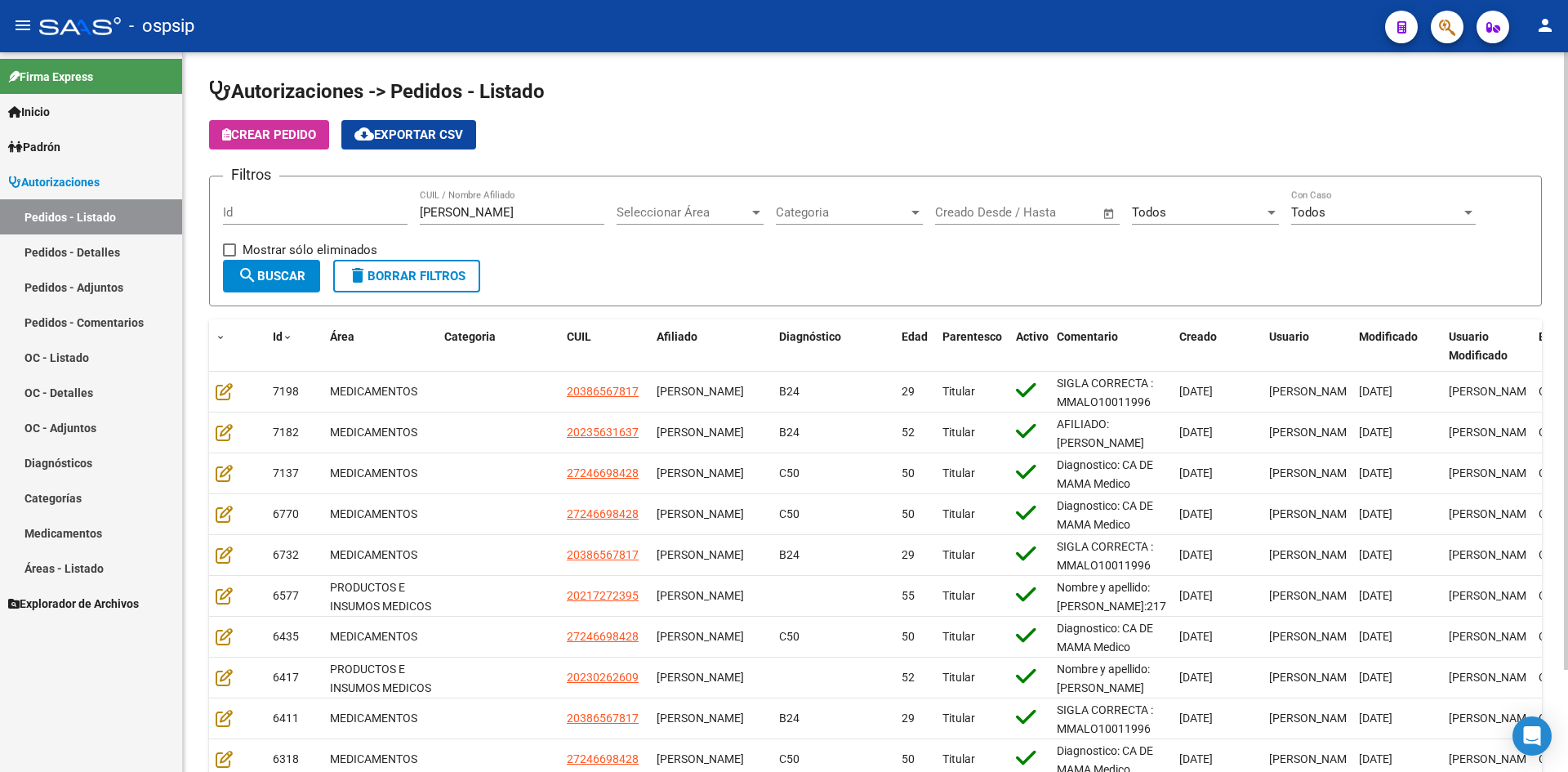
click at [491, 212] on input "lopez" at bounding box center [511, 212] width 184 height 15
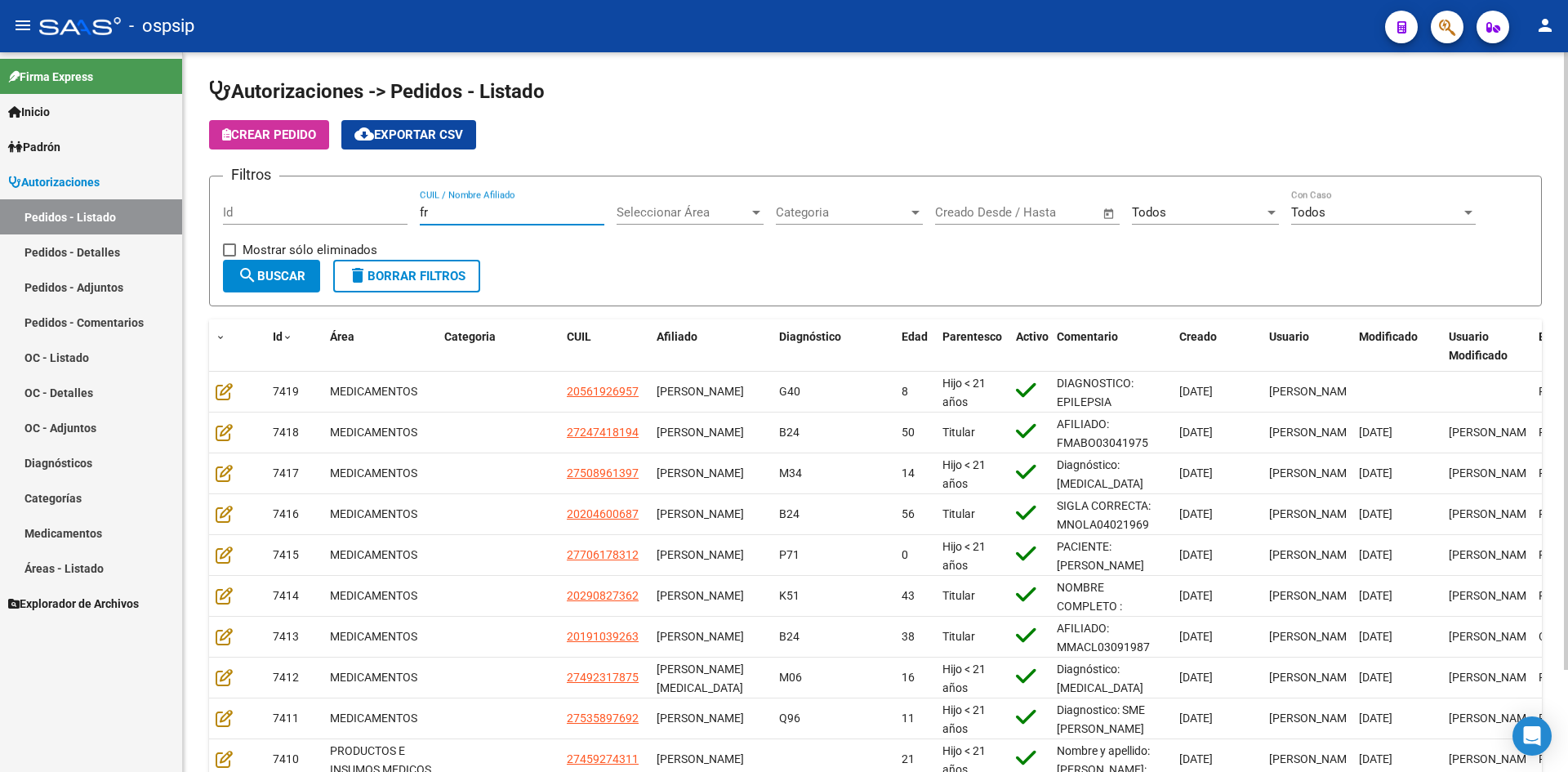
type input "f"
click at [356, 214] on input "Id" at bounding box center [314, 212] width 184 height 15
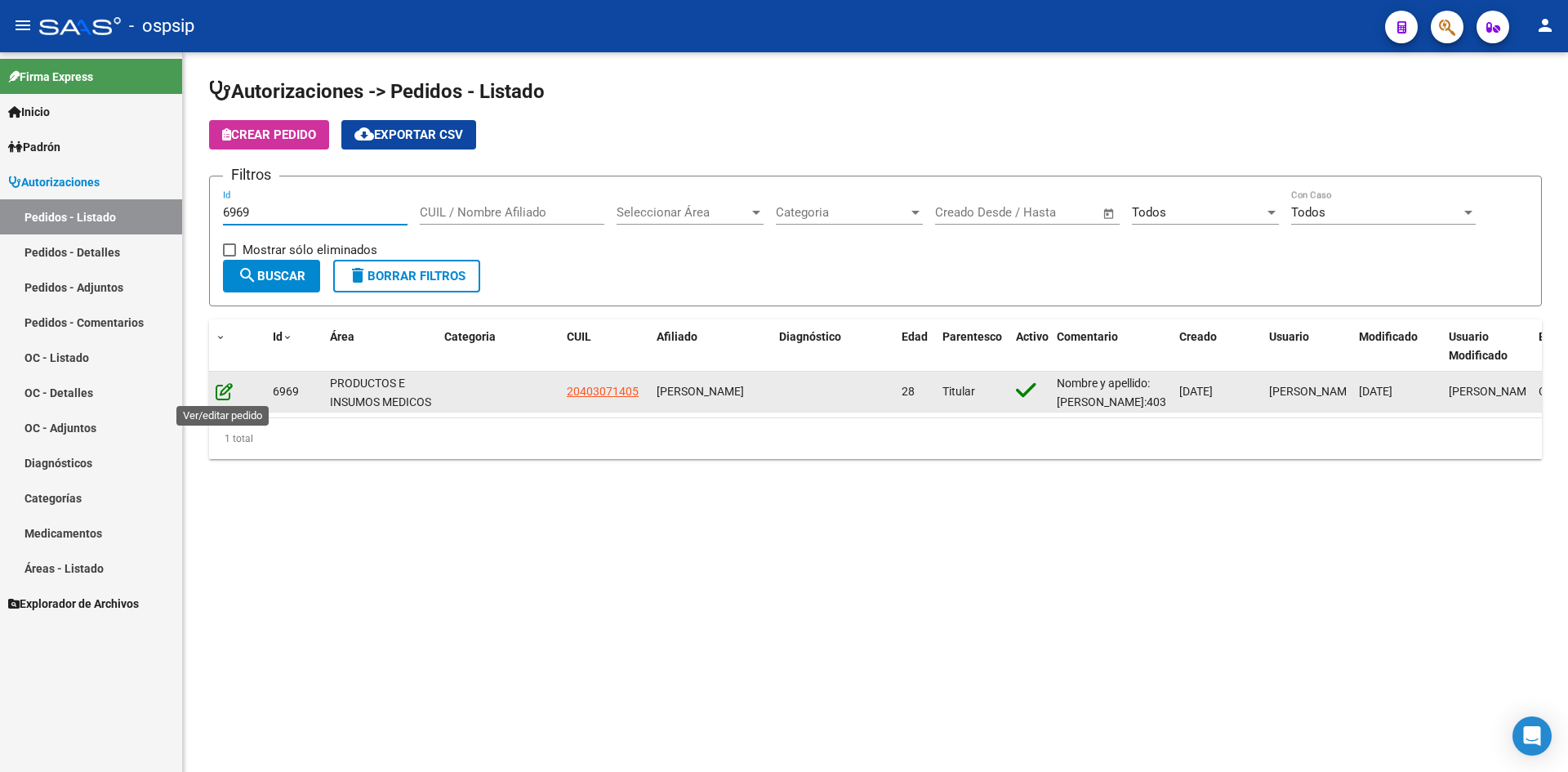
type input "6969"
click at [232, 398] on icon at bounding box center [223, 391] width 17 height 18
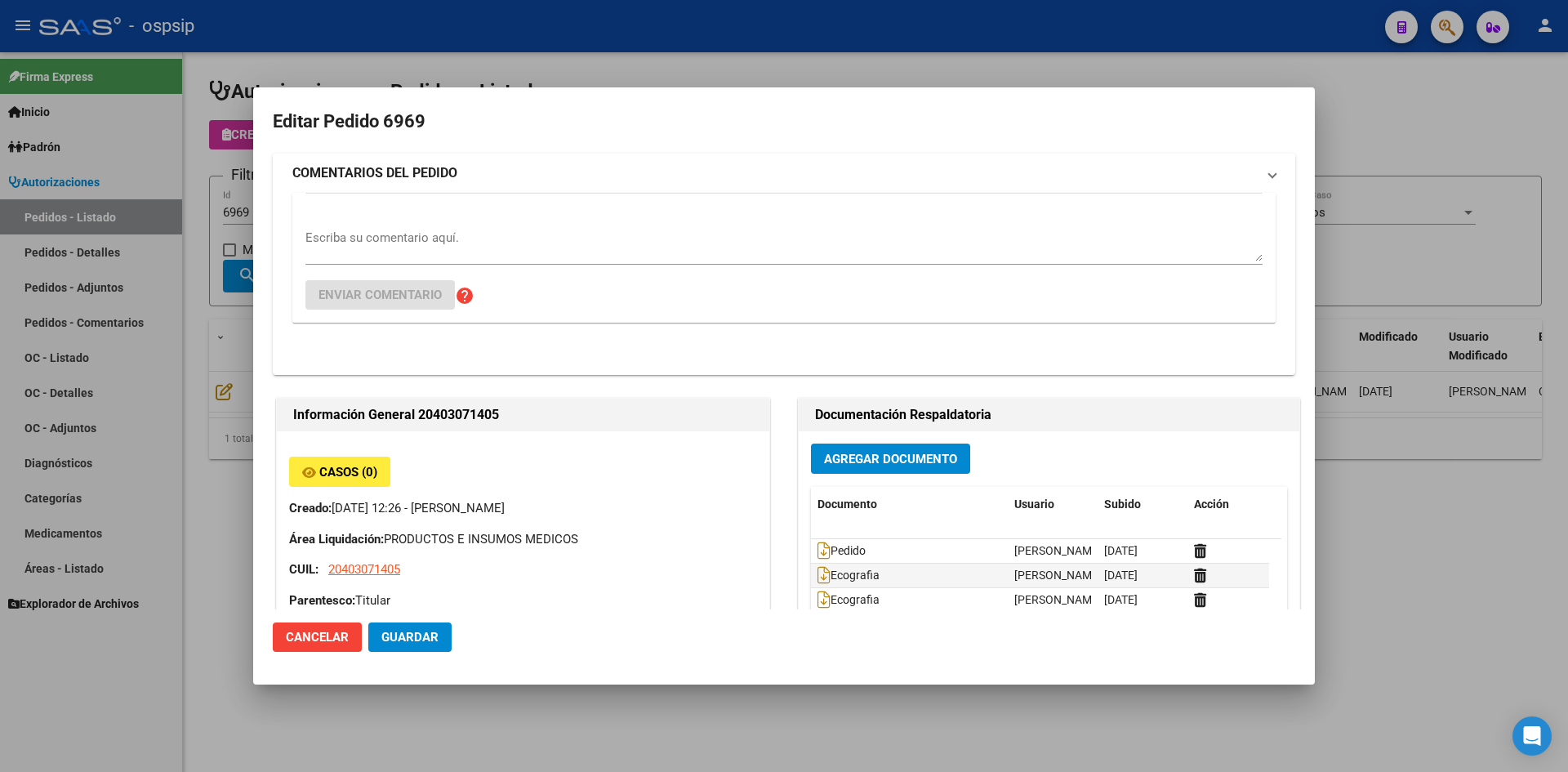
type input "MARTIN FRATICELLI LUCAS"
type input "Buenos Aires, MAR DEL PLATA, BELGRANO 5225"
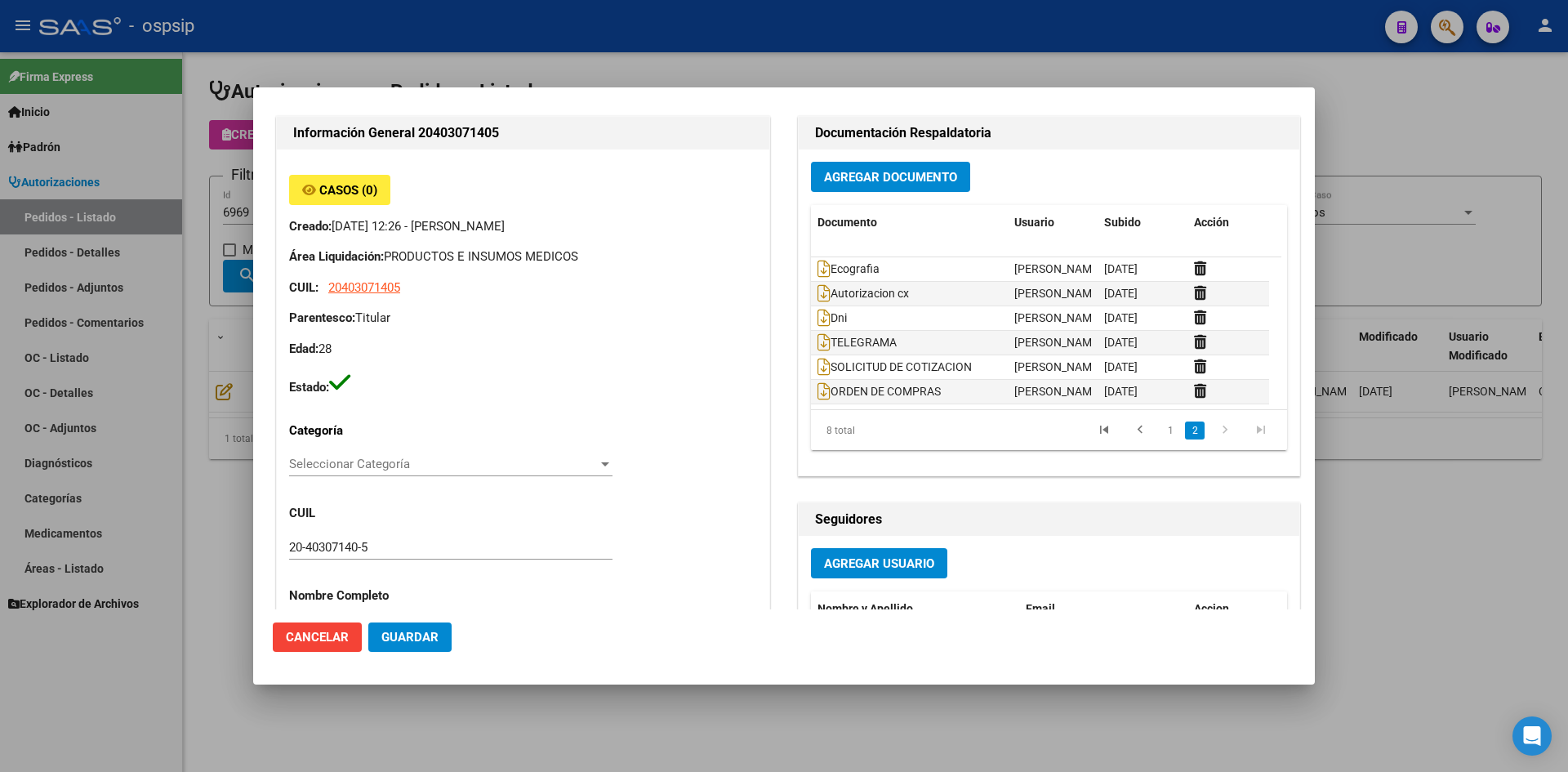
scroll to position [82, 0]
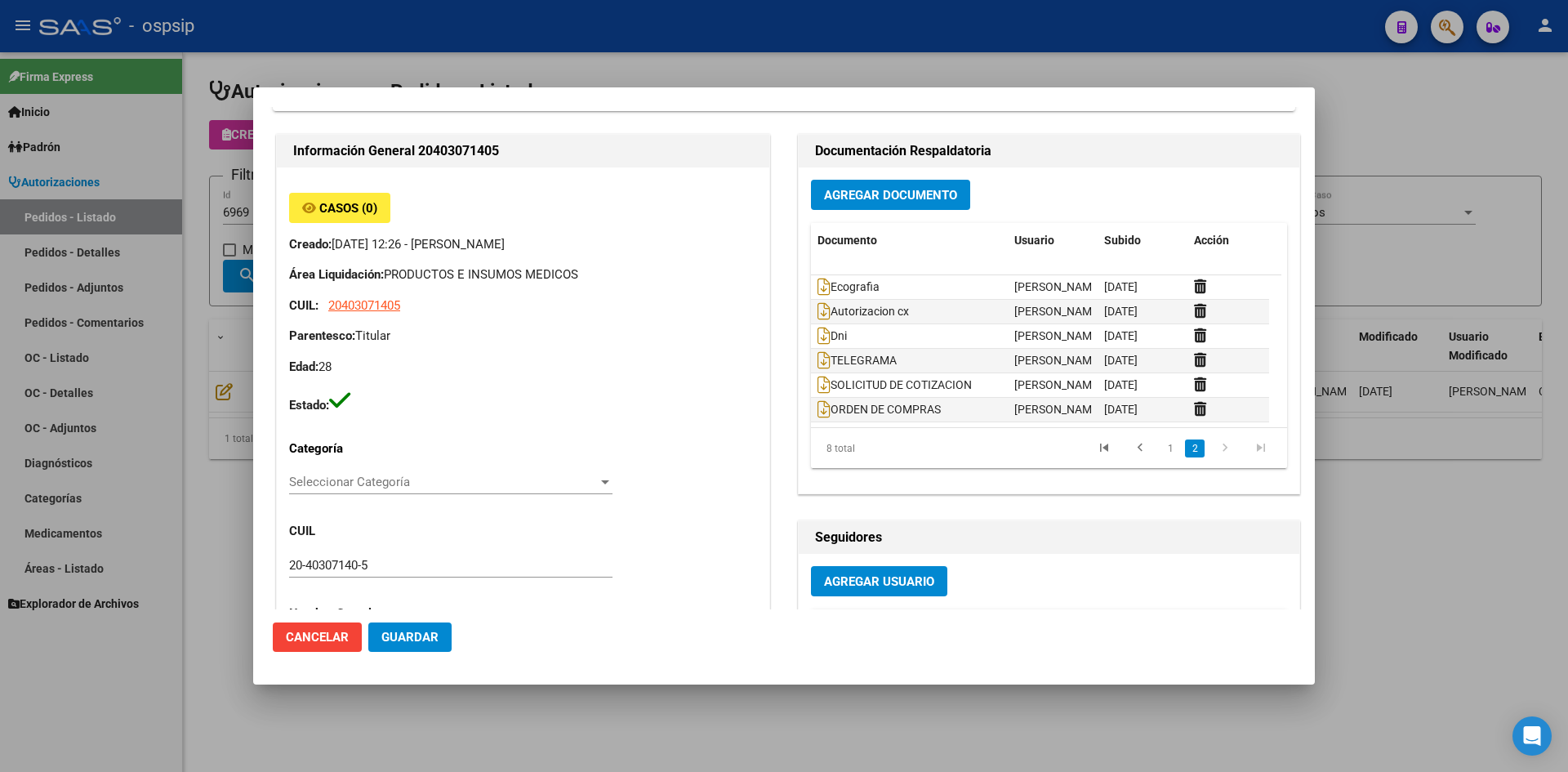
drag, startPoint x: 745, startPoint y: 62, endPoint x: 708, endPoint y: 12, distance: 62.2
click at [745, 62] on div at bounding box center [784, 386] width 1568 height 772
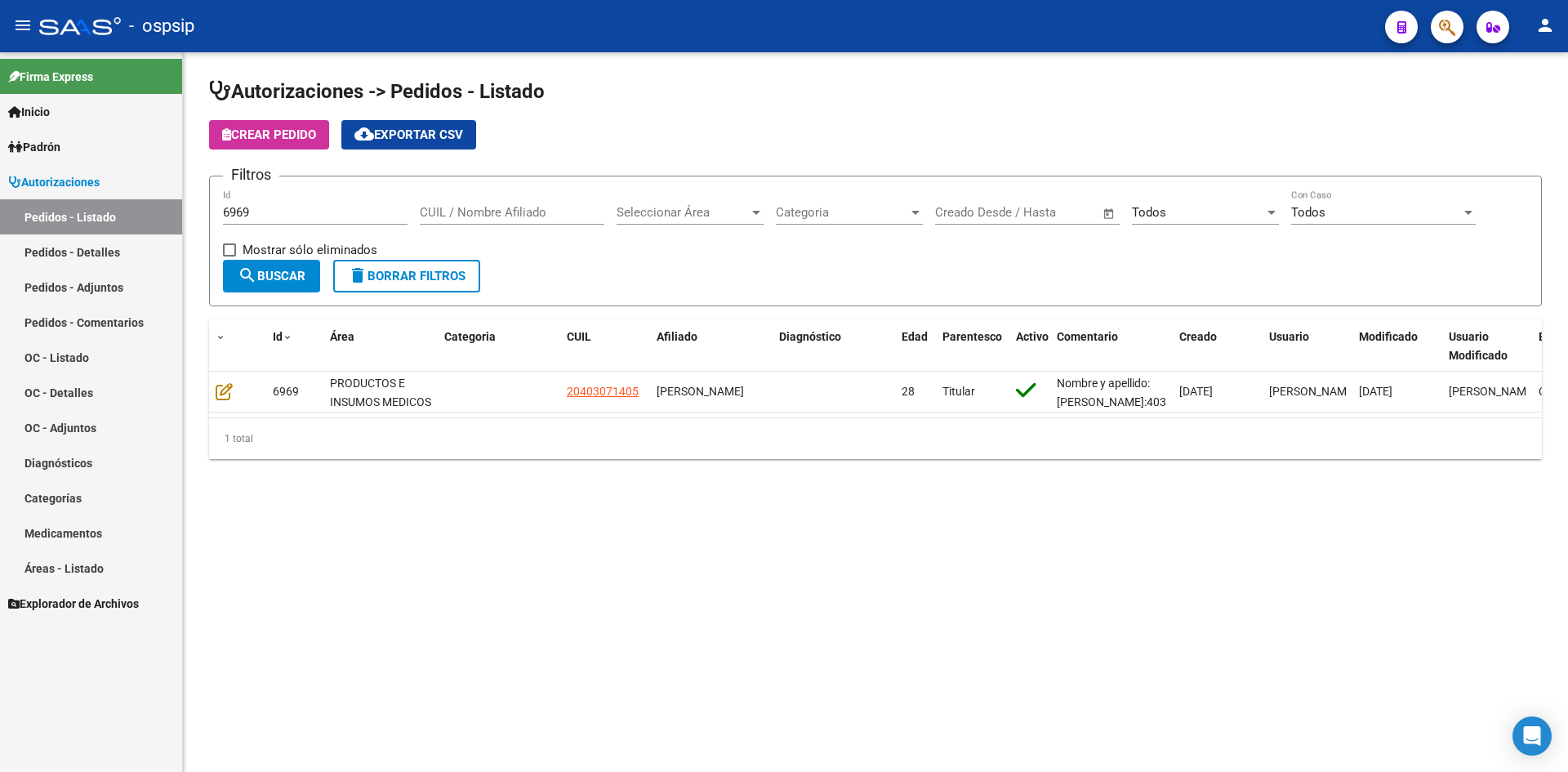
drag, startPoint x: 932, startPoint y: 98, endPoint x: 734, endPoint y: 2, distance: 220.0
click at [932, 97] on h1 "Autorizaciones -> Pedidos - Listado" at bounding box center [875, 93] width 1333 height 28
